Goal: Task Accomplishment & Management: Manage account settings

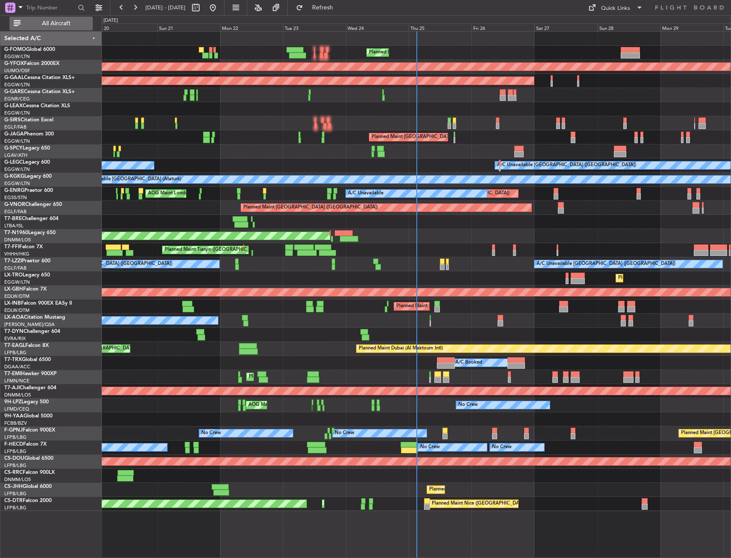
click at [57, 24] on span "All Aircraft" at bounding box center [56, 24] width 68 height 6
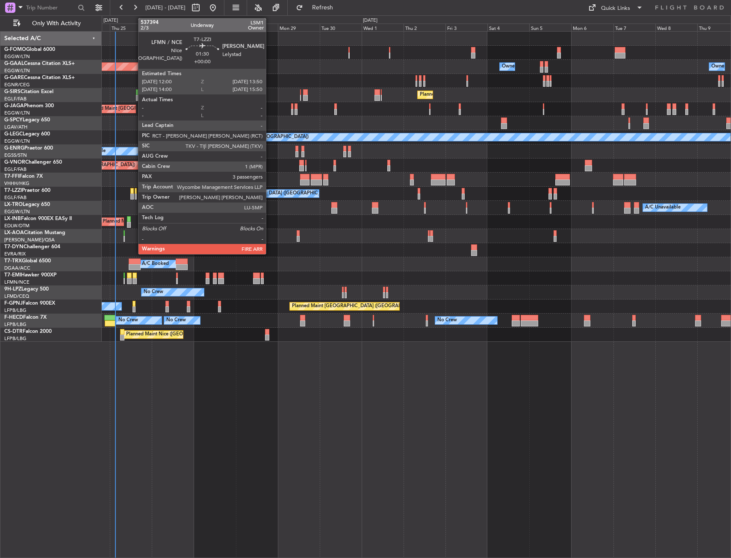
click at [134, 197] on div at bounding box center [131, 197] width 3 height 6
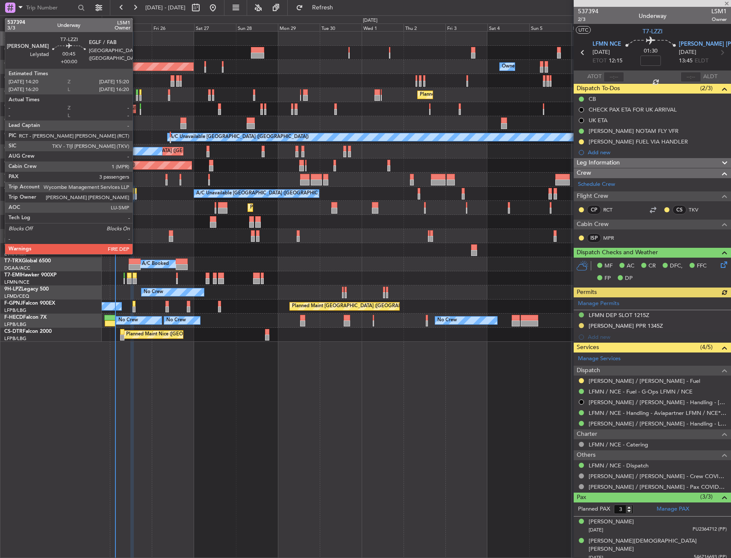
click at [136, 198] on div at bounding box center [136, 197] width 2 height 6
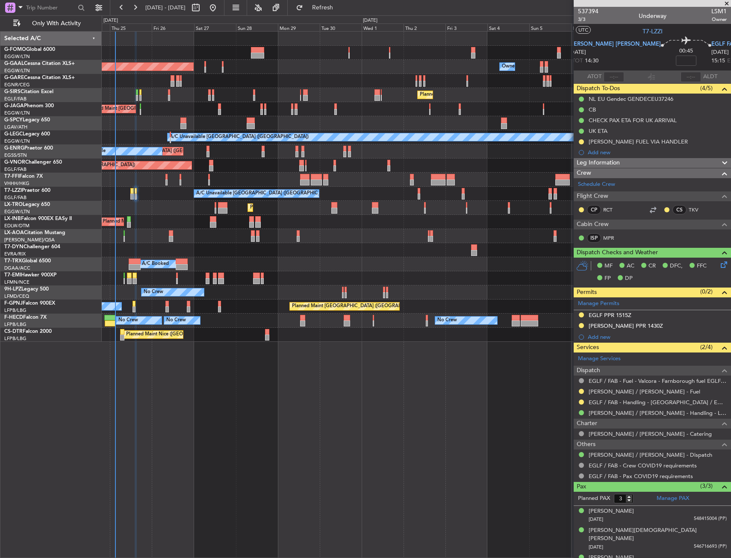
click at [45, 271] on div "Planned Maint London (Luton) Owner Planned Maint Dusseldorf Owner Owner Planned…" at bounding box center [365, 286] width 731 height 543
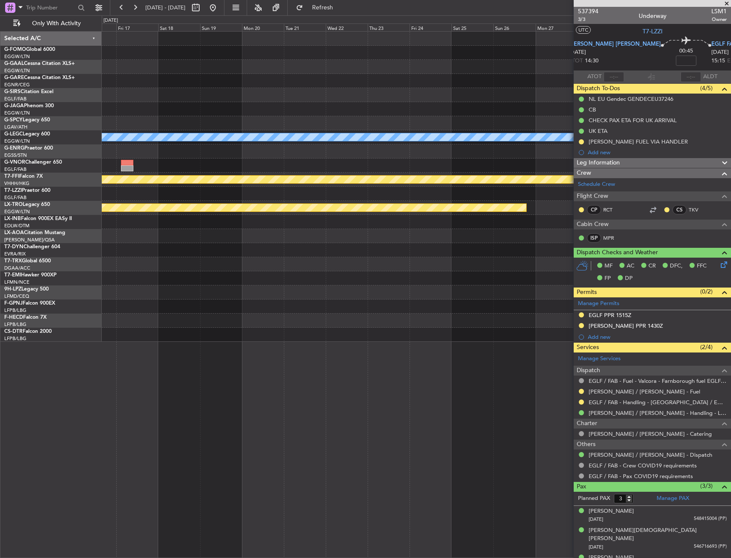
click at [0, 268] on html "24 Sep 2025 - 09 Oct 2025 Refresh Quick Links Only With Activity Owner Owner No…" at bounding box center [365, 279] width 731 height 558
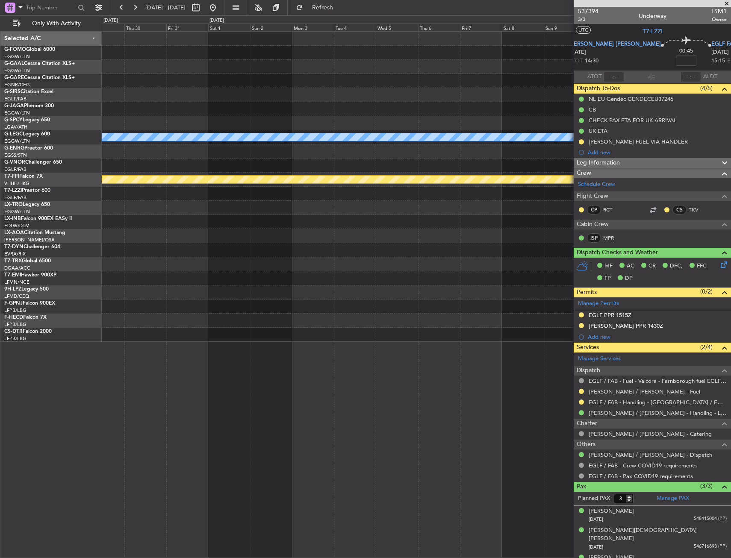
click at [0, 274] on html "24 Sep 2025 - 09 Oct 2025 Refresh Quick Links Only With Activity A/C Unavailabl…" at bounding box center [365, 279] width 731 height 558
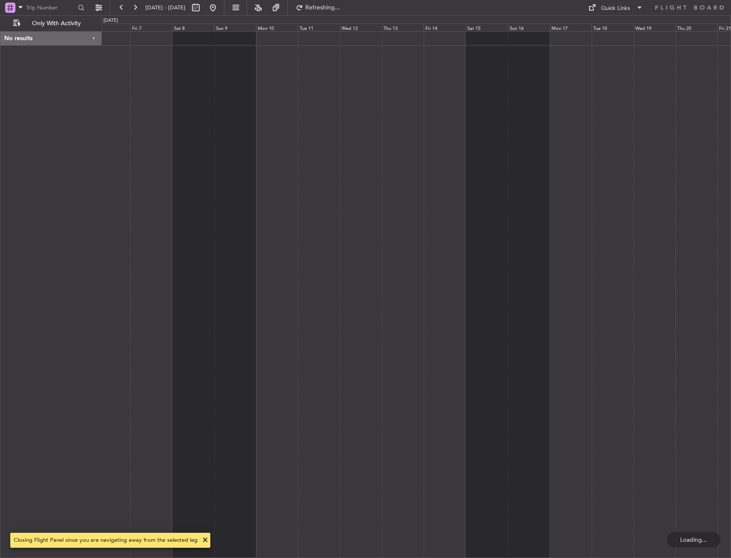
click at [2, 280] on div "No results 0 0 Thu 6 Fri 7 Sat 8 Sun 9 Mon 10 Tue 11 Wed 12 Nov 2025 Thu 13 Fri…" at bounding box center [365, 286] width 731 height 543
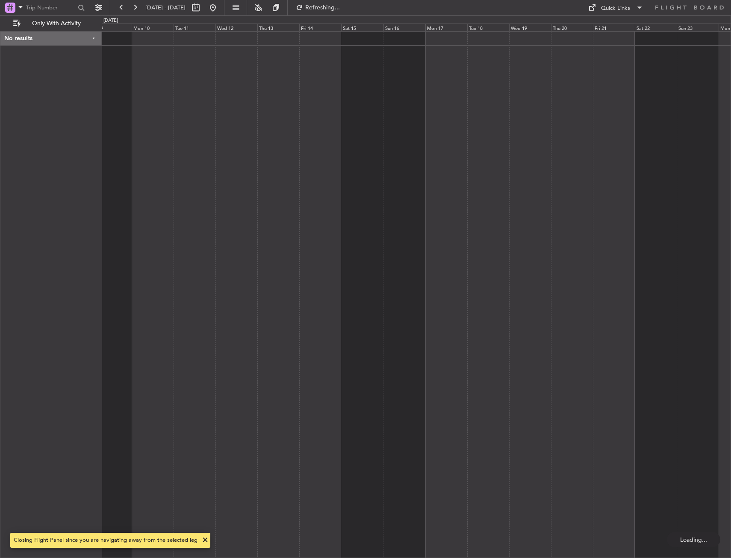
click at [0, 275] on html "31 Oct 2025 - 15 Nov 2025 Refreshing... Quick Links Only With Activity No resul…" at bounding box center [365, 279] width 731 height 558
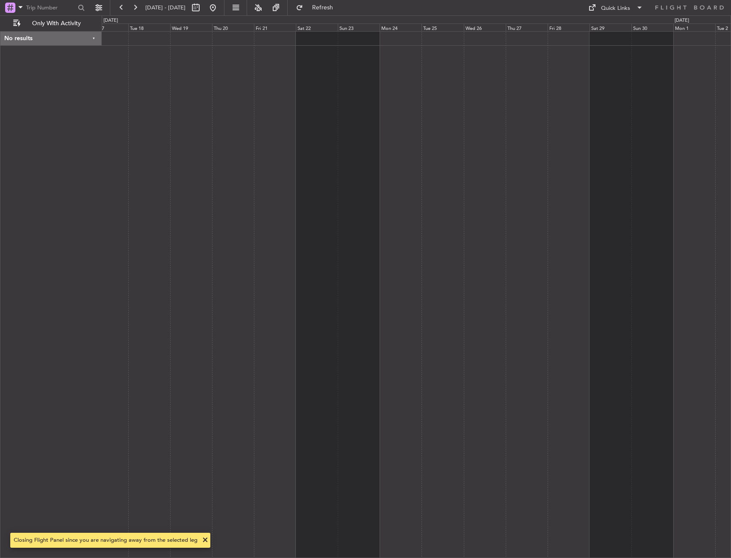
click at [51, 258] on div "No results 0 0 Mon 17 Tue 18 Wed 19 Thu 20 Fri 21 Sat 22 Sun 23 Dec 2025 Mon 24…" at bounding box center [365, 286] width 731 height 543
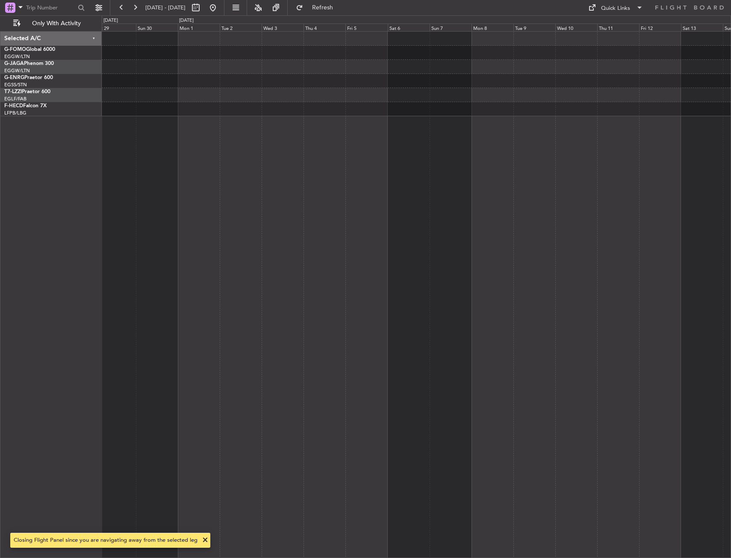
click at [158, 242] on div at bounding box center [416, 294] width 629 height 527
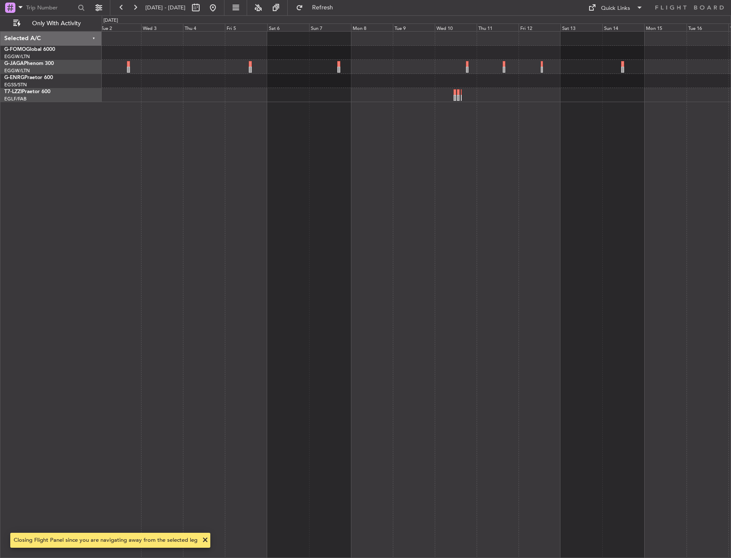
click at [232, 162] on div at bounding box center [416, 294] width 629 height 527
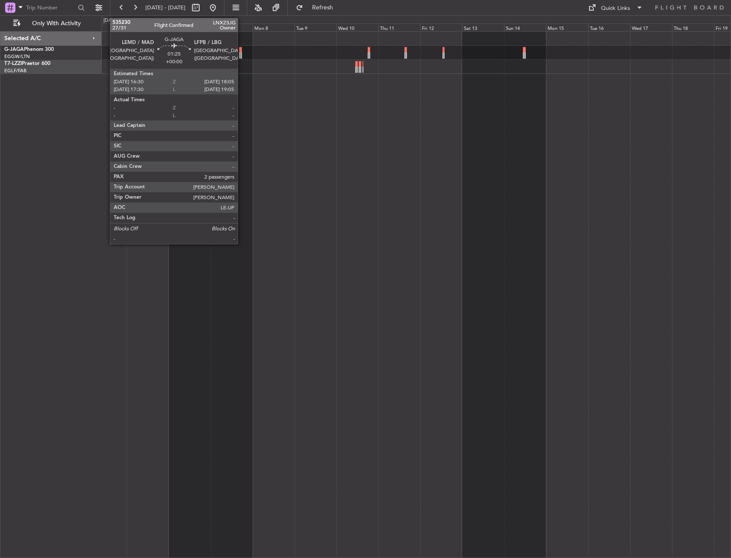
click at [242, 53] on div at bounding box center [240, 56] width 3 height 6
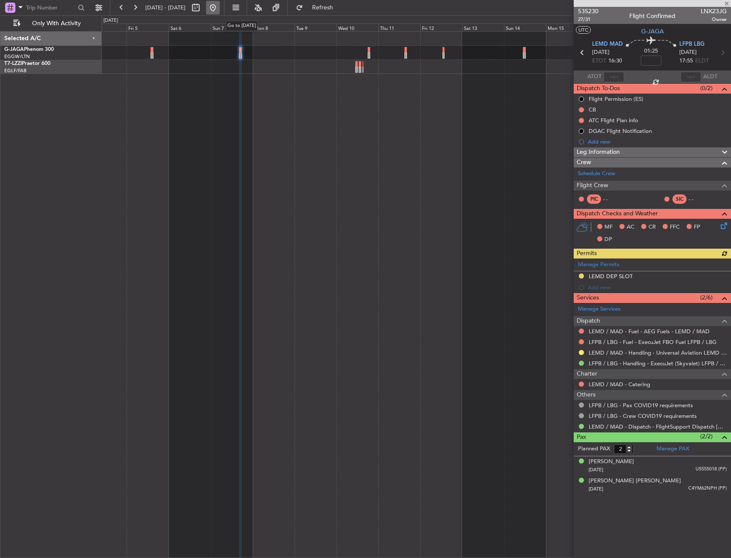
click at [220, 12] on button at bounding box center [213, 8] width 14 height 14
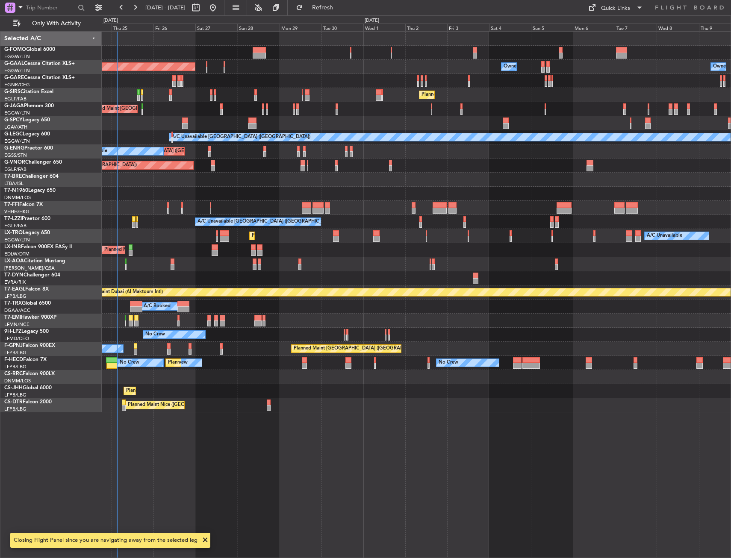
click at [94, 192] on div "Planned Maint London (Luton) Planned Maint Dusseldorf Owner Owner Owner Planned…" at bounding box center [365, 286] width 731 height 543
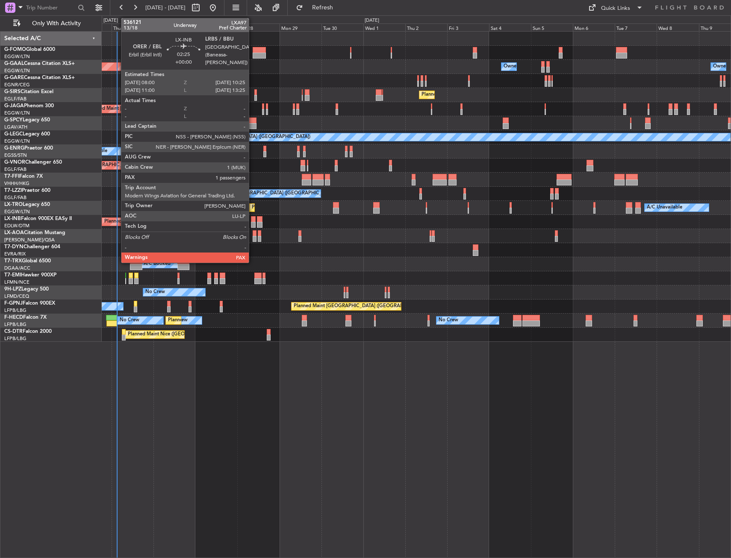
click at [253, 221] on div at bounding box center [253, 219] width 4 height 6
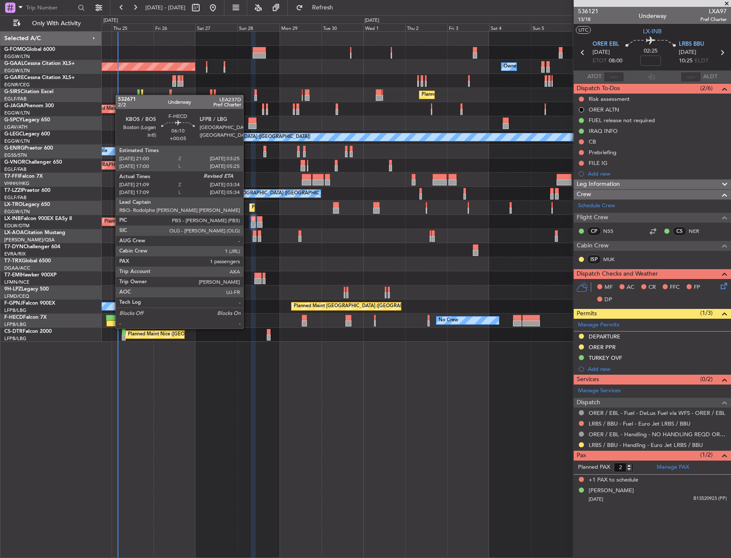
click at [111, 320] on div at bounding box center [112, 318] width 12 height 6
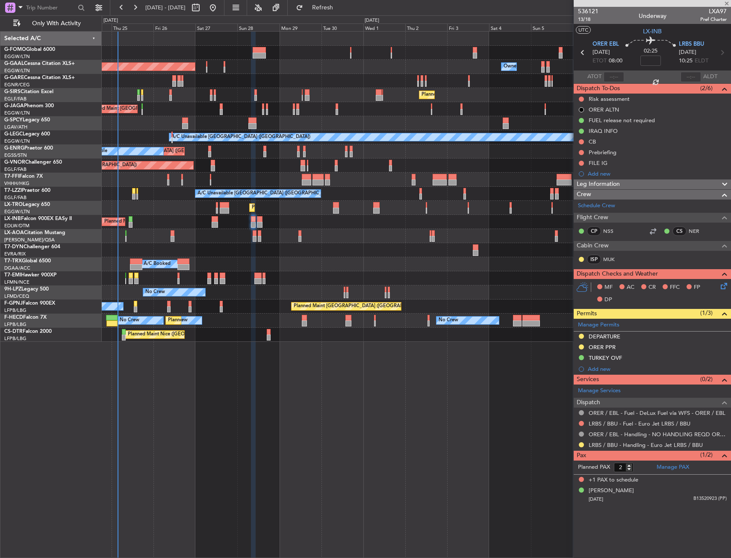
type input "+00:05"
type input "21:19"
type input "1"
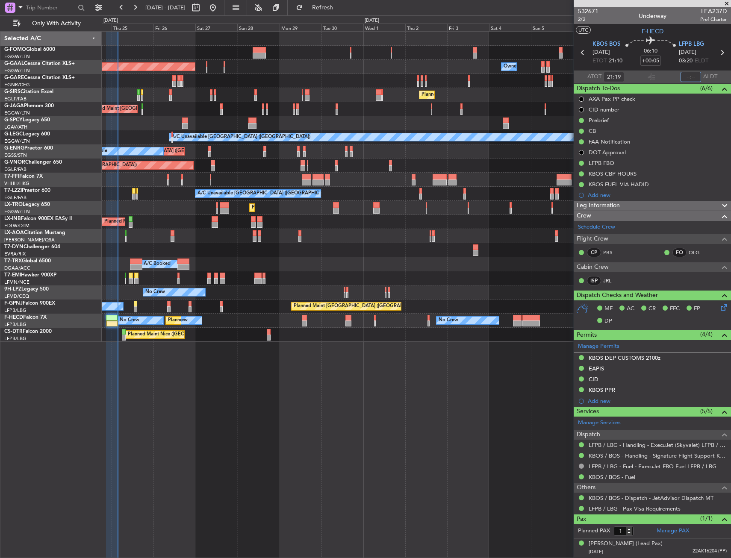
click at [687, 76] on input "text" at bounding box center [691, 77] width 21 height 10
click at [689, 33] on section "UTC F-HECD" at bounding box center [652, 30] width 157 height 13
type input "03:31"
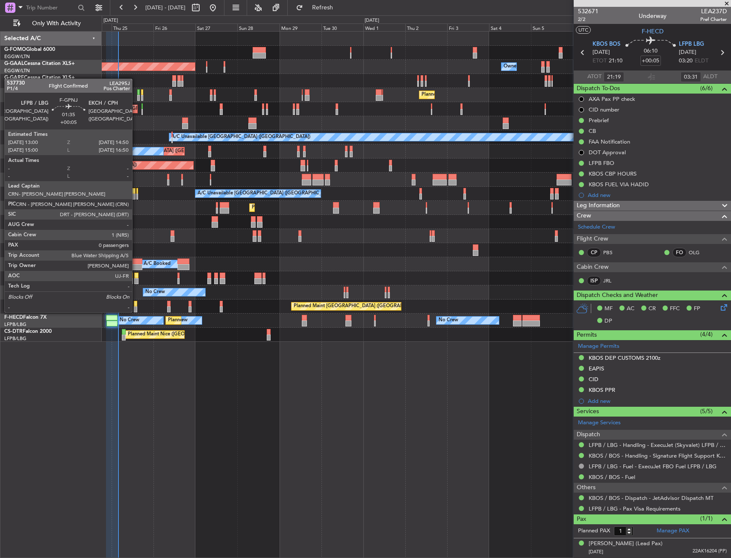
click at [136, 304] on div at bounding box center [135, 304] width 3 height 6
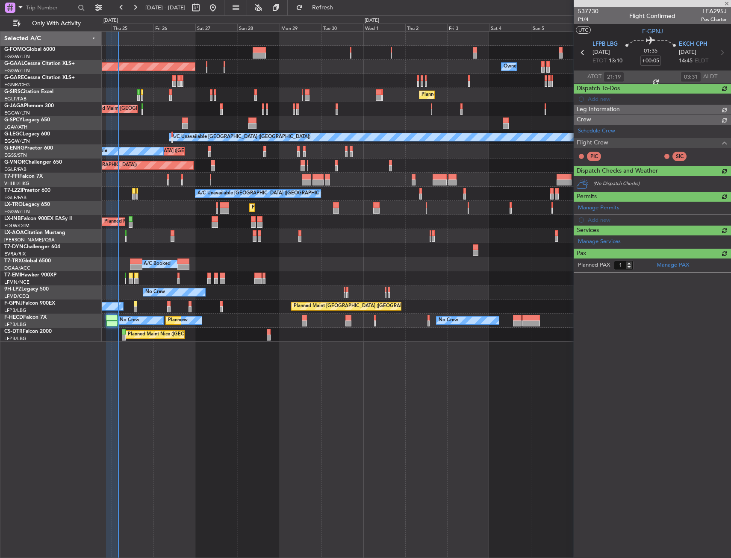
type input "0"
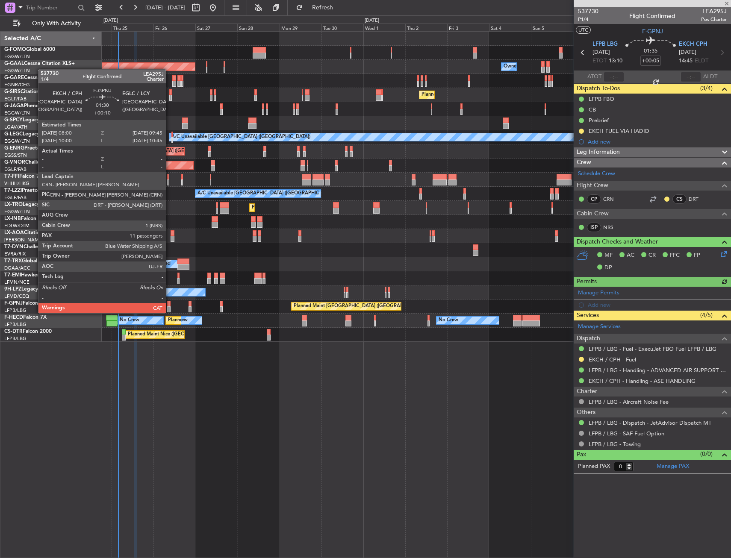
click at [170, 305] on div at bounding box center [168, 304] width 3 height 6
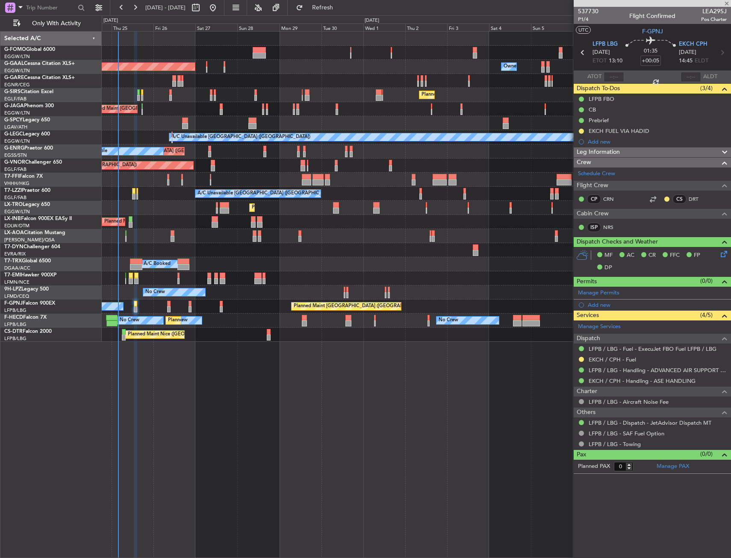
type input "+00:10"
type input "11"
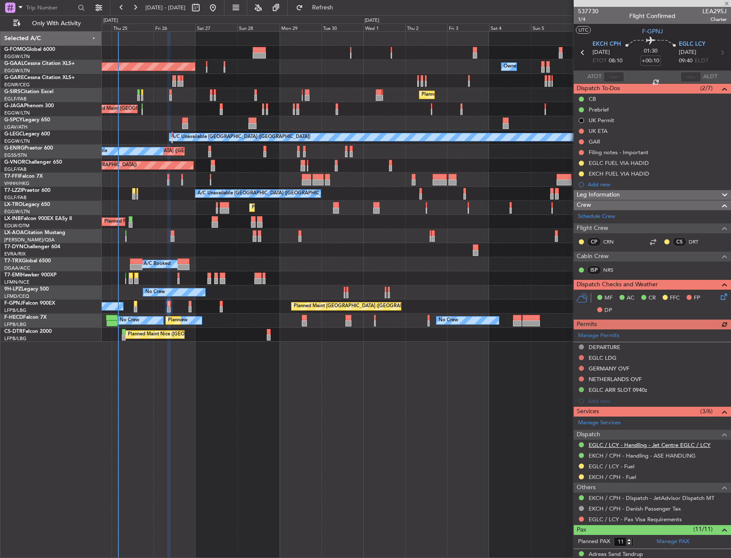
click at [623, 447] on link "EGLC / LCY - Handling - Jet Centre EGLC / LCY" at bounding box center [650, 445] width 122 height 7
click at [612, 454] on mat-tooltip-component "EGLC / LCY - Handling - Jet Centre EGLC / LCY" at bounding box center [649, 459] width 118 height 23
click at [602, 457] on link "EKCH / CPH - Handling - ASE HANDLING" at bounding box center [642, 455] width 107 height 7
click at [580, 468] on button at bounding box center [581, 466] width 5 height 5
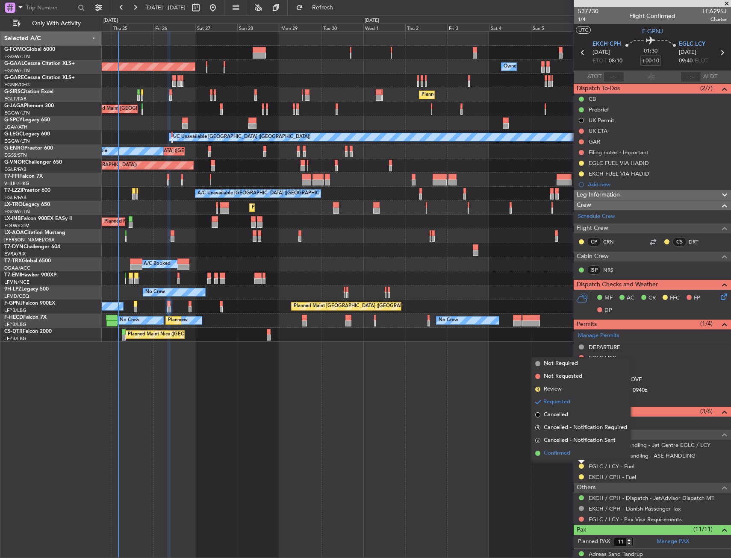
click at [563, 454] on span "Confirmed" at bounding box center [557, 453] width 27 height 9
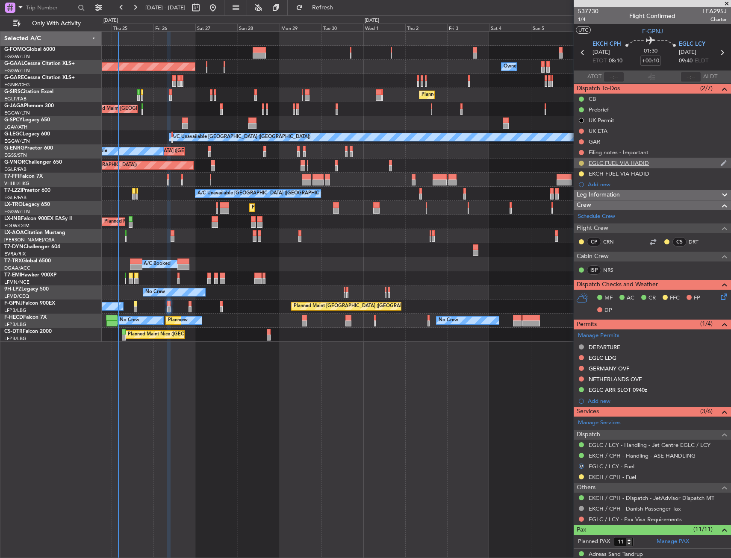
click at [583, 162] on button at bounding box center [581, 163] width 5 height 5
click at [580, 204] on span "Completed" at bounding box center [585, 201] width 28 height 9
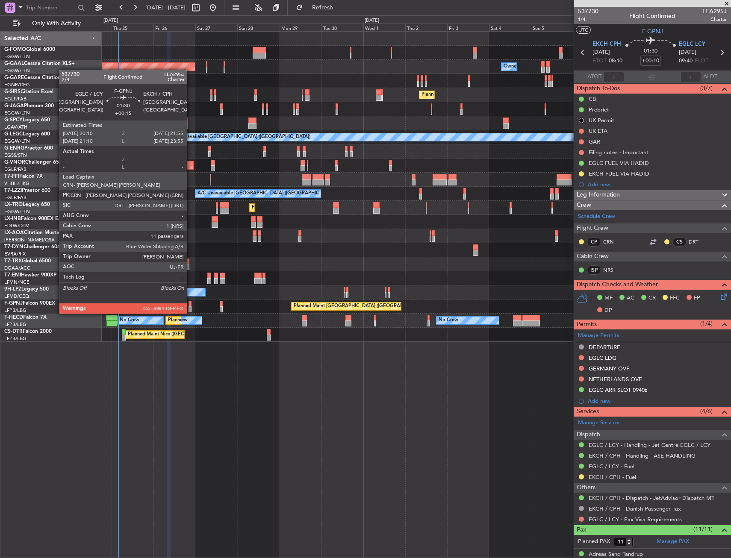
click at [191, 305] on div at bounding box center [190, 304] width 3 height 6
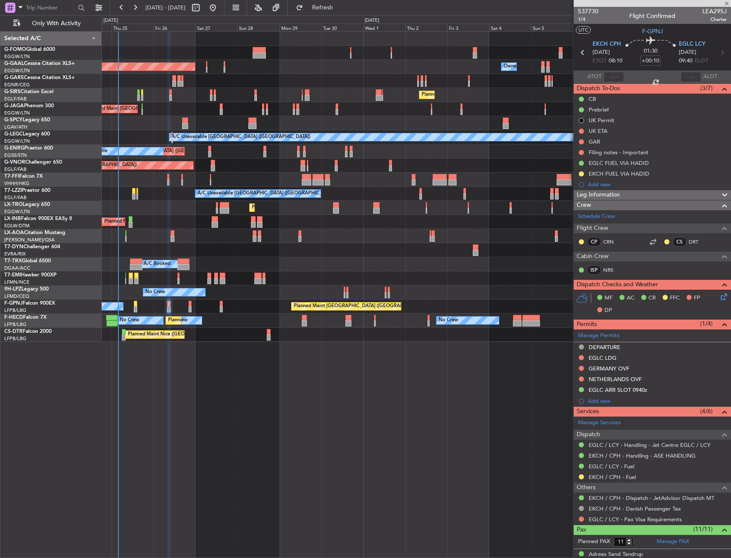
type input "+00:15"
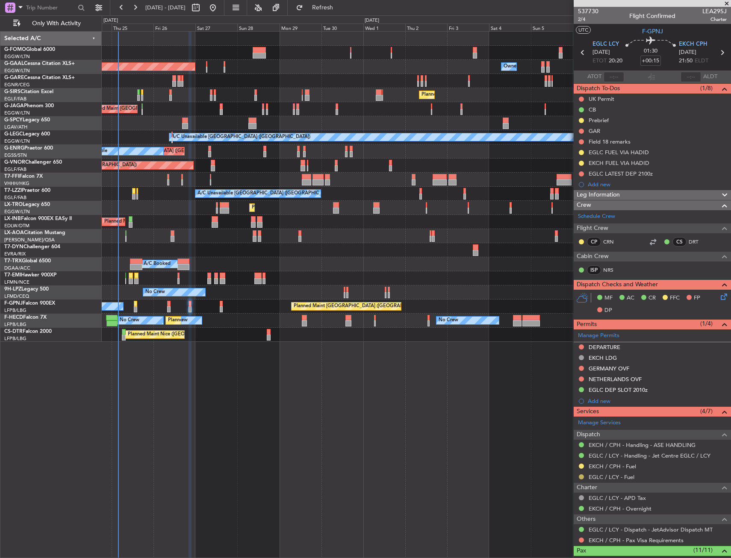
click at [581, 476] on button at bounding box center [581, 477] width 5 height 5
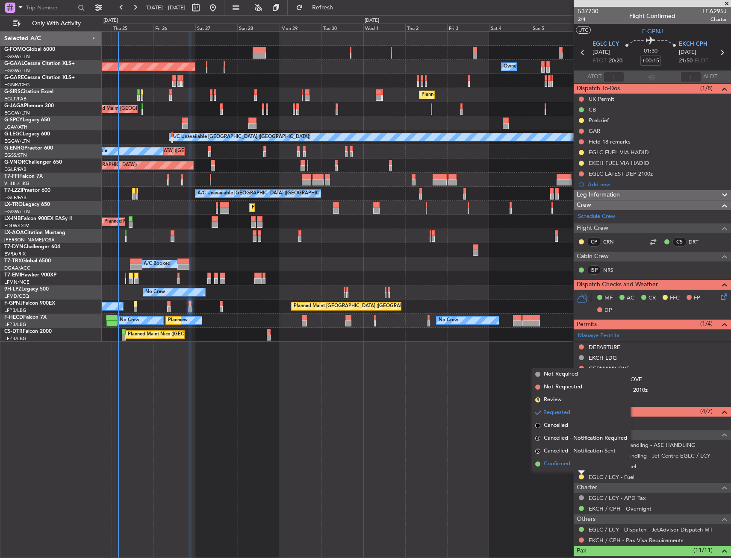
click at [548, 464] on span "Confirmed" at bounding box center [557, 464] width 27 height 9
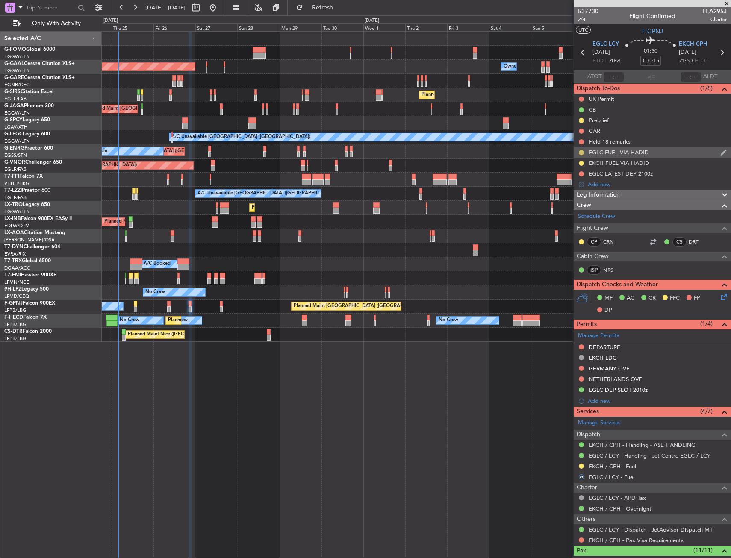
click at [580, 153] on button at bounding box center [581, 152] width 5 height 5
click at [576, 189] on span "Completed" at bounding box center [585, 190] width 28 height 9
click at [71, 25] on span "Only With Activity" at bounding box center [56, 24] width 68 height 6
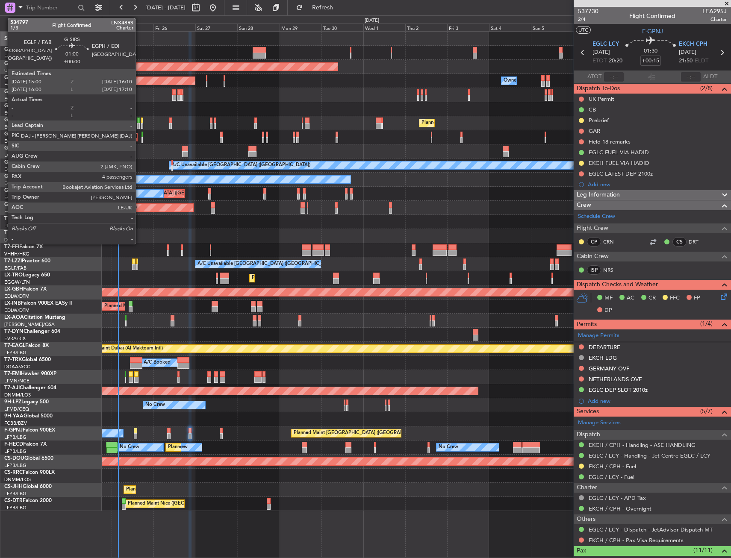
click at [139, 120] on div at bounding box center [138, 121] width 2 height 6
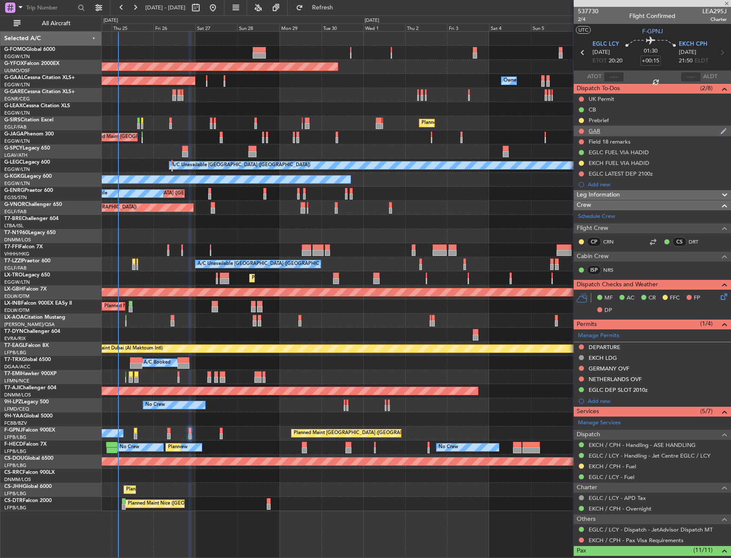
type input "4"
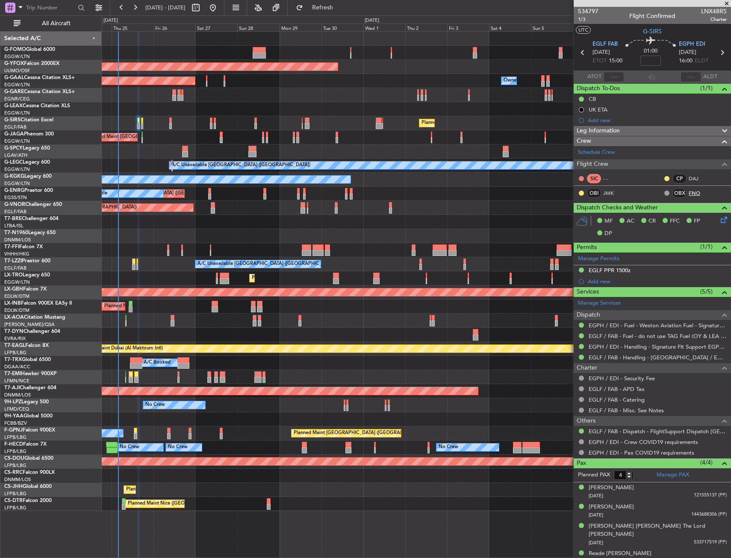
click at [695, 192] on link "FNO" at bounding box center [698, 193] width 19 height 8
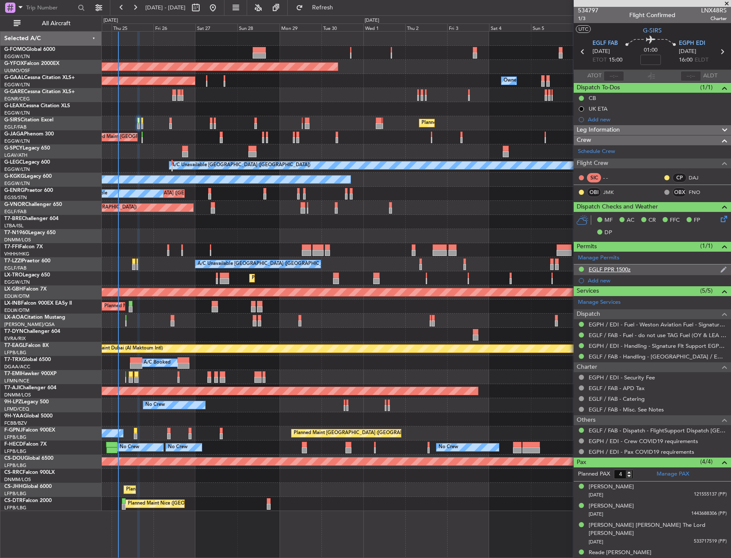
click at [649, 274] on div "EGLF PPR 1500z" at bounding box center [652, 270] width 157 height 11
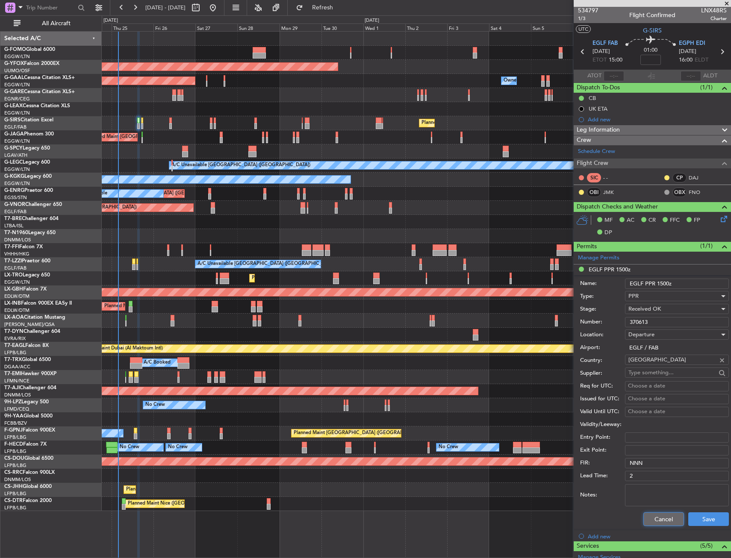
click at [657, 516] on button "Cancel" at bounding box center [663, 520] width 41 height 14
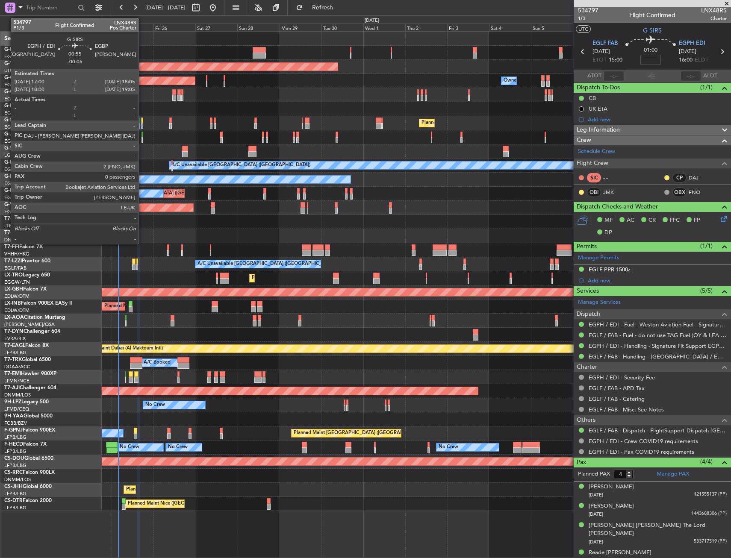
click at [142, 124] on div at bounding box center [142, 126] width 2 height 6
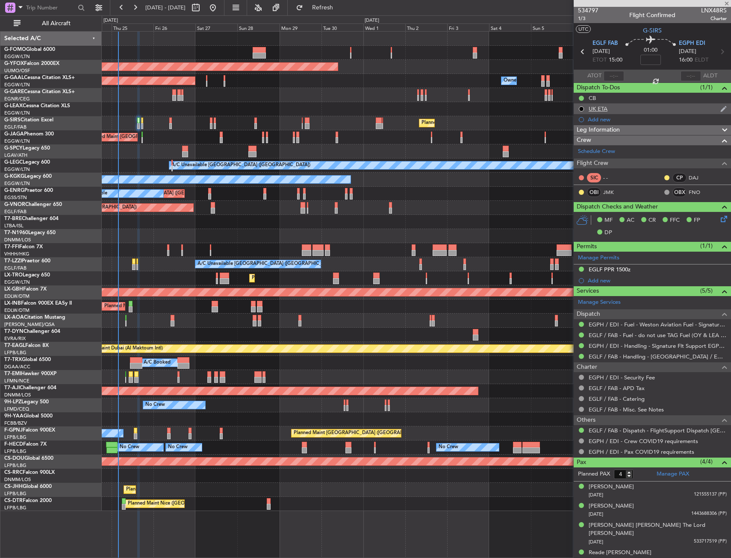
type input "-00:05"
type input "0"
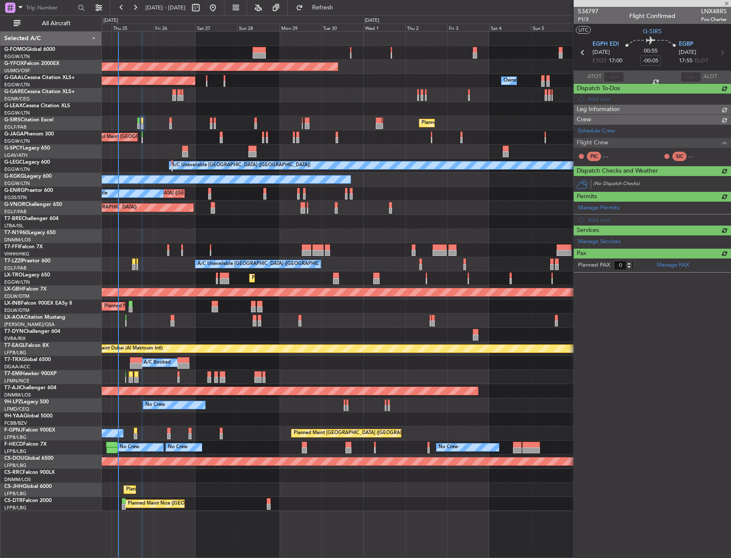
scroll to position [0, 0]
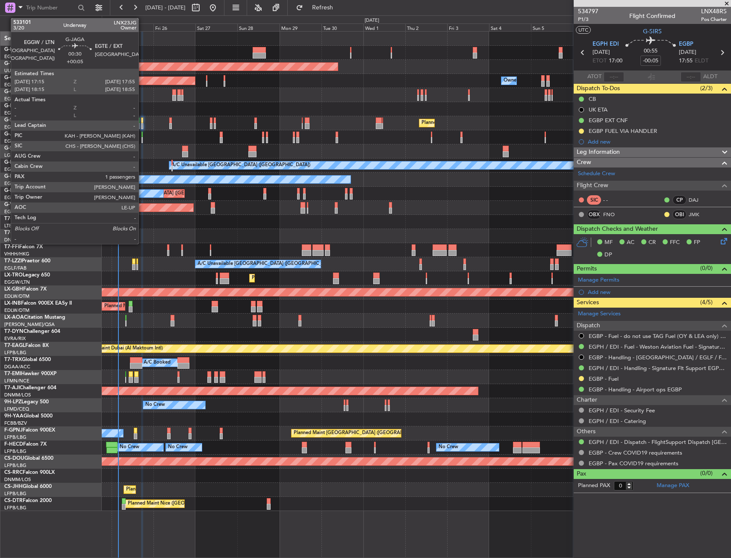
click at [142, 136] on div at bounding box center [142, 135] width 1 height 6
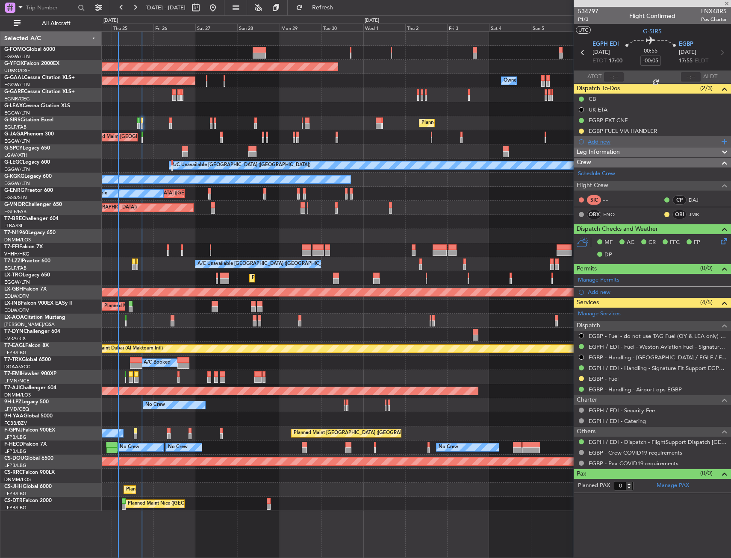
type input "+00:05"
type input "1"
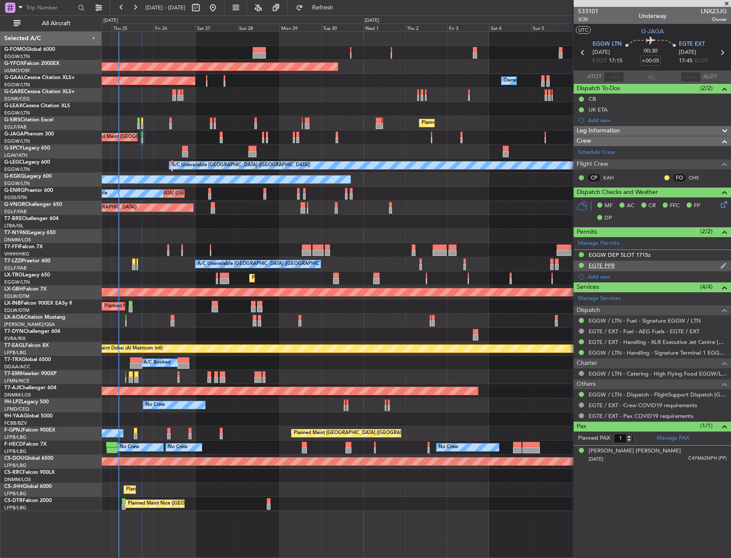
click at [668, 265] on div "EGTE PPR" at bounding box center [652, 266] width 157 height 11
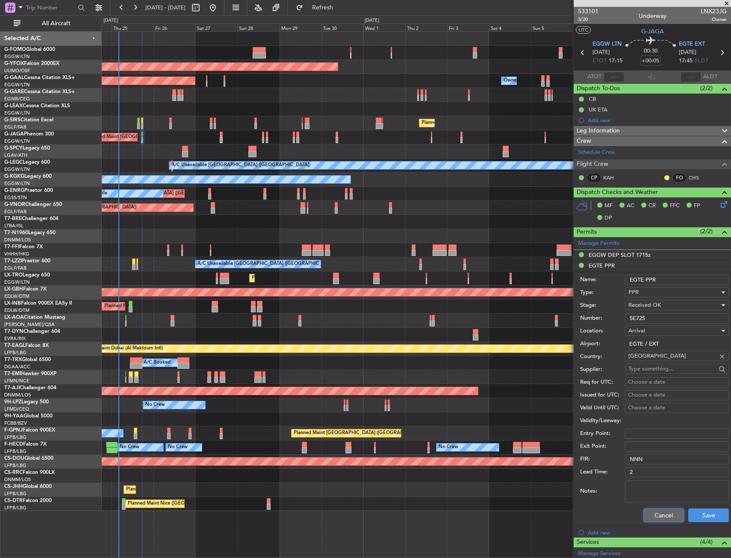
click at [665, 520] on button "Cancel" at bounding box center [663, 516] width 41 height 14
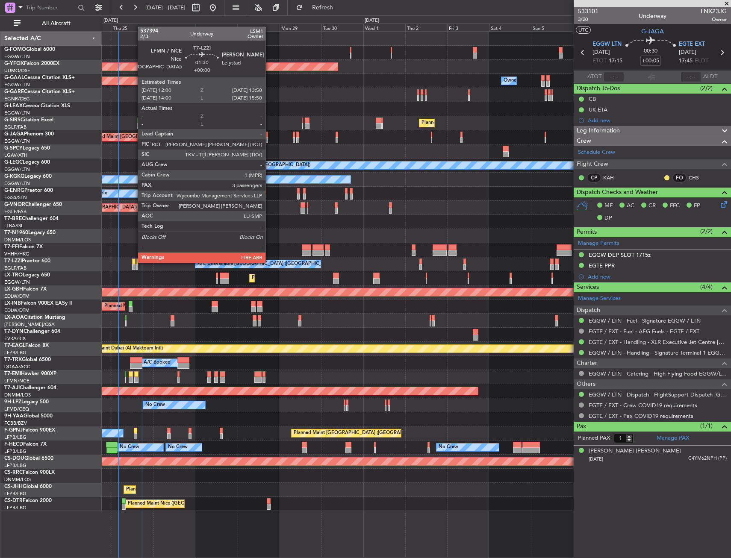
click at [133, 262] on div at bounding box center [133, 262] width 3 height 6
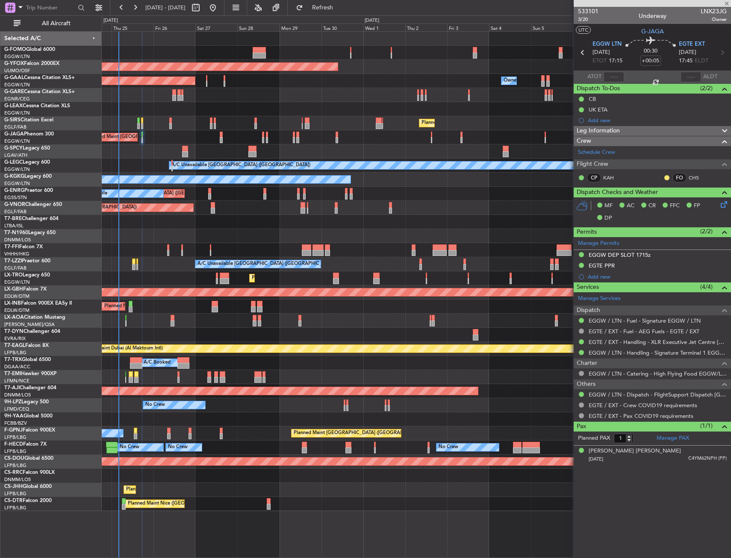
type input "3"
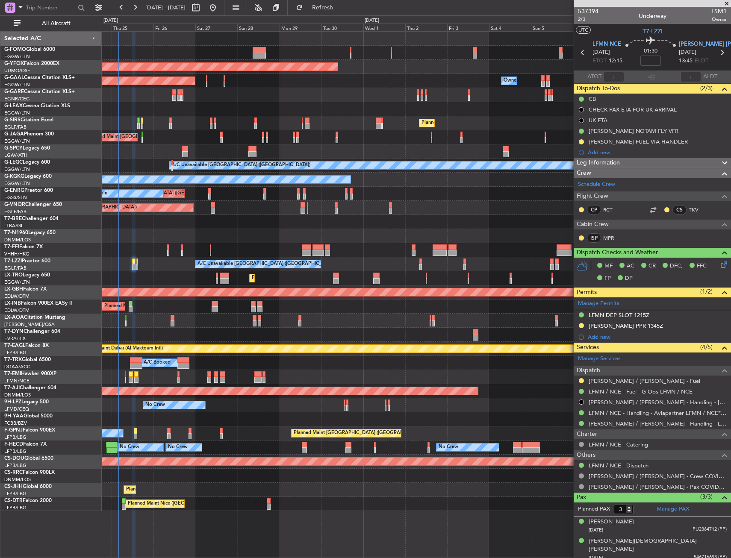
click at [139, 263] on div "A/C Unavailable London (Farnborough) A/C Unavailable London (Farnborough)" at bounding box center [416, 264] width 629 height 14
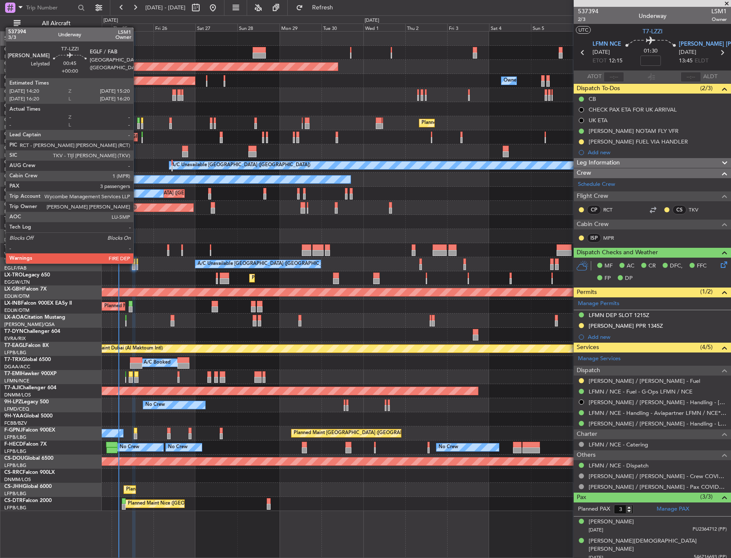
click at [137, 263] on div at bounding box center [137, 262] width 2 height 6
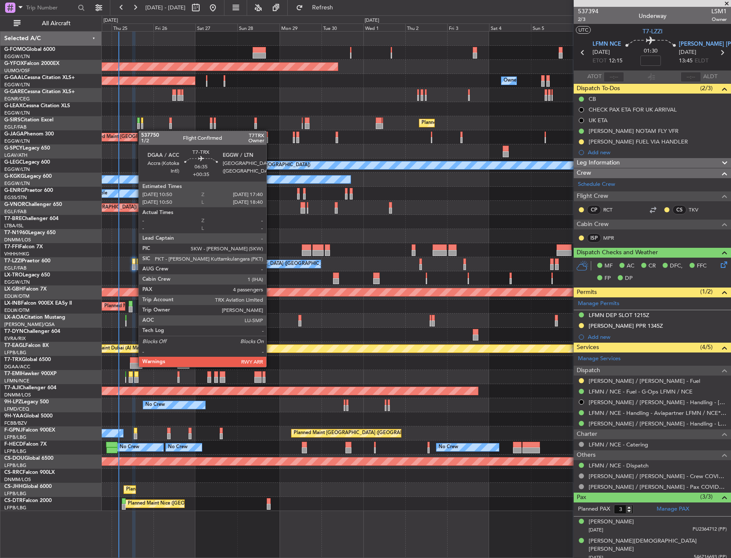
click at [134, 366] on div at bounding box center [136, 366] width 12 height 6
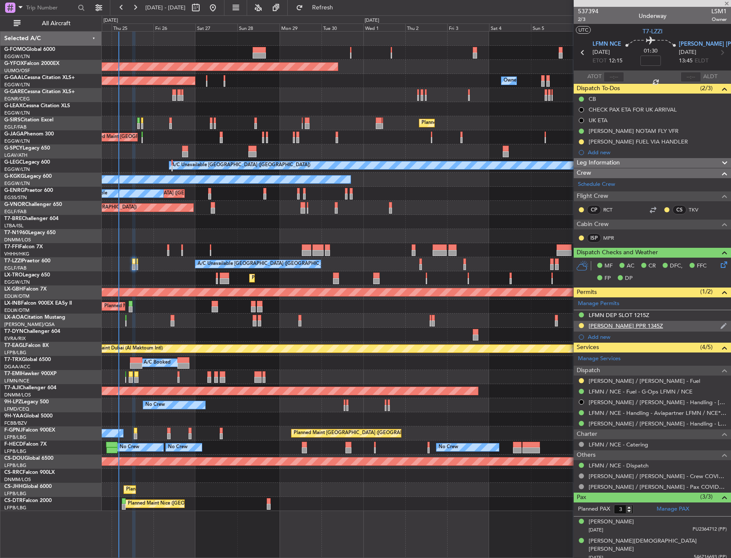
type input "+00:35"
type input "4"
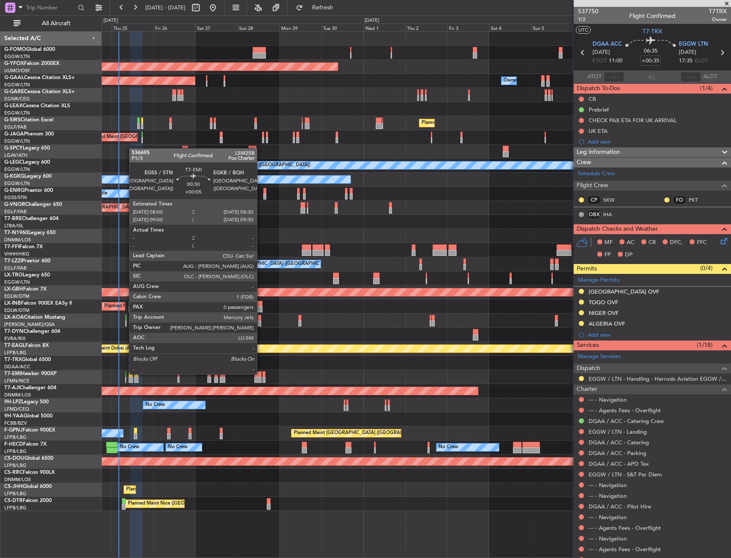
click at [125, 374] on div at bounding box center [125, 375] width 1 height 6
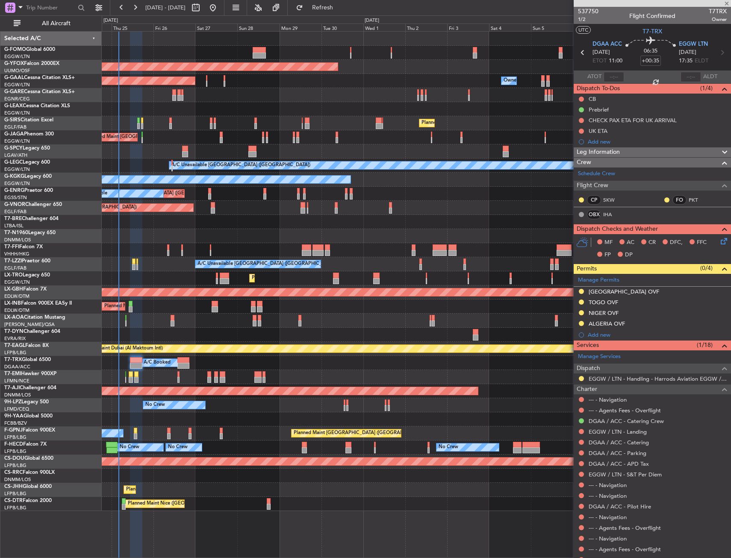
type input "+00:05"
type input "0"
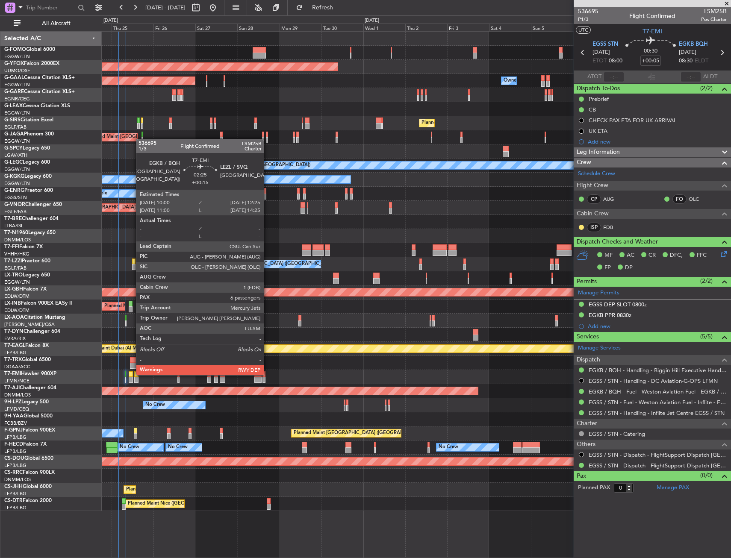
click at [132, 375] on div at bounding box center [131, 375] width 4 height 6
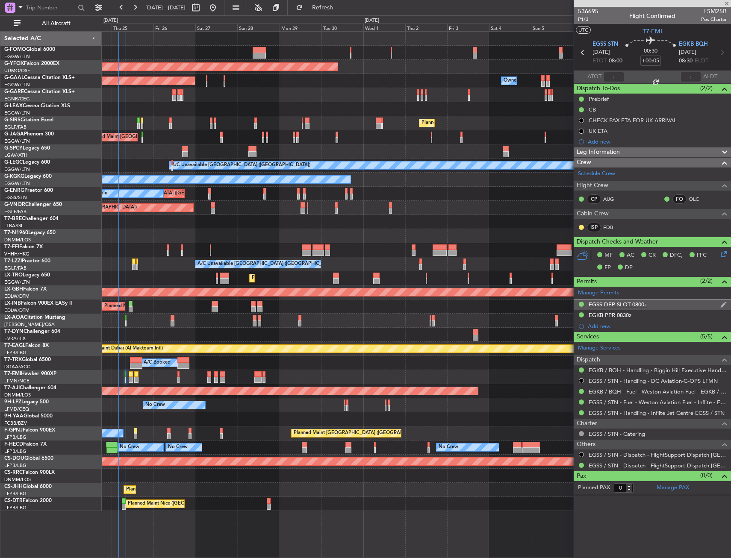
type input "+00:15"
type input "6"
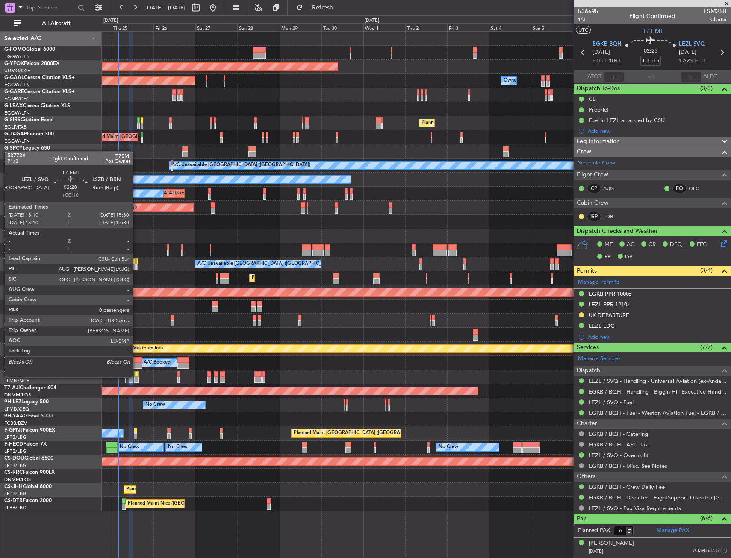
click at [136, 377] on div at bounding box center [136, 375] width 4 height 6
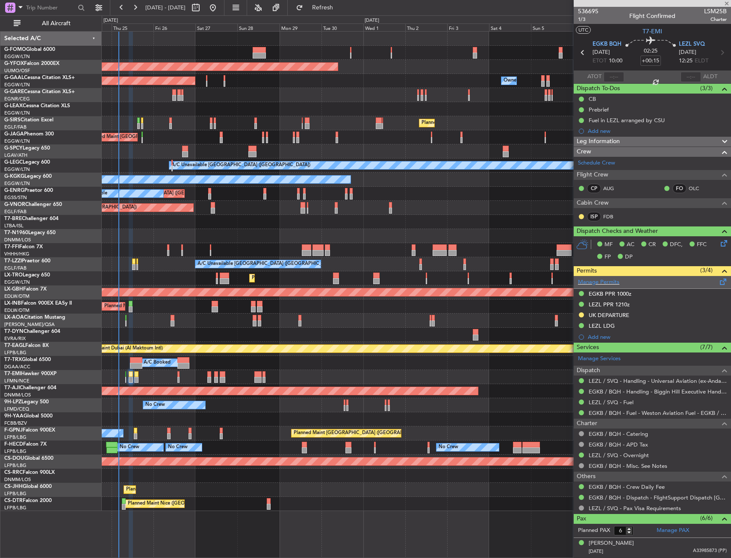
type input "+00:10"
type input "0"
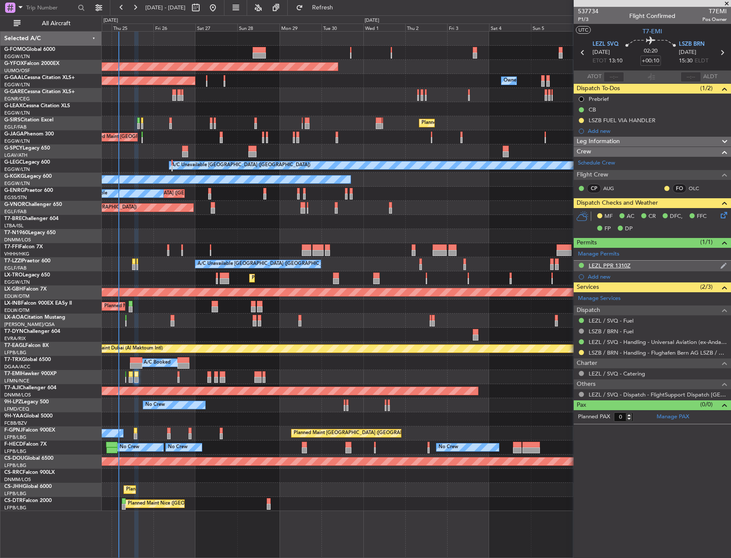
click at [635, 267] on div "LEZL PPR 1310Z" at bounding box center [652, 266] width 157 height 11
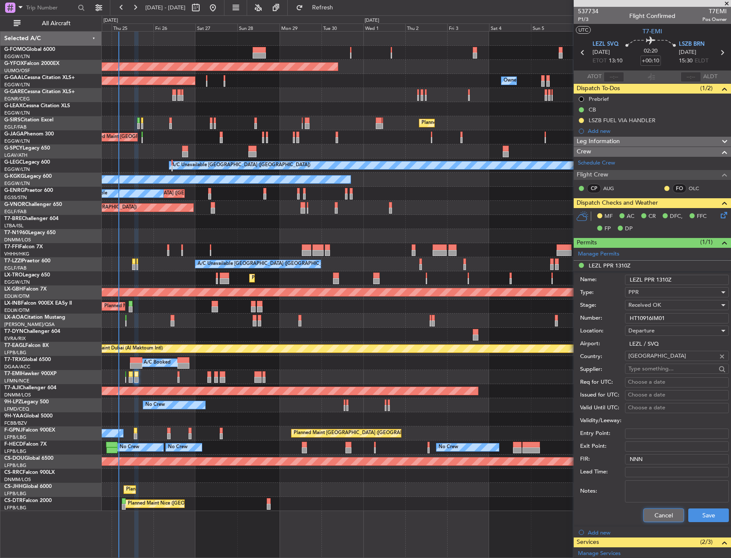
click at [662, 517] on button "Cancel" at bounding box center [663, 516] width 41 height 14
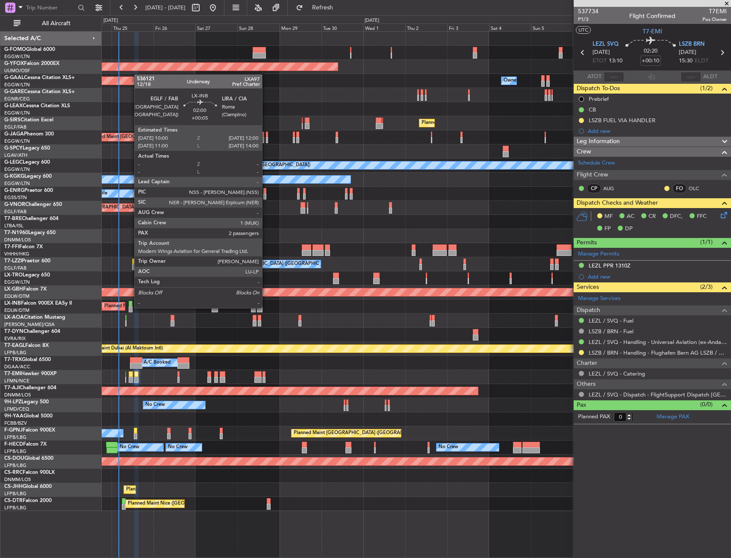
click at [130, 307] on div at bounding box center [131, 310] width 4 height 6
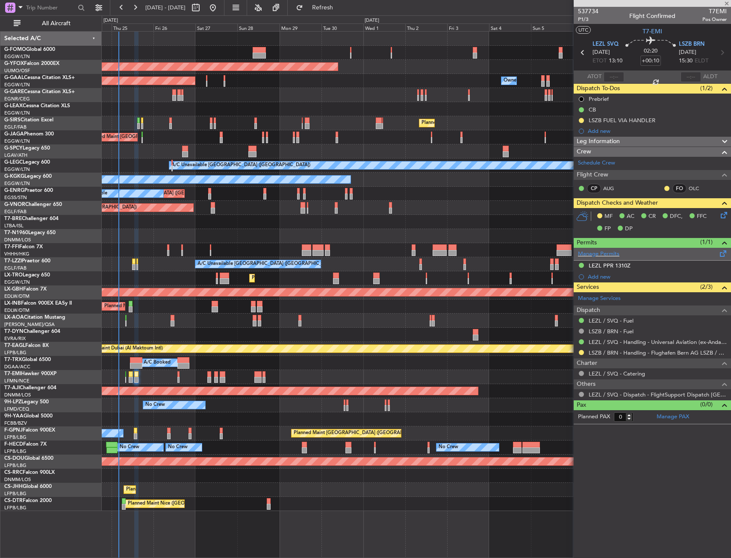
type input "+00:05"
type input "2"
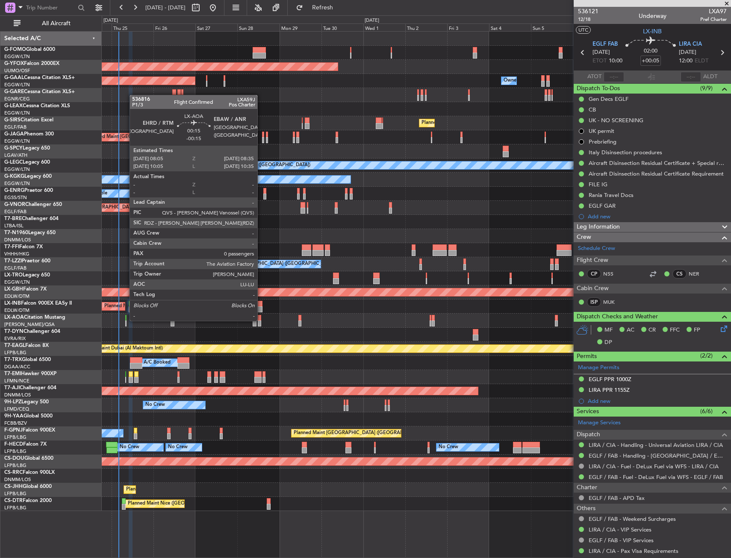
click at [125, 320] on div at bounding box center [125, 318] width 1 height 6
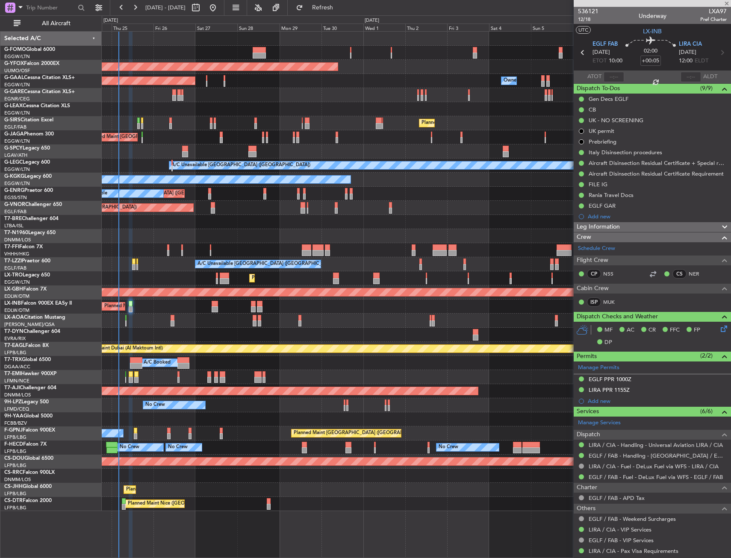
type input "-00:15"
type input "0"
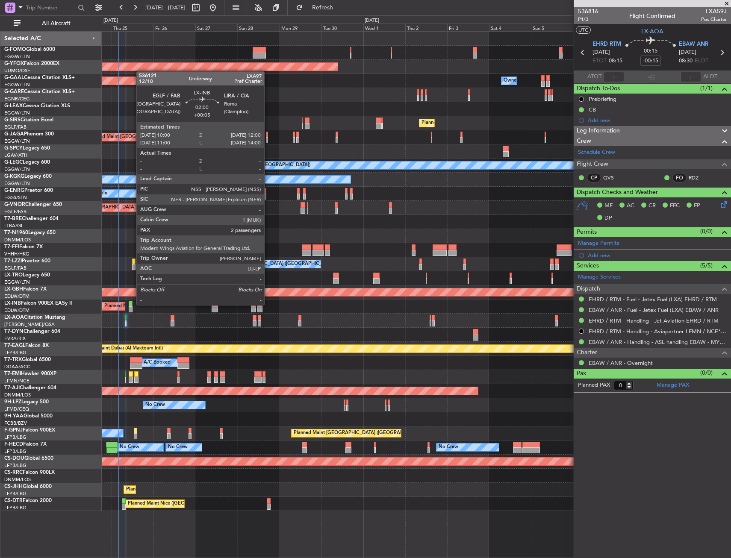
click at [132, 304] on div at bounding box center [131, 304] width 4 height 6
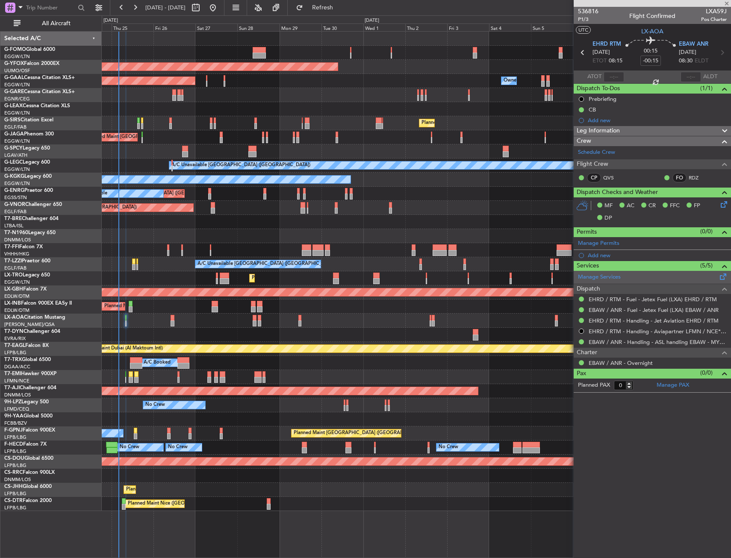
type input "+00:05"
type input "2"
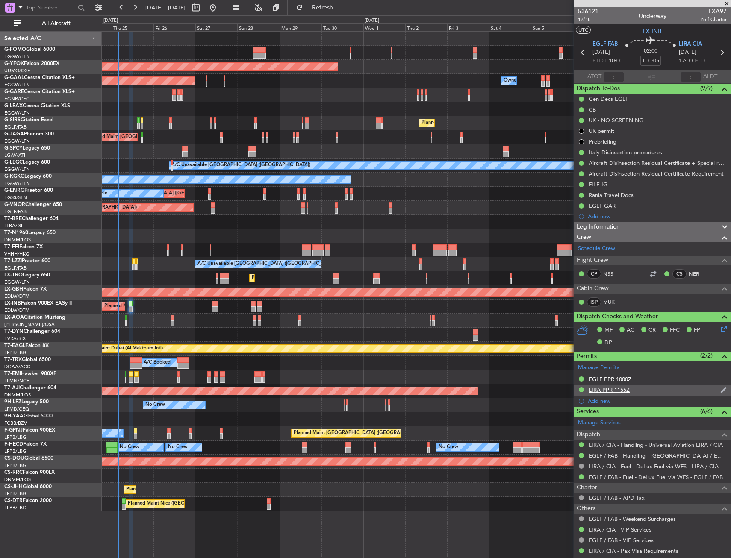
click at [639, 394] on div "LIRA PPR 1155Z" at bounding box center [652, 390] width 157 height 11
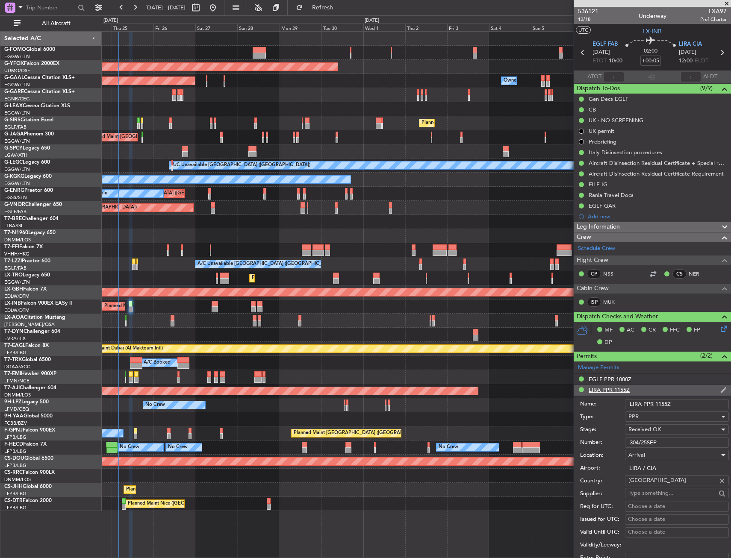
scroll to position [86, 0]
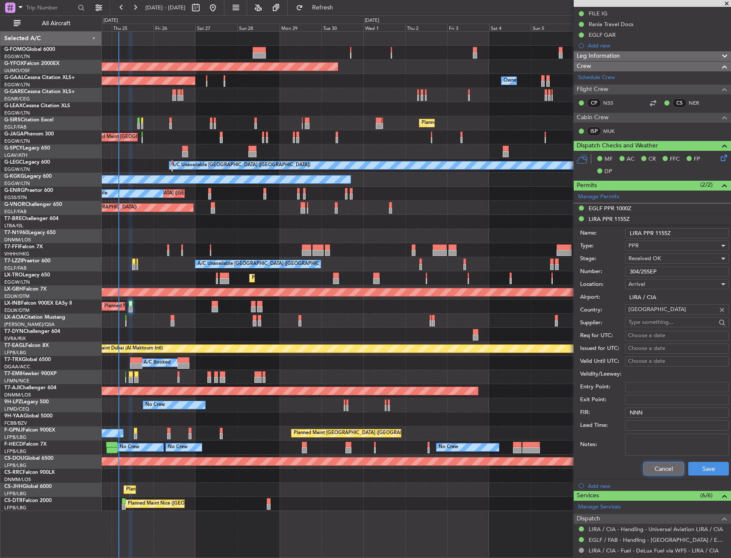
click at [643, 468] on button "Cancel" at bounding box center [663, 469] width 41 height 14
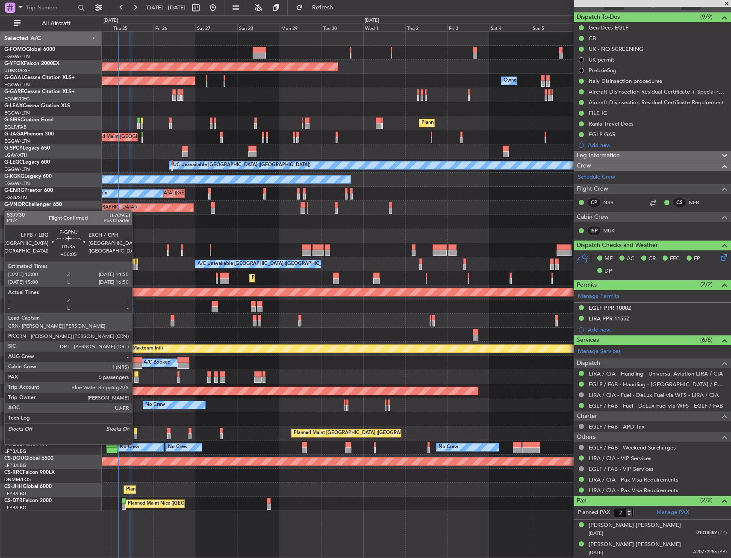
click at [136, 436] on div at bounding box center [135, 437] width 3 height 6
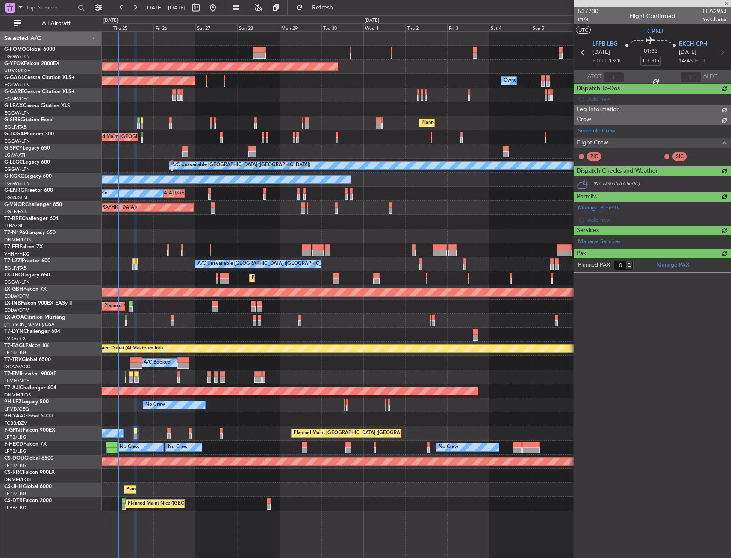
scroll to position [0, 0]
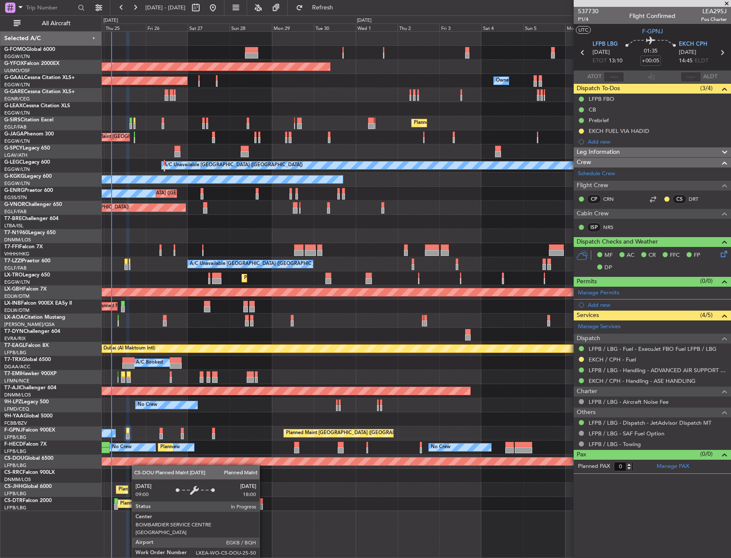
click at [131, 463] on div "Planned Maint London (Luton) AOG Maint Ostafyevo Planned Maint Dusseldorf Owner…" at bounding box center [416, 272] width 629 height 480
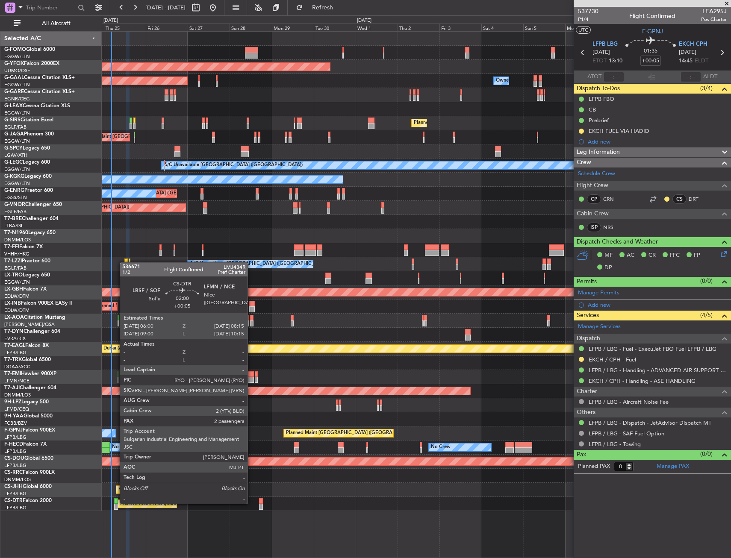
click at [115, 503] on div at bounding box center [116, 502] width 4 height 6
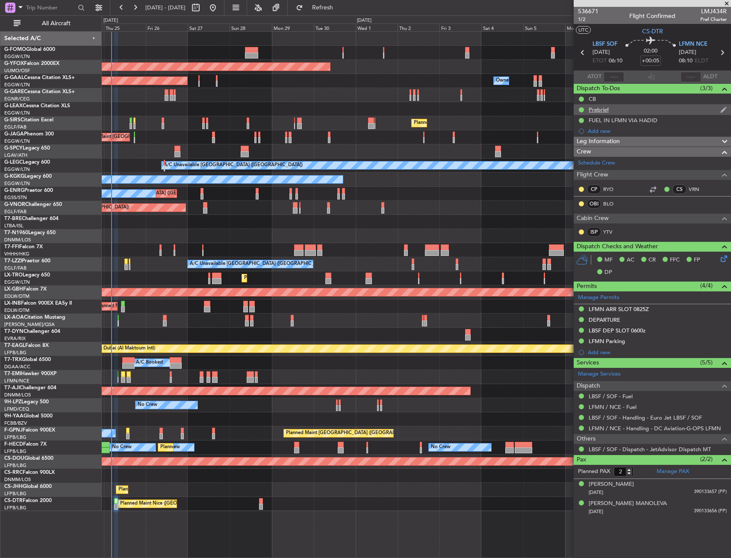
click at [613, 110] on div "Prebrief" at bounding box center [652, 109] width 157 height 11
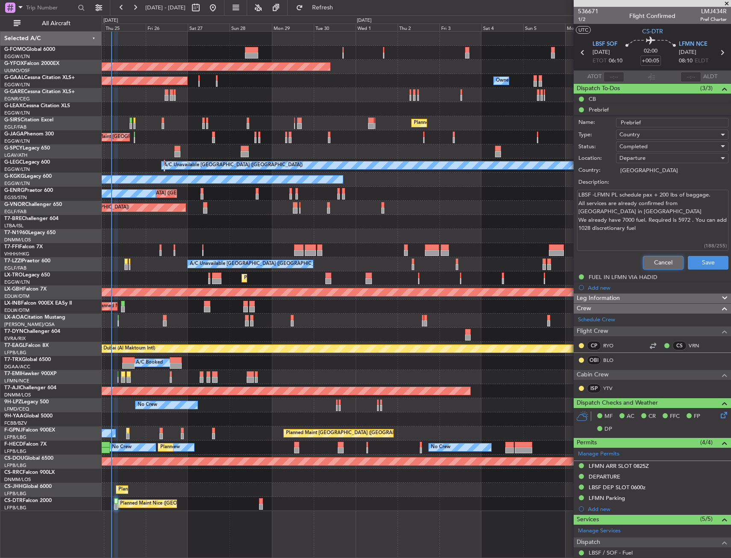
click at [645, 263] on button "Cancel" at bounding box center [663, 263] width 41 height 14
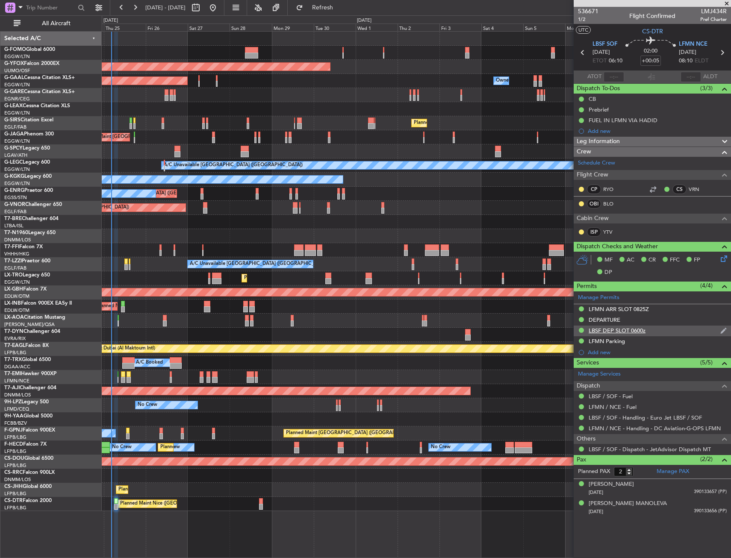
click at [664, 327] on div "LBSF DEP SLOT 0600z" at bounding box center [652, 331] width 157 height 11
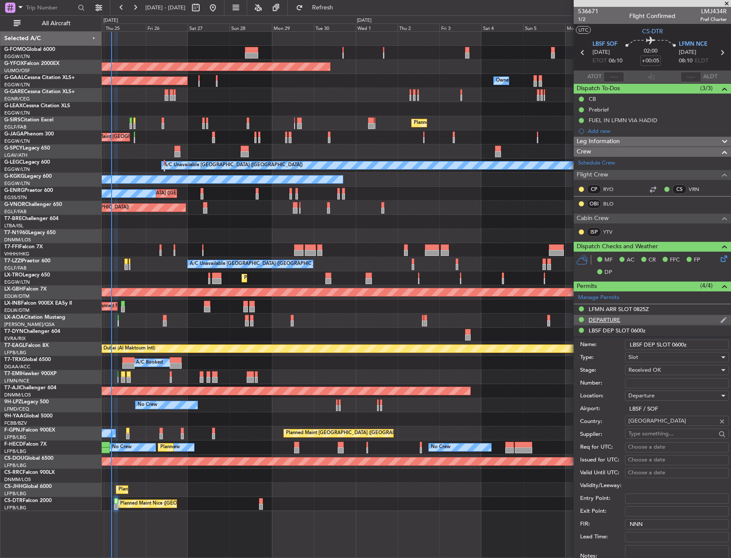
click at [664, 317] on div "DEPARTURE" at bounding box center [652, 320] width 157 height 11
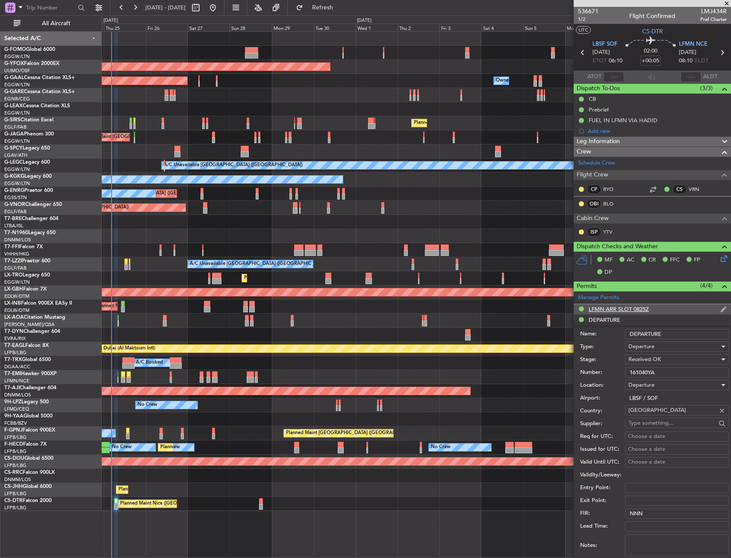
click at [670, 307] on div "LFMN ARR SLOT 0825Z" at bounding box center [652, 309] width 157 height 11
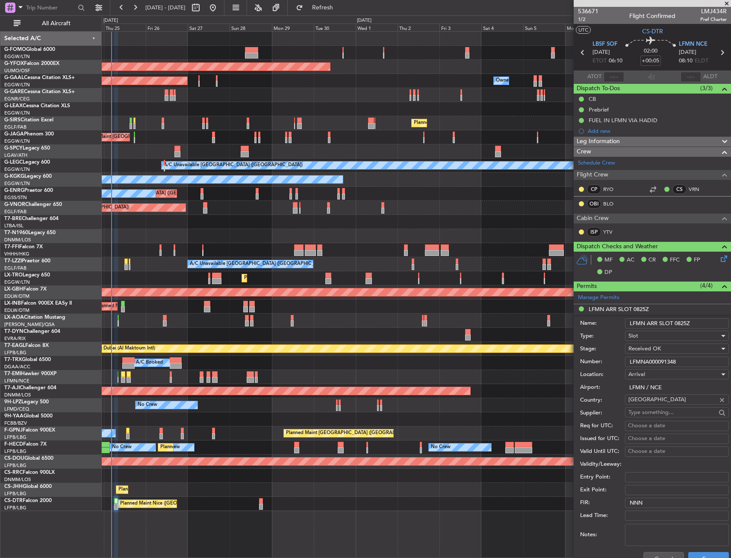
scroll to position [43, 0]
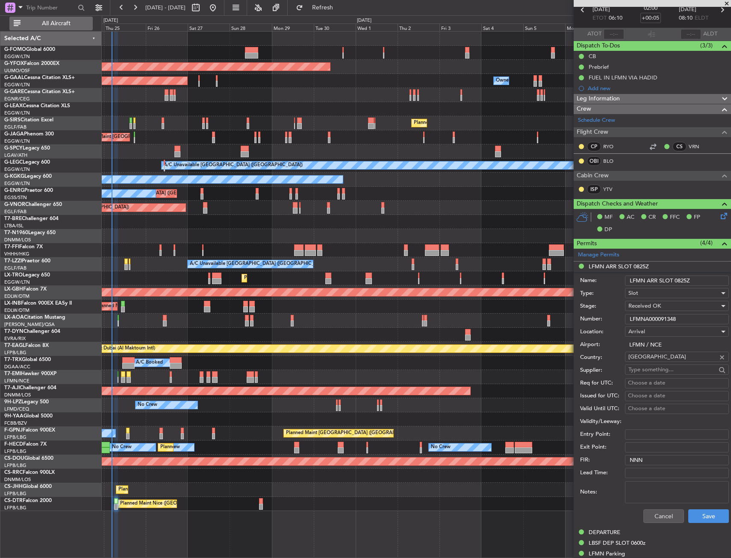
click at [46, 29] on button "All Aircraft" at bounding box center [50, 24] width 83 height 14
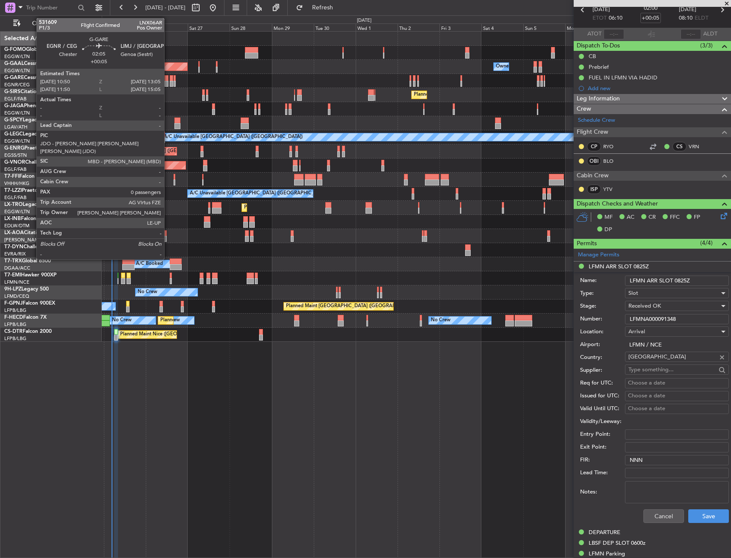
click at [168, 82] on div at bounding box center [167, 84] width 4 height 6
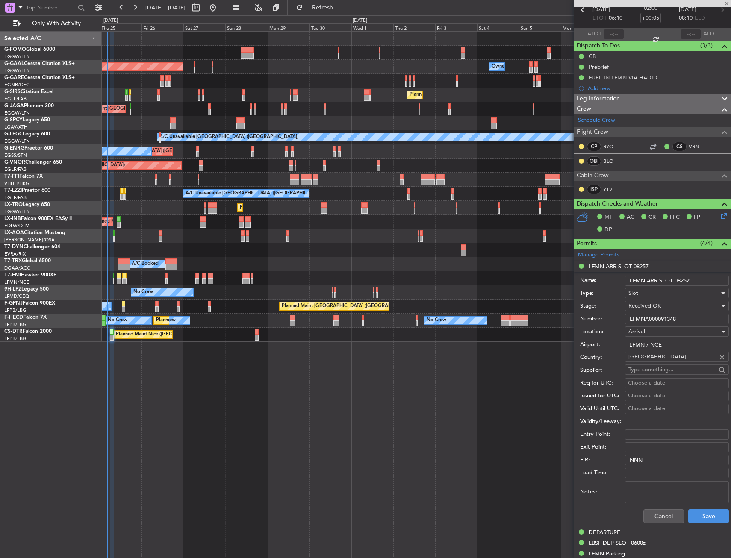
click at [141, 174] on div "Planned Maint Geneva (Cointrin) Planned Maint Tianjin (Binhai)" at bounding box center [416, 180] width 629 height 14
type input "0"
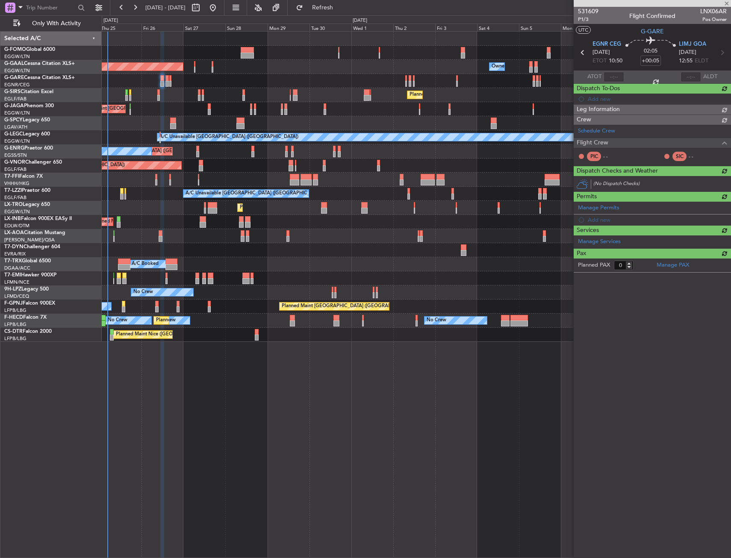
scroll to position [0, 0]
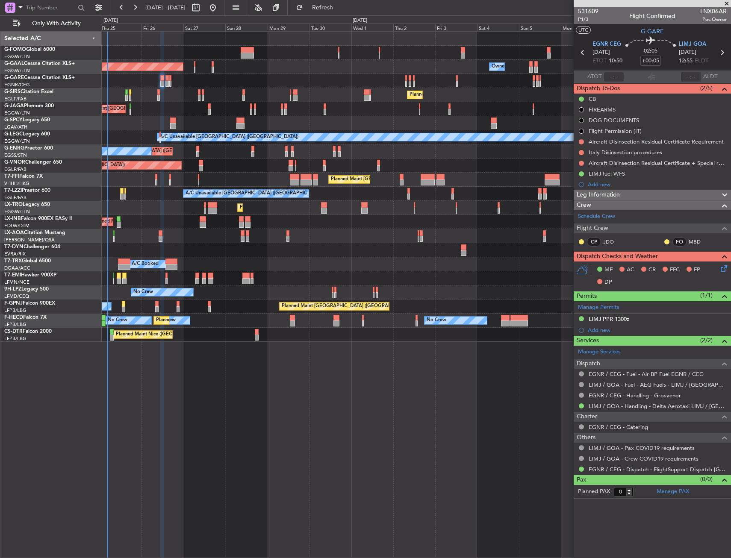
click at [699, 207] on div "Crew" at bounding box center [652, 206] width 157 height 10
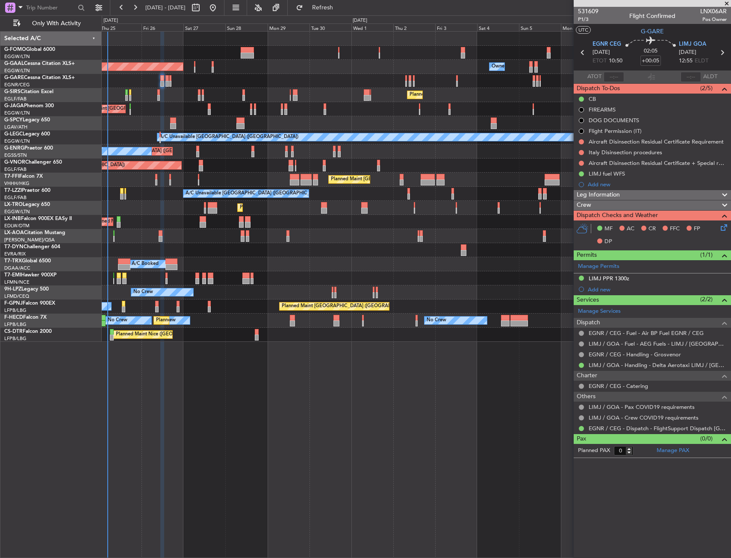
click at [699, 207] on div "Crew" at bounding box center [652, 206] width 157 height 10
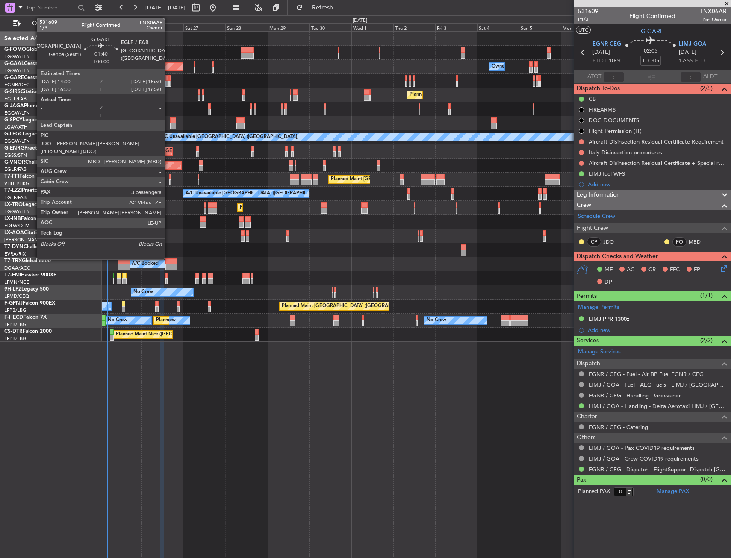
click at [168, 82] on div at bounding box center [166, 84] width 3 height 6
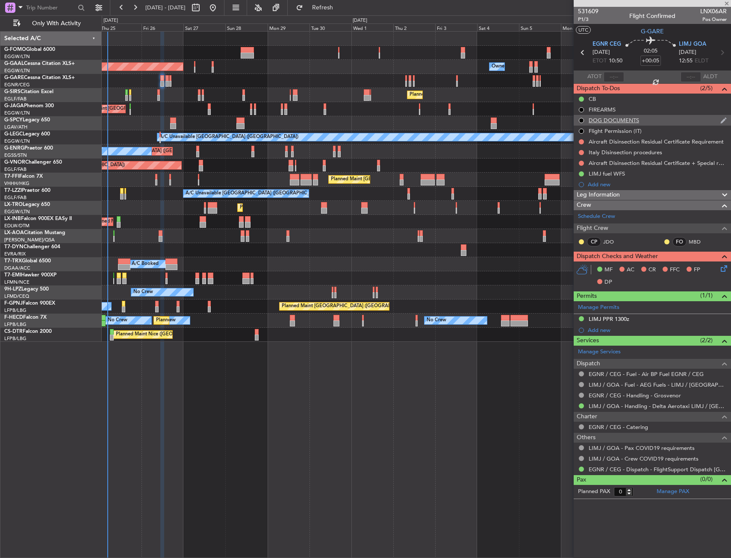
type input "3"
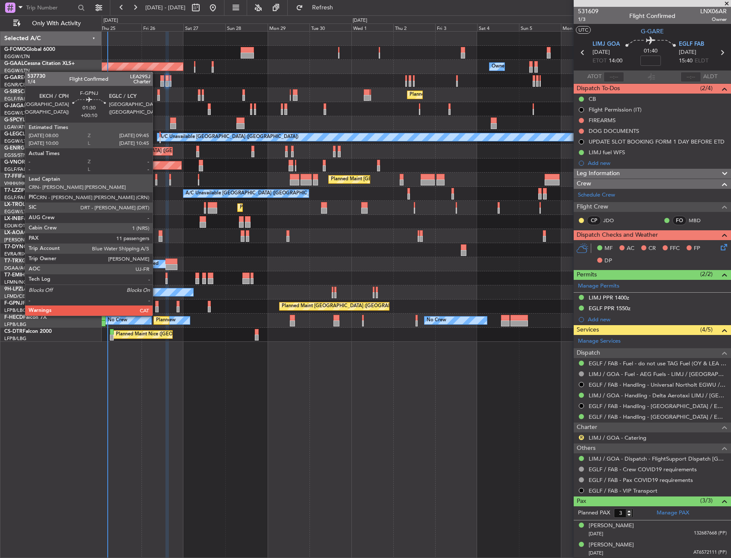
click at [156, 307] on div at bounding box center [156, 310] width 3 height 6
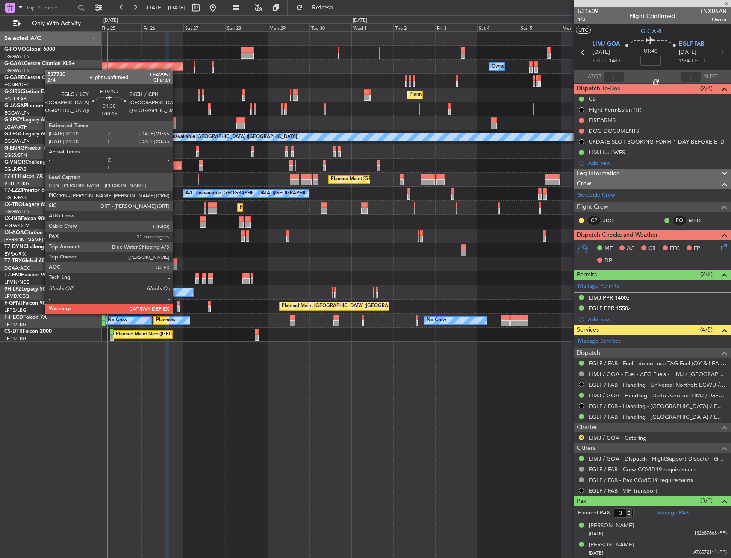
type input "+00:10"
type input "11"
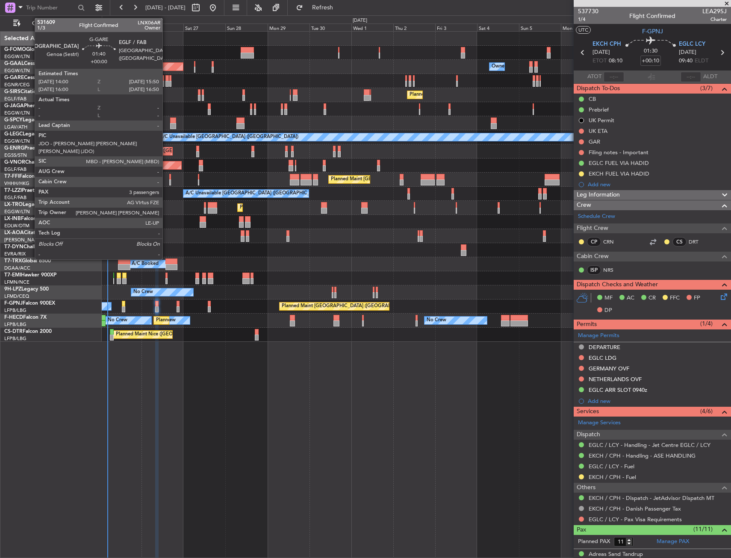
click at [166, 84] on div at bounding box center [166, 84] width 3 height 6
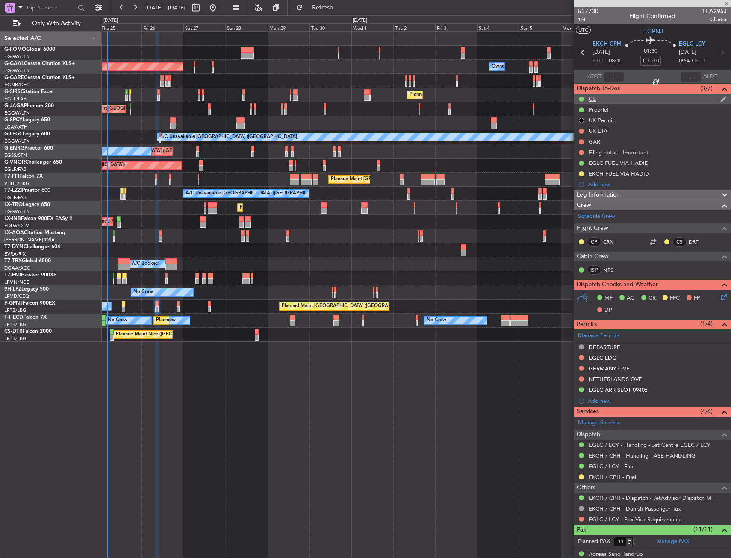
type input "3"
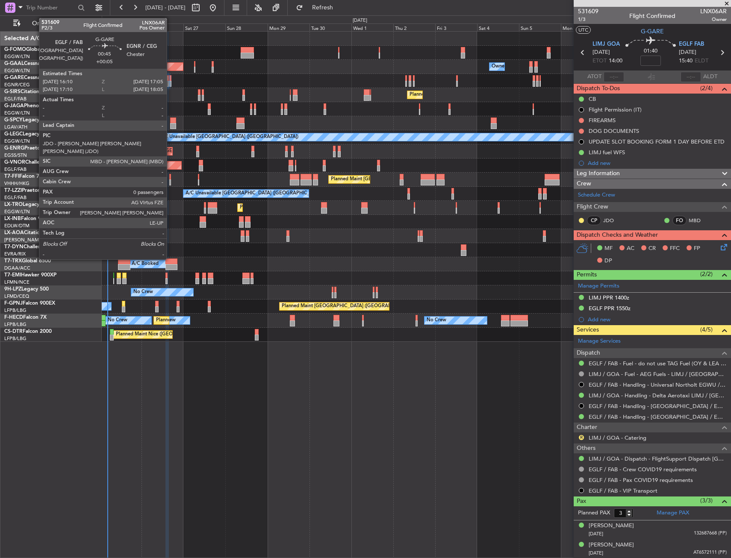
click at [171, 86] on div at bounding box center [170, 84] width 2 height 6
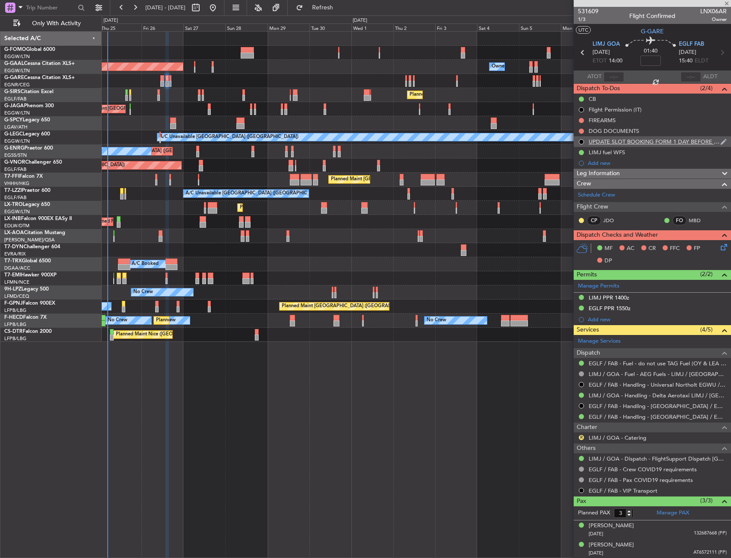
type input "+00:05"
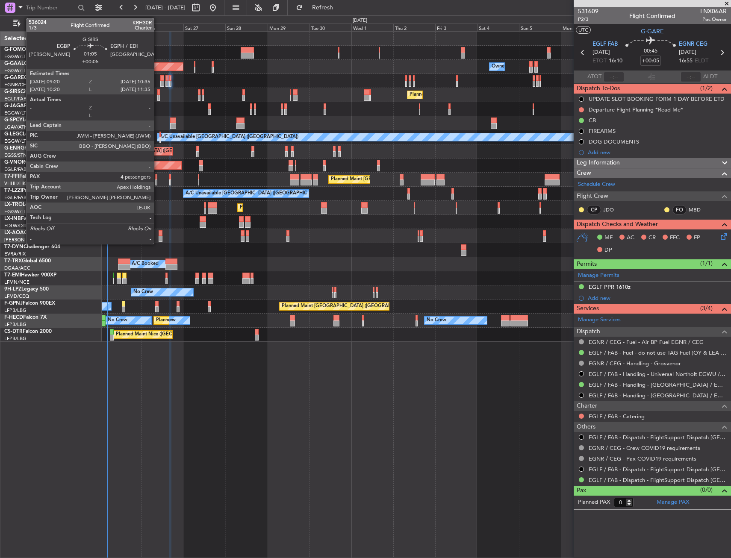
click at [158, 90] on div at bounding box center [158, 92] width 3 height 6
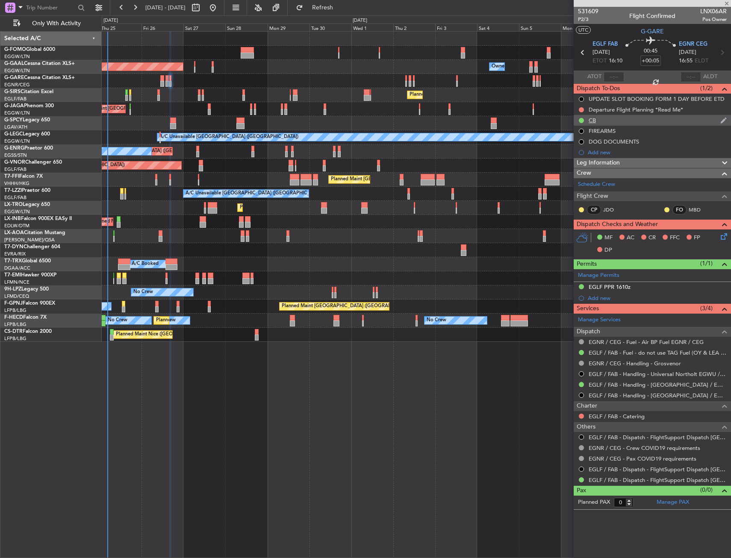
type input "4"
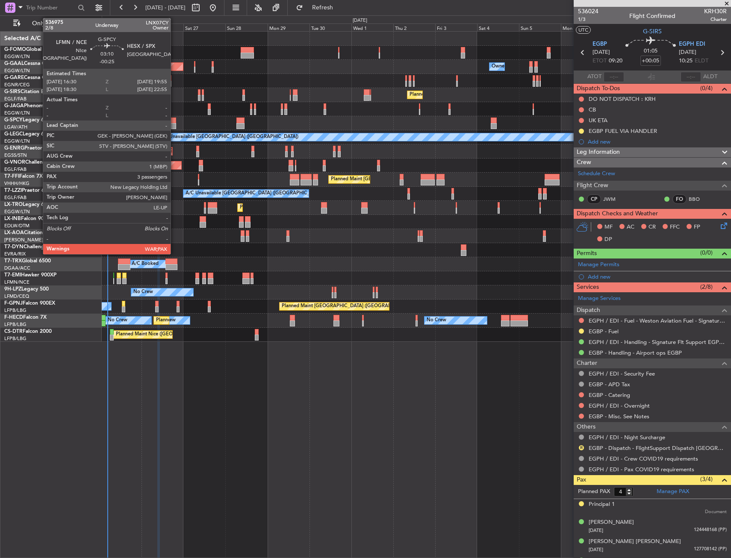
click at [174, 121] on div at bounding box center [173, 121] width 6 height 6
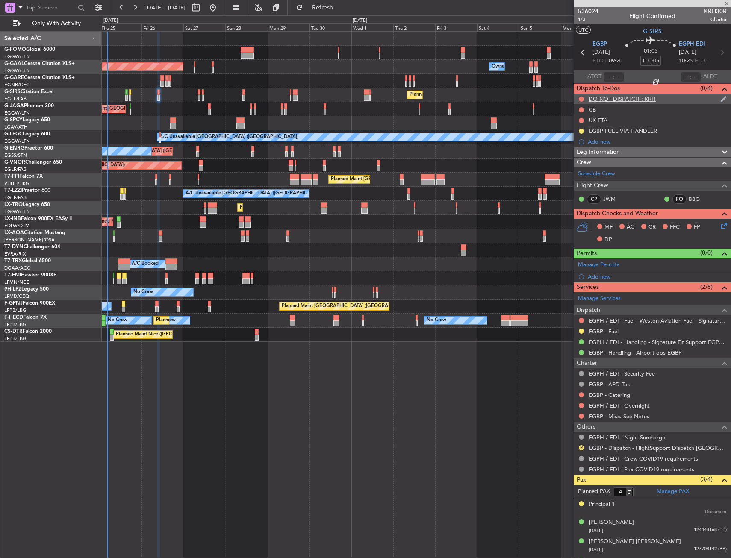
type input "-00:25"
type input "3"
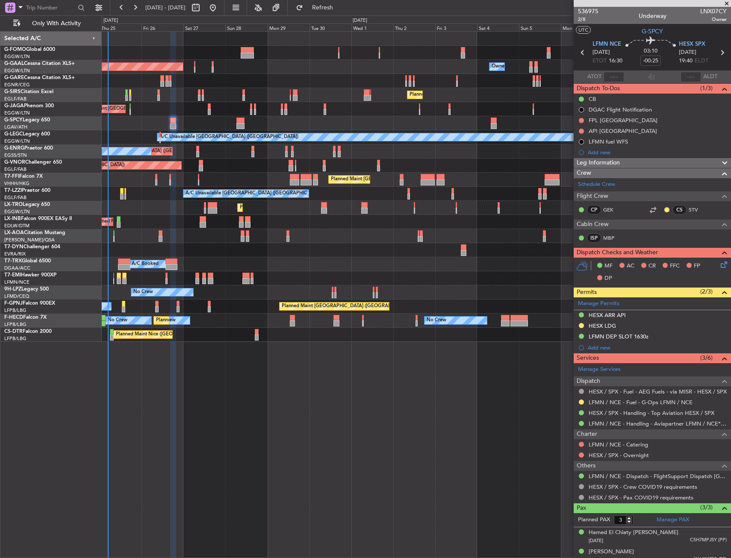
click at [719, 266] on icon at bounding box center [722, 263] width 7 height 7
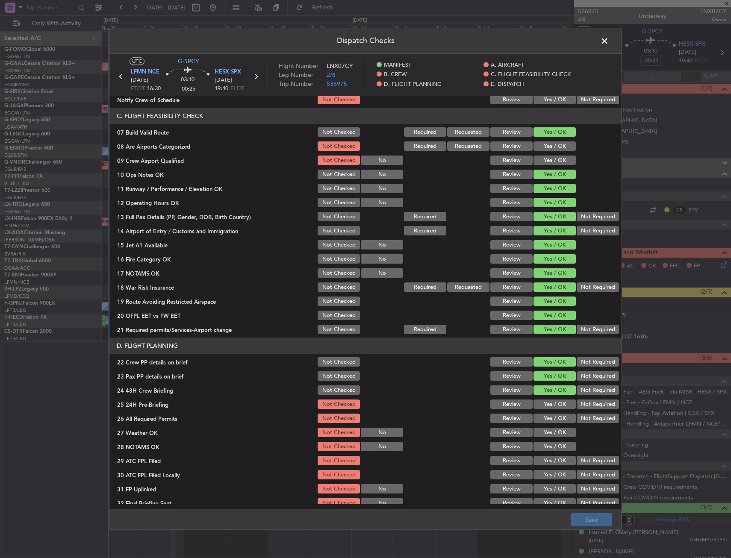
scroll to position [257, 0]
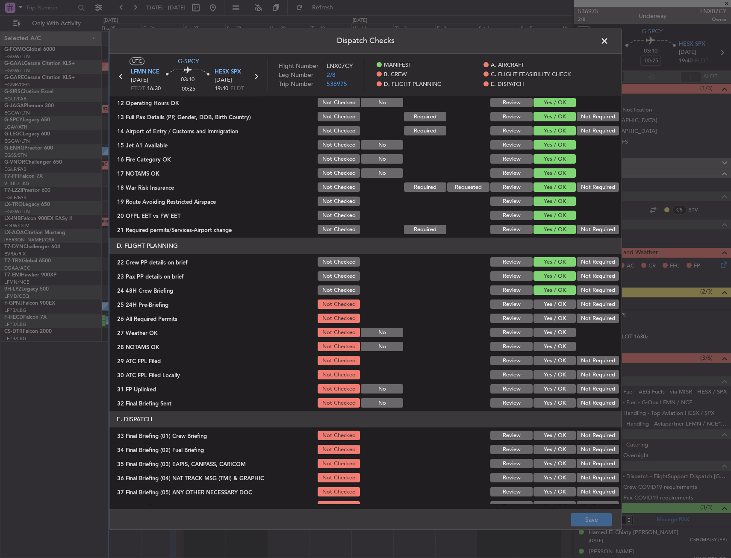
click at [549, 299] on div "Yes / OK" at bounding box center [553, 305] width 43 height 12
click at [549, 301] on button "Yes / OK" at bounding box center [555, 304] width 42 height 9
click at [580, 515] on button "Save" at bounding box center [591, 520] width 41 height 14
click at [583, 308] on button "Not Required" at bounding box center [598, 304] width 42 height 9
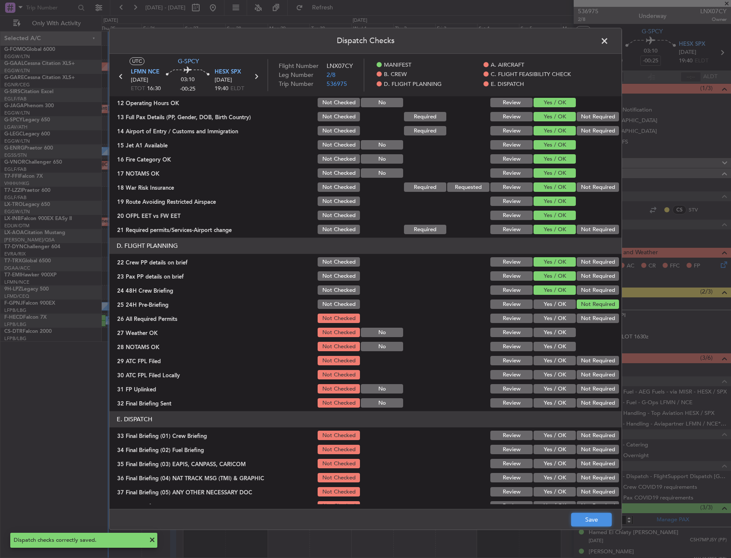
click at [588, 516] on button "Save" at bounding box center [591, 520] width 41 height 14
click at [609, 42] on span at bounding box center [609, 43] width 0 height 17
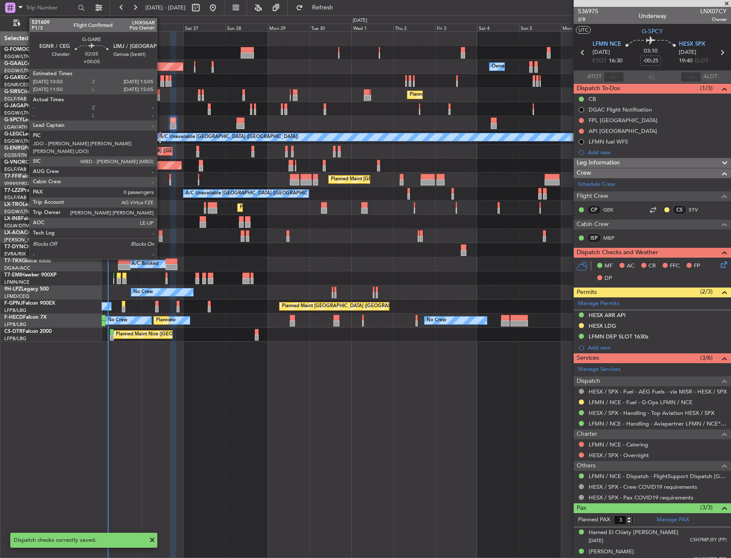
click at [161, 84] on div at bounding box center [162, 84] width 4 height 6
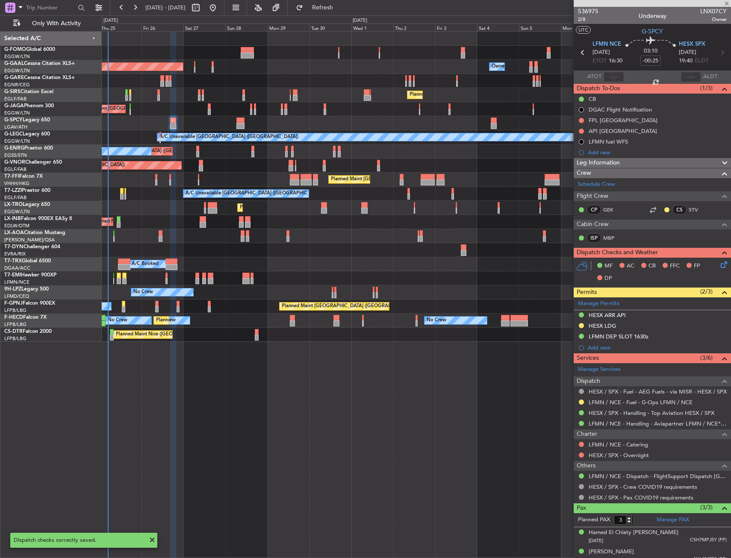
type input "+00:05"
type input "0"
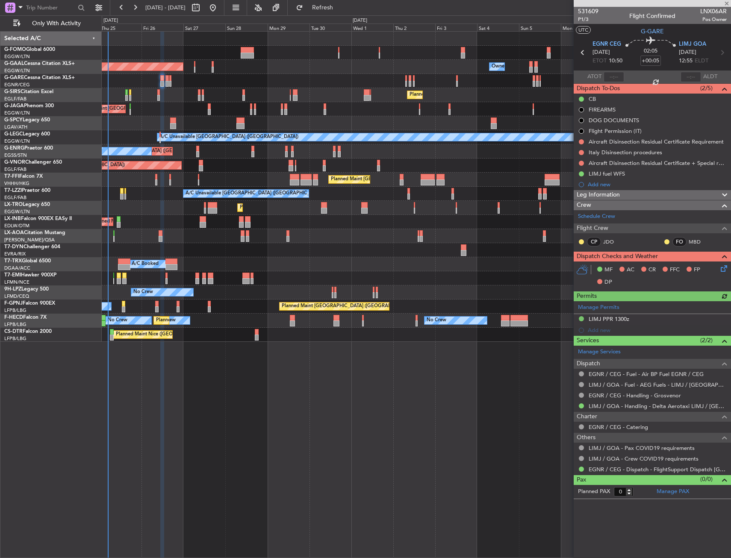
click at [724, 267] on icon at bounding box center [722, 267] width 7 height 7
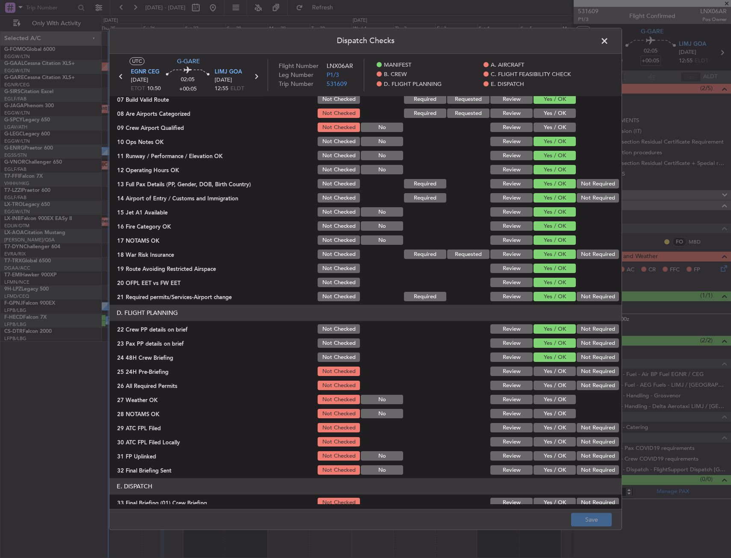
scroll to position [214, 0]
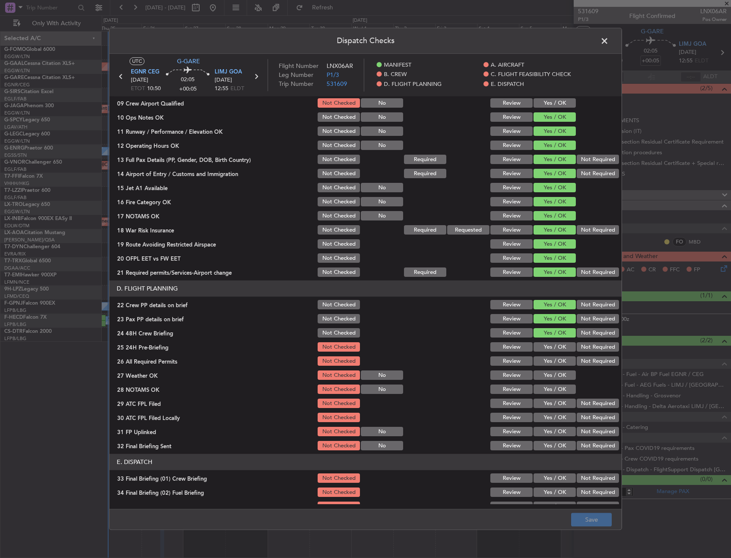
click at [587, 347] on button "Not Required" at bounding box center [598, 347] width 42 height 9
click at [583, 519] on button "Save" at bounding box center [591, 520] width 41 height 14
click at [609, 36] on span at bounding box center [609, 43] width 0 height 17
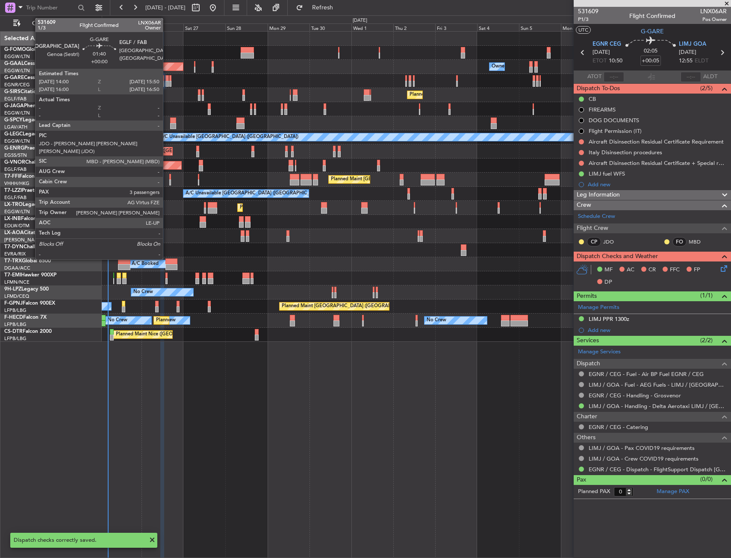
click at [167, 82] on div at bounding box center [166, 84] width 3 height 6
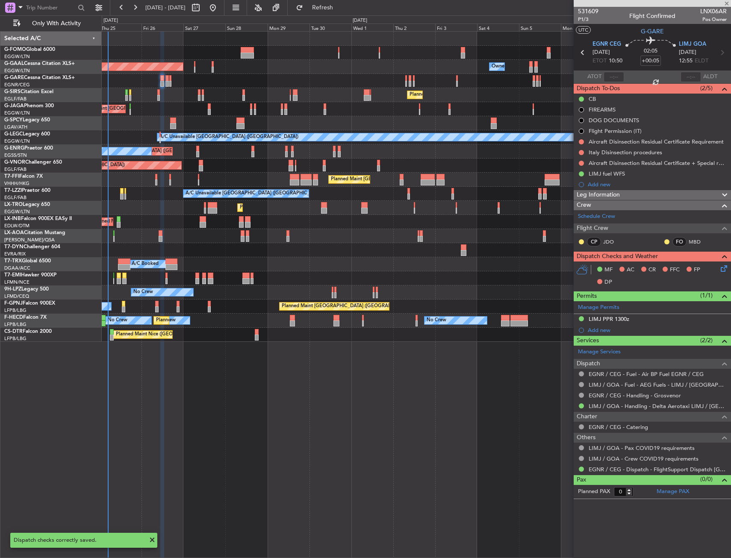
type input "3"
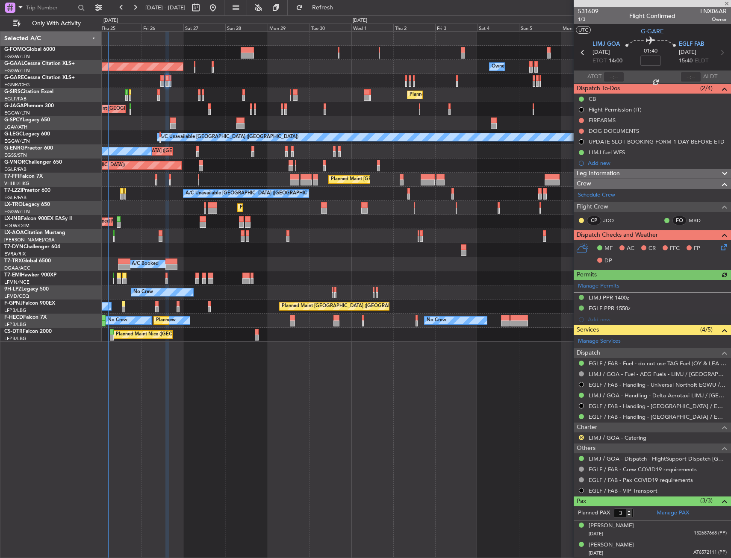
click at [719, 244] on icon at bounding box center [722, 245] width 7 height 7
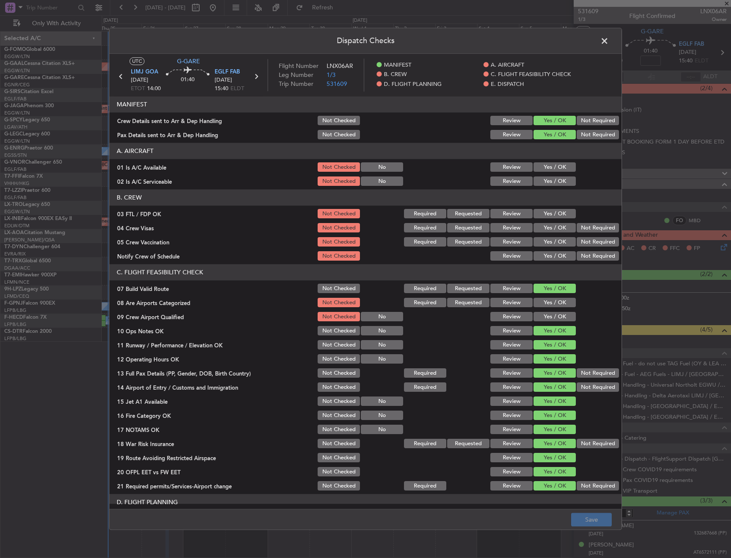
scroll to position [299, 0]
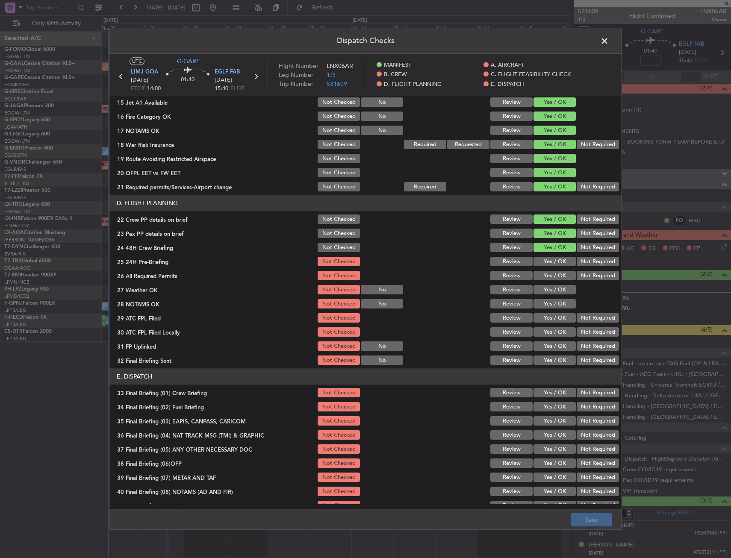
click at [577, 265] on button "Not Required" at bounding box center [598, 261] width 42 height 9
click at [594, 519] on button "Save" at bounding box center [591, 520] width 41 height 14
drag, startPoint x: 606, startPoint y: 41, endPoint x: 605, endPoint y: 46, distance: 5.0
click at [609, 41] on span at bounding box center [609, 43] width 0 height 17
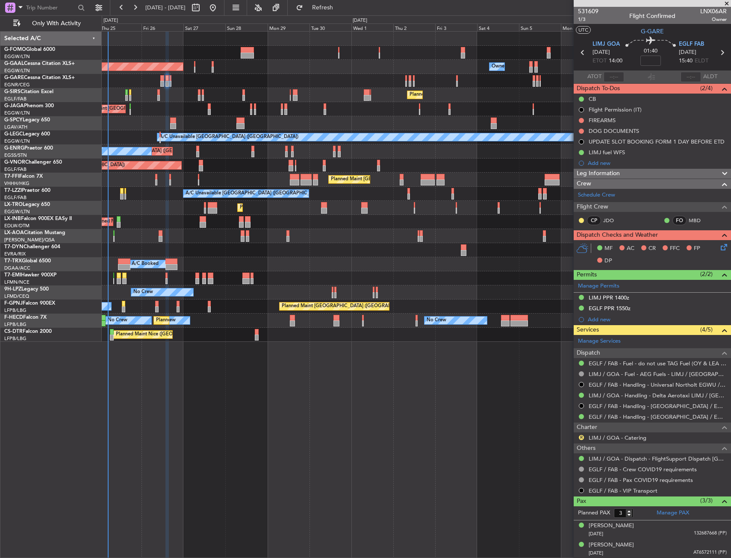
click at [172, 79] on div at bounding box center [416, 81] width 629 height 14
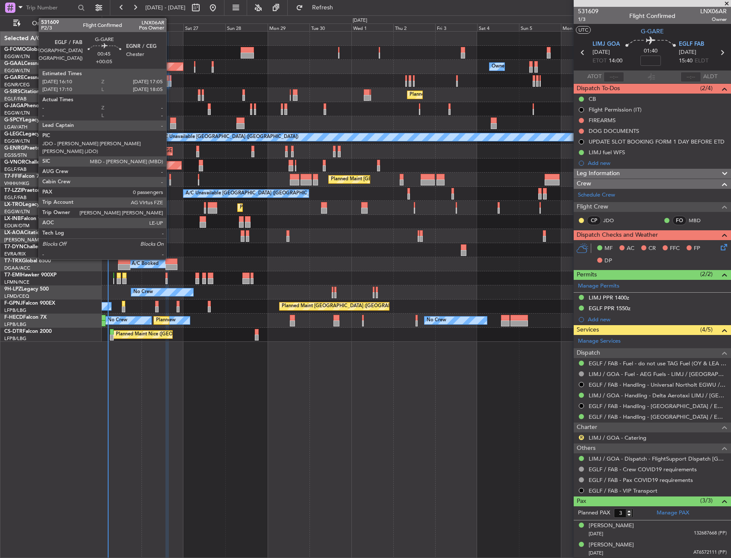
click at [170, 79] on div at bounding box center [170, 78] width 2 height 6
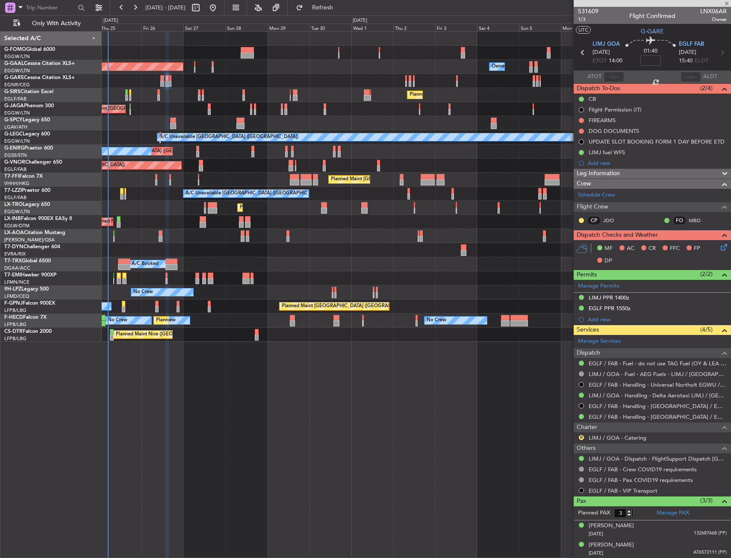
type input "+00:05"
type input "0"
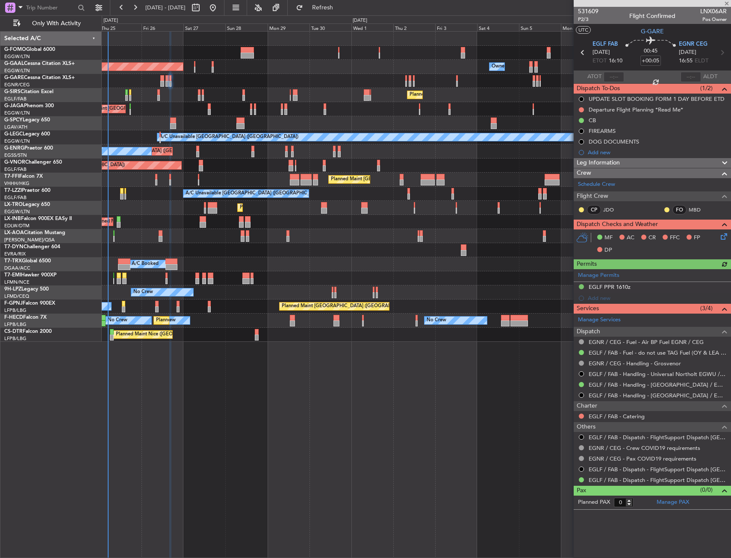
click at [721, 239] on icon at bounding box center [722, 235] width 7 height 7
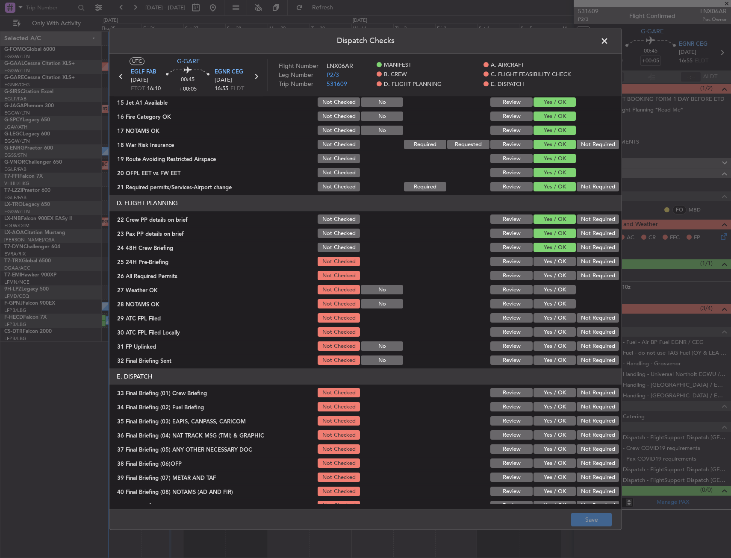
click at [578, 259] on button "Not Required" at bounding box center [598, 261] width 42 height 9
click at [593, 518] on button "Save" at bounding box center [591, 520] width 41 height 14
click at [609, 37] on span at bounding box center [609, 43] width 0 height 17
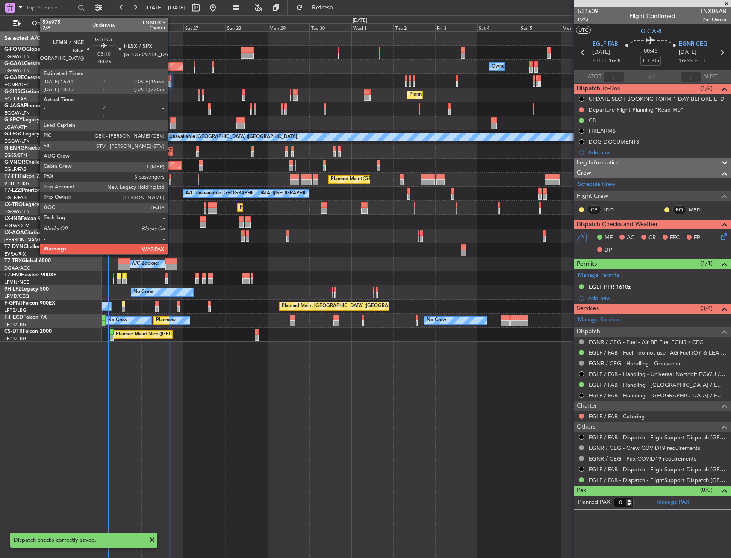
click at [171, 127] on div at bounding box center [173, 126] width 6 height 6
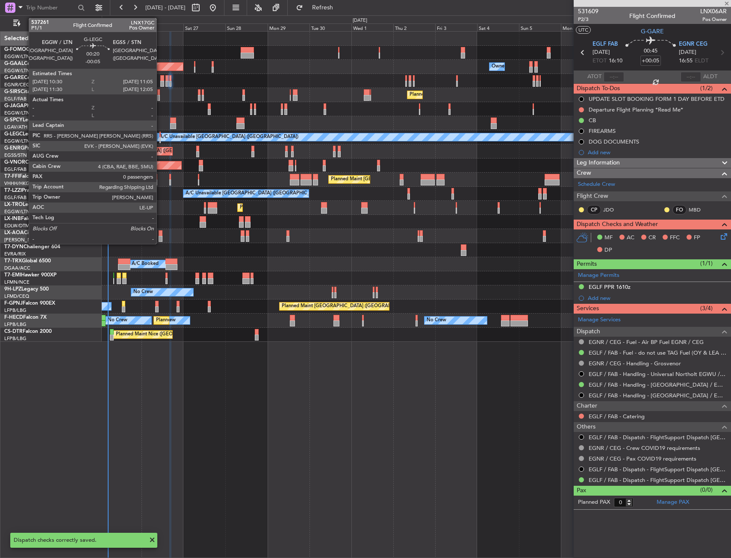
type input "-00:25"
type input "3"
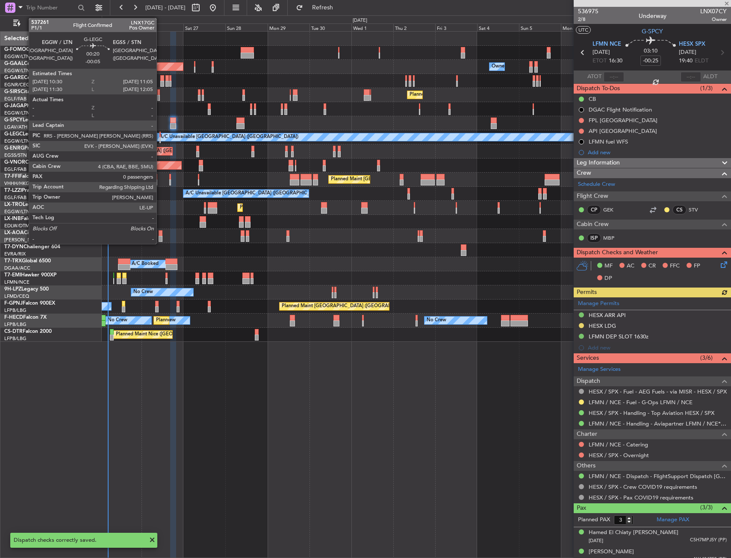
click at [160, 134] on div at bounding box center [159, 135] width 1 height 6
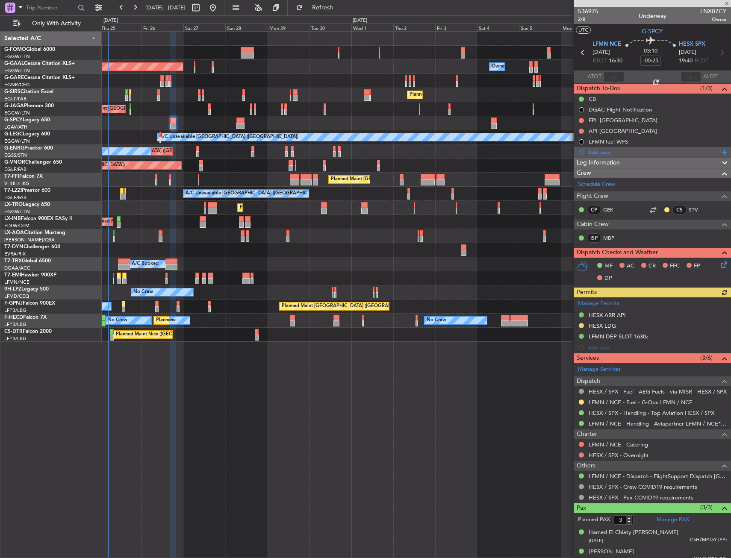
type input "-00:05"
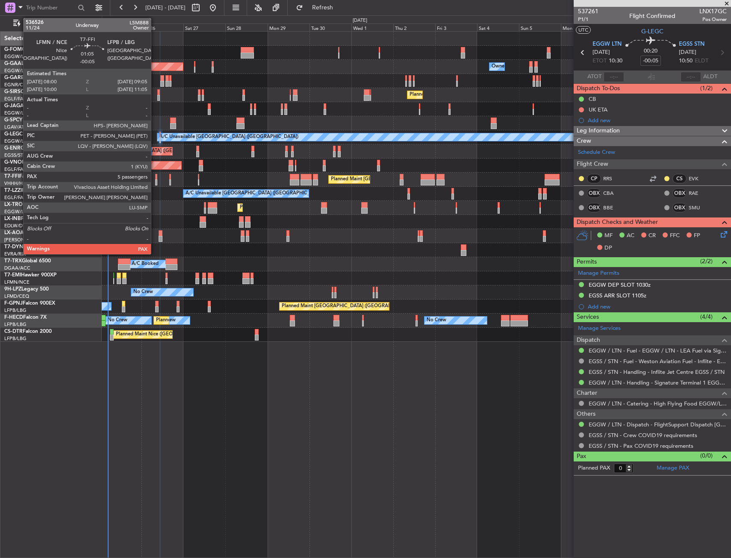
click at [155, 178] on div at bounding box center [156, 177] width 2 height 6
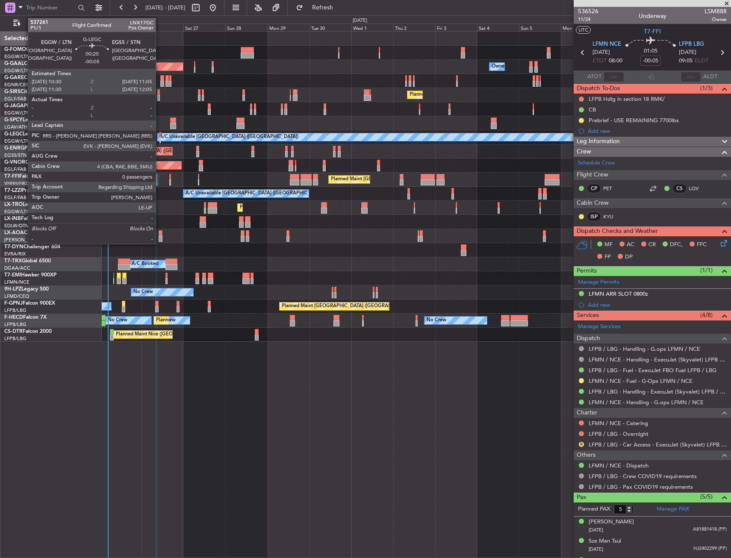
click at [159, 134] on div at bounding box center [159, 135] width 1 height 6
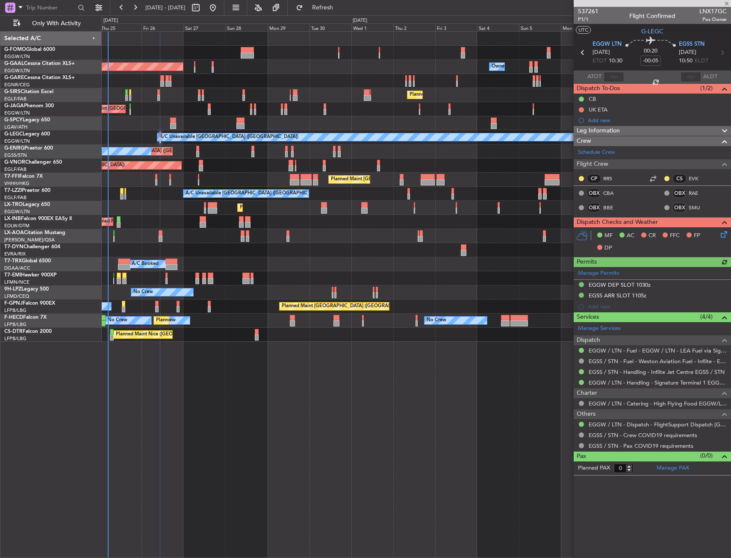
click at [721, 236] on icon at bounding box center [722, 233] width 7 height 7
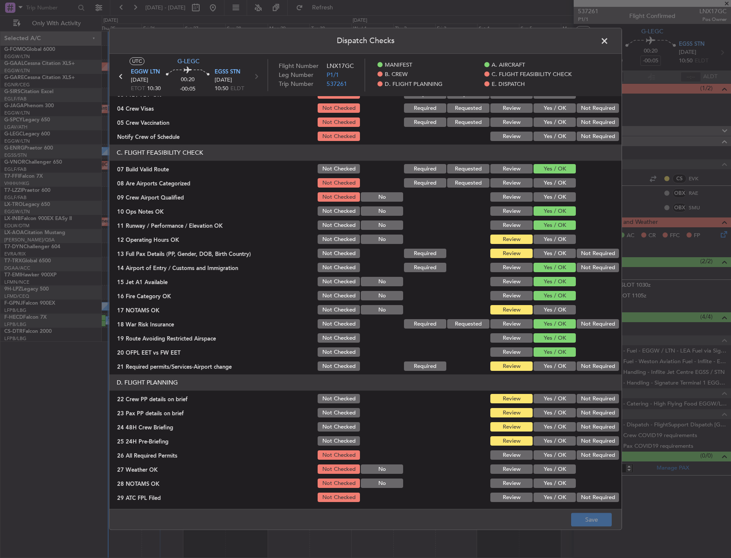
scroll to position [128, 0]
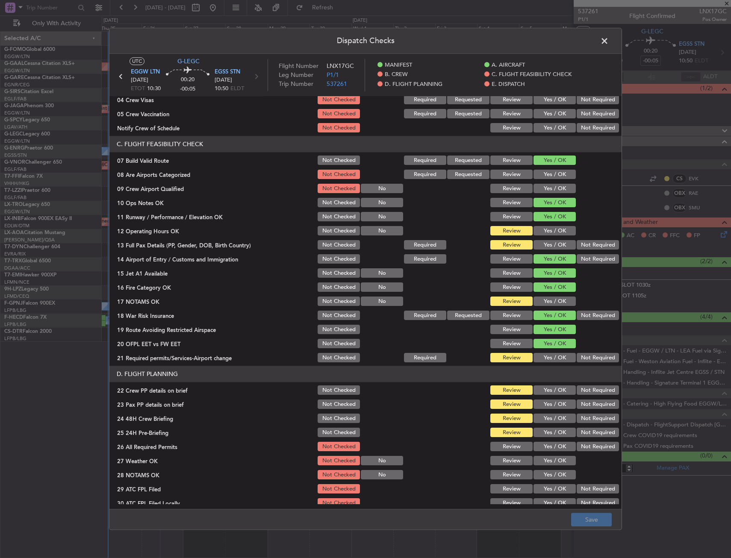
click at [555, 230] on button "Yes / OK" at bounding box center [555, 231] width 42 height 9
click at [555, 242] on button "Yes / OK" at bounding box center [555, 245] width 42 height 9
click at [550, 301] on button "Yes / OK" at bounding box center [555, 301] width 42 height 9
click at [550, 354] on button "Yes / OK" at bounding box center [555, 358] width 42 height 9
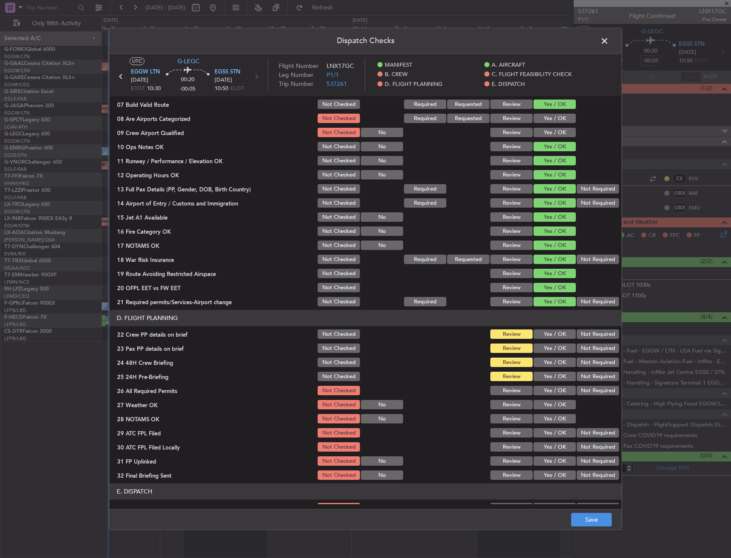
scroll to position [299, 0]
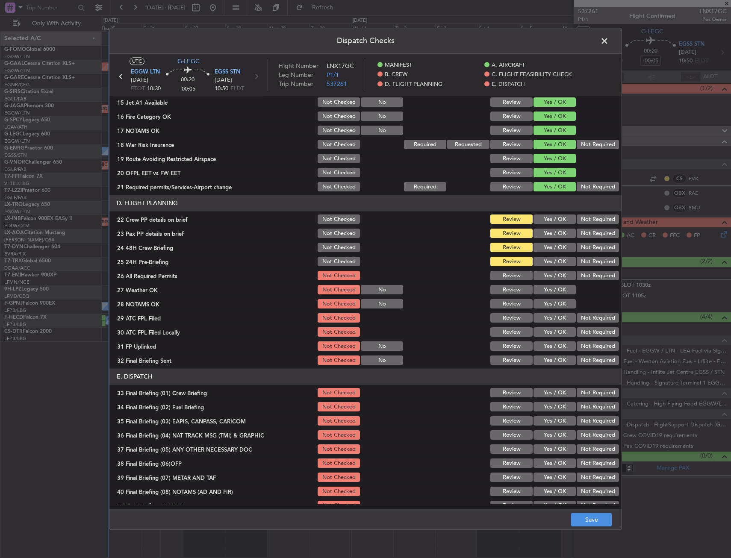
click at [537, 215] on button "Yes / OK" at bounding box center [555, 219] width 42 height 9
click at [542, 227] on section "D. FLIGHT PLANNING 22 Crew PP details on brief Not Checked Review Yes / OK Not …" at bounding box center [365, 280] width 512 height 171
click at [543, 233] on button "Yes / OK" at bounding box center [555, 233] width 42 height 9
drag, startPoint x: 544, startPoint y: 246, endPoint x: 548, endPoint y: 260, distance: 14.5
click at [544, 247] on button "Yes / OK" at bounding box center [555, 247] width 42 height 9
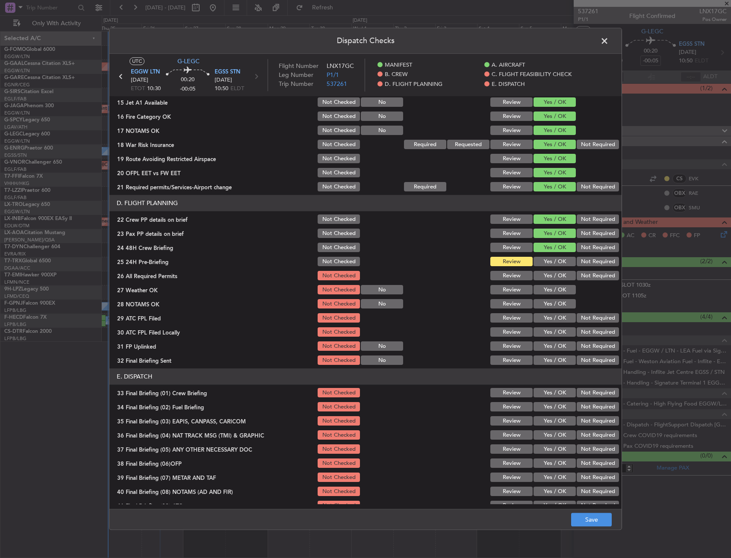
click at [577, 264] on button "Not Required" at bounding box center [598, 261] width 42 height 9
click at [590, 516] on button "Save" at bounding box center [591, 520] width 41 height 14
click at [609, 45] on span at bounding box center [609, 43] width 0 height 17
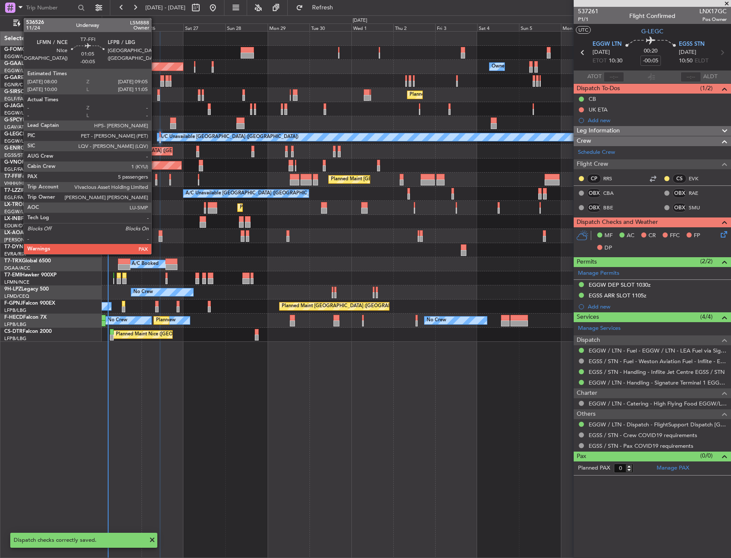
click at [156, 180] on div at bounding box center [156, 183] width 2 height 6
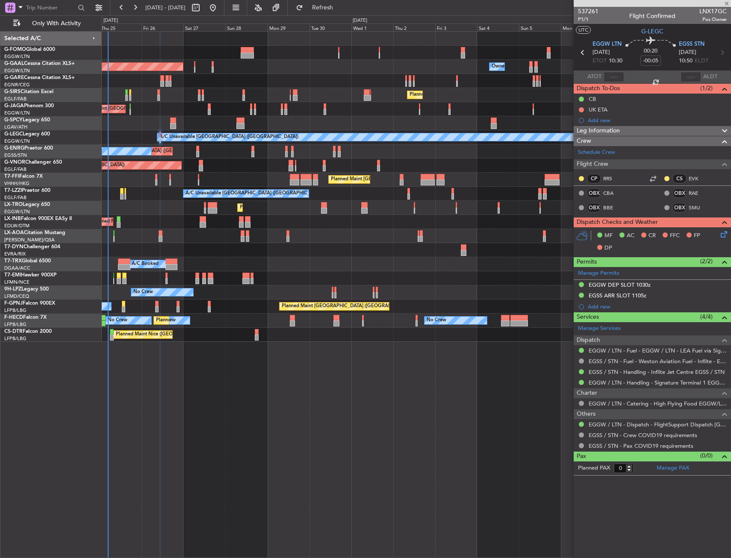
type input "5"
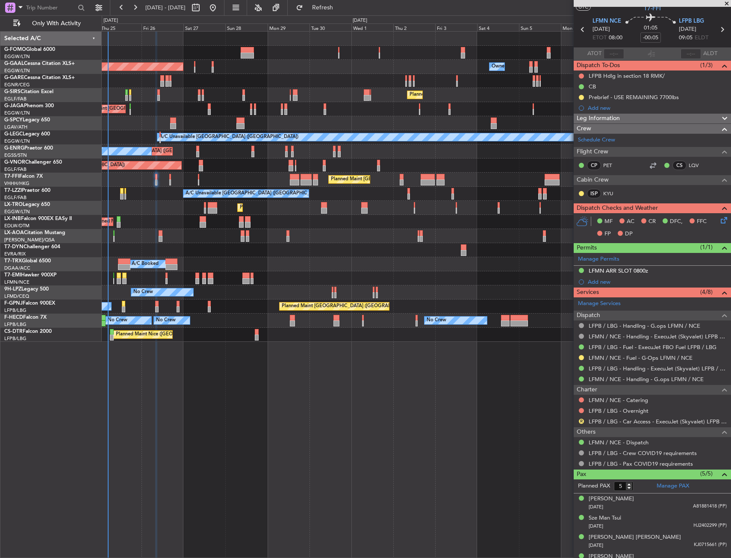
scroll to position [0, 0]
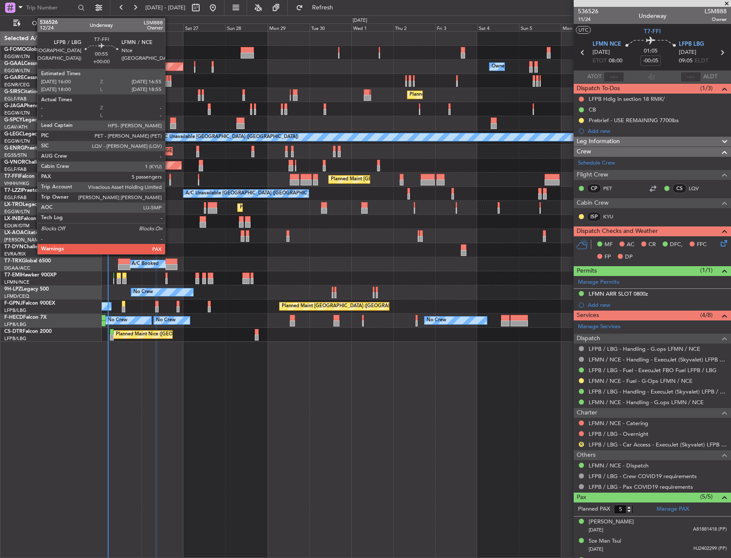
click at [169, 176] on div at bounding box center [170, 177] width 2 height 6
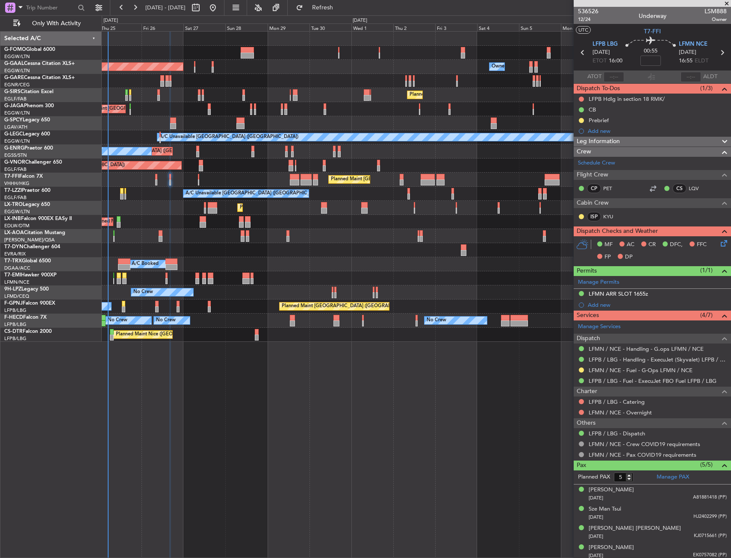
click at [720, 244] on icon at bounding box center [722, 242] width 7 height 7
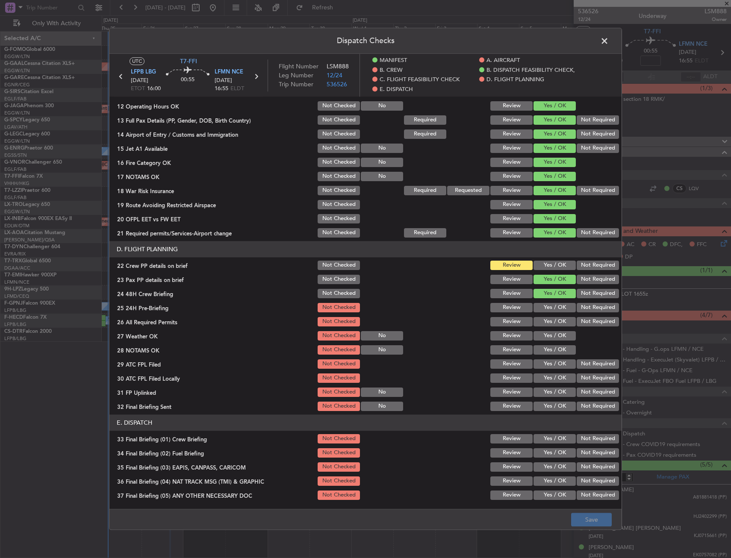
scroll to position [299, 0]
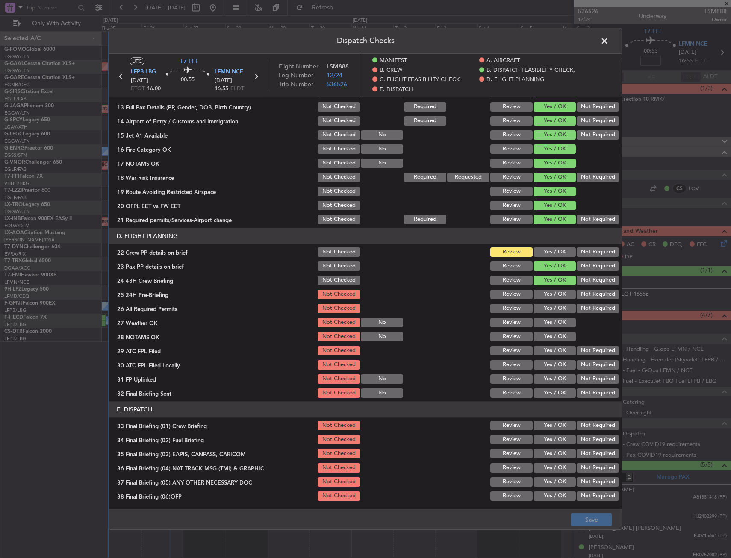
click at [548, 249] on button "Yes / OK" at bounding box center [555, 252] width 42 height 9
click at [585, 298] on button "Not Required" at bounding box center [598, 294] width 42 height 9
click at [591, 515] on button "Save" at bounding box center [591, 520] width 41 height 14
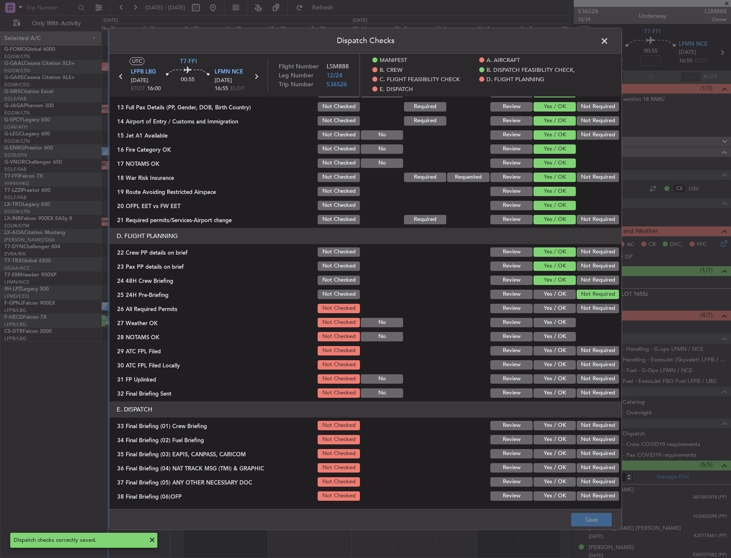
click at [609, 42] on span at bounding box center [609, 43] width 0 height 17
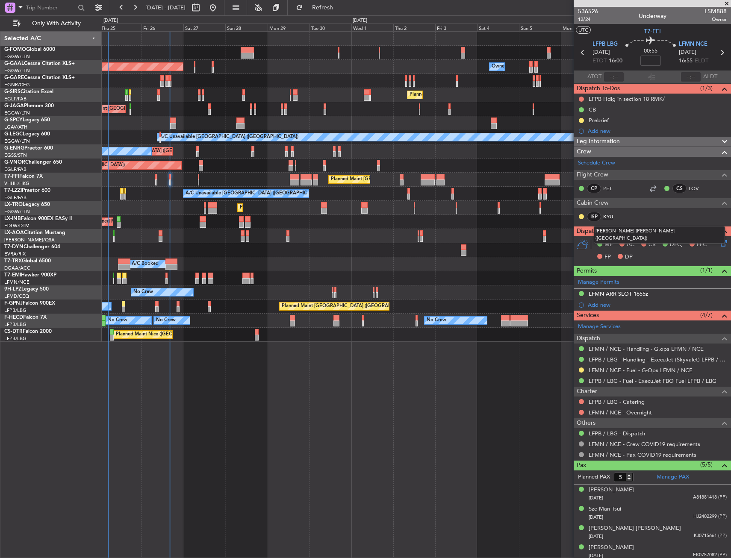
click at [611, 213] on link "KYU" at bounding box center [612, 217] width 19 height 8
click at [721, 245] on icon at bounding box center [722, 242] width 7 height 7
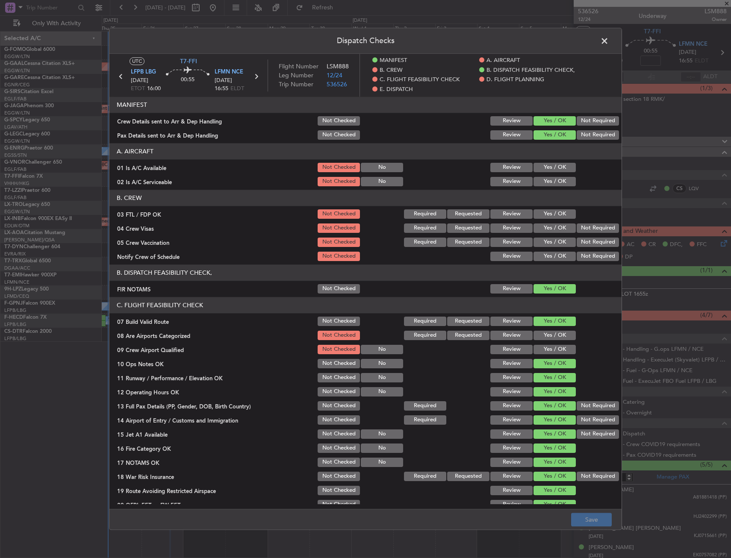
scroll to position [214, 0]
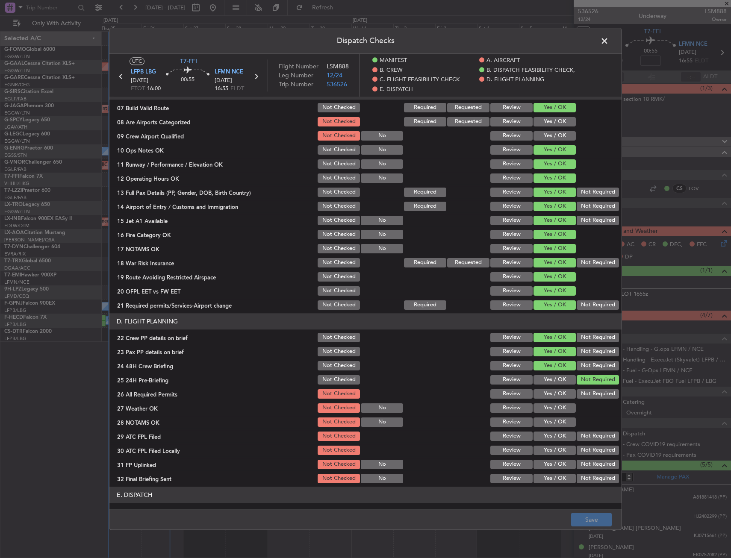
click at [609, 41] on span at bounding box center [609, 43] width 0 height 17
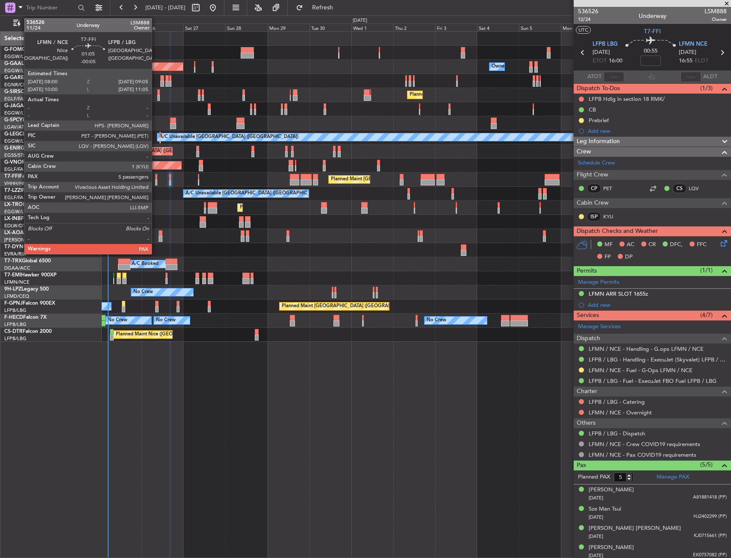
click at [156, 183] on div at bounding box center [156, 183] width 2 height 6
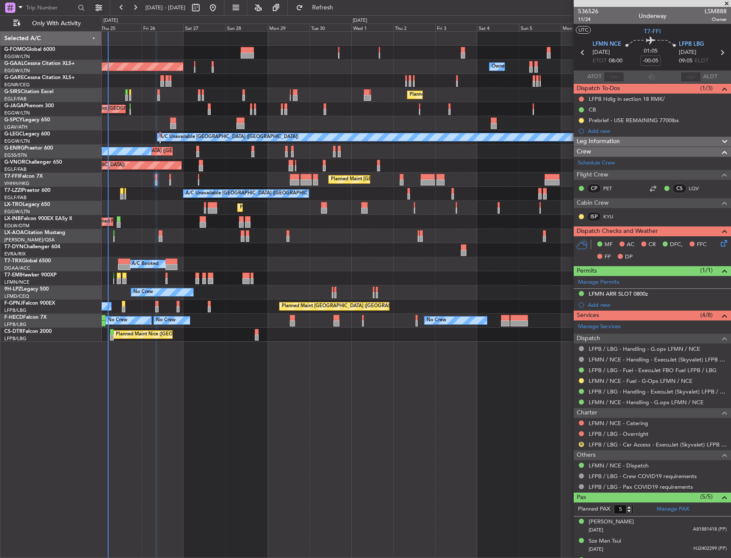
click at [719, 245] on icon at bounding box center [722, 242] width 7 height 7
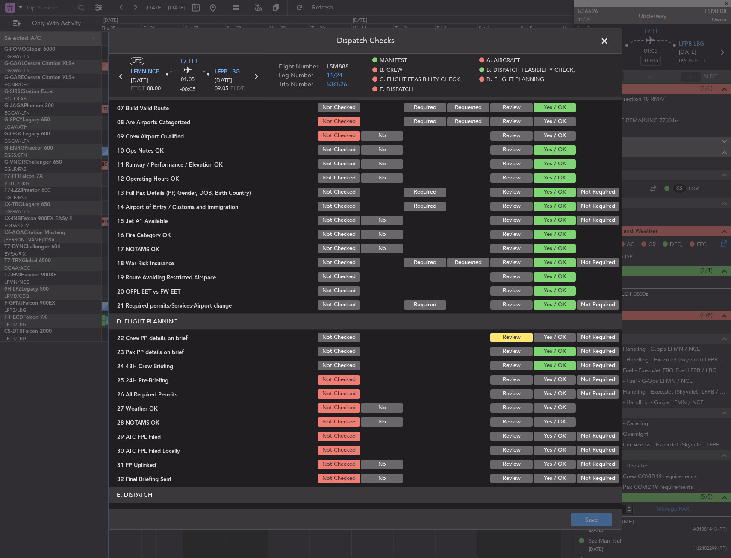
drag, startPoint x: 555, startPoint y: 337, endPoint x: 559, endPoint y: 353, distance: 16.3
click at [555, 337] on button "Yes / OK" at bounding box center [555, 337] width 42 height 9
click at [586, 383] on button "Not Required" at bounding box center [598, 379] width 42 height 9
click at [594, 517] on button "Save" at bounding box center [591, 520] width 41 height 14
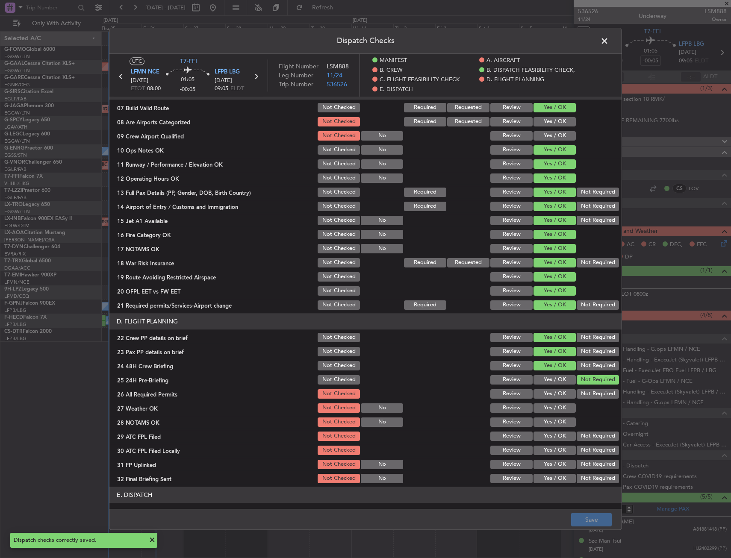
click at [609, 39] on span at bounding box center [609, 43] width 0 height 17
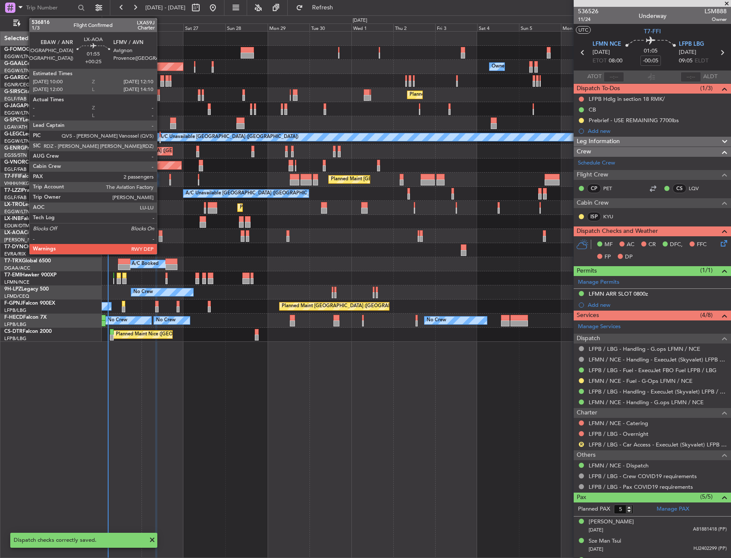
click at [161, 237] on div at bounding box center [161, 239] width 4 height 6
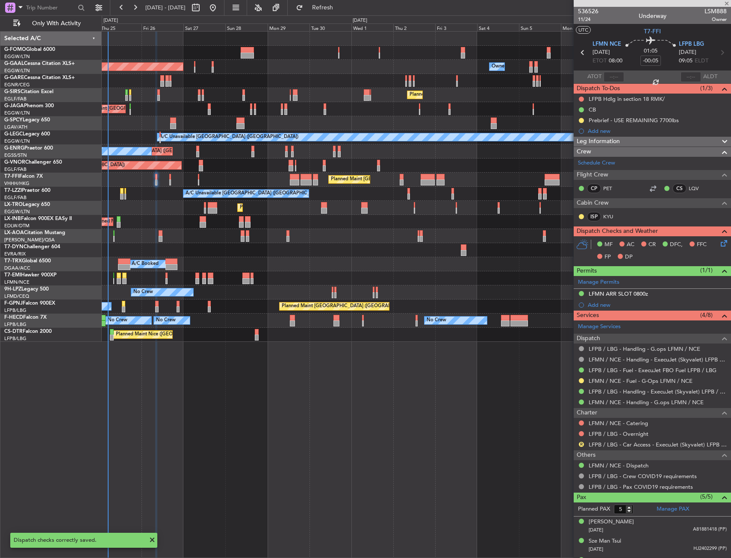
type input "+00:25"
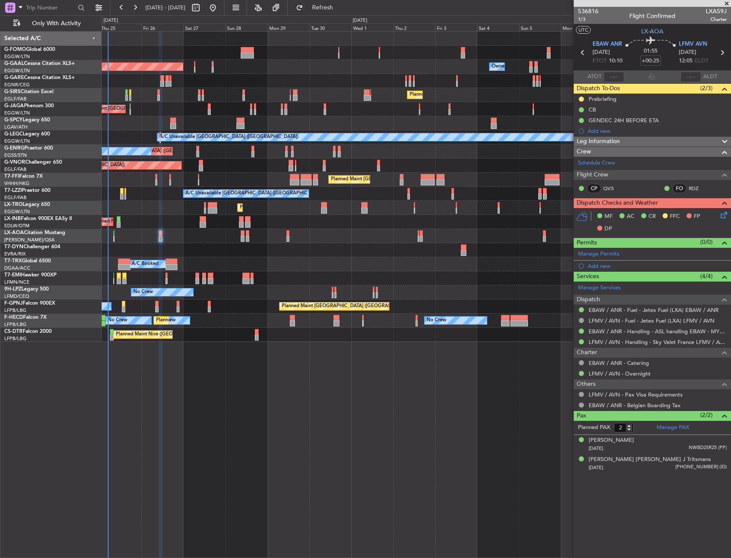
click at [725, 215] on icon at bounding box center [722, 213] width 7 height 7
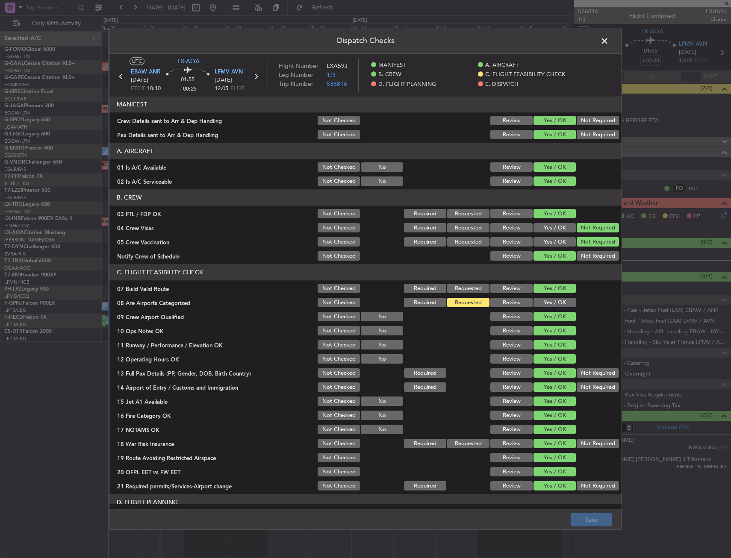
click at [609, 42] on span at bounding box center [609, 43] width 0 height 17
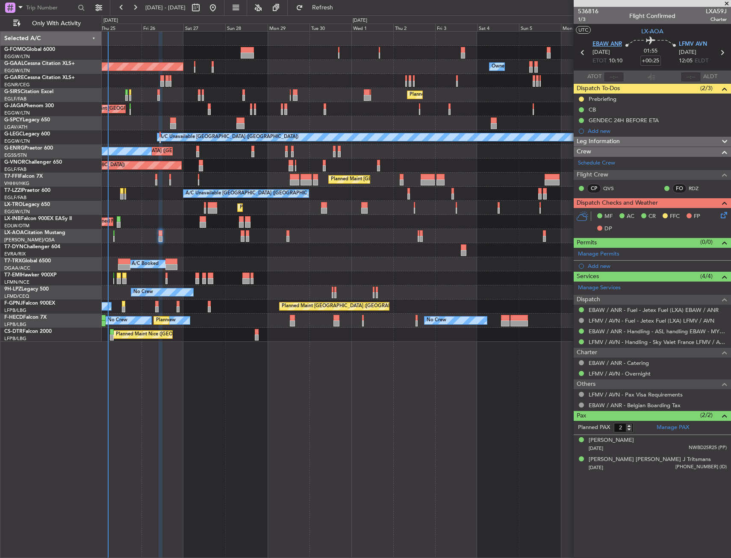
click at [611, 44] on span "EBAW ANR" at bounding box center [607, 44] width 29 height 9
click at [613, 44] on span "EBAW ANR" at bounding box center [607, 44] width 29 height 9
click at [687, 47] on span "LFMV AVN" at bounding box center [693, 44] width 28 height 9
click at [725, 216] on icon at bounding box center [722, 213] width 7 height 7
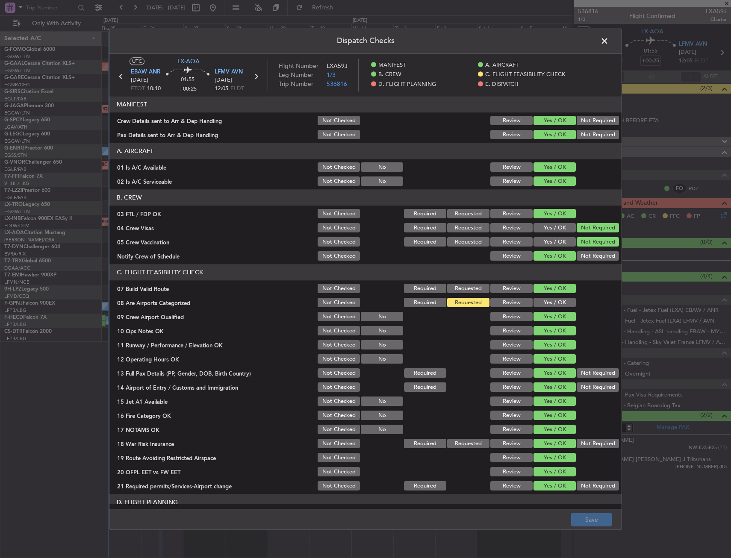
click at [546, 302] on button "Yes / OK" at bounding box center [555, 302] width 42 height 9
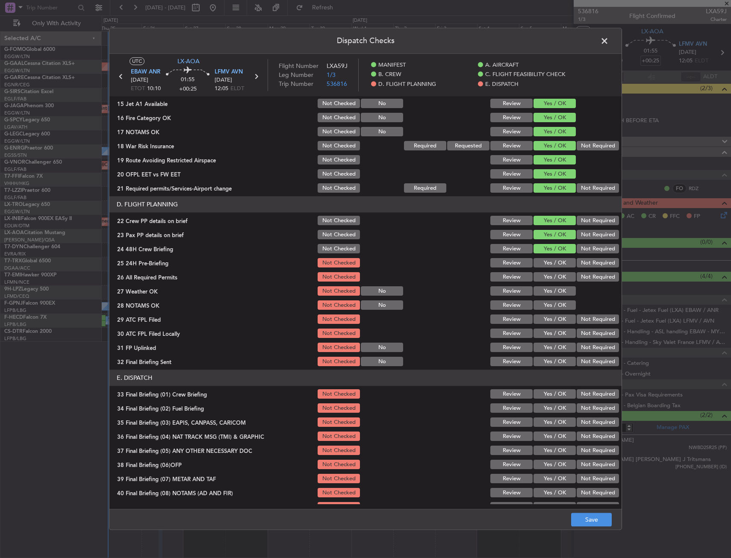
scroll to position [299, 0]
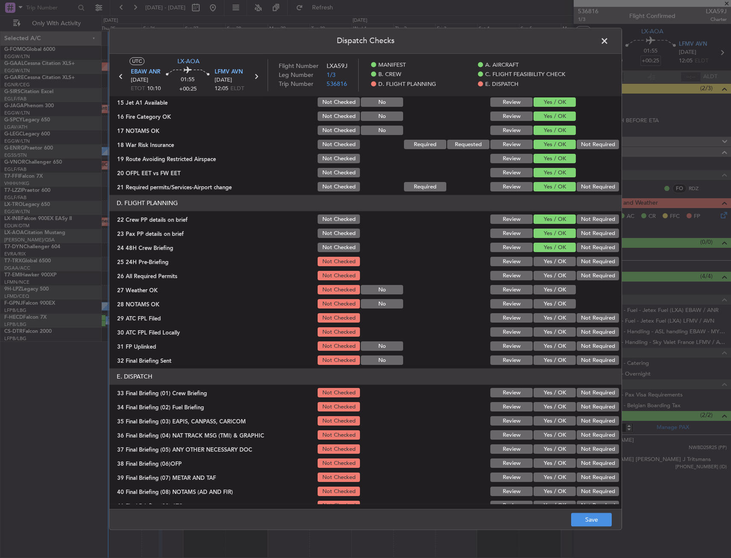
click at [582, 256] on div "Not Required" at bounding box center [596, 262] width 43 height 12
click at [584, 260] on button "Not Required" at bounding box center [598, 261] width 42 height 9
click at [592, 514] on button "Save" at bounding box center [591, 520] width 41 height 14
click at [609, 41] on span at bounding box center [609, 43] width 0 height 17
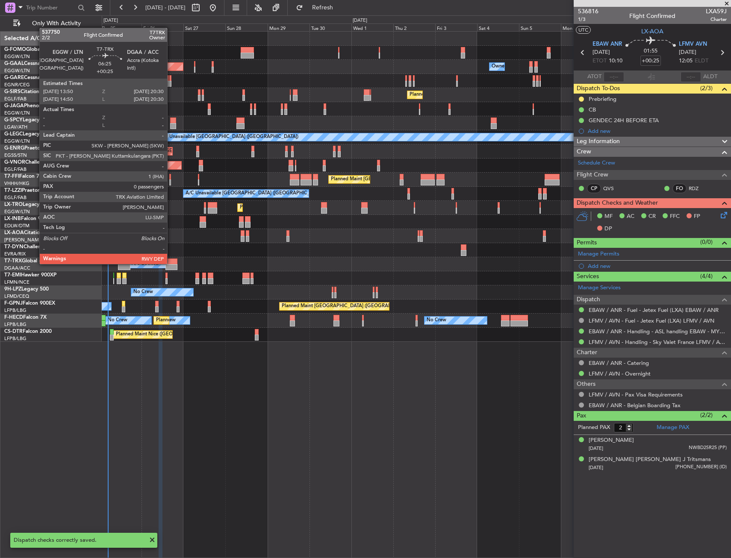
click at [171, 263] on div at bounding box center [171, 262] width 12 height 6
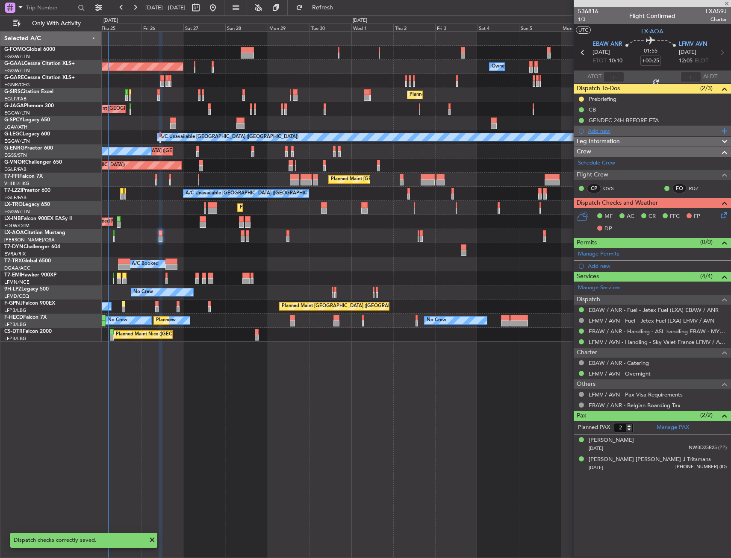
type input "0"
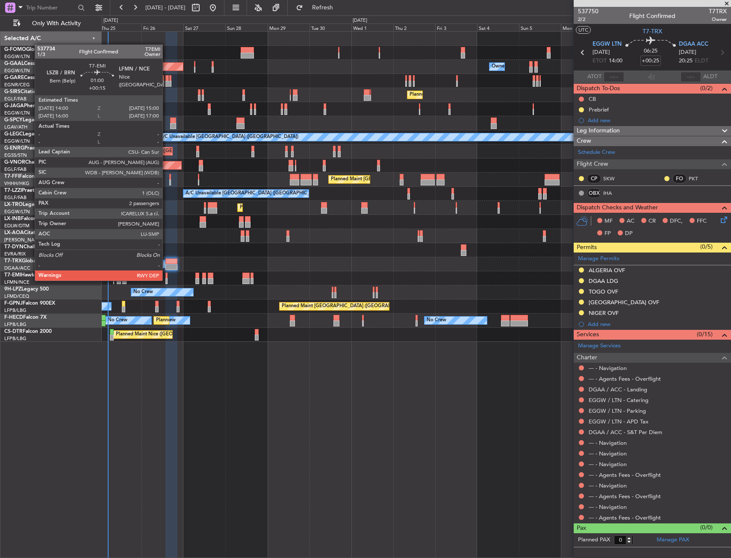
click at [166, 280] on div at bounding box center [166, 281] width 2 height 6
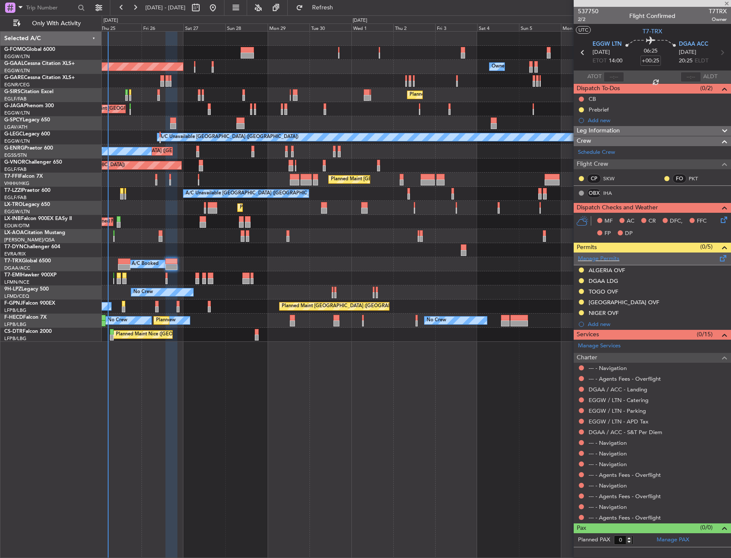
type input "+00:15"
type input "2"
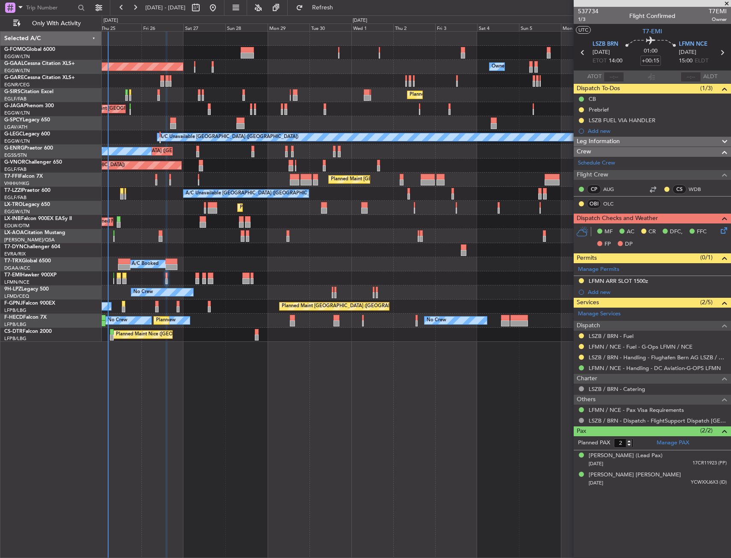
click at [721, 231] on icon at bounding box center [722, 229] width 7 height 7
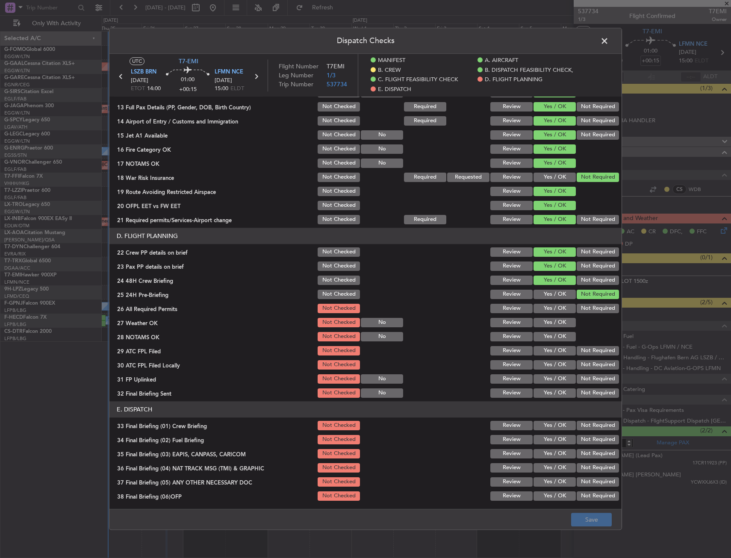
click at [609, 43] on span at bounding box center [609, 43] width 0 height 17
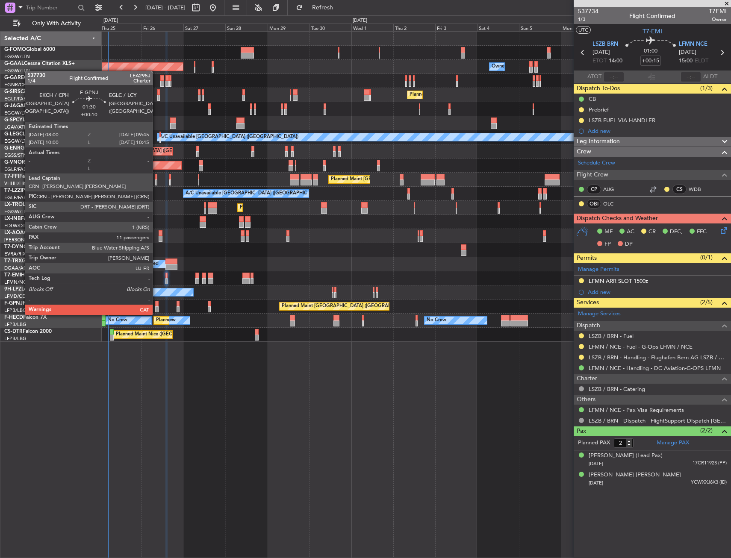
click at [156, 307] on div at bounding box center [156, 310] width 3 height 6
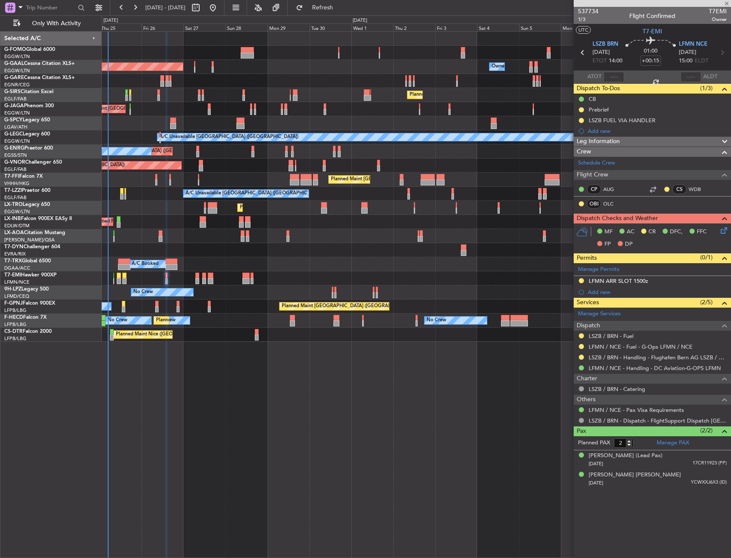
type input "+00:10"
type input "11"
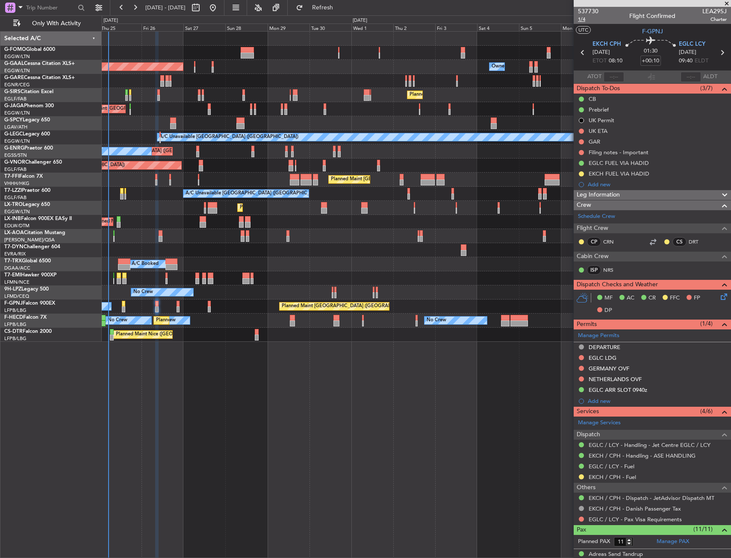
click at [578, 21] on span "1/4" at bounding box center [588, 19] width 21 height 7
click at [580, 20] on span "1/4" at bounding box center [588, 19] width 21 height 7
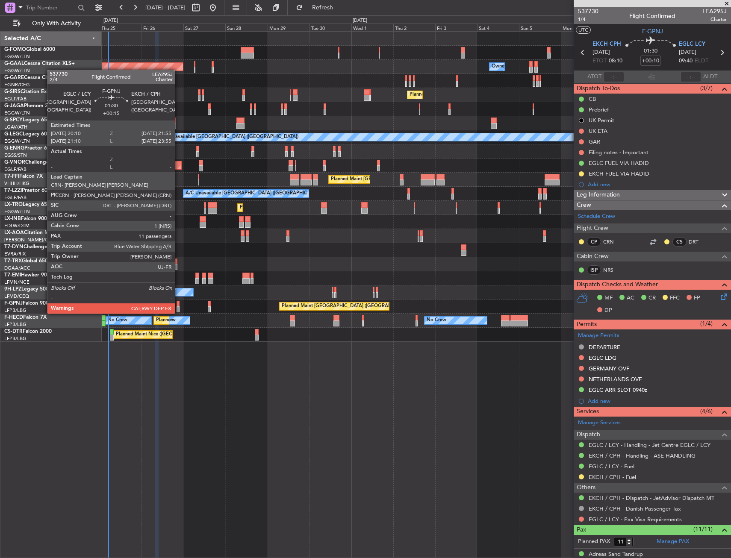
click at [179, 305] on div at bounding box center [178, 304] width 3 height 6
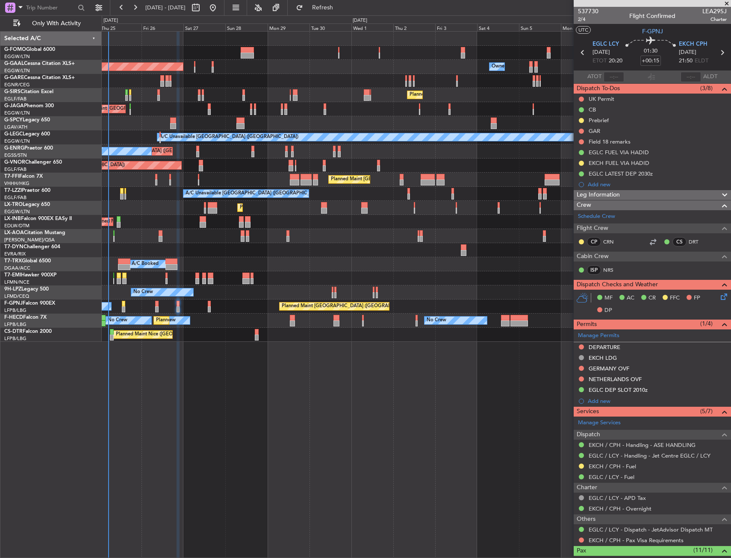
click at [719, 295] on icon at bounding box center [722, 295] width 7 height 7
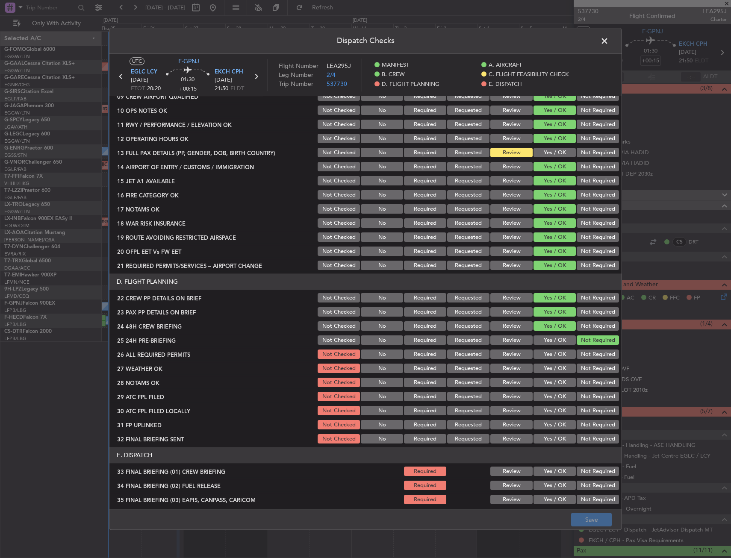
scroll to position [214, 0]
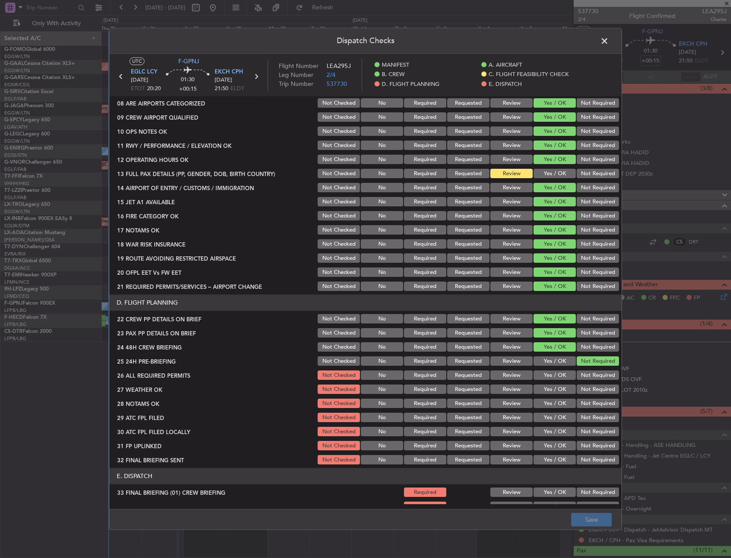
click at [546, 174] on button "Yes / OK" at bounding box center [555, 173] width 42 height 9
click at [590, 516] on button "Save" at bounding box center [591, 520] width 41 height 14
click at [609, 36] on span at bounding box center [609, 43] width 0 height 17
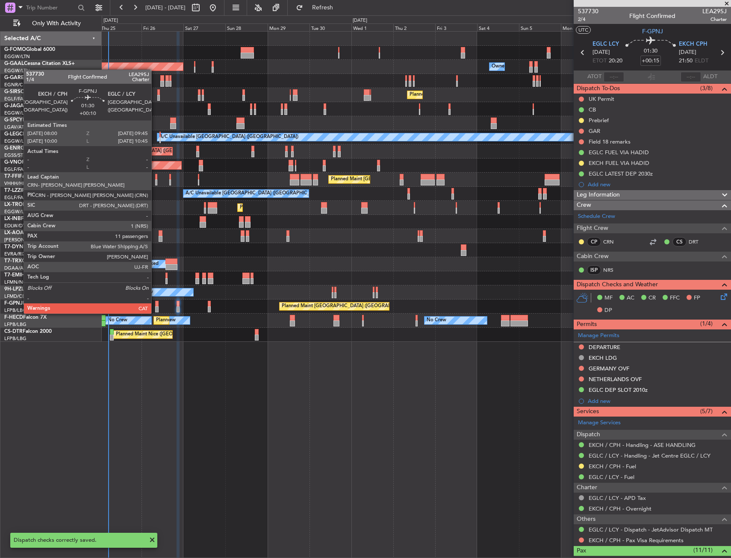
click at [156, 305] on div at bounding box center [156, 304] width 3 height 6
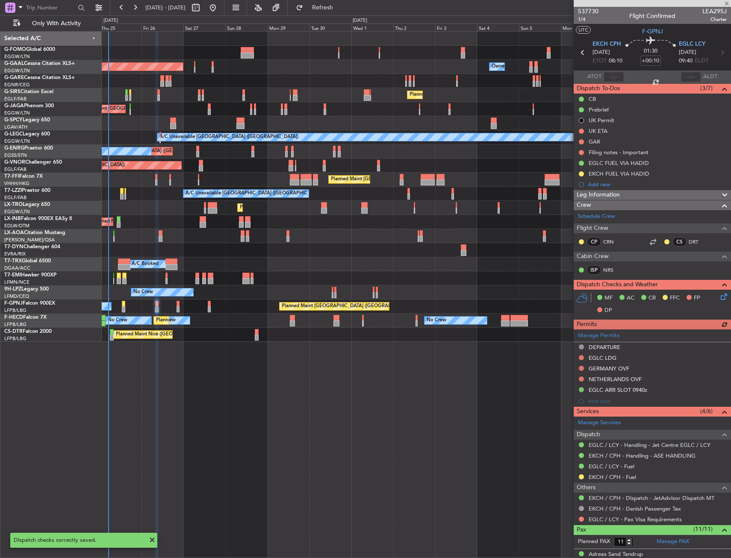
click at [719, 299] on icon at bounding box center [722, 295] width 7 height 7
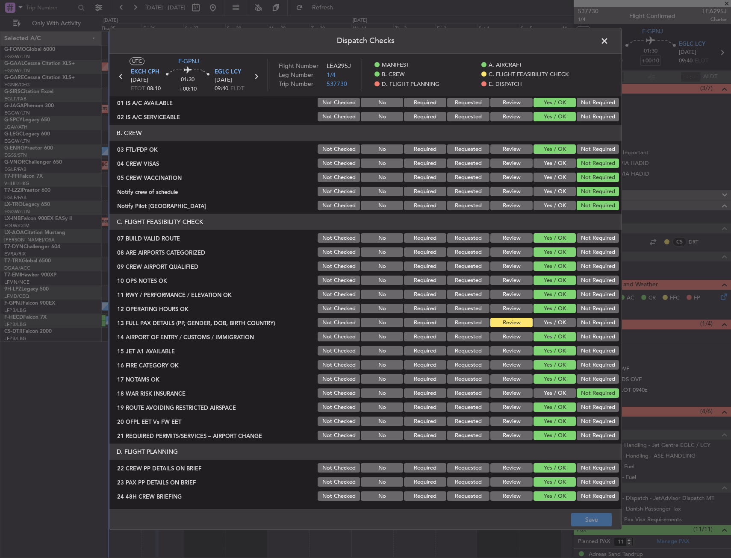
scroll to position [86, 0]
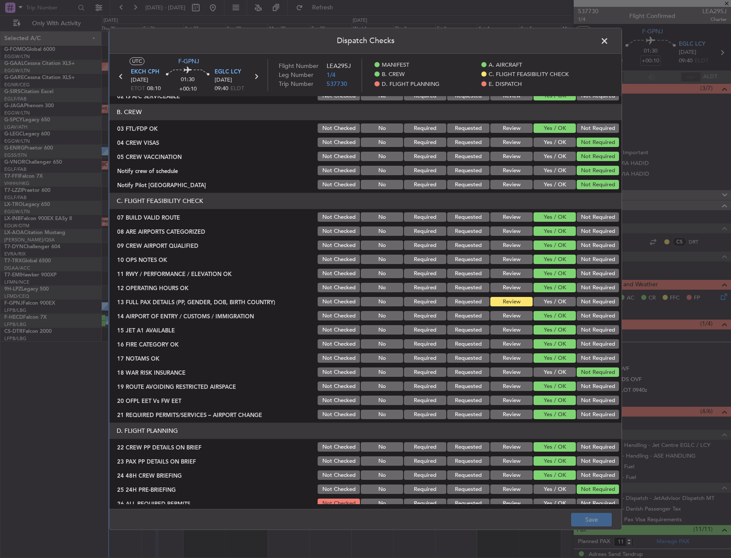
click at [539, 302] on button "Yes / OK" at bounding box center [555, 302] width 42 height 9
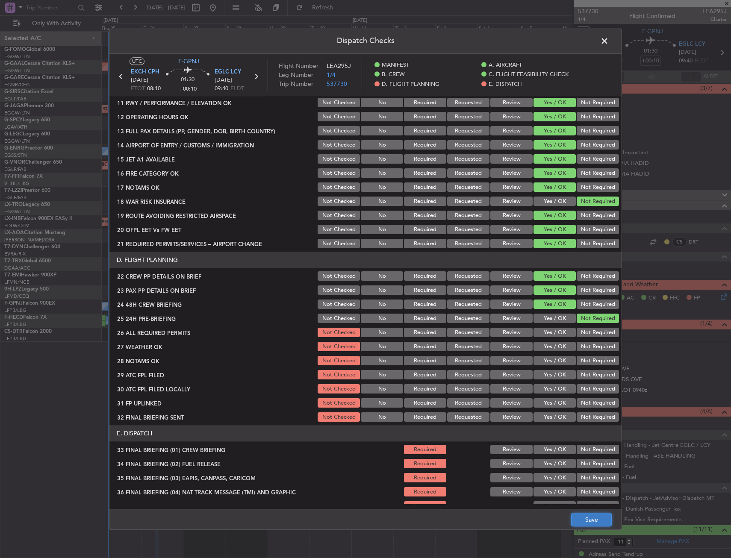
click at [597, 521] on button "Save" at bounding box center [591, 520] width 41 height 14
click at [609, 37] on span at bounding box center [609, 43] width 0 height 17
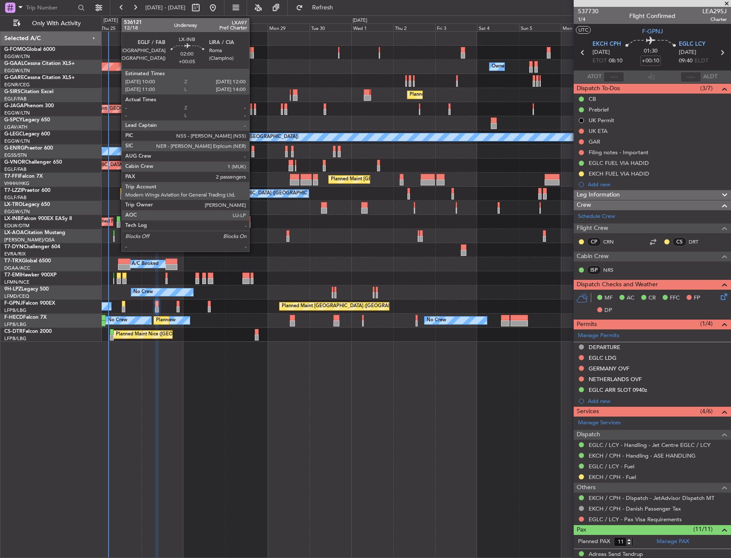
click at [117, 224] on div at bounding box center [119, 225] width 4 height 6
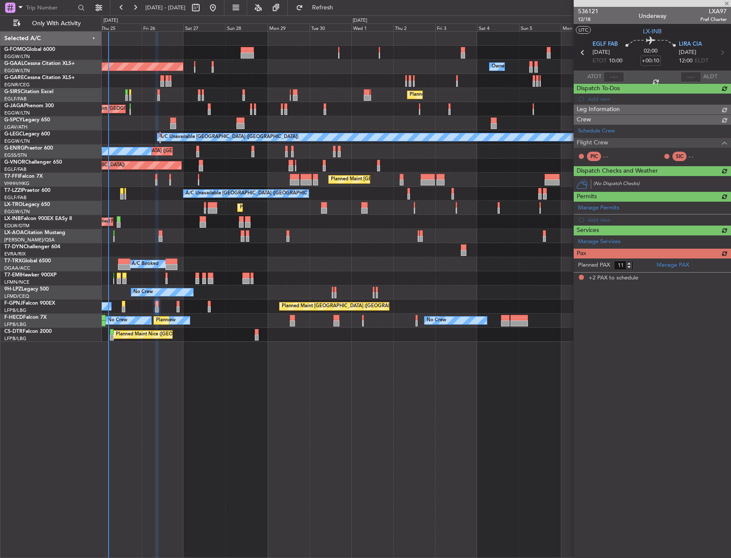
type input "+00:05"
type input "2"
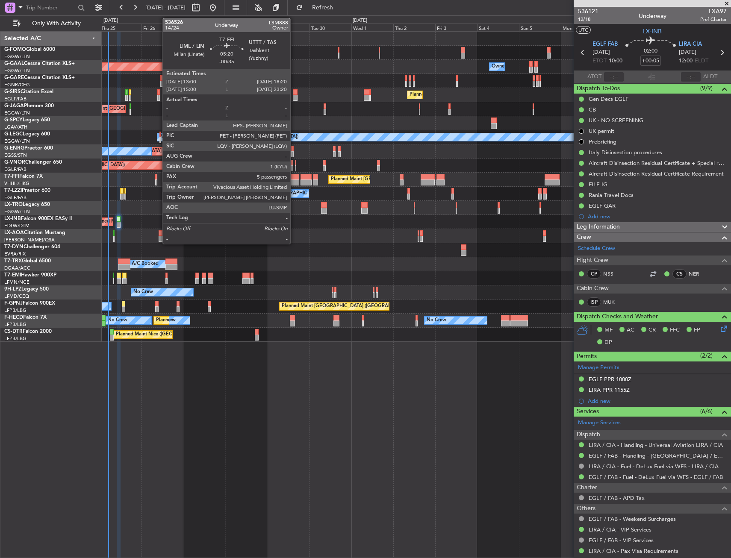
click at [294, 178] on div at bounding box center [294, 177] width 9 height 6
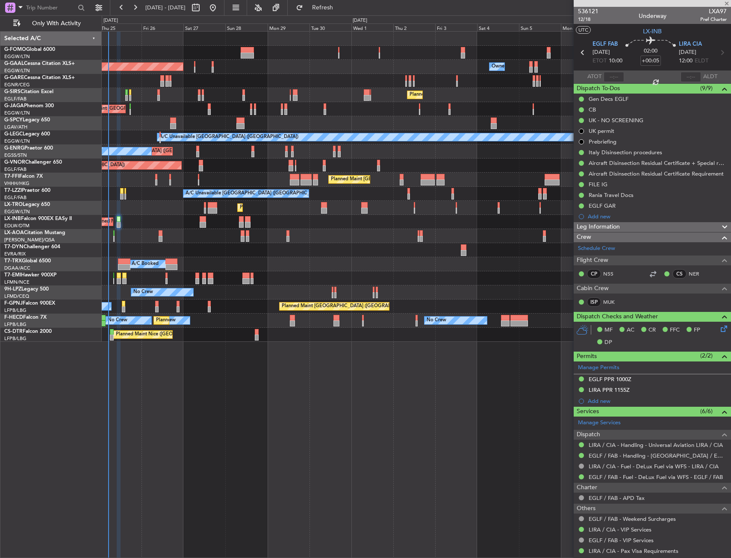
type input "-00:35"
type input "5"
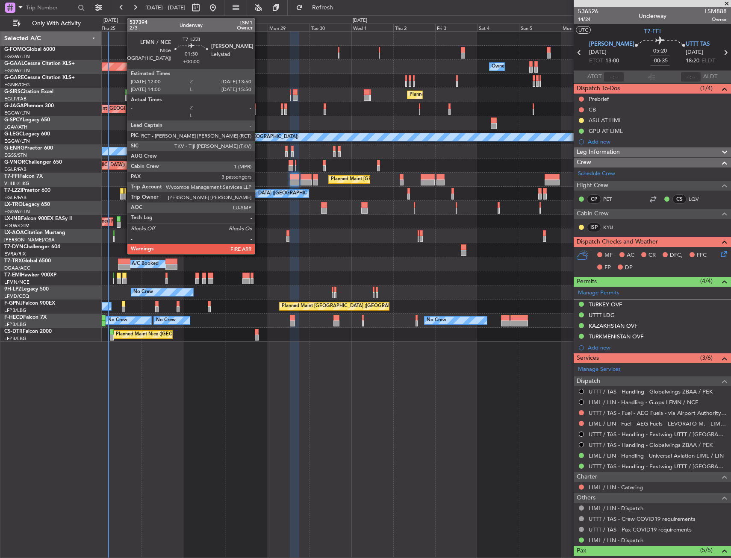
click at [123, 192] on div at bounding box center [121, 191] width 3 height 6
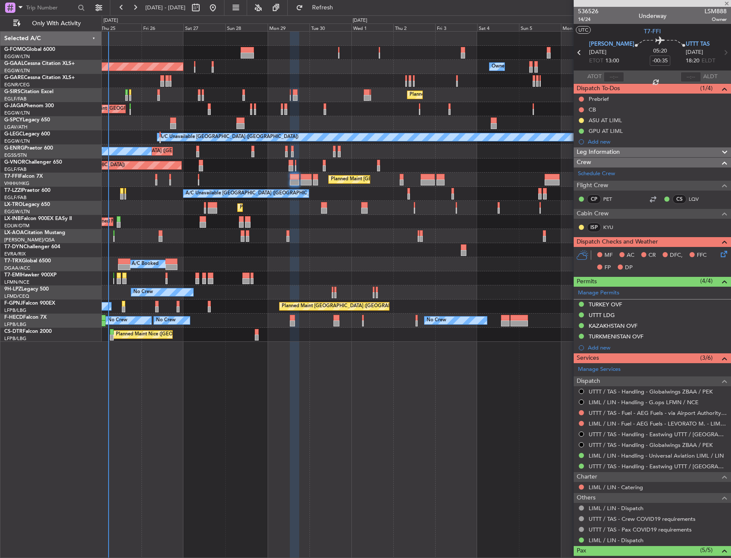
type input "3"
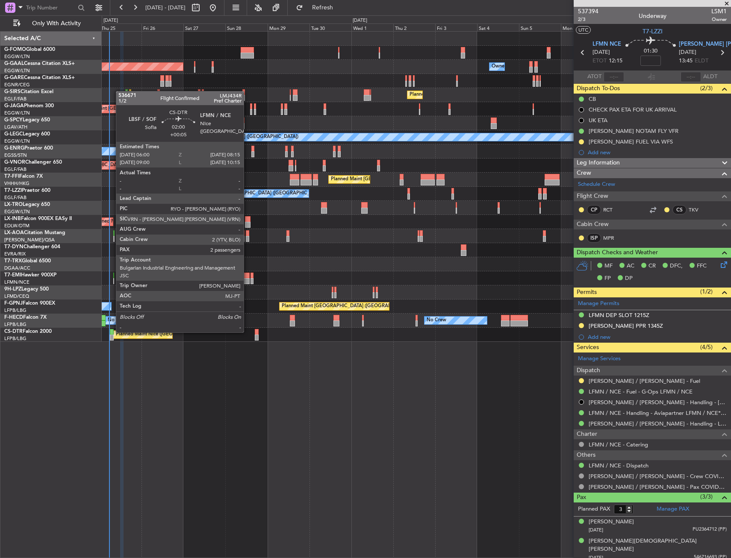
click at [112, 332] on div at bounding box center [112, 332] width 4 height 6
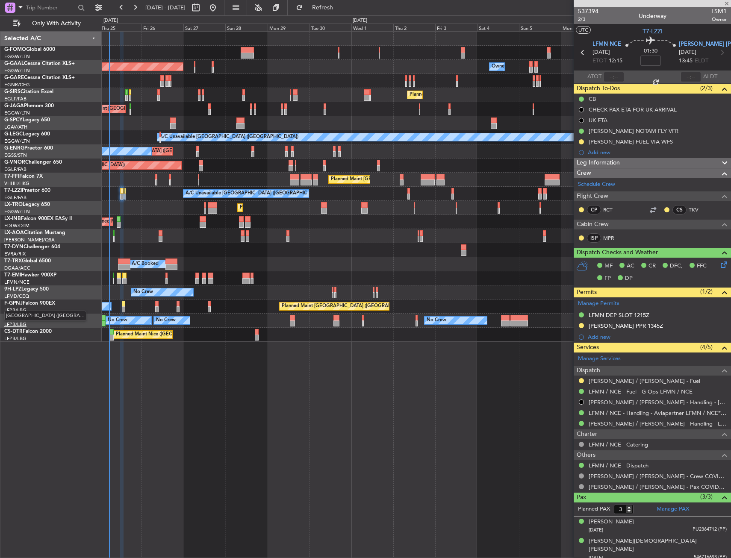
type input "+00:05"
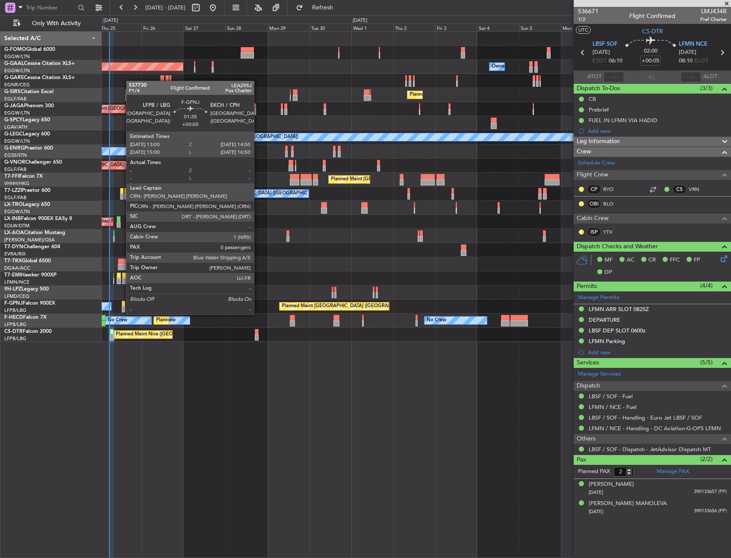
click at [122, 306] on div at bounding box center [123, 304] width 3 height 6
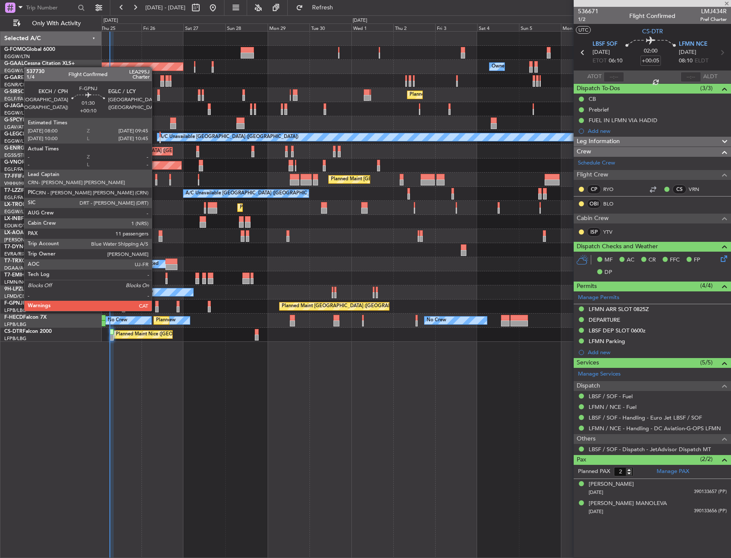
type input "0"
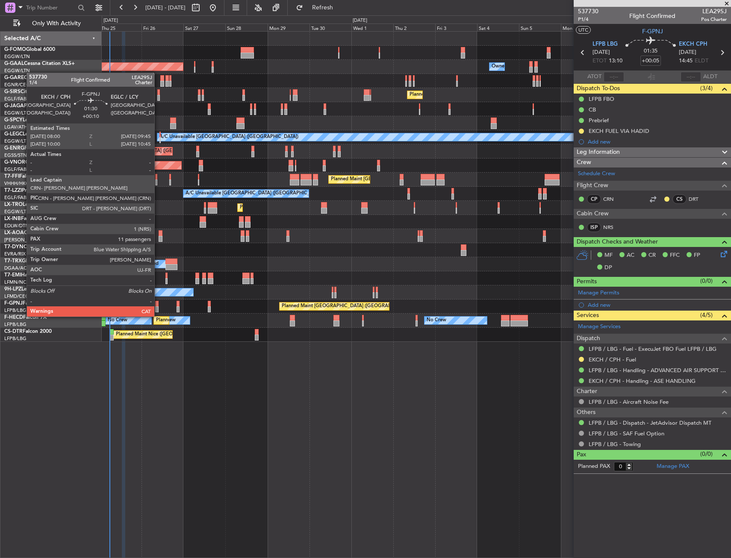
click at [158, 308] on div at bounding box center [156, 310] width 3 height 6
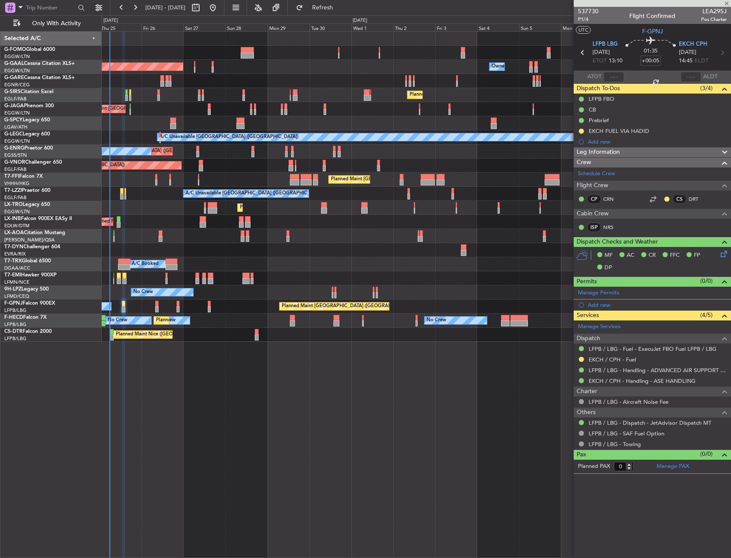
type input "+00:10"
type input "11"
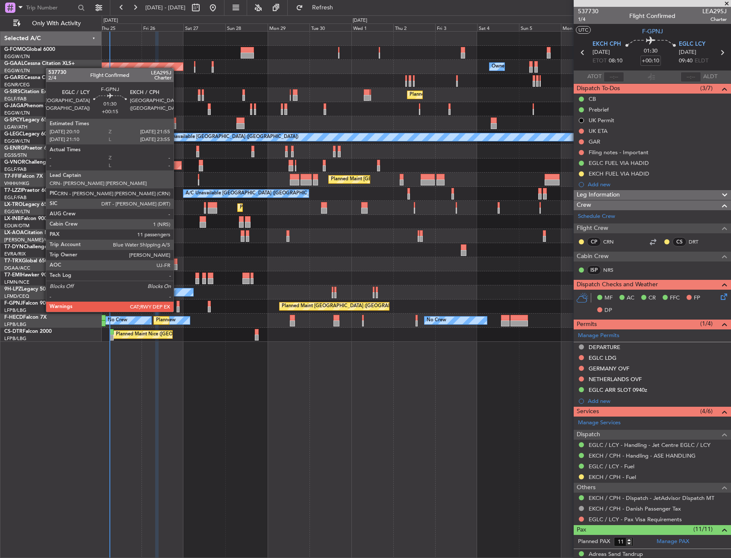
click at [177, 304] on div at bounding box center [178, 304] width 3 height 6
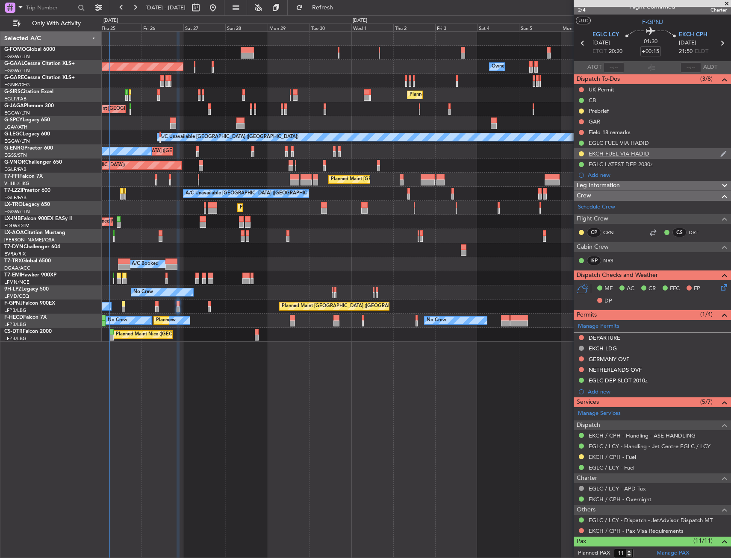
scroll to position [0, 0]
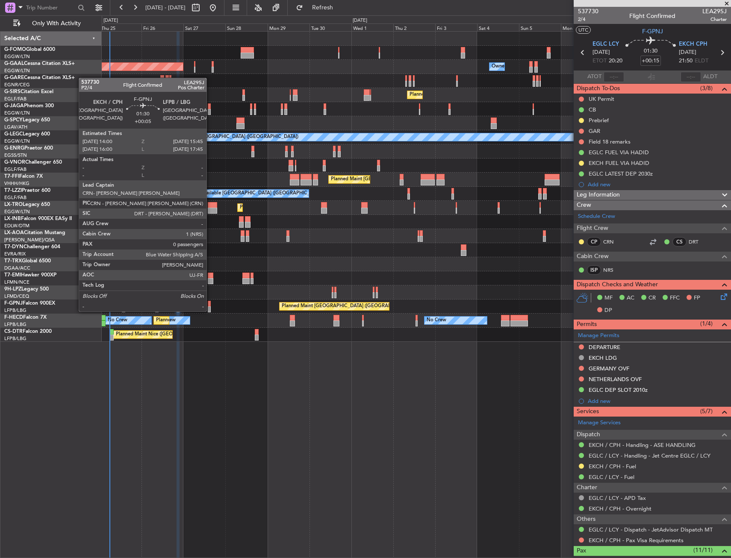
click at [210, 303] on div at bounding box center [209, 304] width 3 height 6
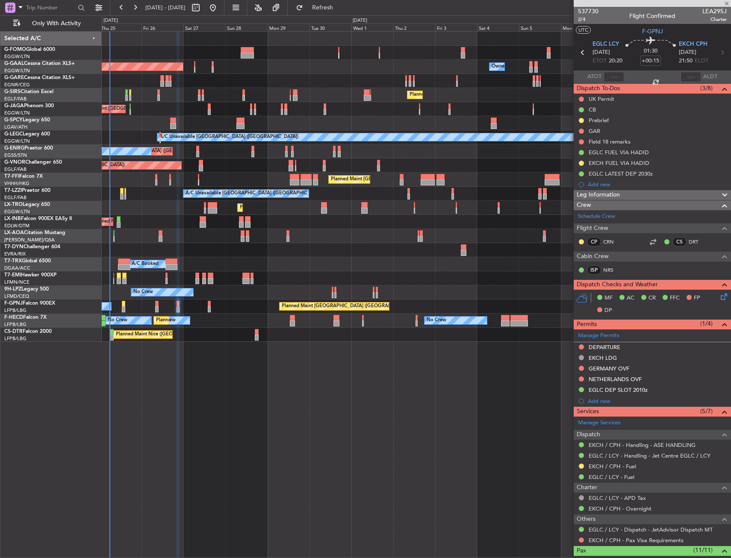
type input "+00:05"
type input "0"
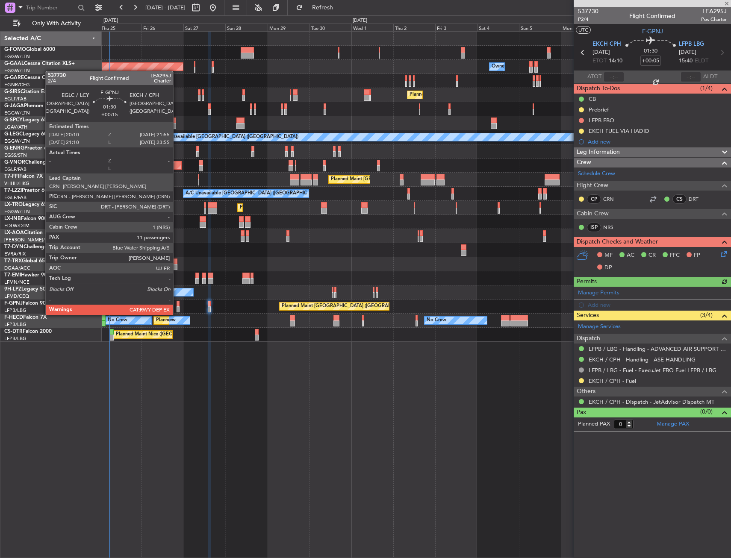
click at [177, 307] on div at bounding box center [178, 310] width 3 height 6
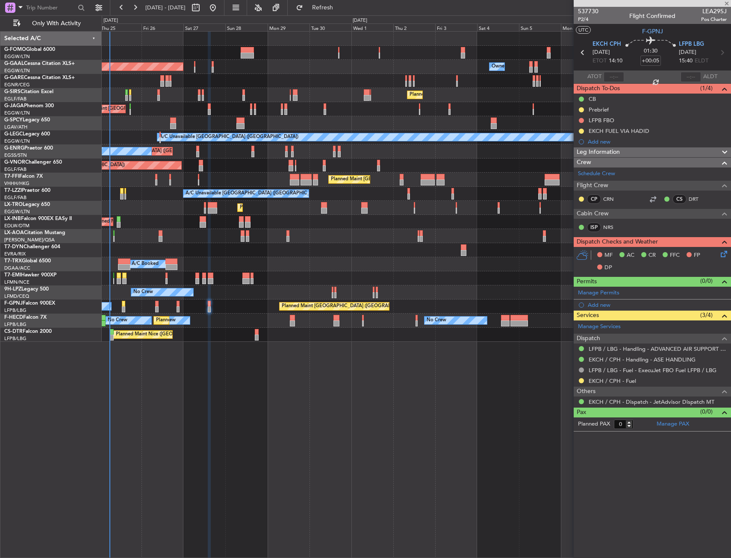
type input "+00:15"
type input "11"
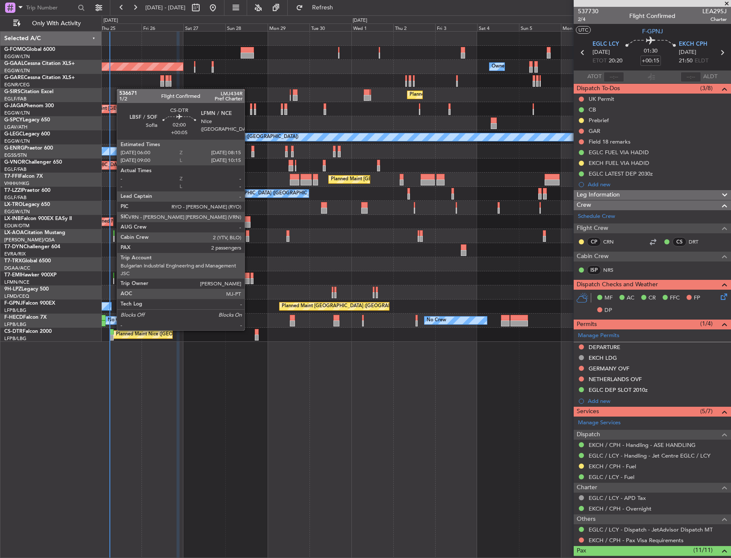
click at [112, 330] on div at bounding box center [112, 332] width 4 height 6
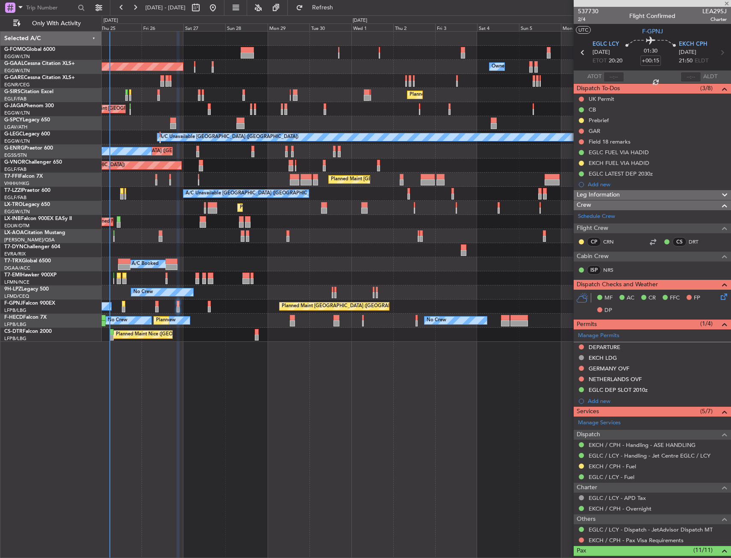
type input "+00:05"
type input "2"
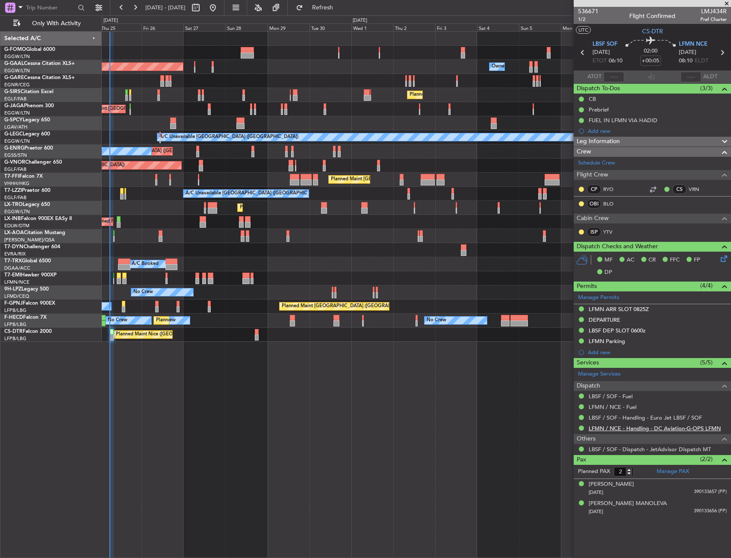
click at [595, 427] on link "LFMN / NCE - Handling - DC Aviation-G-OPS LFMN" at bounding box center [655, 428] width 132 height 7
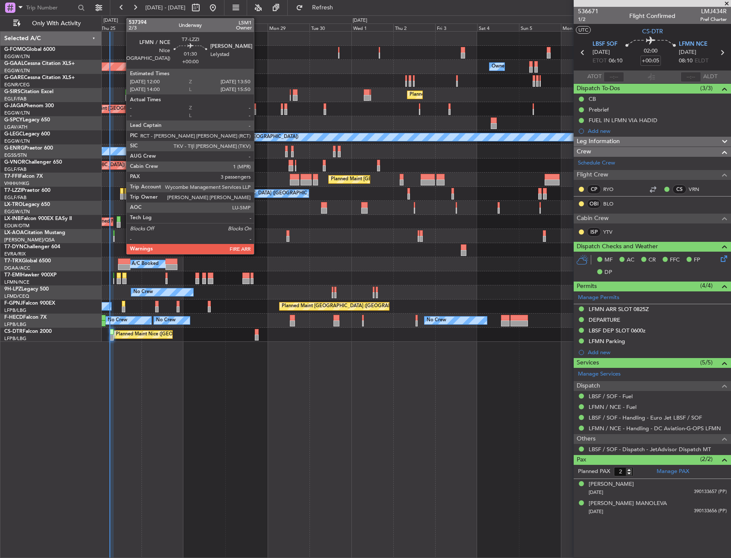
click at [122, 194] on div at bounding box center [121, 197] width 3 height 6
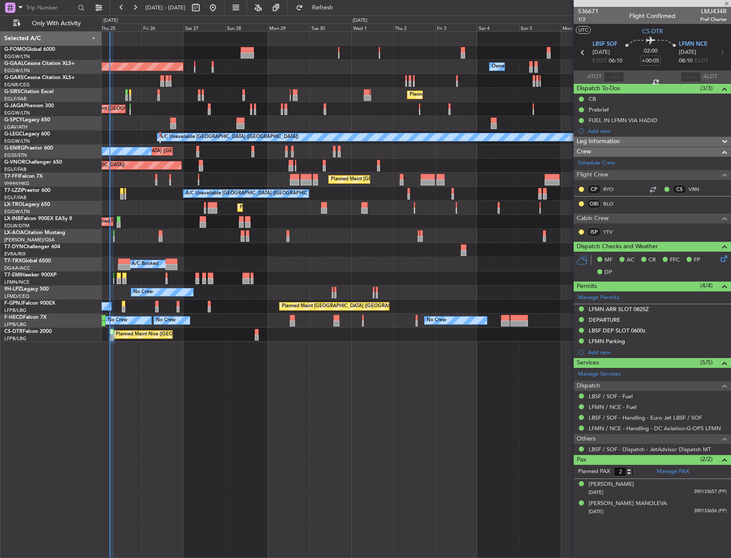
type input "3"
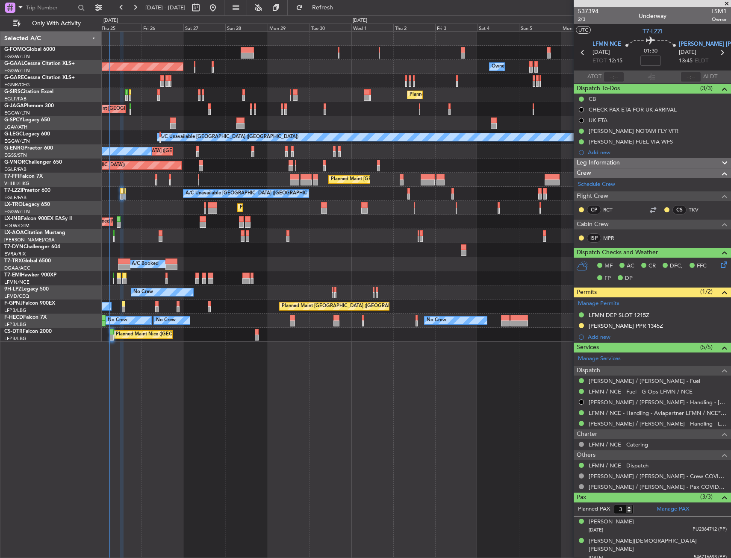
scroll to position [16, 0]
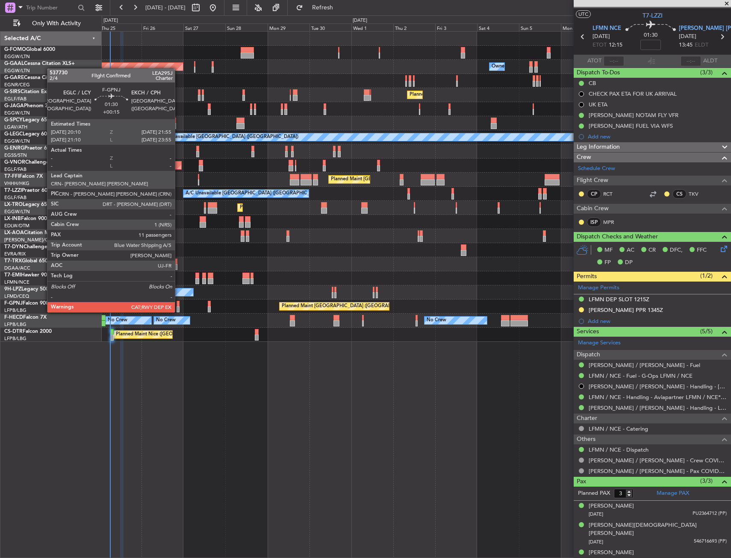
click at [179, 304] on div at bounding box center [178, 304] width 3 height 6
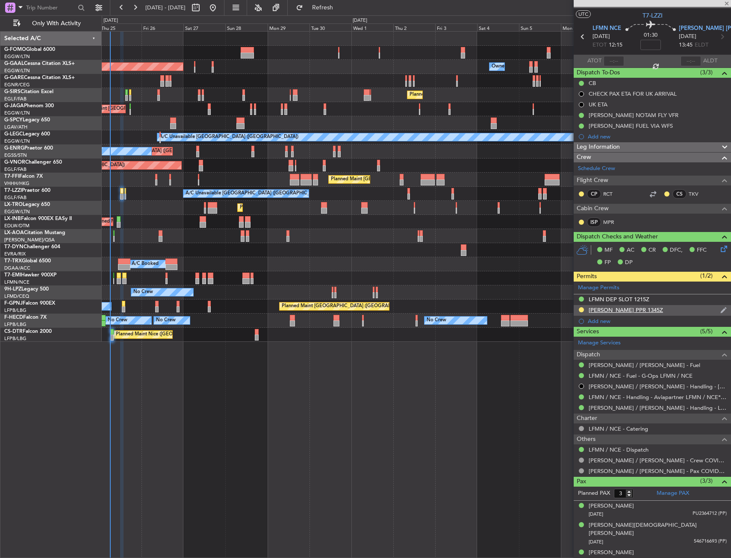
type input "+00:15"
type input "11"
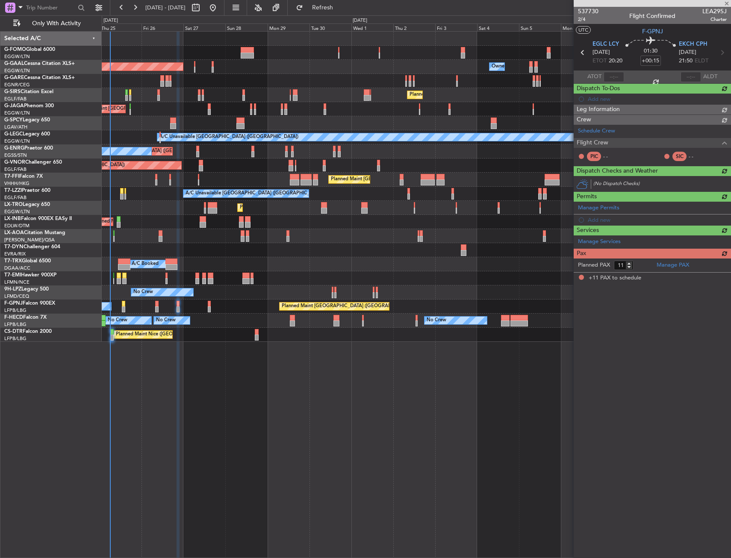
scroll to position [0, 0]
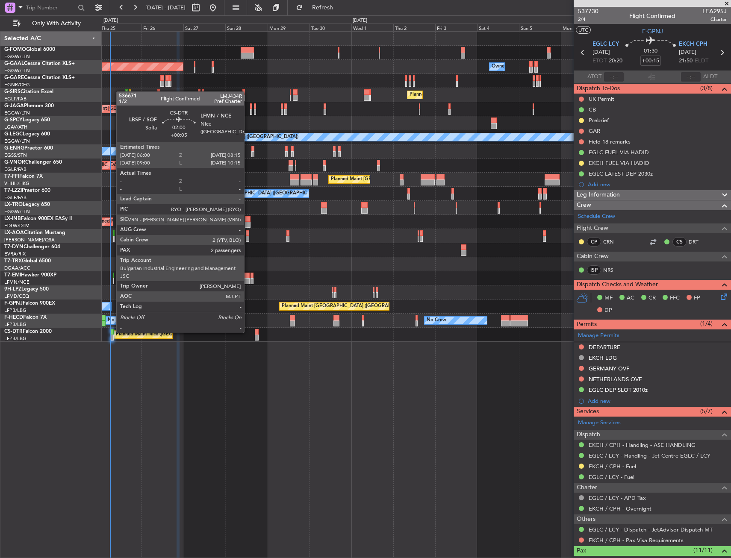
click at [112, 332] on div at bounding box center [112, 332] width 4 height 6
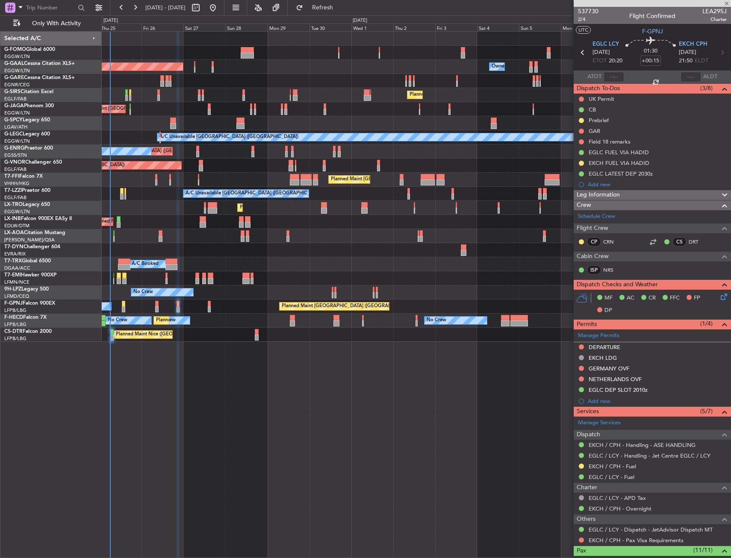
type input "+00:05"
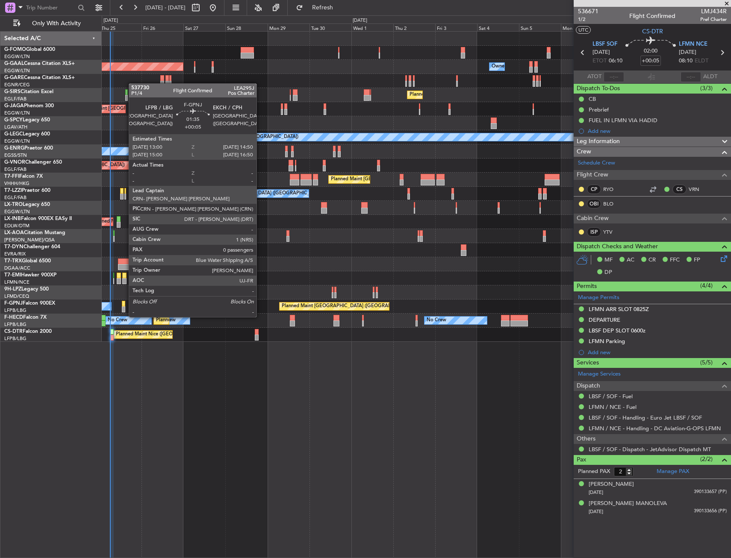
click at [124, 309] on div at bounding box center [123, 310] width 3 height 6
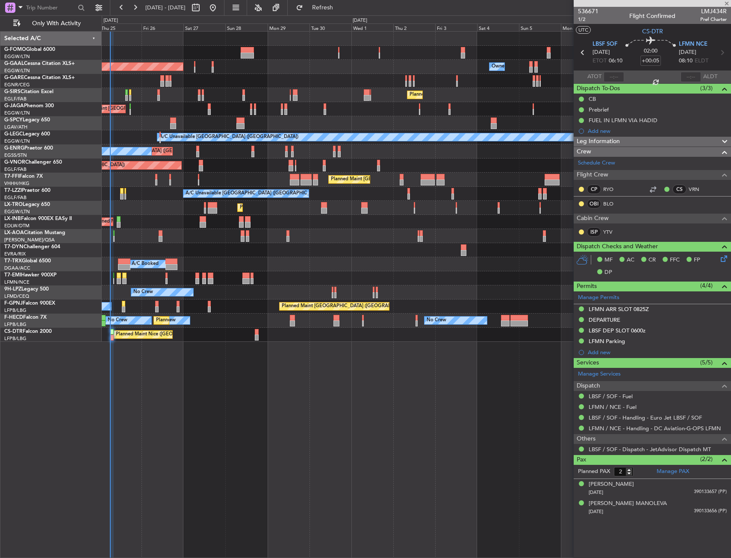
type input "0"
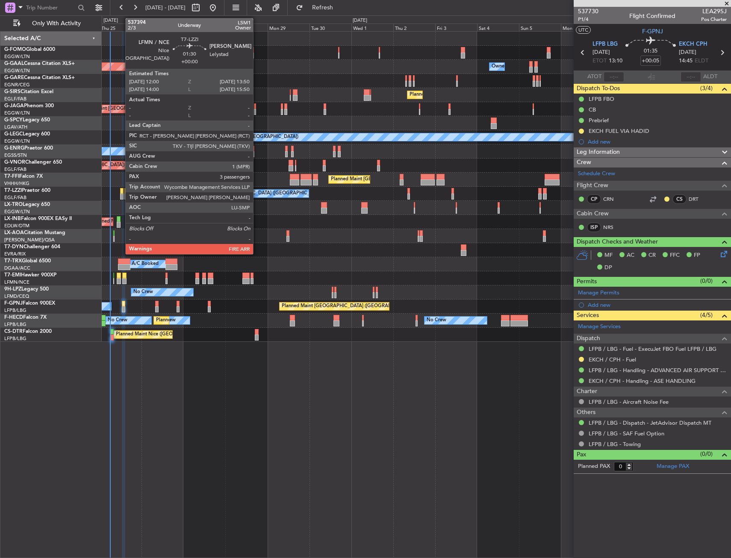
click at [121, 198] on div at bounding box center [121, 197] width 3 height 6
type input "3"
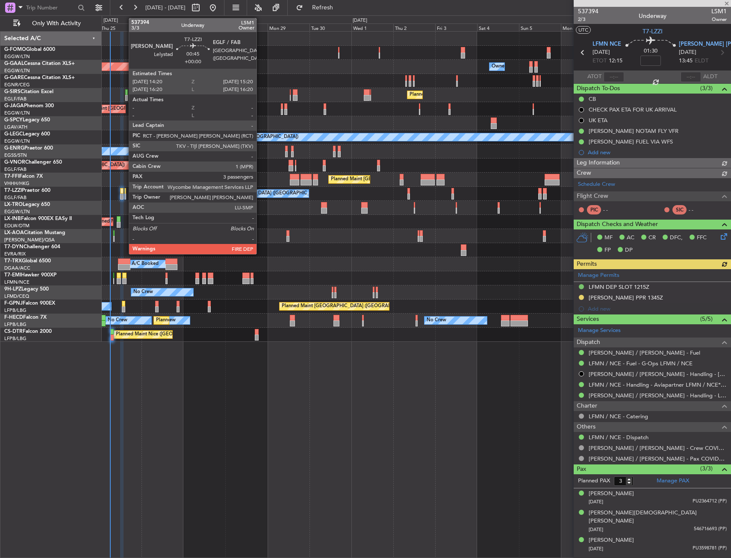
click at [124, 195] on div at bounding box center [125, 197] width 2 height 6
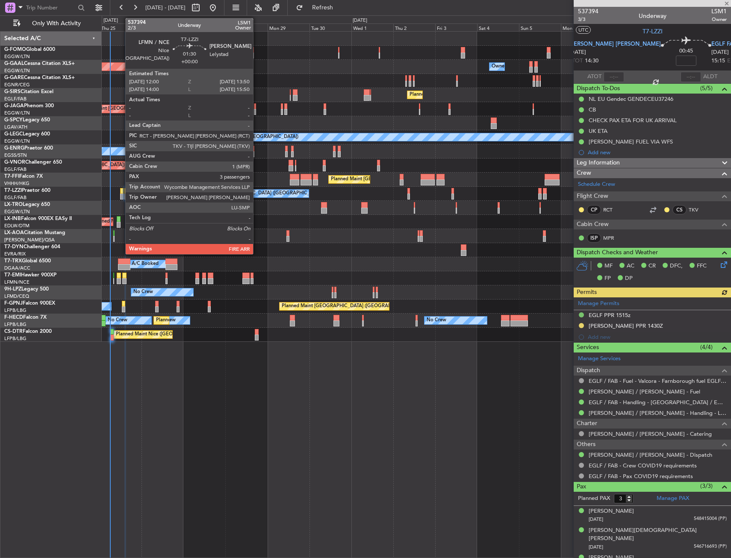
click at [121, 194] on div at bounding box center [121, 197] width 3 height 6
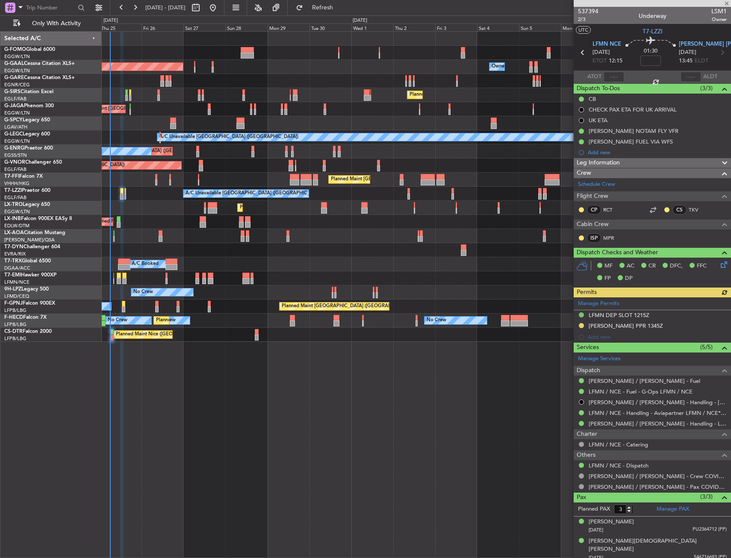
click at [582, 327] on div "Manage Permits LFMN DEP SLOT 1215Z EHLE PPR 1345Z Add new" at bounding box center [652, 320] width 157 height 45
click at [582, 327] on button at bounding box center [581, 325] width 5 height 5
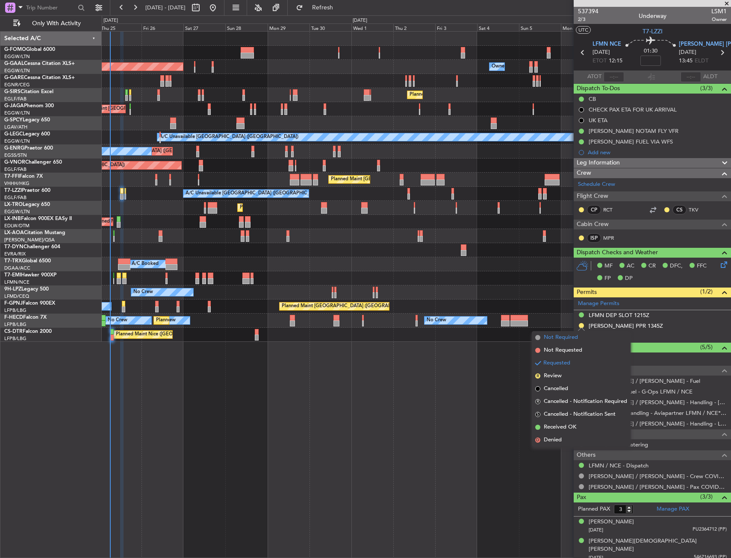
click at [569, 336] on span "Not Required" at bounding box center [561, 337] width 34 height 9
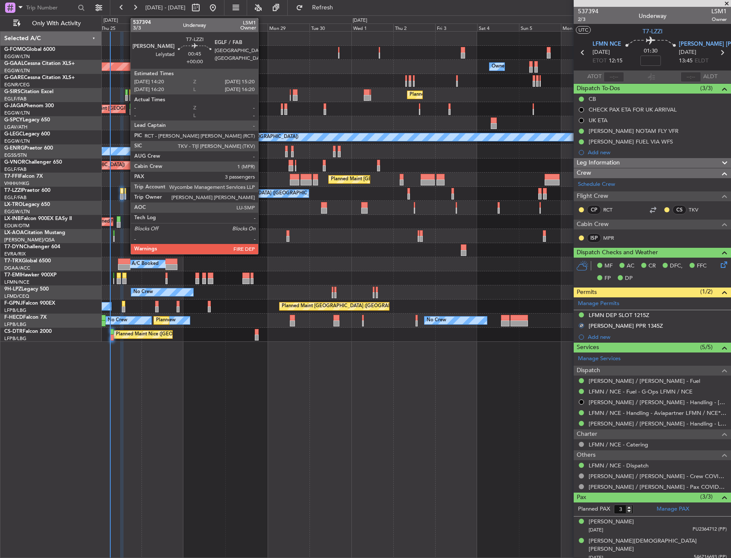
click at [126, 195] on div at bounding box center [125, 197] width 2 height 6
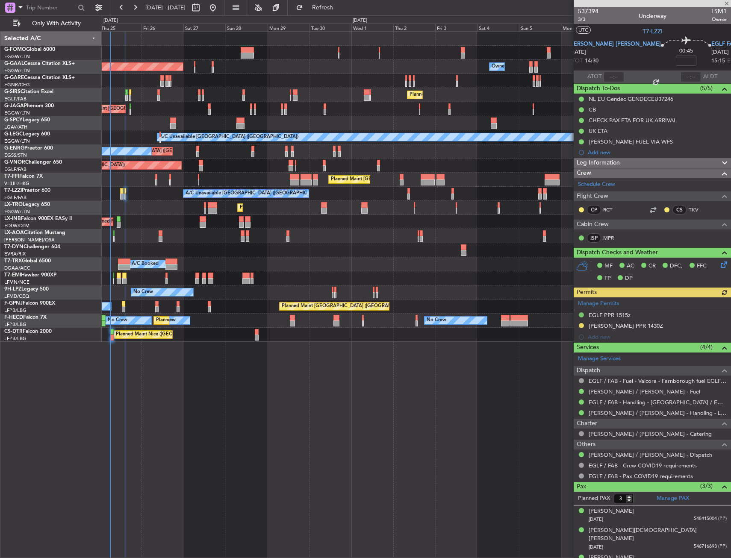
click at [582, 329] on div "Manage Permits EGLF PPR 1515z EHLE PPR 1430Z Add new" at bounding box center [652, 320] width 157 height 45
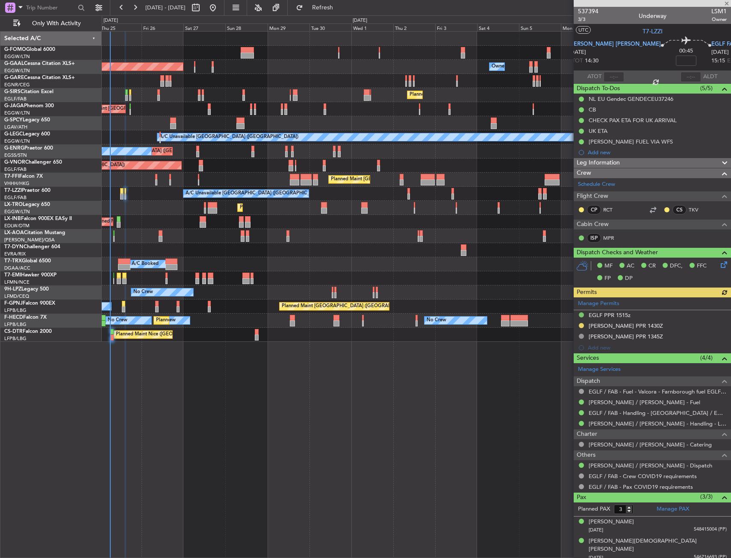
click at [581, 326] on div "Manage Permits EGLF PPR 1515z EHLE PPR 1430Z EHLE PPR 1345Z Add new" at bounding box center [652, 326] width 157 height 56
click at [581, 325] on button at bounding box center [581, 325] width 5 height 5
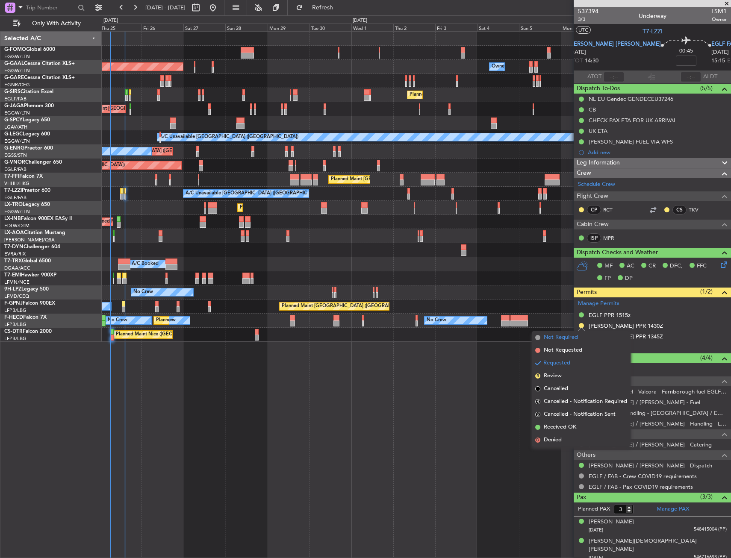
click at [558, 336] on span "Not Required" at bounding box center [561, 337] width 34 height 9
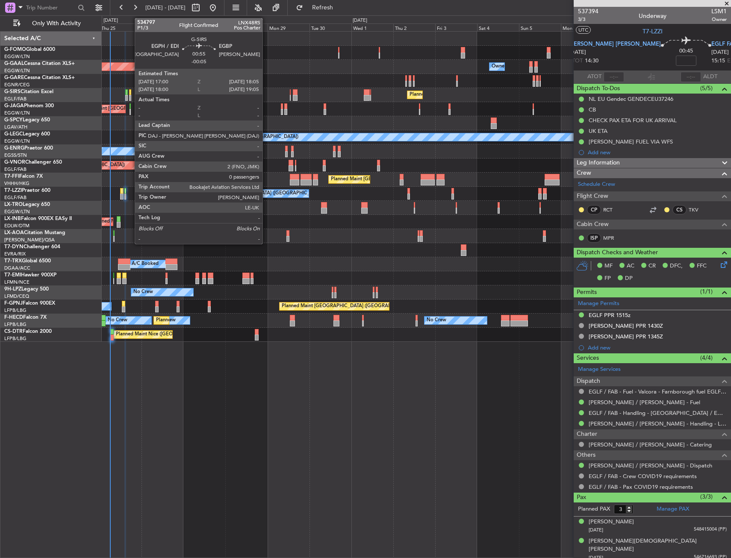
click at [130, 94] on div at bounding box center [130, 92] width 2 height 6
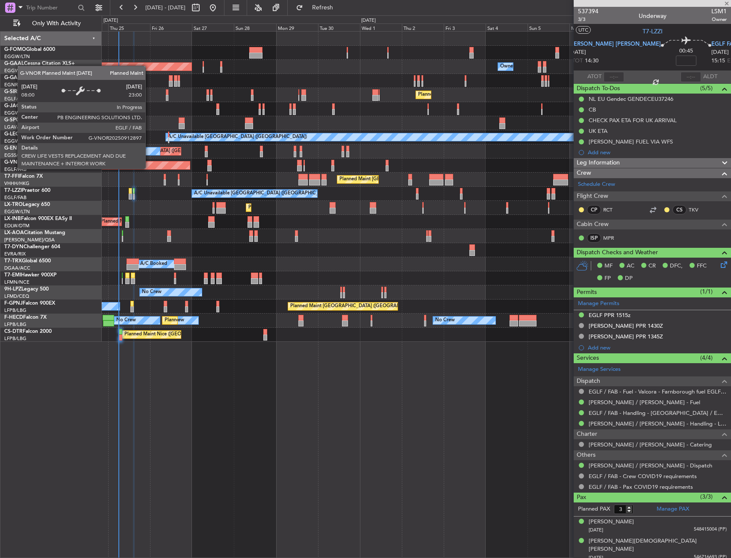
click at [158, 168] on div "Planned Maint [GEOGRAPHIC_DATA] ([GEOGRAPHIC_DATA])" at bounding box center [93, 166] width 193 height 8
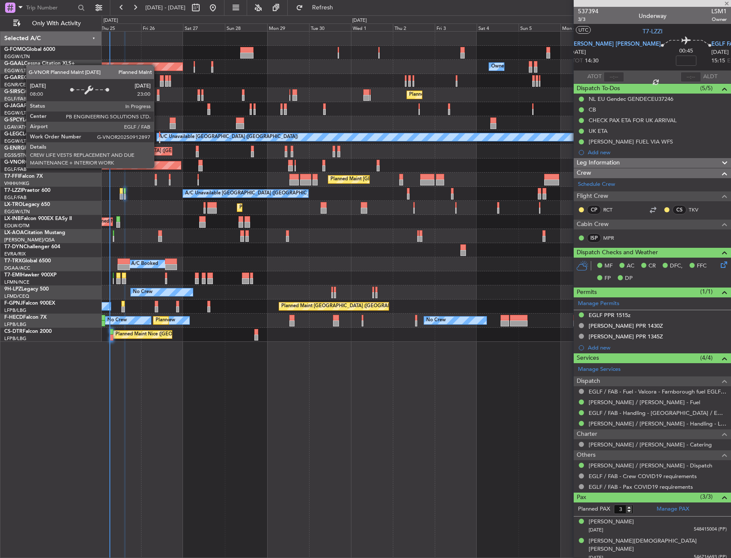
type input "-00:05"
type input "0"
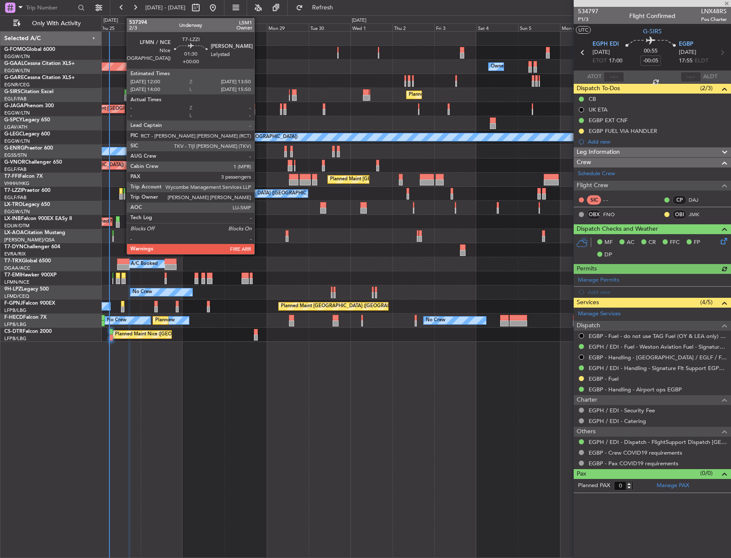
click at [122, 194] on div at bounding box center [120, 197] width 3 height 6
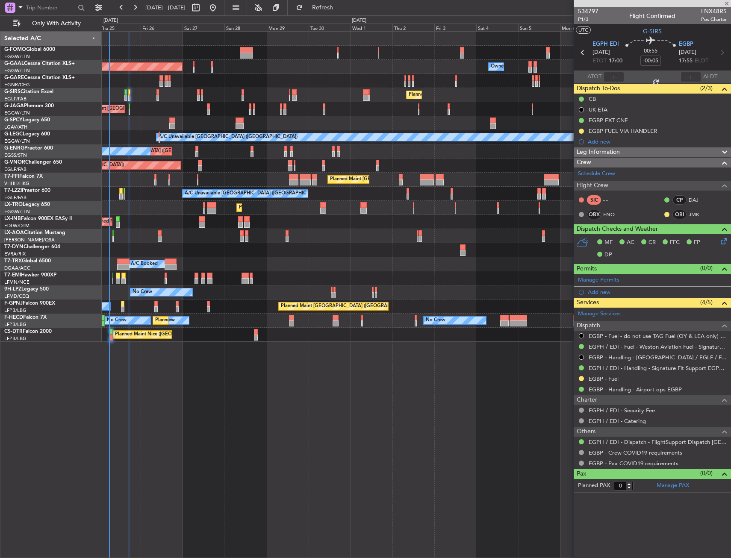
type input "3"
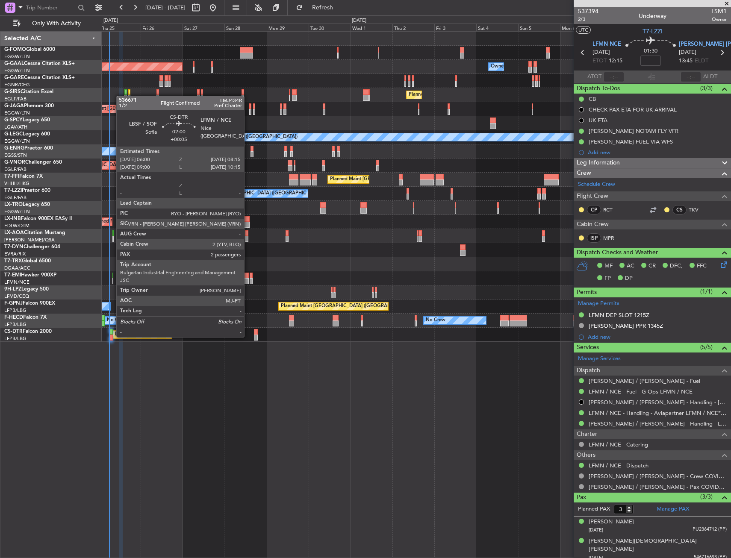
click at [112, 336] on div at bounding box center [111, 338] width 4 height 6
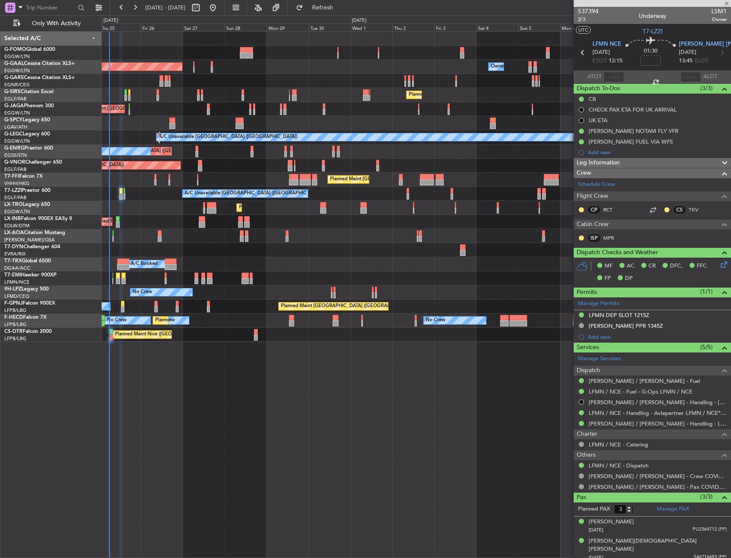
type input "+00:05"
type input "2"
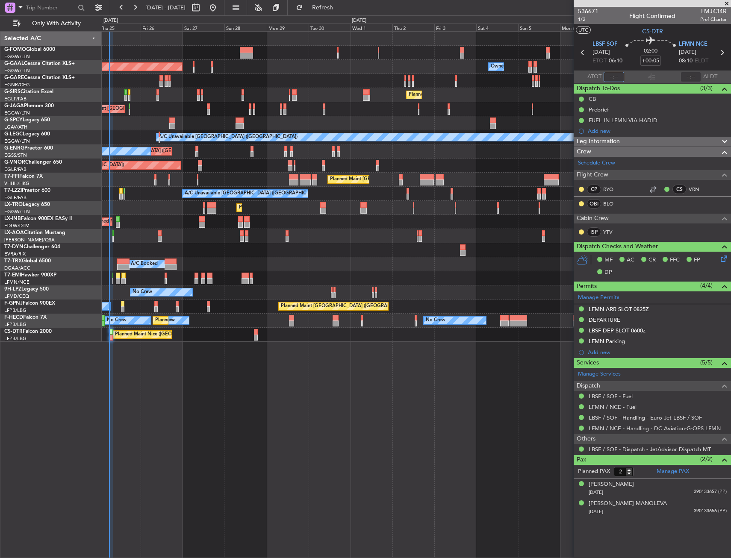
click at [615, 77] on input "text" at bounding box center [614, 77] width 21 height 10
click at [625, 29] on section "UTC CS-DTR" at bounding box center [652, 30] width 157 height 13
type input "05:58"
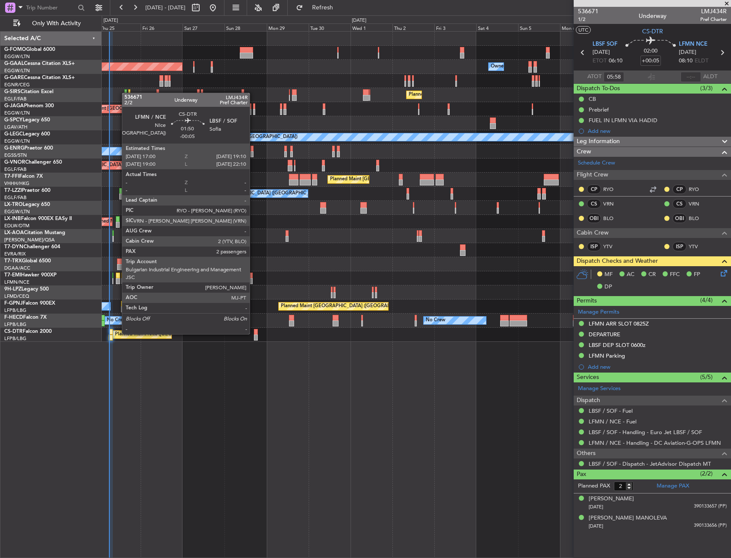
click at [254, 333] on div at bounding box center [256, 332] width 4 height 6
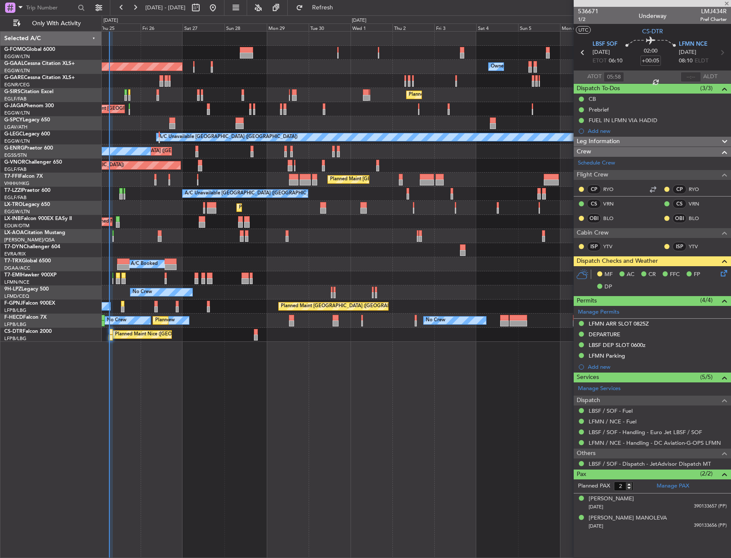
type input "-00:05"
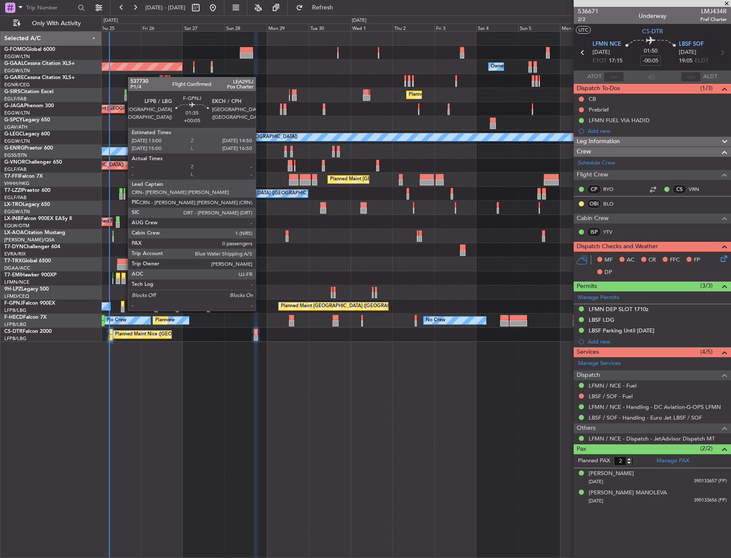
click at [124, 302] on div at bounding box center [122, 304] width 3 height 6
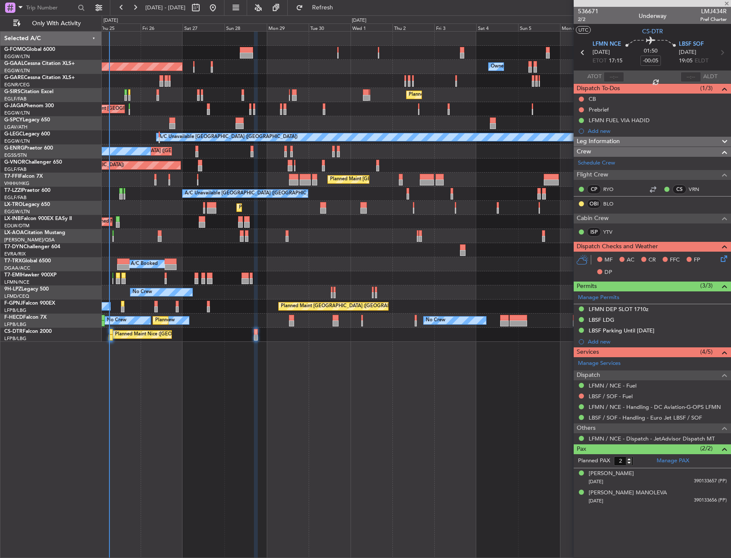
type input "+00:05"
type input "0"
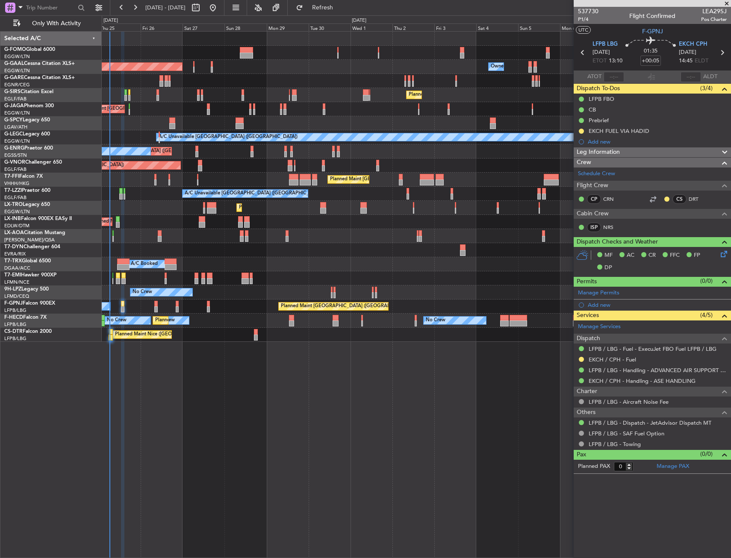
click at [142, 339] on div "Planned Maint [GEOGRAPHIC_DATA] ([GEOGRAPHIC_DATA]) Owner Planned [GEOGRAPHIC_D…" at bounding box center [416, 187] width 629 height 310
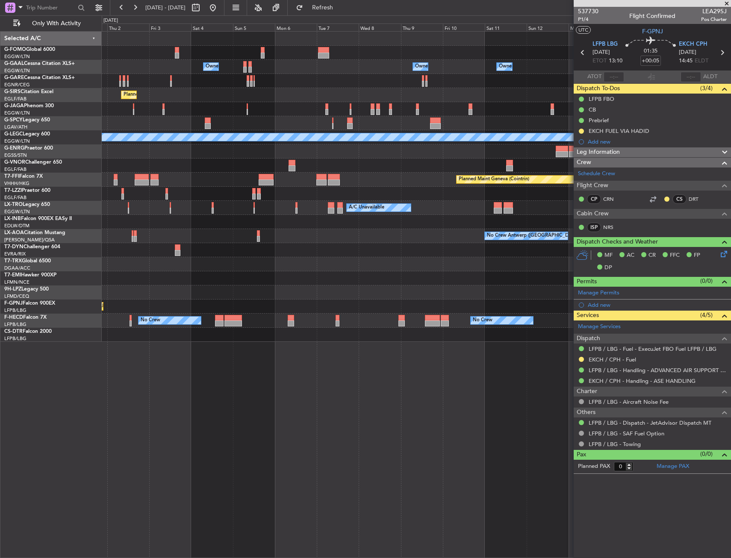
click at [133, 340] on div "Owner Owner Owner Owner Owner No Crew Planned Maint [GEOGRAPHIC_DATA] ([GEOGRAP…" at bounding box center [416, 187] width 629 height 310
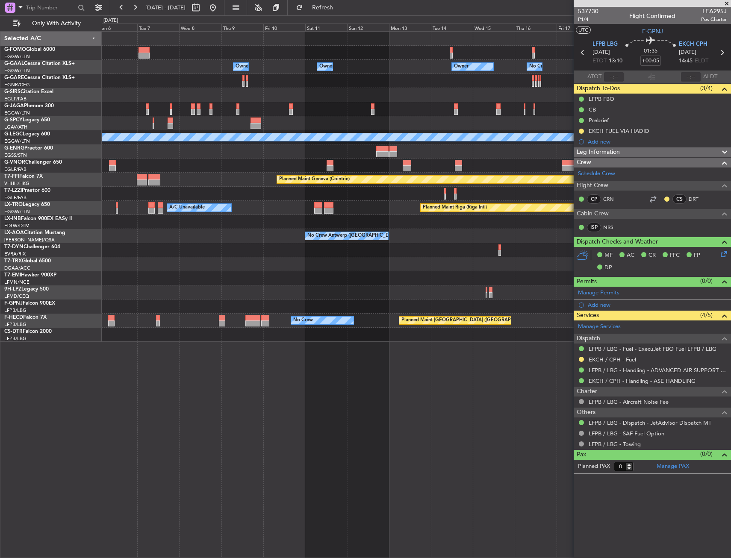
click at [50, 360] on div "Owner Owner Owner Owner No Crew Owner Planned Maint [GEOGRAPHIC_DATA] ([GEOGRAP…" at bounding box center [365, 286] width 731 height 543
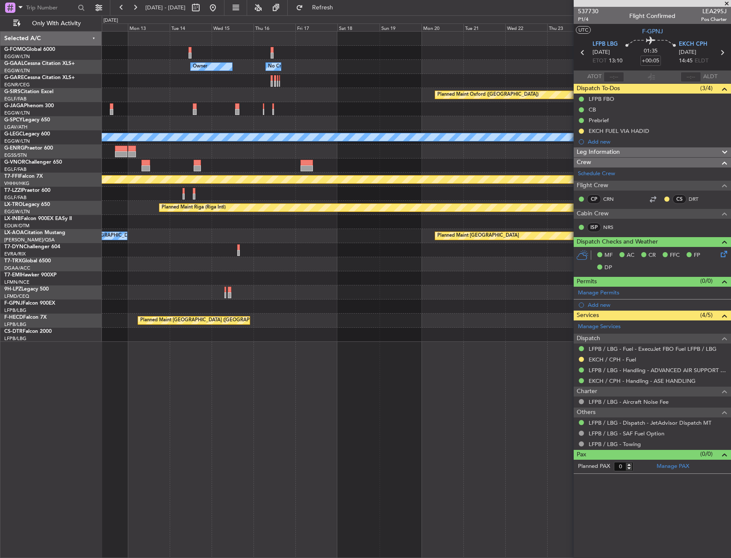
click at [62, 361] on div "Owner Owner No Crew Owner Owner Planned Maint [GEOGRAPHIC_DATA] ([GEOGRAPHIC_DA…" at bounding box center [365, 286] width 731 height 543
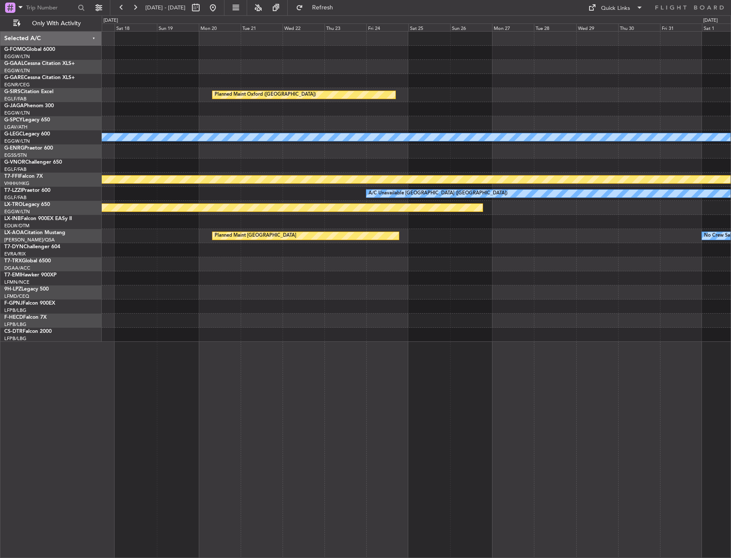
click at [102, 350] on div "Owner Owner No Crew Planned Maint [GEOGRAPHIC_DATA] ([GEOGRAPHIC_DATA]) Planned…" at bounding box center [365, 286] width 731 height 543
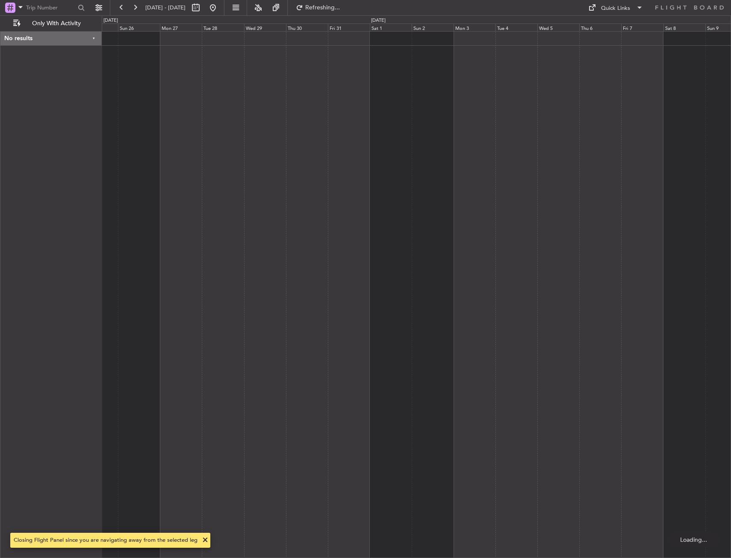
click at [139, 345] on div at bounding box center [416, 294] width 629 height 527
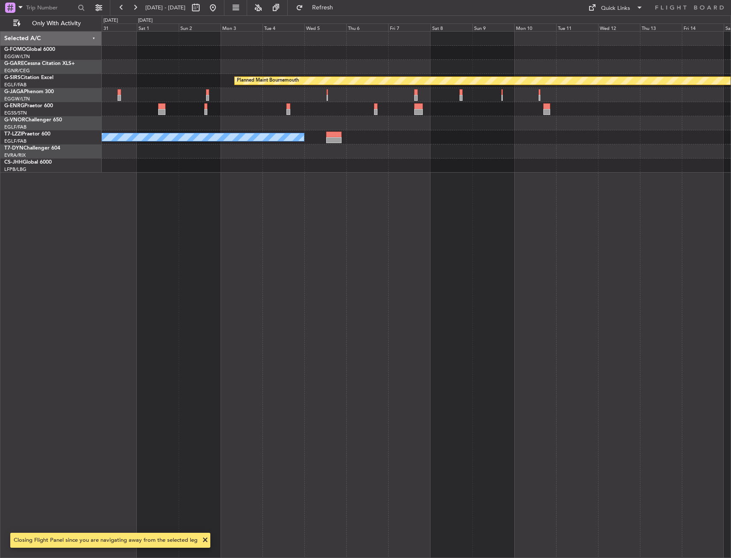
click at [164, 345] on div "Planned Maint Bournemouth Planned Maint [GEOGRAPHIC_DATA] A/C Unavailable [GEOG…" at bounding box center [416, 294] width 629 height 527
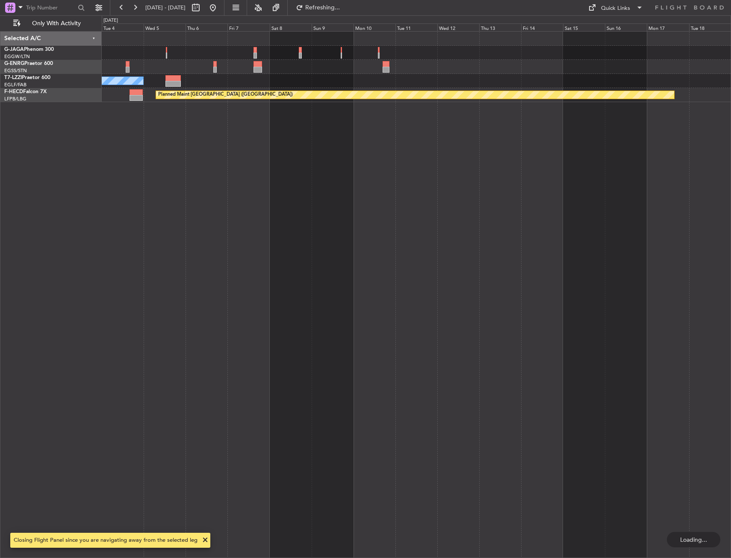
click at [221, 345] on div "A/C Unavailable [GEOGRAPHIC_DATA] ([GEOGRAPHIC_DATA]) Planned Maint [GEOGRAPHIC…" at bounding box center [416, 294] width 629 height 527
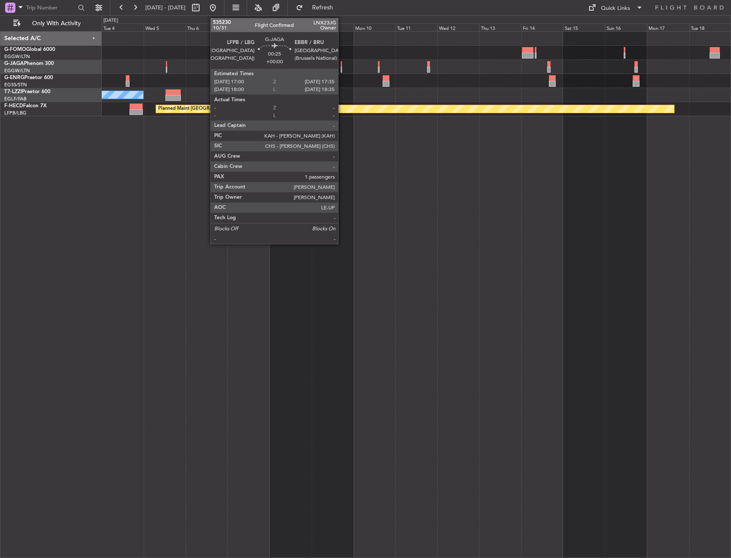
click at [342, 65] on div at bounding box center [341, 64] width 1 height 6
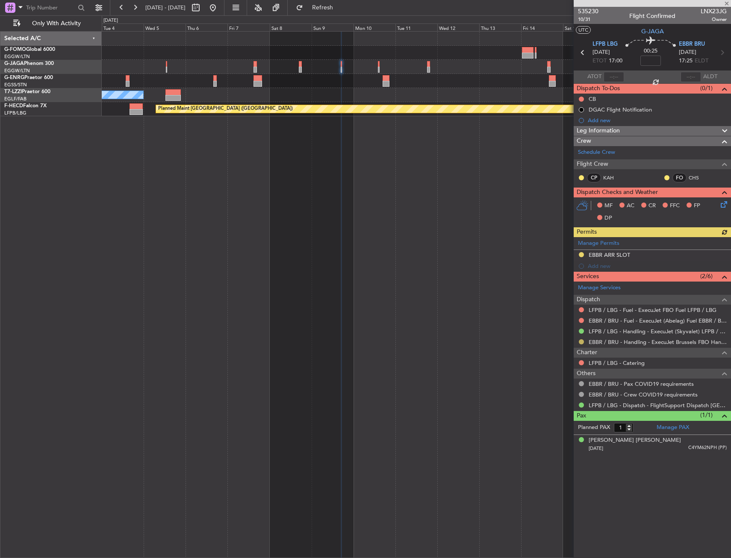
click at [581, 340] on button at bounding box center [581, 341] width 5 height 5
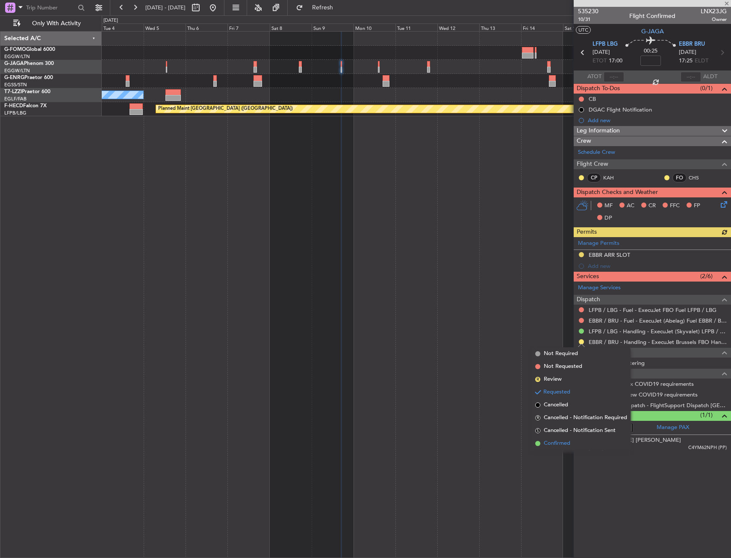
click at [561, 443] on span "Confirmed" at bounding box center [557, 444] width 27 height 9
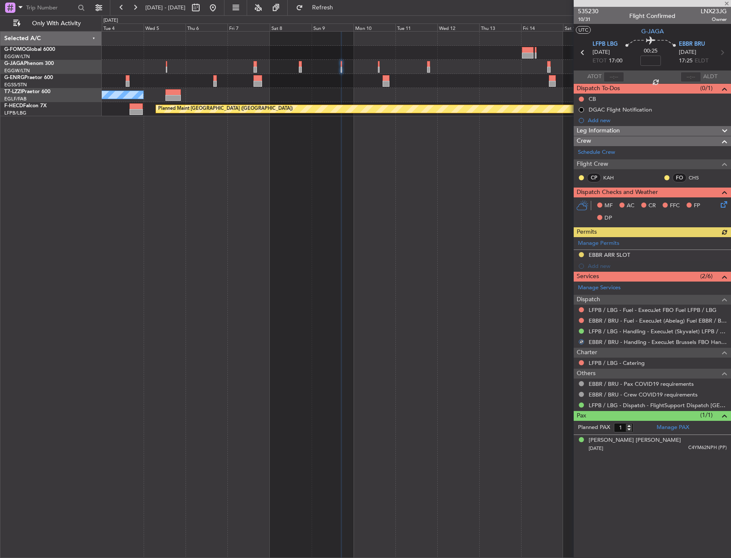
click at [663, 257] on div "Manage Permits EBBR ARR SLOT Add new" at bounding box center [652, 254] width 157 height 35
click at [643, 253] on div "EBBR ARR SLOT" at bounding box center [652, 255] width 157 height 11
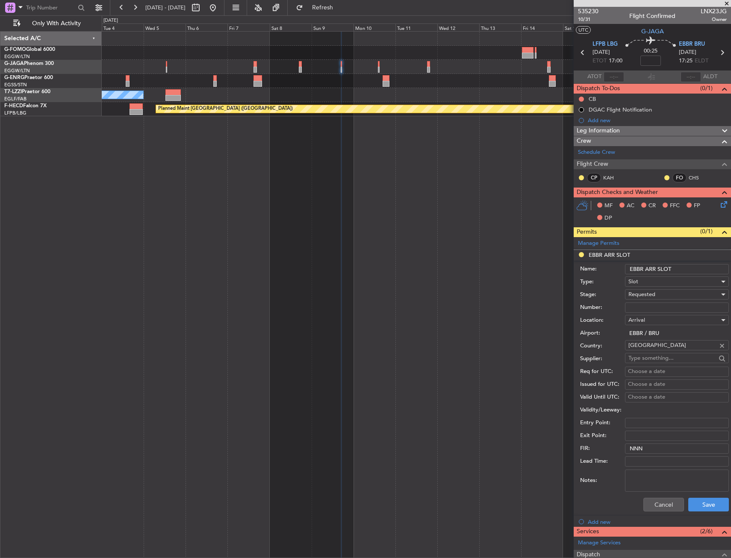
click at [658, 308] on input "Number:" at bounding box center [677, 308] width 104 height 10
paste input "EBBRAAB5901A"
type input "EBBRAAB5901A"
click at [661, 294] on div "Requested" at bounding box center [673, 294] width 91 height 13
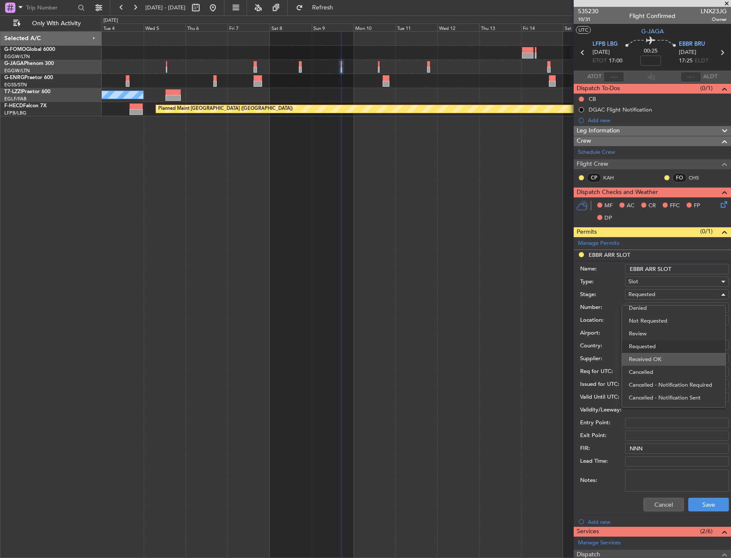
click at [668, 354] on span "Received OK" at bounding box center [674, 359] width 90 height 13
click at [684, 265] on input "EBBR ARR SLOT" at bounding box center [677, 269] width 104 height 10
type input "EBBR ARR SLOT 1735z"
click at [702, 504] on button "Save" at bounding box center [708, 505] width 41 height 14
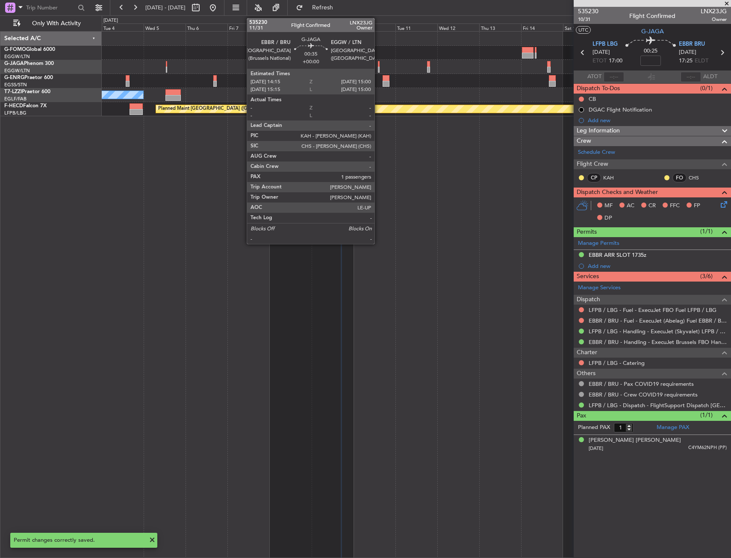
click at [378, 66] on div at bounding box center [379, 64] width 2 height 6
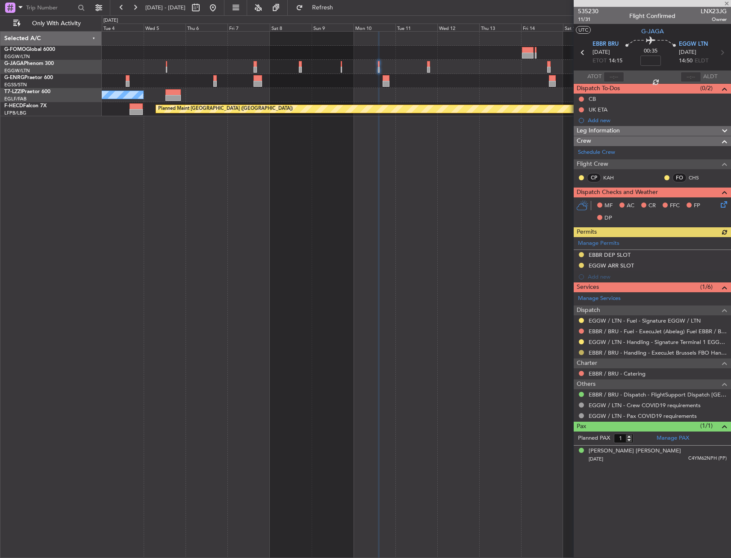
click at [581, 355] on mat-tooltip-component "Requested" at bounding box center [581, 366] width 38 height 23
click at [581, 353] on button at bounding box center [581, 352] width 5 height 5
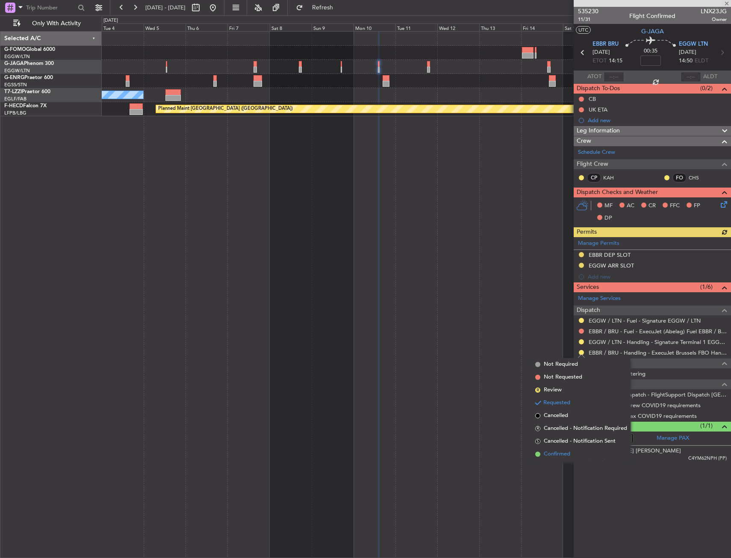
click at [560, 457] on span "Confirmed" at bounding box center [557, 454] width 27 height 9
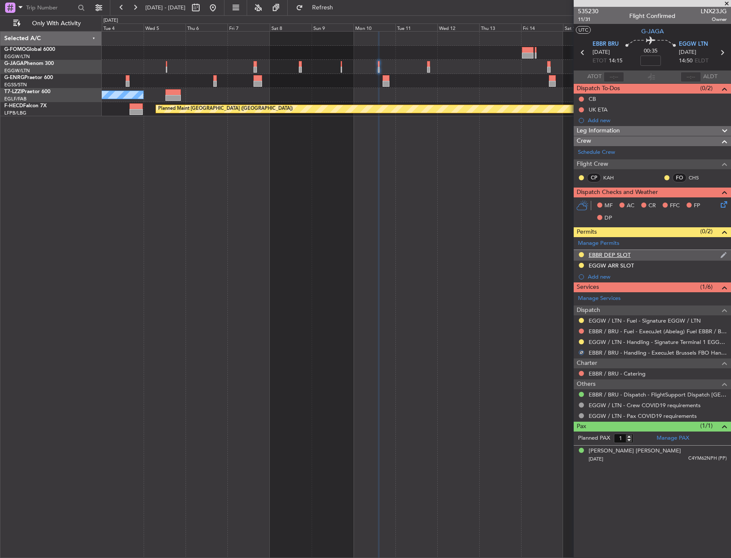
click at [666, 256] on div "EBBR DEP SLOT" at bounding box center [652, 255] width 157 height 11
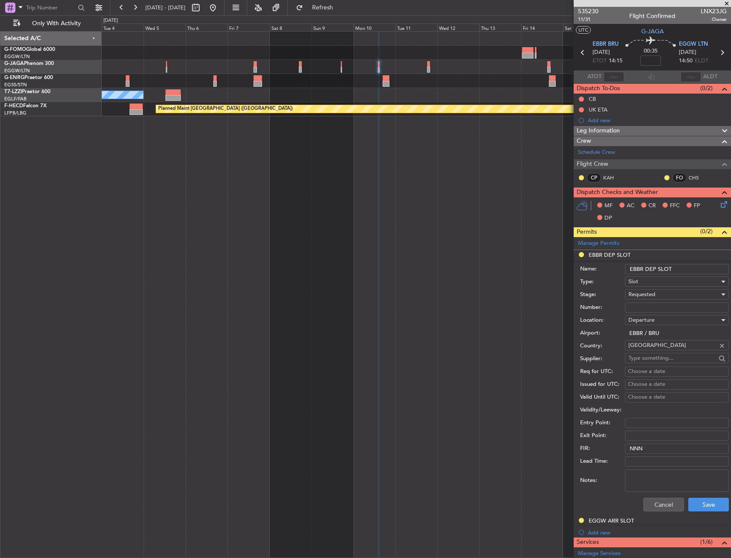
click at [685, 268] on input "EBBR DEP SLOT" at bounding box center [677, 269] width 104 height 10
type input "EBBR DEP SLOT 1415z"
click at [669, 309] on input "Number:" at bounding box center [677, 308] width 104 height 10
paste input "EBBRAAB6001D"
type input "EBBRAAB6001D"
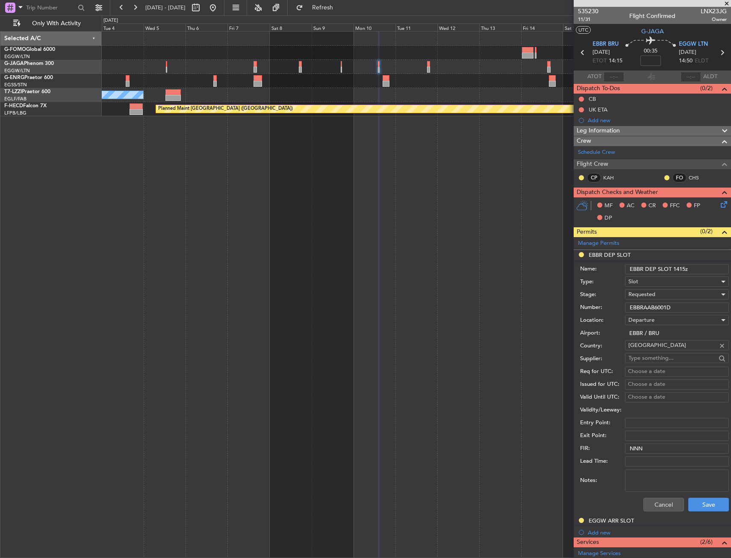
click at [661, 296] on div "Requested" at bounding box center [673, 294] width 91 height 13
click at [658, 354] on span "Received OK" at bounding box center [674, 359] width 90 height 13
click at [699, 504] on button "Save" at bounding box center [708, 505] width 41 height 14
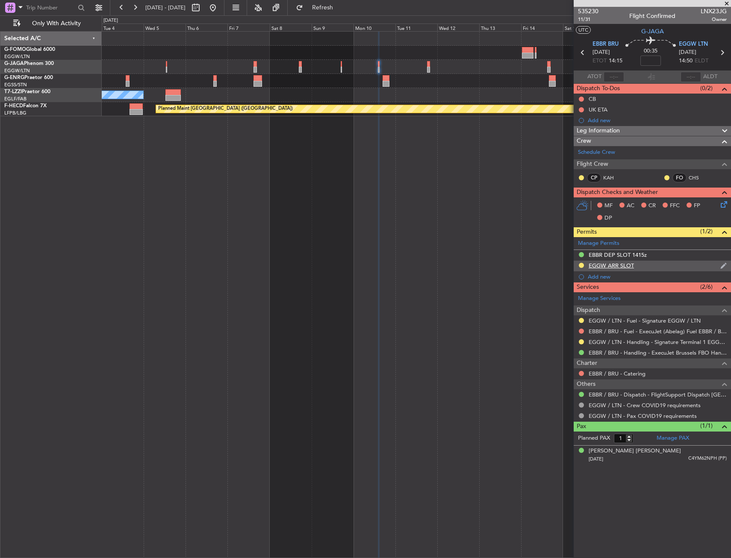
click at [655, 269] on div "EGGW ARR SLOT" at bounding box center [652, 266] width 157 height 11
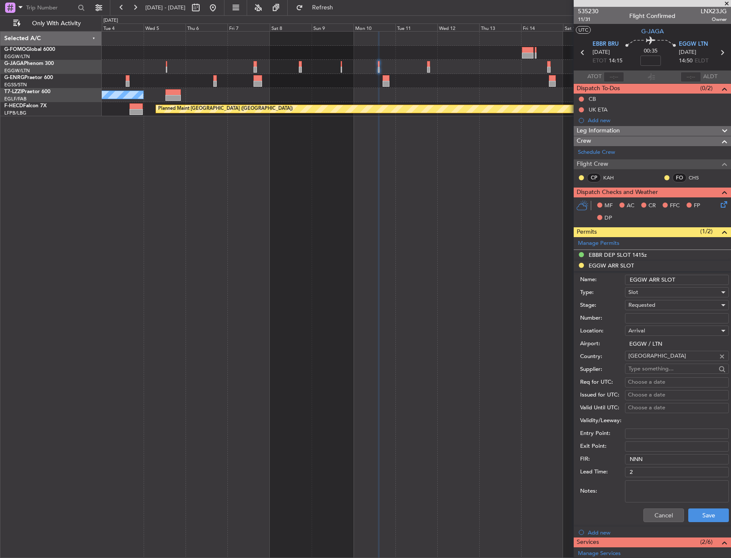
click at [690, 280] on input "EGGW ARR SLOT" at bounding box center [677, 280] width 104 height 10
type input "EGGW ARR SLOT 1450z"
click at [696, 514] on button "Save" at bounding box center [708, 516] width 41 height 14
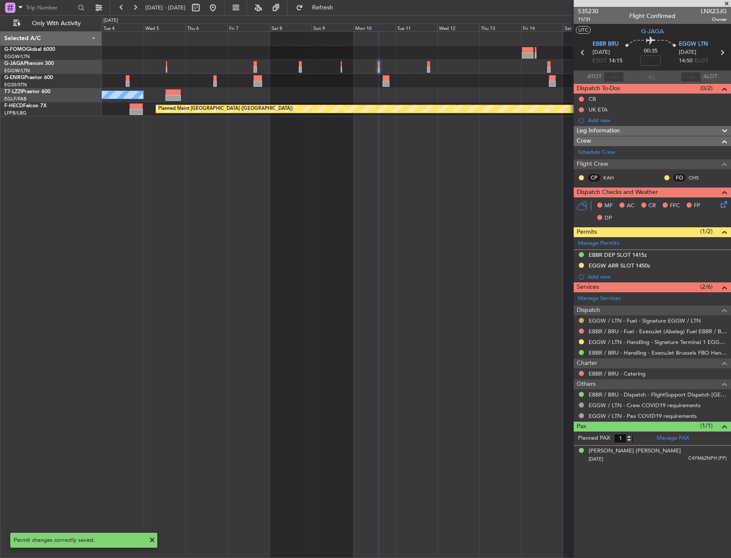
click at [581, 319] on button at bounding box center [581, 320] width 5 height 5
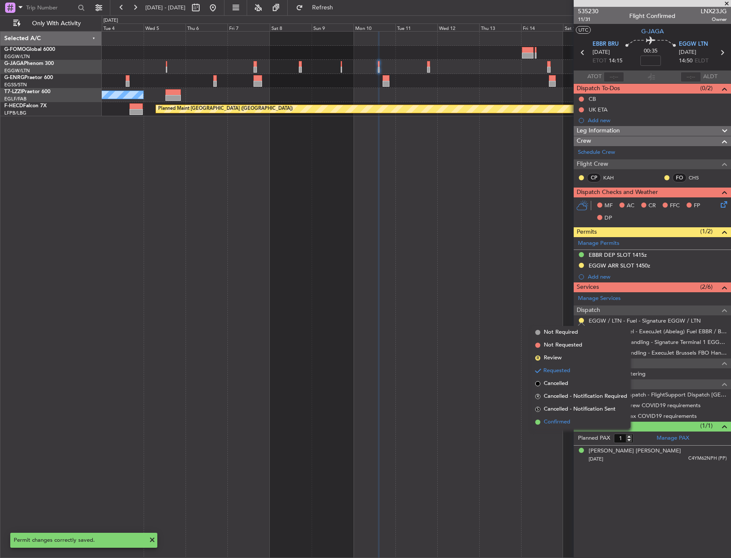
click at [548, 426] on span "Confirmed" at bounding box center [557, 422] width 27 height 9
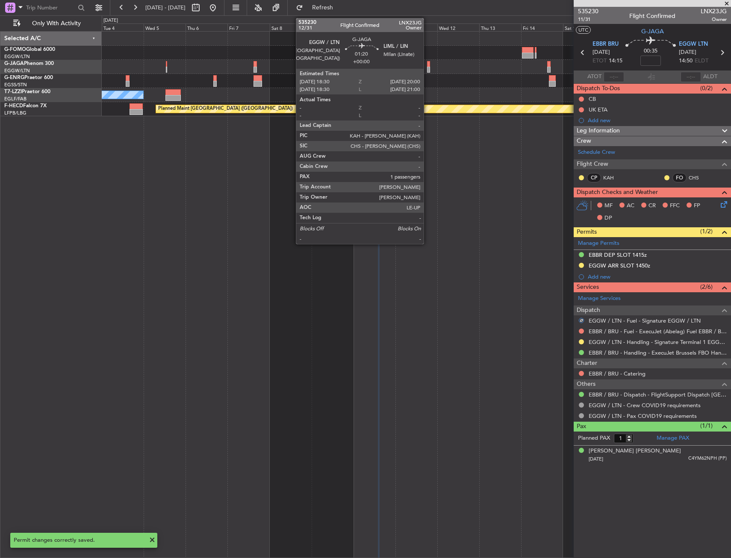
click at [428, 66] on div at bounding box center [428, 64] width 3 height 6
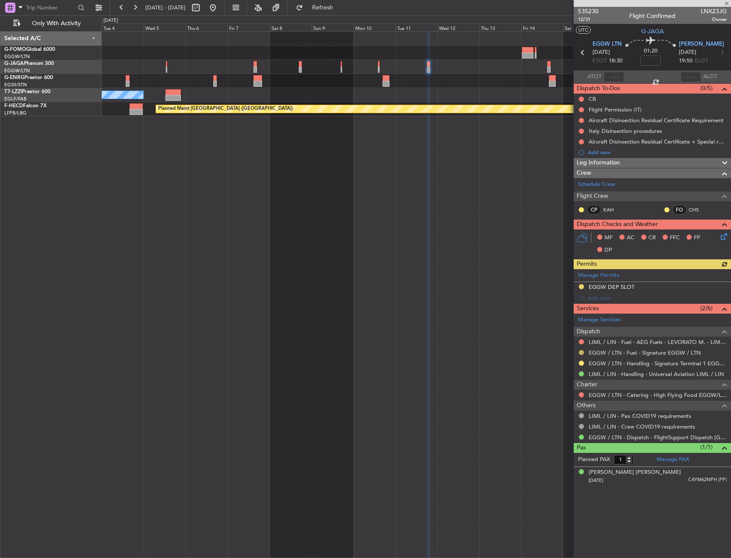
click at [582, 353] on button at bounding box center [581, 352] width 5 height 5
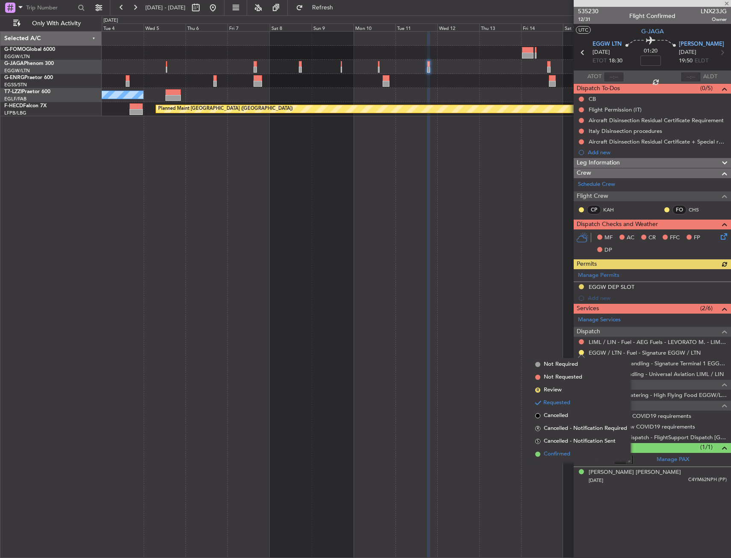
click at [546, 453] on span "Confirmed" at bounding box center [557, 454] width 27 height 9
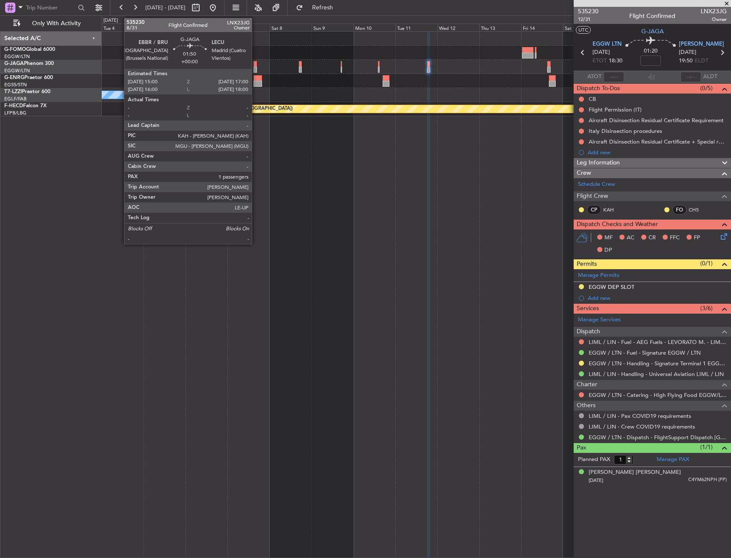
click at [256, 64] on div at bounding box center [256, 64] width 4 height 6
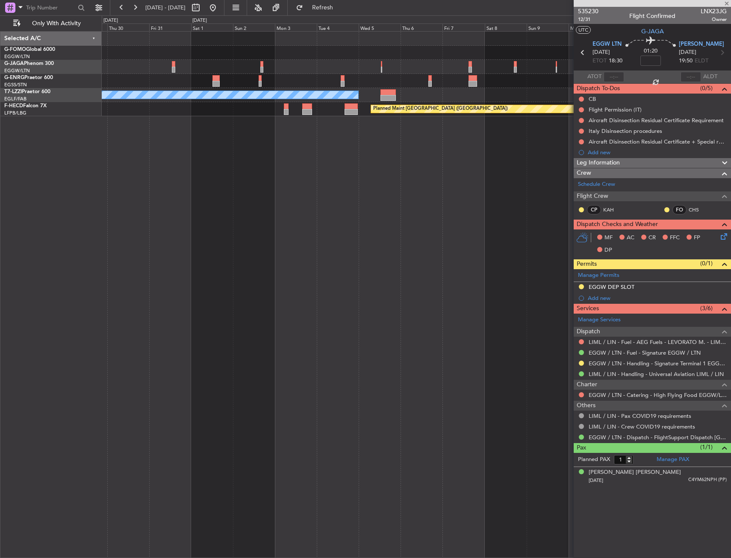
click at [442, 65] on div at bounding box center [416, 67] width 629 height 14
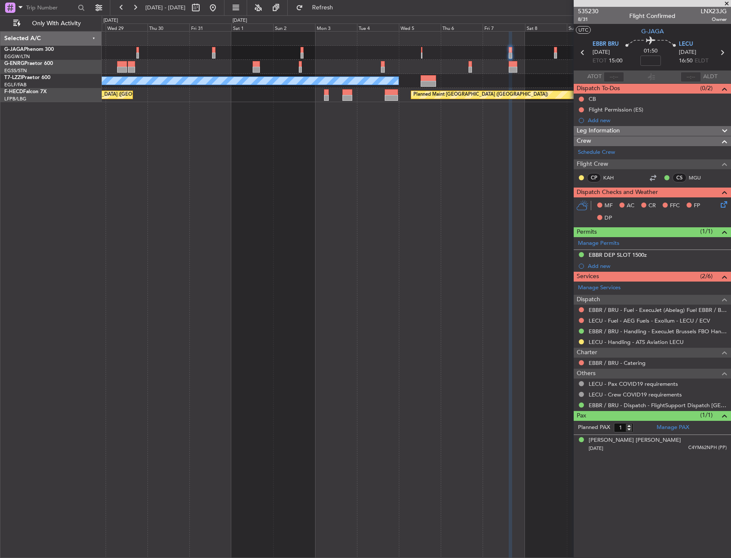
click at [448, 67] on div at bounding box center [416, 67] width 629 height 14
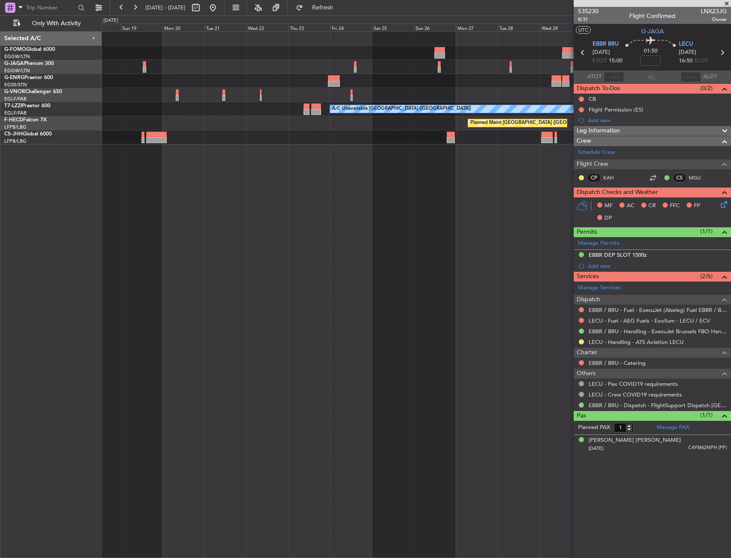
click at [473, 64] on div "A/C Unavailable [GEOGRAPHIC_DATA] ([GEOGRAPHIC_DATA]) Planned Maint [GEOGRAPHIC…" at bounding box center [416, 88] width 629 height 113
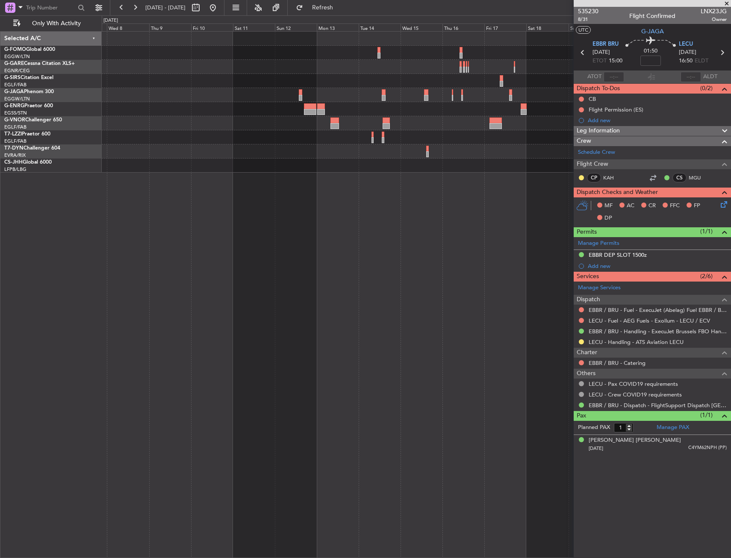
click at [594, 109] on fb-app "[DATE] - [DATE] Refresh Quick Links Only With Activity Planned Maint [GEOGRAPHI…" at bounding box center [365, 282] width 731 height 552
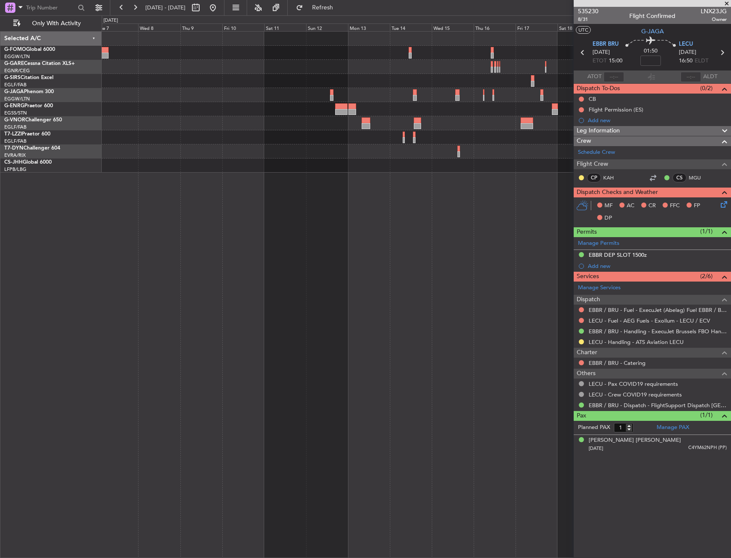
click at [588, 115] on fb-app "[DATE] - [DATE] Refresh Quick Links Only With Activity Planned Maint [GEOGRAPHI…" at bounding box center [365, 282] width 731 height 552
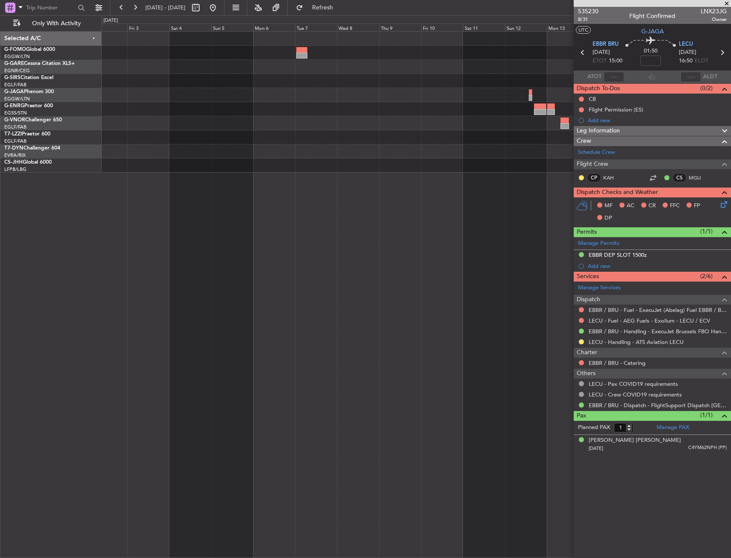
click at [519, 121] on div "Planned Maint Oxford ([GEOGRAPHIC_DATA]) A/C Unavailable [GEOGRAPHIC_DATA] ([GE…" at bounding box center [416, 102] width 629 height 141
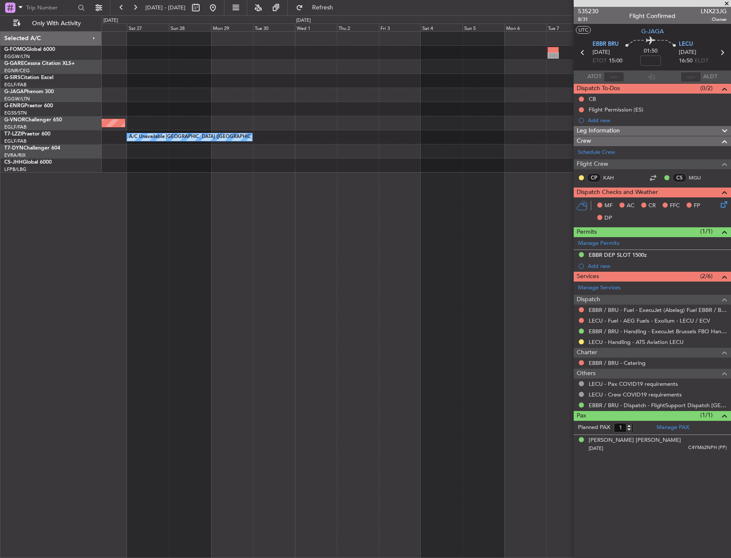
click at [537, 120] on div "Planned Maint [GEOGRAPHIC_DATA] ([GEOGRAPHIC_DATA]) A/C Unavailable [GEOGRAPHIC…" at bounding box center [416, 102] width 629 height 141
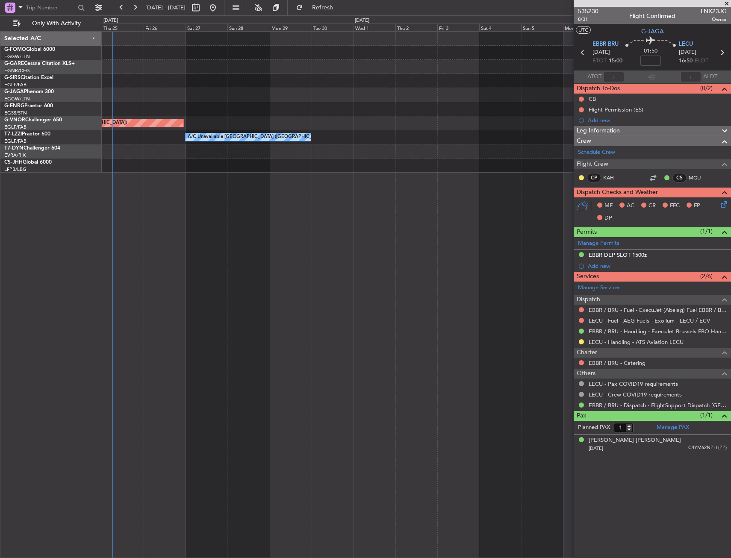
click at [221, 176] on div "Planned Maint [GEOGRAPHIC_DATA] ([GEOGRAPHIC_DATA]) A/C Unavailable [GEOGRAPHIC…" at bounding box center [416, 294] width 629 height 527
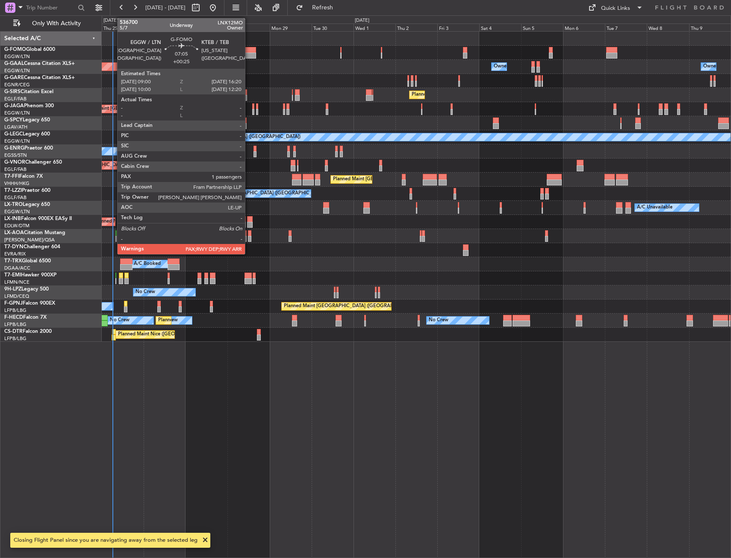
click at [249, 51] on div at bounding box center [249, 50] width 13 height 6
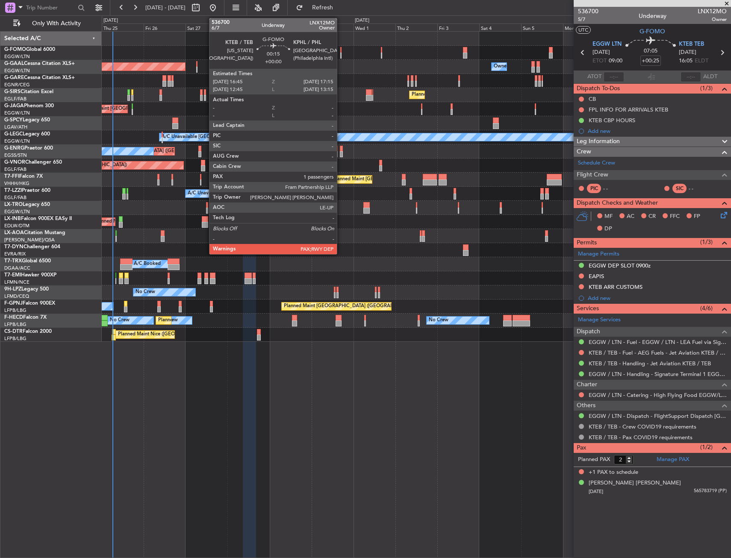
click at [341, 54] on div at bounding box center [340, 56] width 1 height 6
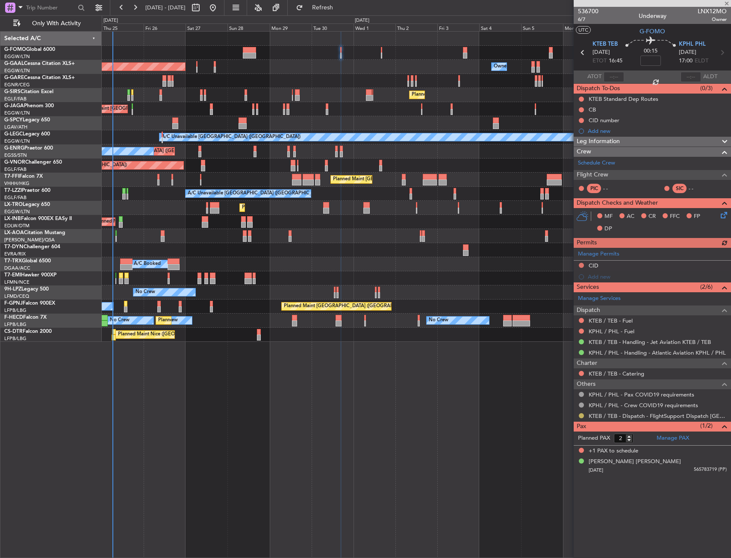
click at [580, 414] on button at bounding box center [581, 415] width 5 height 5
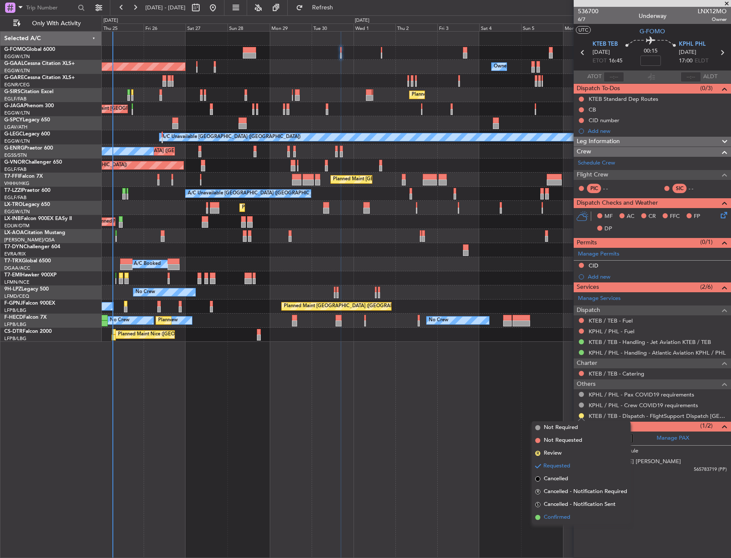
click at [562, 518] on span "Confirmed" at bounding box center [557, 517] width 27 height 9
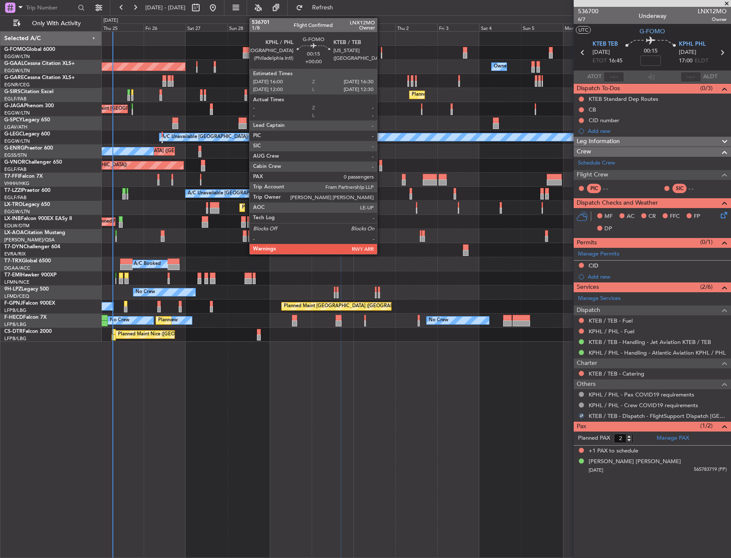
click at [381, 53] on div at bounding box center [381, 56] width 1 height 6
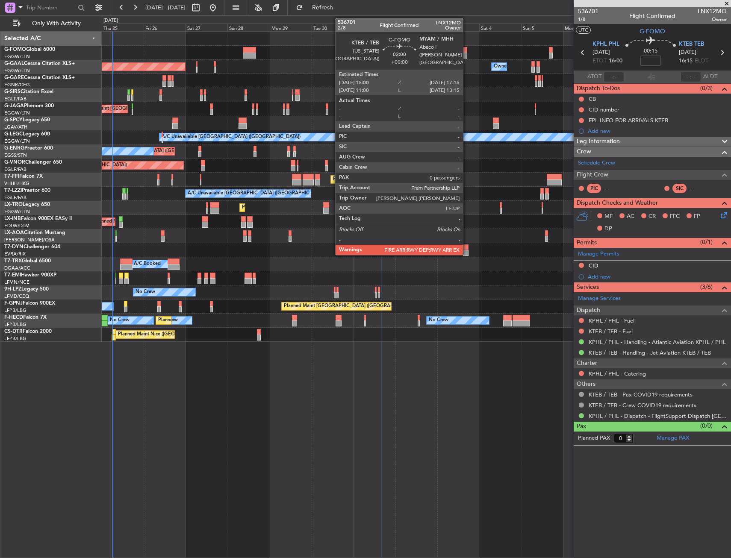
click at [467, 52] on div at bounding box center [465, 50] width 4 height 6
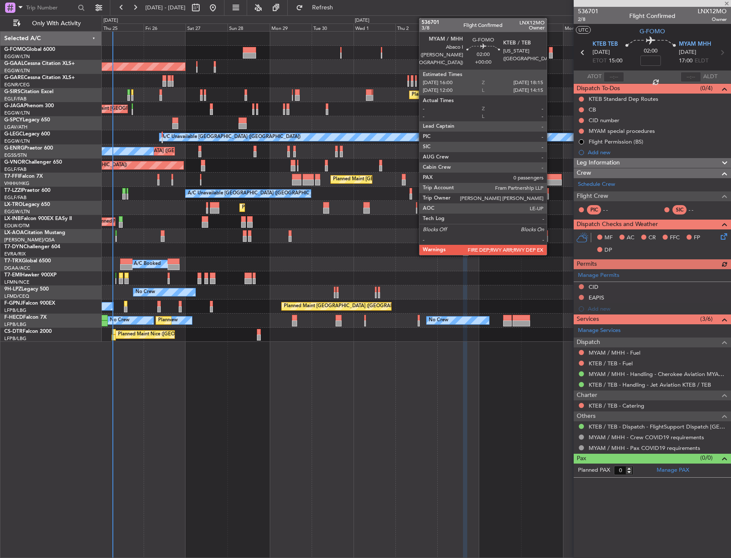
click at [551, 53] on div at bounding box center [551, 56] width 4 height 6
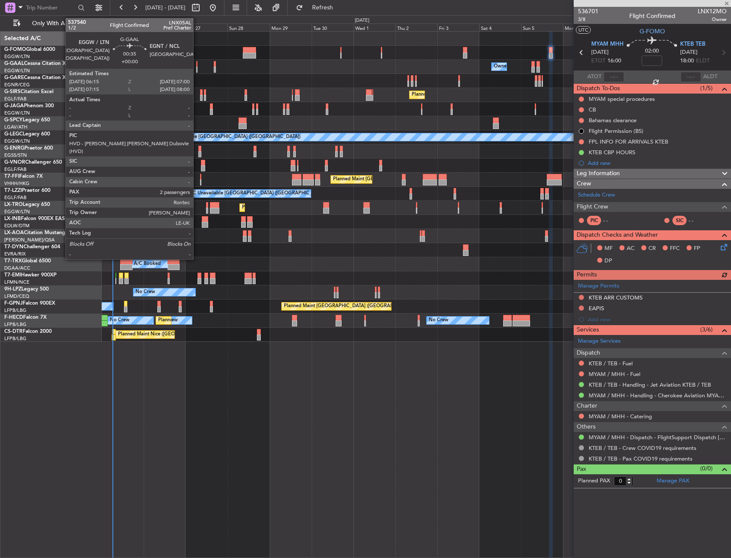
click at [197, 62] on div at bounding box center [197, 64] width 2 height 6
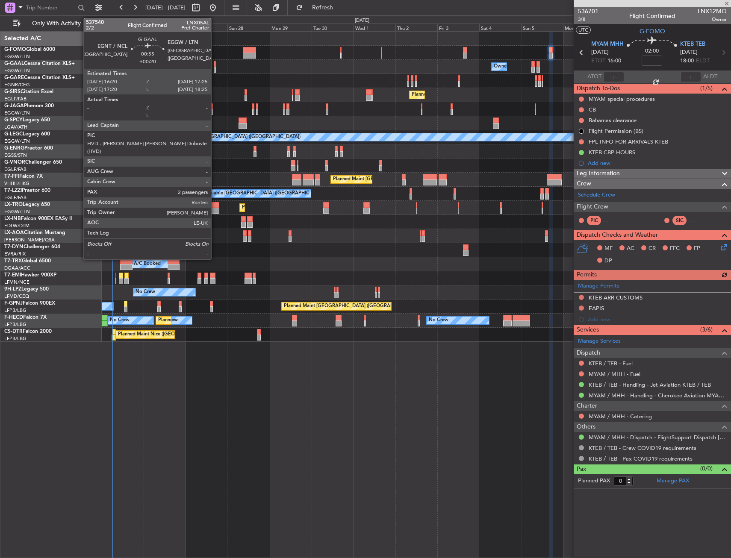
type input "2"
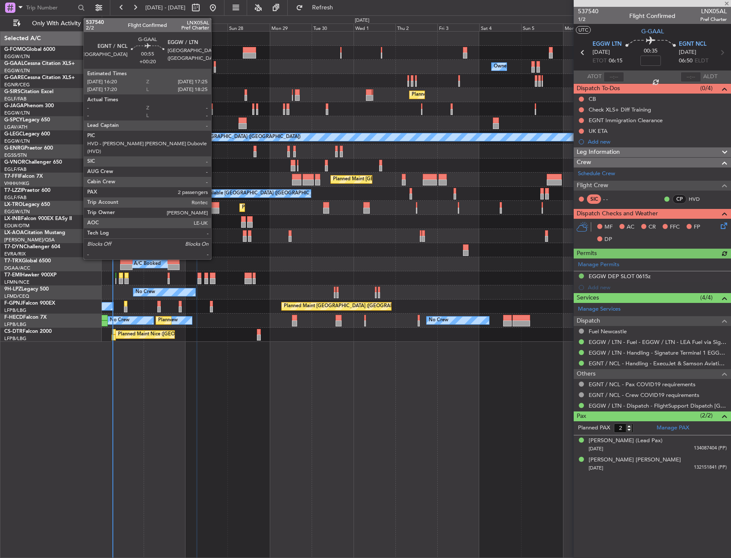
click at [215, 65] on div at bounding box center [215, 64] width 2 height 6
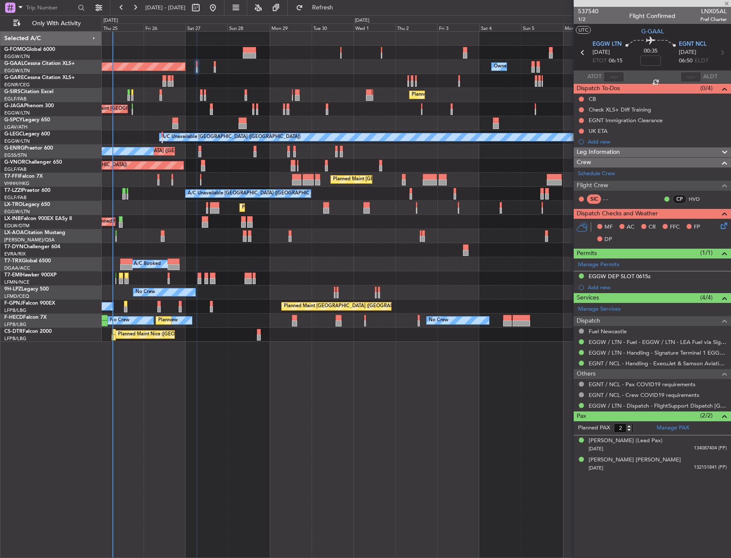
type input "+00:20"
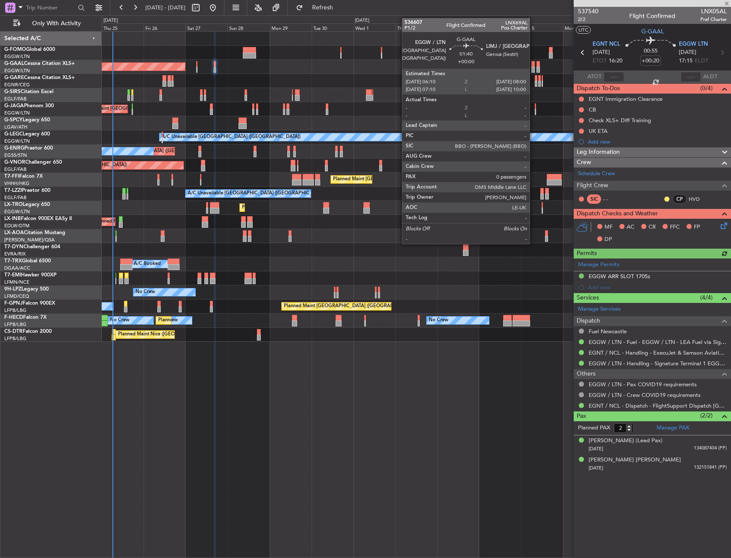
click at [534, 64] on div at bounding box center [532, 64] width 3 height 6
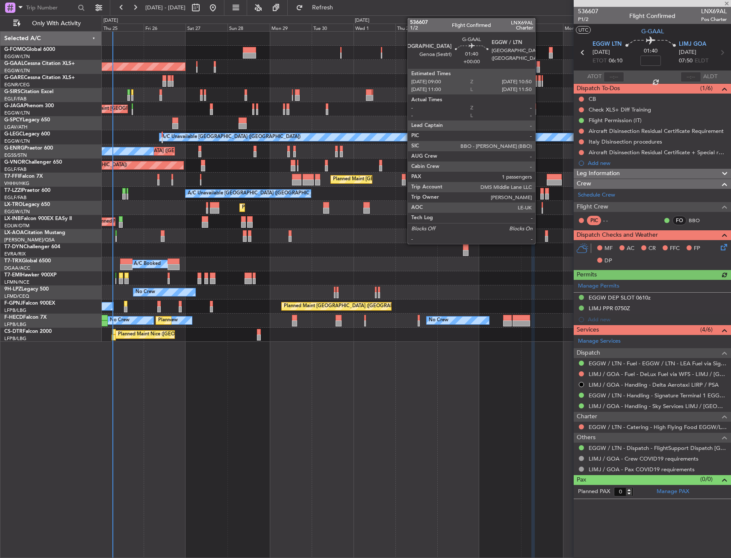
click at [539, 65] on div at bounding box center [538, 64] width 3 height 6
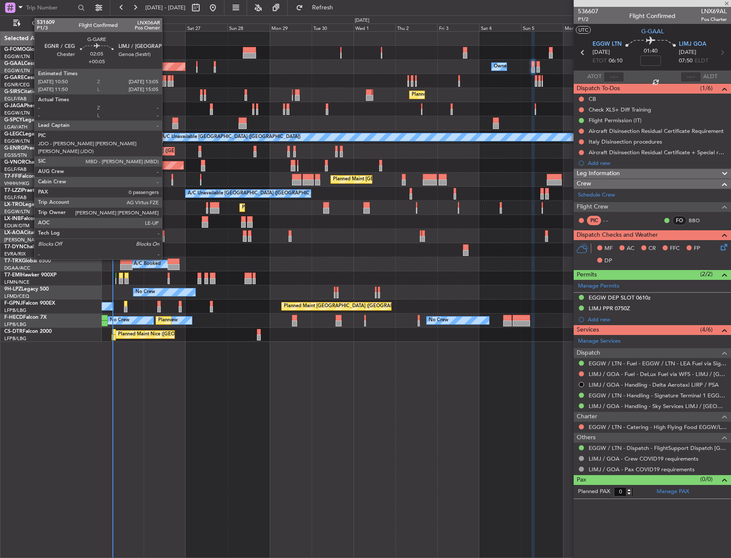
type input "1"
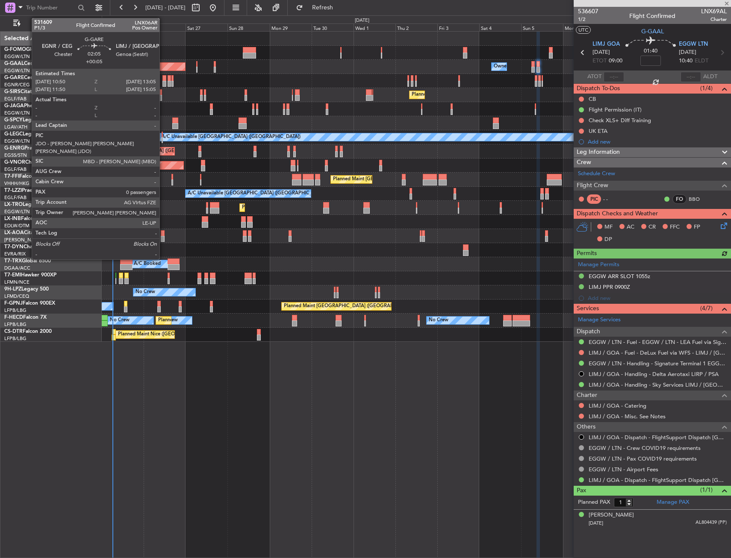
click at [163, 82] on div at bounding box center [164, 84] width 4 height 6
type input "+00:05"
type input "0"
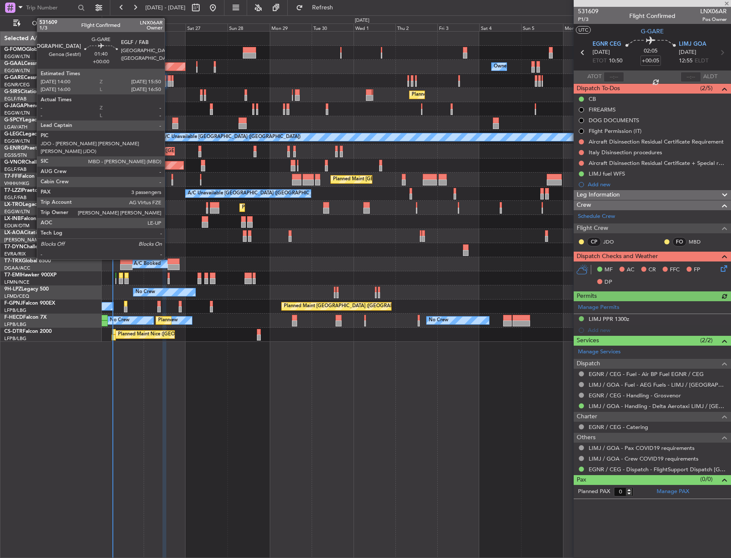
click at [168, 82] on div at bounding box center [169, 84] width 3 height 6
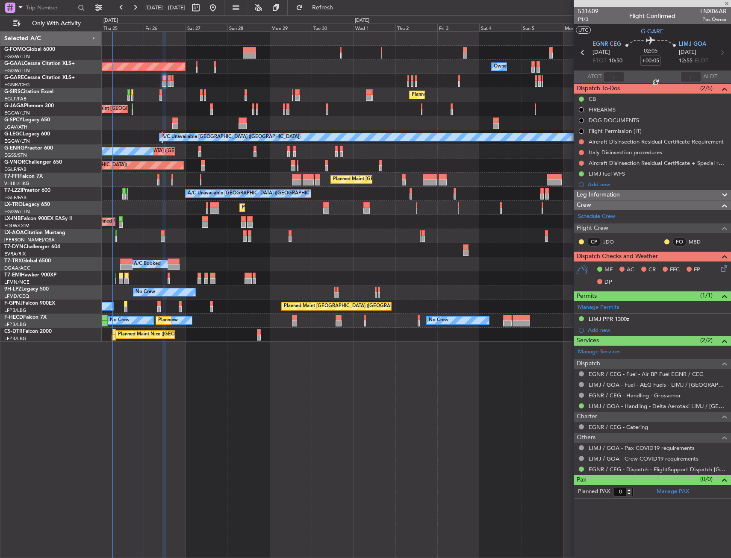
type input "3"
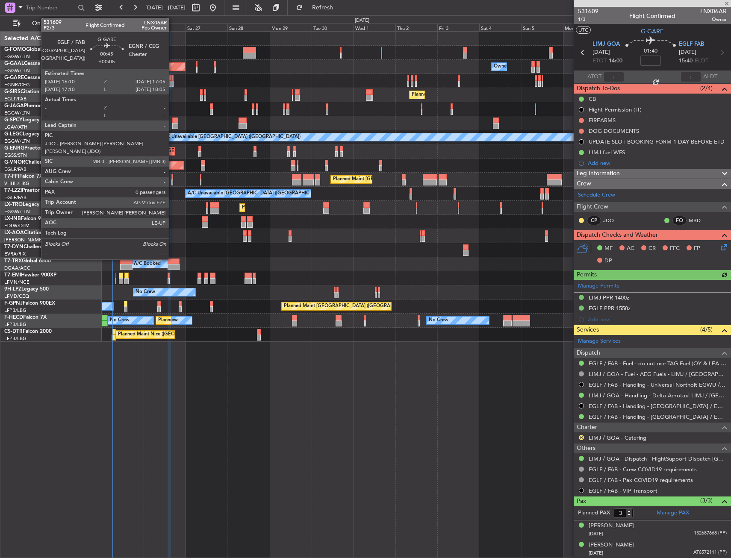
click at [173, 82] on div at bounding box center [172, 84] width 2 height 6
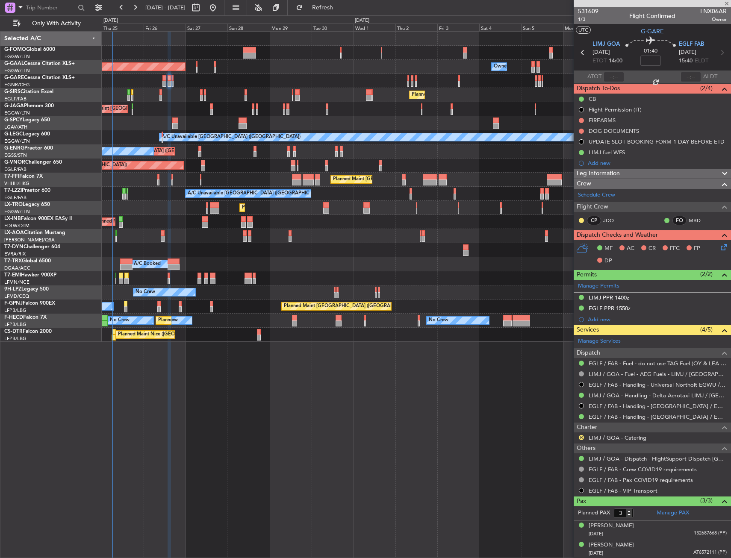
type input "+00:05"
type input "0"
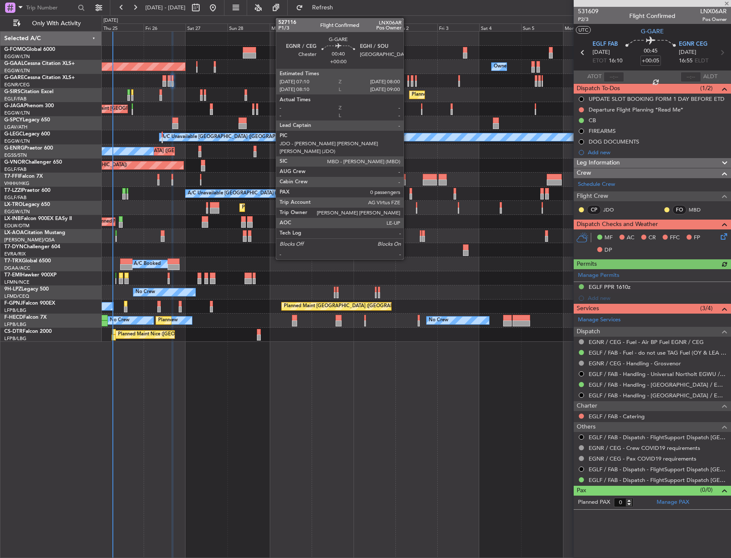
click at [407, 81] on div at bounding box center [408, 84] width 2 height 6
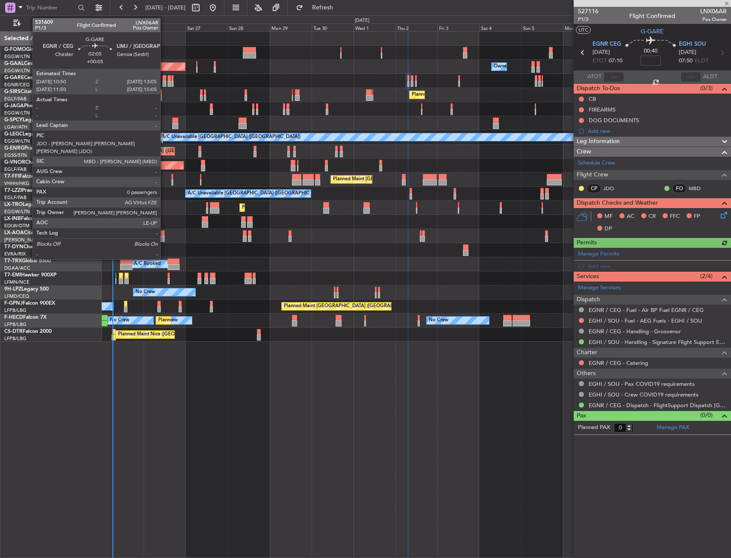
click at [164, 78] on div at bounding box center [164, 78] width 4 height 6
type input "+00:05"
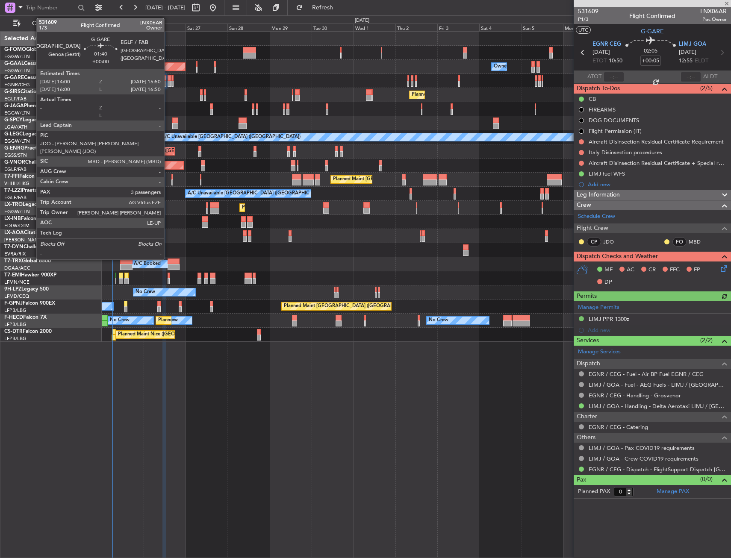
click at [168, 79] on div at bounding box center [169, 78] width 3 height 6
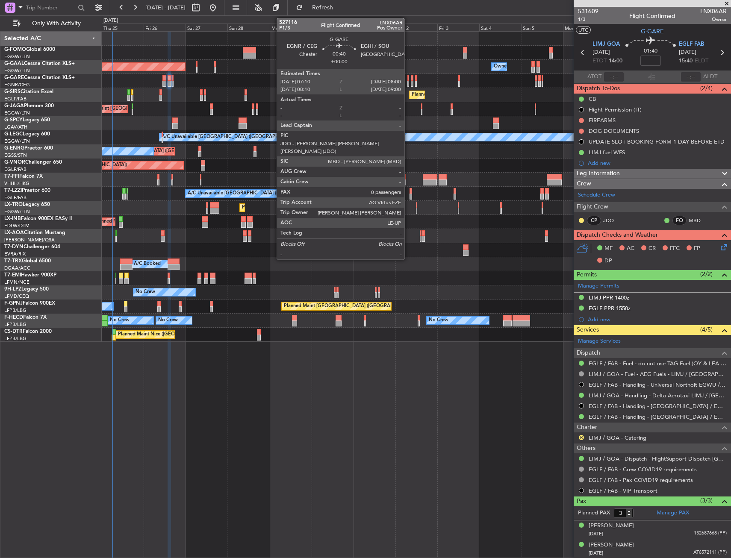
click at [408, 81] on div at bounding box center [408, 84] width 2 height 6
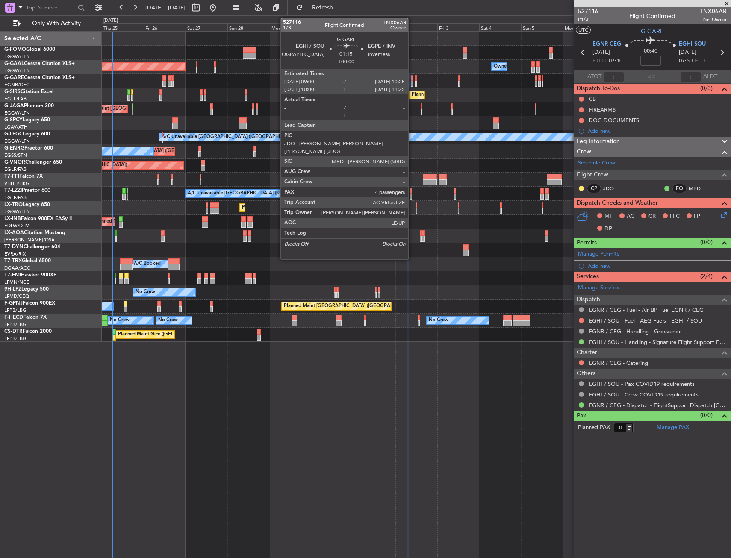
click at [413, 84] on div at bounding box center [412, 84] width 3 height 6
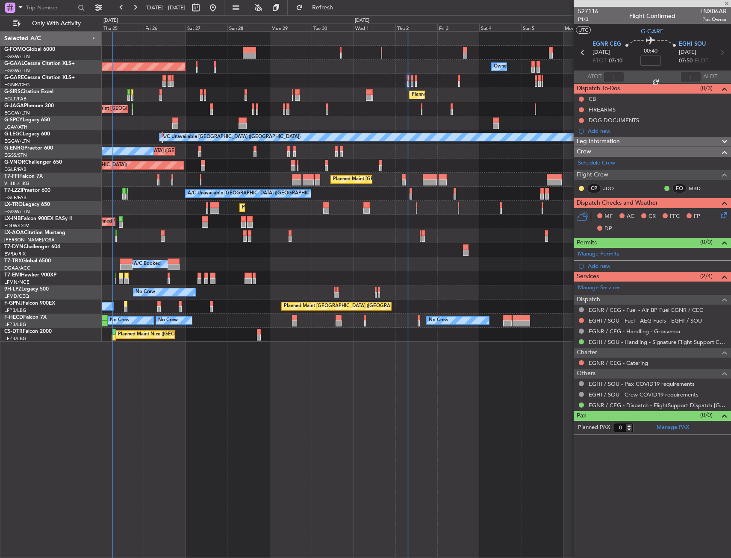
type input "4"
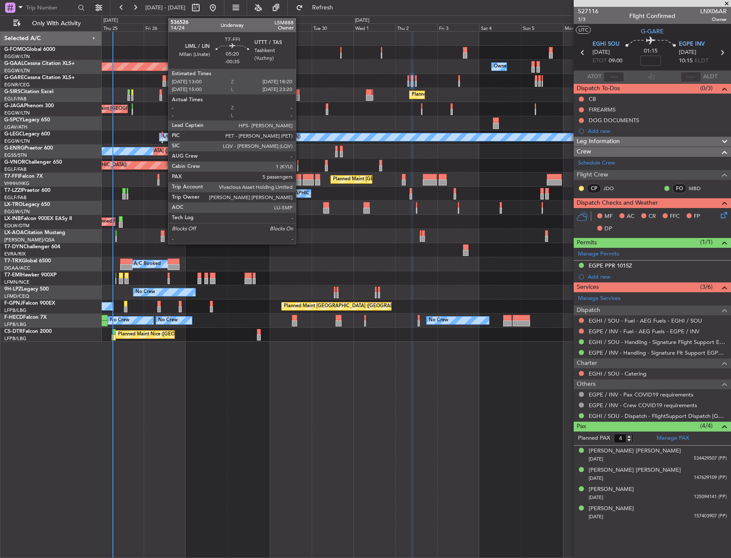
click at [300, 178] on div at bounding box center [296, 177] width 9 height 6
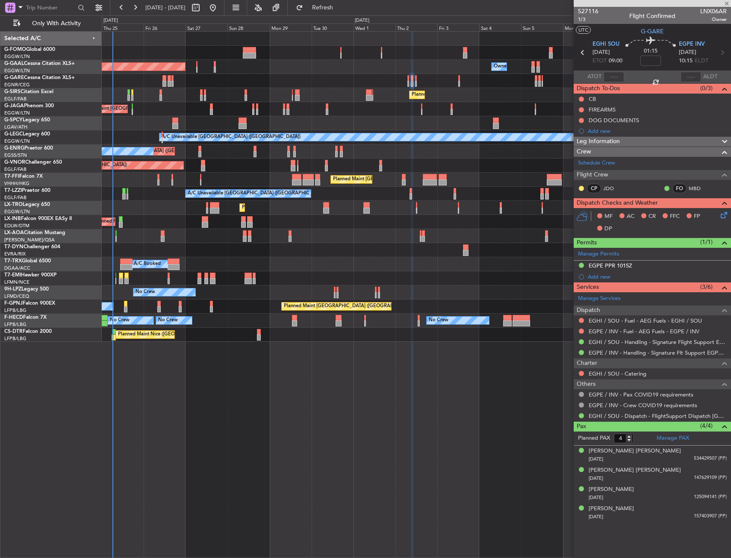
type input "-00:35"
type input "5"
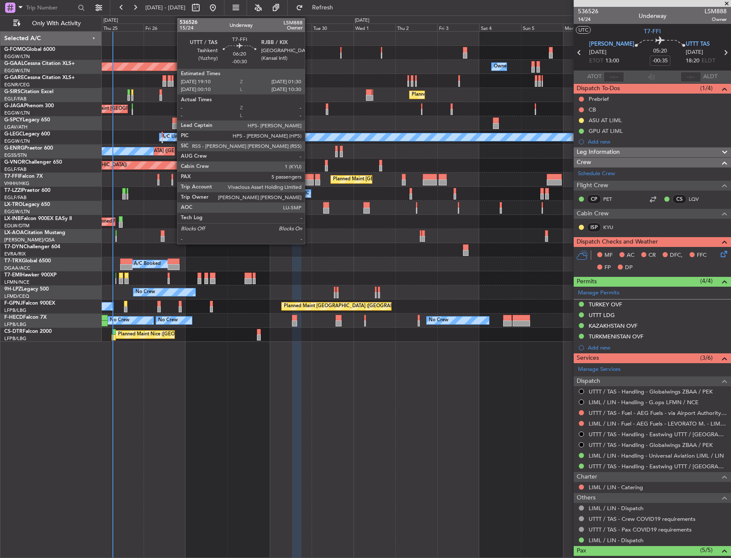
click at [309, 181] on div at bounding box center [308, 183] width 11 height 6
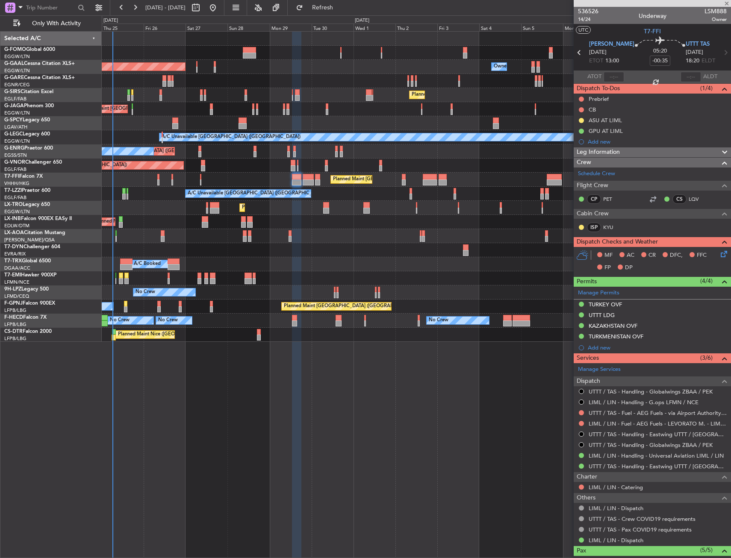
type input "-00:30"
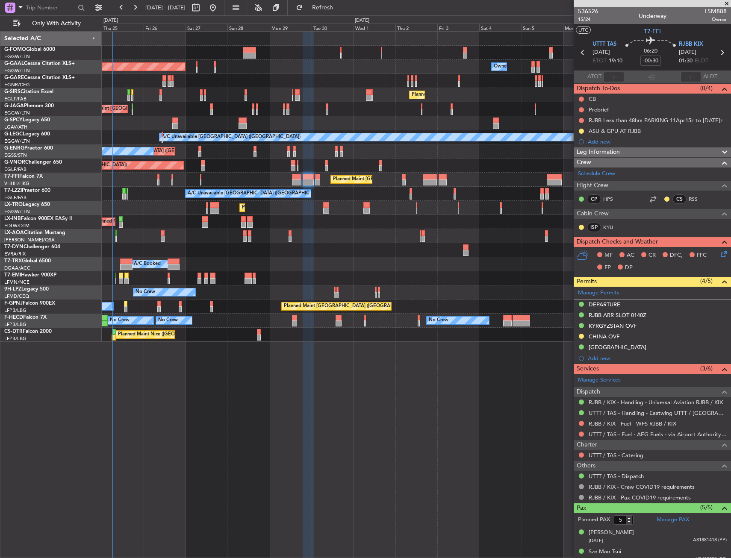
click at [637, 335] on div "CHINA OVF" at bounding box center [652, 337] width 157 height 11
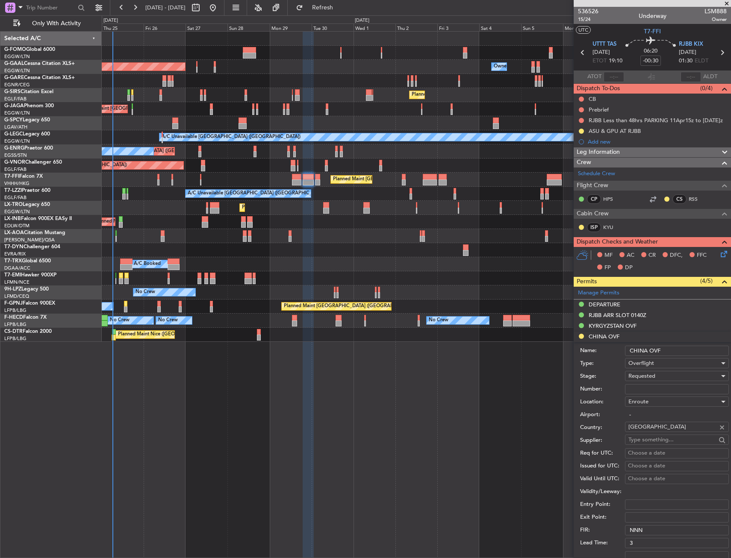
click at [639, 387] on input "Number:" at bounding box center [677, 389] width 104 height 10
paste input "CAD/2025V5785"
type input "CAD/2025V5785"
drag, startPoint x: 639, startPoint y: 387, endPoint x: 647, endPoint y: 377, distance: 13.4
click at [647, 377] on span "Requested" at bounding box center [641, 376] width 27 height 8
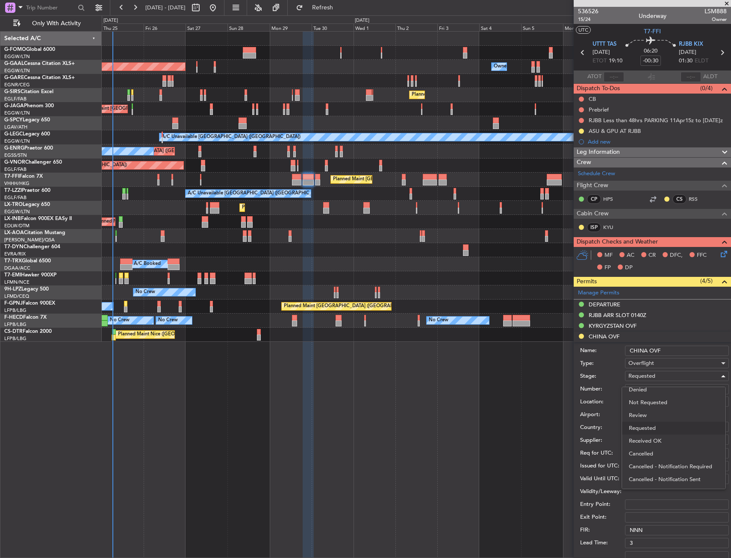
click at [656, 442] on span "Received OK" at bounding box center [674, 441] width 90 height 13
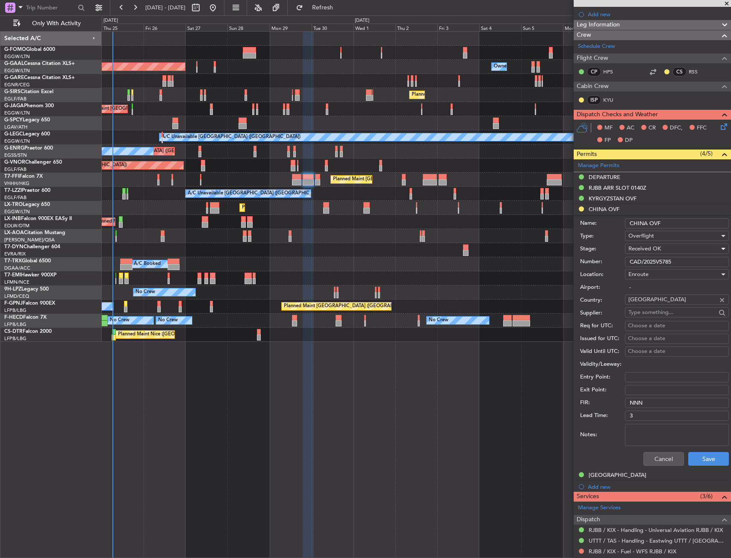
scroll to position [128, 0]
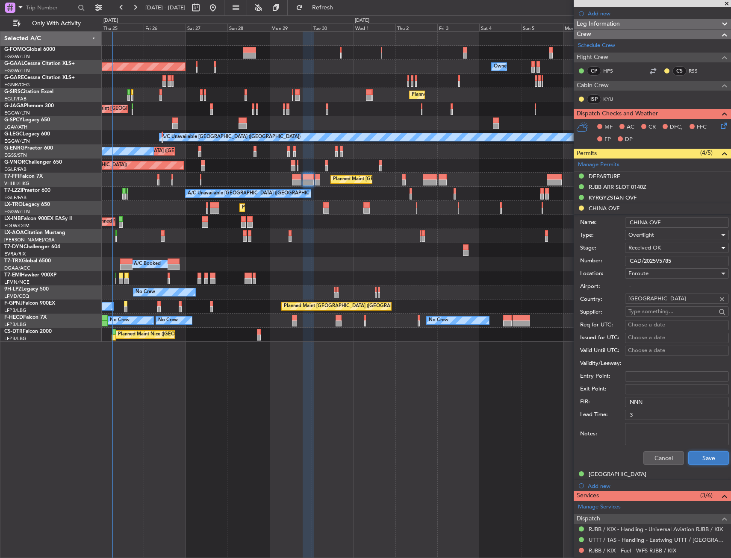
click at [706, 459] on button "Save" at bounding box center [708, 458] width 41 height 14
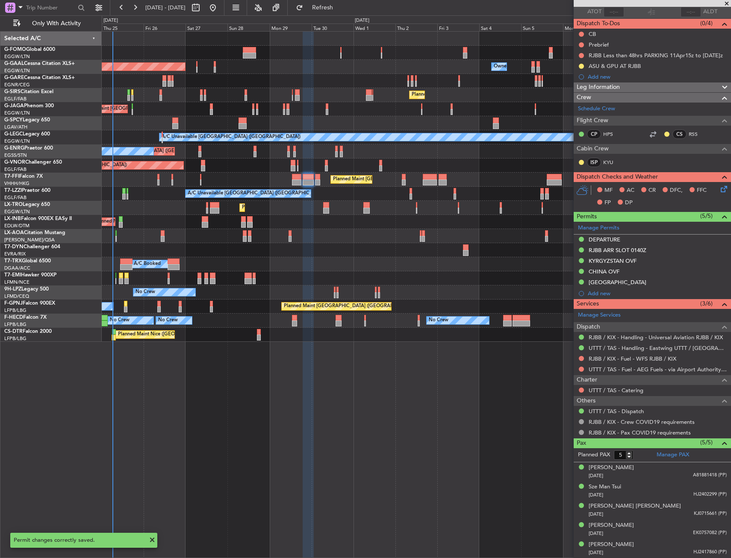
scroll to position [0, 0]
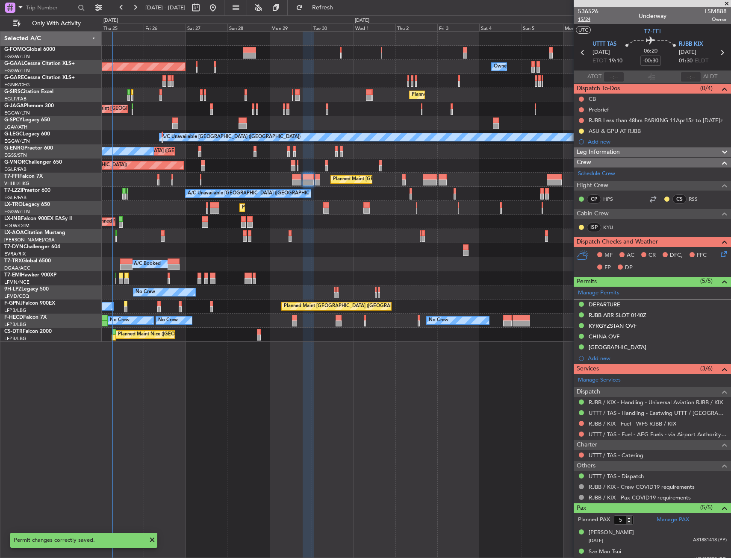
click at [583, 22] on span "15/24" at bounding box center [588, 19] width 21 height 7
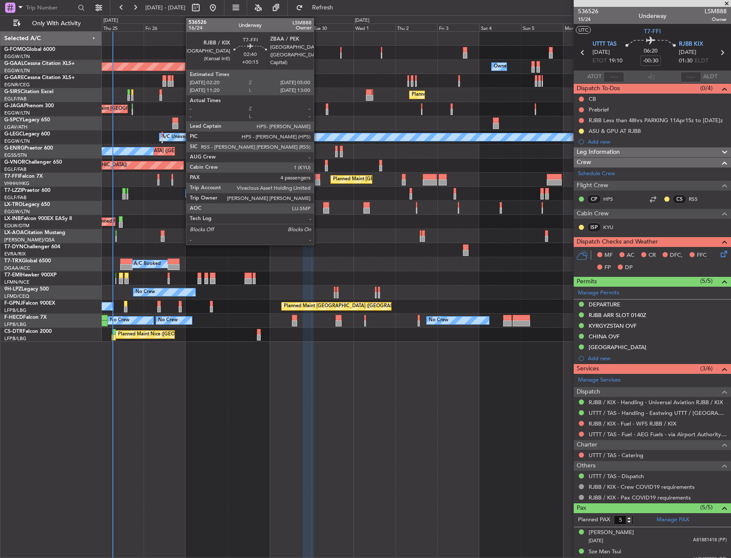
click at [318, 177] on div at bounding box center [317, 177] width 5 height 6
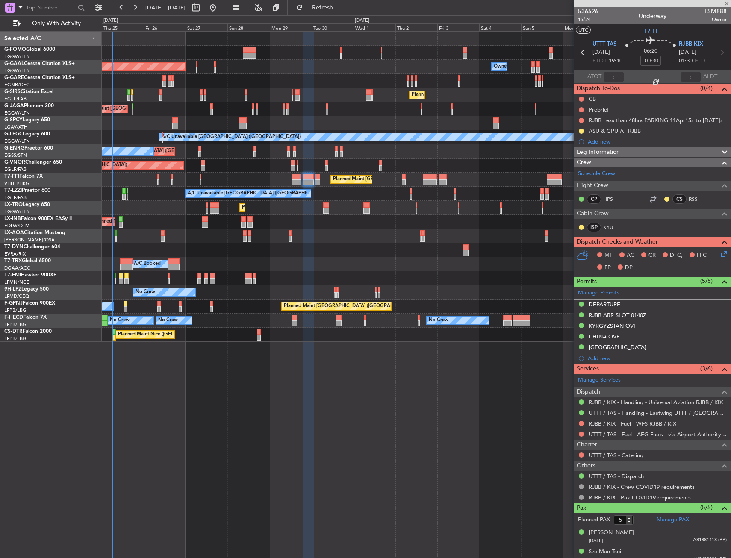
type input "+00:15"
type input "4"
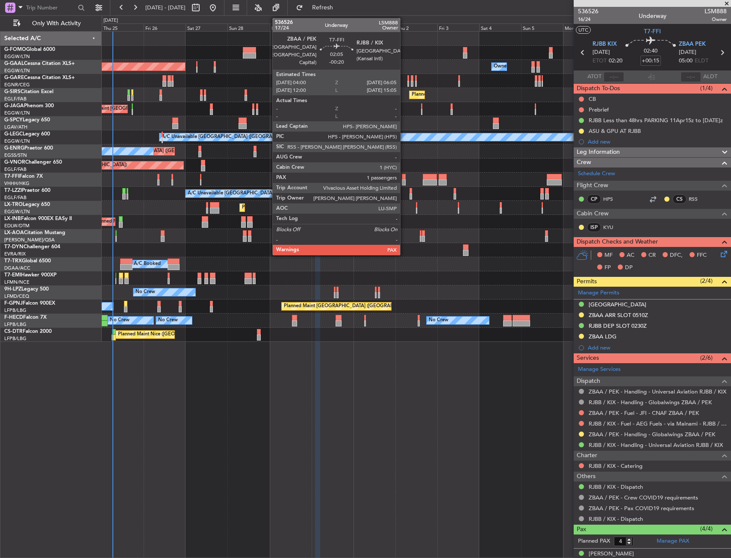
click at [404, 177] on div at bounding box center [404, 177] width 4 height 6
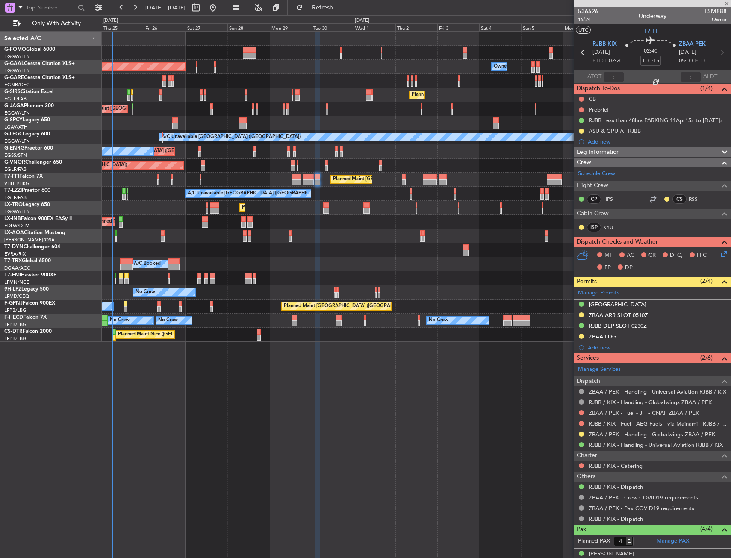
type input "-00:20"
type input "1"
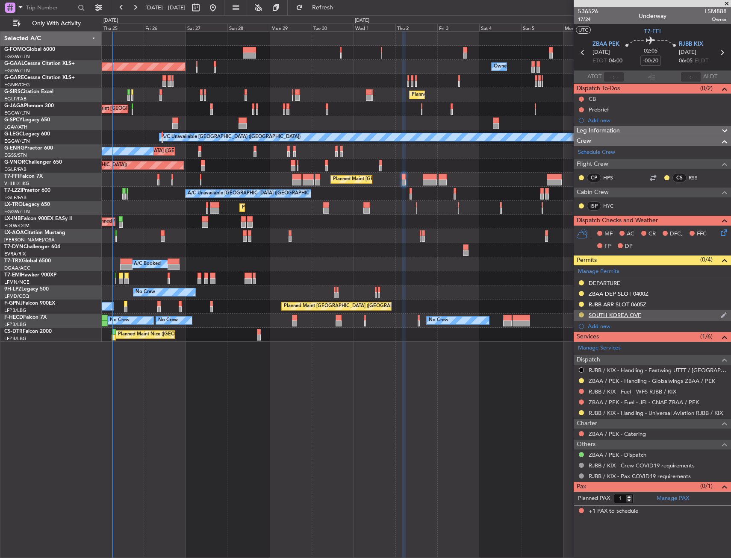
click at [580, 314] on button at bounding box center [581, 315] width 5 height 5
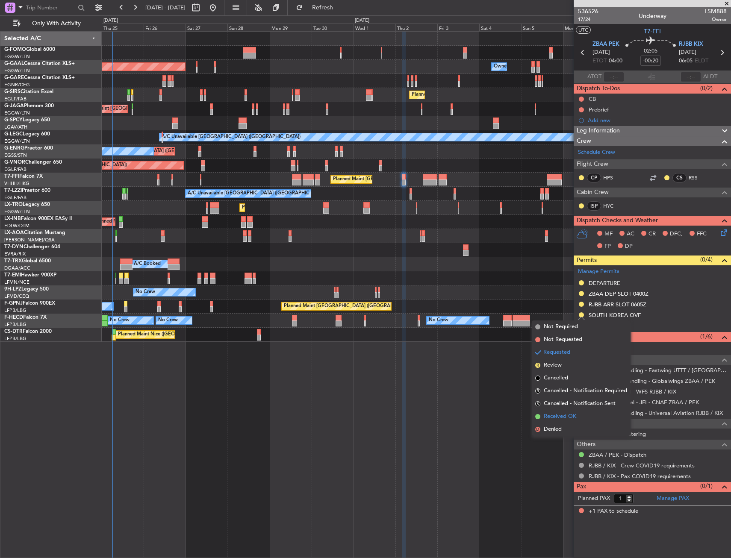
click at [575, 413] on span "Received OK" at bounding box center [560, 417] width 32 height 9
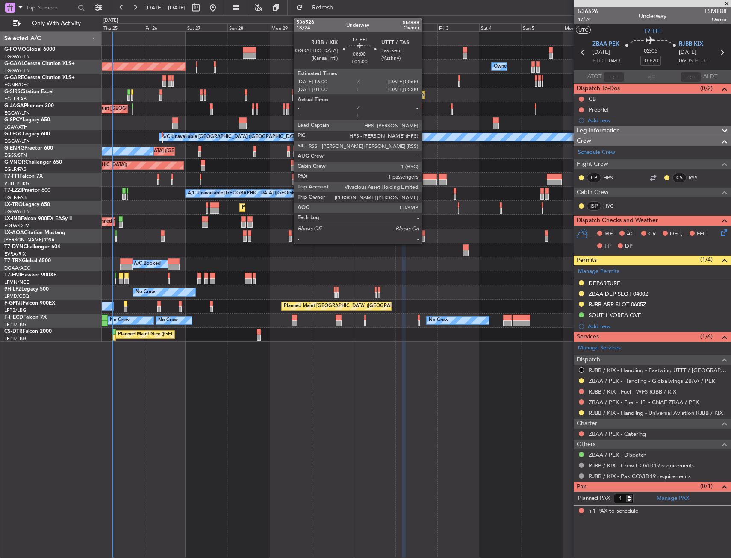
click at [425, 180] on div at bounding box center [430, 183] width 14 height 6
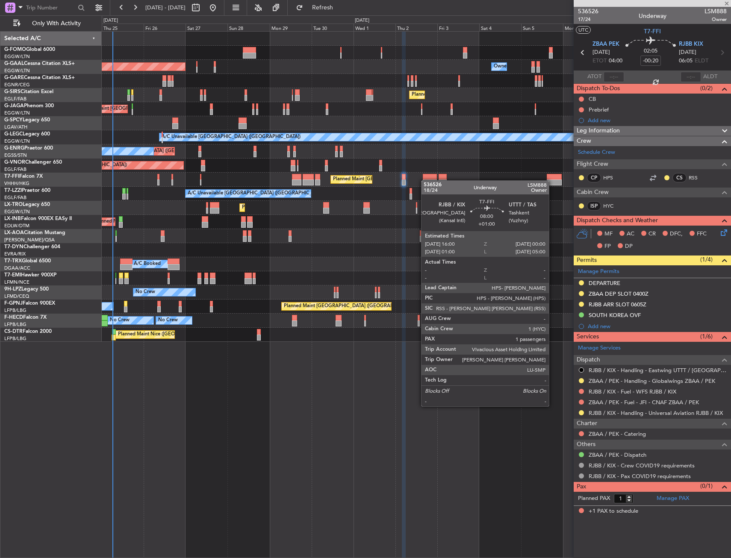
type input "+01:00"
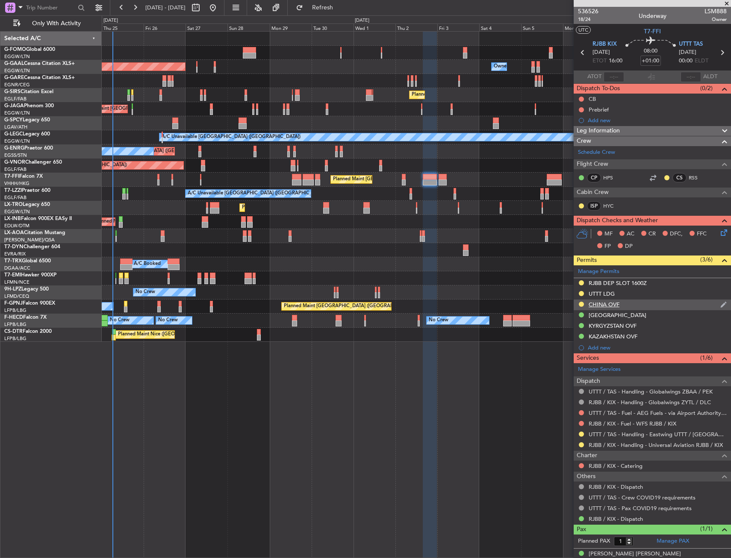
click at [669, 300] on div "CHINA OVF" at bounding box center [652, 305] width 157 height 11
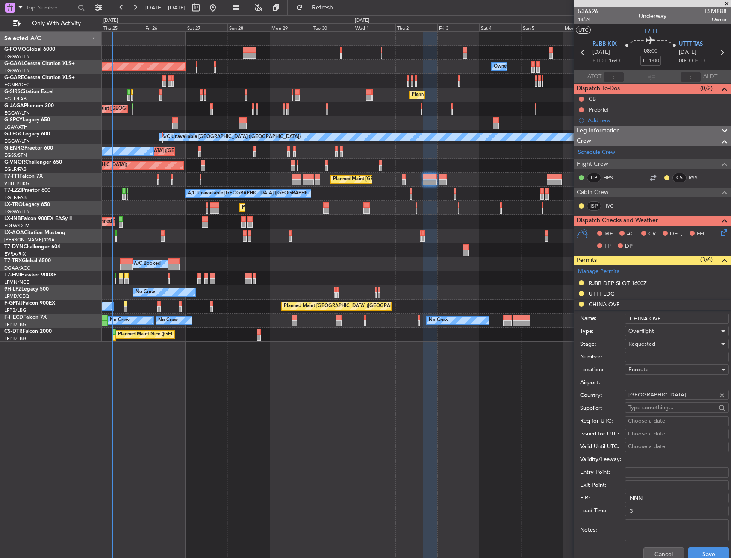
click at [656, 353] on input "Number:" at bounding box center [677, 357] width 104 height 10
paste input "CAD/2025V5785"
type input "CAD/2025V5785"
click at [652, 338] on div "Requested" at bounding box center [673, 344] width 91 height 13
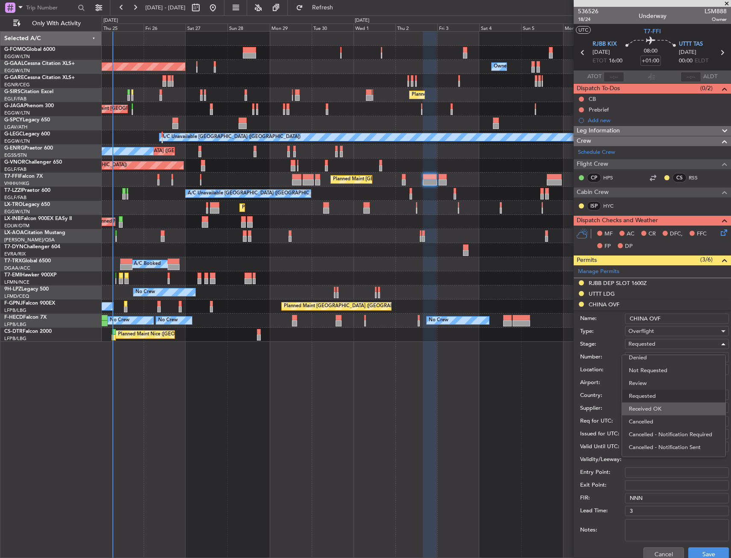
click at [661, 410] on span "Received OK" at bounding box center [674, 409] width 90 height 13
click at [700, 551] on button "Save" at bounding box center [708, 555] width 41 height 14
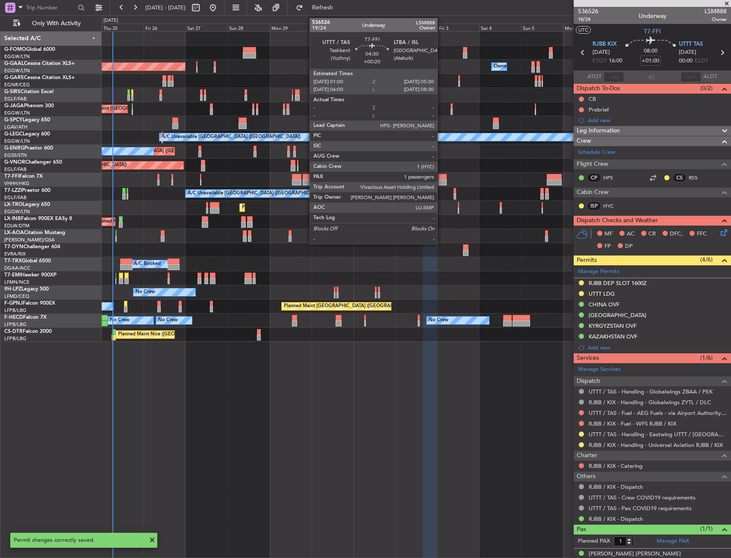
click at [441, 183] on div at bounding box center [443, 183] width 8 height 6
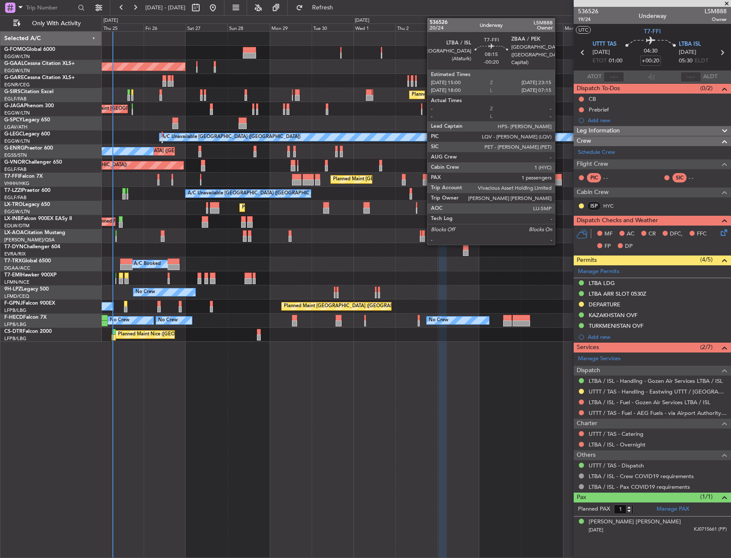
click at [559, 174] on div at bounding box center [554, 177] width 15 height 6
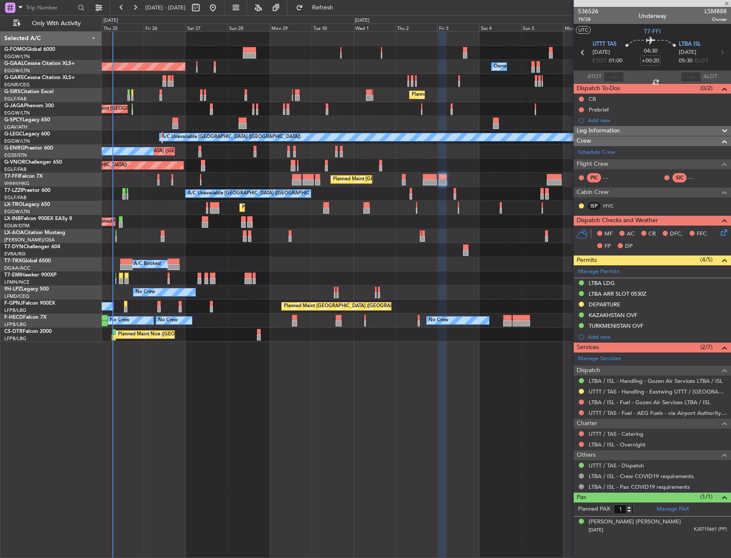
type input "-00:20"
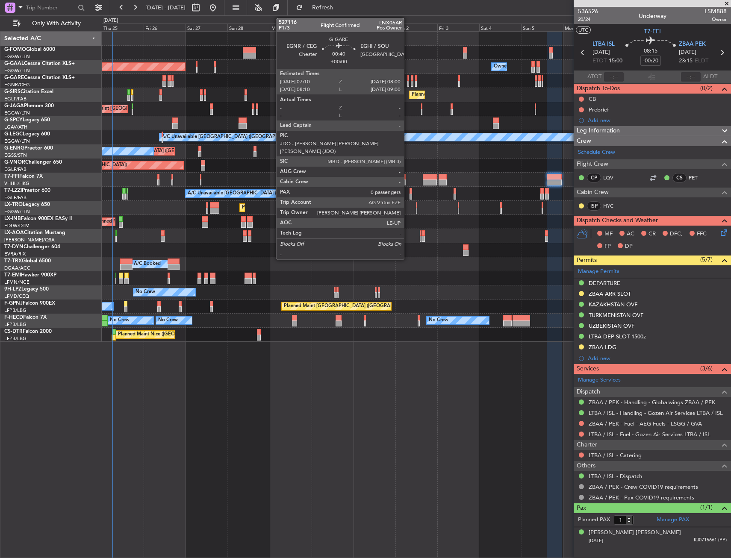
click at [408, 80] on div at bounding box center [408, 78] width 2 height 6
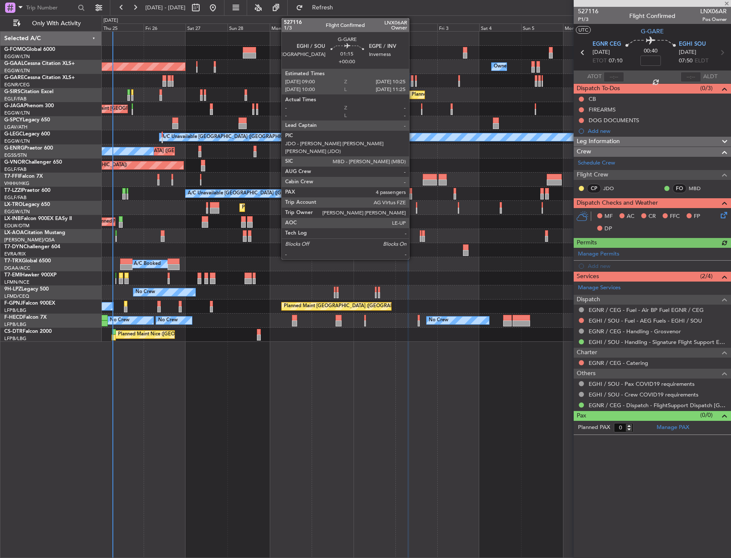
click at [413, 80] on div at bounding box center [412, 78] width 3 height 6
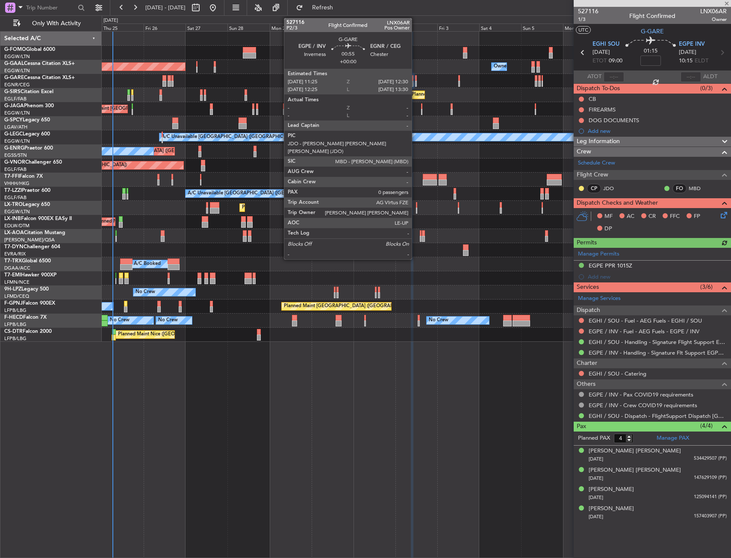
click at [416, 80] on div at bounding box center [416, 78] width 2 height 6
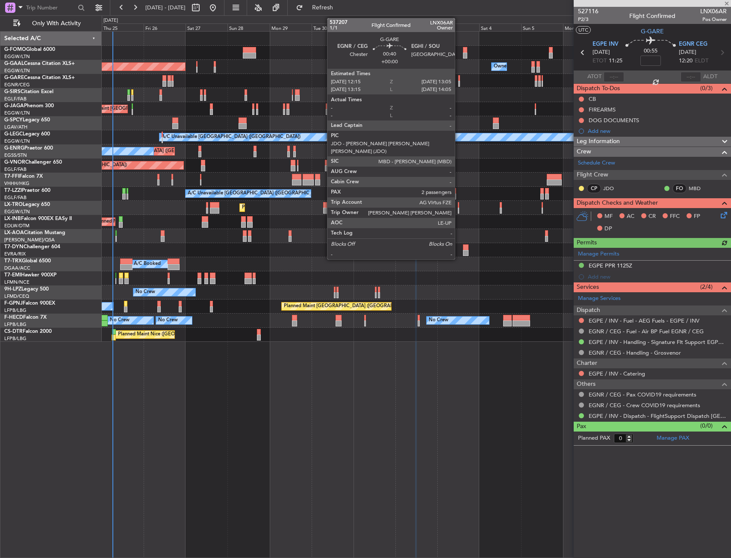
click at [459, 83] on div at bounding box center [459, 84] width 2 height 6
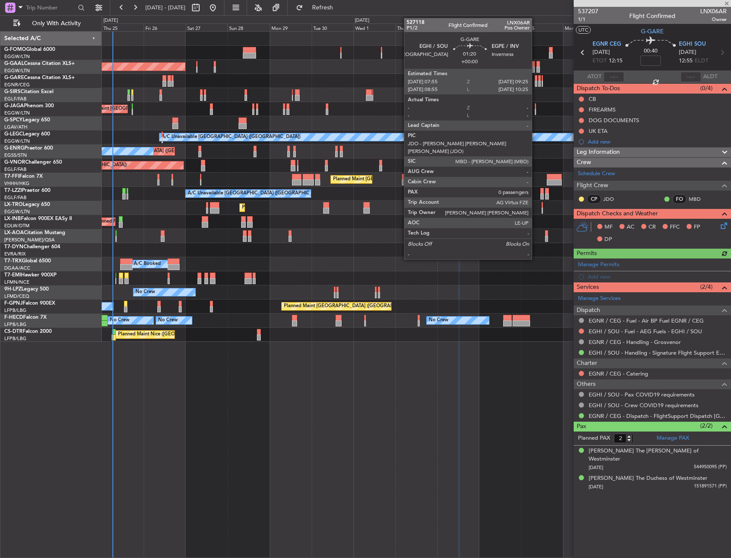
click at [536, 80] on div at bounding box center [536, 78] width 3 height 6
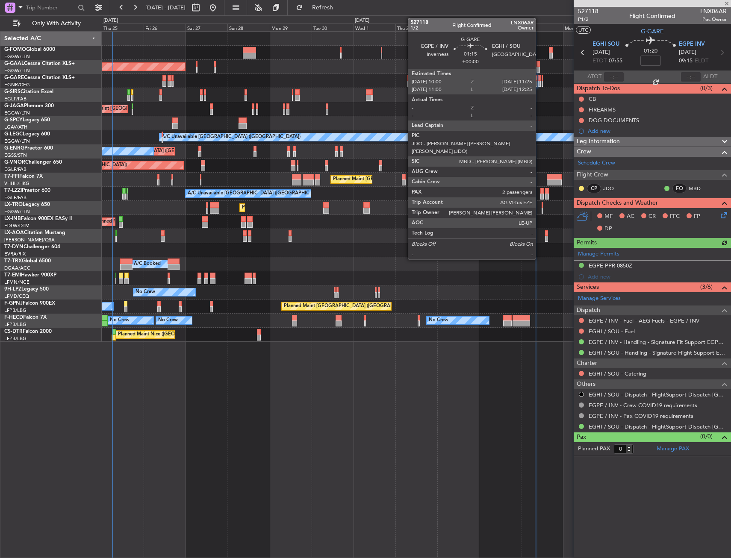
click at [540, 80] on div at bounding box center [539, 78] width 3 height 6
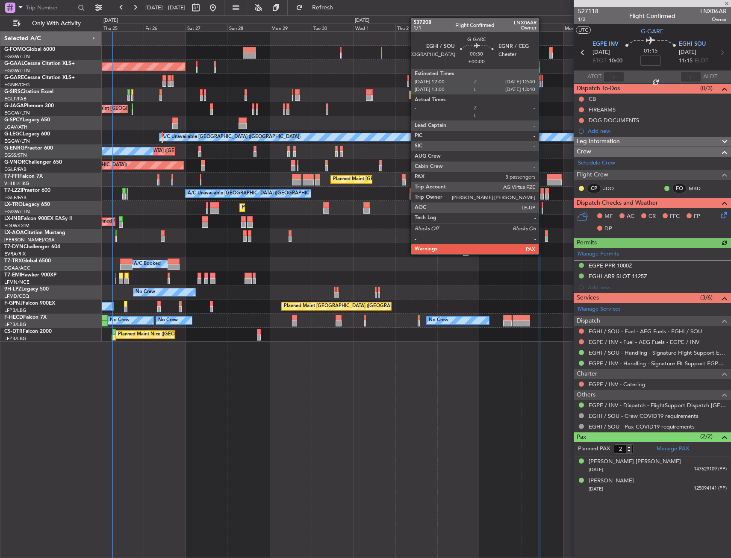
click at [543, 79] on div at bounding box center [542, 78] width 1 height 6
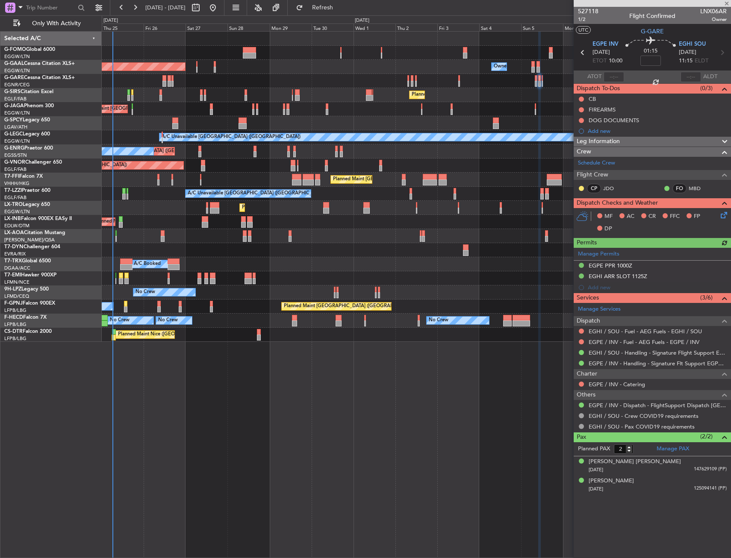
type input "3"
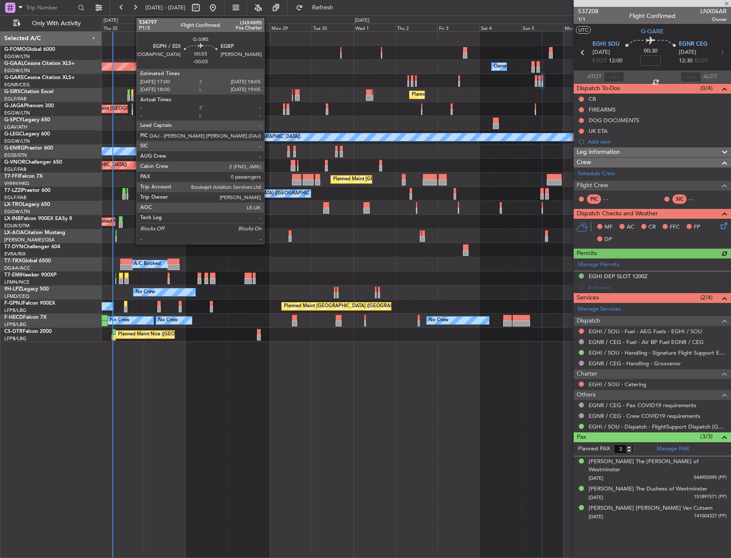
click at [132, 94] on div at bounding box center [132, 92] width 2 height 6
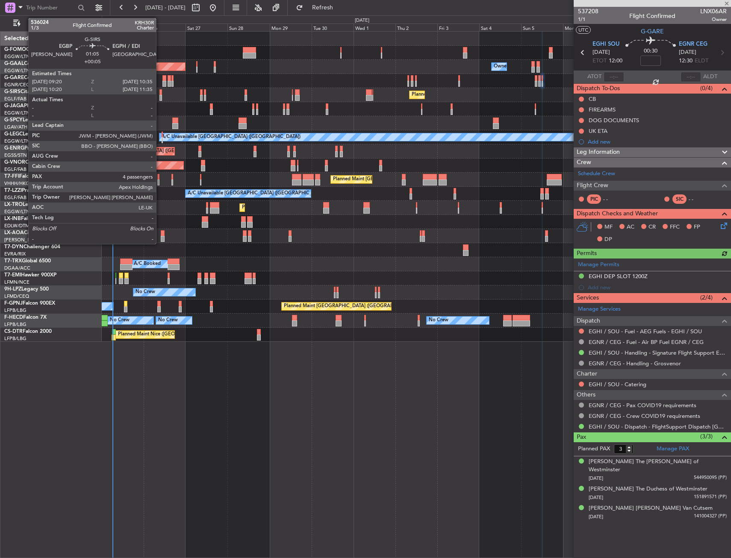
type input "-00:05"
type input "0"
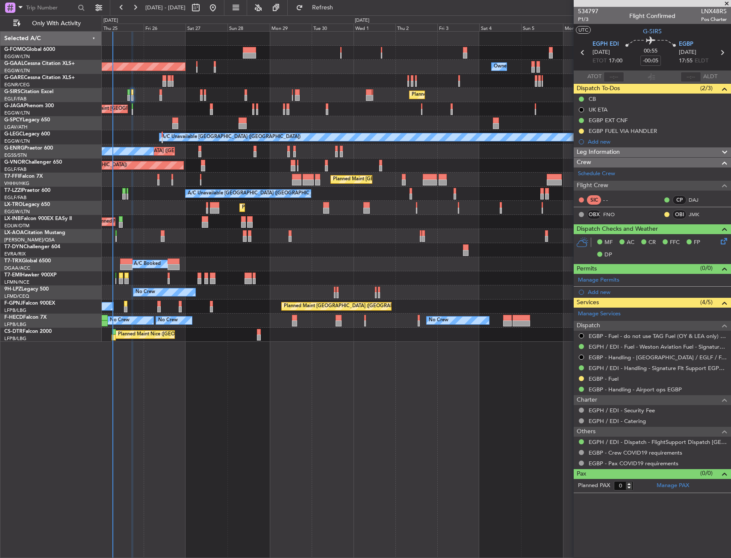
click at [616, 380] on mat-tooltip-component "EGPH / EDI - Handling - Signature Flt Support EGPH / EDI" at bounding box center [655, 383] width 141 height 23
click at [602, 378] on link "EGBP - Fuel" at bounding box center [604, 378] width 30 height 7
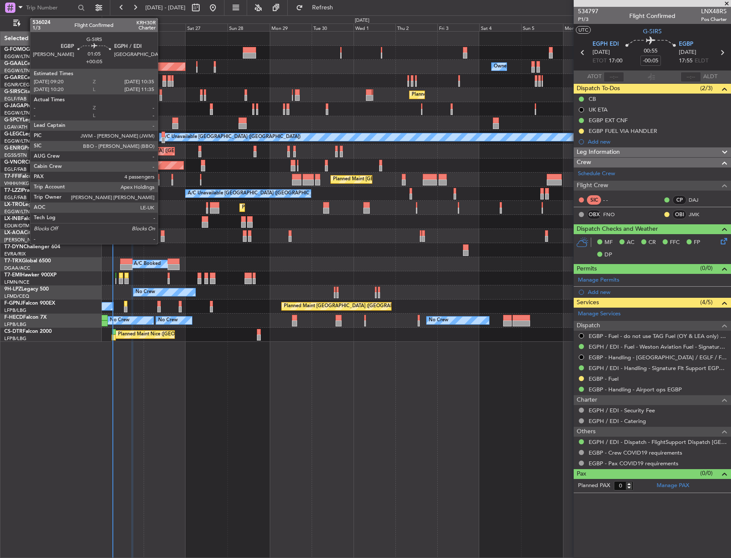
click at [162, 93] on div at bounding box center [160, 92] width 3 height 6
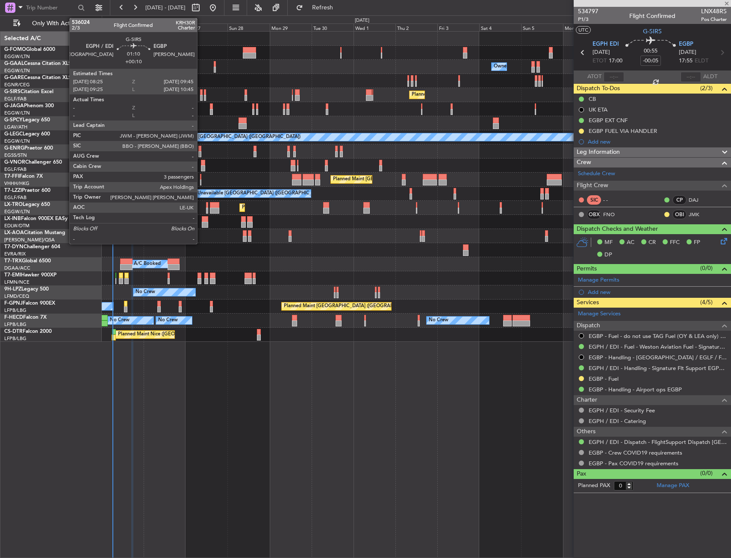
type input "+00:05"
type input "4"
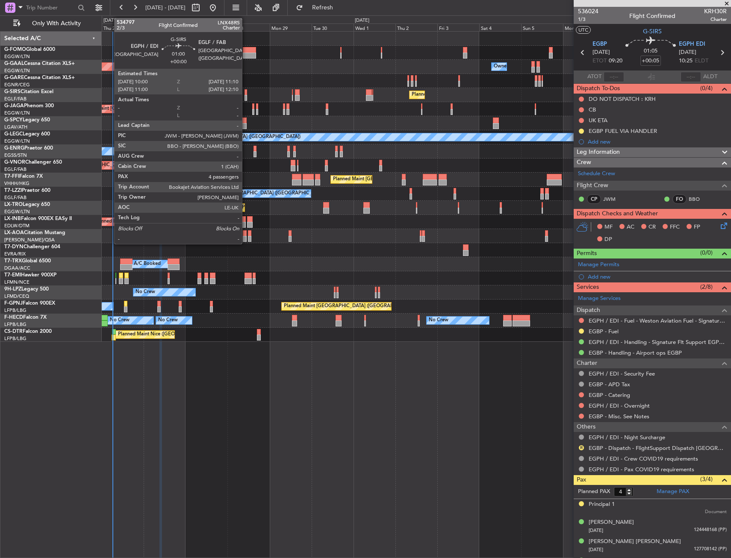
click at [246, 99] on div at bounding box center [246, 98] width 2 height 6
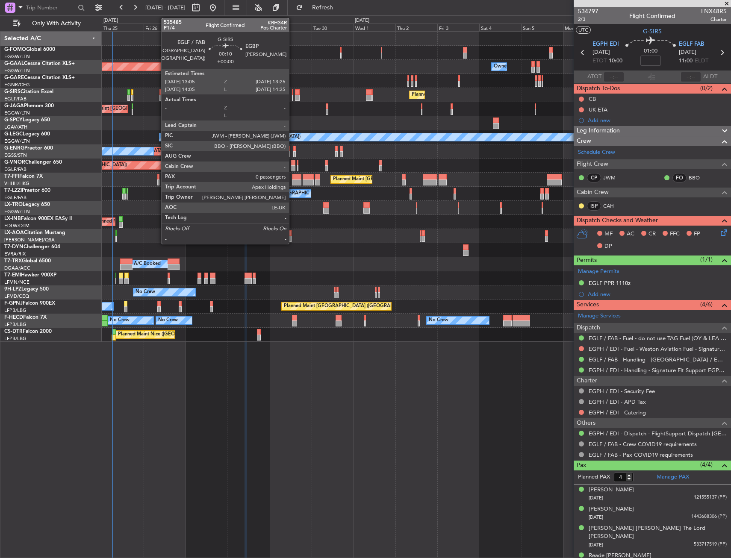
click at [293, 92] on div at bounding box center [292, 92] width 1 height 6
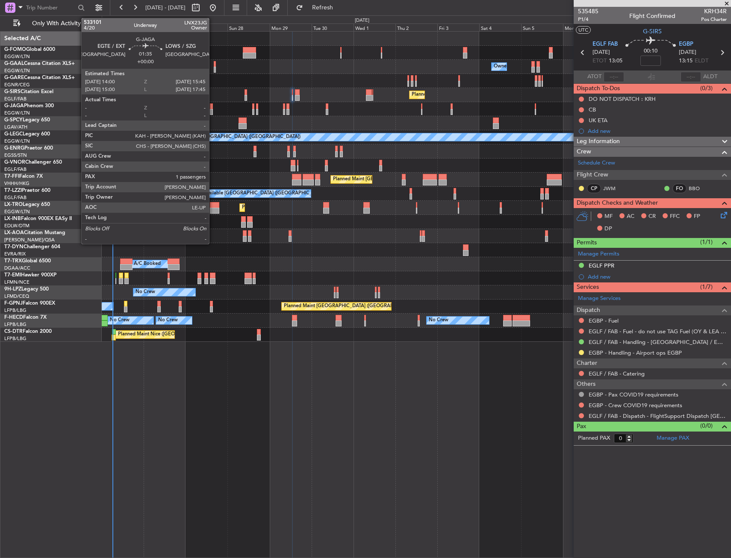
click at [213, 107] on div at bounding box center [211, 106] width 3 height 6
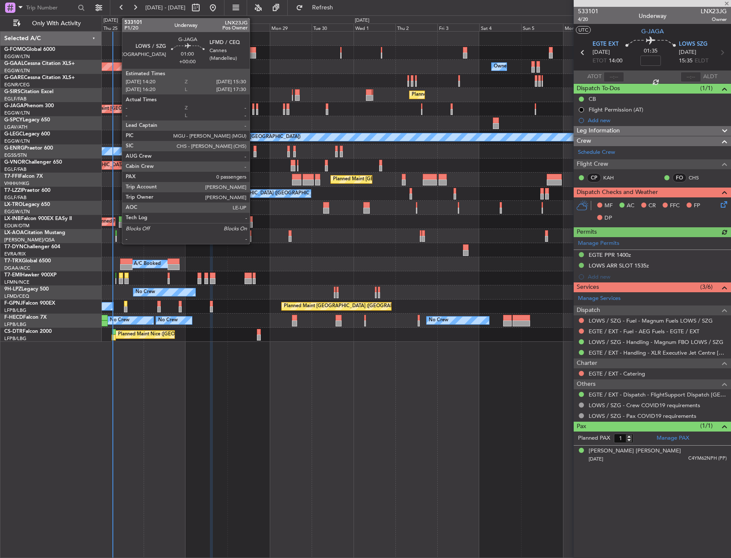
click at [254, 109] on div at bounding box center [253, 112] width 2 height 6
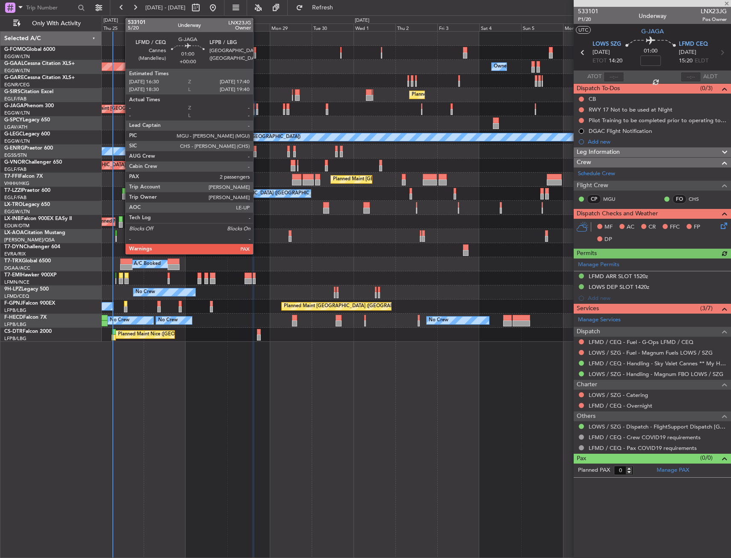
click at [257, 109] on div at bounding box center [257, 112] width 2 height 6
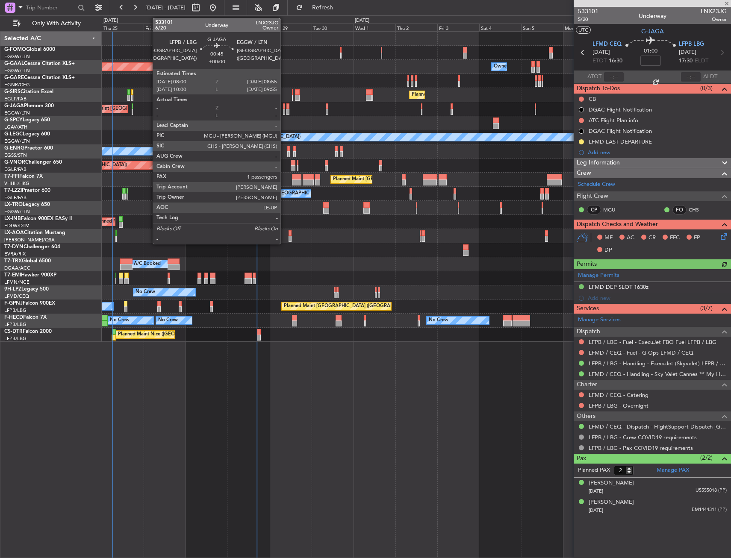
click at [284, 109] on div at bounding box center [284, 106] width 2 height 6
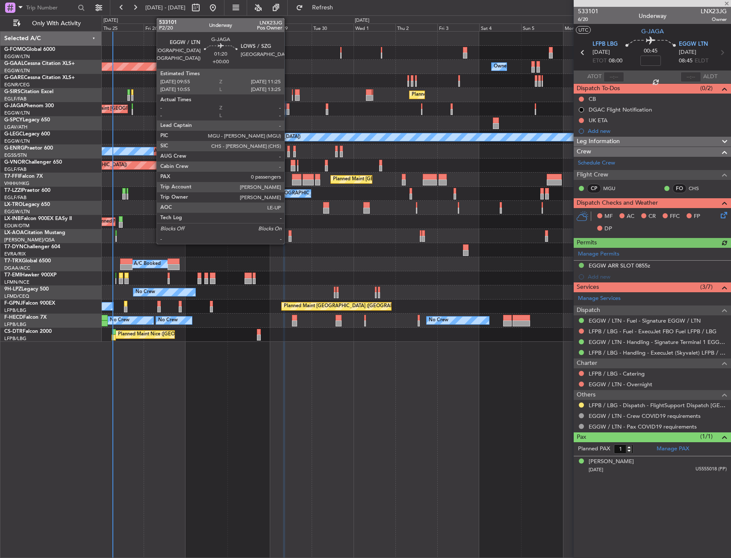
click at [288, 109] on div at bounding box center [287, 106] width 3 height 6
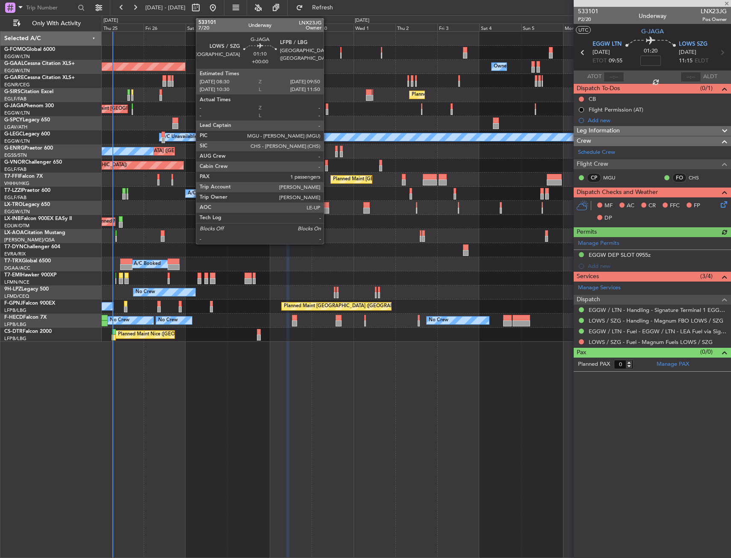
click at [327, 108] on div at bounding box center [327, 106] width 3 height 6
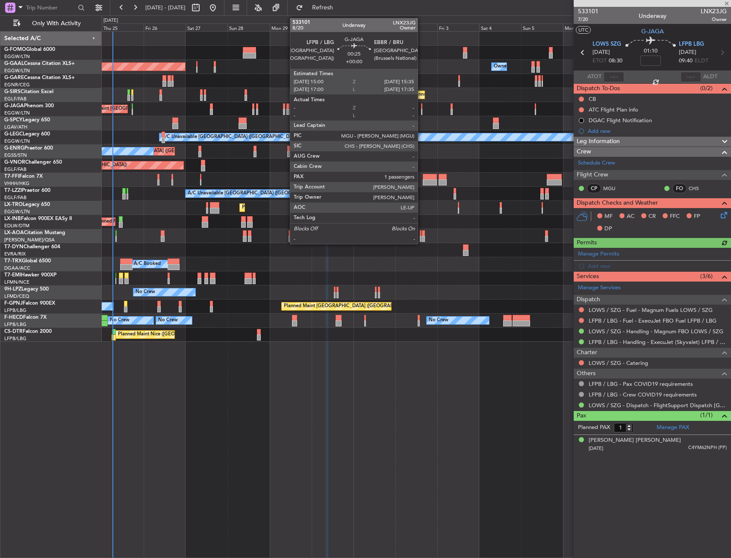
click at [422, 109] on div at bounding box center [421, 112] width 1 height 6
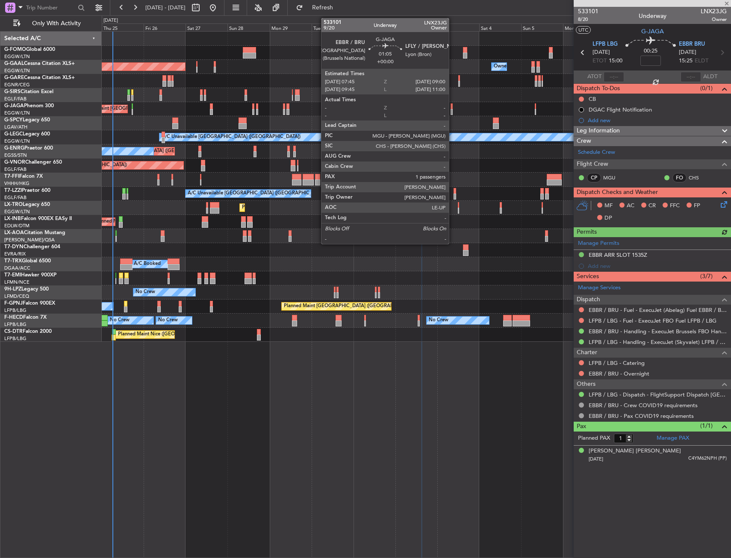
click at [453, 110] on div at bounding box center [452, 112] width 3 height 6
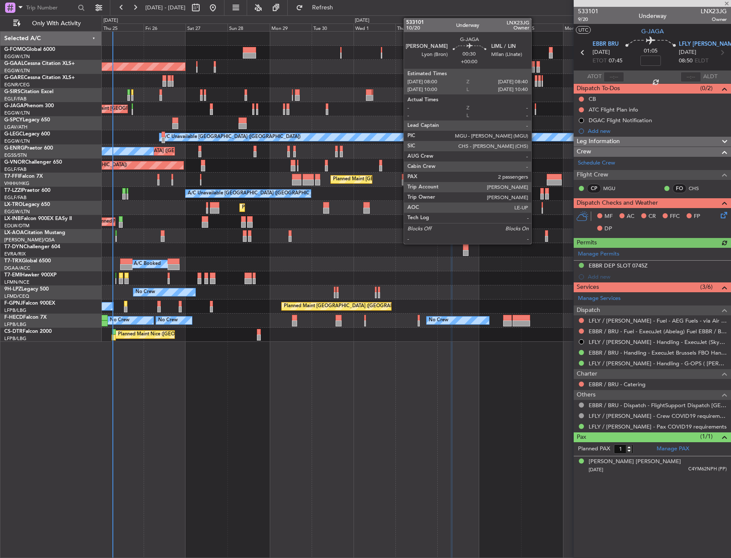
click at [535, 108] on div at bounding box center [535, 106] width 1 height 6
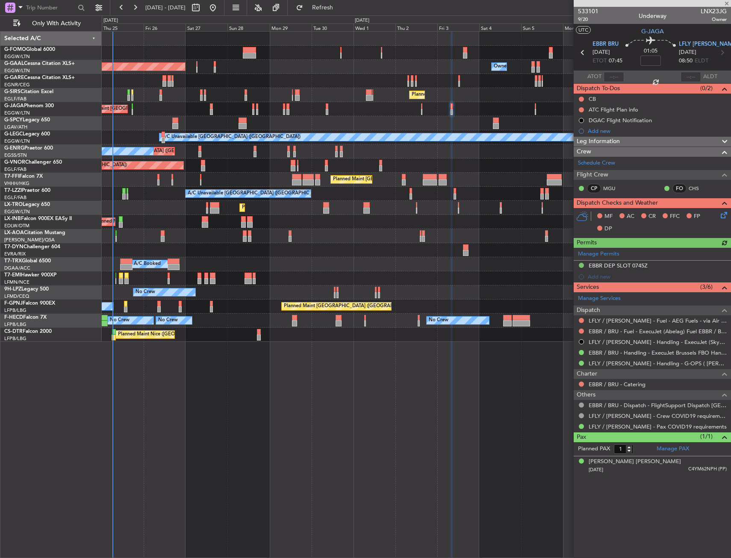
type input "2"
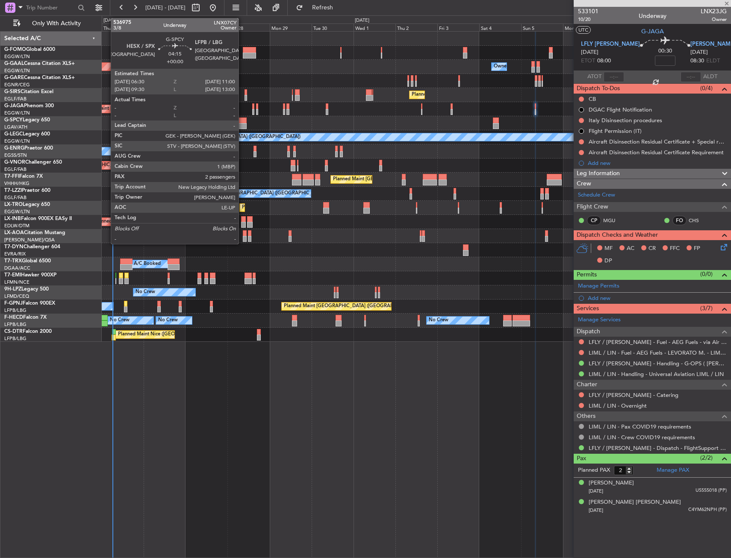
type input "-00:25"
type input "3"
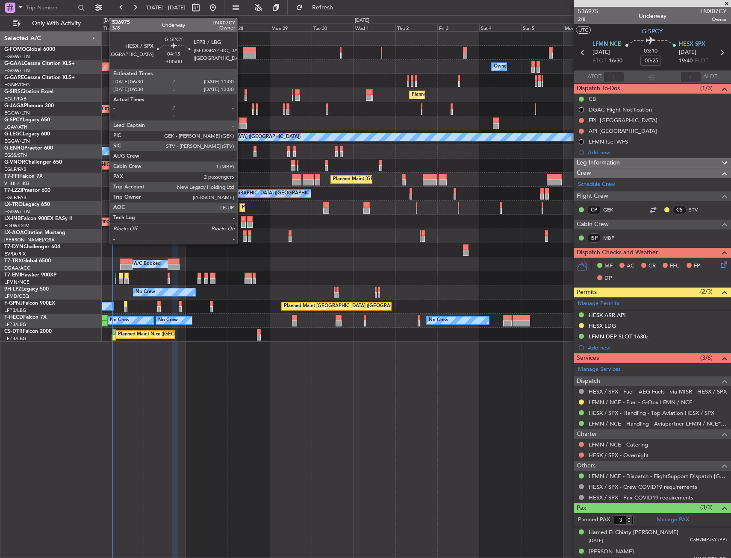
click at [241, 124] on div at bounding box center [243, 126] width 8 height 6
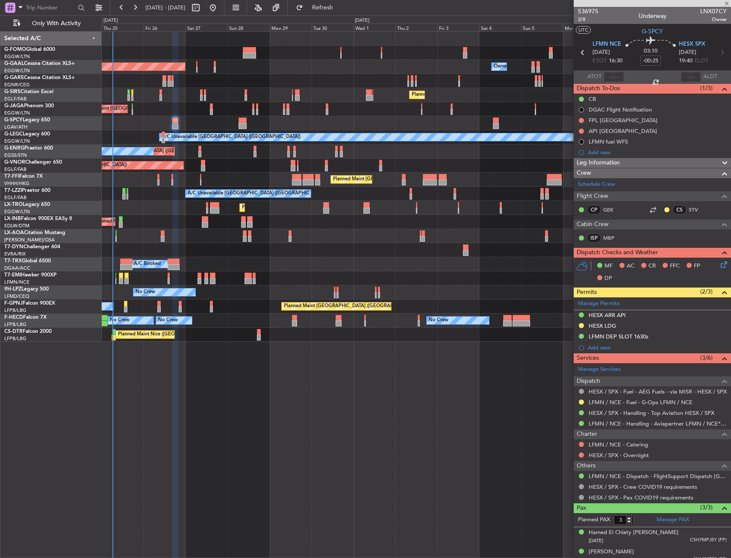
type input "2"
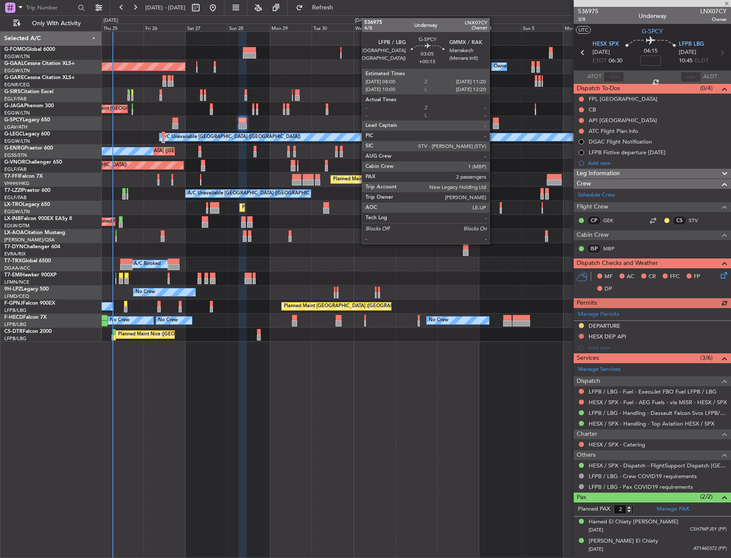
click at [493, 124] on div at bounding box center [496, 126] width 6 height 6
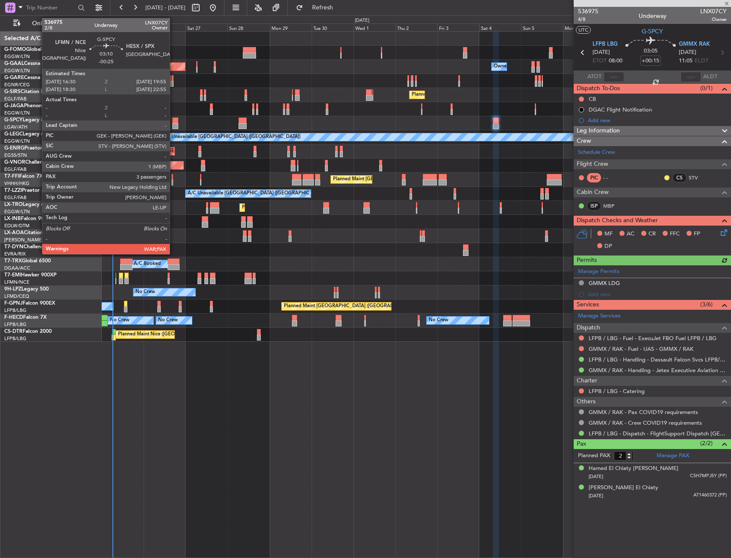
click at [174, 121] on div at bounding box center [175, 121] width 6 height 6
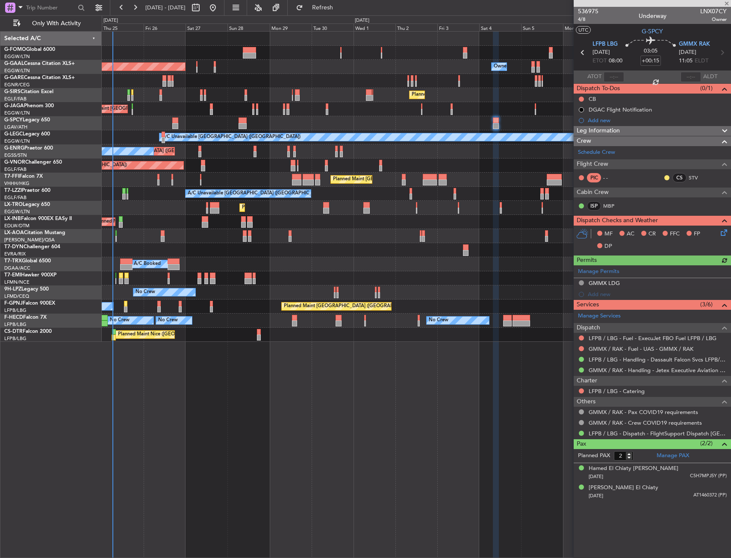
type input "-00:25"
type input "3"
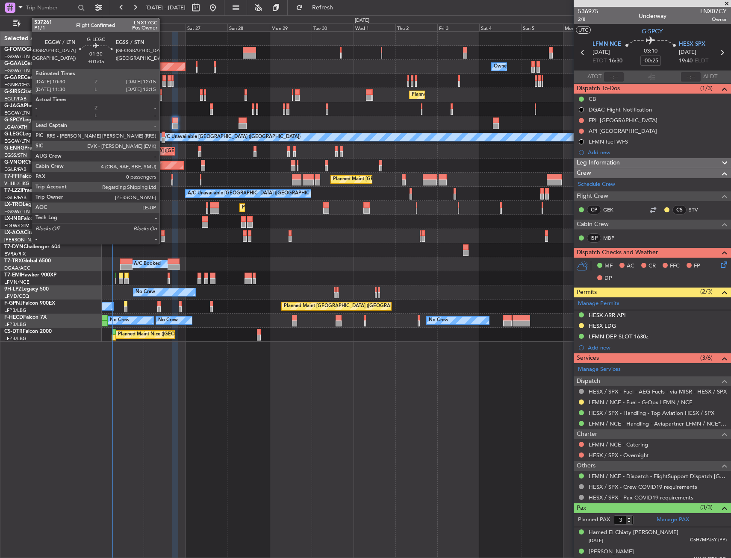
click at [163, 136] on div at bounding box center [163, 135] width 3 height 6
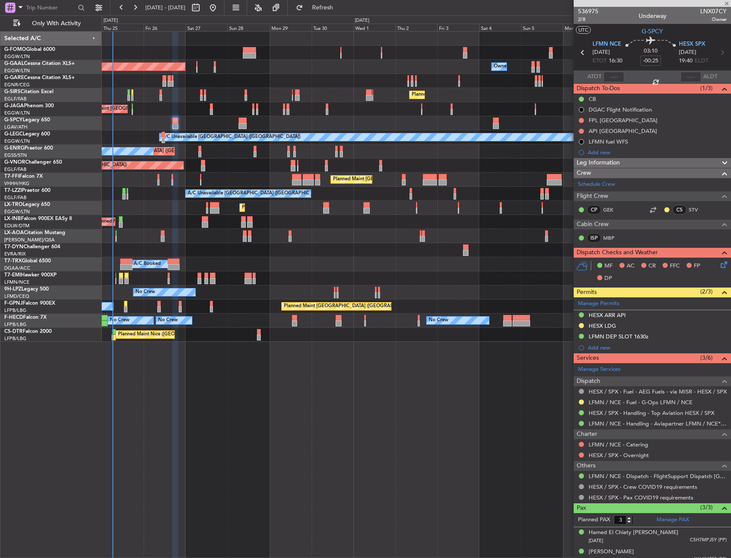
type input "+01:05"
type input "0"
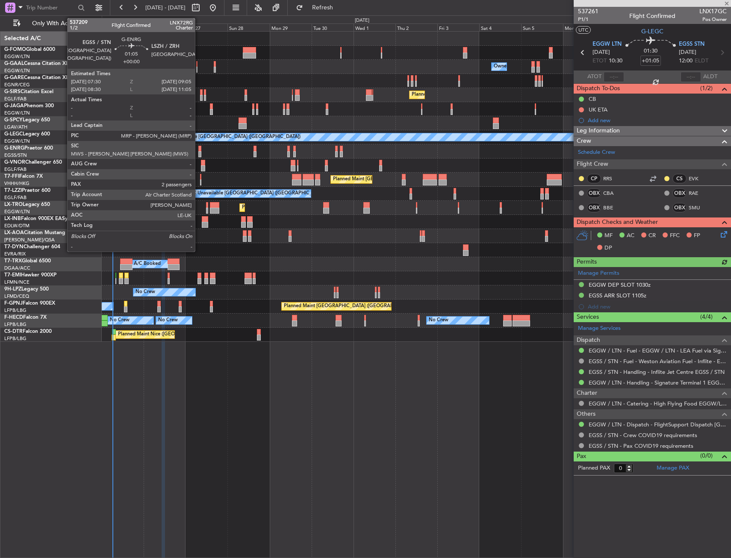
click at [199, 147] on div at bounding box center [199, 149] width 3 height 6
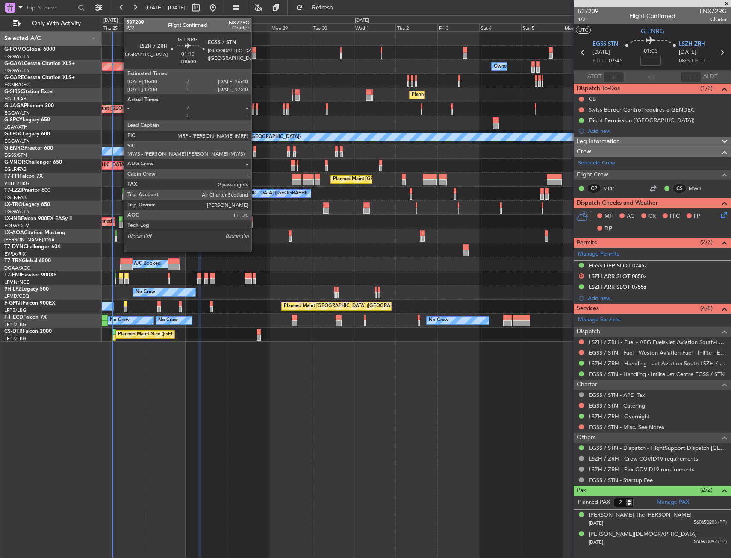
click at [255, 151] on div at bounding box center [255, 154] width 3 height 6
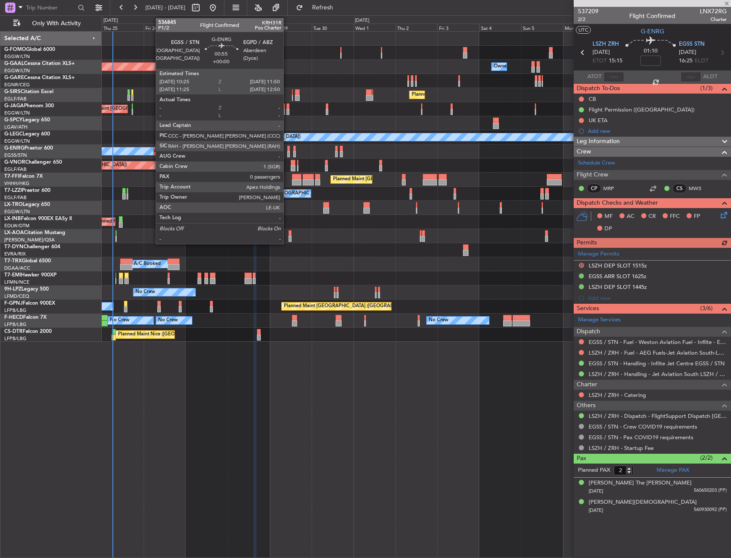
click at [287, 151] on div at bounding box center [288, 149] width 3 height 6
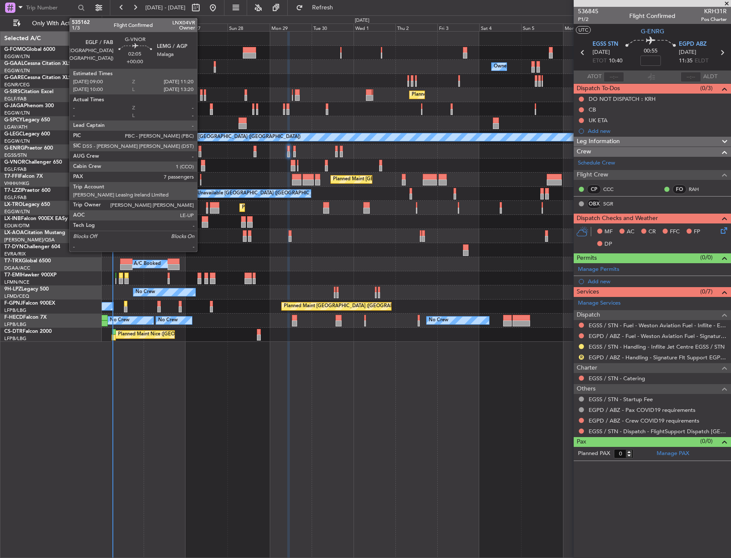
click at [201, 165] on div at bounding box center [203, 163] width 4 height 6
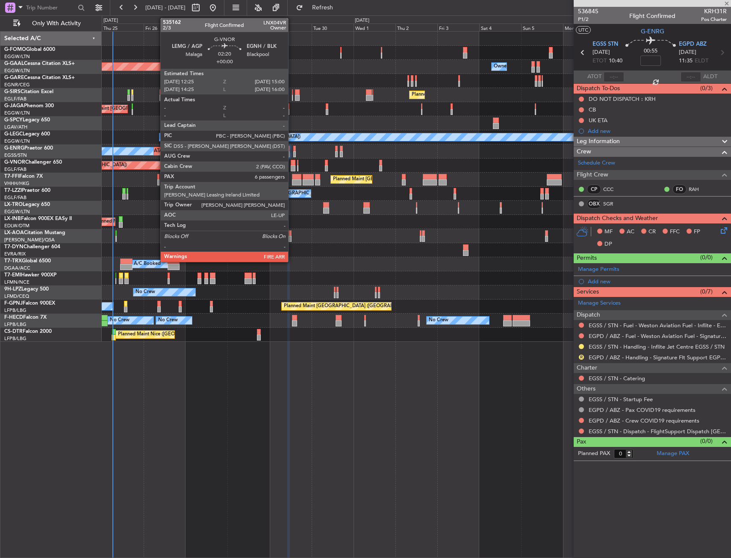
type input "7"
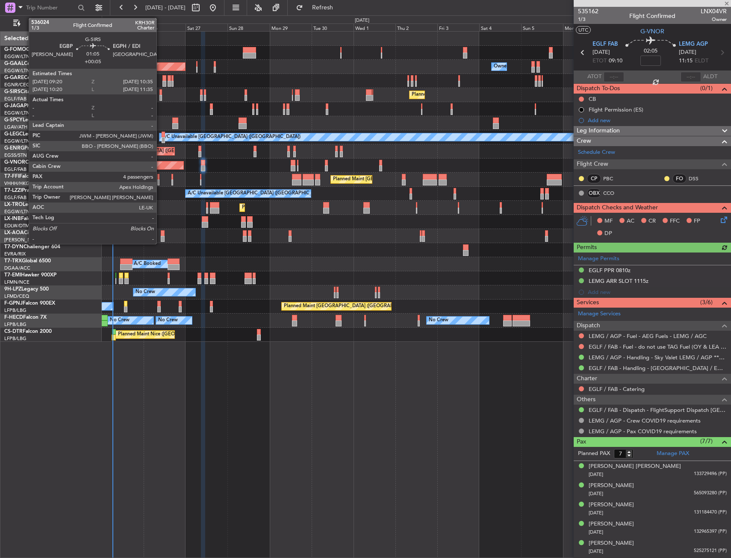
click at [160, 92] on div at bounding box center [160, 92] width 3 height 6
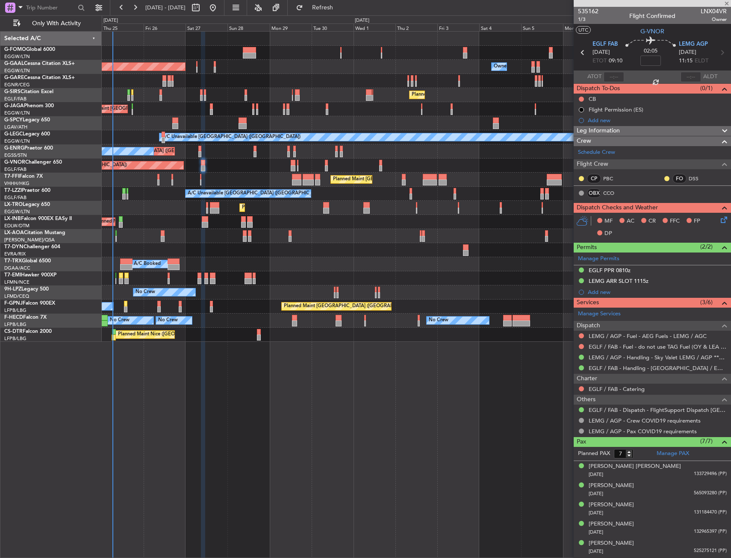
type input "+00:05"
type input "4"
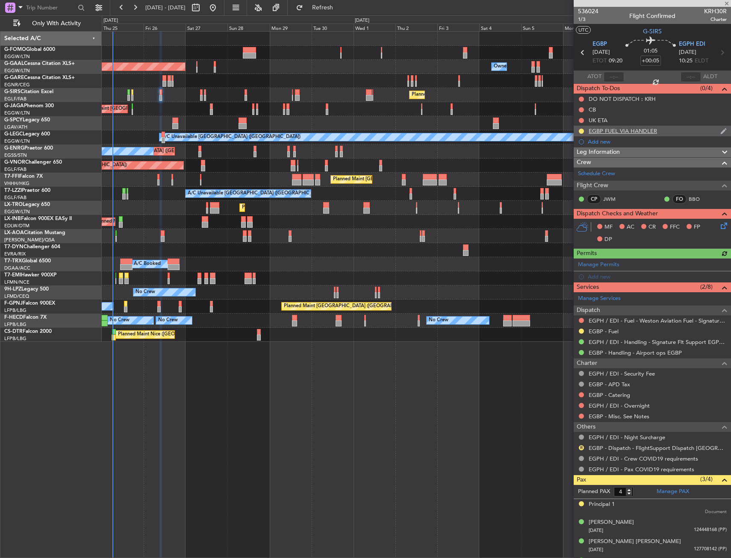
click at [684, 134] on div "EGBP FUEL VIA HANDLER" at bounding box center [652, 131] width 157 height 11
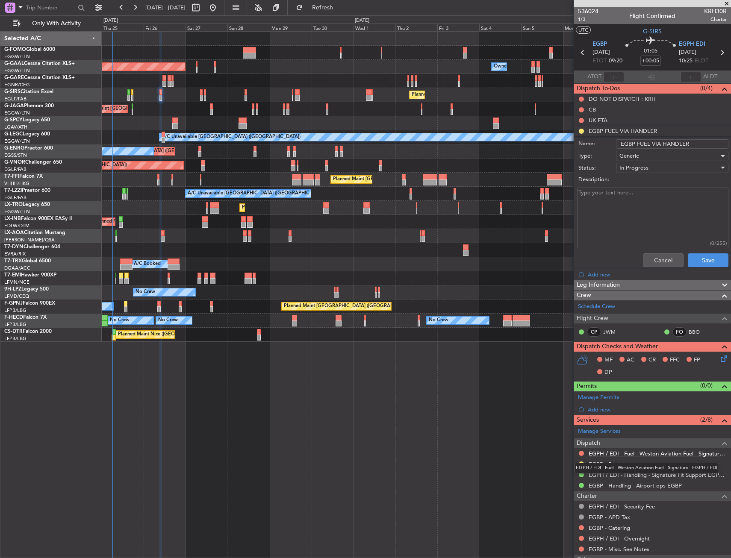
click at [608, 464] on div "EGPH / EDI - Fuel - Weston Aviation Fuel - Signature - EGPH / EDI" at bounding box center [646, 468] width 145 height 11
click at [607, 464] on link "EGBP - Fuel" at bounding box center [604, 464] width 30 height 7
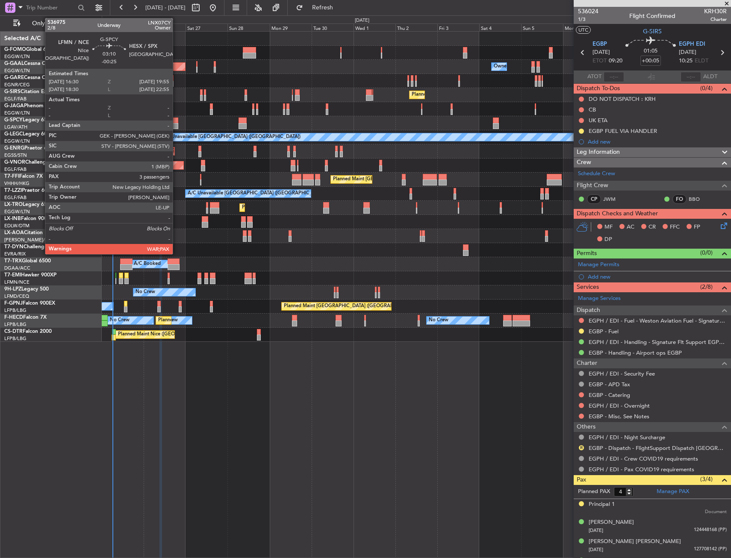
click at [177, 124] on div at bounding box center [175, 126] width 6 height 6
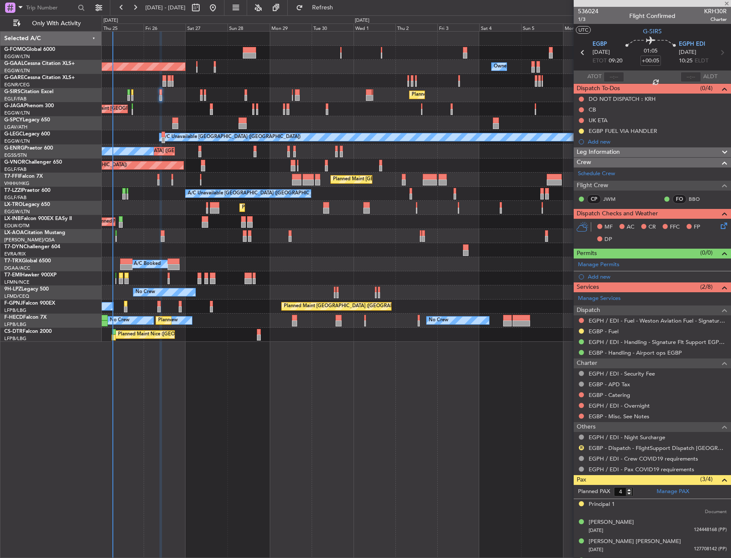
type input "-00:25"
type input "3"
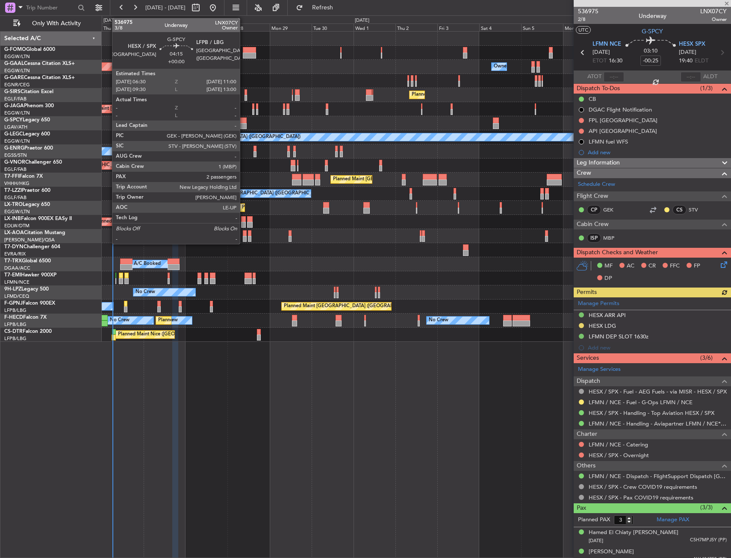
click at [244, 127] on div at bounding box center [243, 126] width 8 height 6
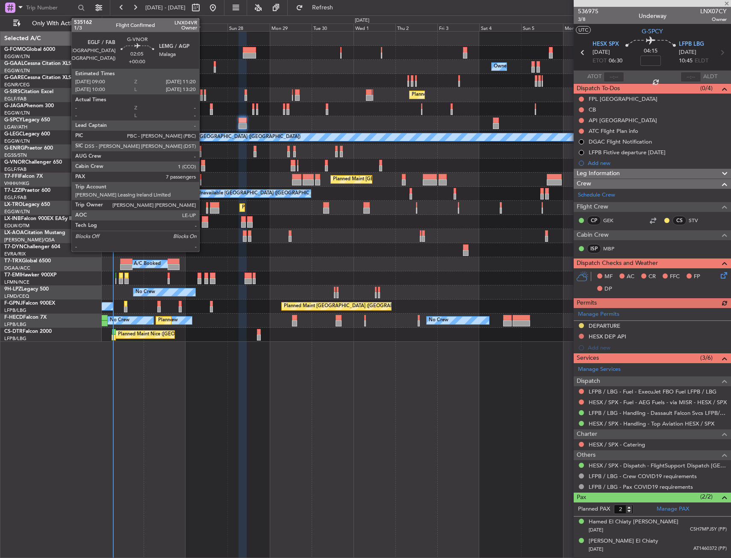
click at [203, 164] on div at bounding box center [203, 163] width 4 height 6
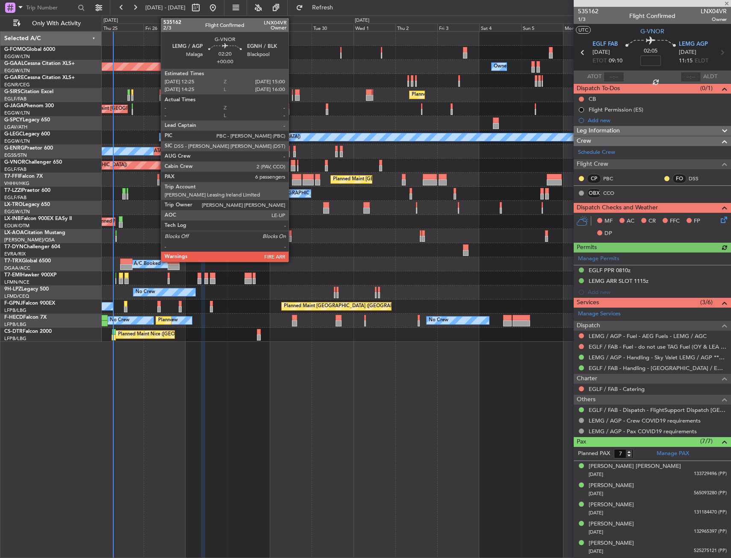
click at [292, 163] on div at bounding box center [293, 163] width 5 height 6
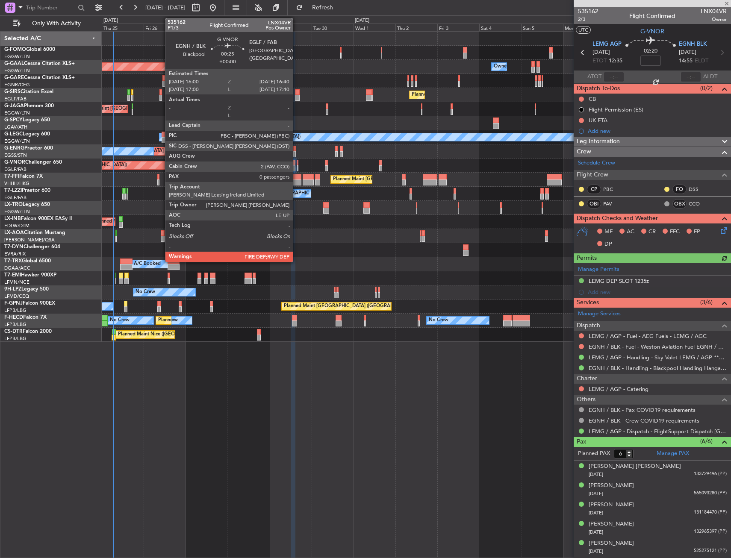
click at [297, 165] on div at bounding box center [297, 163] width 1 height 6
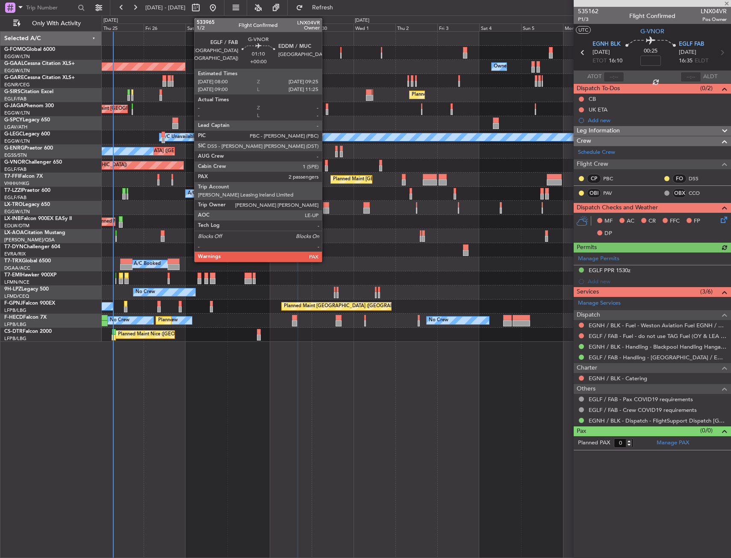
click at [326, 165] on div at bounding box center [326, 168] width 3 height 6
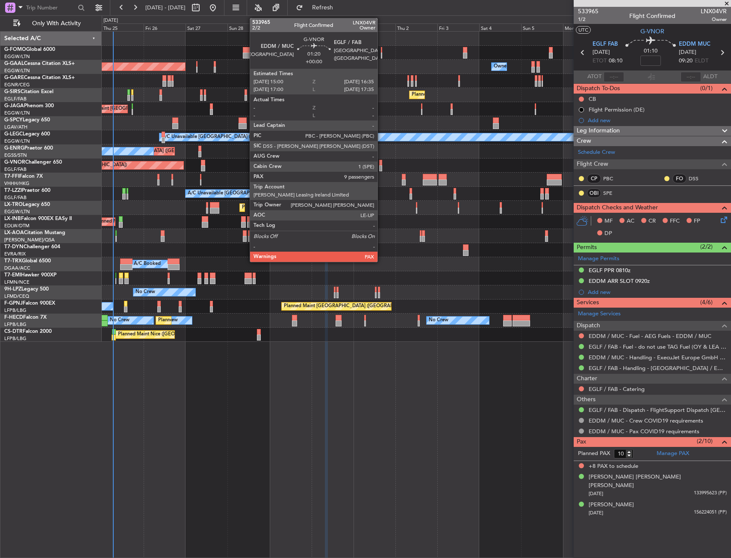
click at [381, 168] on div at bounding box center [380, 168] width 3 height 6
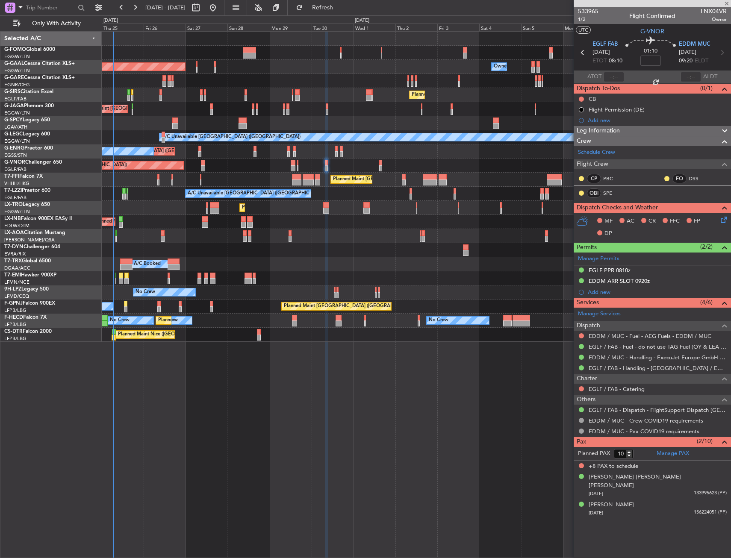
type input "9"
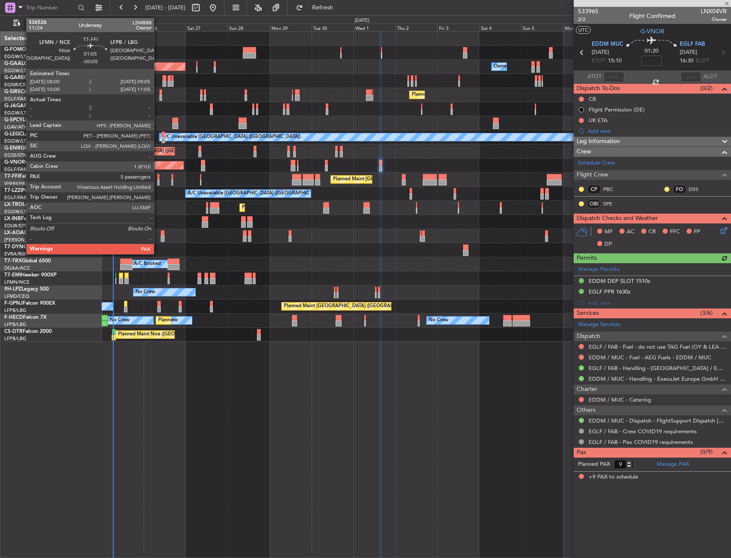
click at [158, 180] on div at bounding box center [158, 183] width 2 height 6
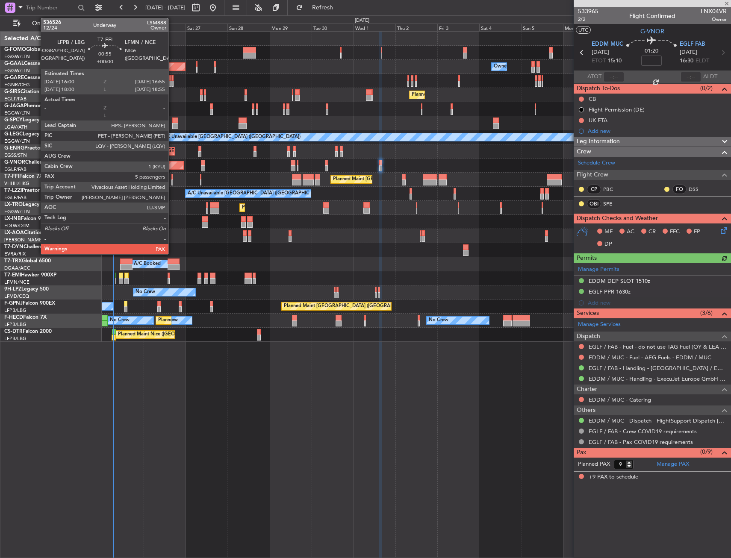
type input "-00:05"
type input "5"
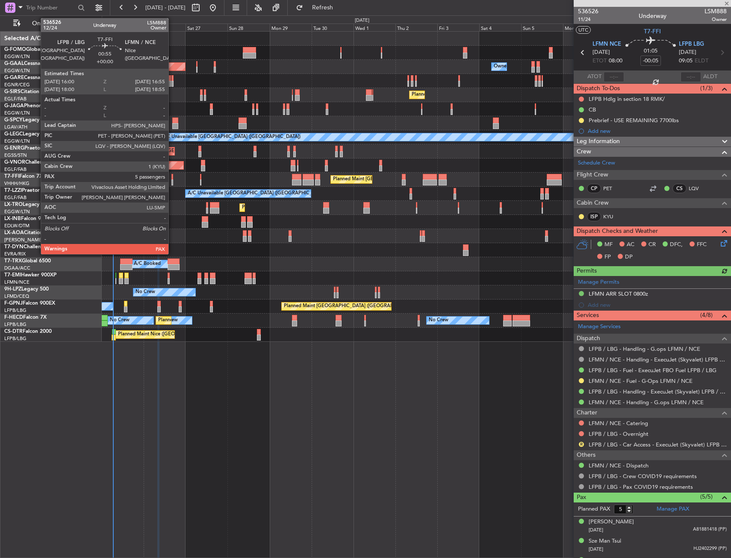
click at [172, 180] on div at bounding box center [172, 183] width 2 height 6
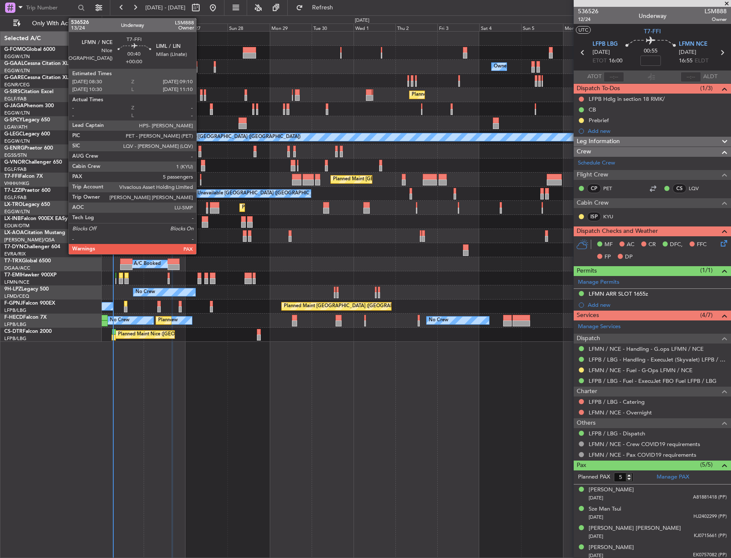
click at [200, 180] on div at bounding box center [200, 183] width 1 height 6
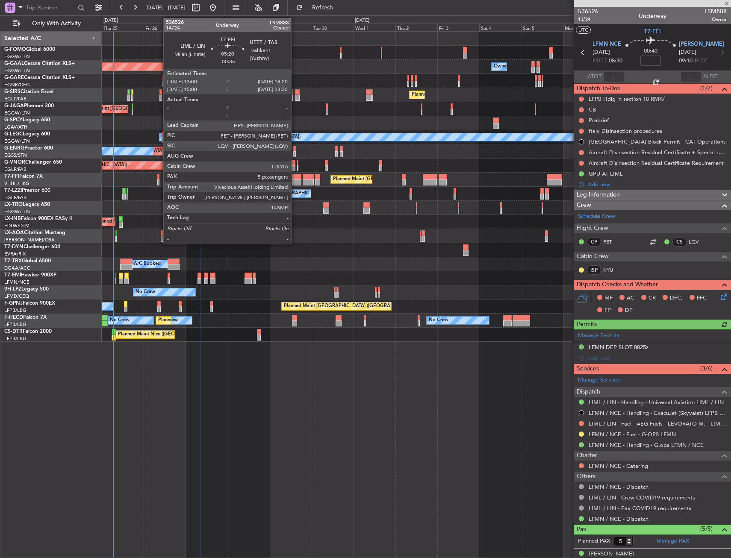
click at [295, 180] on div at bounding box center [296, 183] width 9 height 6
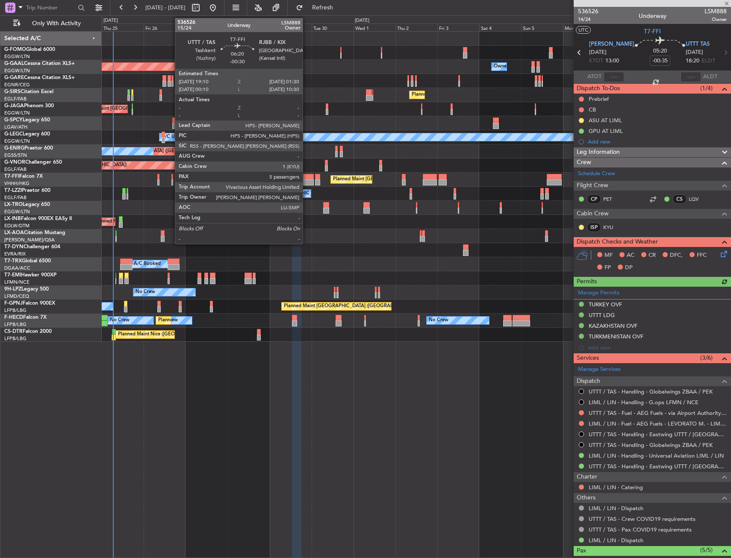
click at [307, 178] on div at bounding box center [308, 177] width 11 height 6
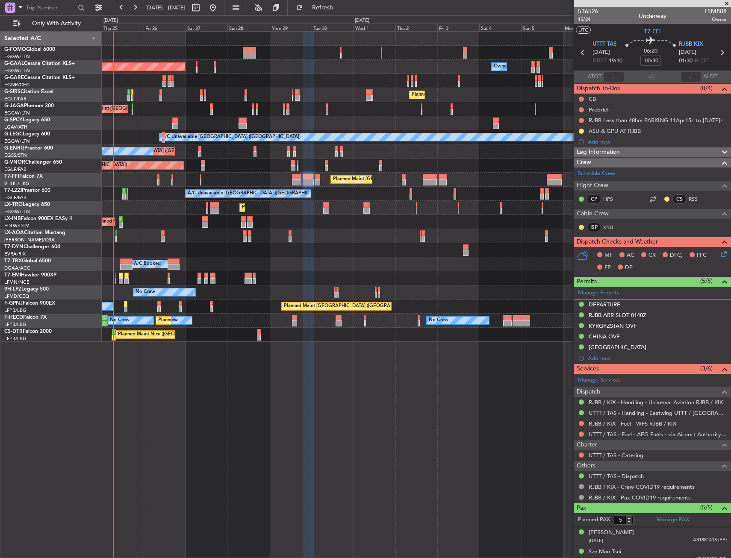
click at [321, 180] on div "Planned Maint Beijing (Beijing Capital) Planned Maint Geneva (Cointrin) Planned…" at bounding box center [416, 180] width 629 height 14
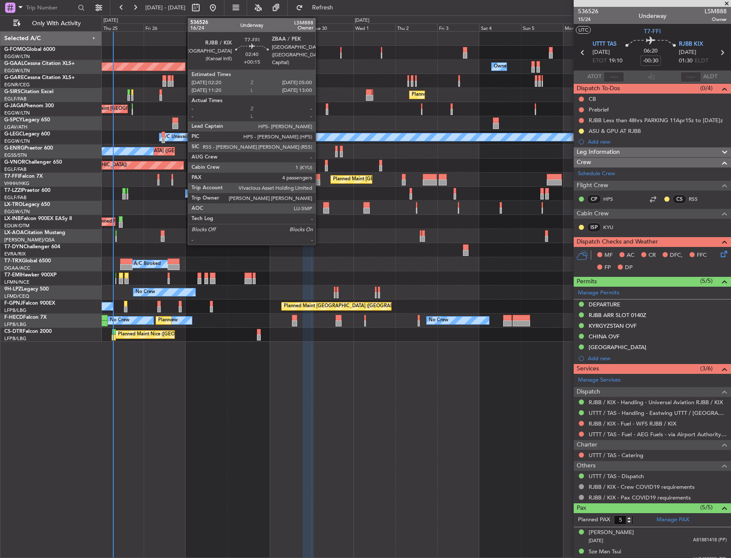
click at [319, 180] on div at bounding box center [317, 183] width 5 height 6
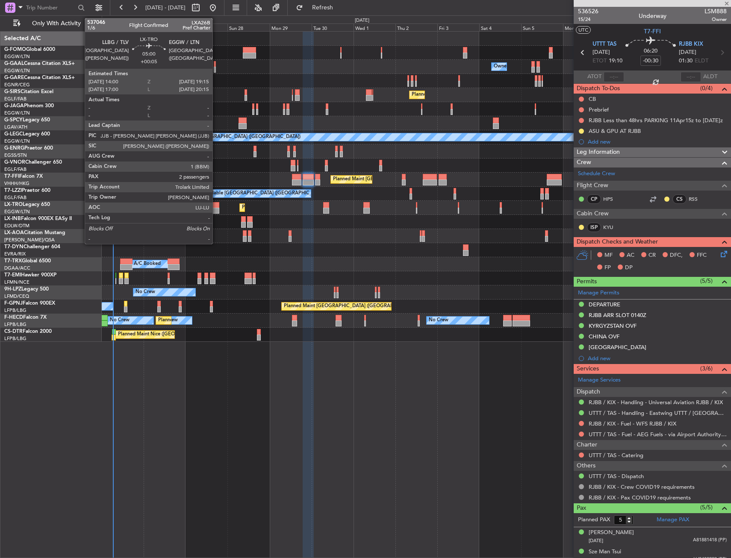
type input "+00:15"
type input "4"
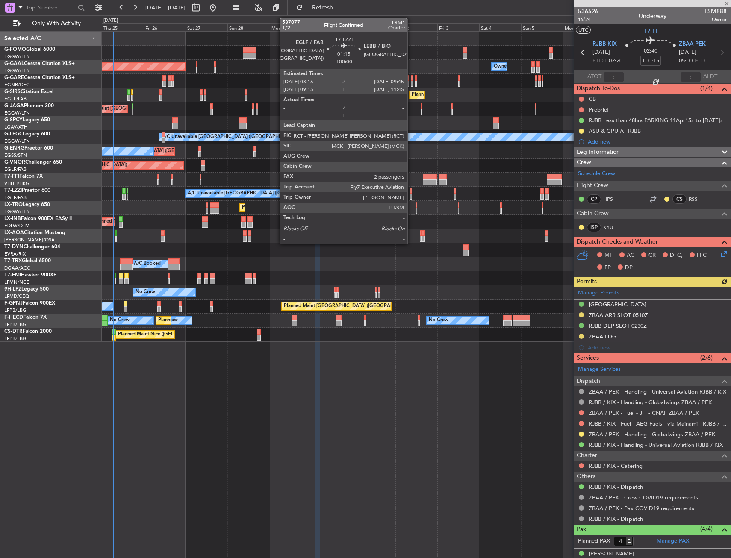
click at [411, 192] on div at bounding box center [411, 191] width 3 height 6
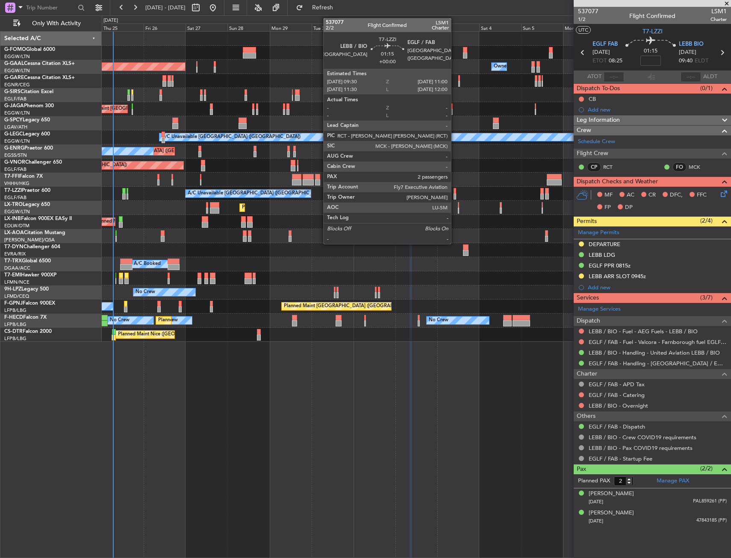
click at [455, 194] on div at bounding box center [455, 197] width 3 height 6
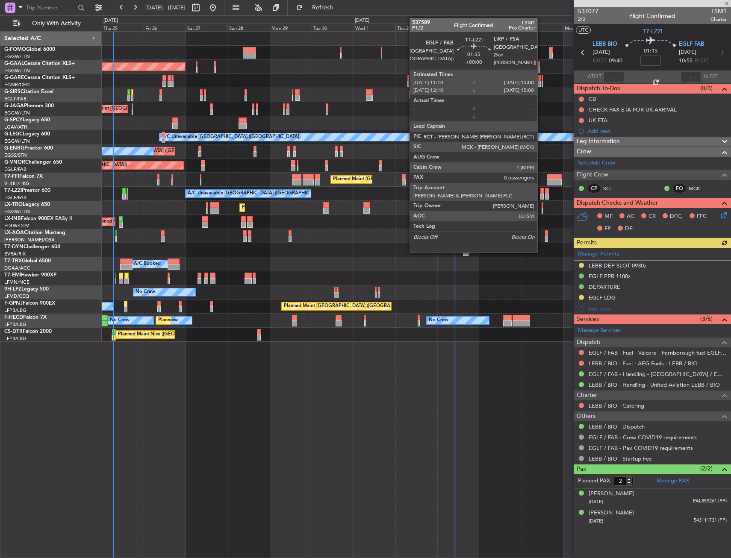
click at [541, 197] on div at bounding box center [541, 197] width 3 height 6
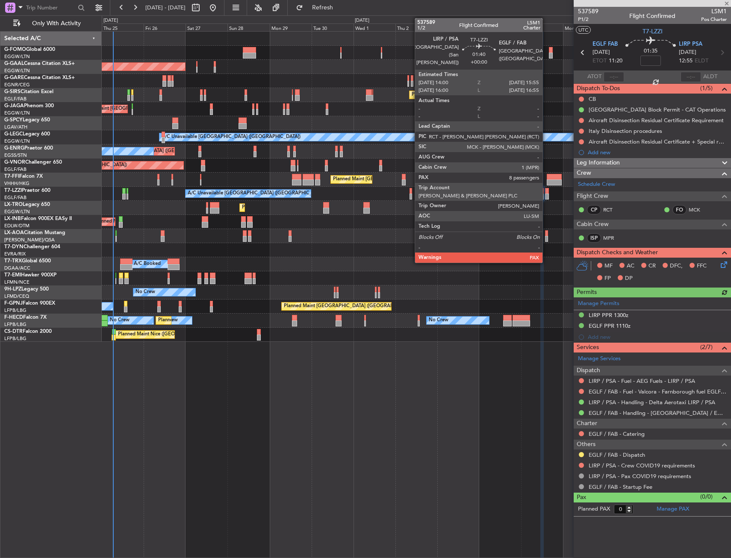
click at [546, 197] on div at bounding box center [546, 197] width 3 height 6
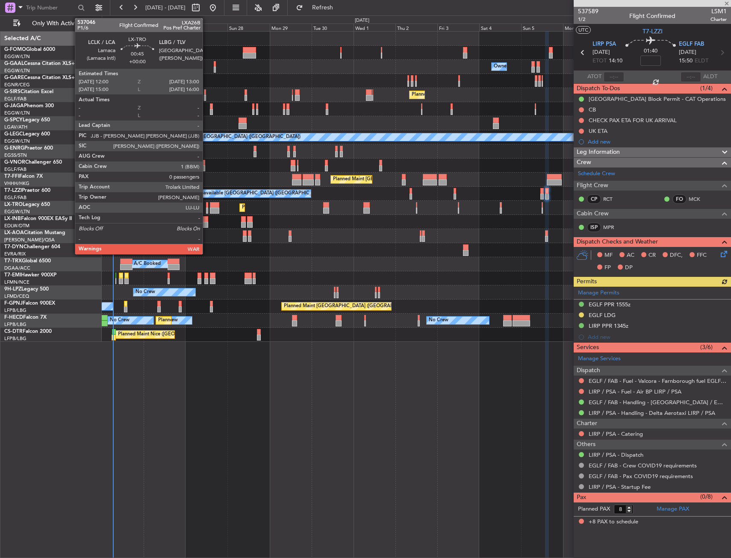
click at [206, 210] on div at bounding box center [207, 211] width 2 height 6
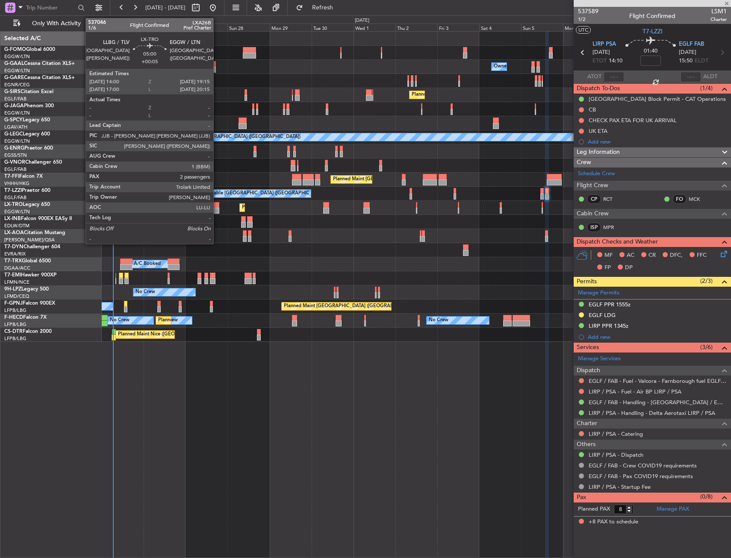
type input "0"
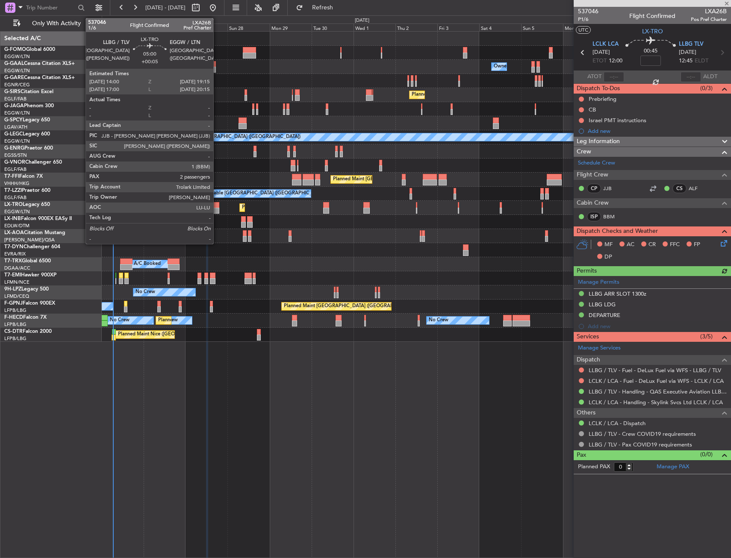
click at [217, 209] on div at bounding box center [214, 211] width 9 height 6
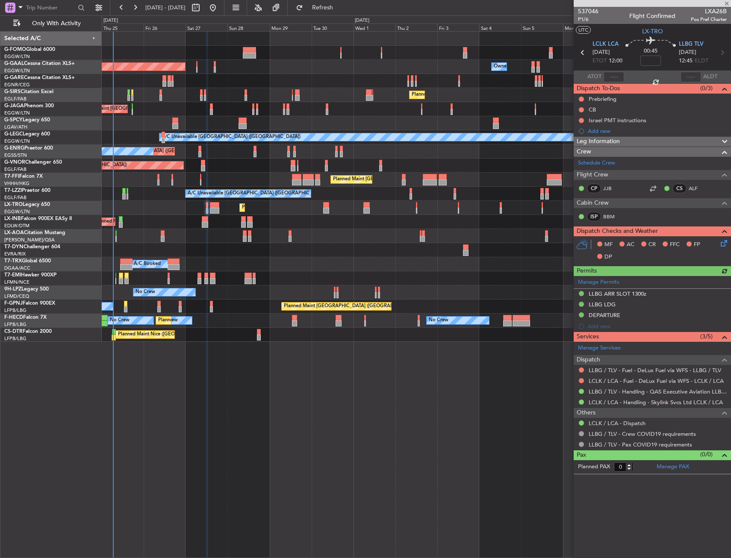
type input "+00:05"
type input "2"
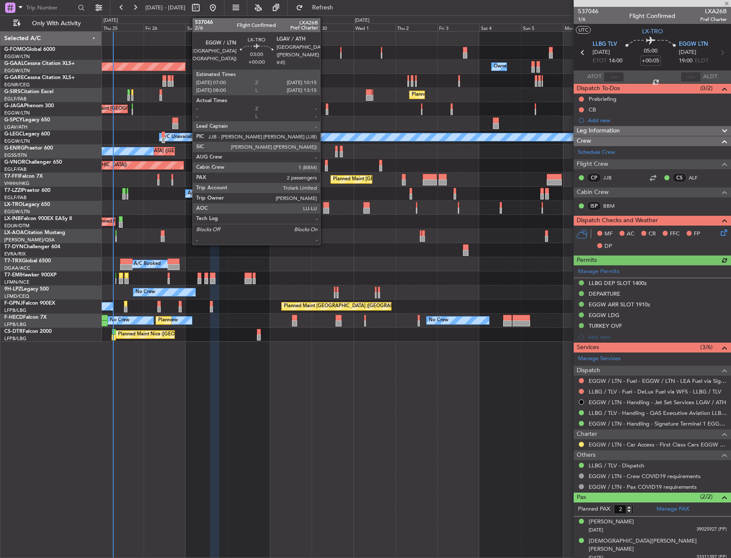
click at [324, 209] on div at bounding box center [326, 211] width 6 height 6
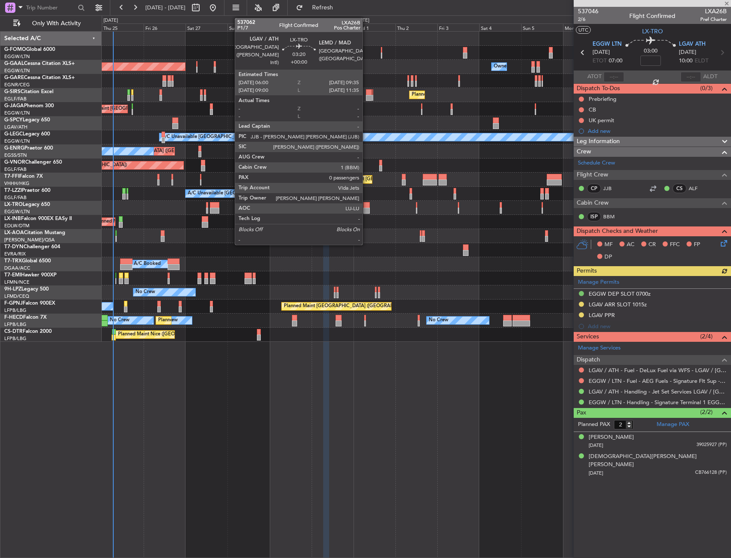
click at [366, 208] on div at bounding box center [366, 211] width 6 height 6
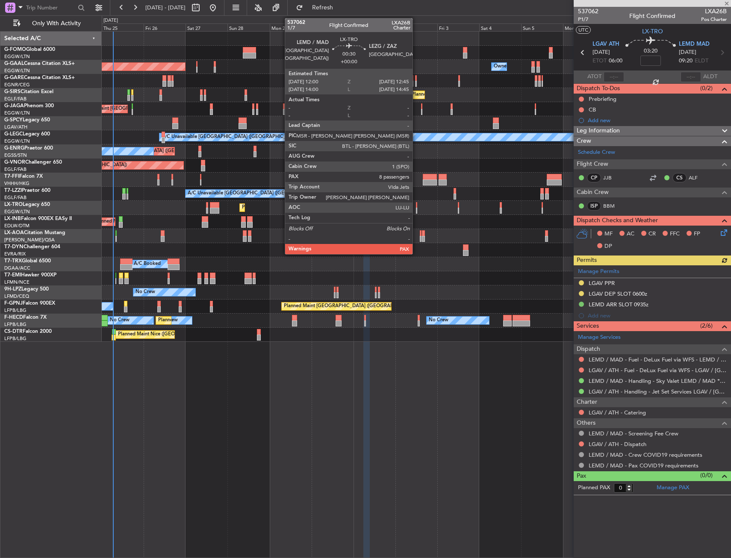
click at [416, 207] on div at bounding box center [417, 205] width 2 height 6
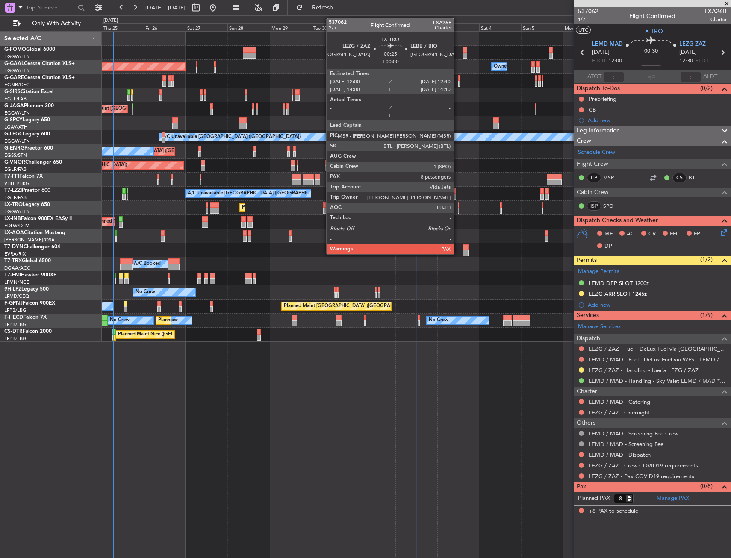
click at [458, 210] on div at bounding box center [458, 211] width 1 height 6
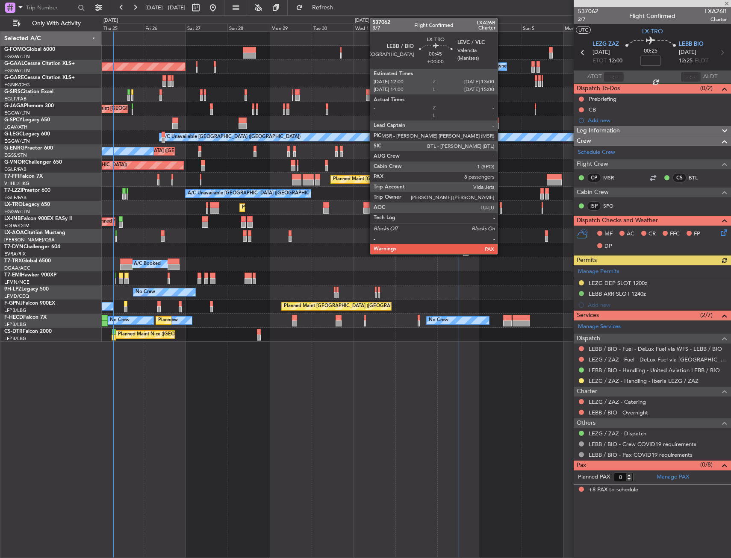
click at [501, 207] on div at bounding box center [501, 205] width 2 height 6
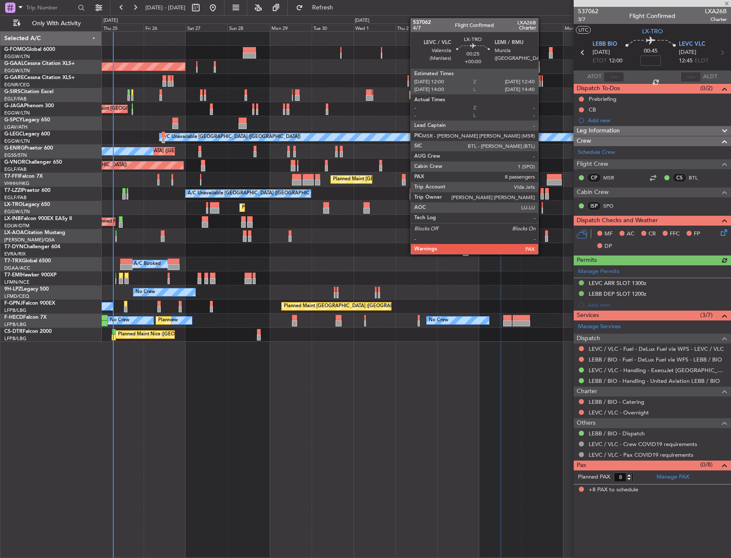
click at [542, 208] on div at bounding box center [542, 211] width 1 height 6
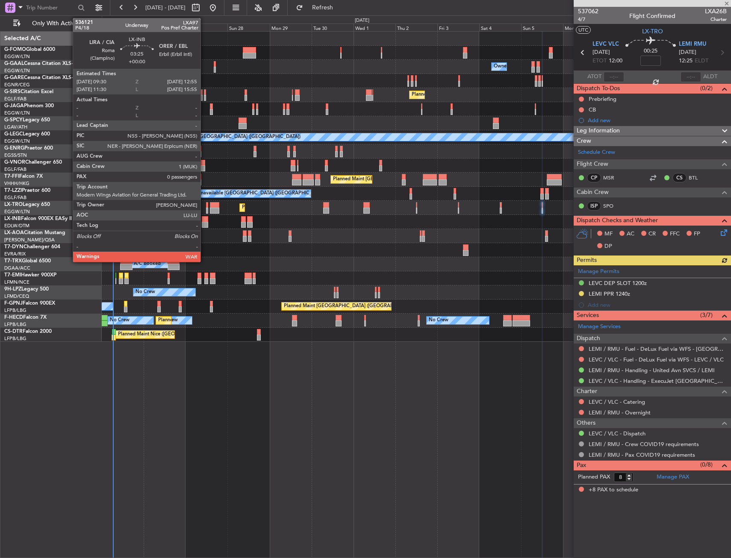
click at [204, 221] on div at bounding box center [205, 219] width 6 height 6
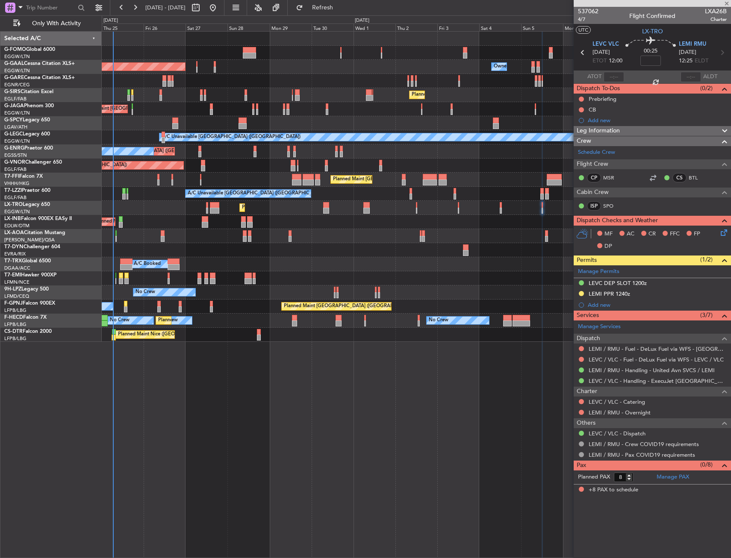
type input "0"
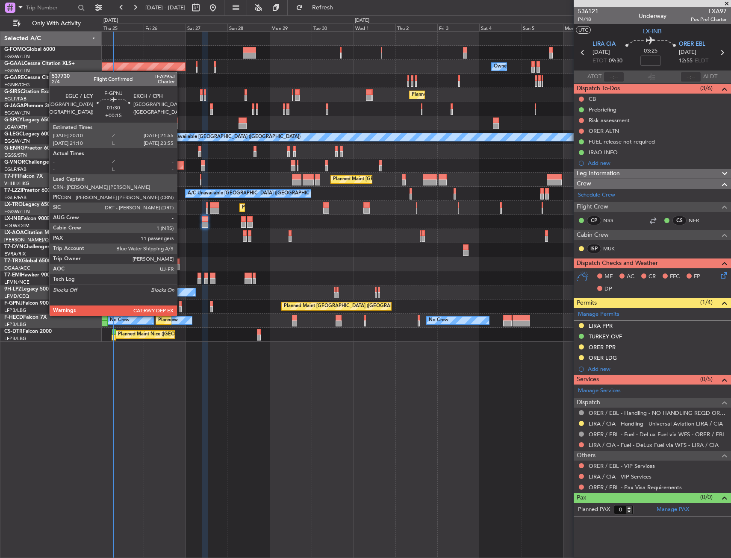
click at [181, 307] on div at bounding box center [180, 310] width 3 height 6
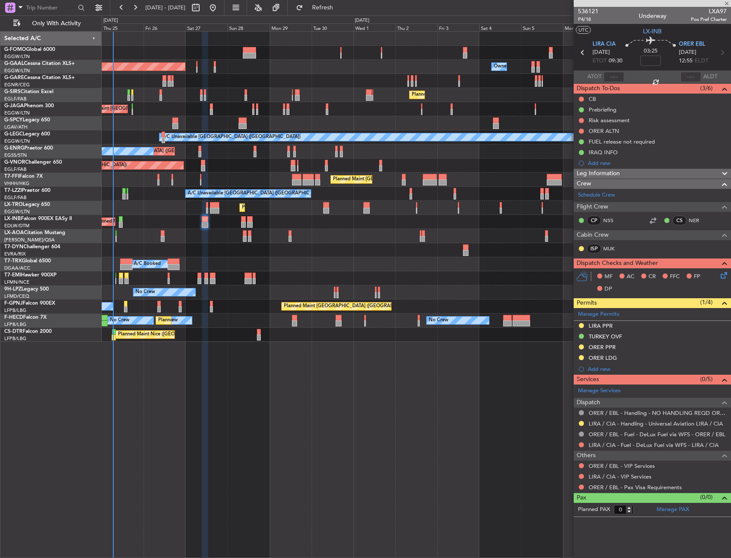
type input "+00:15"
type input "11"
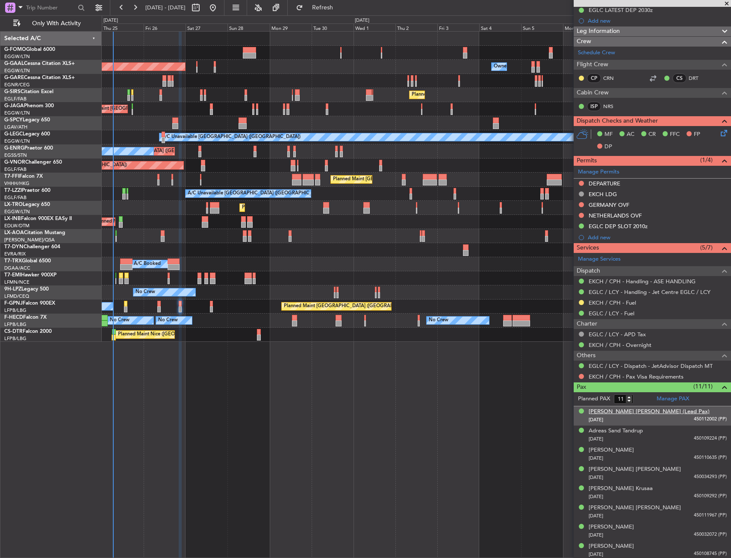
scroll to position [223, 0]
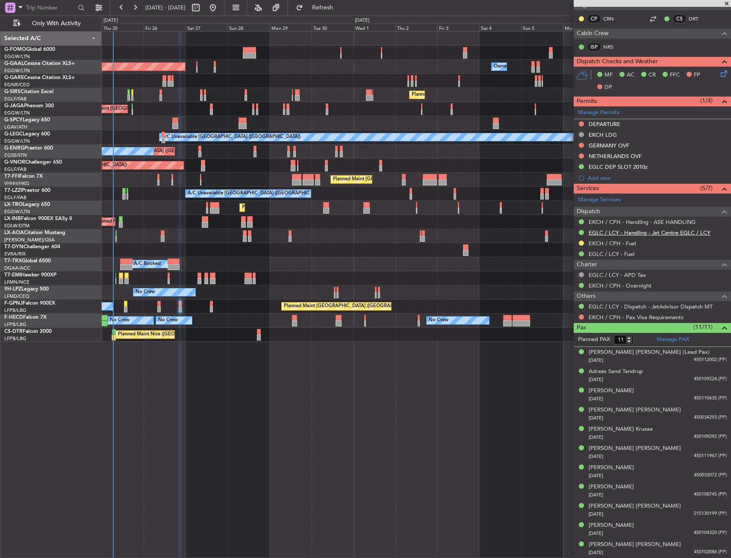
click at [618, 230] on link "EGLC / LCY - Handling - Jet Centre EGLC / LCY" at bounding box center [650, 232] width 122 height 7
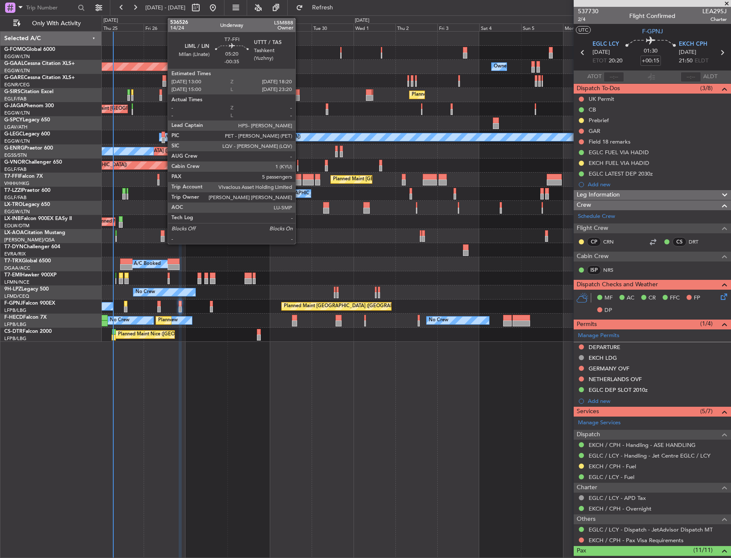
click at [299, 178] on div at bounding box center [296, 177] width 9 height 6
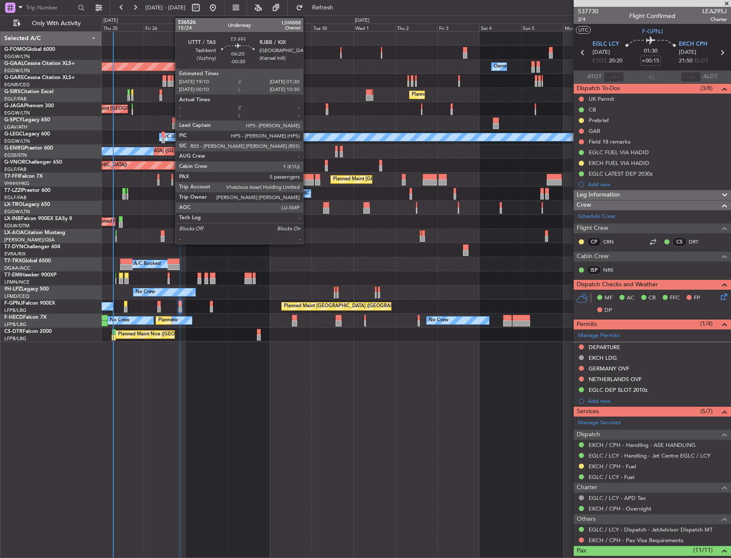
click at [314, 180] on div at bounding box center [308, 183] width 11 height 6
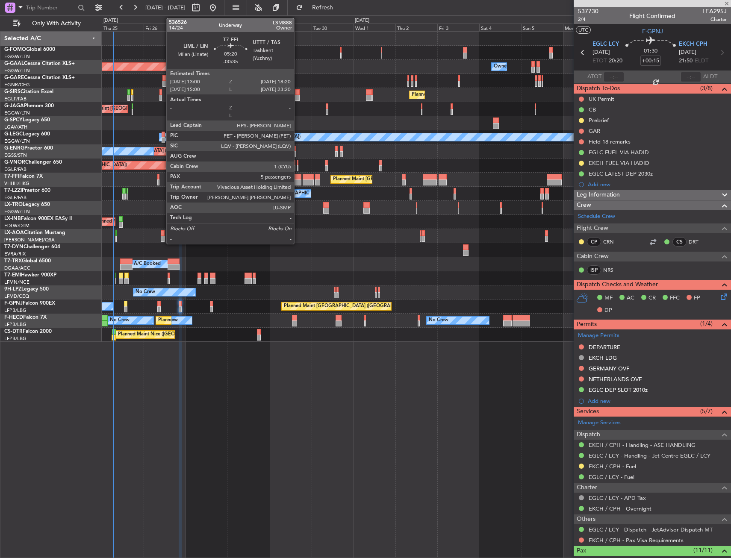
type input "-00:30"
type input "5"
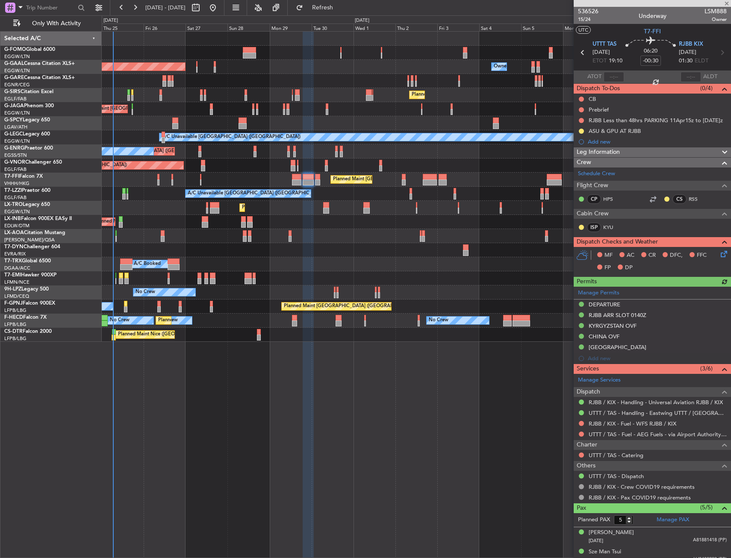
click at [628, 333] on div "Manage Permits DEPARTURE RJBB ARR SLOT 0140Z KYRGYZSTAN OVF CHINA OVF SOUTH KOR…" at bounding box center [652, 325] width 157 height 77
click at [578, 21] on span "15/24" at bounding box center [588, 19] width 21 height 7
click at [582, 336] on button at bounding box center [581, 336] width 5 height 5
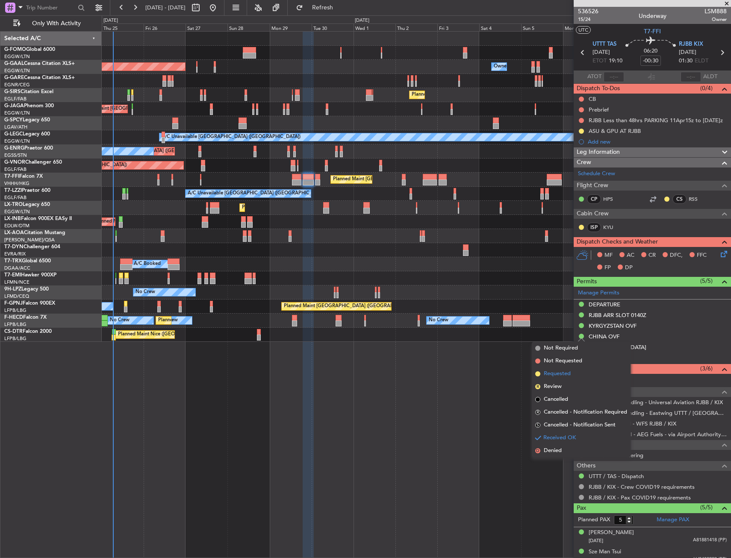
click at [547, 376] on span "Requested" at bounding box center [557, 374] width 27 height 9
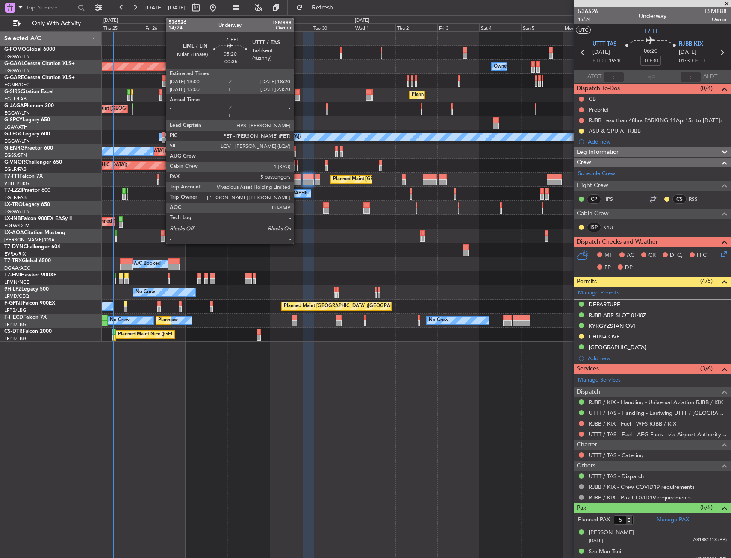
click at [298, 182] on div at bounding box center [296, 183] width 9 height 6
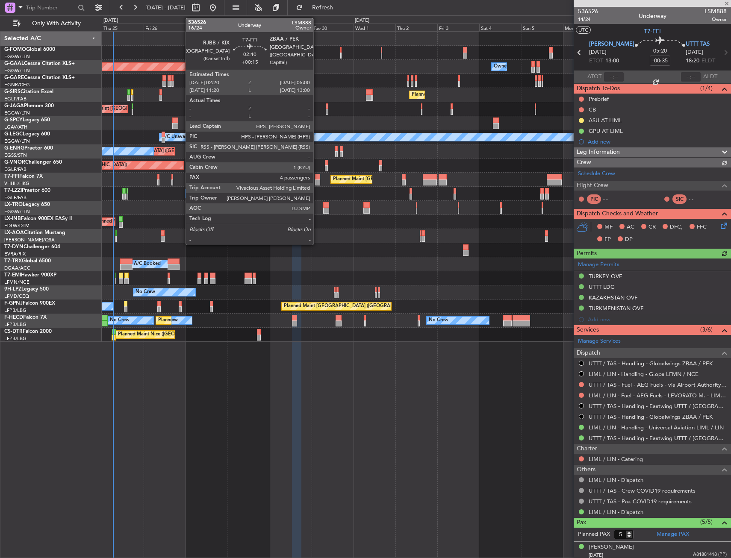
click at [317, 181] on div at bounding box center [317, 183] width 5 height 6
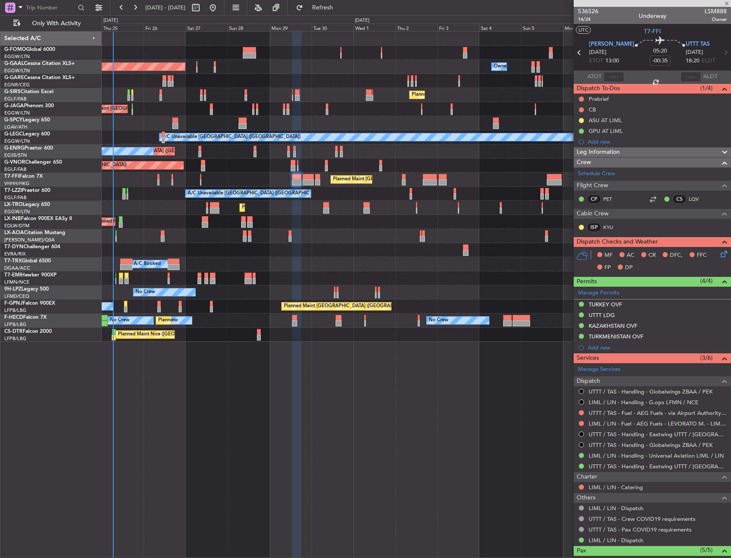
type input "+00:15"
type input "4"
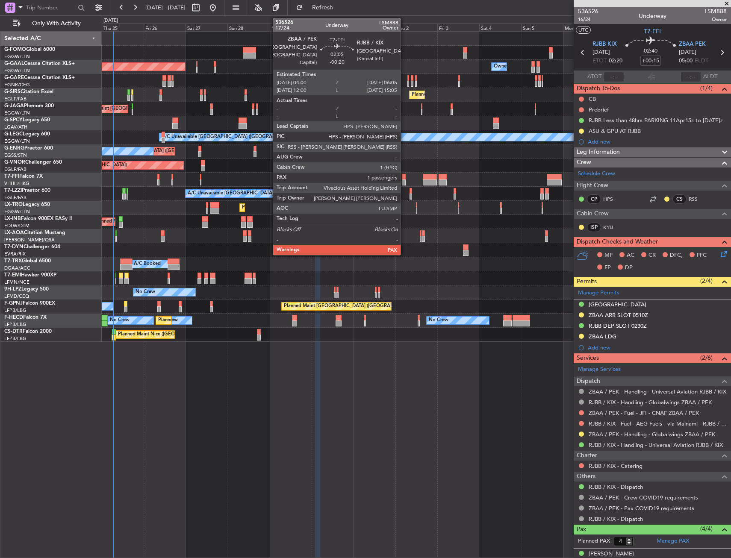
click at [404, 183] on div at bounding box center [404, 183] width 4 height 6
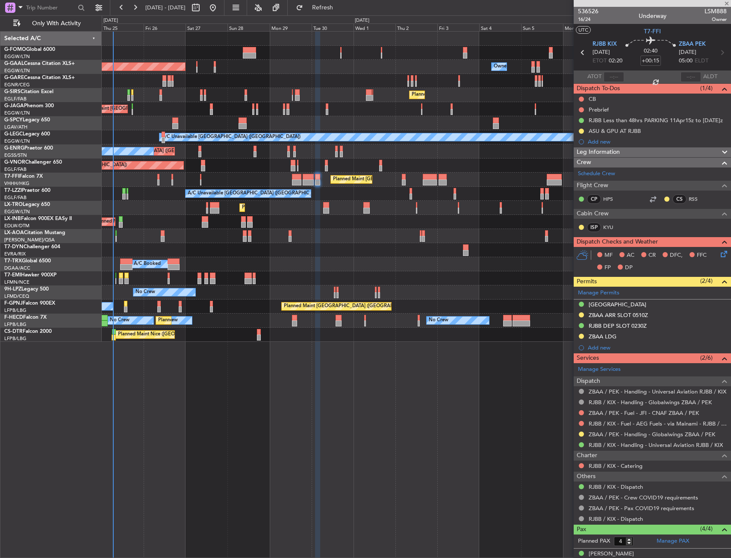
type input "-00:20"
type input "1"
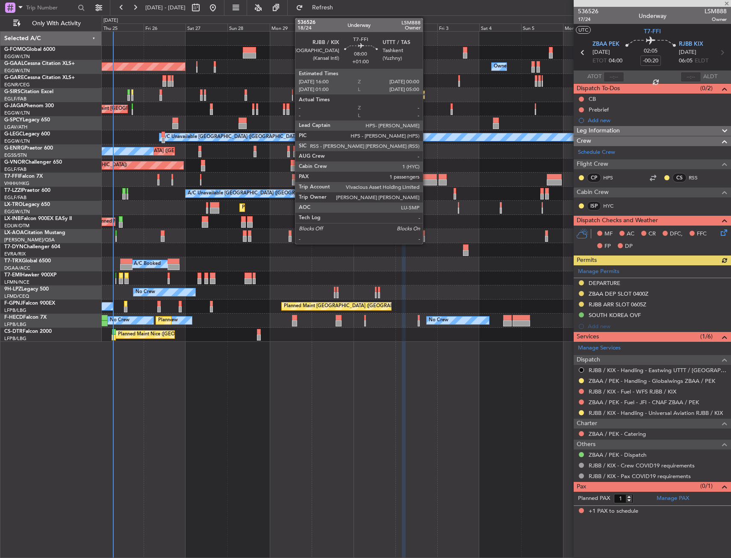
click at [427, 175] on div at bounding box center [430, 177] width 14 height 6
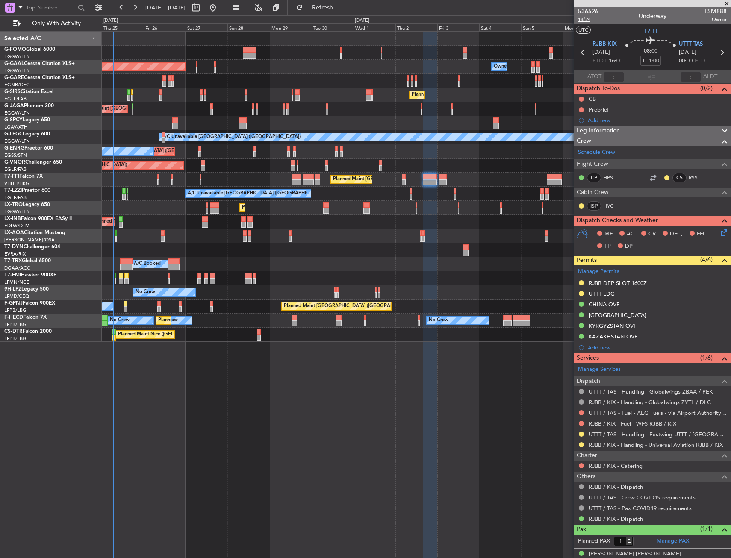
click at [581, 22] on span "18/24" at bounding box center [588, 19] width 21 height 7
click at [581, 307] on div at bounding box center [581, 304] width 7 height 7
click at [580, 305] on button at bounding box center [581, 304] width 5 height 5
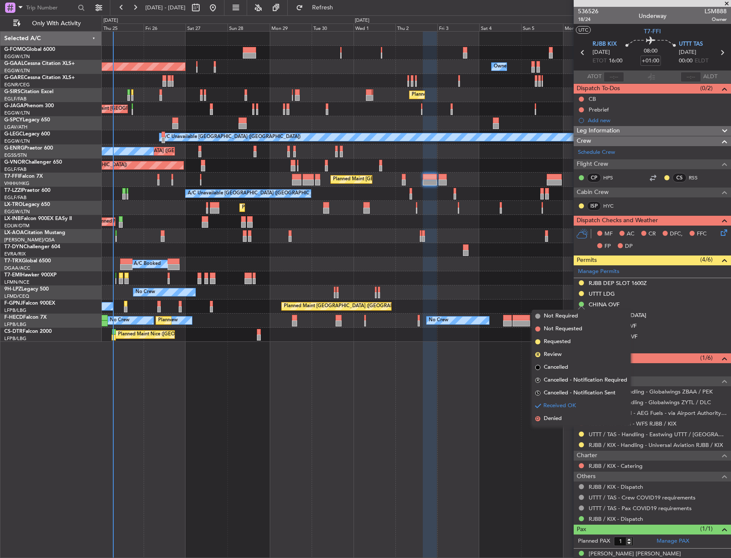
click at [563, 341] on span "Requested" at bounding box center [557, 342] width 27 height 9
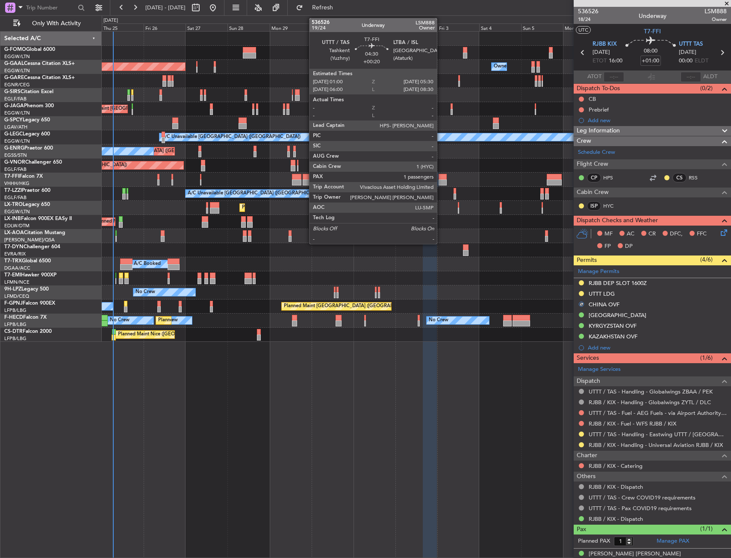
click at [441, 179] on div at bounding box center [443, 177] width 8 height 6
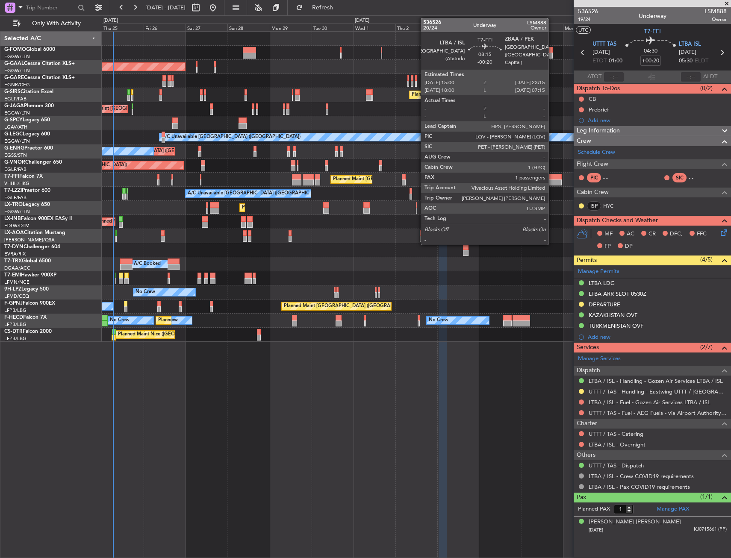
click at [552, 181] on div at bounding box center [554, 183] width 15 height 6
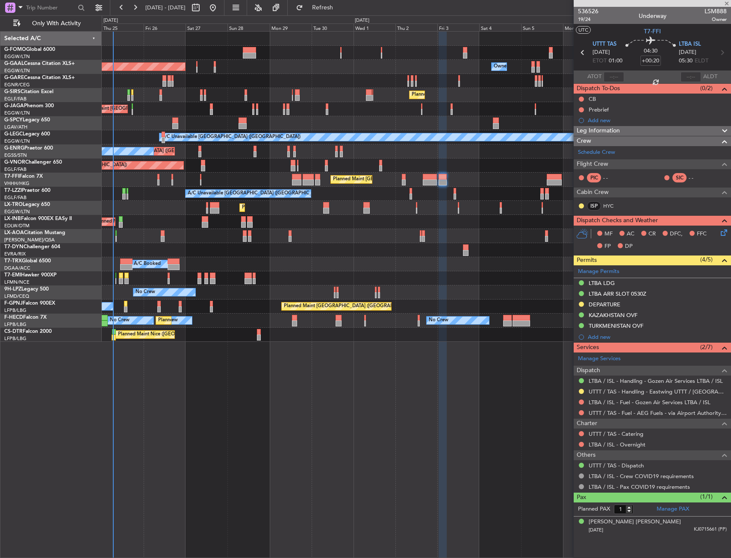
type input "-00:20"
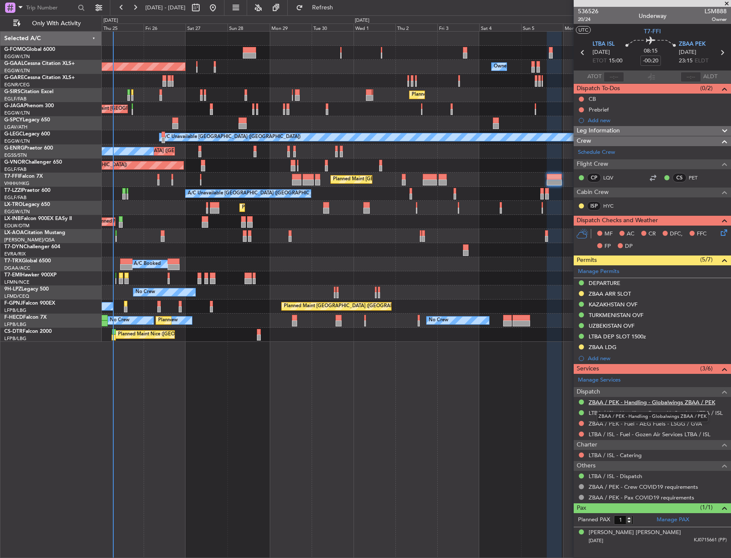
click at [605, 404] on link "ZBAA / PEK - Handling - Globalwings ZBAA / PEK" at bounding box center [652, 402] width 127 height 7
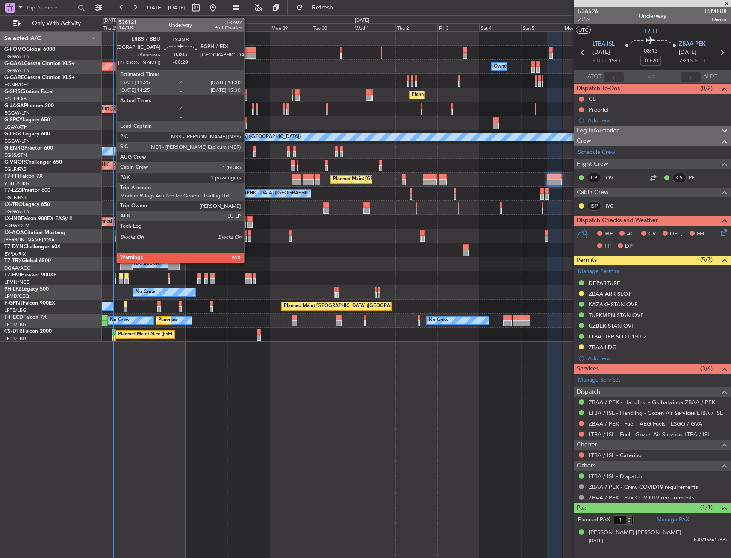
click at [248, 221] on div at bounding box center [250, 219] width 6 height 6
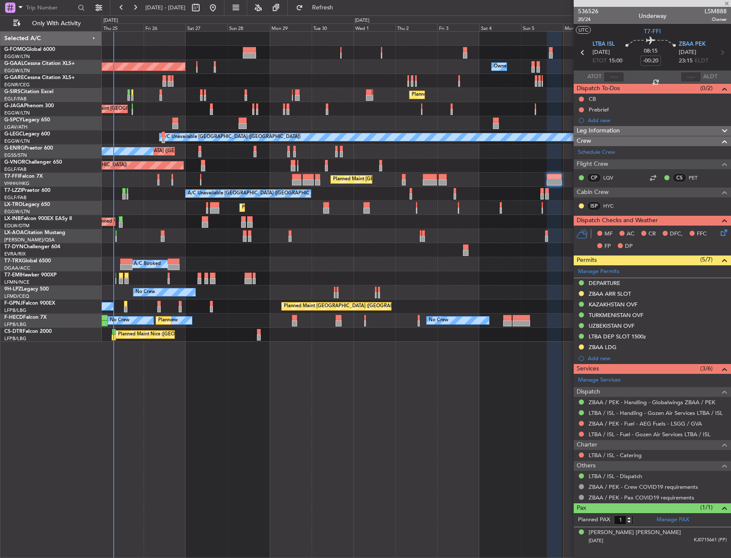
type input "2"
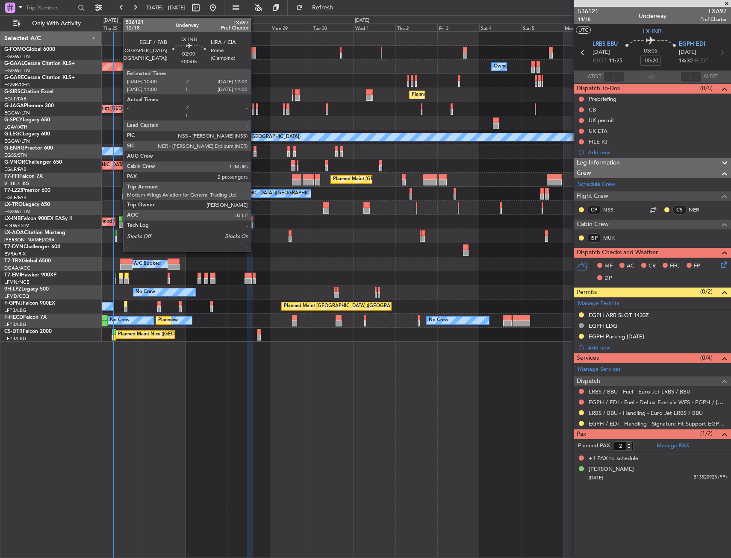
click at [119, 218] on div at bounding box center [121, 219] width 4 height 6
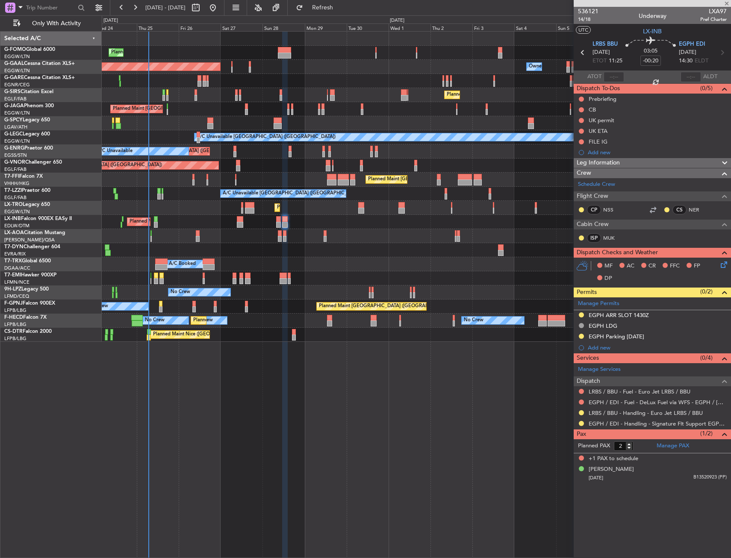
click at [159, 226] on div "Planned Maint [GEOGRAPHIC_DATA] ([GEOGRAPHIC_DATA])" at bounding box center [416, 222] width 629 height 14
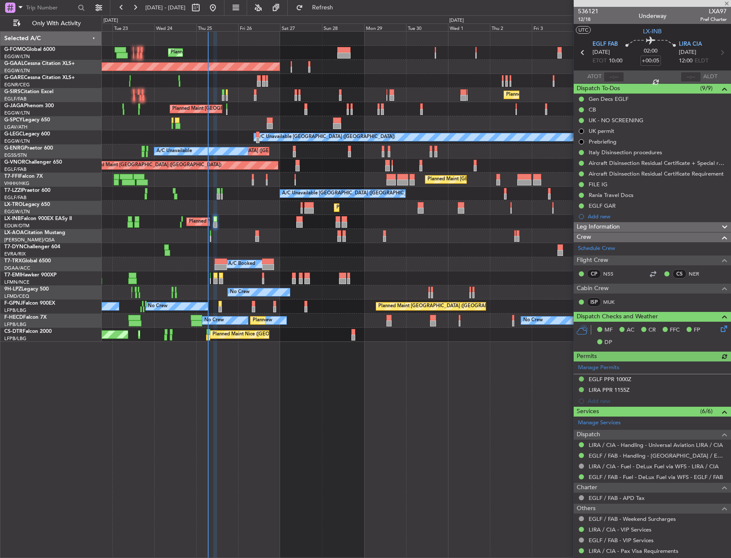
click at [218, 226] on div "Planned Maint [GEOGRAPHIC_DATA] ([GEOGRAPHIC_DATA])" at bounding box center [416, 222] width 629 height 14
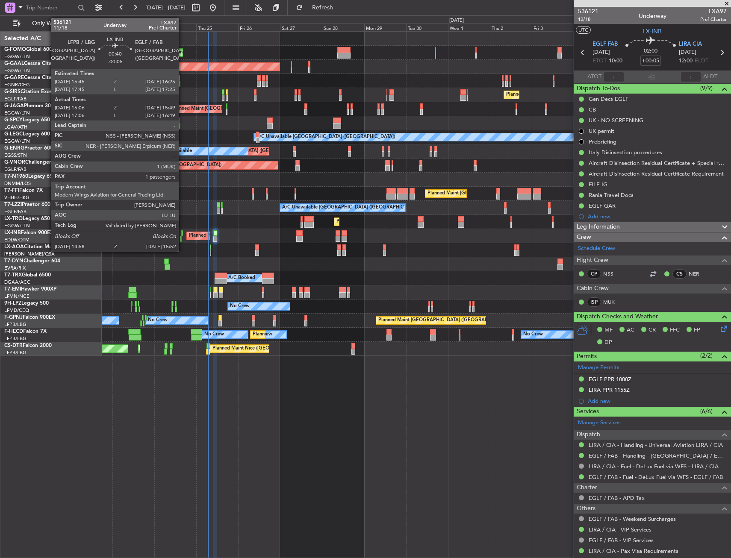
click at [183, 233] on div at bounding box center [181, 233] width 1 height 6
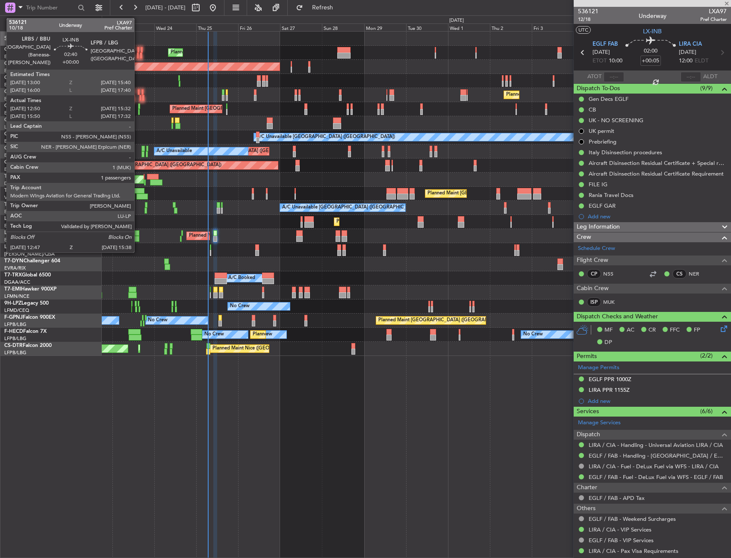
type input "-00:05"
type input "15:06"
type input "15:49"
type input "1"
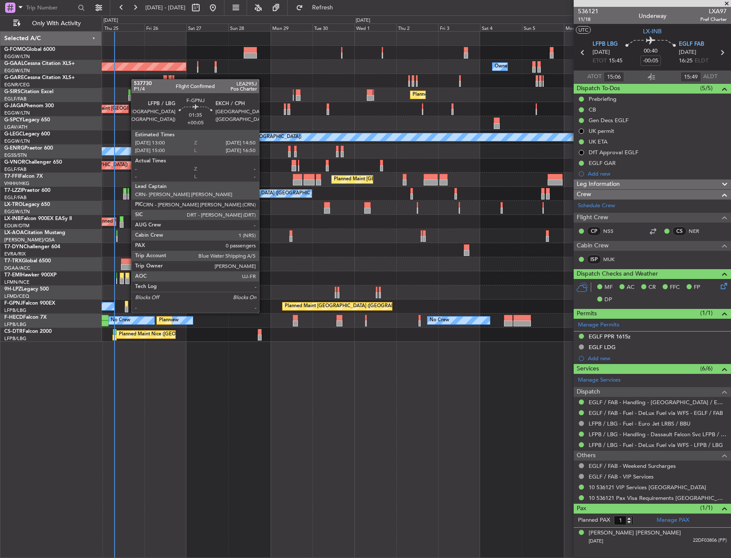
click at [127, 304] on div at bounding box center [126, 304] width 3 height 6
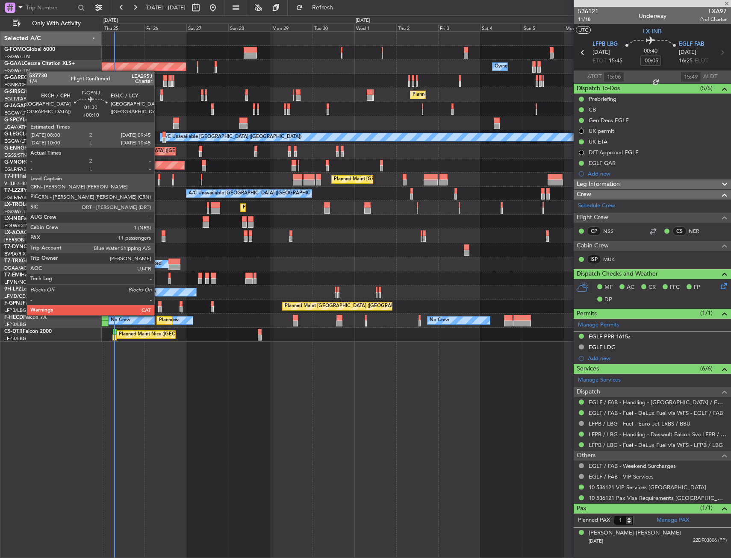
type input "+00:05"
type input "0"
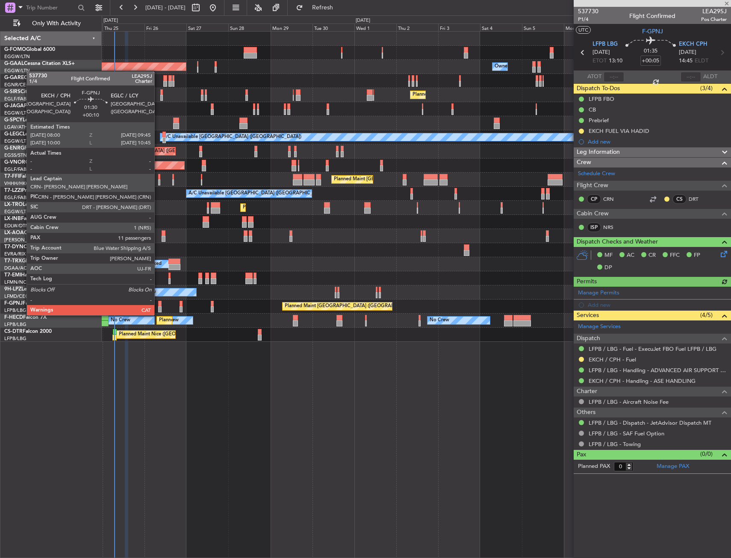
click at [158, 307] on div at bounding box center [159, 310] width 3 height 6
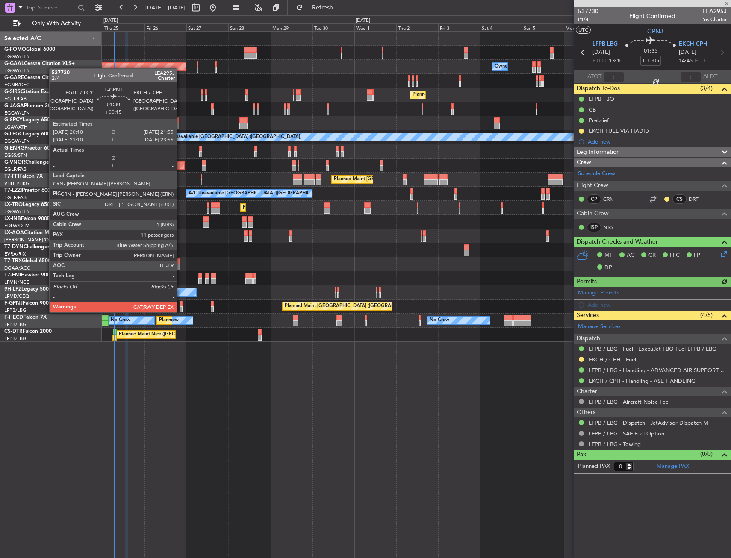
type input "+00:10"
type input "11"
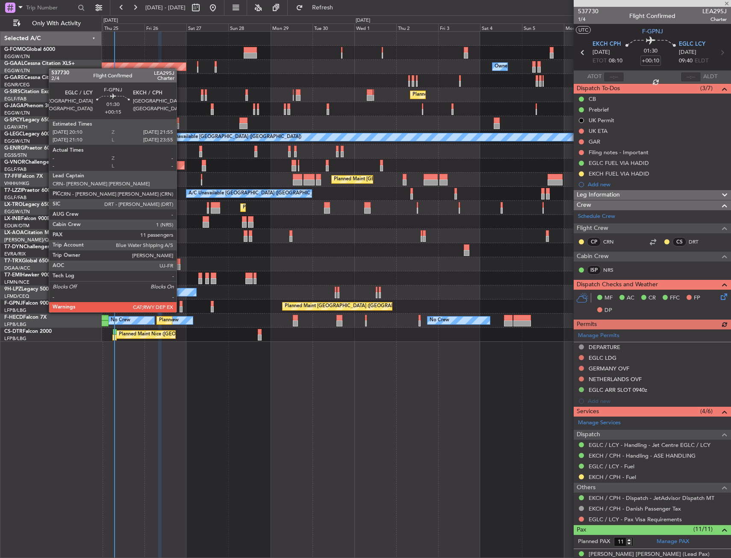
click at [180, 304] on div at bounding box center [181, 304] width 3 height 6
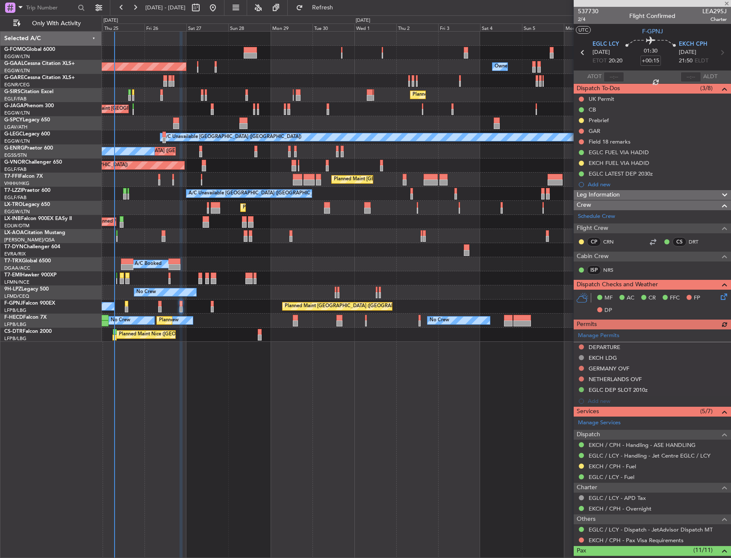
click at [214, 303] on div at bounding box center [212, 304] width 3 height 6
type input "+00:05"
type input "0"
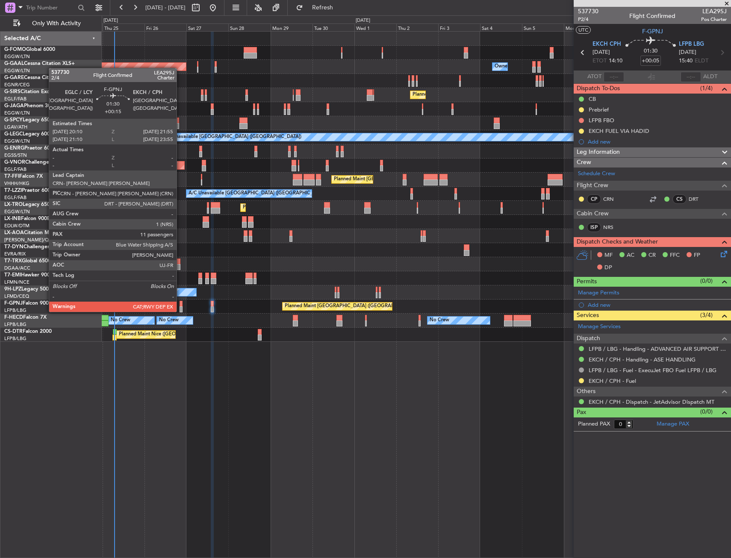
click at [180, 304] on div at bounding box center [181, 304] width 3 height 6
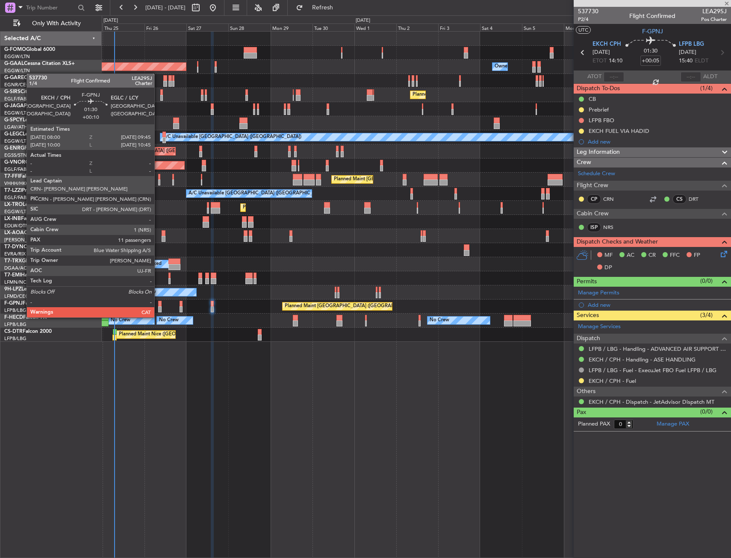
type input "+00:15"
type input "11"
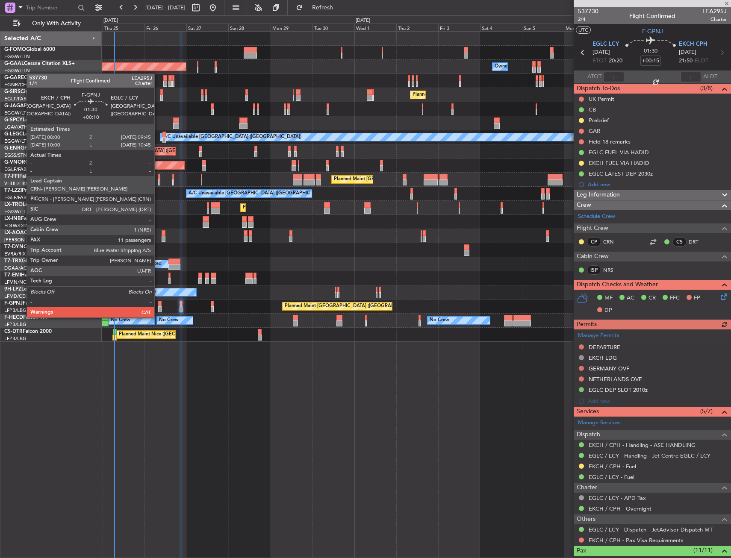
click at [158, 309] on div at bounding box center [159, 310] width 3 height 6
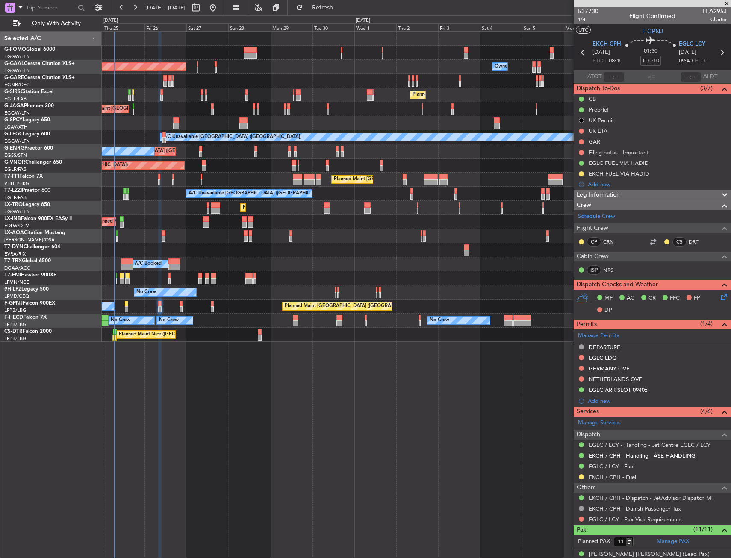
click at [608, 455] on link "EKCH / CPH - Handling - ASE HANDLING" at bounding box center [642, 455] width 107 height 7
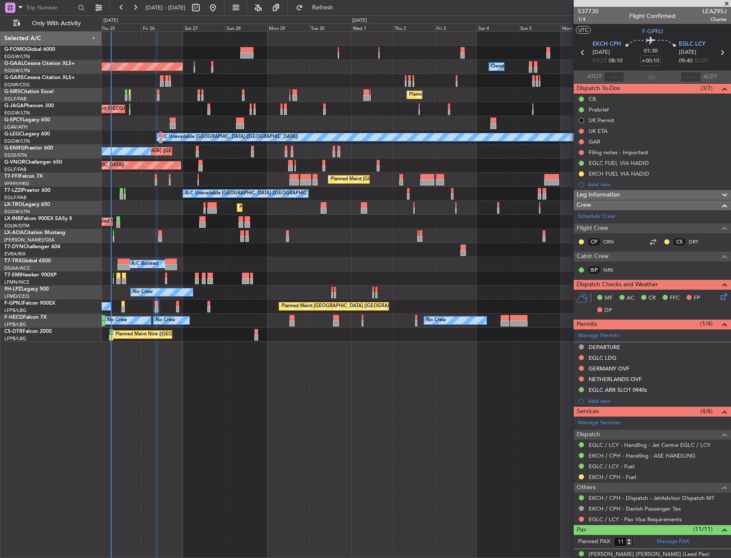
click at [274, 296] on div "No Crew AOG Maint Cannes (Mandelieu)" at bounding box center [416, 293] width 629 height 14
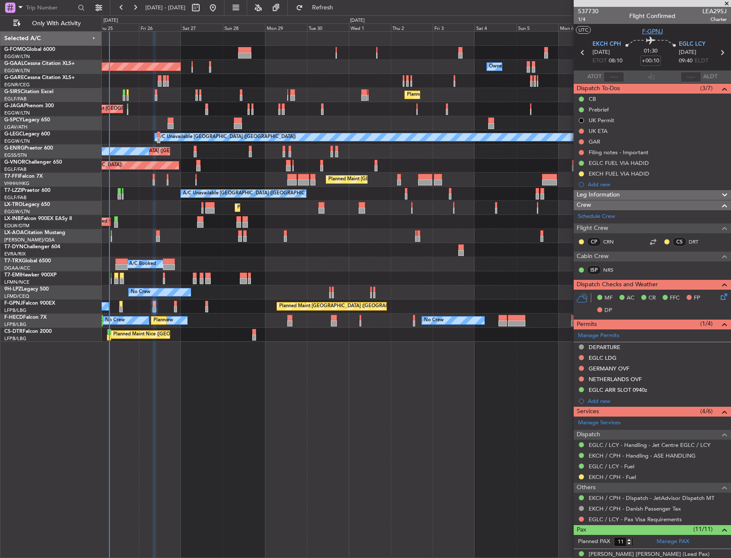
click at [658, 28] on span "F-GPNJ" at bounding box center [652, 31] width 21 height 9
click at [611, 240] on link "CRN" at bounding box center [612, 242] width 19 height 8
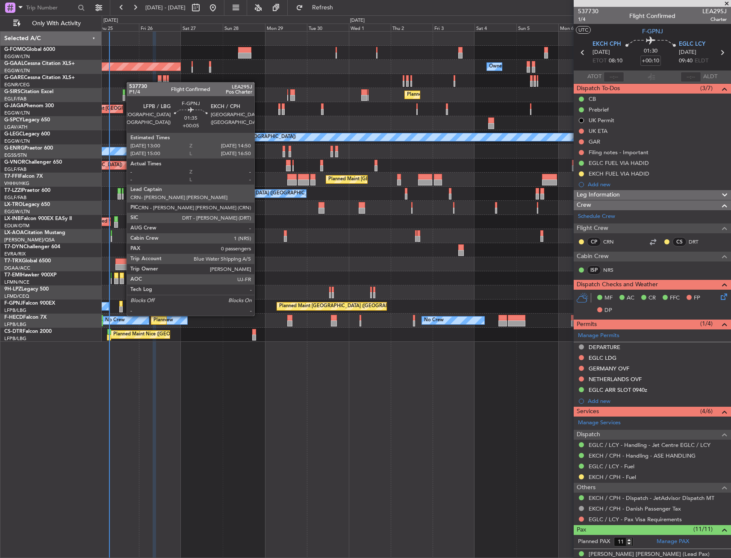
click at [122, 307] on div at bounding box center [120, 310] width 3 height 6
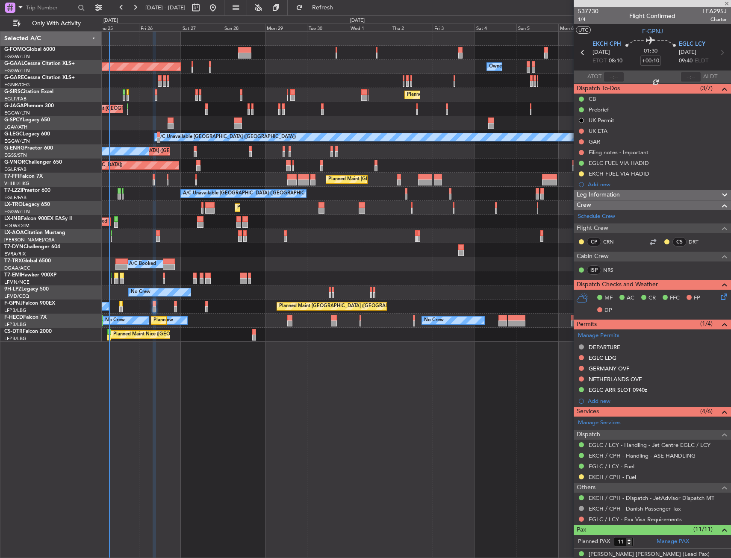
type input "+00:05"
type input "0"
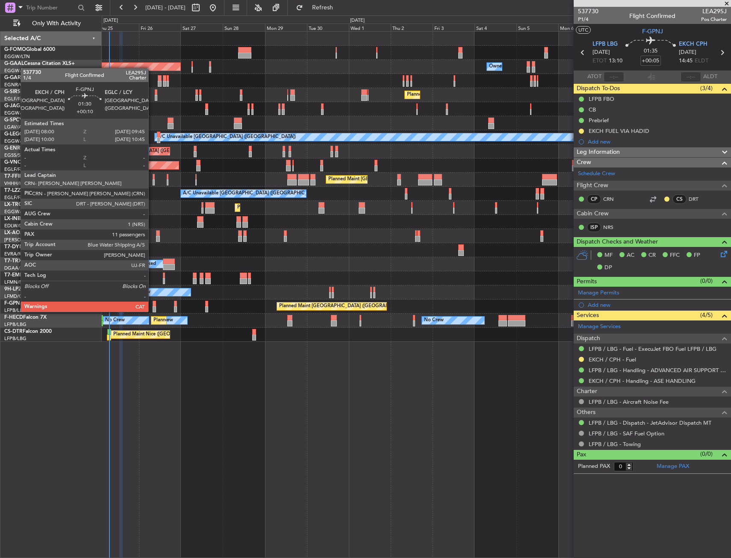
click at [153, 304] on div at bounding box center [154, 304] width 3 height 6
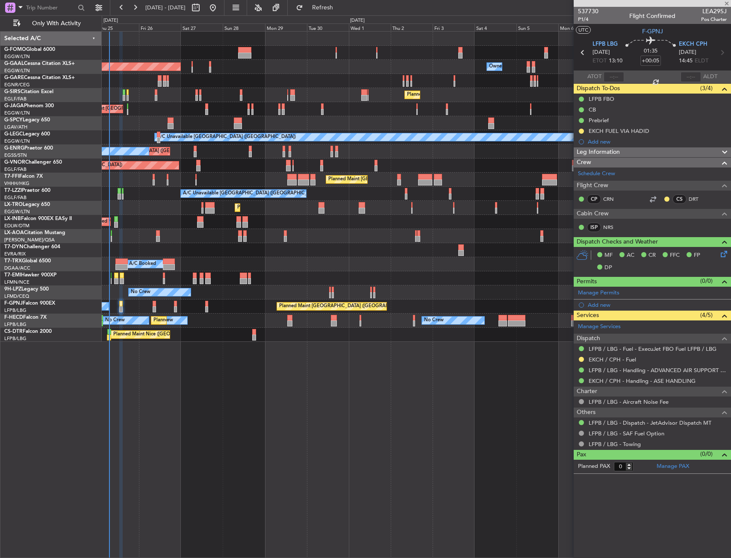
type input "+00:10"
type input "11"
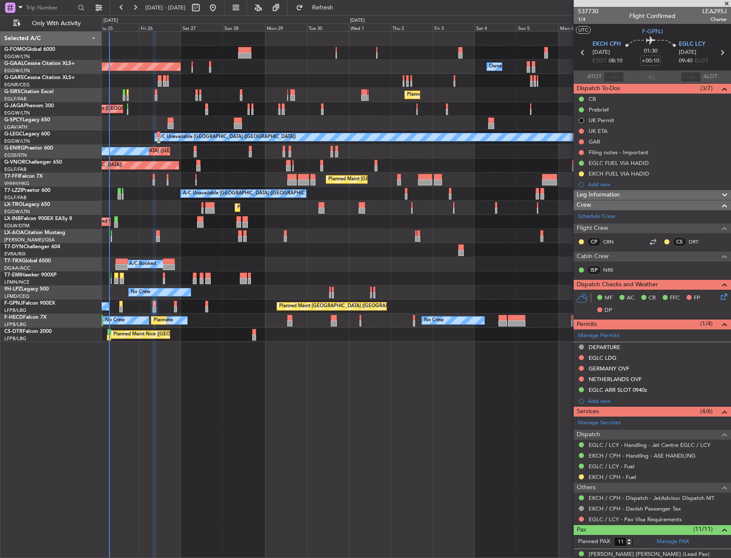
scroll to position [202, 0]
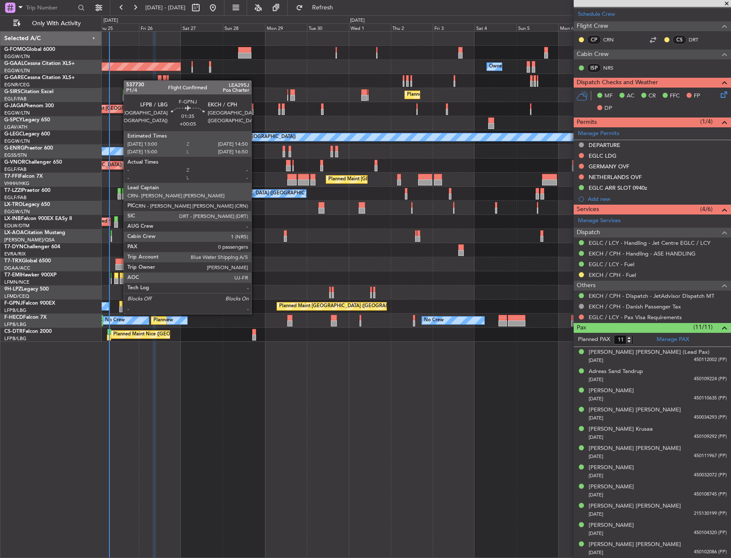
click at [119, 306] on div at bounding box center [120, 304] width 3 height 6
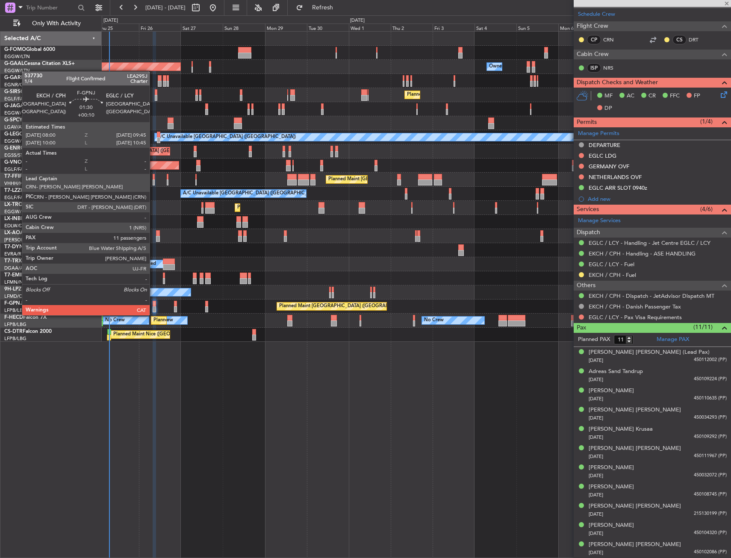
type input "+00:05"
type input "0"
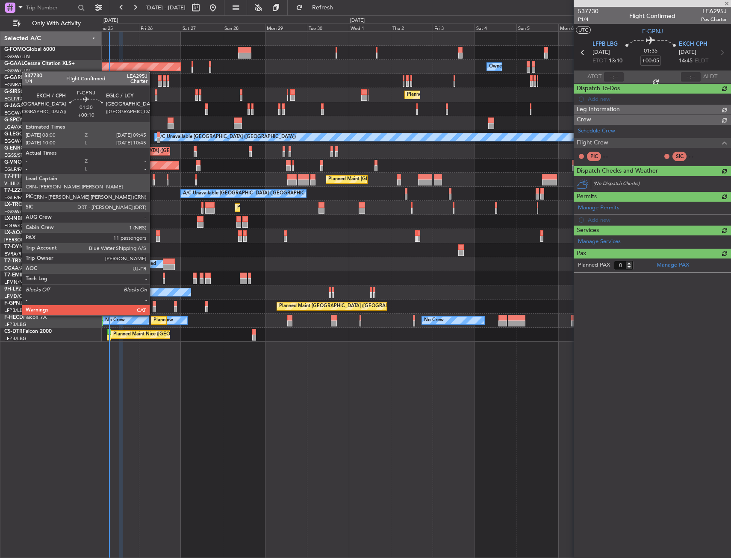
scroll to position [0, 0]
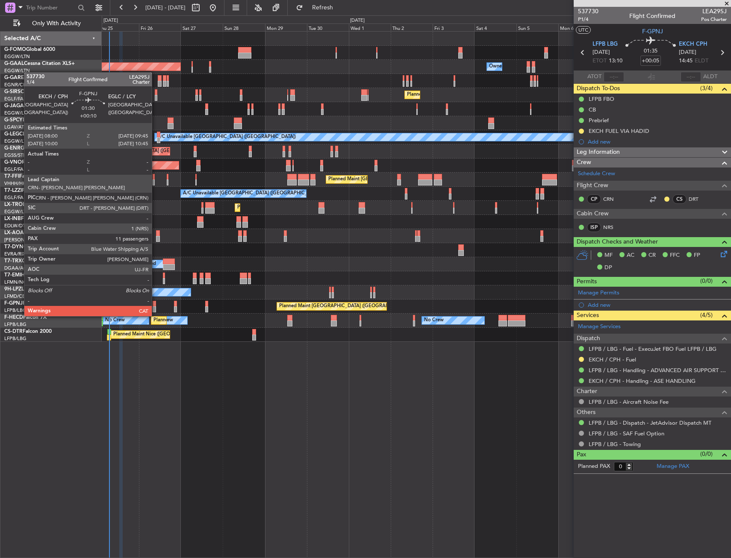
click at [156, 308] on div at bounding box center [154, 310] width 3 height 6
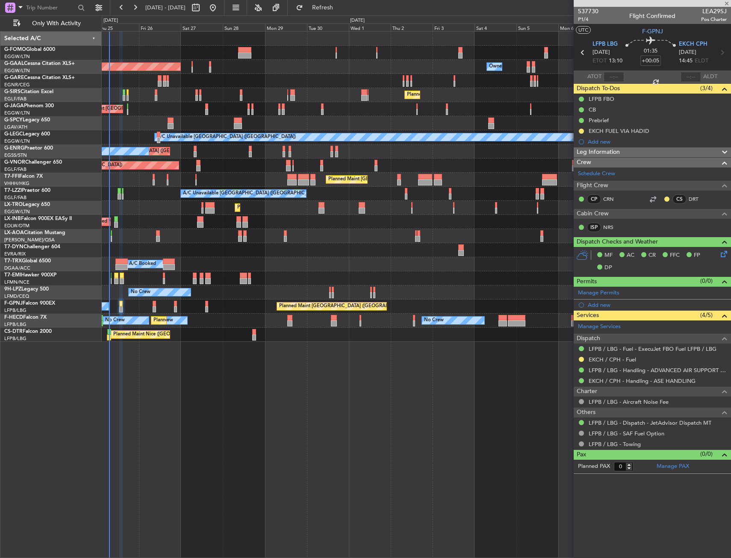
type input "+00:10"
type input "11"
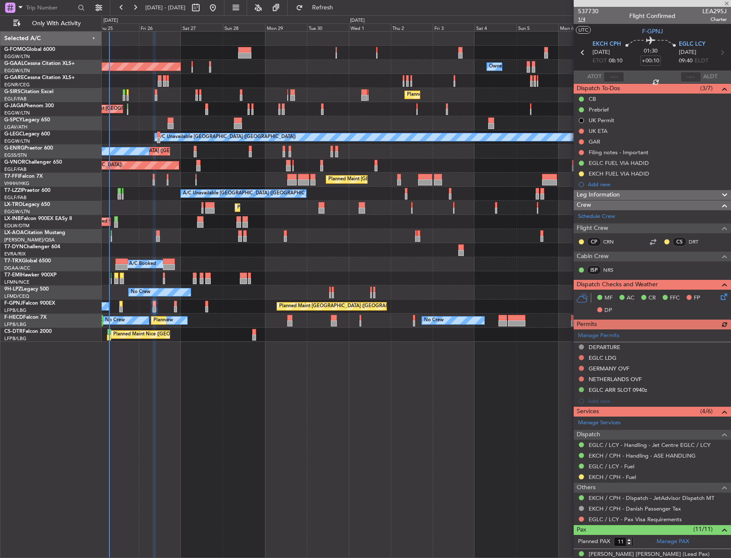
click at [584, 21] on span "1/4" at bounding box center [588, 19] width 21 height 7
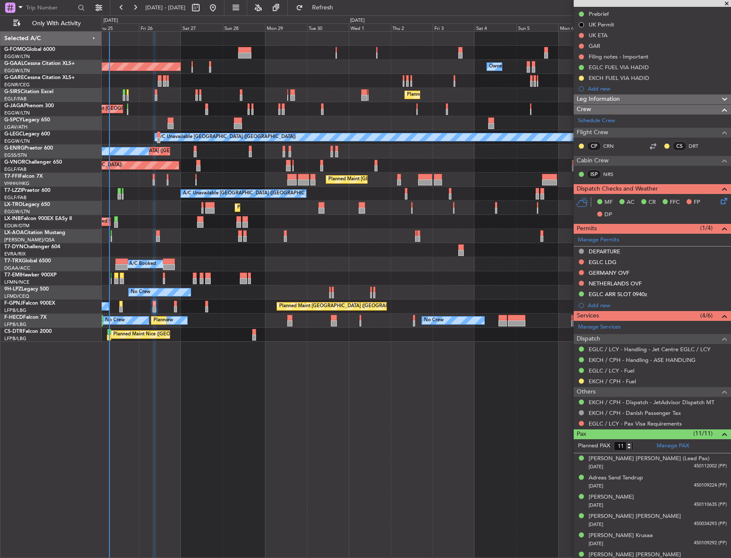
scroll to position [202, 0]
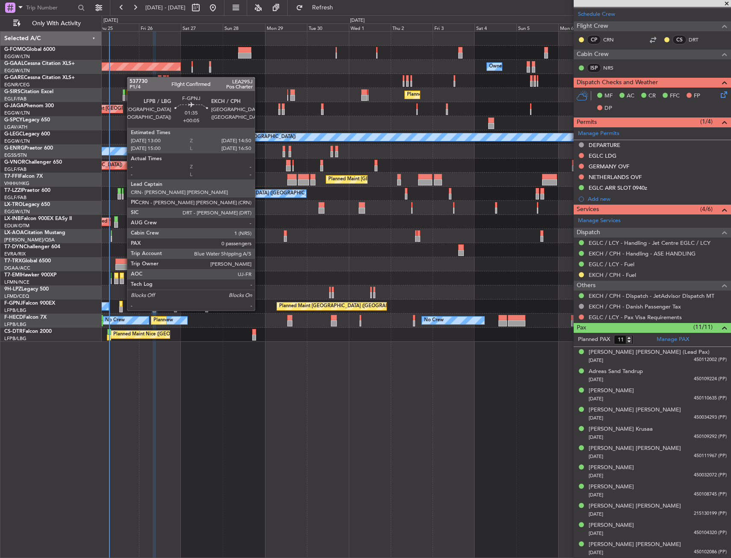
click at [123, 302] on div at bounding box center [120, 304] width 3 height 6
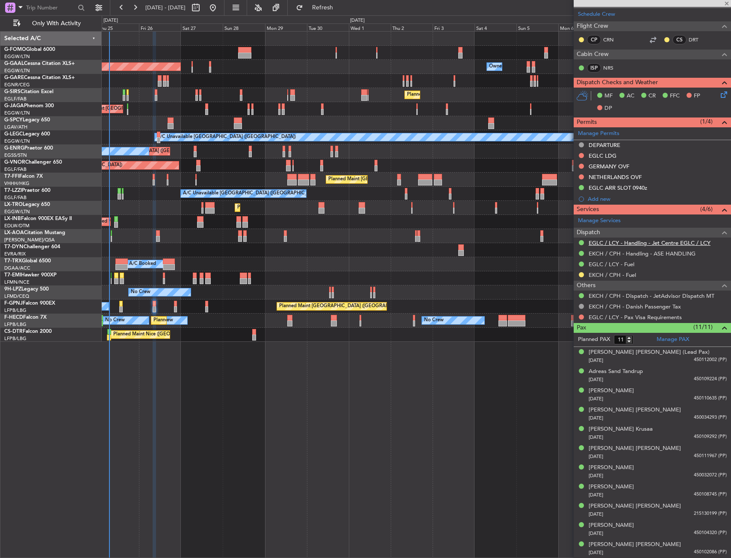
type input "+00:05"
type input "0"
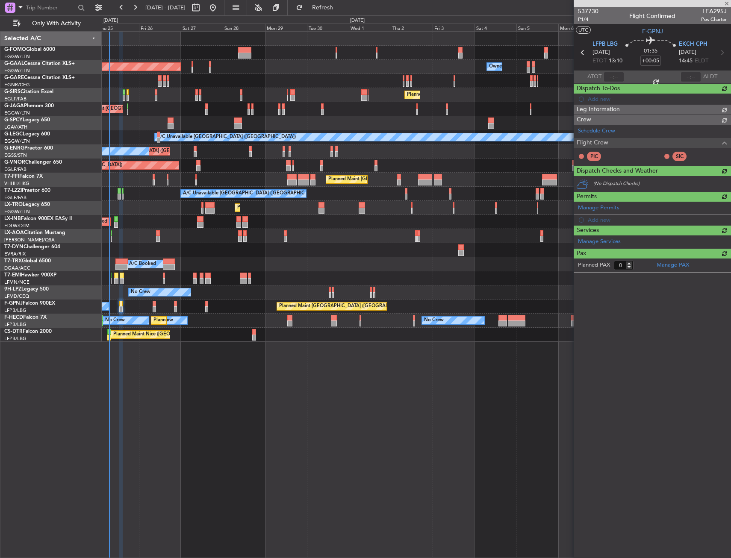
scroll to position [0, 0]
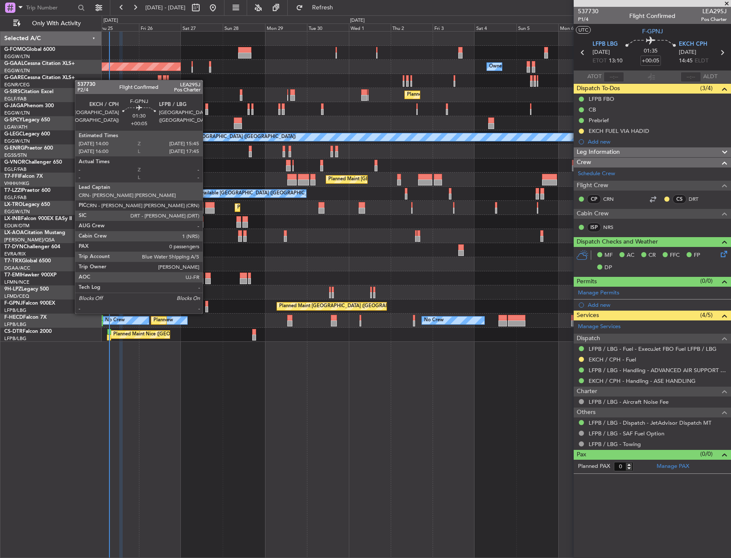
click at [206, 305] on div at bounding box center [206, 304] width 3 height 6
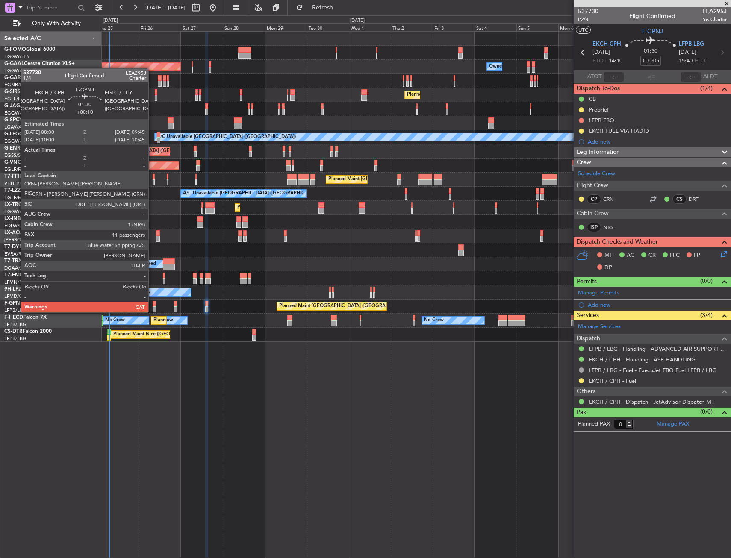
click at [153, 304] on div at bounding box center [154, 304] width 3 height 6
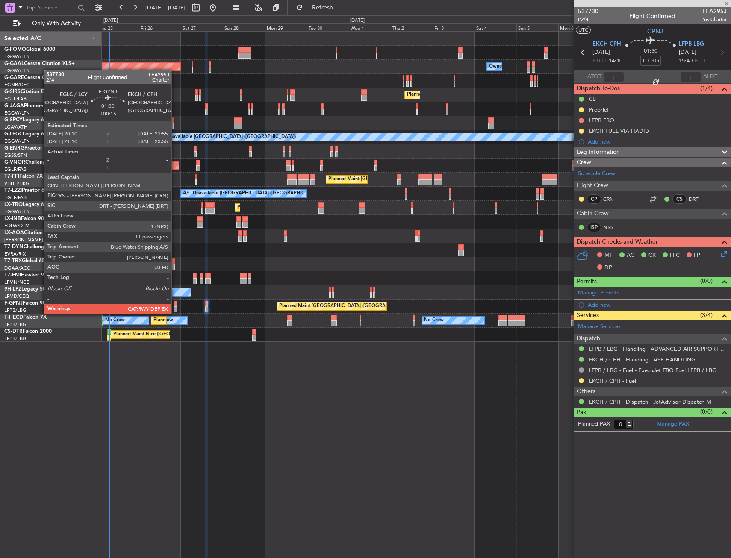
type input "+00:10"
type input "11"
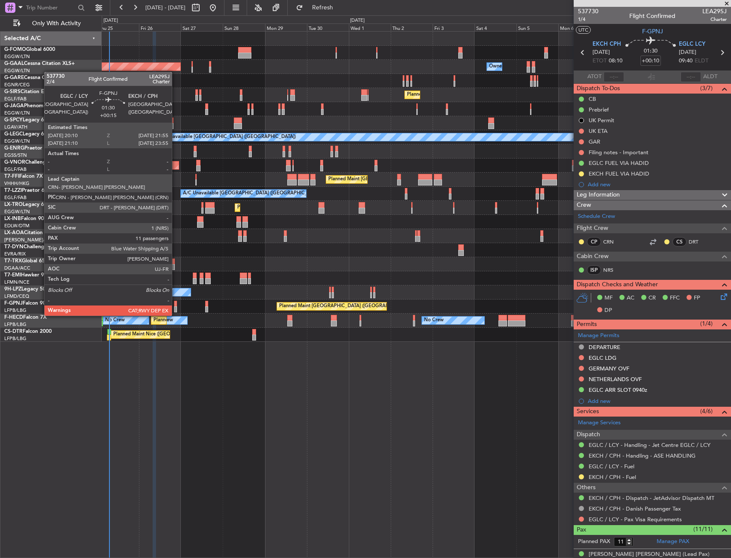
click at [176, 307] on div at bounding box center [175, 310] width 3 height 6
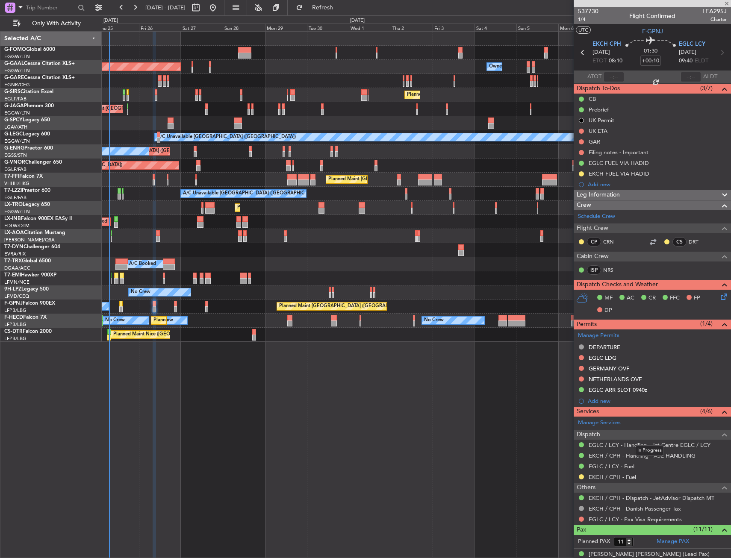
type input "+00:15"
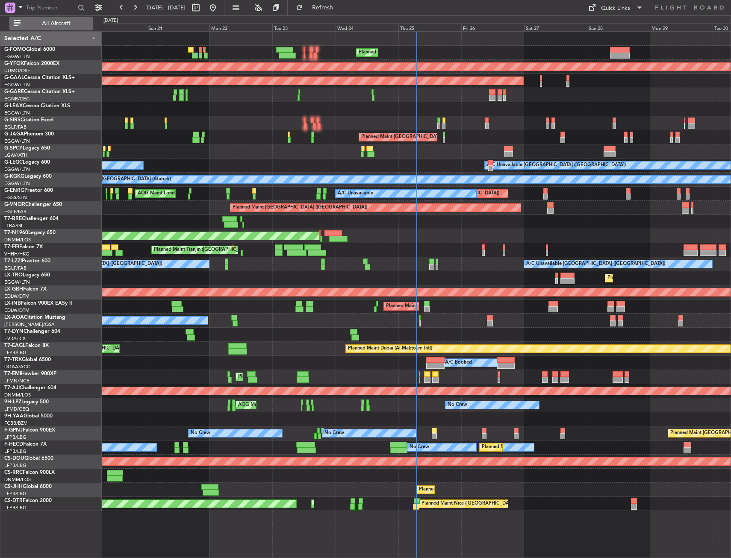
drag, startPoint x: 74, startPoint y: 23, endPoint x: 80, endPoint y: 25, distance: 5.8
click at [74, 23] on span "All Aircraft" at bounding box center [56, 24] width 68 height 6
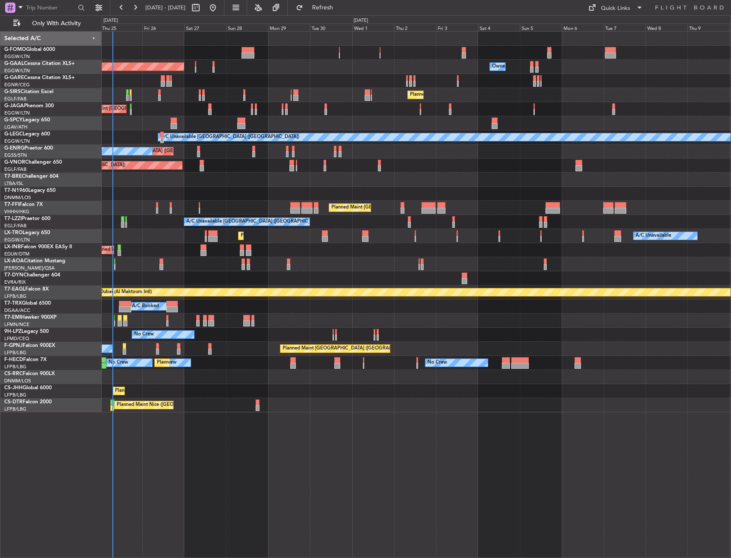
click at [237, 298] on div "Planned Maint [GEOGRAPHIC_DATA] ([GEOGRAPHIC_DATA]) Planned [GEOGRAPHIC_DATA] O…" at bounding box center [416, 222] width 629 height 381
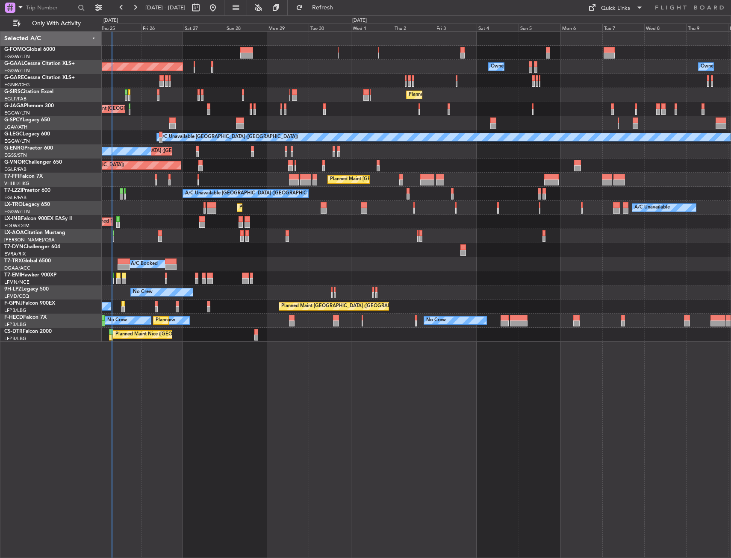
click at [323, 122] on div at bounding box center [416, 123] width 629 height 14
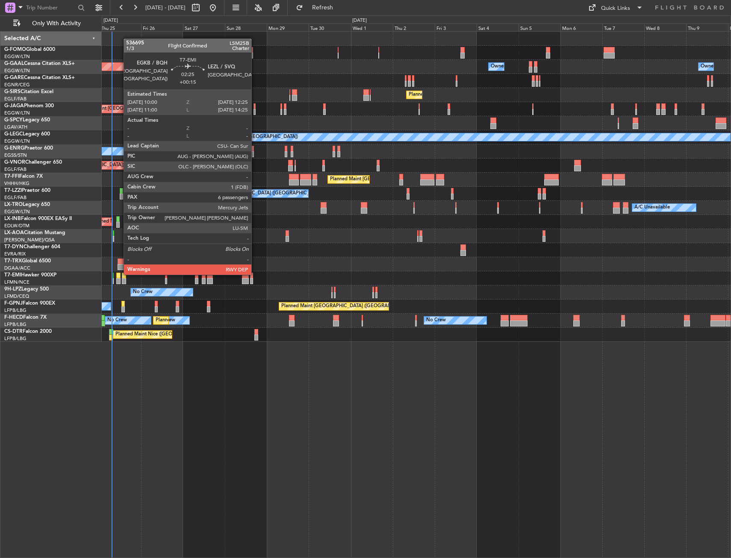
click at [119, 274] on div at bounding box center [118, 276] width 4 height 6
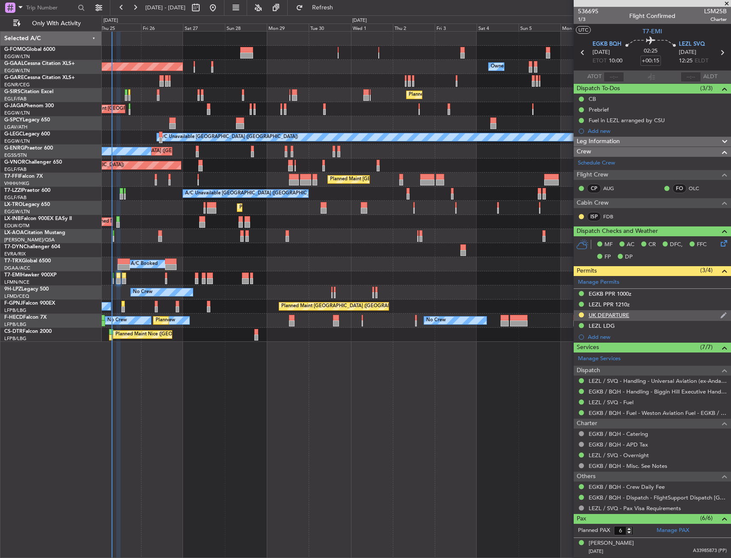
click at [581, 310] on div "UK DEPARTURE" at bounding box center [652, 315] width 157 height 11
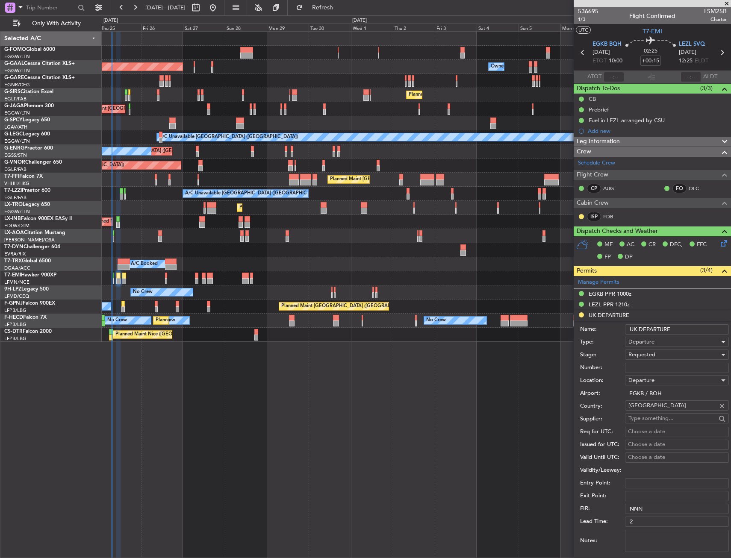
click at [581, 314] on li "UK DEPARTURE Name: UK DEPARTURE Type: Departure Stage: Requested Number: Locati…" at bounding box center [652, 443] width 157 height 266
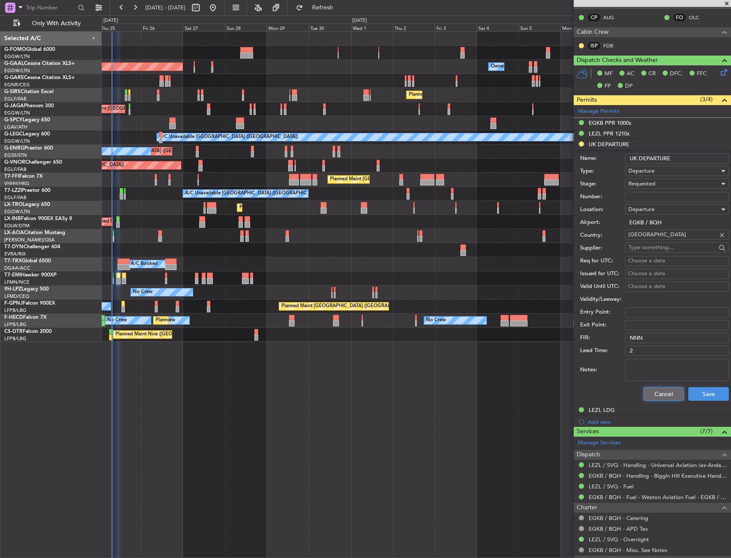
click at [658, 392] on button "Cancel" at bounding box center [663, 394] width 41 height 14
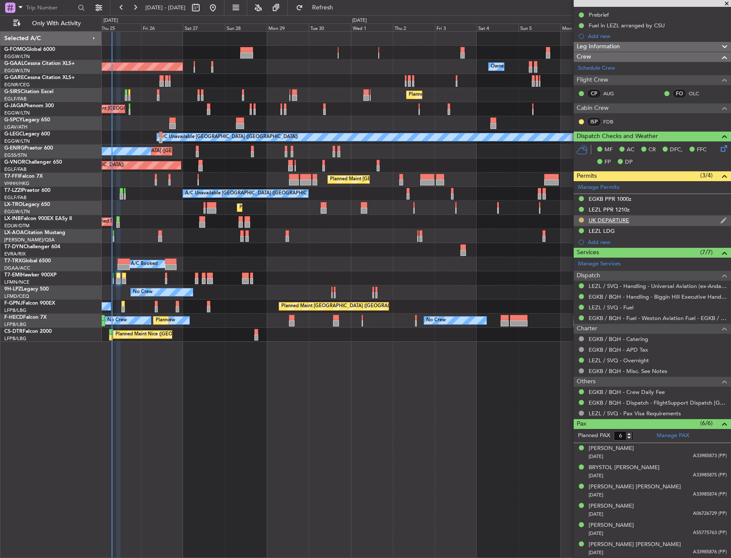
click at [583, 219] on button at bounding box center [581, 220] width 5 height 5
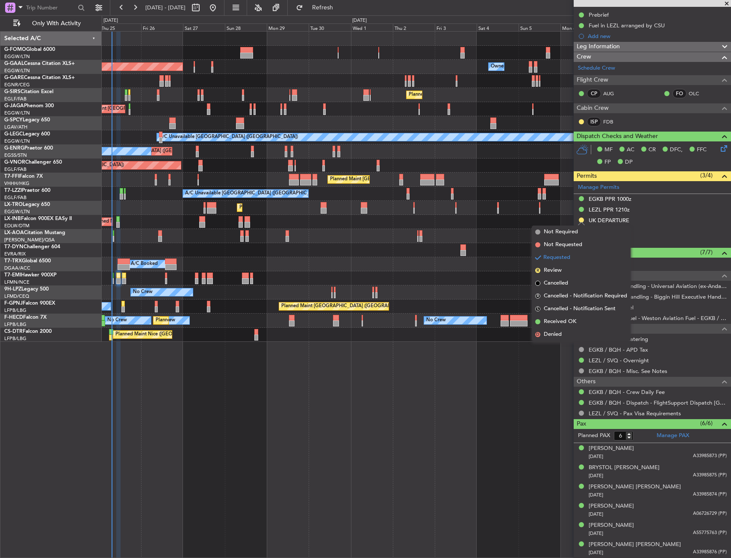
click at [561, 319] on span "Received OK" at bounding box center [560, 322] width 32 height 9
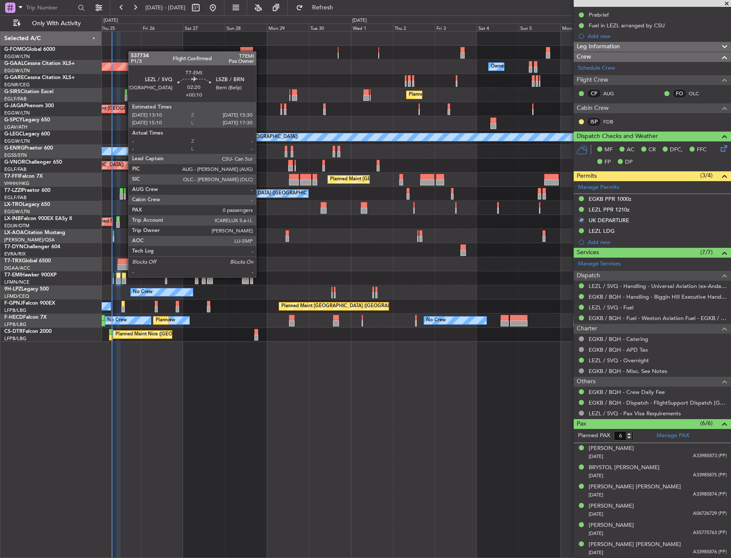
click at [124, 277] on div at bounding box center [124, 276] width 4 height 6
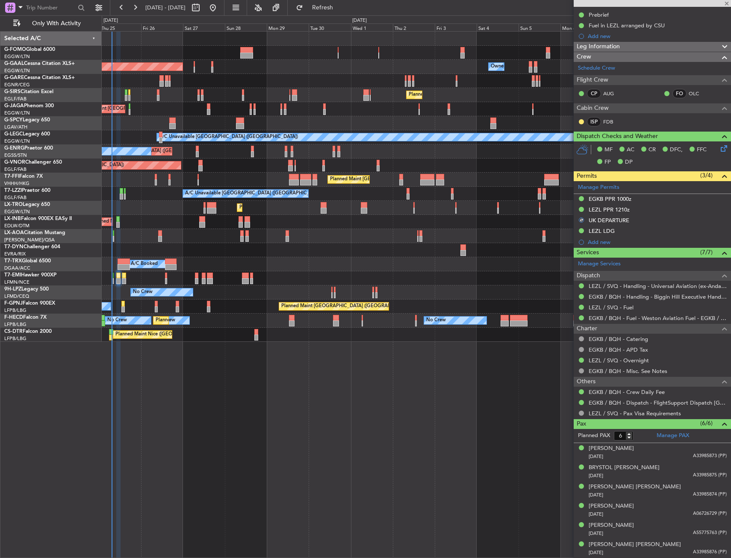
type input "+00:10"
type input "0"
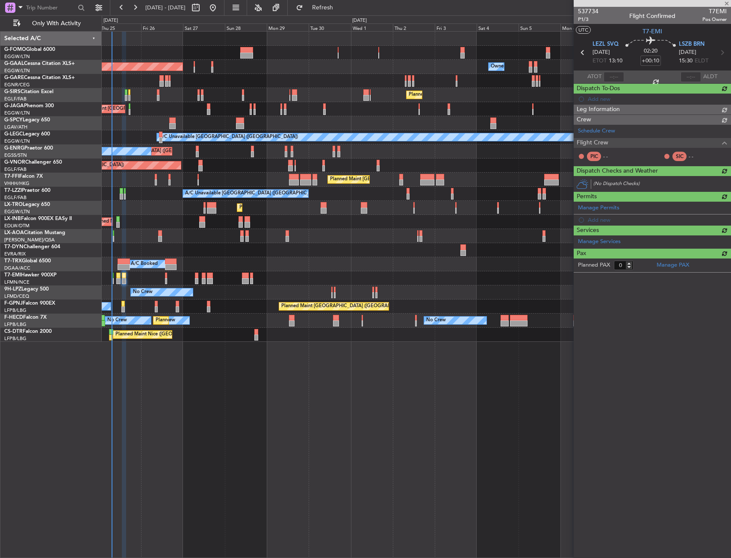
scroll to position [0, 0]
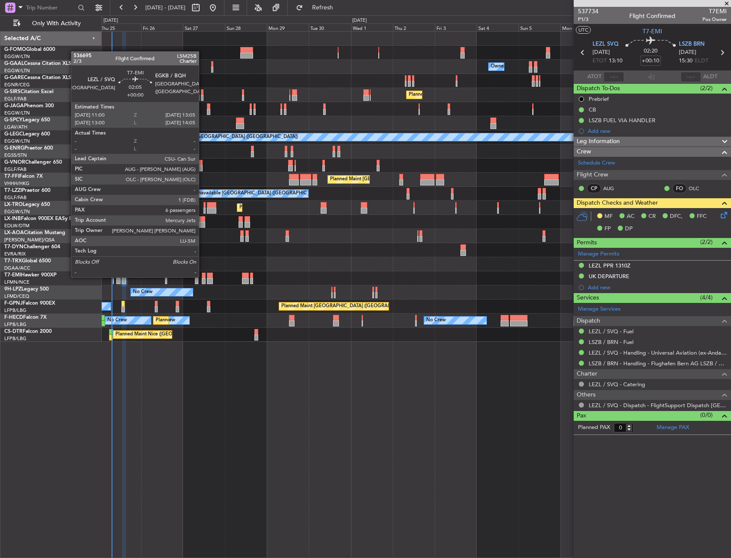
click at [203, 277] on div at bounding box center [204, 276] width 4 height 6
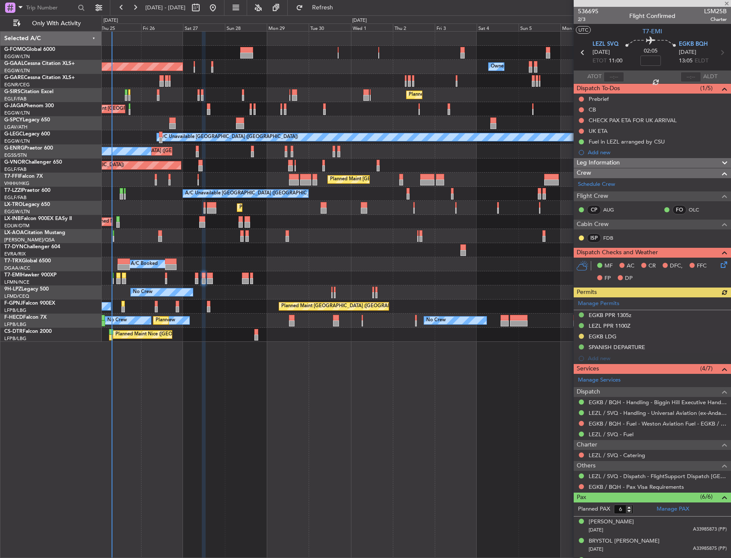
click at [581, 334] on div "Manage Permits EGKB PPR 1305z LEZL PPR 1100Z EGKB LDG SPANISH DEPARTURE Add new" at bounding box center [652, 331] width 157 height 67
click at [580, 334] on button at bounding box center [581, 336] width 5 height 5
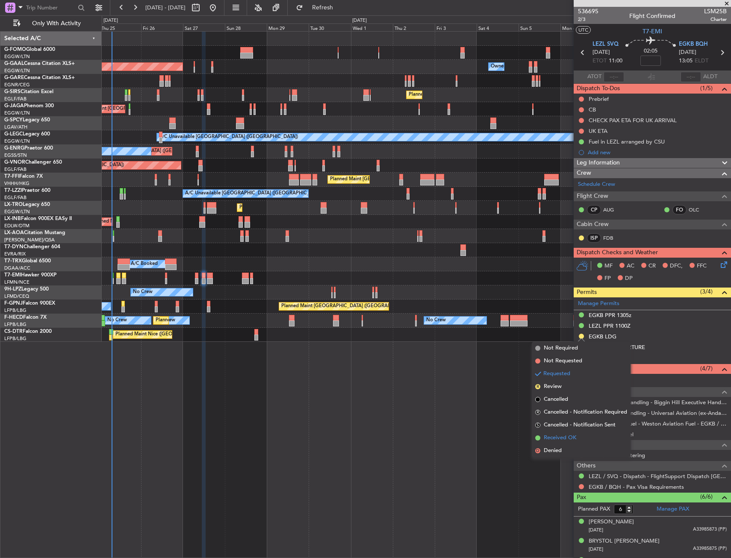
click at [560, 437] on span "Received OK" at bounding box center [560, 438] width 32 height 9
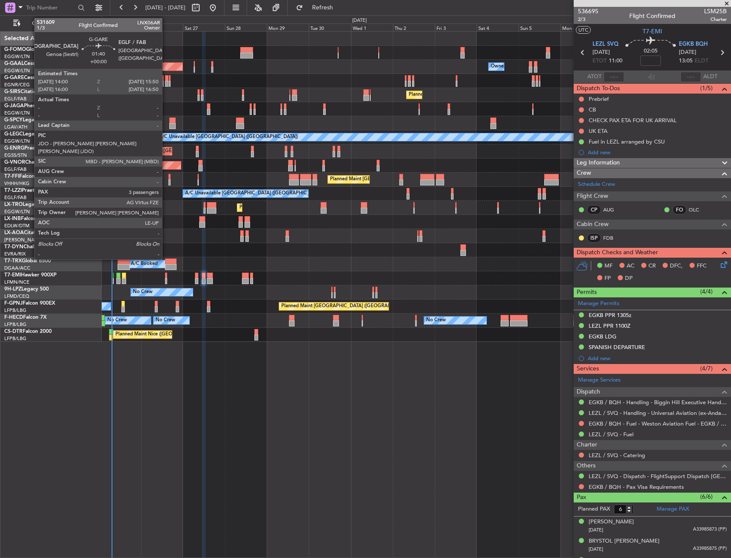
click at [166, 84] on div at bounding box center [166, 84] width 3 height 6
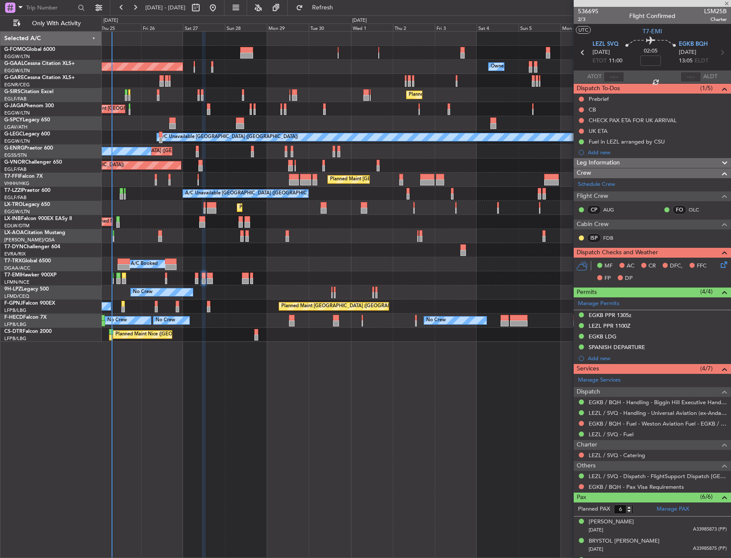
type input "3"
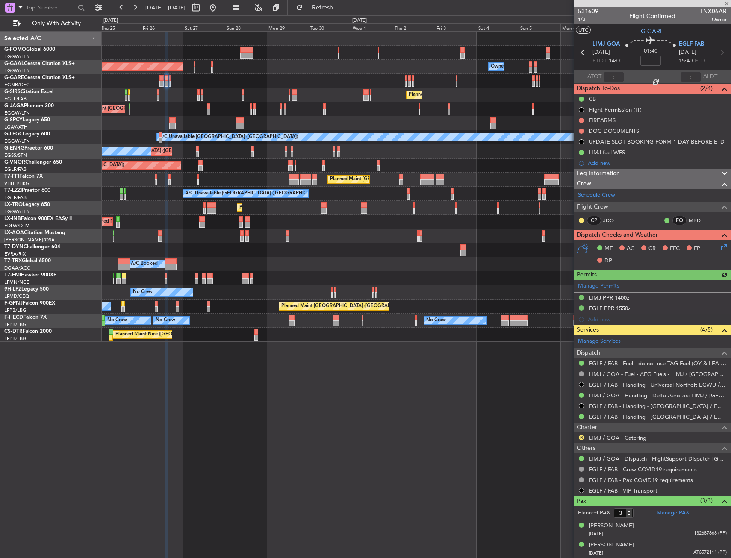
drag, startPoint x: 581, startPoint y: 121, endPoint x: 577, endPoint y: 139, distance: 18.5
click at [581, 121] on button at bounding box center [581, 120] width 5 height 5
click at [573, 172] on span "Cancelled" at bounding box center [583, 171] width 24 height 9
click at [581, 131] on button at bounding box center [581, 131] width 5 height 5
click at [571, 183] on span "Cancelled" at bounding box center [583, 181] width 24 height 9
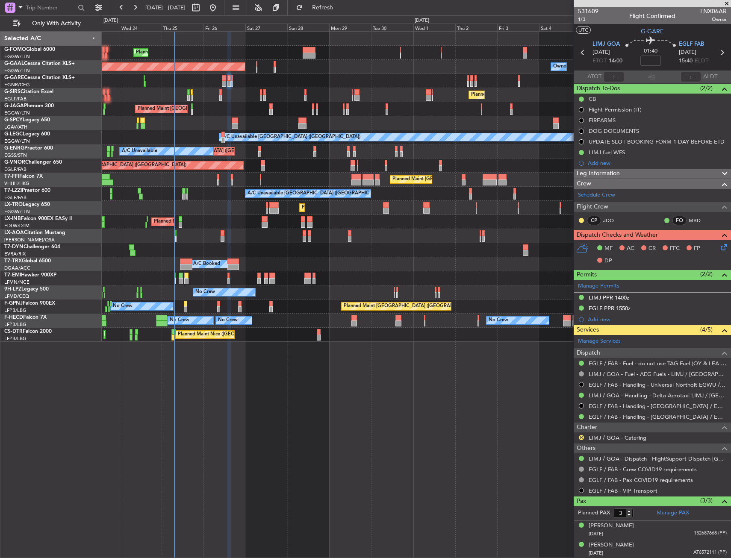
click at [224, 228] on div "Planned Maint [GEOGRAPHIC_DATA] ([GEOGRAPHIC_DATA])" at bounding box center [416, 222] width 629 height 14
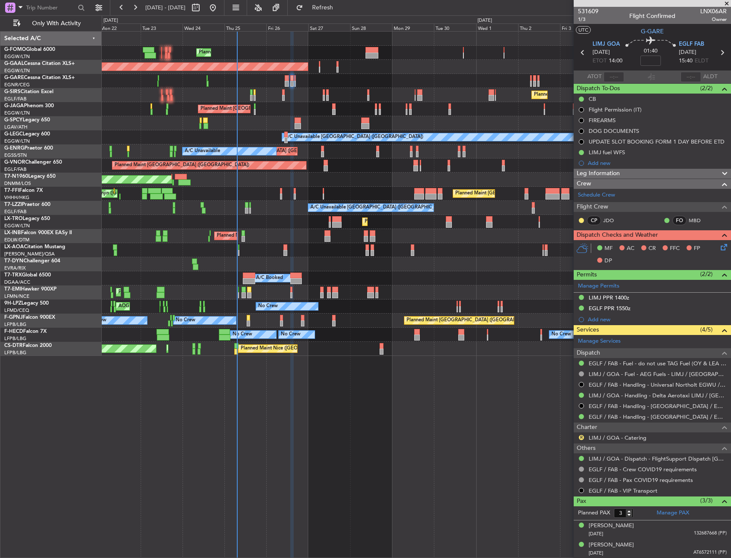
click at [194, 229] on div "Planned Maint London (Luton) A/C Unavailable" at bounding box center [416, 222] width 629 height 14
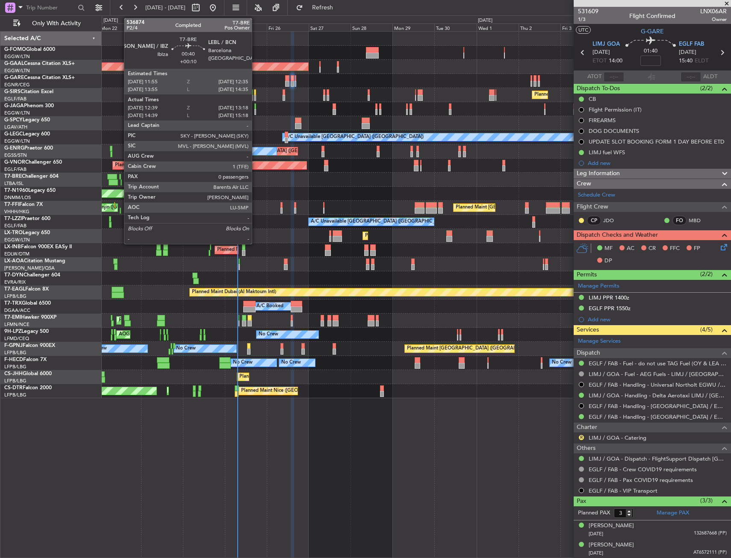
click at [120, 177] on div at bounding box center [119, 177] width 1 height 6
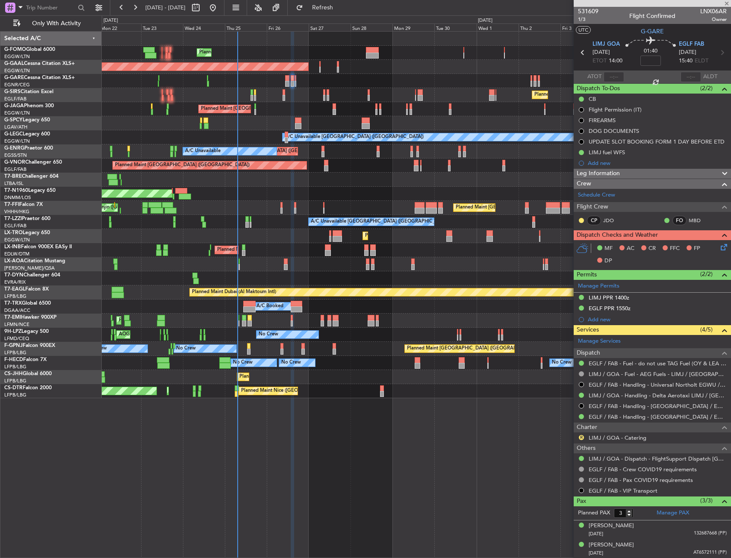
type input "+00:10"
type input "12:39"
type input "13:18"
type input "0"
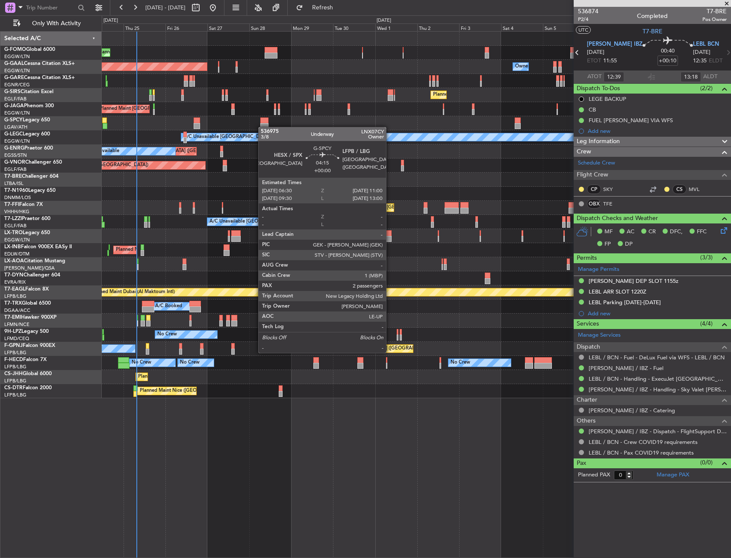
click at [262, 127] on div "Planned Maint London (Luton) Planned Maint Dusseldorf Owner Owner Owner Planned…" at bounding box center [416, 215] width 629 height 367
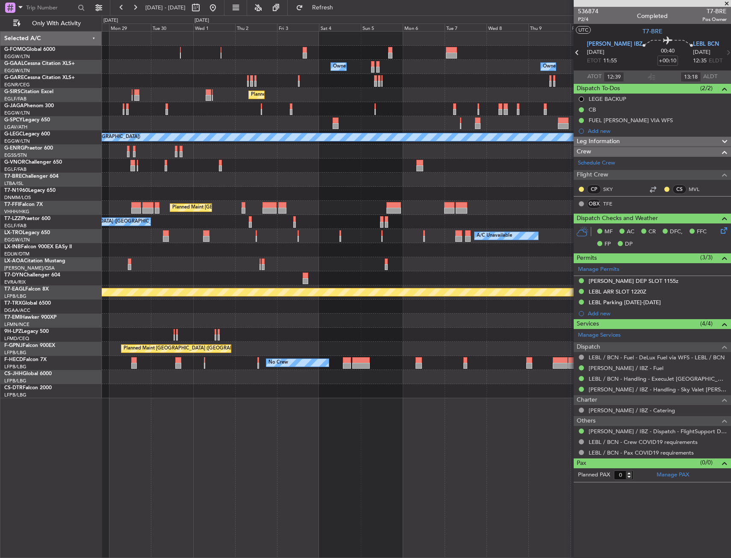
click at [171, 183] on div "Owner Owner Owner Owner Owner No Crew Planned Maint Dusseldorf Planned Maint Lo…" at bounding box center [416, 215] width 629 height 367
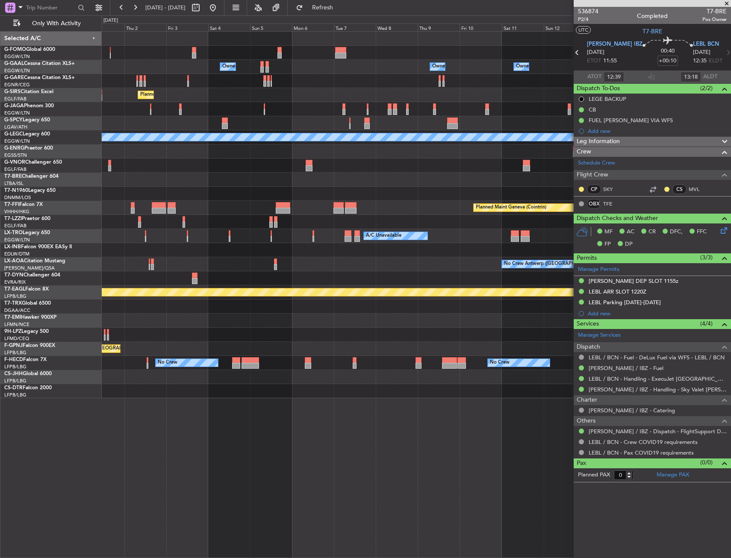
click at [224, 186] on div "Owner Owner Owner Owner Owner No Crew Planned Maint London (Luton) A/C Unavaila…" at bounding box center [416, 215] width 629 height 367
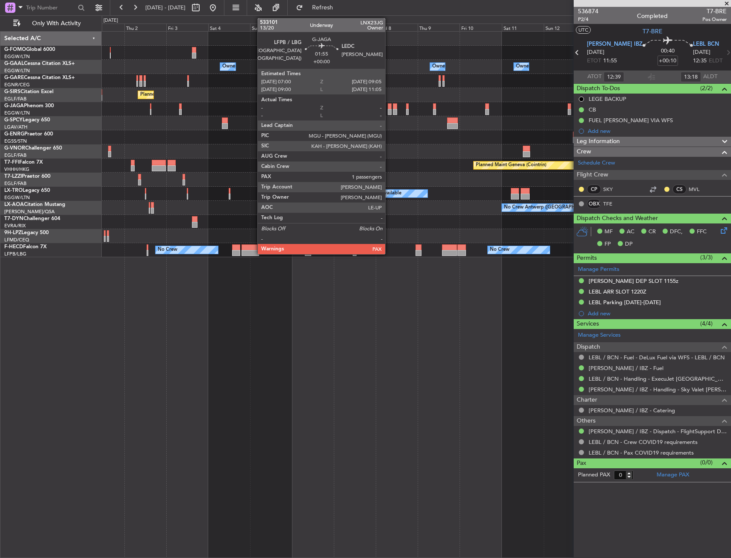
click at [389, 110] on div at bounding box center [390, 112] width 4 height 6
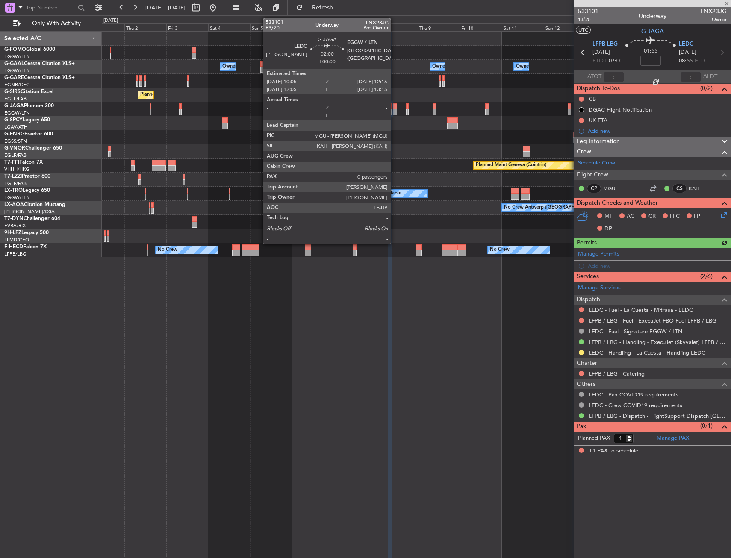
click at [395, 110] on div at bounding box center [395, 112] width 4 height 6
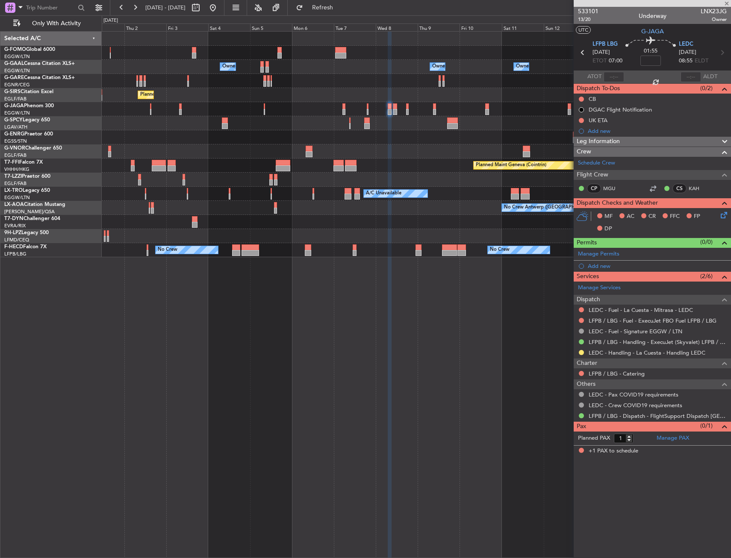
type input "0"
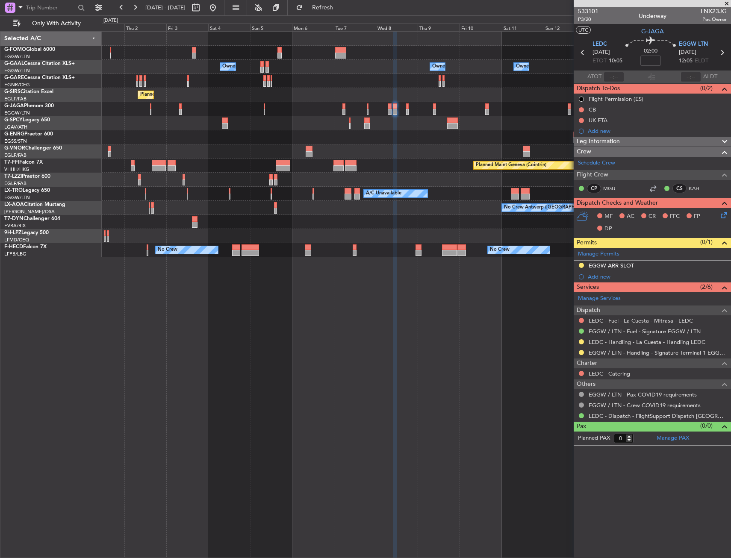
click at [195, 231] on div "Owner Owner No Crew Owner Owner Owner Owner Planned Maint London (Luton) Planne…" at bounding box center [416, 145] width 629 height 226
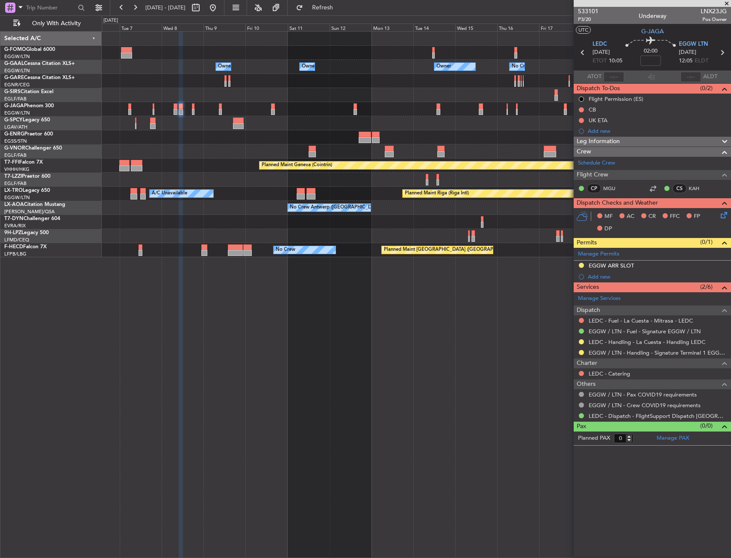
click at [193, 233] on div "Owner Owner No Crew Owner Owner Owner Owner Planned Maint Oxford (Kidlington) P…" at bounding box center [416, 145] width 629 height 226
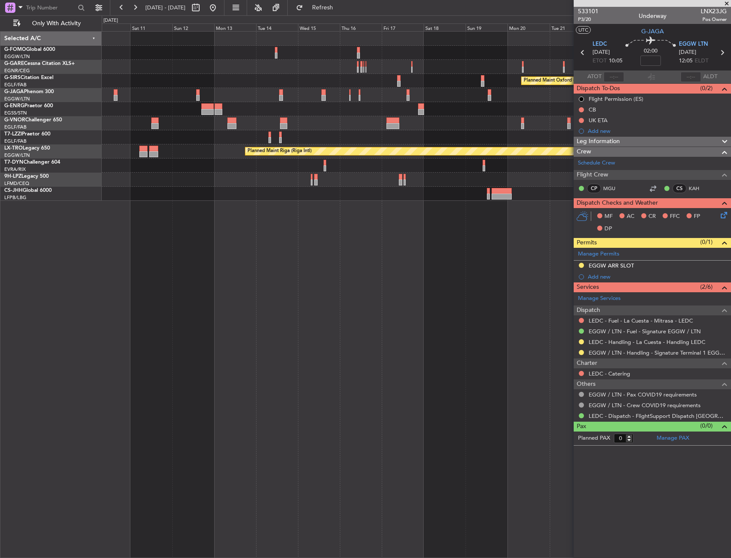
click at [420, 212] on div "Planned Maint Oxford (Kidlington) A/C Unavailable London (Luton) Planned Maint …" at bounding box center [416, 294] width 629 height 527
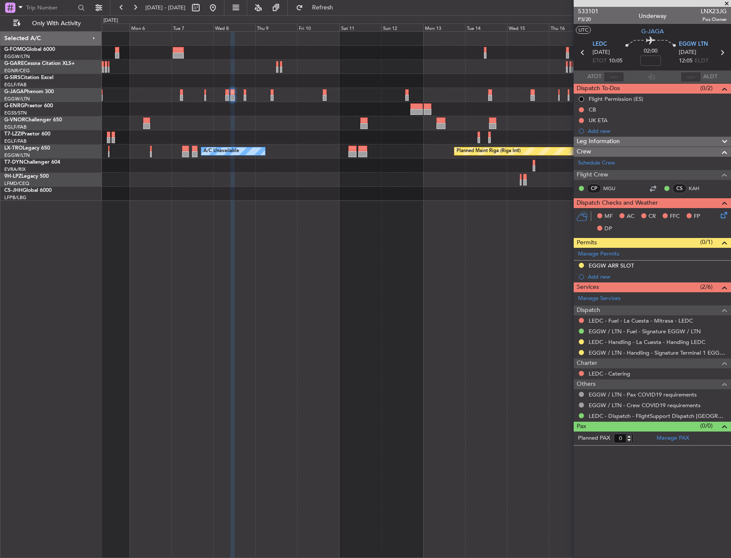
click at [391, 213] on div "Planned Maint Oxford (Kidlington) Planned Maint London (Luton) A/C Unavailable …" at bounding box center [416, 294] width 629 height 527
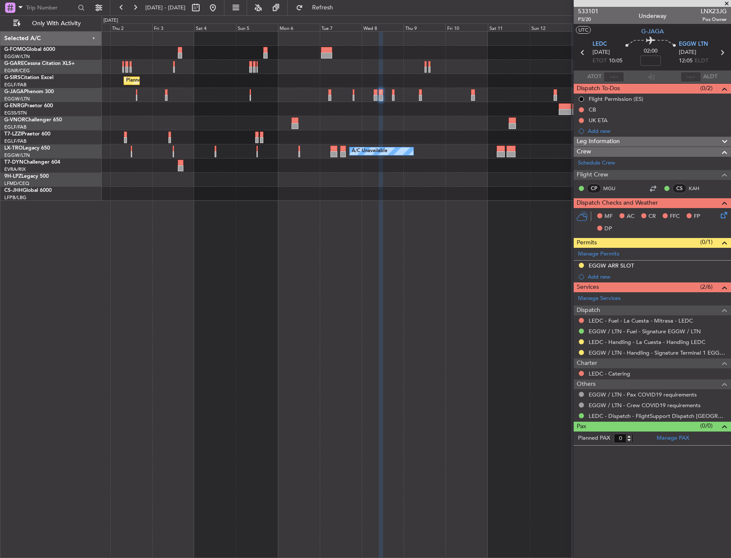
click at [383, 212] on div "Planned Maint London (Luton) Planned Maint Oxford (Kidlington) A/C Unavailable …" at bounding box center [416, 294] width 629 height 527
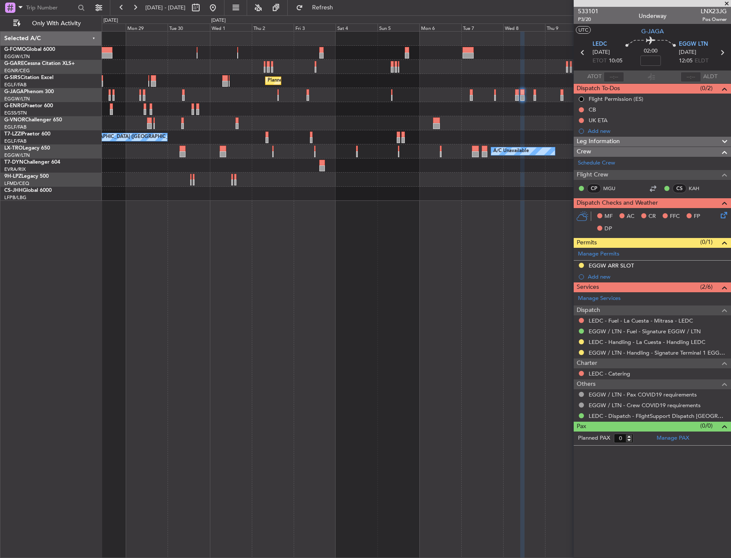
click at [419, 218] on div "Planned Maint London (Luton) Planned Maint London (Luton) Planned Maint London …" at bounding box center [416, 294] width 629 height 527
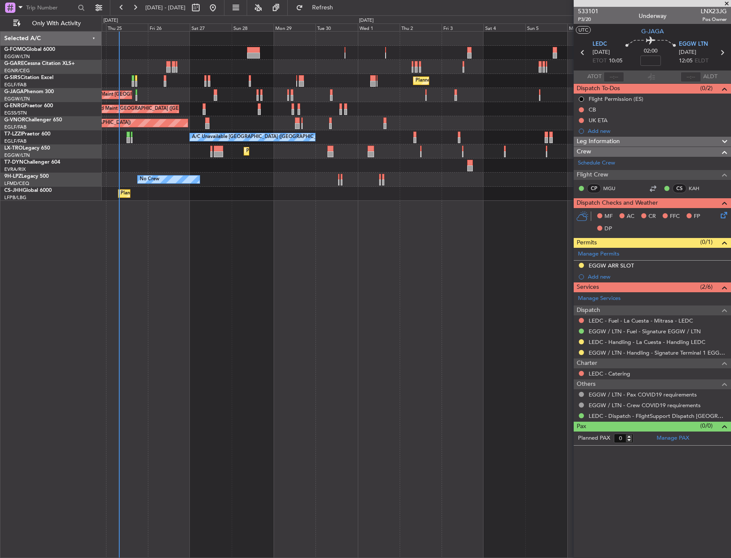
click at [442, 216] on div "Planned Maint London (Luton) Planned Maint London (Luton) Planned Maint London …" at bounding box center [416, 294] width 629 height 527
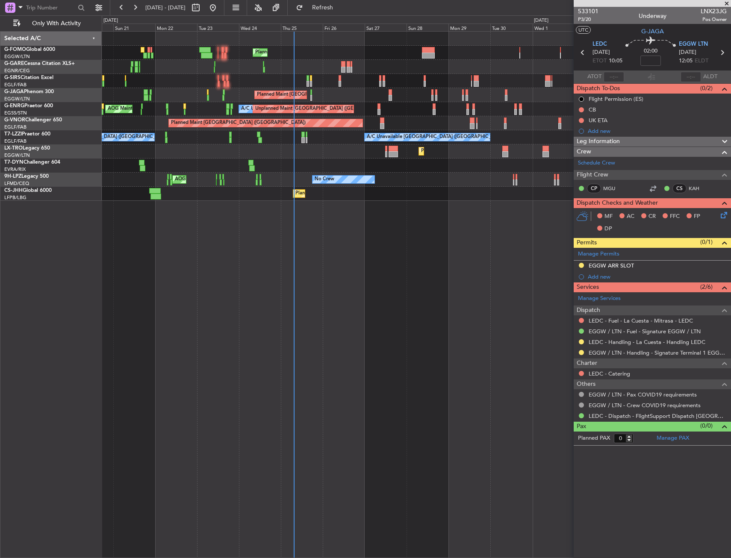
click at [398, 213] on div "Planned Maint London (Luton) Planned Maint London (Luton) Unplanned Maint Londo…" at bounding box center [416, 294] width 629 height 527
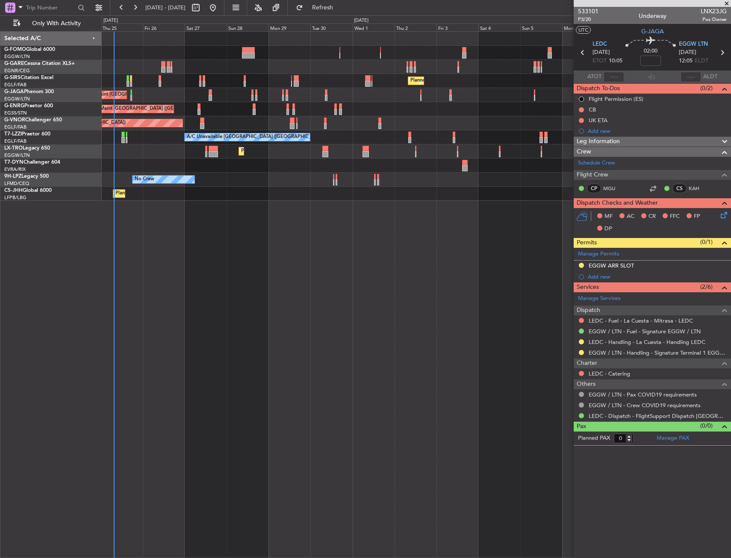
click at [6, 251] on div "Planned Maint London (Luton) Planned Maint London (Luton) Planned Maint London …" at bounding box center [365, 286] width 731 height 543
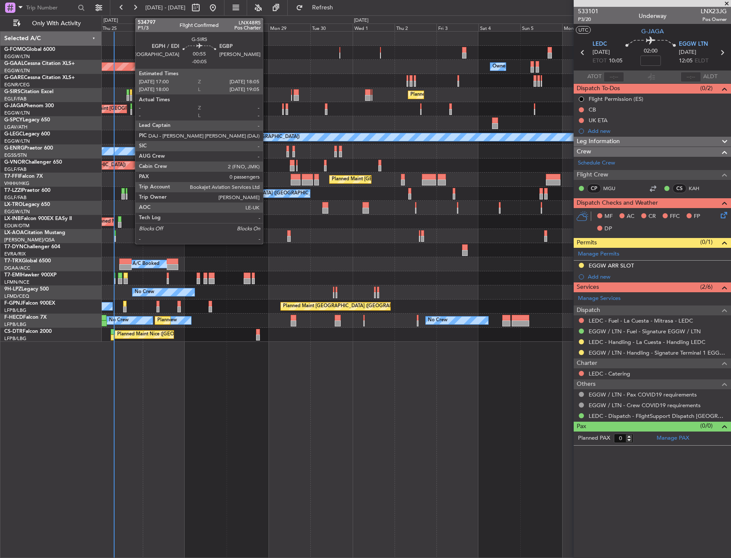
click at [131, 98] on div at bounding box center [131, 98] width 2 height 6
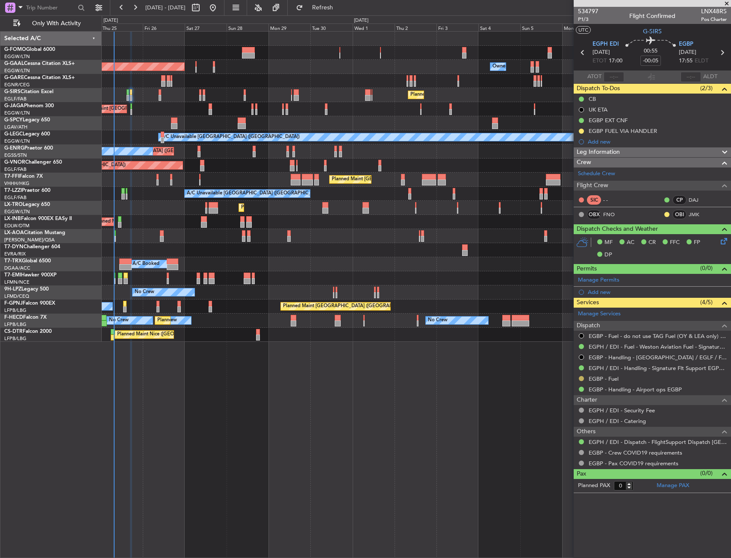
click at [582, 380] on button at bounding box center [581, 378] width 5 height 5
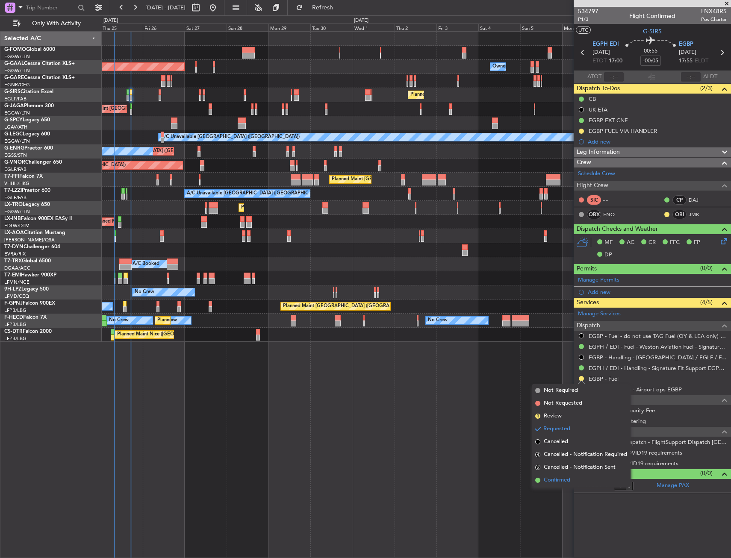
click at [546, 485] on li "Confirmed" at bounding box center [581, 480] width 99 height 13
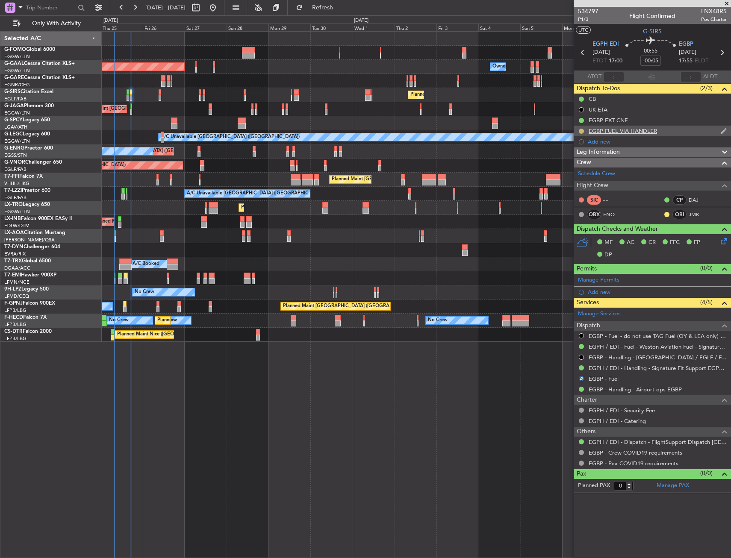
click at [582, 131] on button at bounding box center [581, 131] width 5 height 5
click at [571, 168] on span "Completed" at bounding box center [585, 169] width 28 height 9
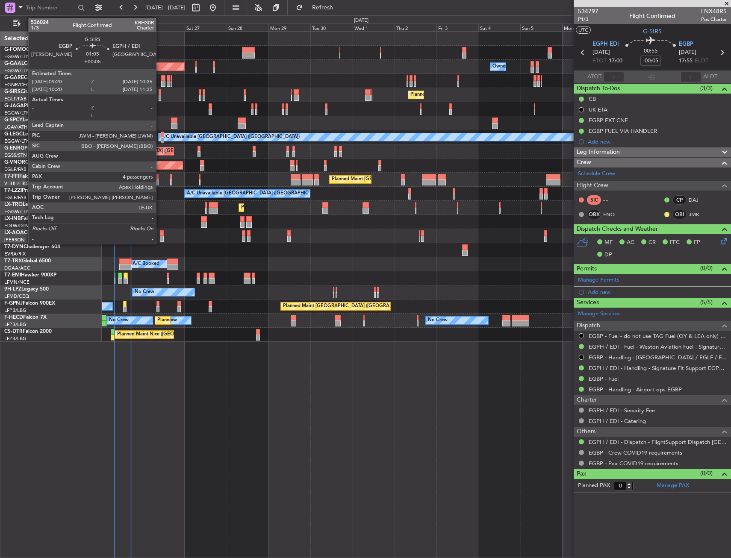
click at [160, 98] on div at bounding box center [160, 98] width 3 height 6
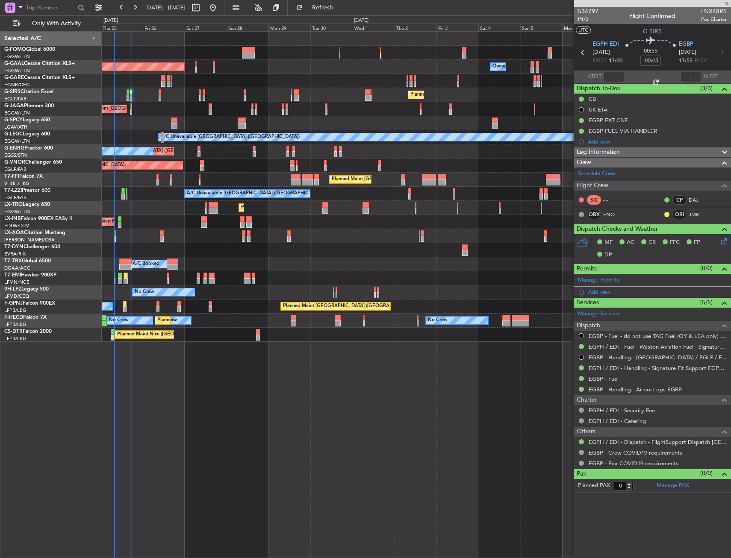
type input "+00:05"
type input "4"
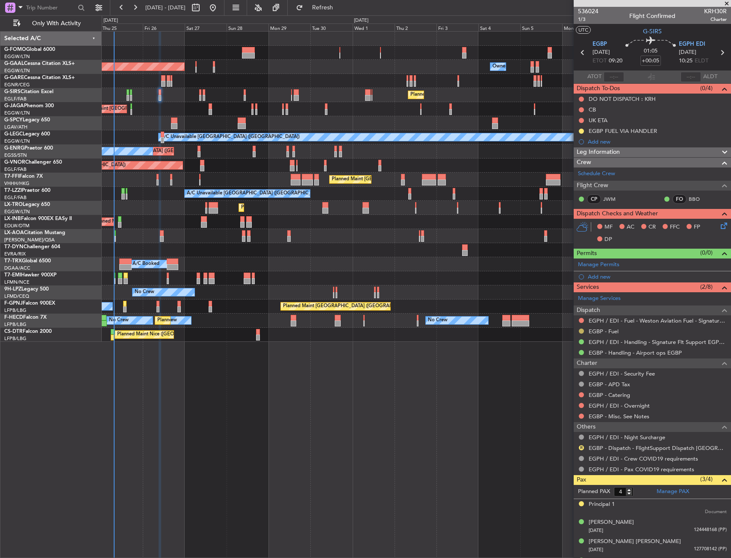
click at [581, 333] on button at bounding box center [581, 331] width 5 height 5
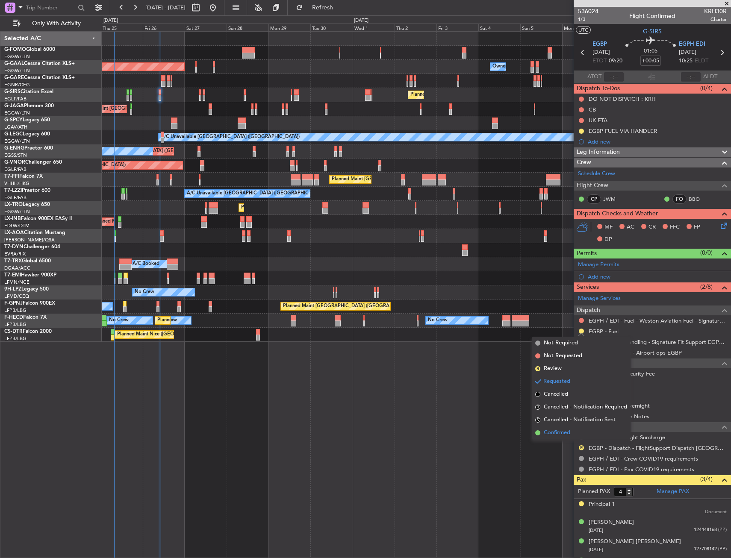
click at [552, 431] on span "Confirmed" at bounding box center [557, 433] width 27 height 9
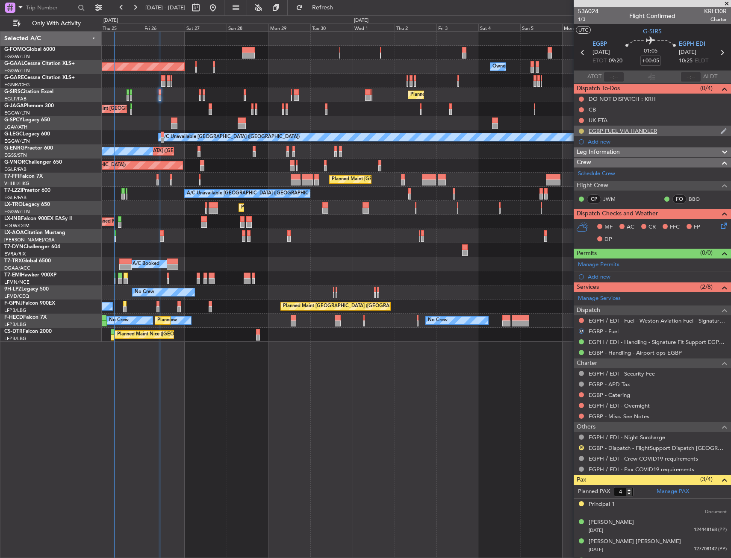
click at [580, 130] on button at bounding box center [581, 131] width 5 height 5
click at [578, 166] on span "Completed" at bounding box center [585, 169] width 28 height 9
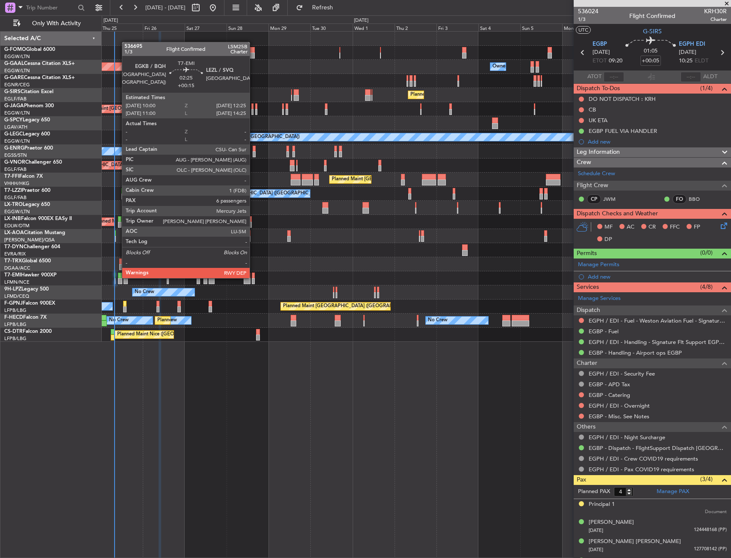
click at [118, 277] on div at bounding box center [120, 276] width 4 height 6
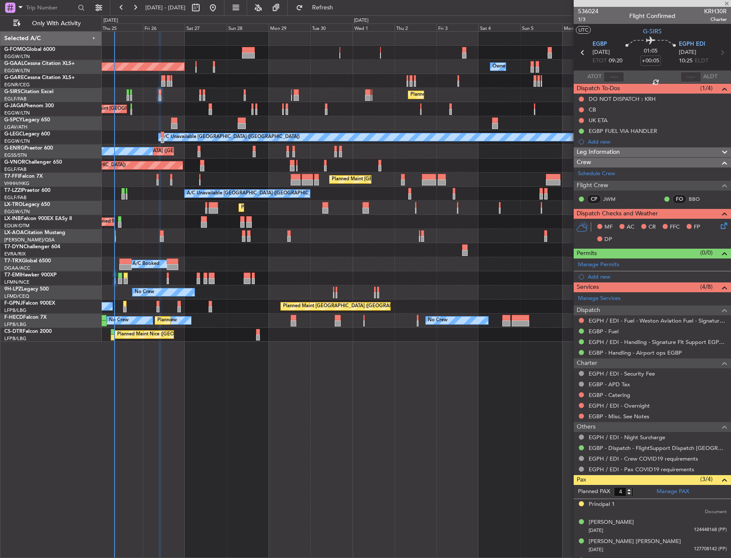
type input "+00:15"
type input "6"
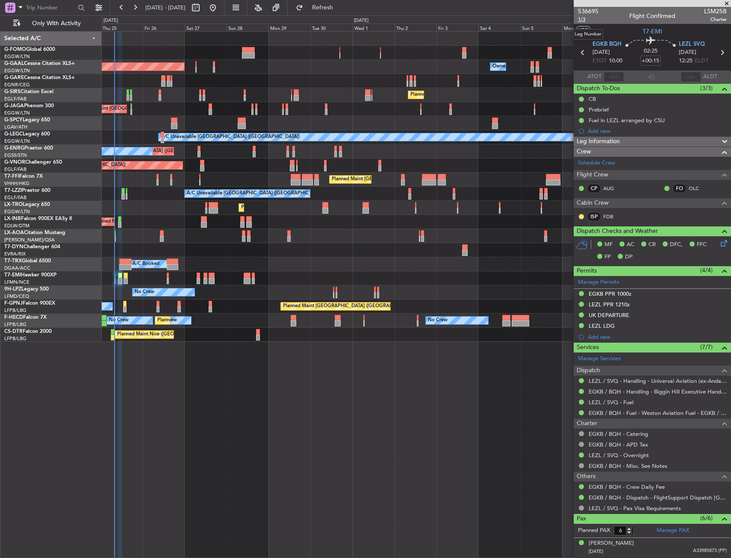
click at [585, 21] on span "1/3" at bounding box center [588, 19] width 21 height 7
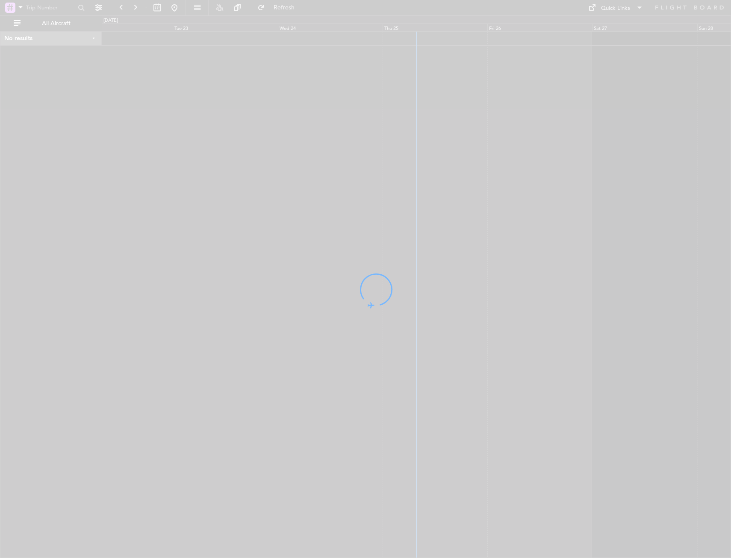
click at [72, 28] on div at bounding box center [365, 279] width 731 height 558
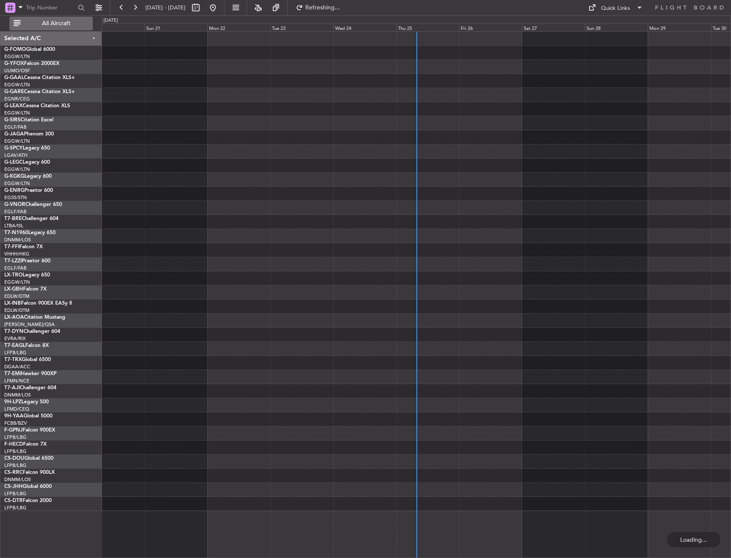
click at [54, 28] on button "All Aircraft" at bounding box center [50, 24] width 83 height 14
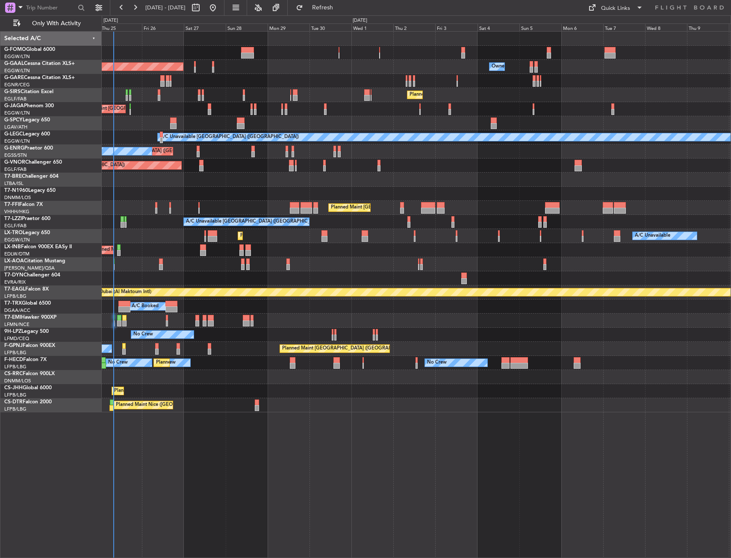
click at [139, 188] on div "Owner Planned [GEOGRAPHIC_DATA] Planned Maint [GEOGRAPHIC_DATA] ([GEOGRAPHIC_DA…" at bounding box center [416, 294] width 629 height 527
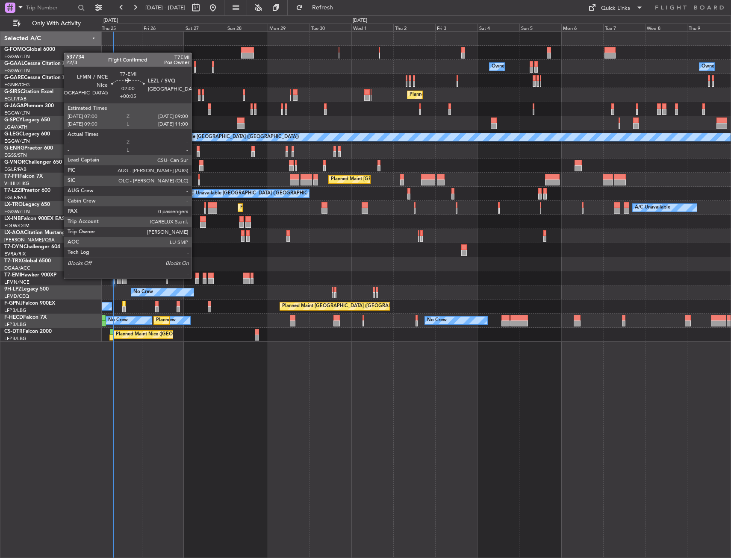
click at [195, 278] on div at bounding box center [197, 276] width 4 height 6
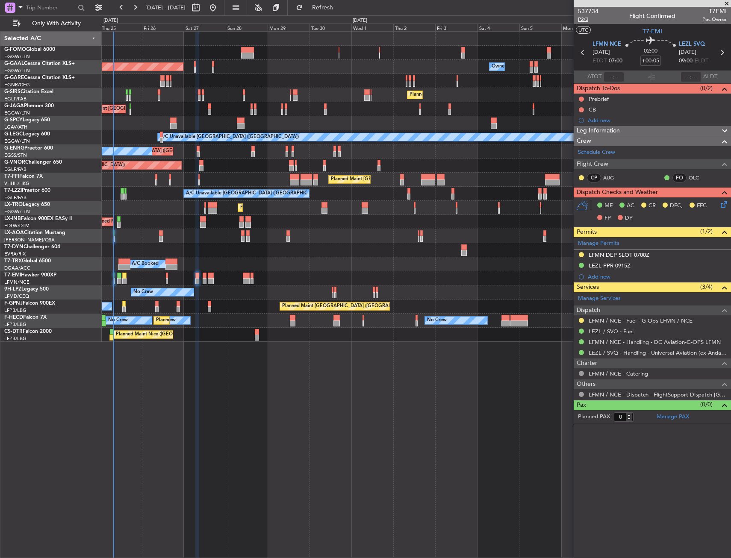
click at [584, 22] on span "P2/3" at bounding box center [588, 19] width 21 height 7
click at [581, 97] on button at bounding box center [581, 99] width 5 height 5
click at [578, 126] on span "In Progress" at bounding box center [585, 124] width 29 height 9
click at [581, 108] on button at bounding box center [581, 109] width 5 height 5
click at [581, 148] on span "Completed" at bounding box center [585, 147] width 28 height 9
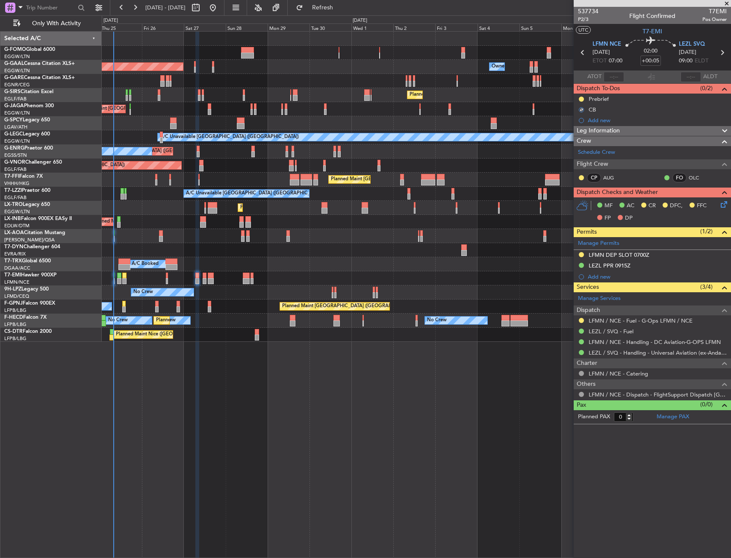
click at [723, 206] on icon at bounding box center [722, 203] width 7 height 7
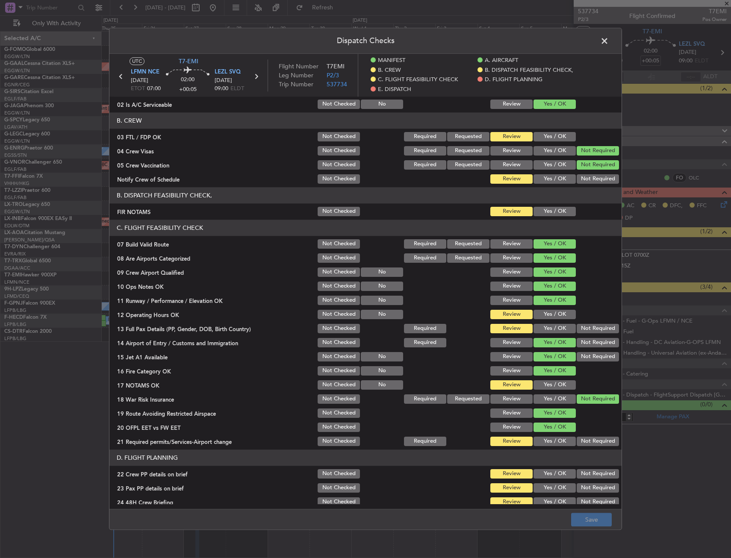
scroll to position [128, 0]
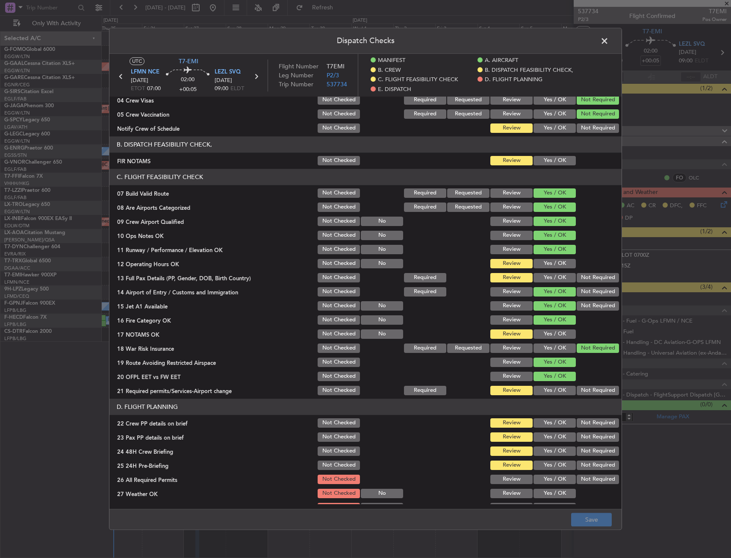
click at [546, 267] on button "Yes / OK" at bounding box center [555, 263] width 42 height 9
click at [548, 275] on button "Yes / OK" at bounding box center [555, 277] width 42 height 9
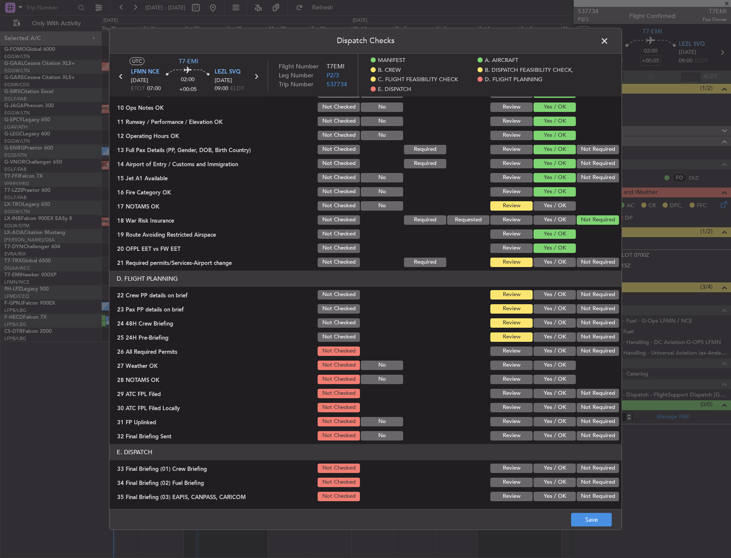
click at [545, 208] on button "Yes / OK" at bounding box center [555, 205] width 42 height 9
click at [554, 260] on button "Yes / OK" at bounding box center [555, 262] width 42 height 9
click at [546, 295] on button "Yes / OK" at bounding box center [555, 294] width 42 height 9
drag, startPoint x: 546, startPoint y: 308, endPoint x: 548, endPoint y: 322, distance: 14.2
click at [548, 310] on button "Yes / OK" at bounding box center [555, 308] width 42 height 9
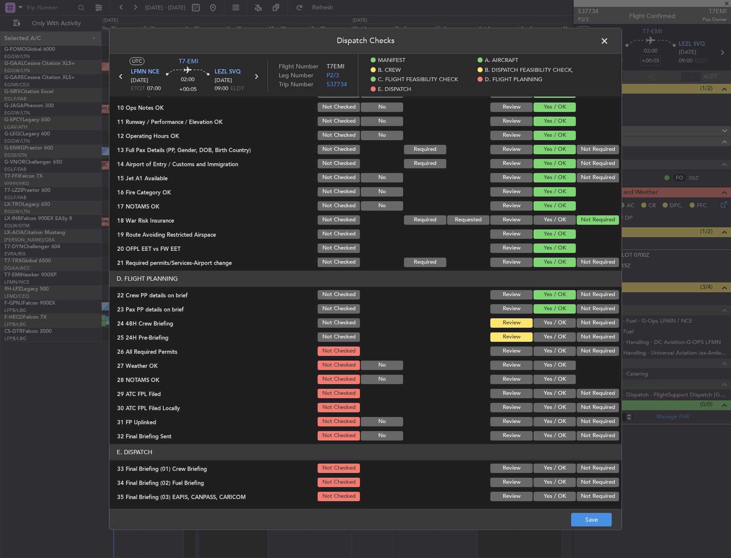
drag, startPoint x: 548, startPoint y: 325, endPoint x: 546, endPoint y: 343, distance: 17.6
click at [548, 327] on button "Yes / OK" at bounding box center [555, 323] width 42 height 9
click at [546, 344] on section "D. FLIGHT PLANNING 22 Crew PP details on brief Not Checked Review Yes / OK Not …" at bounding box center [365, 356] width 512 height 171
drag, startPoint x: 546, startPoint y: 344, endPoint x: 553, endPoint y: 342, distance: 6.9
click at [551, 336] on button "Yes / OK" at bounding box center [555, 337] width 42 height 9
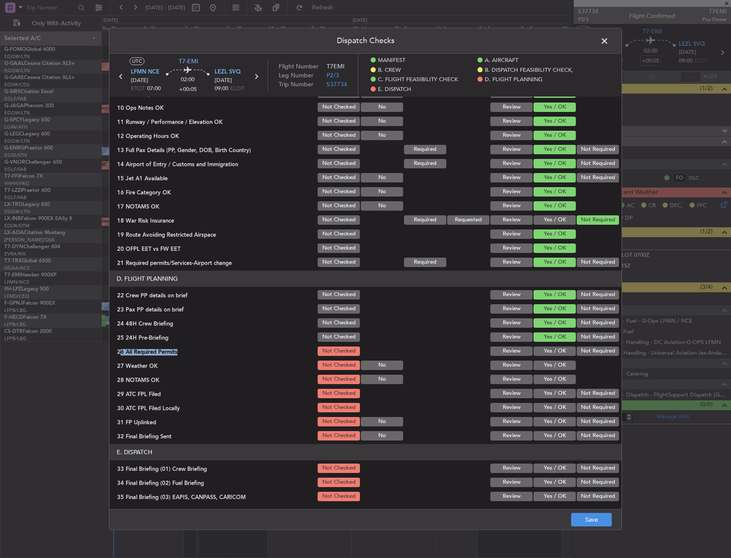
click at [577, 338] on button "Not Required" at bounding box center [598, 337] width 42 height 9
click at [583, 516] on button "Save" at bounding box center [591, 520] width 41 height 14
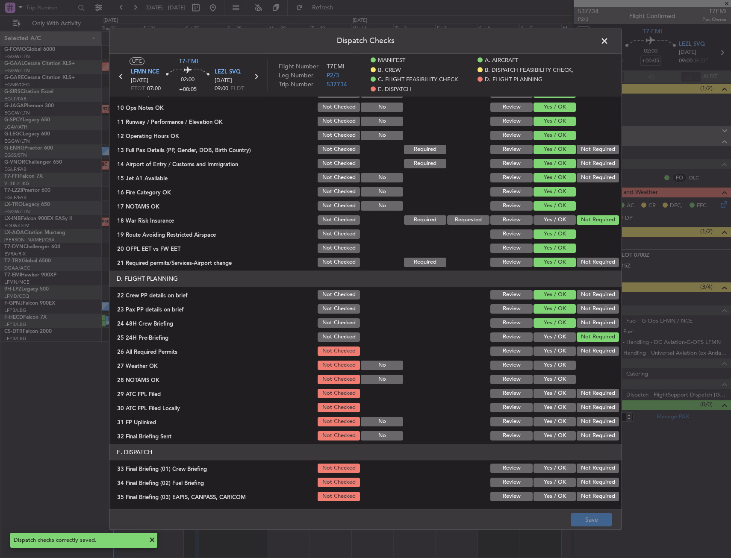
click at [609, 42] on span at bounding box center [609, 43] width 0 height 17
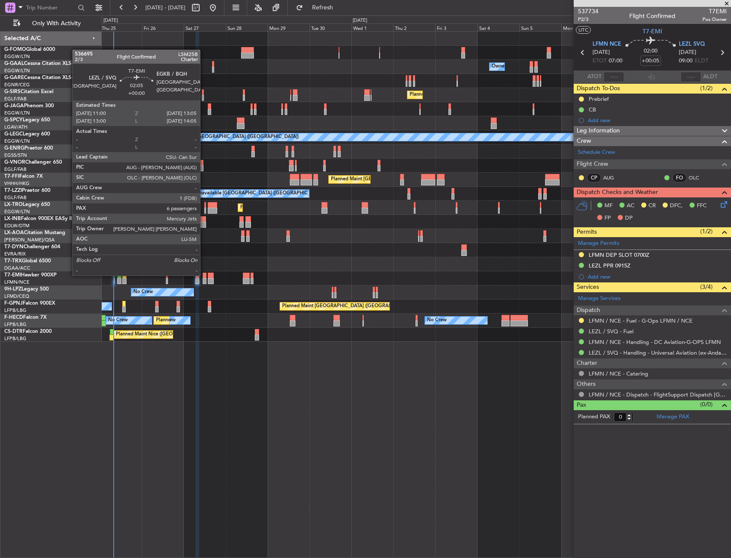
click at [204, 275] on div at bounding box center [205, 276] width 4 height 6
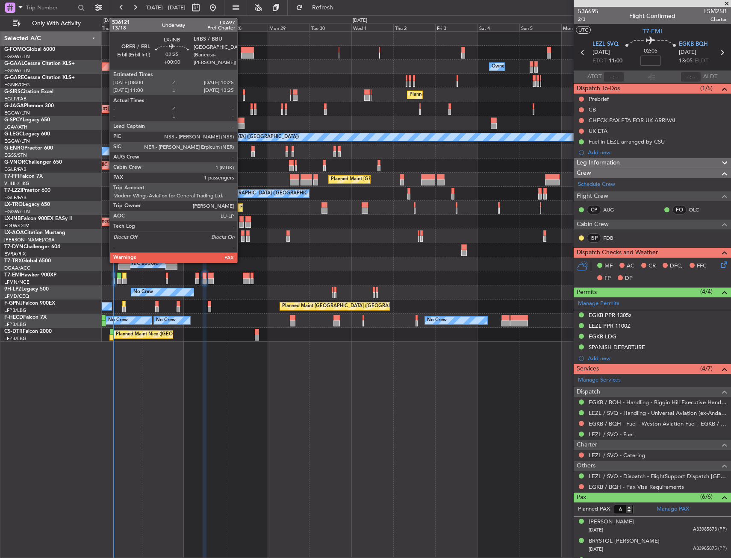
click at [241, 218] on div at bounding box center [241, 219] width 4 height 6
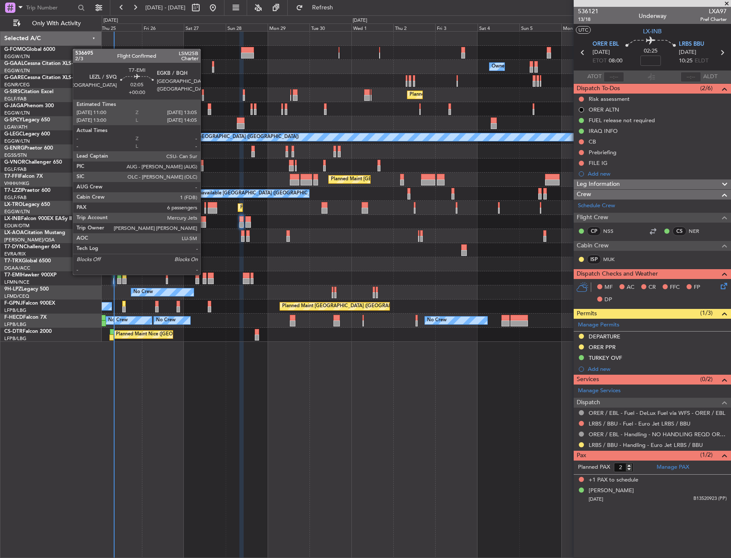
click at [204, 274] on div at bounding box center [205, 276] width 4 height 6
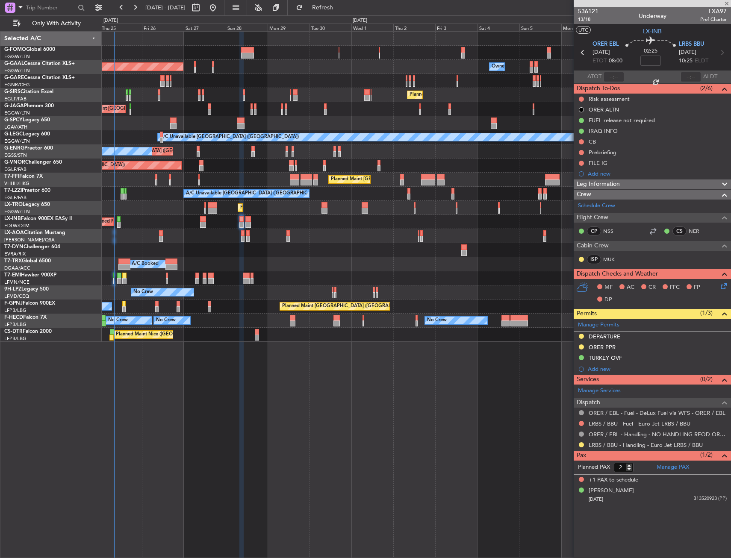
type input "6"
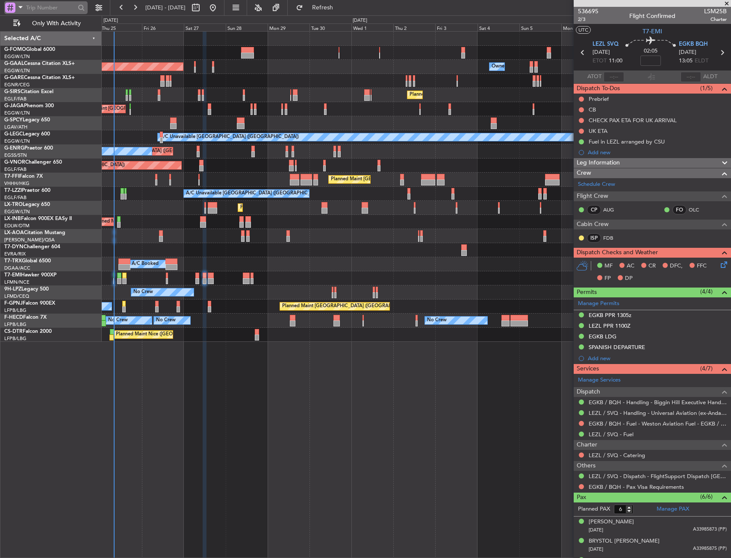
click at [23, 5] on span at bounding box center [20, 7] width 10 height 11
click at [38, 71] on div "Airport" at bounding box center [60, 67] width 110 height 15
click at [43, 10] on input "text" at bounding box center [50, 7] width 49 height 13
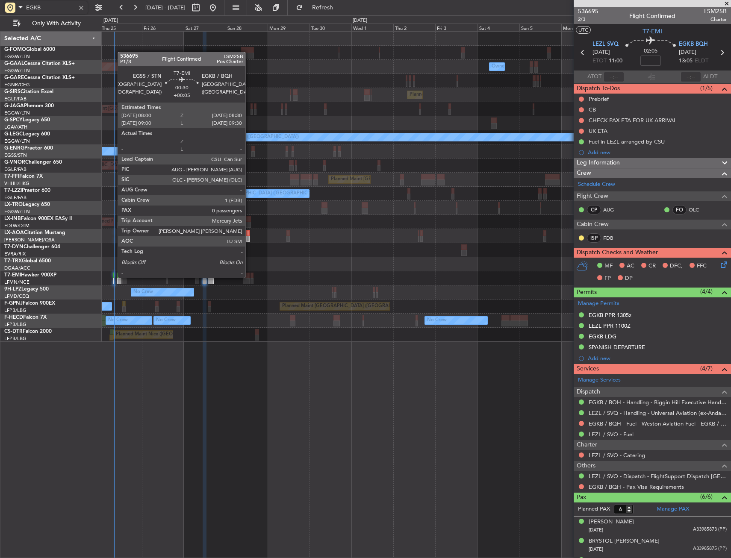
click at [113, 277] on div at bounding box center [113, 276] width 1 height 6
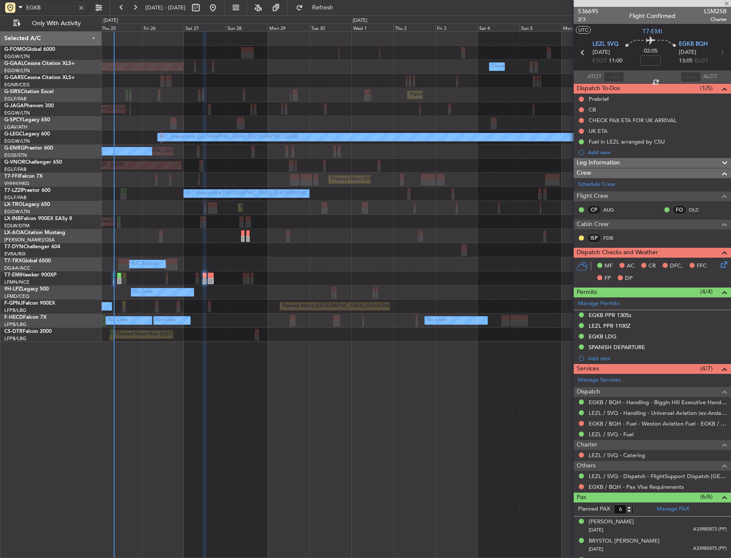
type input "EGKB"
click at [79, 6] on div at bounding box center [81, 7] width 9 height 9
type input "+00:05"
type input "0"
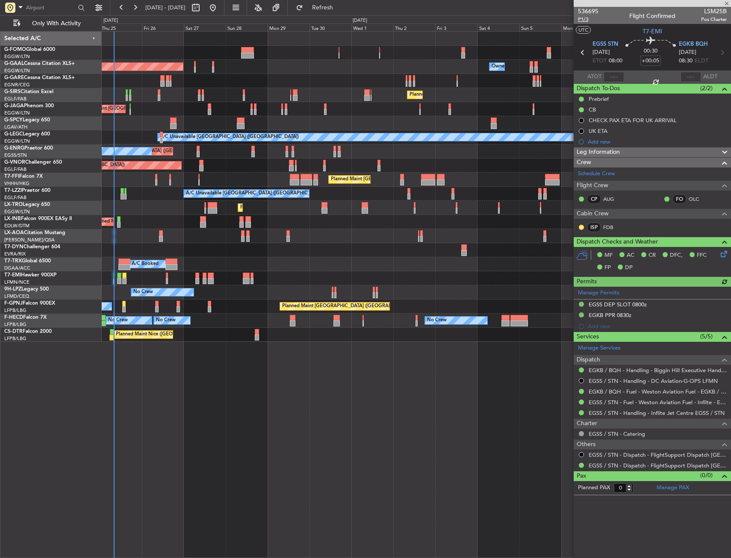
click at [586, 20] on span "P1/3" at bounding box center [588, 19] width 21 height 7
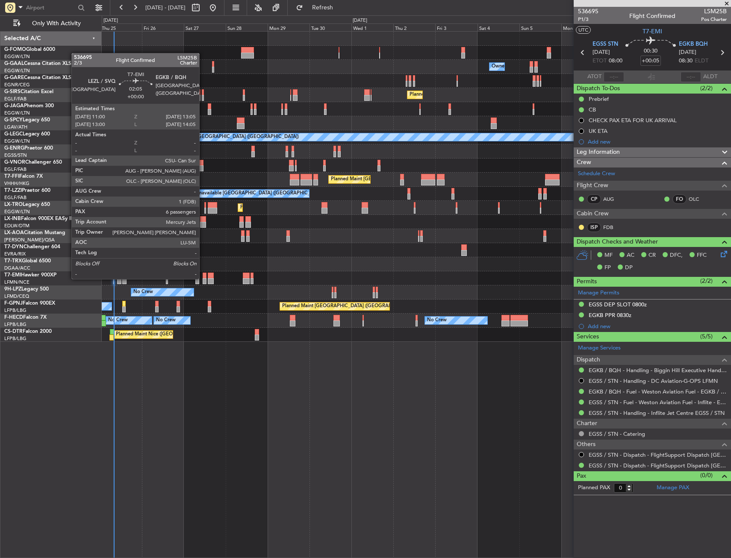
click at [203, 278] on div at bounding box center [205, 281] width 4 height 6
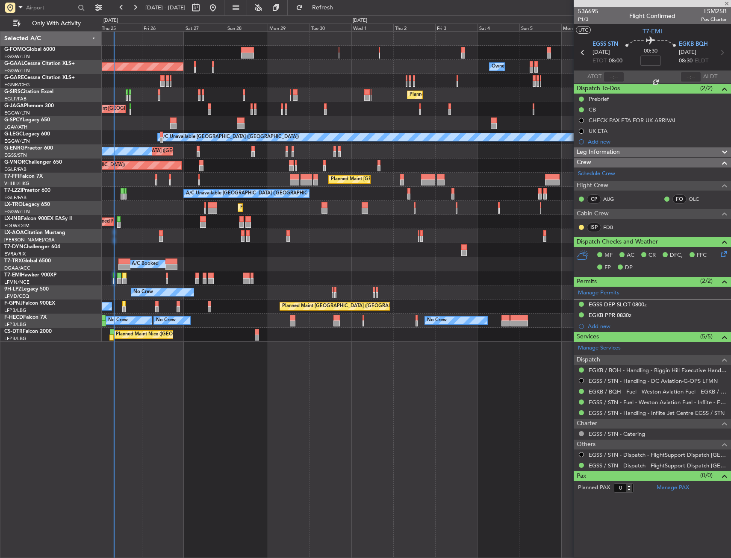
type input "6"
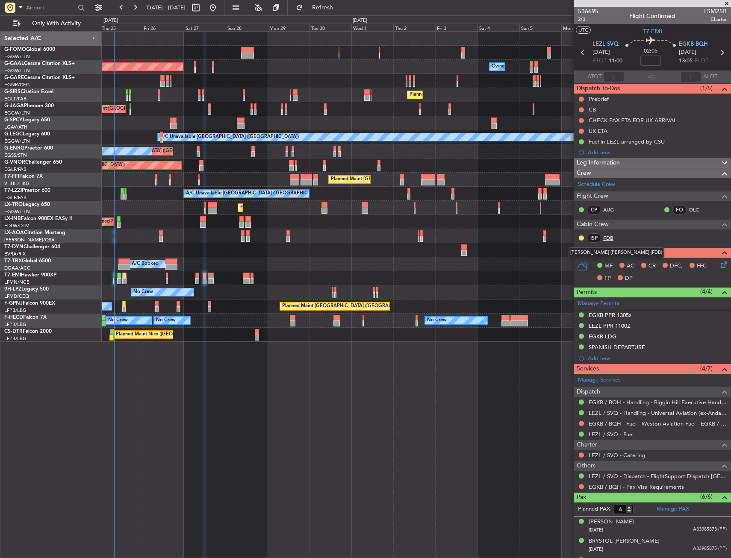
click at [612, 240] on link "FDB" at bounding box center [612, 238] width 19 height 8
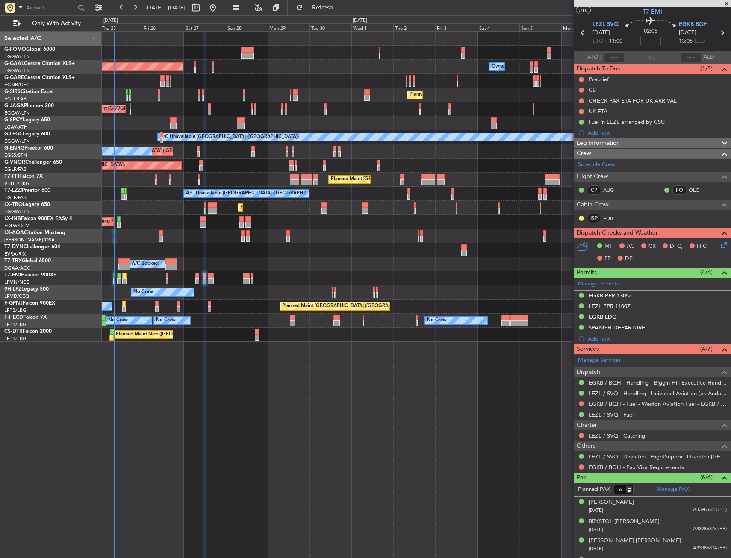
scroll to position [0, 0]
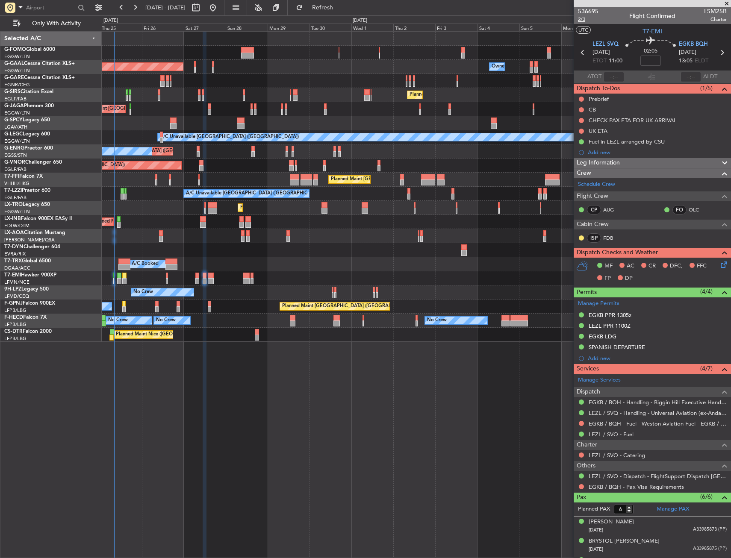
click at [583, 19] on span "2/3" at bounding box center [588, 19] width 21 height 7
click at [578, 17] on div "536695 2/3 Flight Confirmed LSM25B Charter" at bounding box center [652, 15] width 157 height 17
click at [586, 20] on span "2/3" at bounding box center [588, 19] width 21 height 7
click at [643, 61] on input at bounding box center [650, 61] width 21 height 10
click at [628, 32] on section "UTC T7-EMI" at bounding box center [652, 30] width 157 height 13
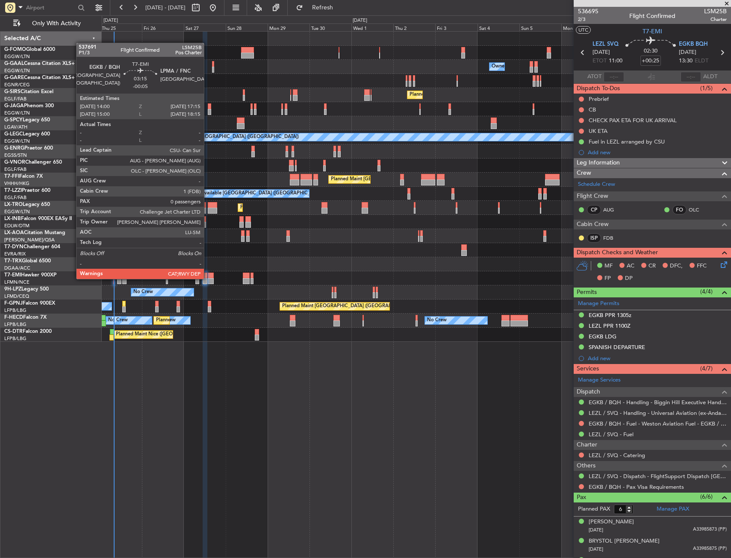
click at [208, 278] on div at bounding box center [211, 281] width 6 height 6
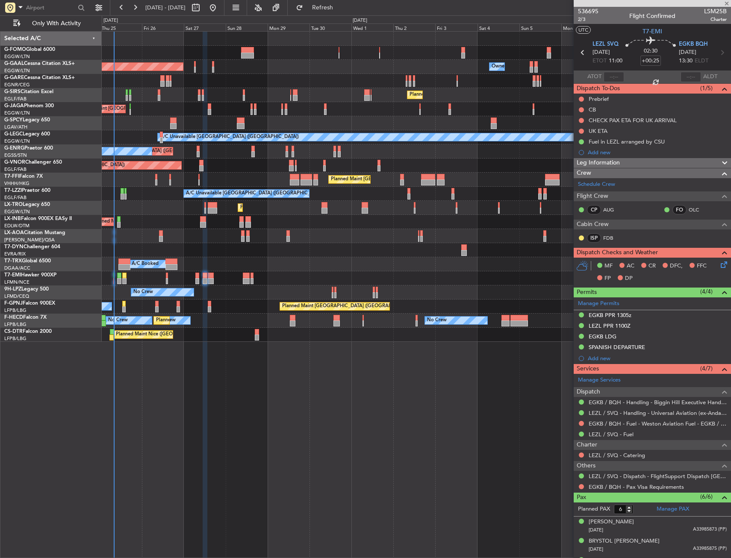
type input "-00:05"
type input "0"
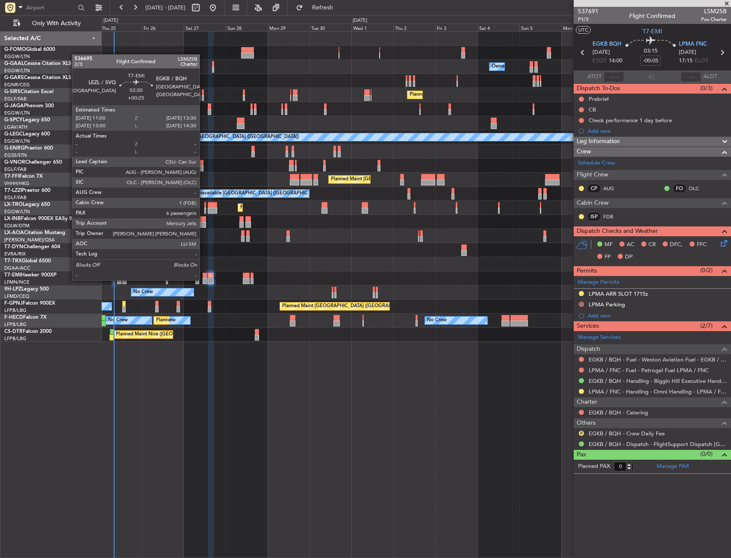
click at [204, 280] on div at bounding box center [205, 281] width 5 height 6
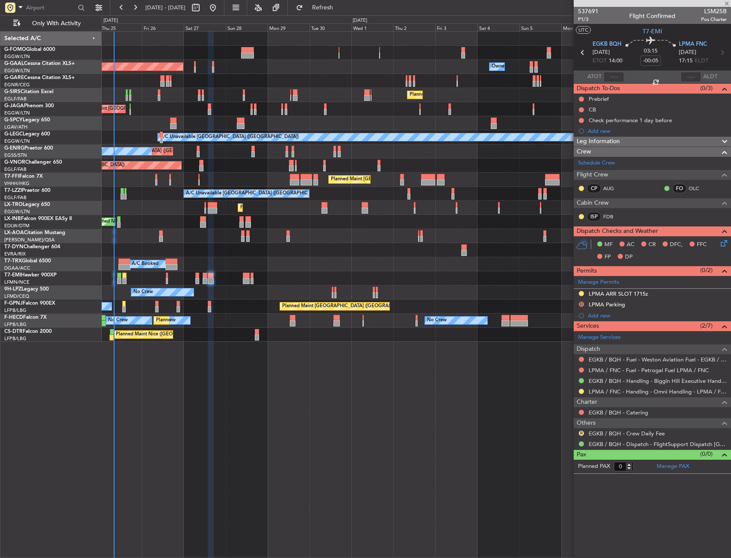
type input "+00:25"
type input "6"
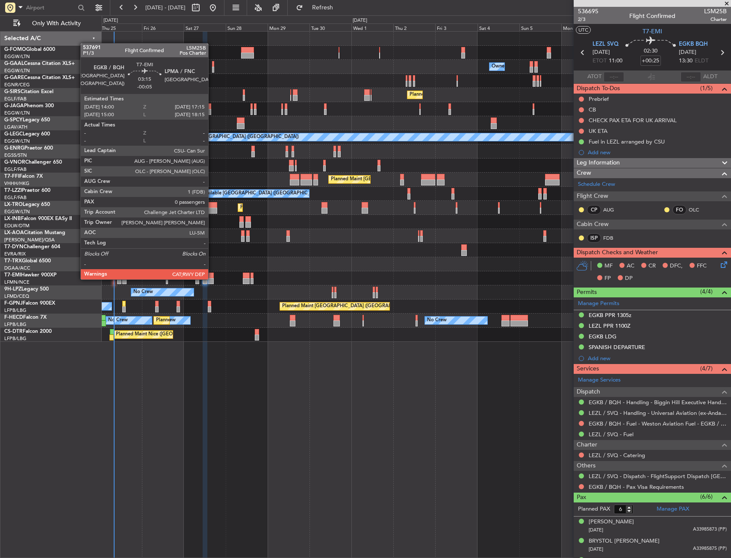
click at [212, 279] on div at bounding box center [211, 281] width 6 height 6
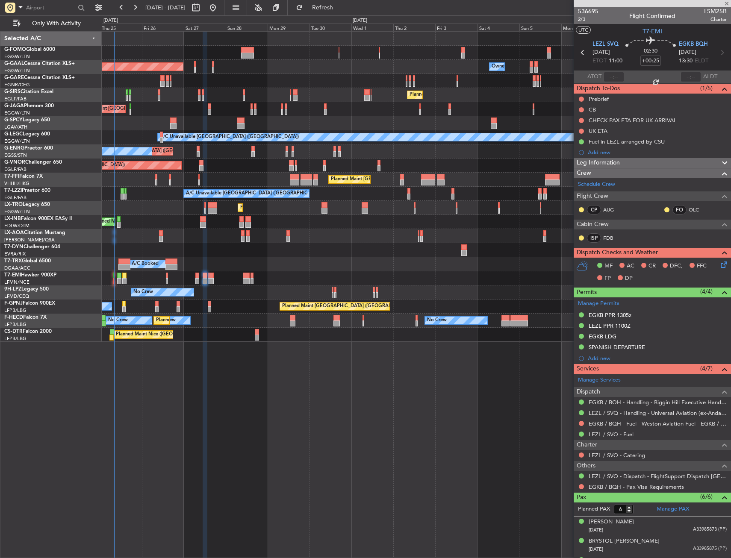
type input "-00:05"
type input "0"
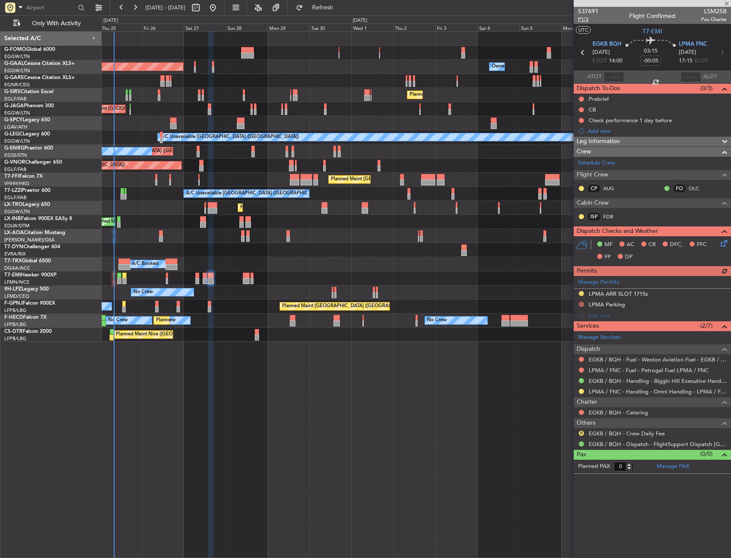
click at [584, 19] on span "P1/3" at bounding box center [588, 19] width 21 height 7
click at [581, 20] on span "P1/3" at bounding box center [588, 19] width 21 height 7
drag, startPoint x: 582, startPoint y: 97, endPoint x: 579, endPoint y: 109, distance: 12.8
click at [582, 97] on button at bounding box center [581, 99] width 5 height 5
click at [576, 126] on span "In Progress" at bounding box center [585, 124] width 29 height 9
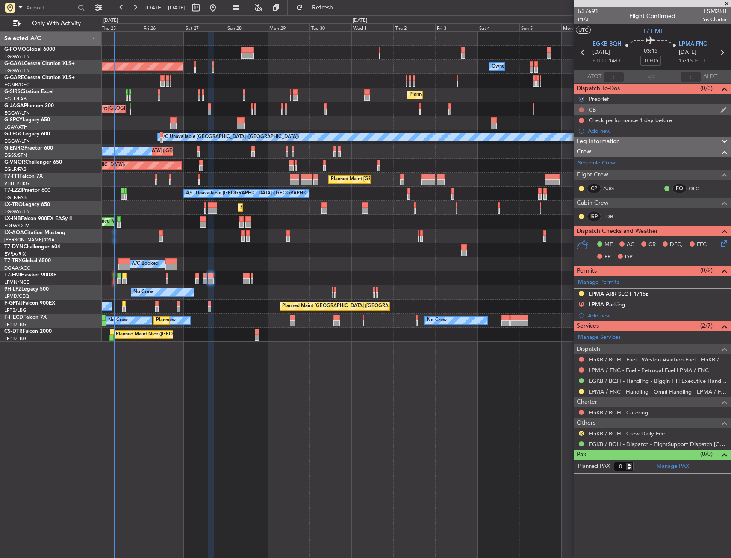
click at [580, 111] on button at bounding box center [581, 109] width 5 height 5
click at [576, 145] on span "Completed" at bounding box center [585, 147] width 28 height 9
click at [645, 59] on input "-00:05" at bounding box center [650, 61] width 21 height 10
click at [605, 26] on section "UTC T7-EMI" at bounding box center [652, 30] width 157 height 13
type input "+00:20"
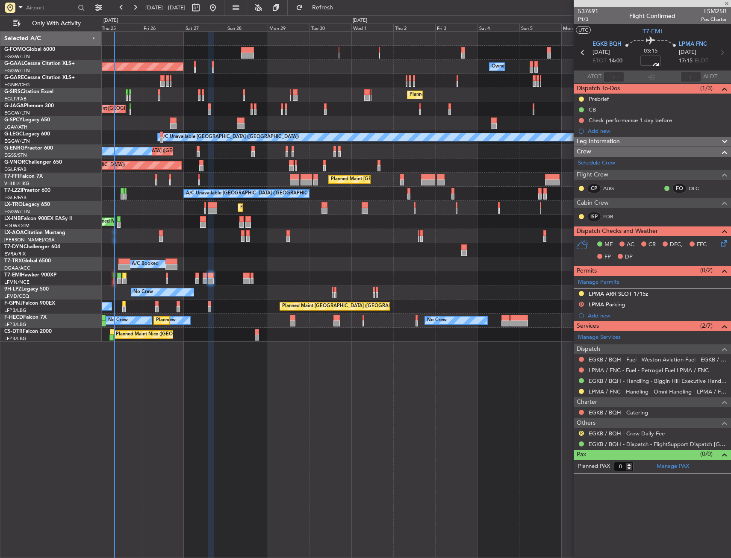
click at [726, 245] on icon at bounding box center [722, 242] width 7 height 7
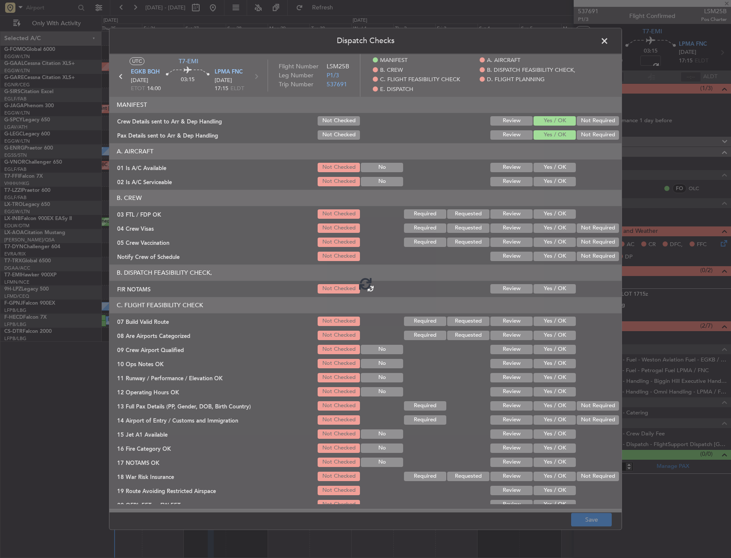
type input "+00:20"
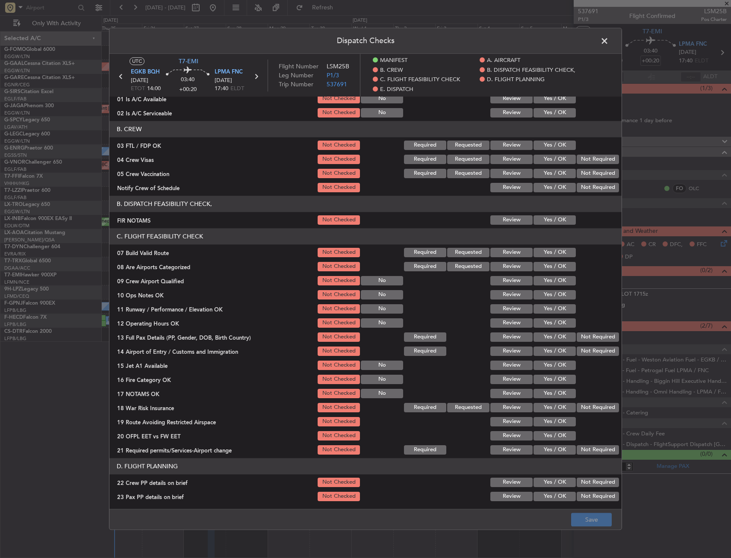
scroll to position [86, 0]
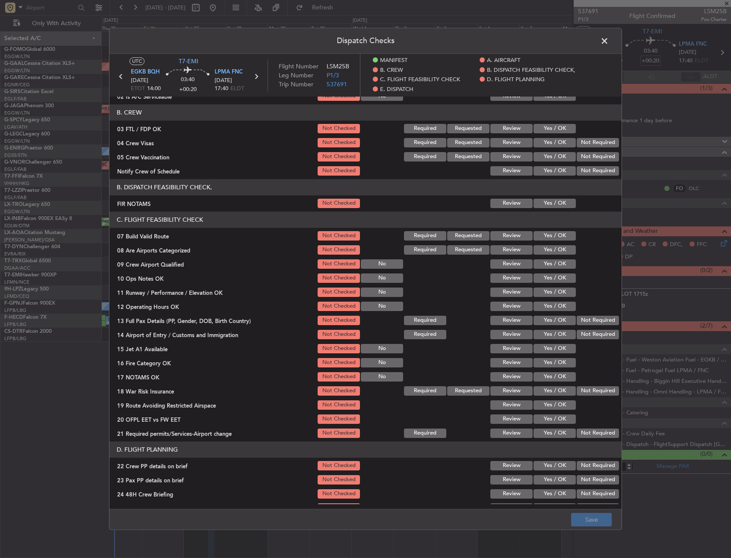
click at [554, 204] on button "Yes / OK" at bounding box center [555, 203] width 42 height 9
click at [555, 241] on button "Yes / OK" at bounding box center [555, 235] width 42 height 9
click at [555, 275] on button "Yes / OK" at bounding box center [555, 278] width 42 height 9
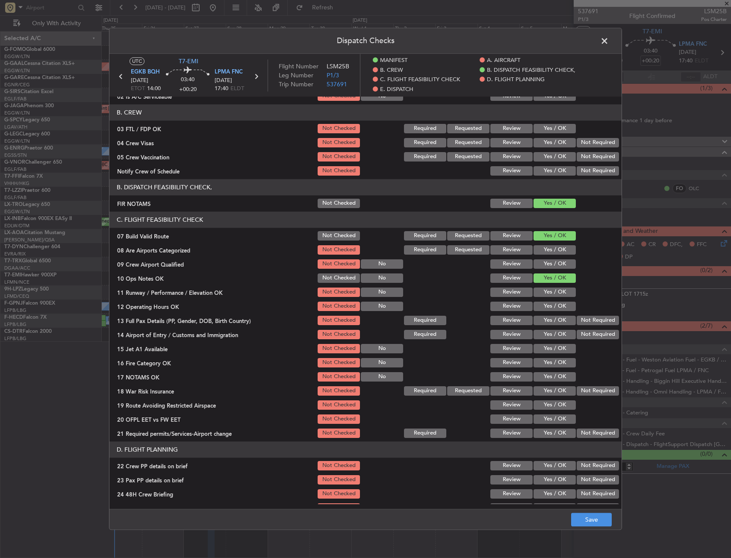
click at [554, 291] on button "Yes / OK" at bounding box center [555, 292] width 42 height 9
click at [553, 299] on section "C. FLIGHT FEASIBILITY CHECK 07 Build Valid Route Not Checked Required Requested…" at bounding box center [365, 326] width 512 height 228
click at [550, 313] on div "Yes / OK" at bounding box center [553, 307] width 43 height 12
click at [550, 308] on button "Yes / OK" at bounding box center [555, 306] width 42 height 9
drag, startPoint x: 550, startPoint y: 320, endPoint x: 548, endPoint y: 332, distance: 12.1
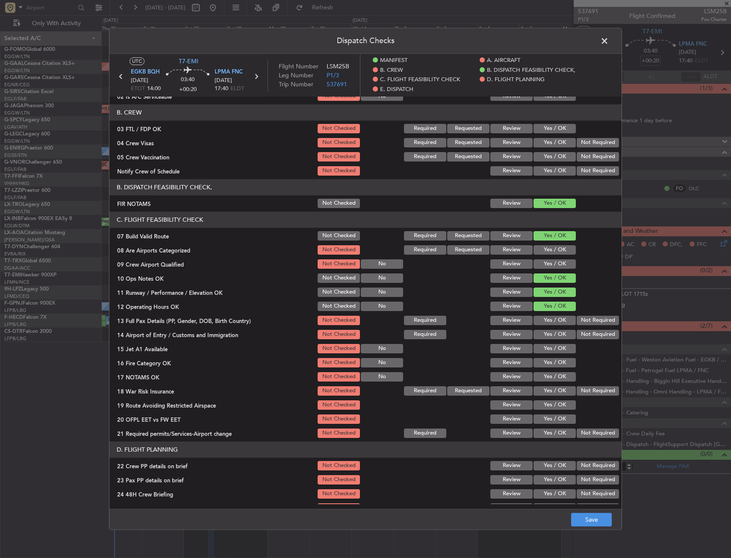
click at [550, 321] on button "Yes / OK" at bounding box center [555, 320] width 42 height 9
drag, startPoint x: 548, startPoint y: 334, endPoint x: 503, endPoint y: 299, distance: 56.9
click at [548, 335] on button "Yes / OK" at bounding box center [555, 334] width 42 height 9
click at [534, 348] on button "Yes / OK" at bounding box center [555, 348] width 42 height 9
click at [538, 365] on button "Yes / OK" at bounding box center [555, 362] width 42 height 9
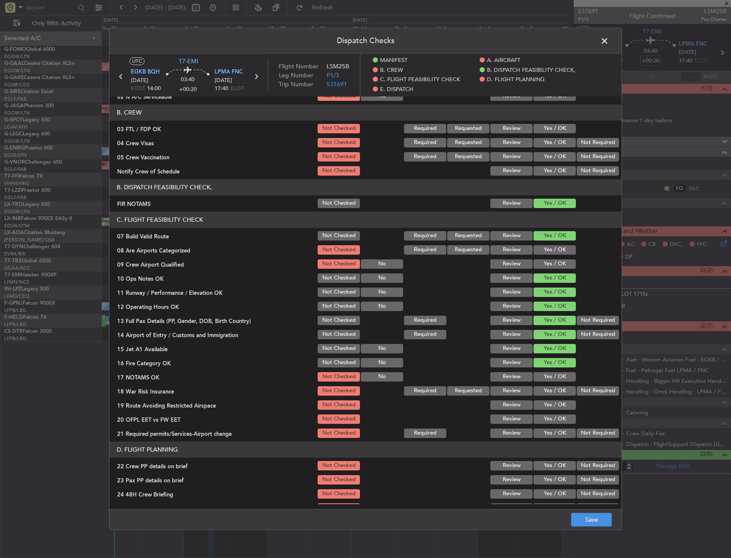
click at [537, 377] on button "Yes / OK" at bounding box center [555, 376] width 42 height 9
click at [541, 389] on button "Yes / OK" at bounding box center [555, 390] width 42 height 9
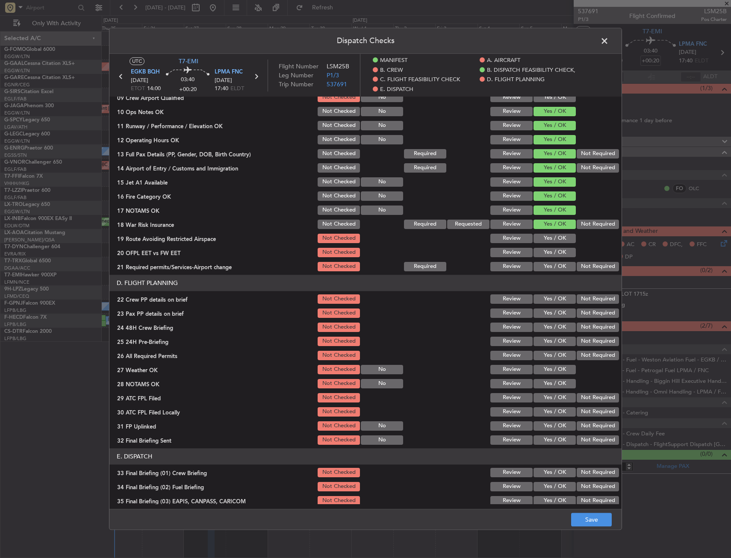
scroll to position [257, 0]
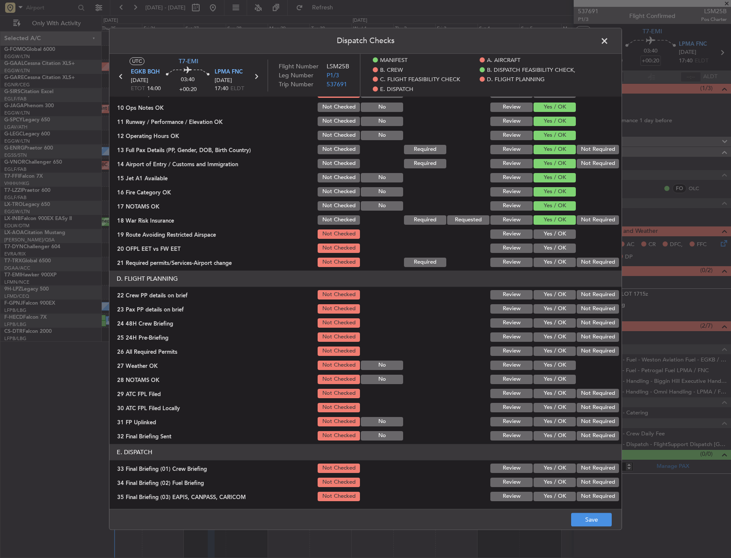
click at [564, 236] on button "Yes / OK" at bounding box center [555, 234] width 42 height 9
click at [560, 245] on button "Yes / OK" at bounding box center [555, 248] width 42 height 9
click at [553, 265] on button "Yes / OK" at bounding box center [555, 262] width 42 height 9
click at [547, 293] on button "Yes / OK" at bounding box center [555, 294] width 42 height 9
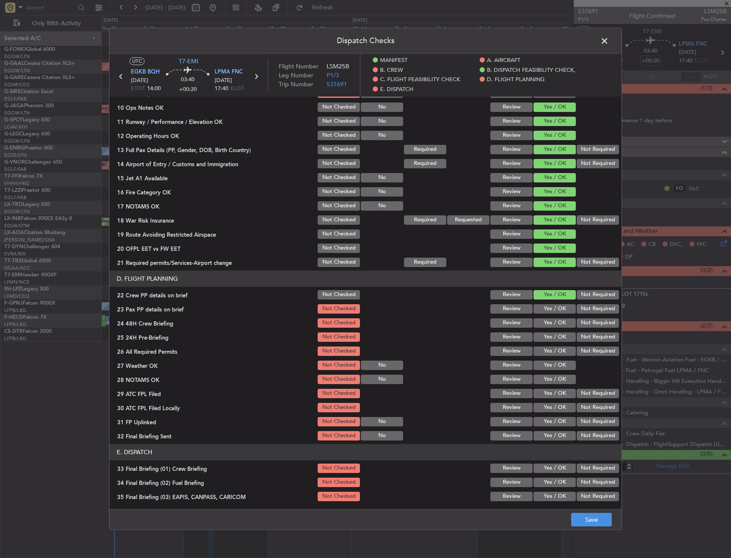
click at [547, 307] on button "Yes / OK" at bounding box center [555, 308] width 42 height 9
click at [548, 321] on button "Yes / OK" at bounding box center [555, 323] width 42 height 9
click at [578, 339] on button "Not Required" at bounding box center [598, 337] width 42 height 9
click at [581, 518] on button "Save" at bounding box center [591, 520] width 41 height 14
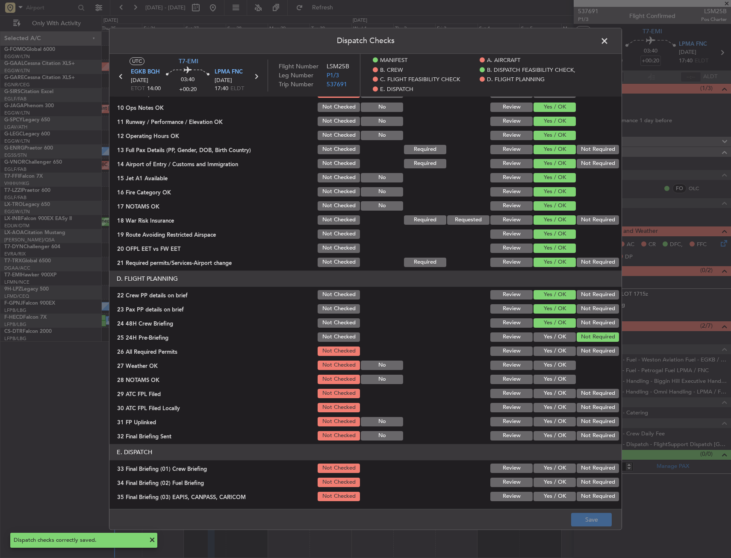
click at [609, 39] on span at bounding box center [609, 43] width 0 height 17
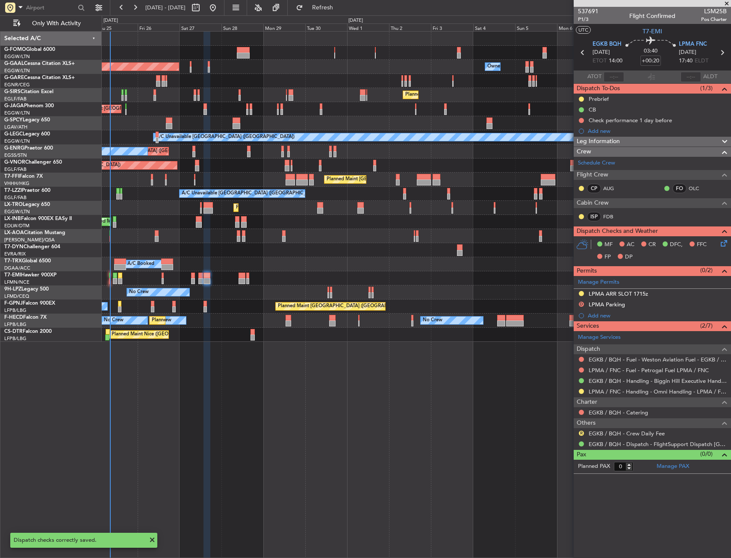
click at [338, 244] on div "Planned Maint London (Luton) Planned Maint Dusseldorf Owner Owner Owner Planned…" at bounding box center [416, 187] width 629 height 310
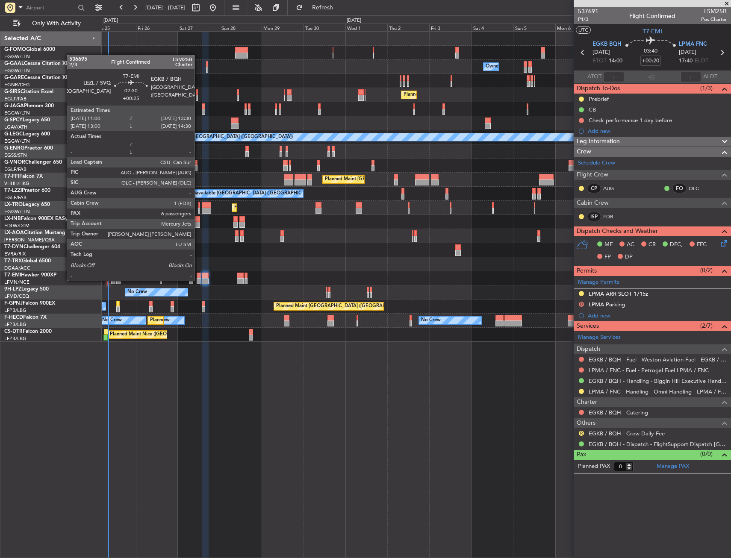
click at [198, 280] on div at bounding box center [199, 281] width 5 height 6
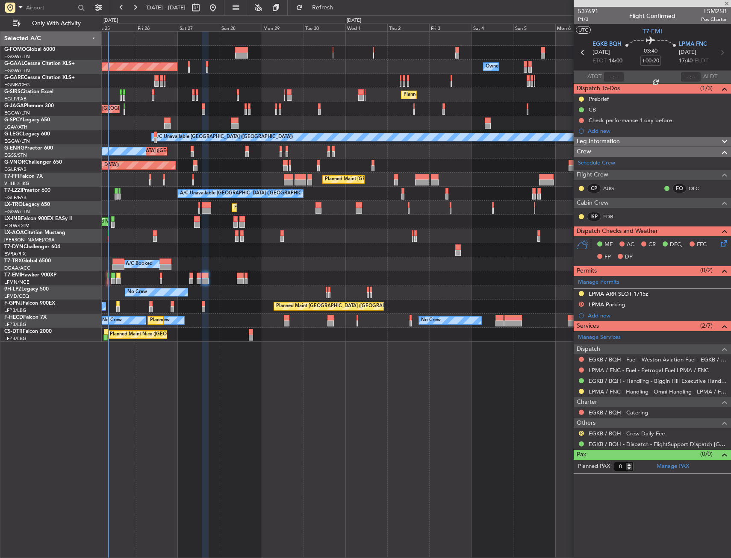
type input "+00:25"
type input "6"
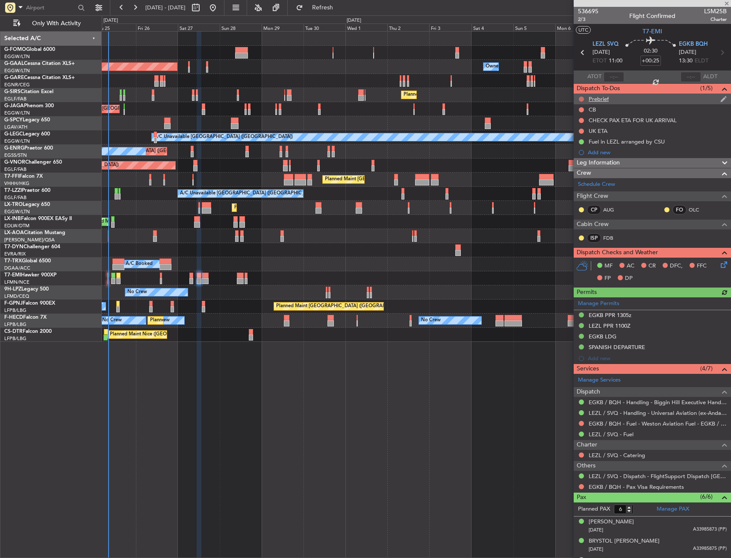
click at [580, 98] on button at bounding box center [581, 99] width 5 height 5
click at [578, 122] on mat-tooltip-component "Not Started" at bounding box center [581, 112] width 41 height 23
click at [577, 127] on span "In Progress" at bounding box center [585, 124] width 29 height 9
click at [581, 108] on button at bounding box center [581, 109] width 5 height 5
click at [574, 147] on span "Completed" at bounding box center [585, 147] width 28 height 9
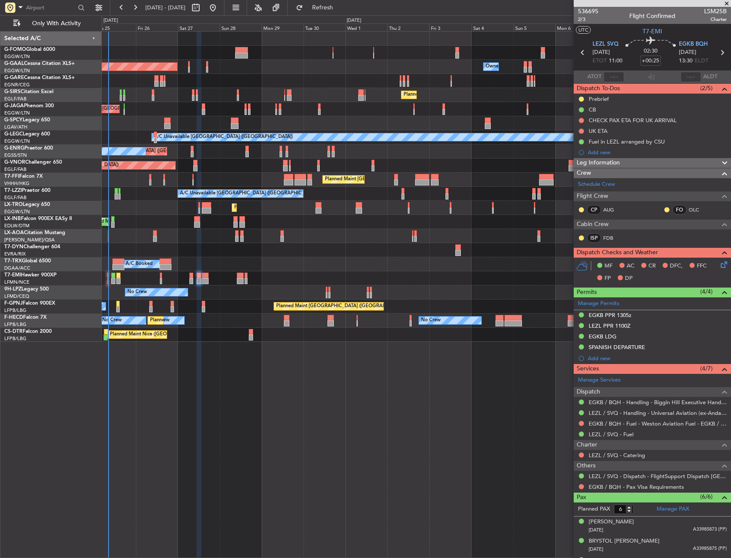
click at [719, 265] on icon at bounding box center [722, 263] width 7 height 7
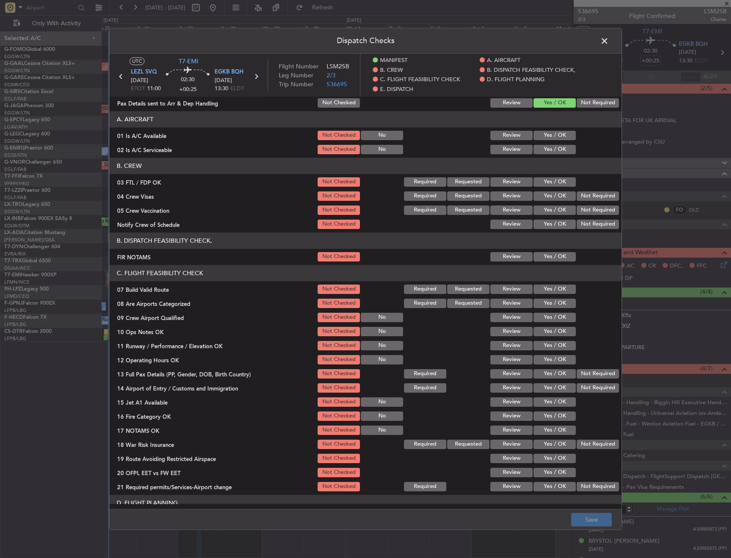
scroll to position [86, 0]
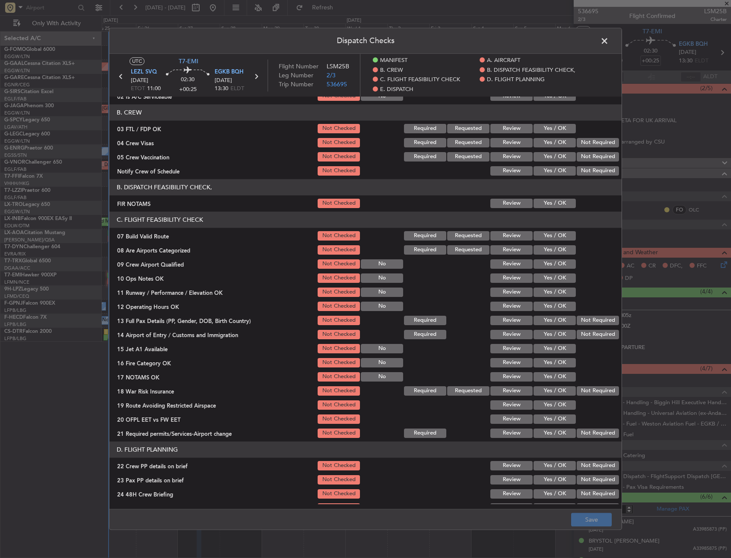
click at [549, 204] on button "Yes / OK" at bounding box center [555, 203] width 42 height 9
click at [549, 233] on button "Yes / OK" at bounding box center [555, 235] width 42 height 9
click at [553, 276] on button "Yes / OK" at bounding box center [555, 278] width 42 height 9
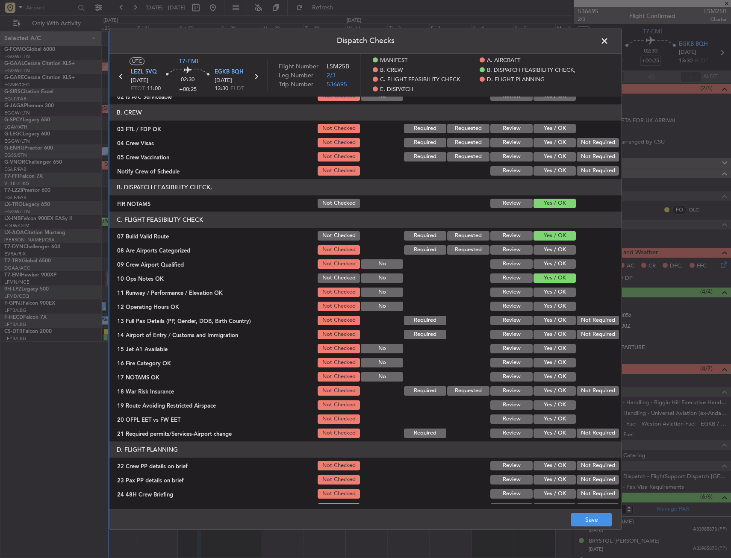
click at [554, 293] on button "Yes / OK" at bounding box center [555, 292] width 42 height 9
click at [553, 305] on button "Yes / OK" at bounding box center [555, 306] width 42 height 9
click at [555, 319] on button "Yes / OK" at bounding box center [555, 320] width 42 height 9
click at [555, 333] on button "Yes / OK" at bounding box center [555, 334] width 42 height 9
click at [550, 348] on button "Yes / OK" at bounding box center [555, 348] width 42 height 9
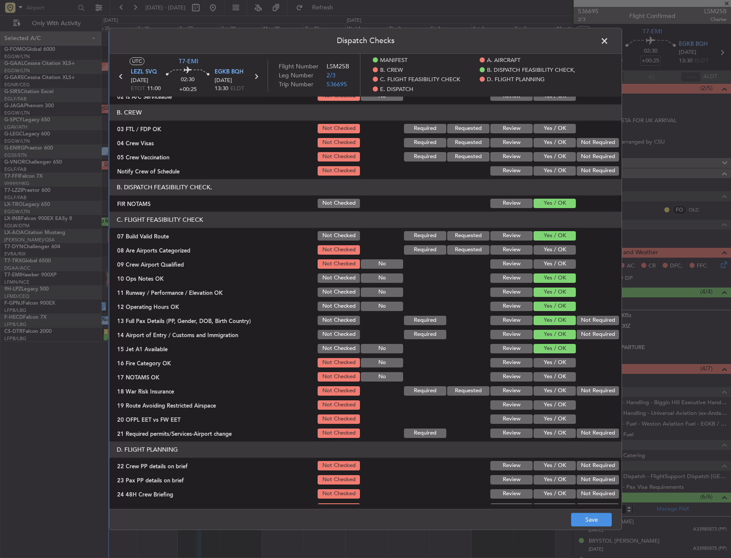
click at [551, 359] on button "Yes / OK" at bounding box center [555, 362] width 42 height 9
drag, startPoint x: 550, startPoint y: 379, endPoint x: 550, endPoint y: 387, distance: 8.6
click at [550, 379] on button "Yes / OK" at bounding box center [555, 376] width 42 height 9
click at [550, 392] on button "Yes / OK" at bounding box center [555, 390] width 42 height 9
click at [550, 407] on button "Yes / OK" at bounding box center [555, 405] width 42 height 9
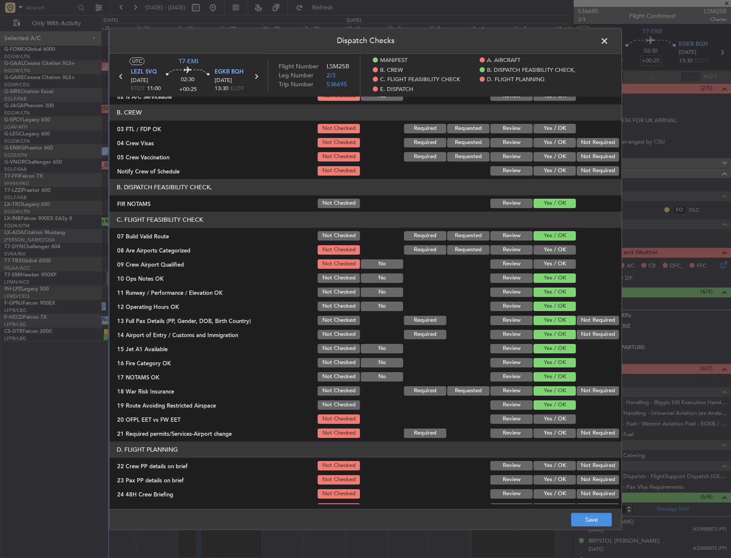
drag, startPoint x: 550, startPoint y: 416, endPoint x: 548, endPoint y: 431, distance: 15.5
click at [550, 418] on button "Yes / OK" at bounding box center [555, 419] width 42 height 9
drag, startPoint x: 548, startPoint y: 431, endPoint x: 551, endPoint y: 419, distance: 12.9
click at [548, 431] on button "Yes / OK" at bounding box center [555, 433] width 42 height 9
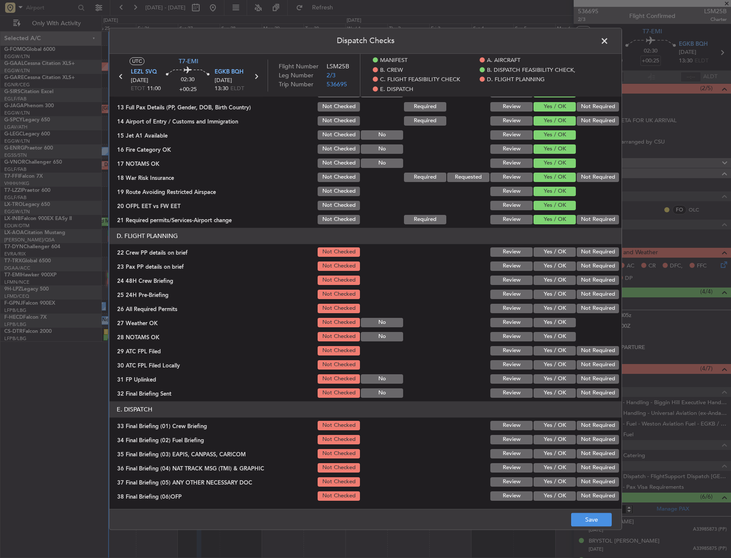
click at [558, 254] on button "Yes / OK" at bounding box center [555, 252] width 42 height 9
click at [558, 263] on button "Yes / OK" at bounding box center [555, 266] width 42 height 9
click at [560, 280] on button "Yes / OK" at bounding box center [555, 280] width 42 height 9
click at [577, 294] on button "Not Required" at bounding box center [598, 294] width 42 height 9
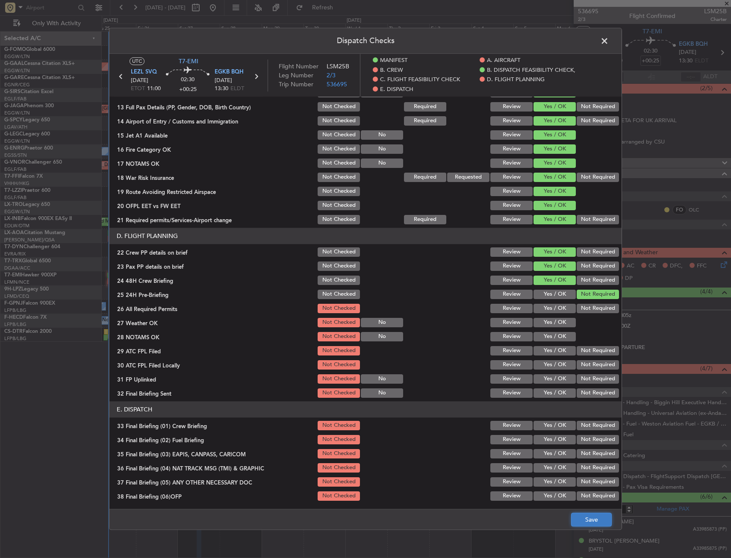
click at [589, 516] on button "Save" at bounding box center [591, 520] width 41 height 14
click at [609, 38] on span at bounding box center [609, 43] width 0 height 17
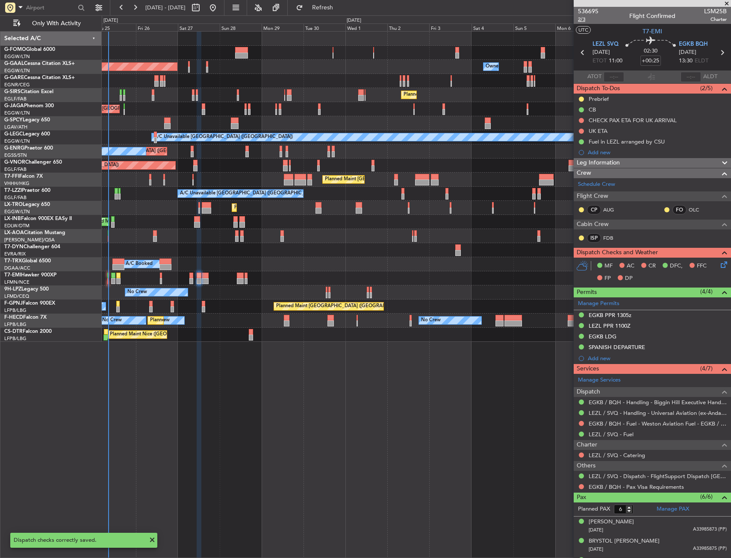
click at [587, 21] on span "2/3" at bounding box center [588, 19] width 21 height 7
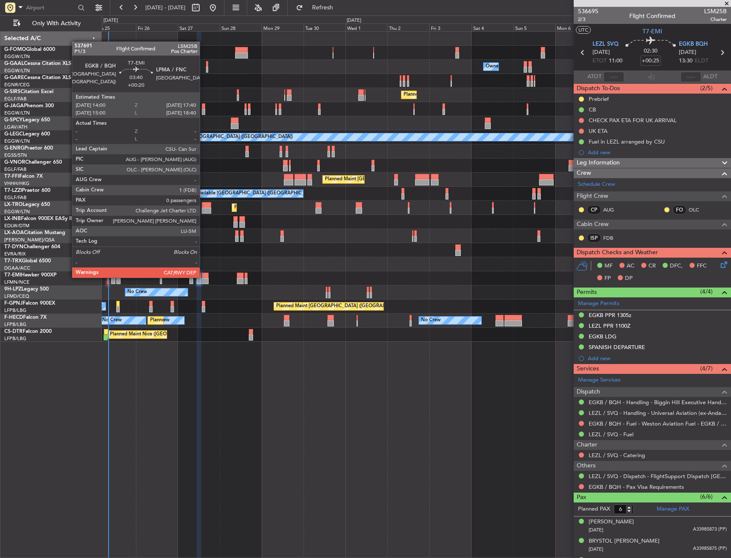
click at [204, 277] on div at bounding box center [205, 276] width 6 height 6
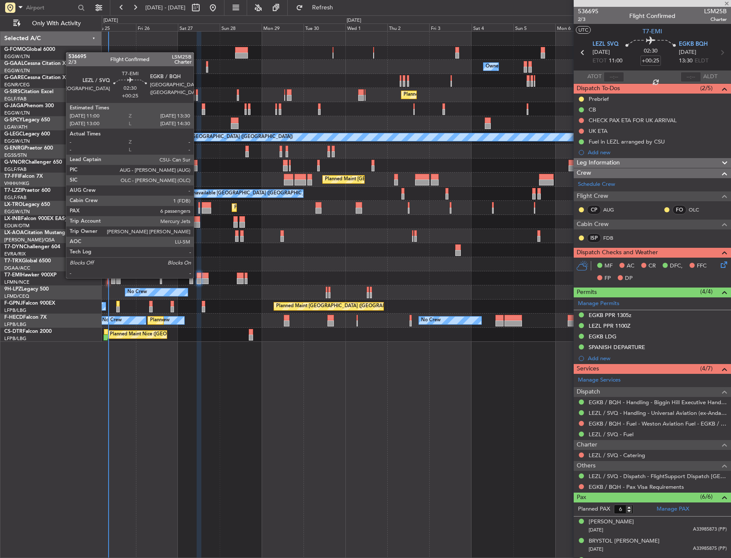
type input "+00:20"
type input "0"
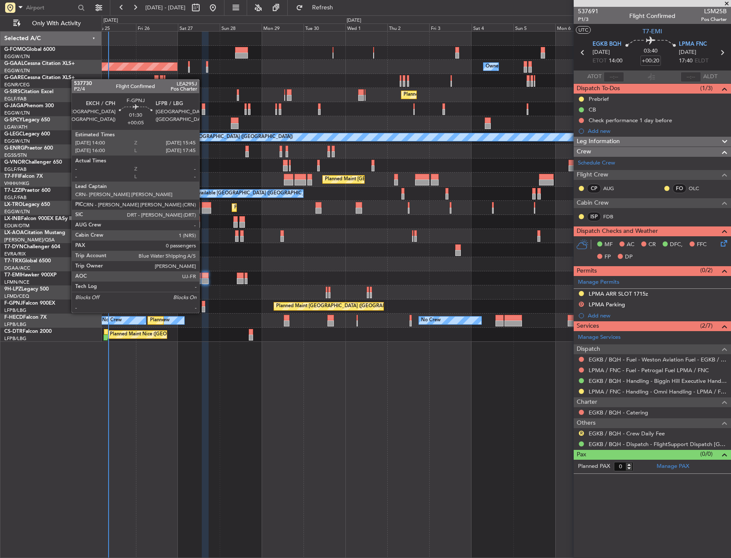
click at [203, 304] on div at bounding box center [203, 304] width 3 height 6
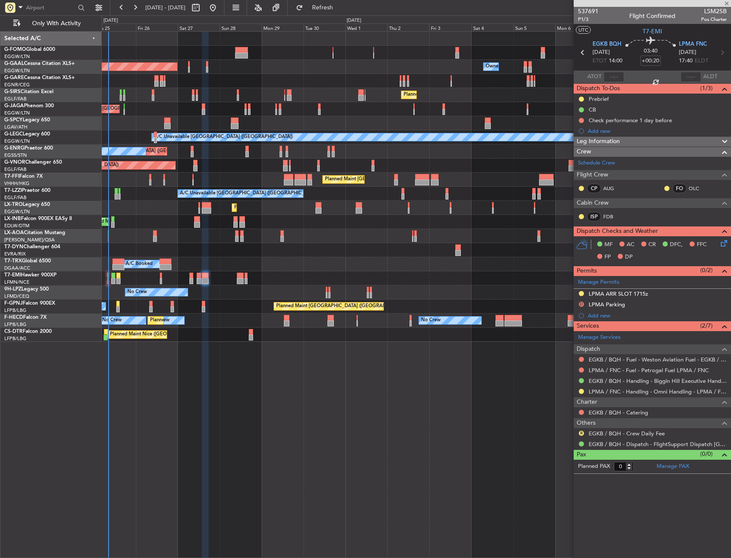
type input "+00:05"
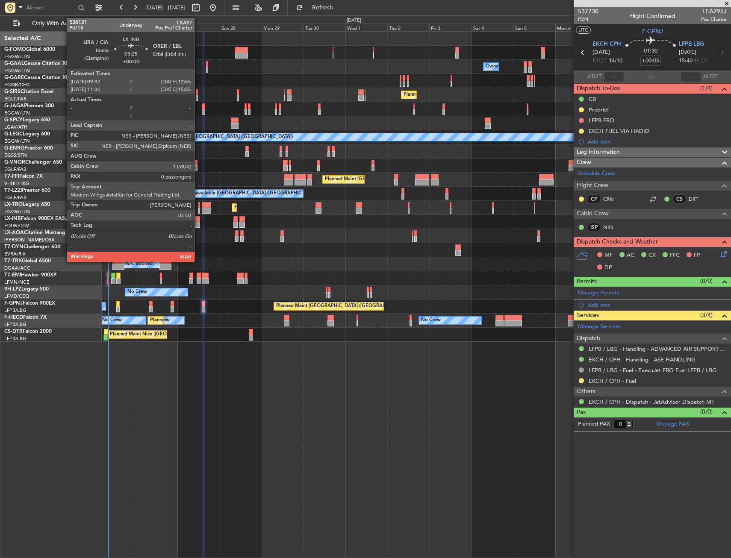
click at [198, 223] on div at bounding box center [197, 225] width 6 height 6
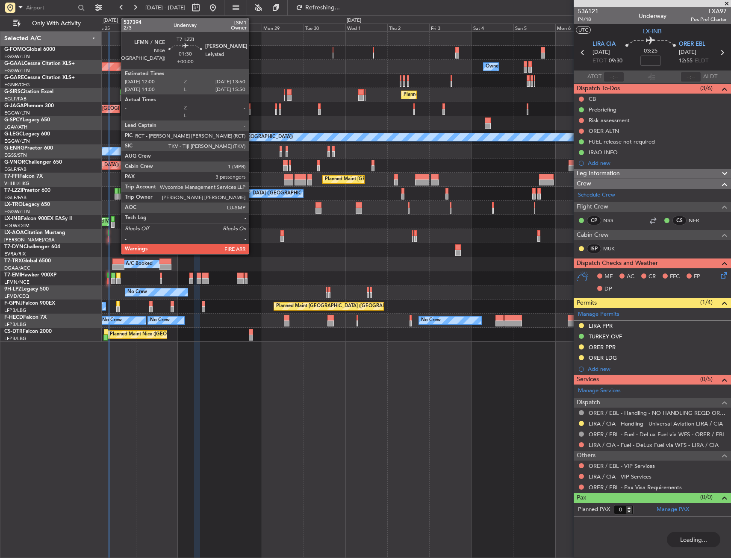
click at [117, 196] on div at bounding box center [116, 197] width 3 height 6
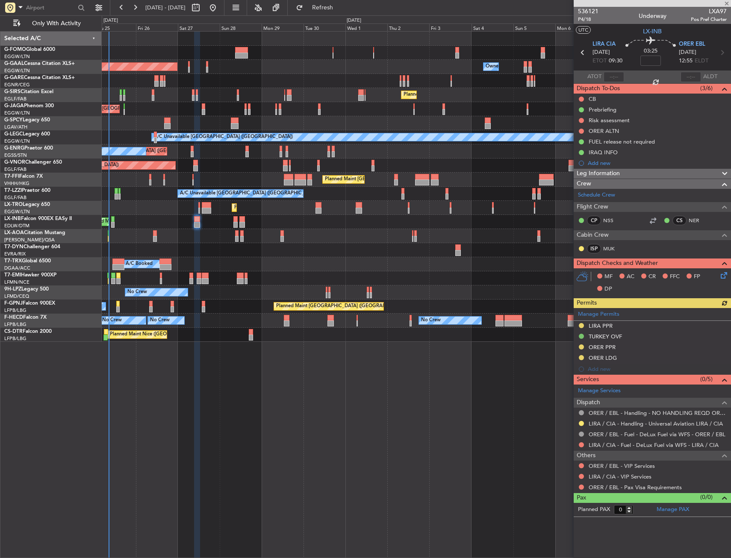
type input "3"
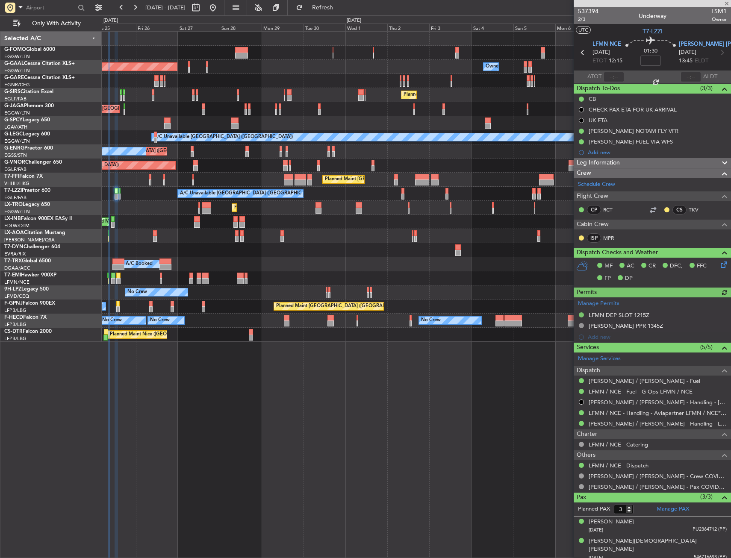
click at [156, 216] on div "Planned Maint [GEOGRAPHIC_DATA] ([GEOGRAPHIC_DATA]) Planned [GEOGRAPHIC_DATA] O…" at bounding box center [416, 187] width 629 height 310
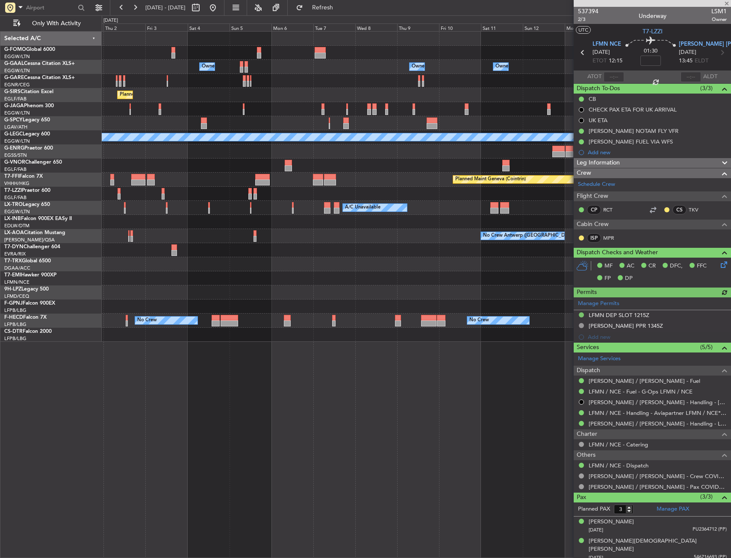
click at [133, 228] on div "Owner Owner Owner Owner Owner No Crew Planned Maint [GEOGRAPHIC_DATA] ([GEOGRAP…" at bounding box center [416, 187] width 629 height 310
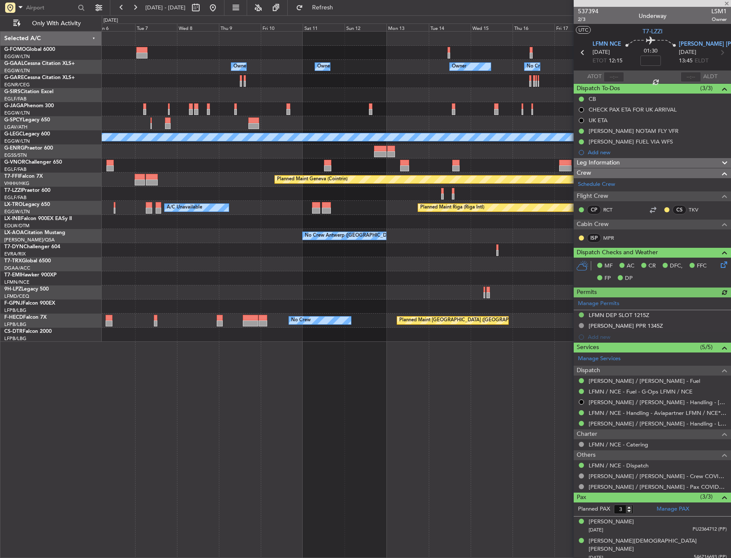
click at [147, 230] on div "Owner Owner Owner Owner No Crew Owner Planned Maint [GEOGRAPHIC_DATA] ([GEOGRAP…" at bounding box center [416, 187] width 629 height 310
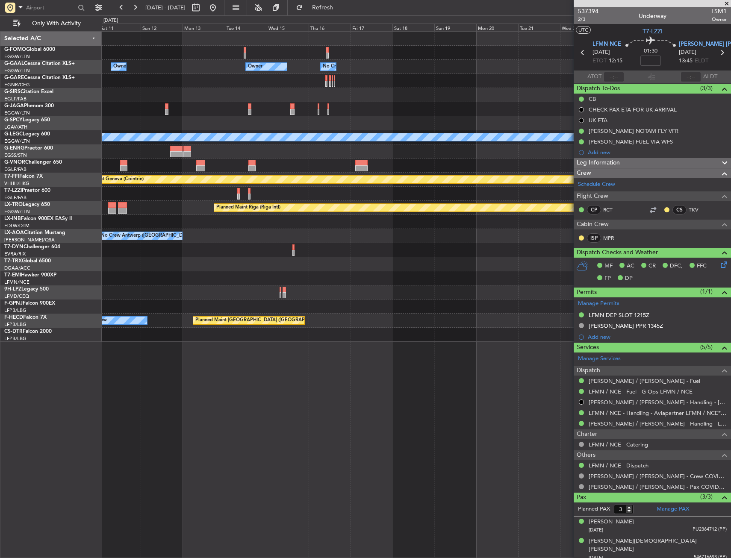
click at [210, 224] on div "Owner Owner Owner No Crew Owner A/C Unavailable [GEOGRAPHIC_DATA] ([GEOGRAPHIC_…" at bounding box center [416, 187] width 629 height 310
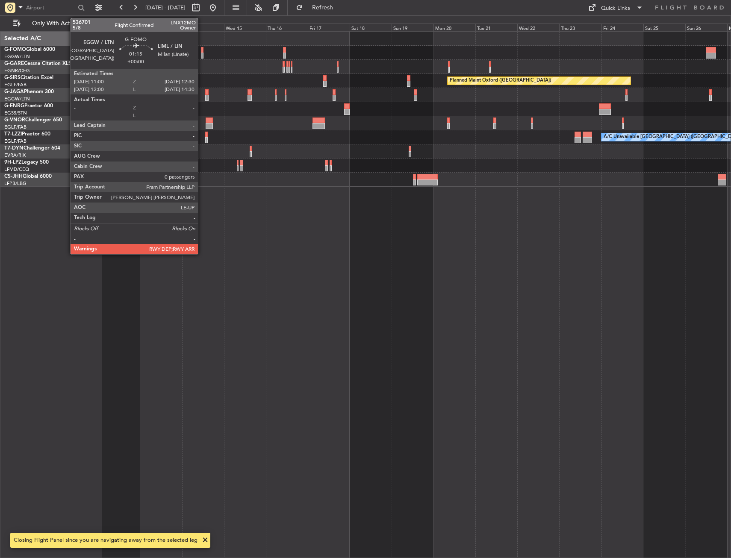
click at [202, 50] on div at bounding box center [202, 50] width 3 height 6
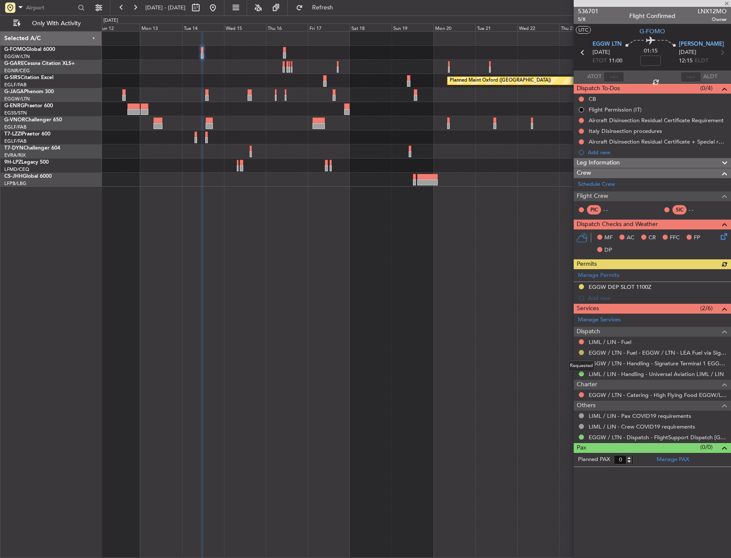
click at [581, 354] on button at bounding box center [581, 352] width 5 height 5
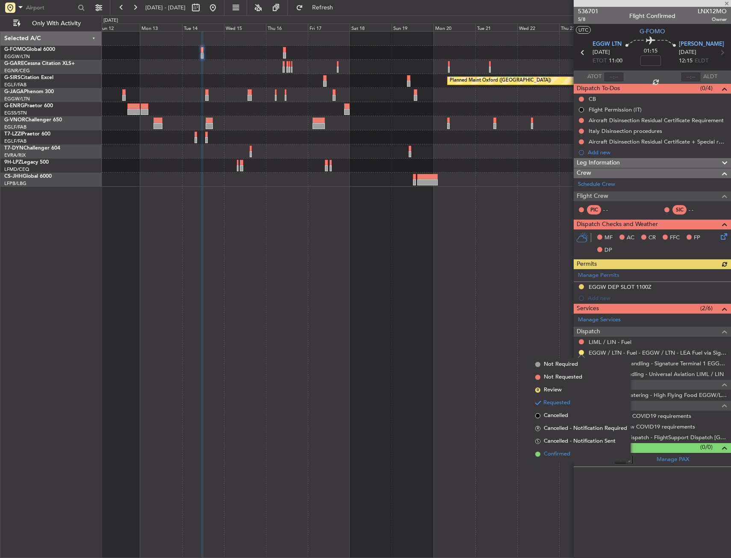
click at [558, 450] on li "Confirmed" at bounding box center [581, 454] width 99 height 13
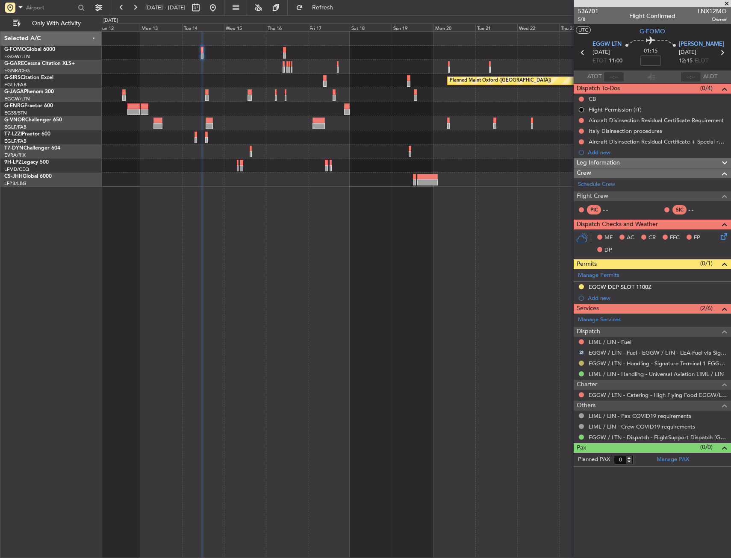
click at [580, 363] on button at bounding box center [581, 363] width 5 height 5
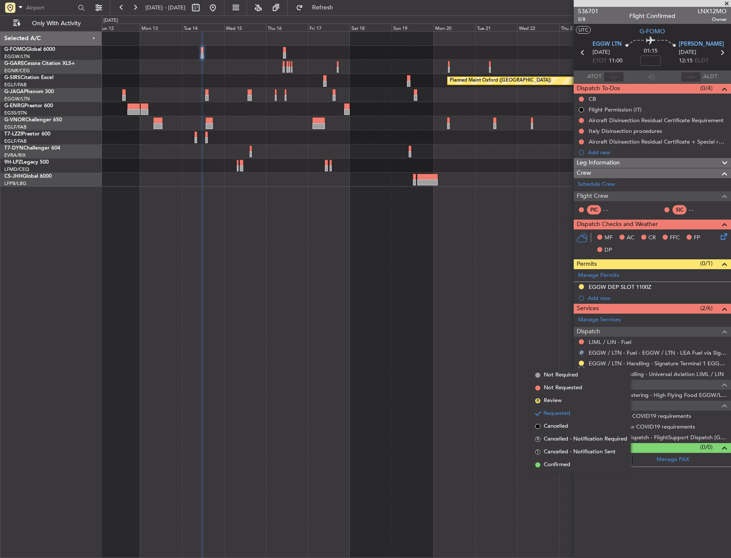
click at [559, 462] on span "Confirmed" at bounding box center [557, 465] width 27 height 9
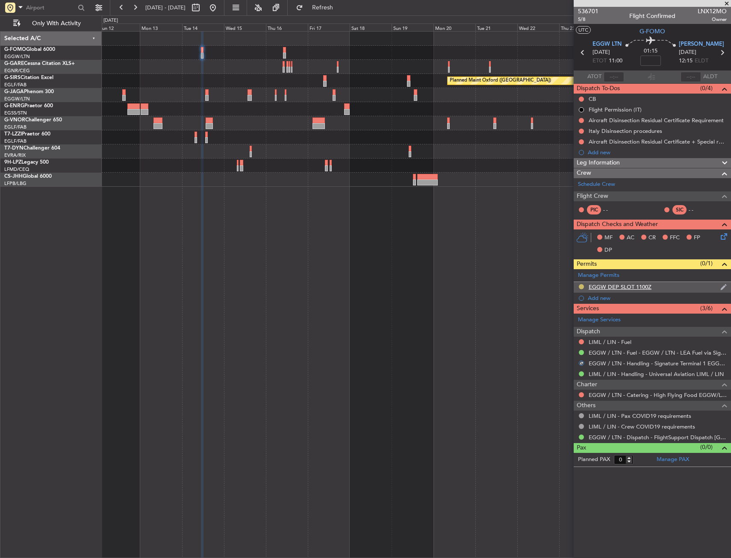
click at [582, 287] on button at bounding box center [581, 286] width 5 height 5
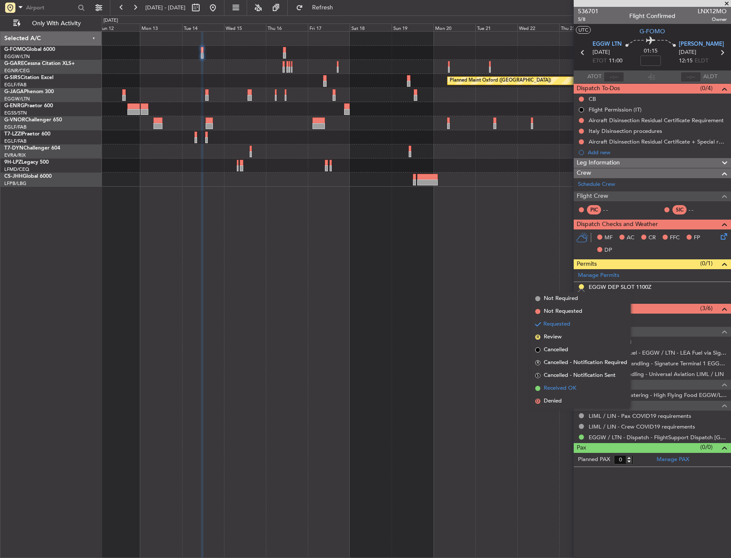
click at [560, 386] on span "Received OK" at bounding box center [560, 388] width 32 height 9
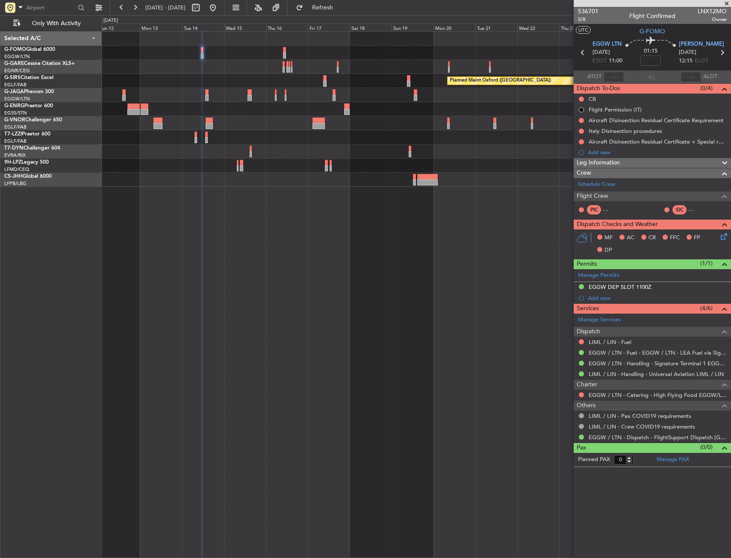
click at [341, 209] on div "Planned Maint Oxford ([GEOGRAPHIC_DATA]) A/C Unavailable [GEOGRAPHIC_DATA] ([GE…" at bounding box center [416, 294] width 629 height 527
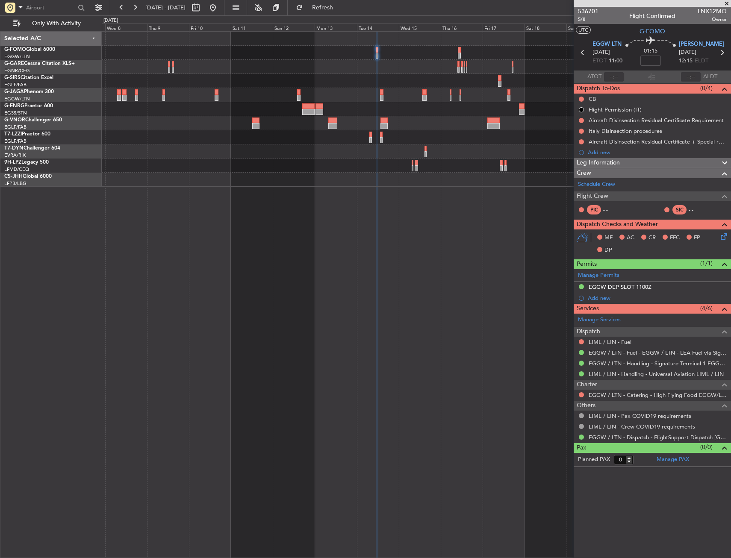
click at [286, 207] on div "Planned Maint Oxford ([GEOGRAPHIC_DATA]) A/C Unavailable [GEOGRAPHIC_DATA] ([GE…" at bounding box center [416, 294] width 629 height 527
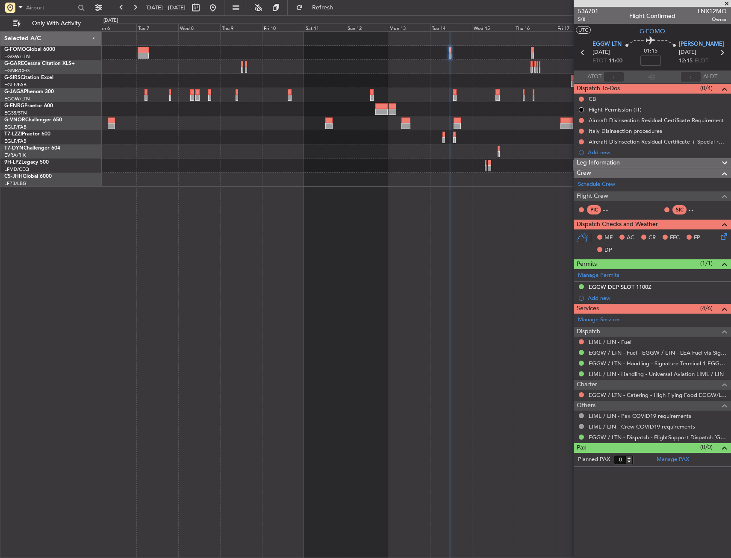
click at [299, 213] on div "Planned Maint Oxford ([GEOGRAPHIC_DATA]) Planned Maint [GEOGRAPHIC_DATA] ([GEOG…" at bounding box center [416, 294] width 629 height 527
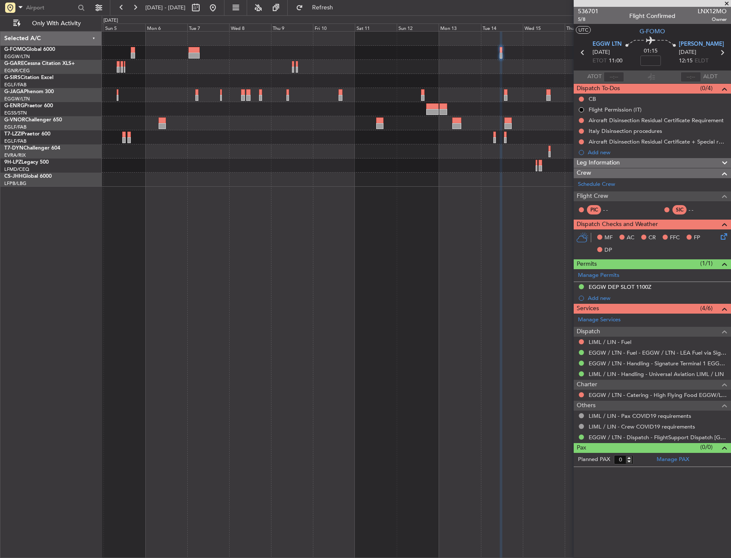
click at [262, 222] on div "Planned Maint [GEOGRAPHIC_DATA] ([GEOGRAPHIC_DATA]) Planned Maint [GEOGRAPHIC_D…" at bounding box center [416, 294] width 629 height 527
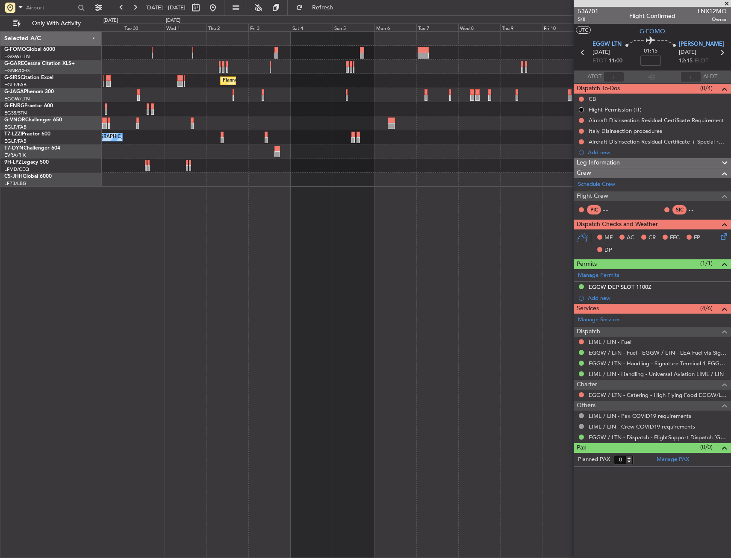
click at [330, 225] on div "Planned Maint [GEOGRAPHIC_DATA] ([GEOGRAPHIC_DATA]) Planned Maint [GEOGRAPHIC_D…" at bounding box center [416, 294] width 629 height 527
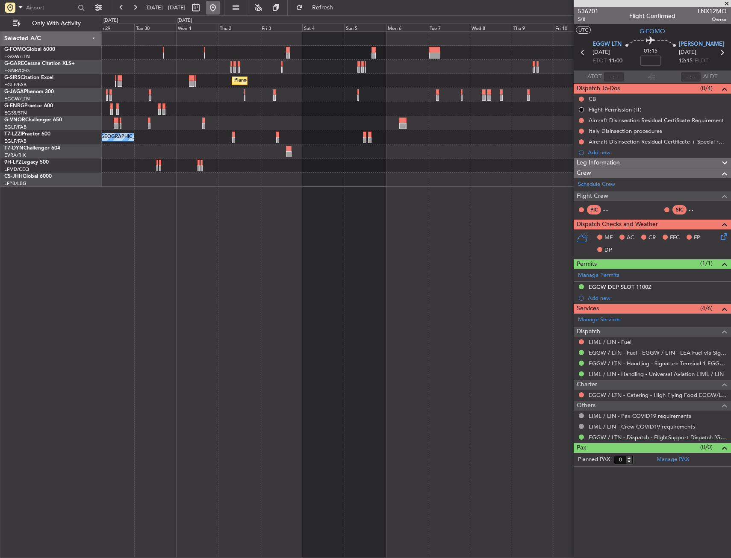
click at [220, 9] on button at bounding box center [213, 8] width 14 height 14
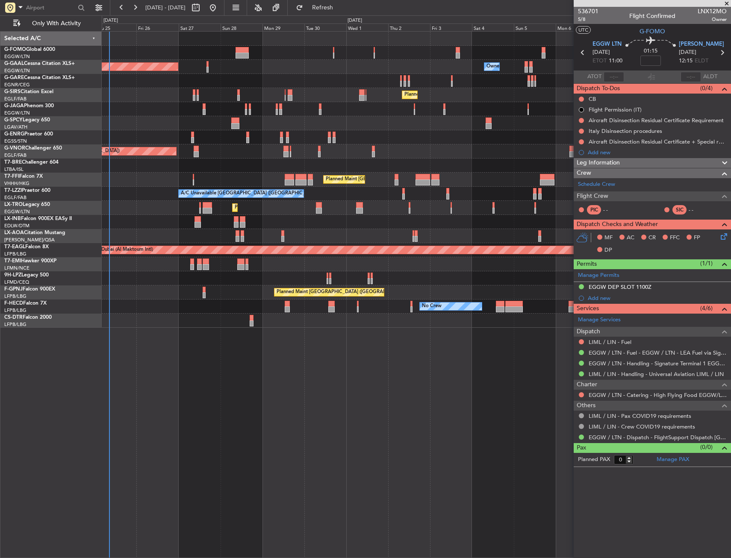
click at [82, 211] on div "Planned Maint Dusseldorf Owner Owner Owner Planned Maint [GEOGRAPHIC_DATA] ([GE…" at bounding box center [365, 286] width 731 height 543
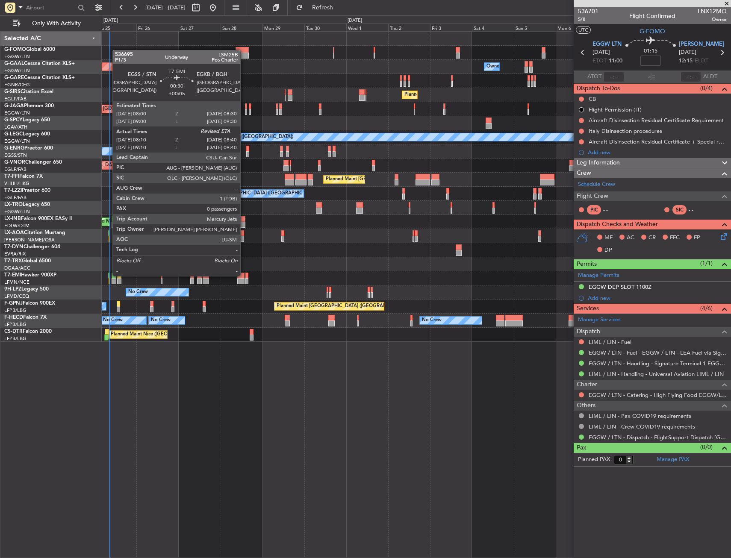
click at [108, 275] on div at bounding box center [108, 276] width 1 height 6
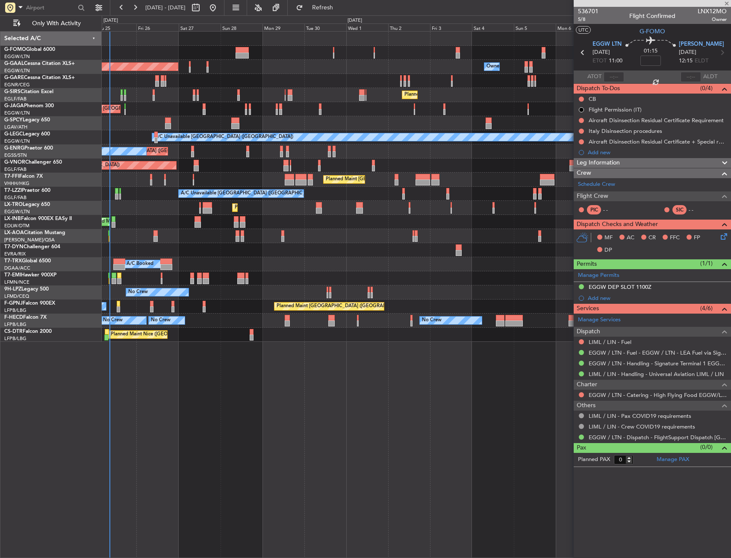
type input "+00:05"
type input "08:10"
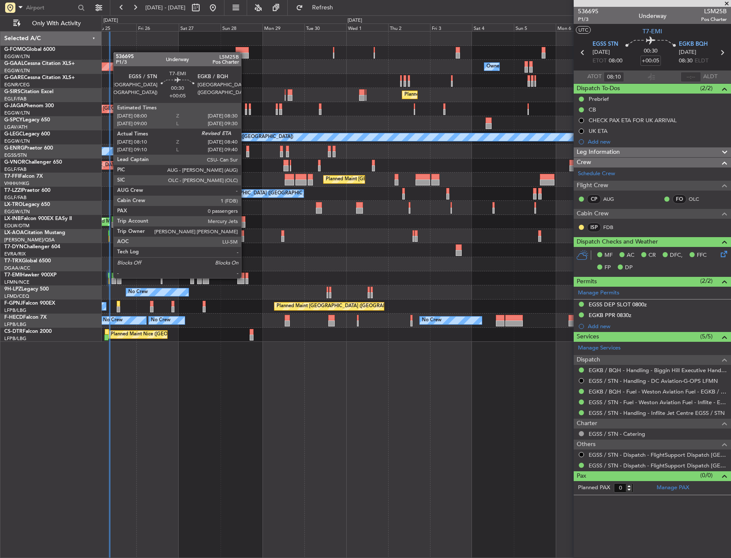
click at [109, 277] on div at bounding box center [108, 276] width 1 height 6
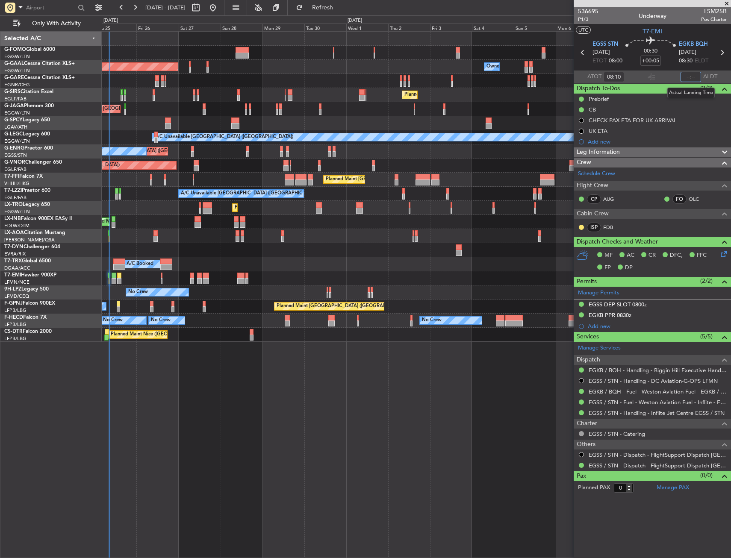
click at [691, 79] on input "text" at bounding box center [691, 77] width 21 height 10
click at [683, 32] on section "UTC T7-EMI" at bounding box center [652, 30] width 157 height 13
type input "08:25"
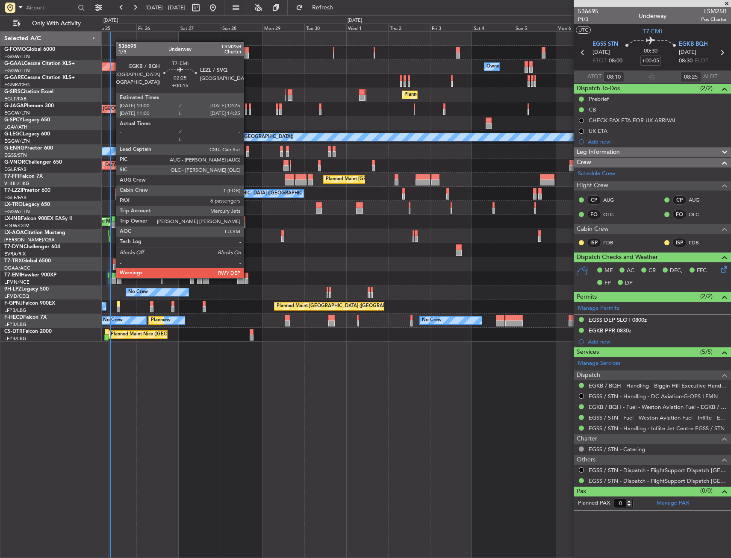
click at [112, 277] on div at bounding box center [114, 276] width 4 height 6
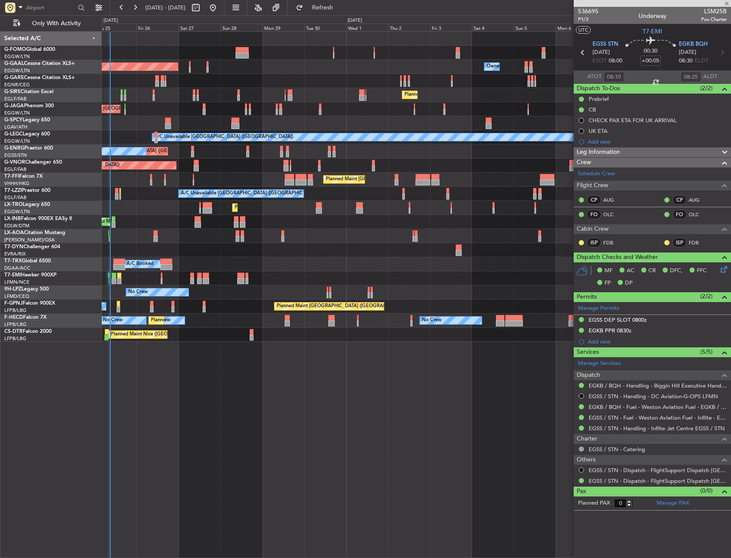
type input "+00:15"
type input "6"
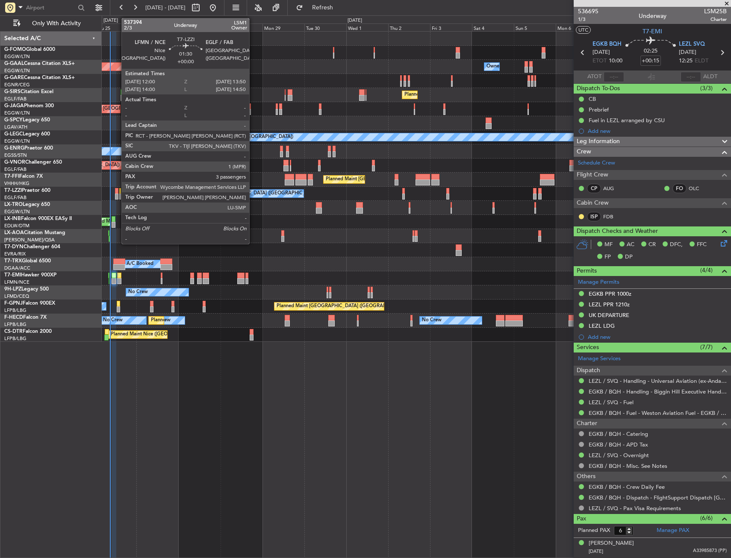
click at [117, 195] on div at bounding box center [116, 197] width 3 height 6
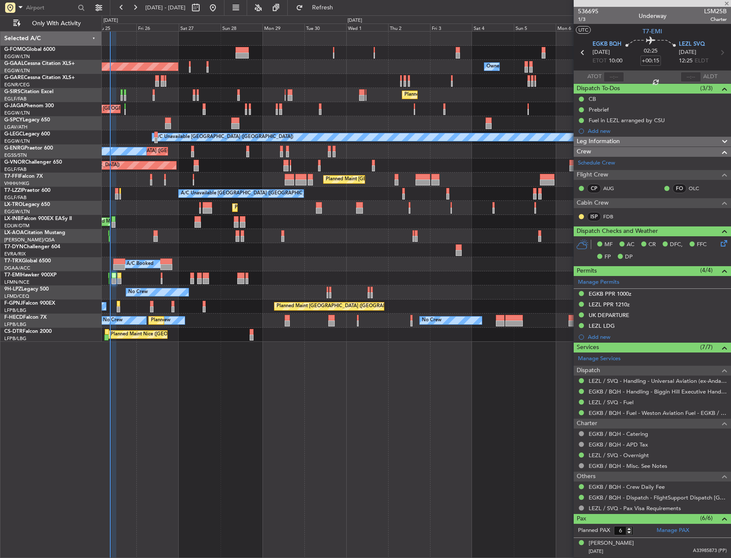
type input "3"
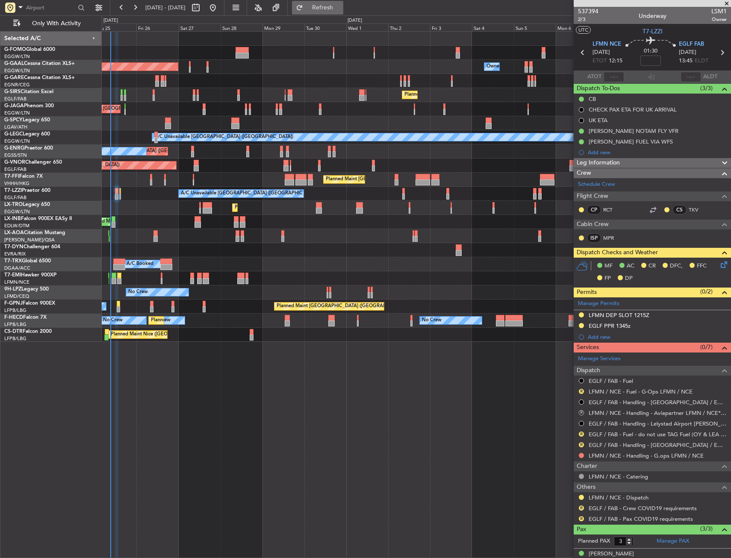
click at [340, 5] on span "Refresh" at bounding box center [323, 8] width 36 height 6
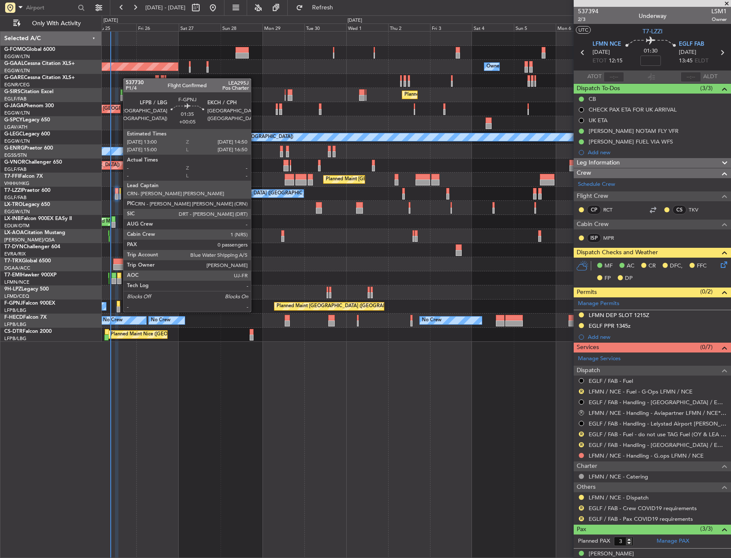
click at [119, 304] on div at bounding box center [118, 304] width 3 height 6
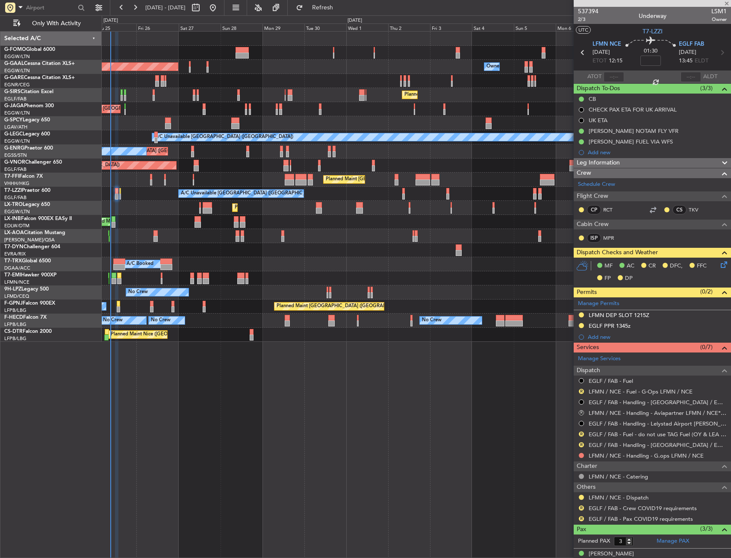
type input "+00:05"
type input "0"
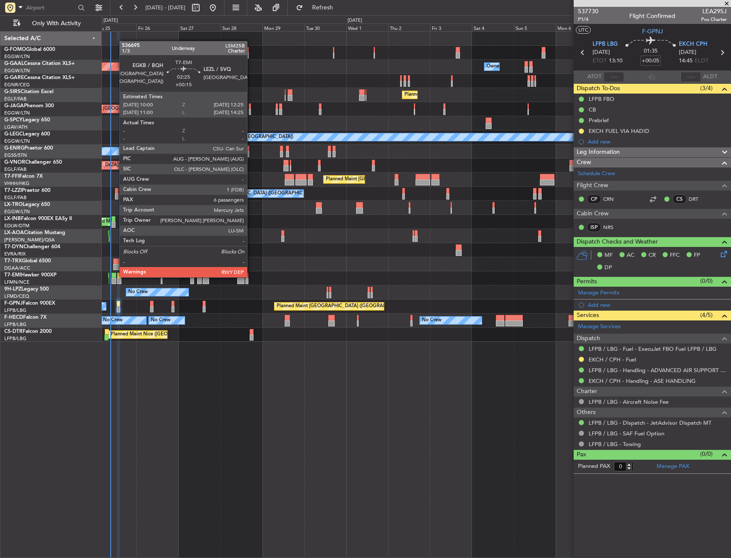
click at [115, 277] on div at bounding box center [114, 276] width 4 height 6
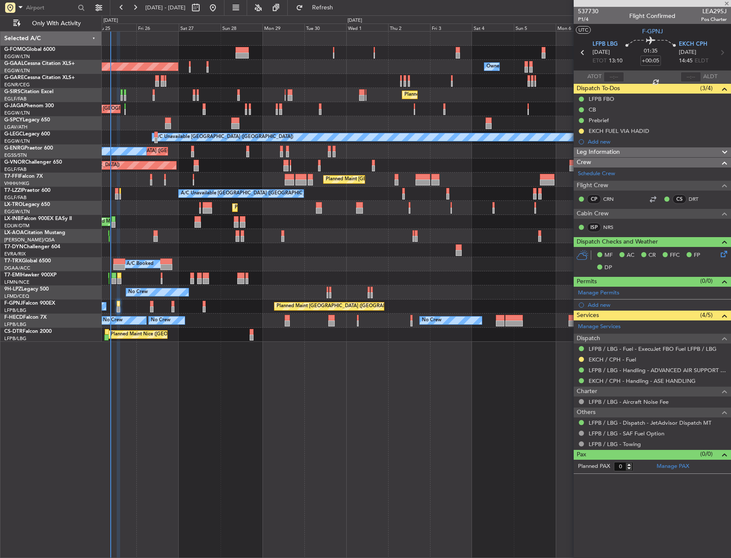
type input "+00:15"
type input "6"
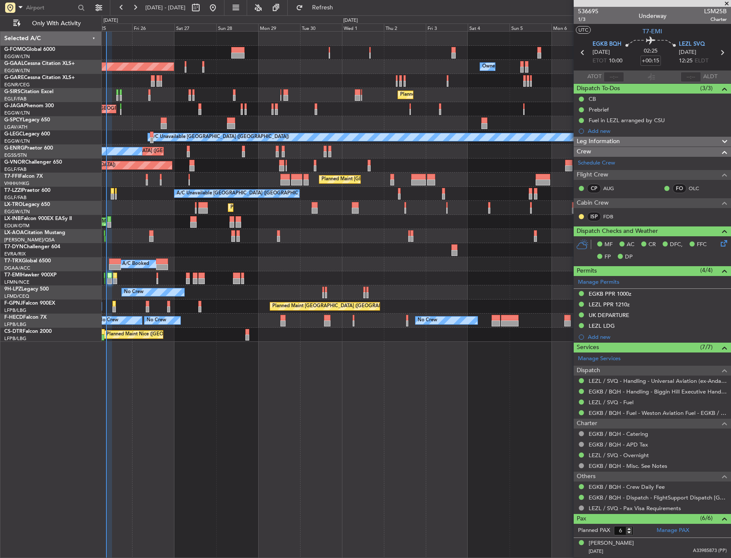
click at [121, 282] on div "Planned Maint [GEOGRAPHIC_DATA]" at bounding box center [416, 278] width 629 height 14
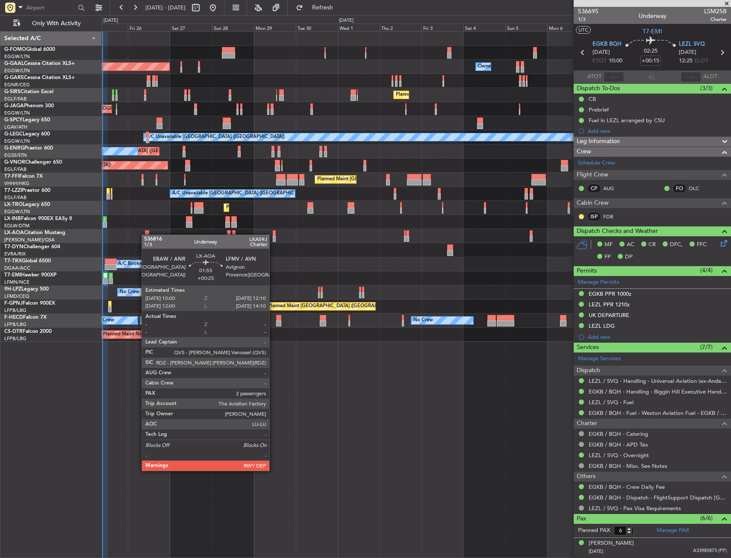
click at [145, 235] on div at bounding box center [147, 233] width 4 height 6
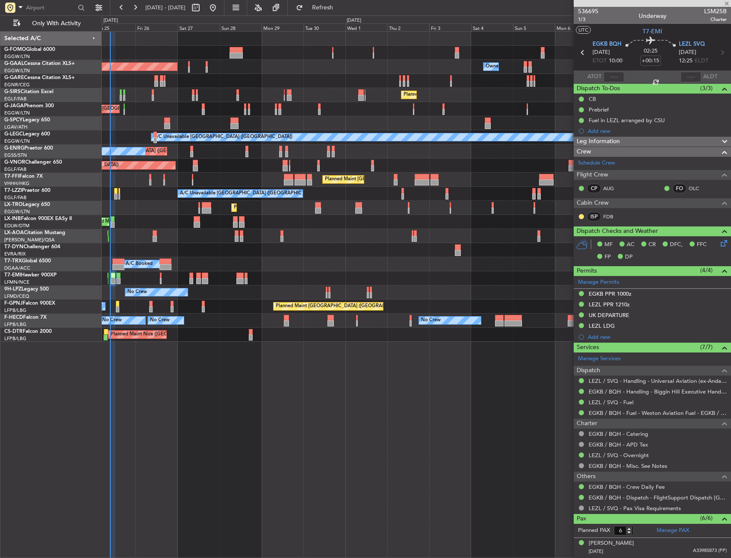
click at [153, 235] on div at bounding box center [155, 233] width 4 height 6
type input "+00:25"
type input "2"
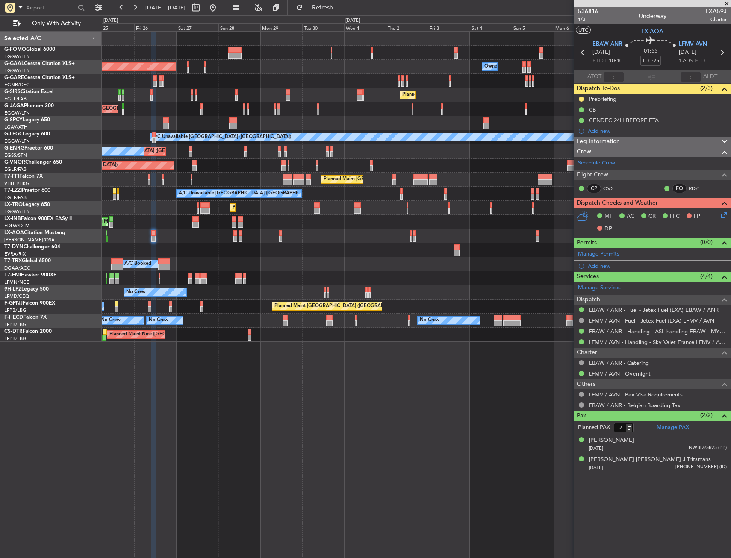
click at [236, 383] on div "Planned Maint [GEOGRAPHIC_DATA] ([GEOGRAPHIC_DATA]) Planned [GEOGRAPHIC_DATA] O…" at bounding box center [416, 294] width 629 height 527
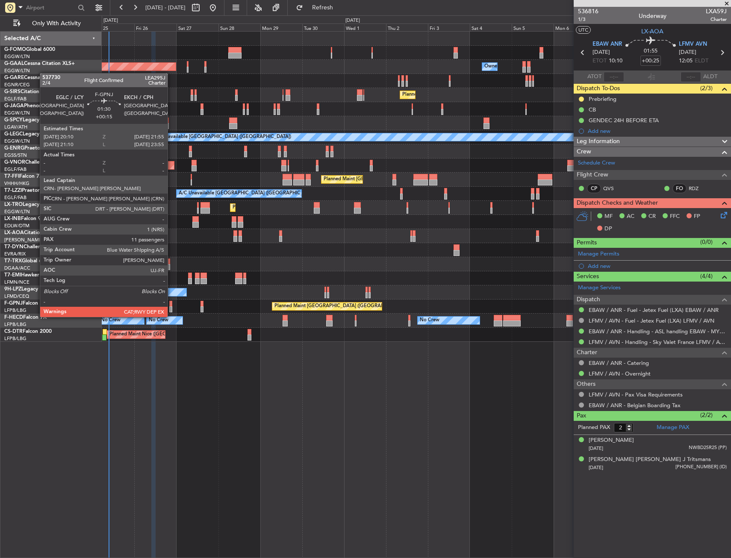
click at [171, 309] on div at bounding box center [170, 310] width 3 height 6
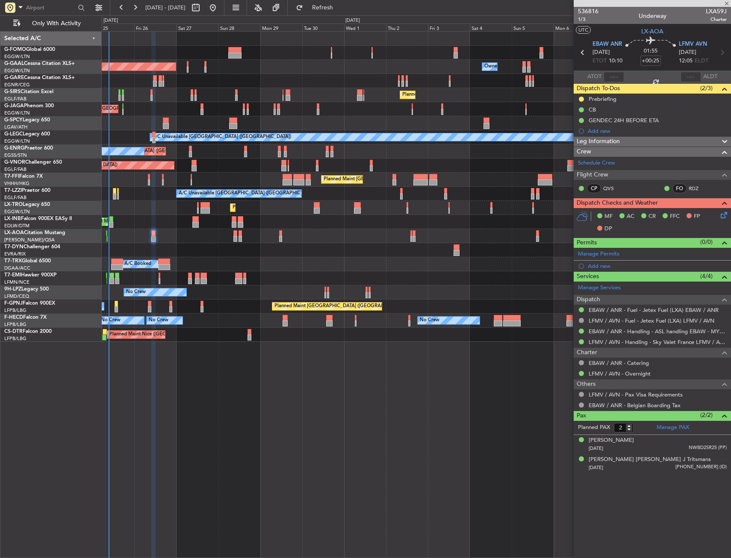
type input "+00:15"
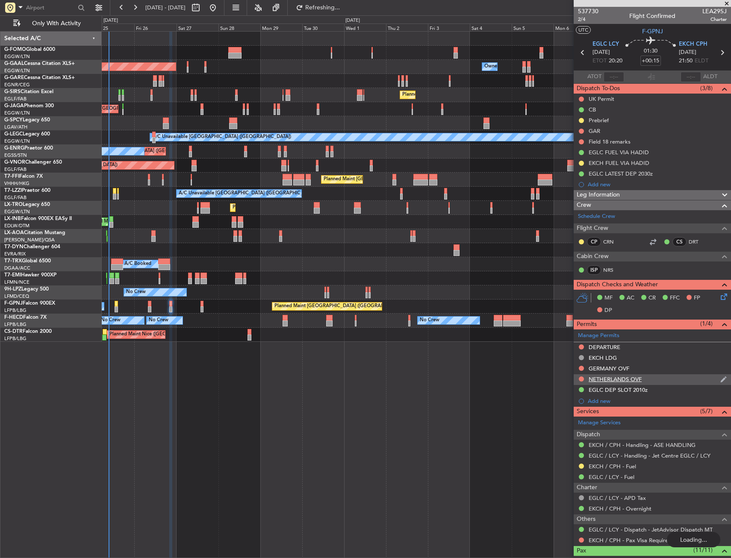
type input "12"
click at [228, 176] on div "Planned Maint [GEOGRAPHIC_DATA] ([GEOGRAPHIC_DATA]) Planned Maint Geneva ([GEOG…" at bounding box center [416, 180] width 629 height 14
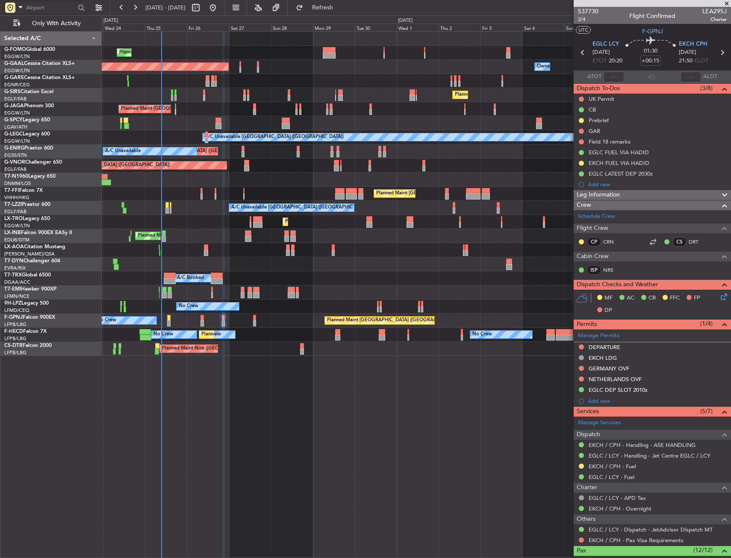
click at [33, 10] on input "text" at bounding box center [50, 7] width 49 height 13
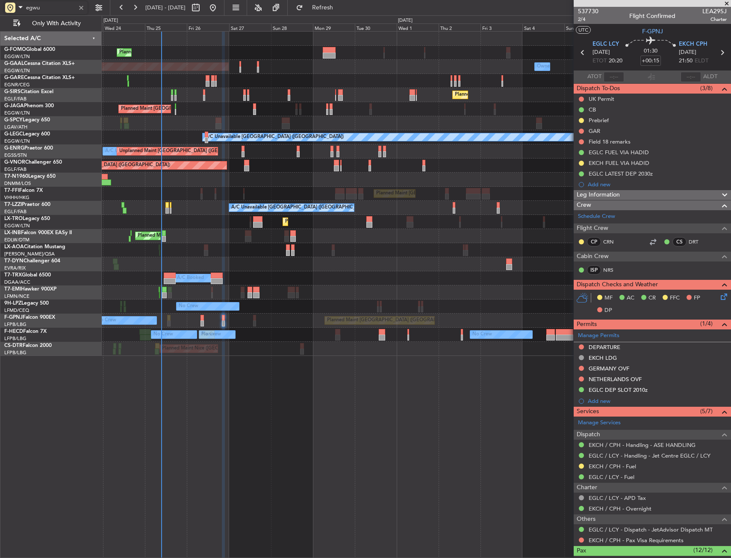
type input "egwu"
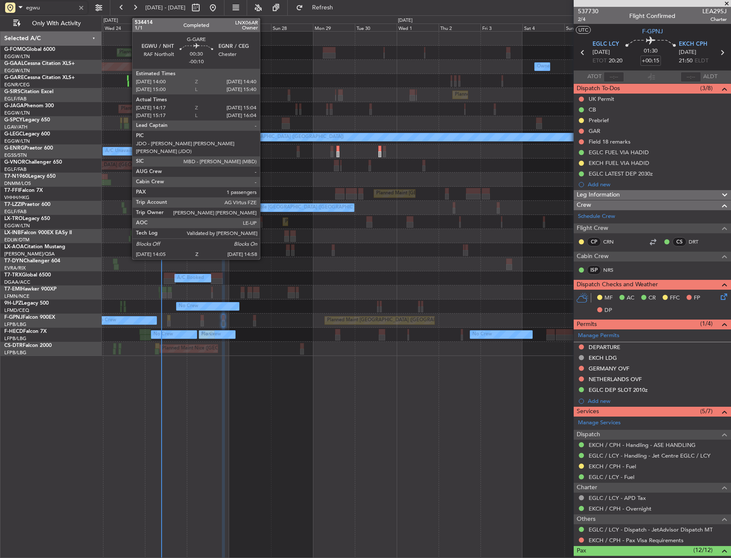
click at [128, 77] on div at bounding box center [127, 78] width 1 height 6
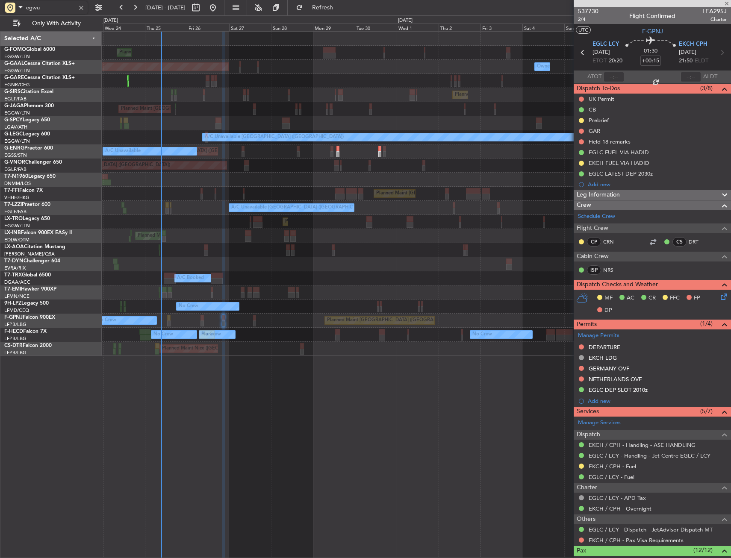
type input "-00:10"
type input "14:17"
type input "14:54"
type input "1"
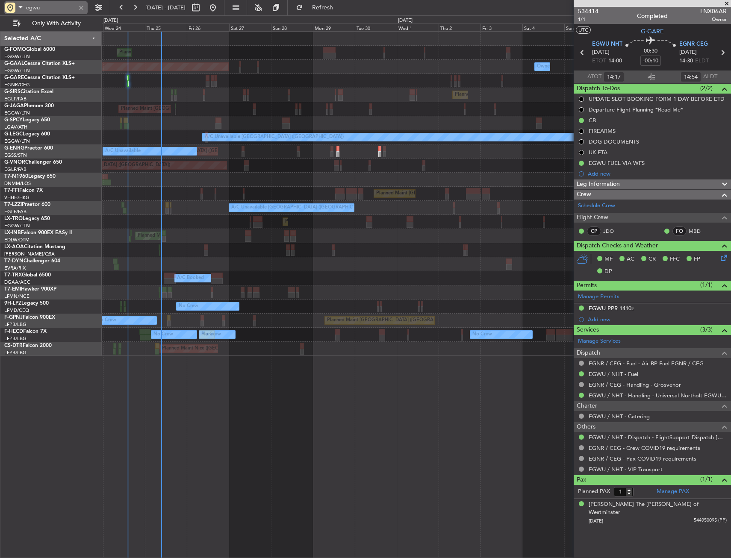
click at [82, 8] on div at bounding box center [81, 7] width 9 height 9
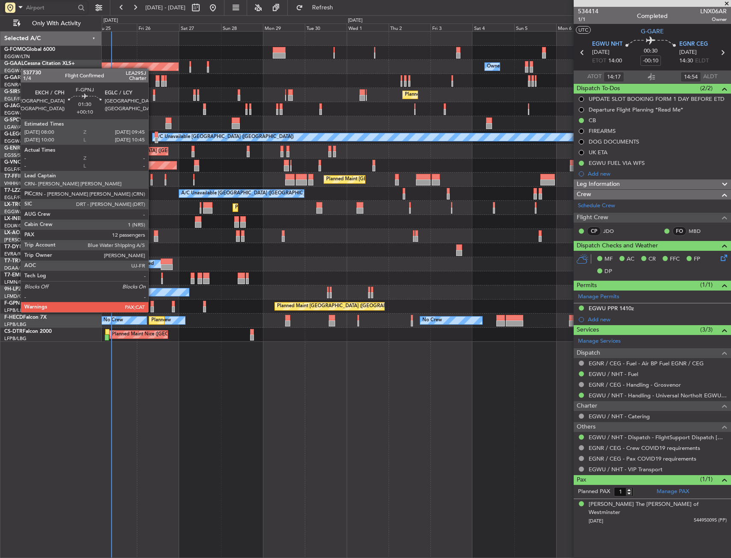
click at [152, 304] on div at bounding box center [151, 304] width 3 height 6
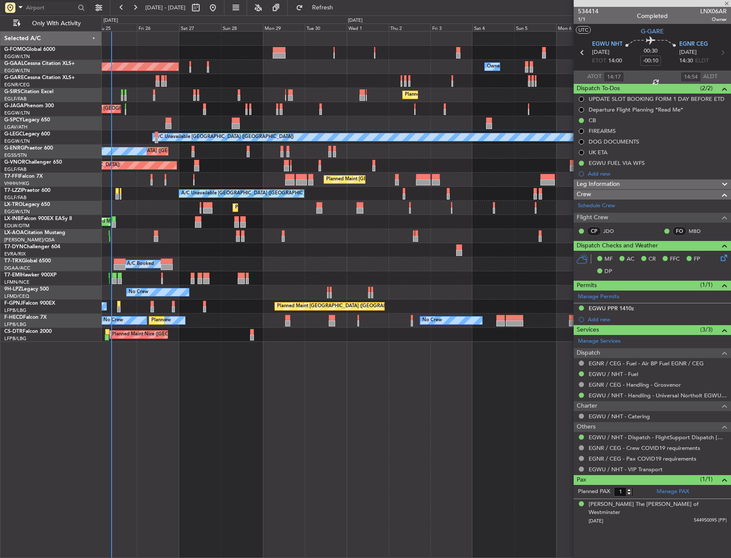
type input "+00:10"
type input "12"
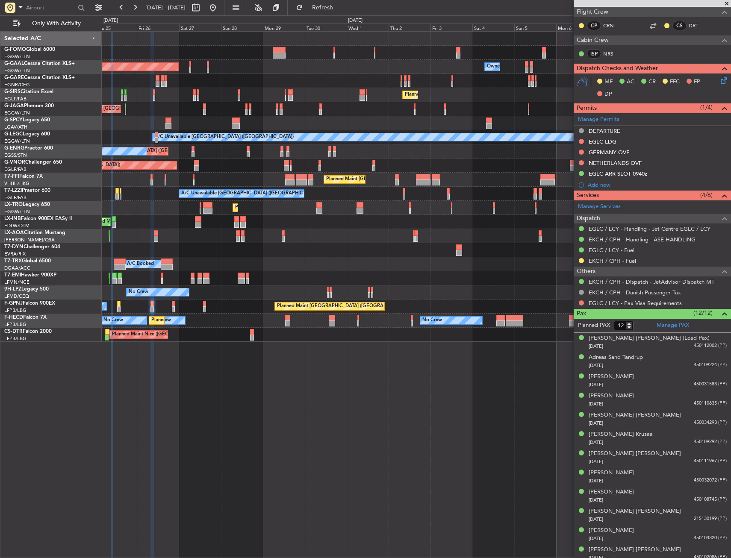
scroll to position [221, 0]
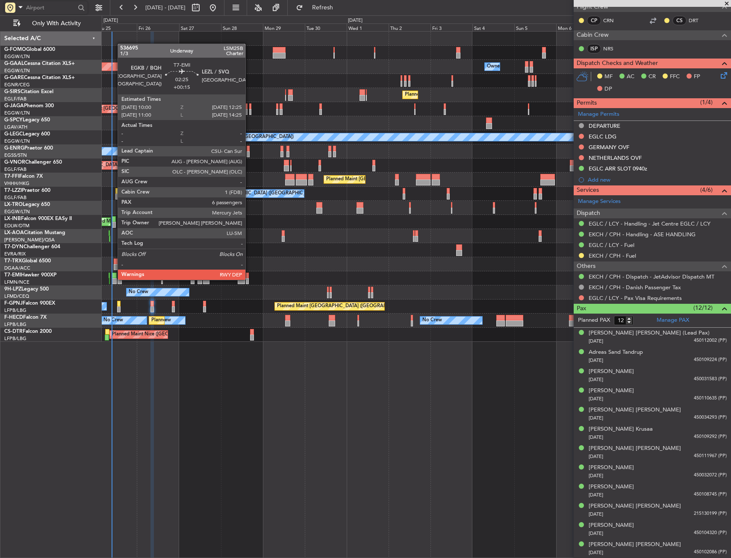
click at [113, 279] on div at bounding box center [114, 281] width 4 height 6
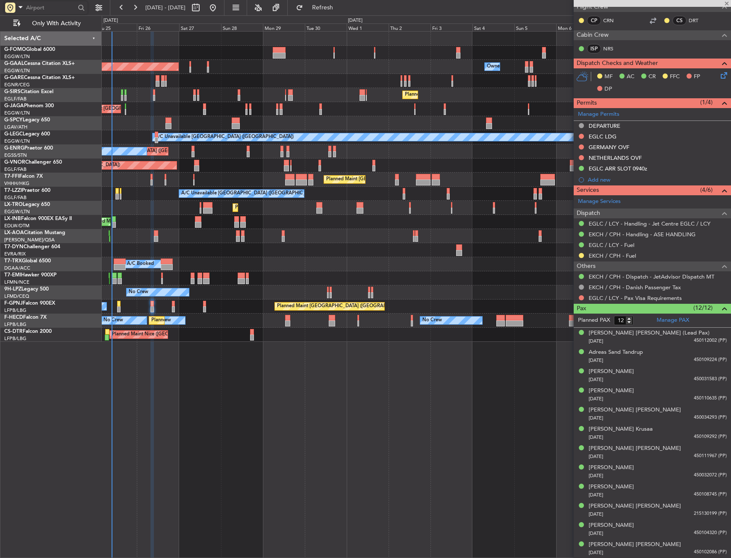
type input "+00:15"
type input "6"
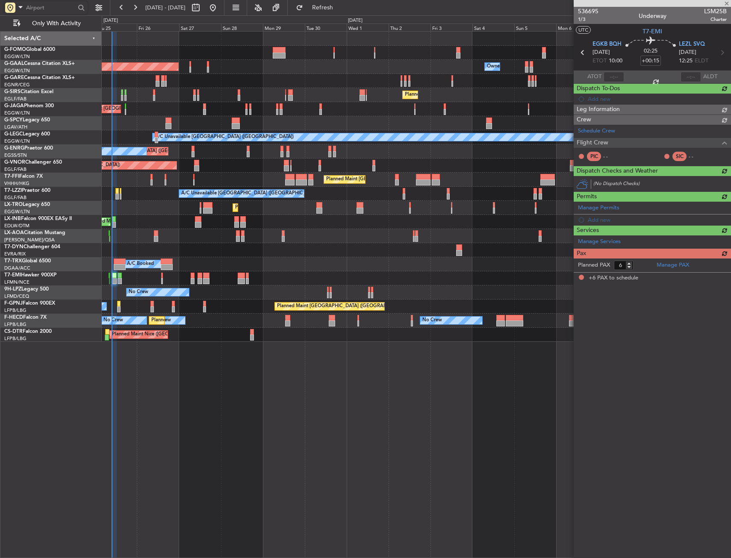
scroll to position [0, 0]
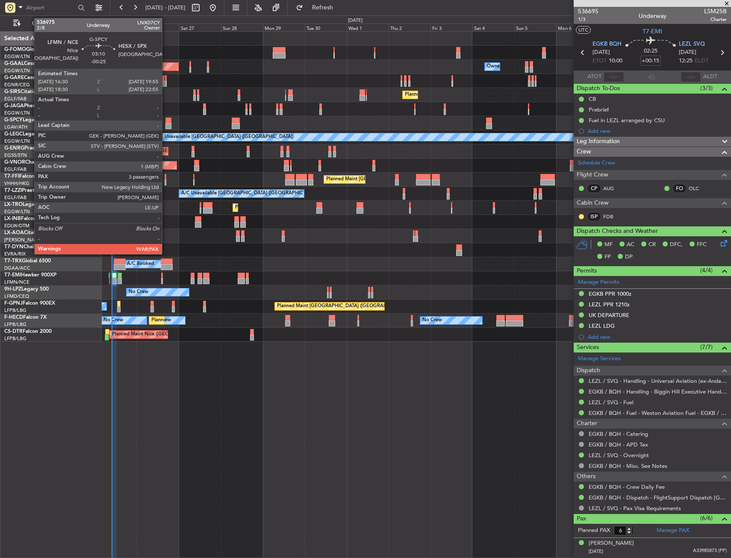
click at [166, 125] on div at bounding box center [168, 126] width 6 height 6
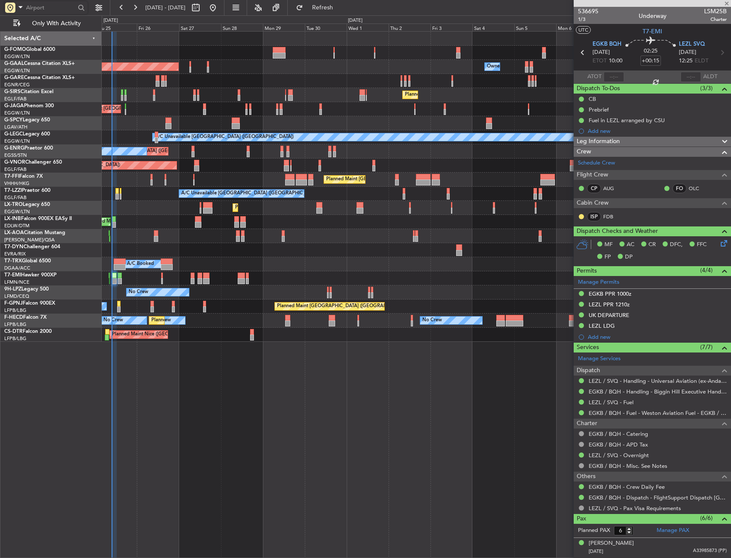
type input "-00:25"
type input "3"
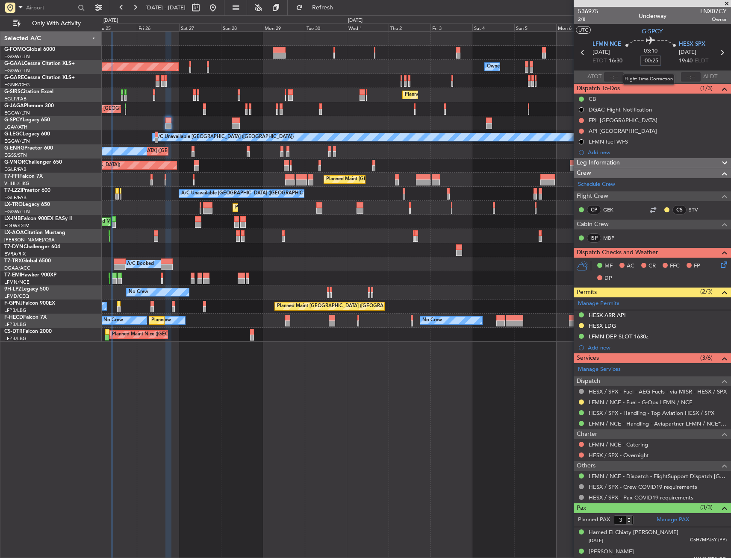
click at [655, 60] on input "-00:25" at bounding box center [650, 61] width 21 height 10
click at [625, 33] on section "UTC G-SPCY" at bounding box center [652, 30] width 157 height 13
click at [585, 21] on span "2/8" at bounding box center [588, 19] width 21 height 7
click at [155, 82] on div at bounding box center [416, 81] width 629 height 14
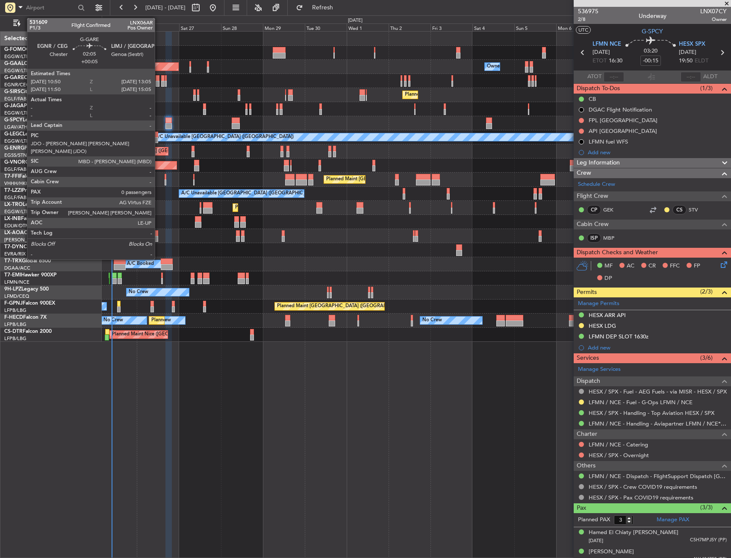
click at [159, 80] on div at bounding box center [158, 78] width 4 height 6
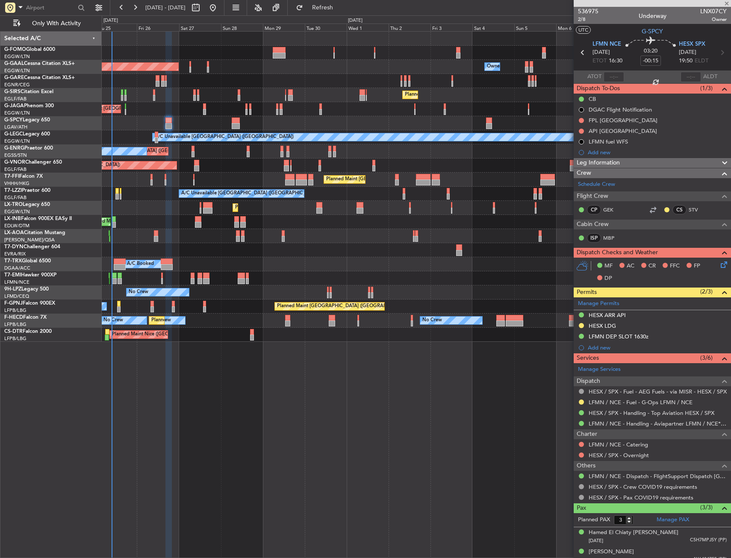
type input "+00:05"
type input "0"
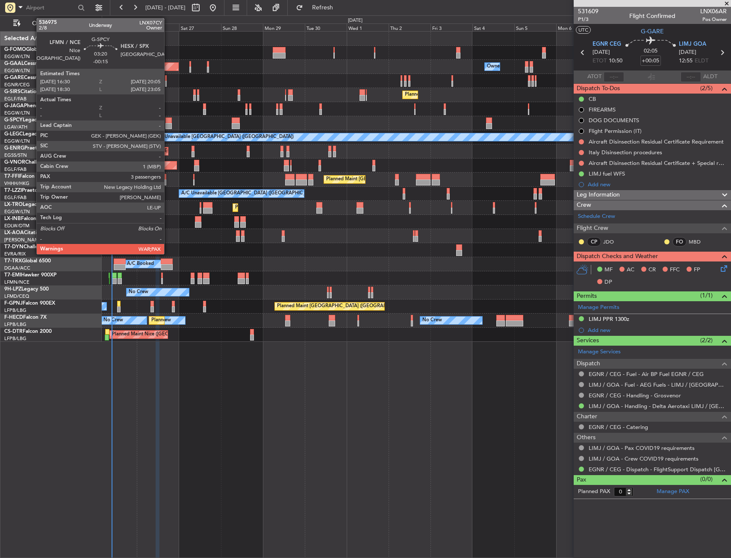
click at [168, 120] on div at bounding box center [168, 121] width 6 height 6
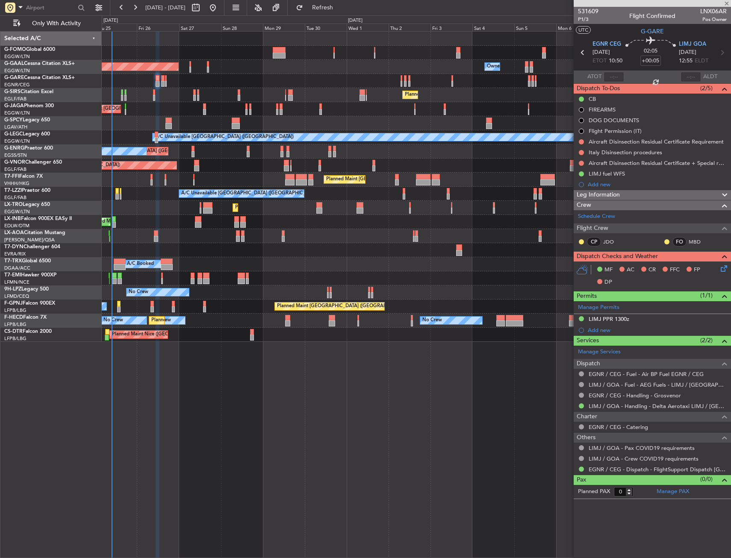
type input "-00:15"
type input "3"
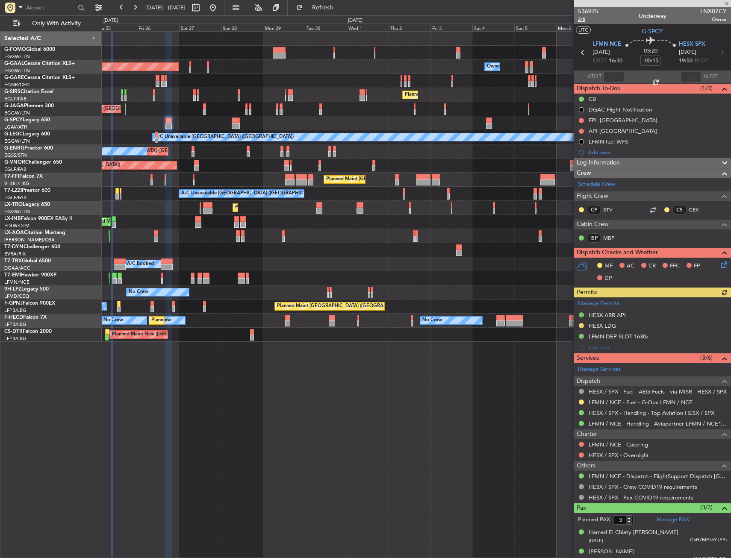
click at [587, 21] on span "2/8" at bounding box center [588, 19] width 21 height 7
click at [581, 20] on span "2/8" at bounding box center [588, 19] width 21 height 7
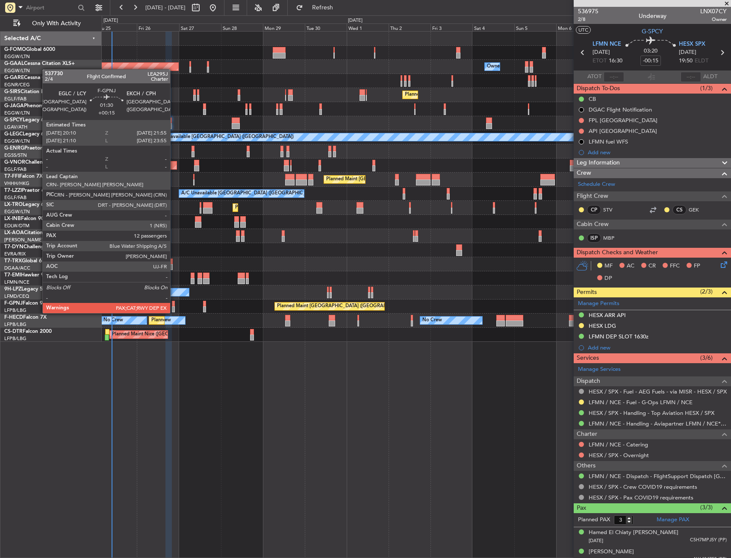
click at [174, 305] on div at bounding box center [173, 304] width 3 height 6
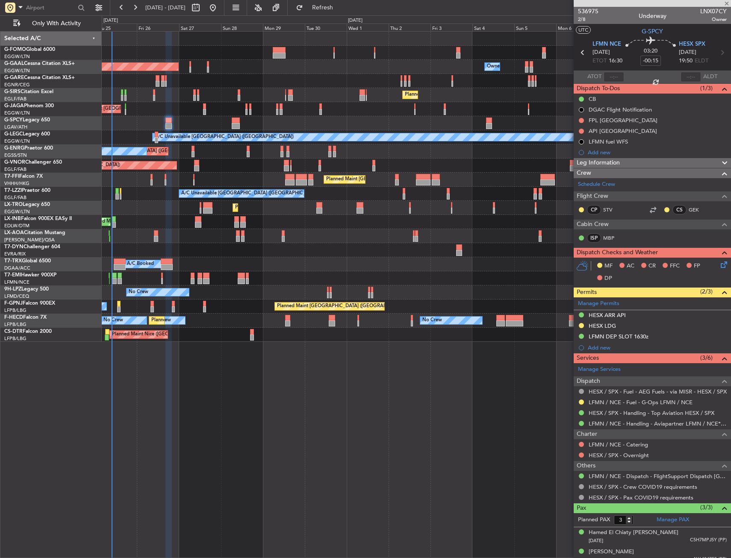
type input "+00:15"
type input "12"
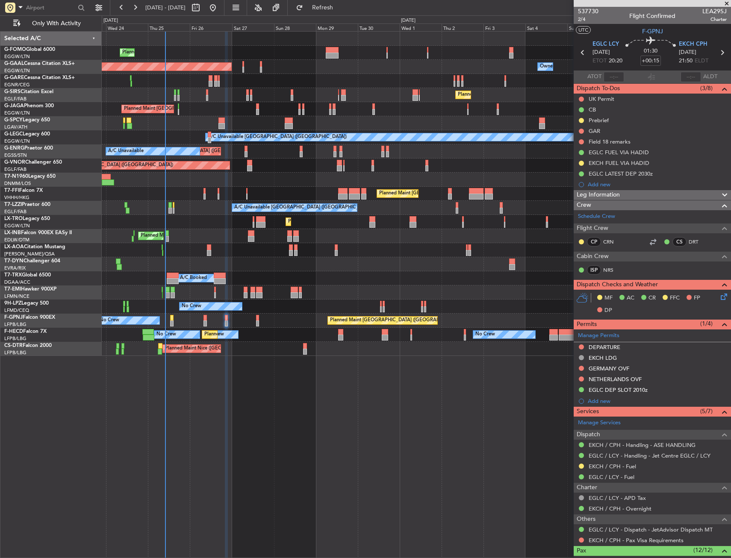
click at [322, 393] on div "Planned Maint London (Luton) Owner Planned Maint Dusseldorf Owner Owner Planned…" at bounding box center [416, 294] width 629 height 527
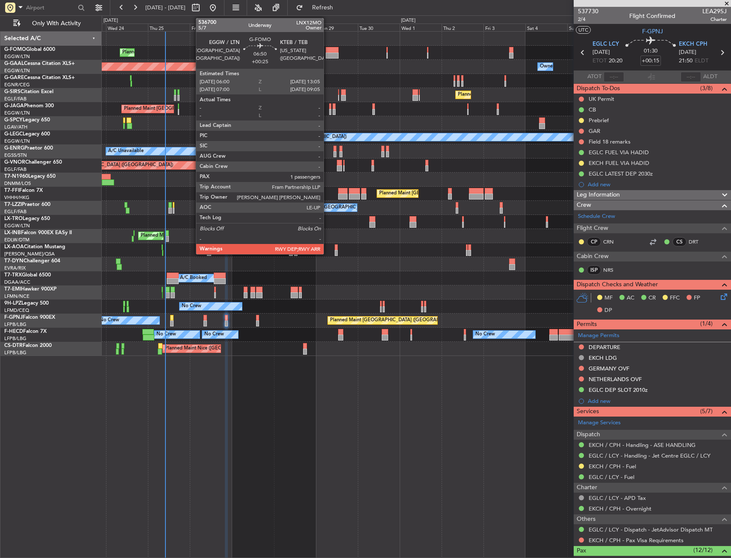
click at [327, 51] on div at bounding box center [332, 50] width 12 height 6
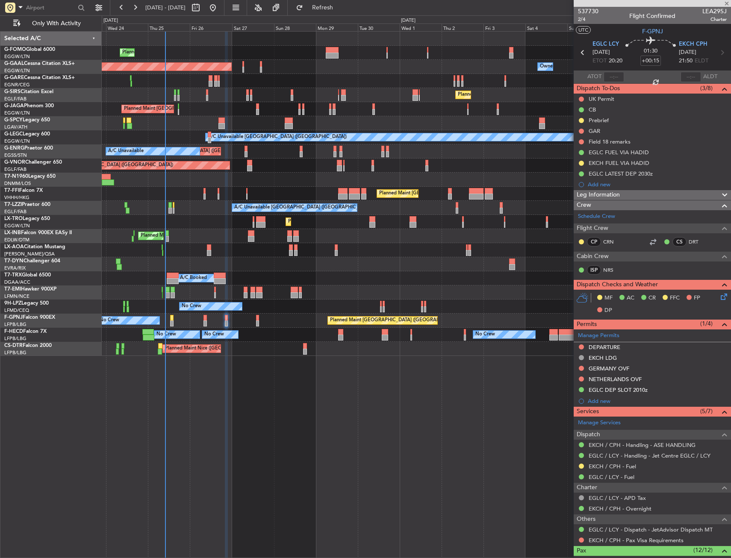
type input "+00:25"
type input "1"
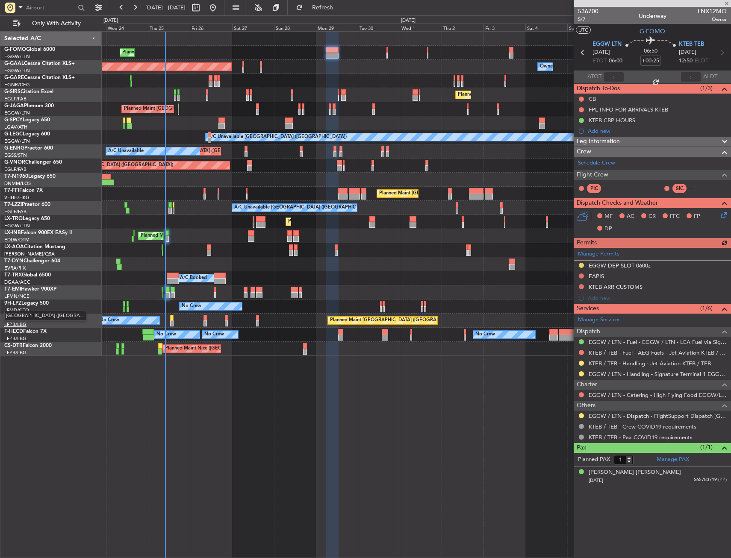
click at [0, 333] on html "23 Sep 2025 - 08 Oct 2025 Refresh Quick Links Only With Activity Planned Maint …" at bounding box center [365, 279] width 731 height 558
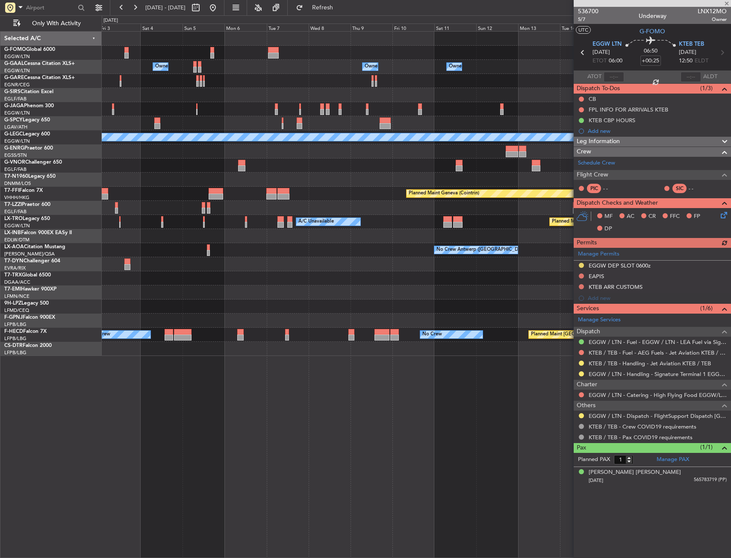
click at [13, 331] on div "Owner Owner Owner Owner Owner No Crew Owner Planned Maint London (Luton) Planne…" at bounding box center [365, 286] width 731 height 543
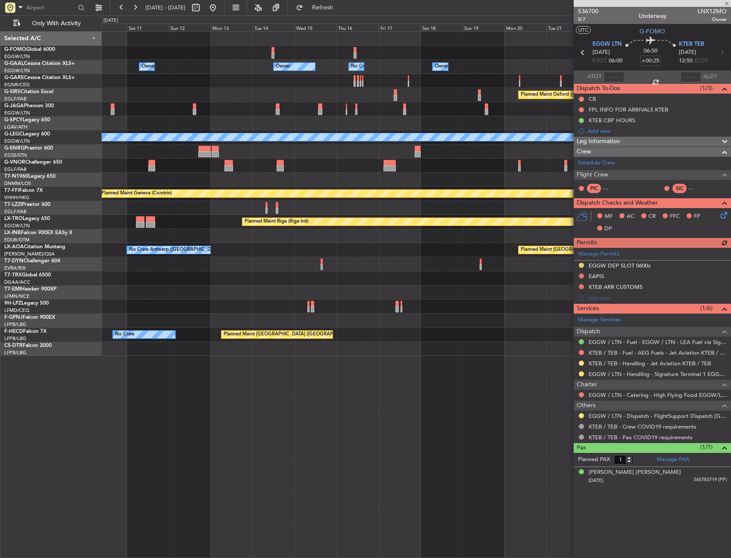
click at [68, 314] on div "Owner Owner Owner No Crew Owner Owner Owner Planned Maint Oxford (Kidlington) A…" at bounding box center [365, 286] width 731 height 543
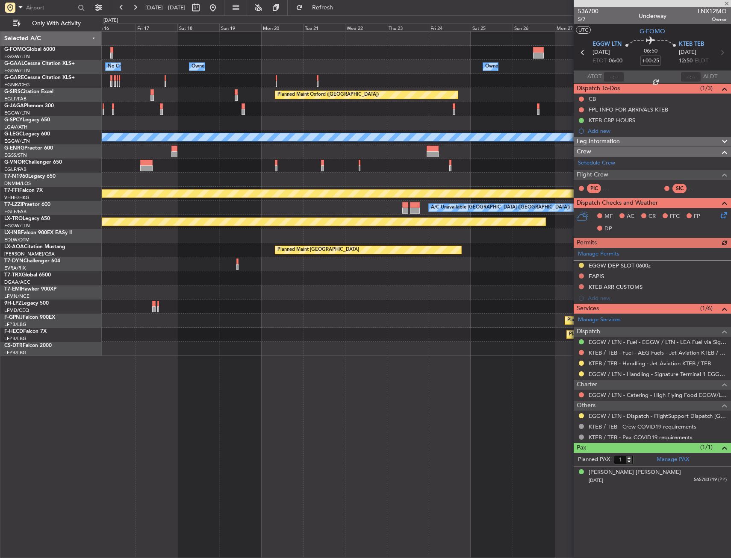
click at [102, 313] on div "Owner No Crew Owner Owner Owner Owner Planned Maint Oxford (Kidlington) A/C Una…" at bounding box center [365, 286] width 731 height 543
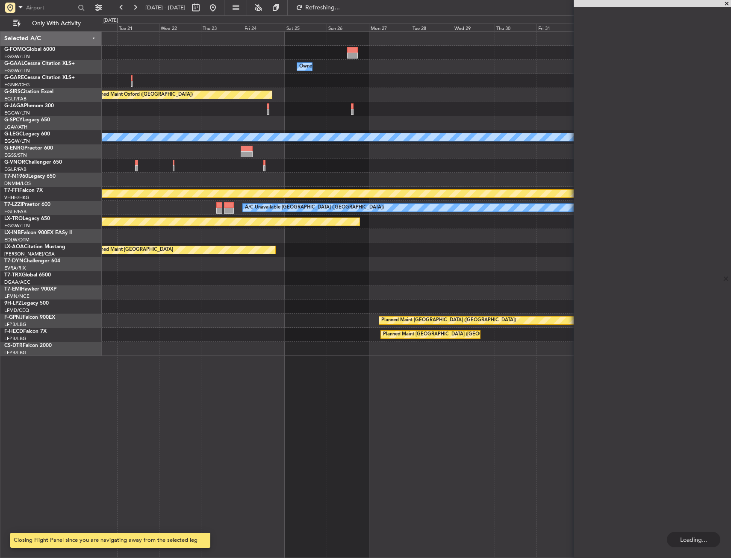
click at [373, 206] on div "Owner Owner Owner Planned Maint Oxford (Kidlington) A/C Unavailable London (Lut…" at bounding box center [416, 294] width 629 height 527
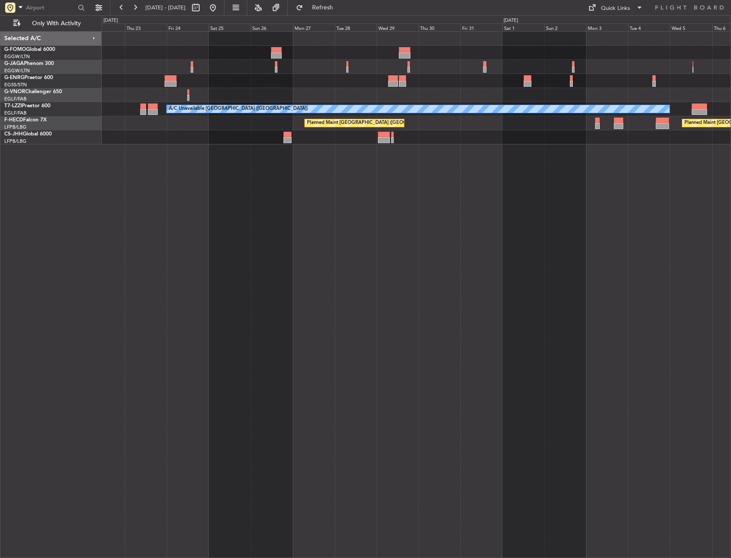
click at [505, 159] on div "A/C Unavailable [GEOGRAPHIC_DATA] ([GEOGRAPHIC_DATA]) Planned Maint [GEOGRAPHIC…" at bounding box center [416, 294] width 629 height 527
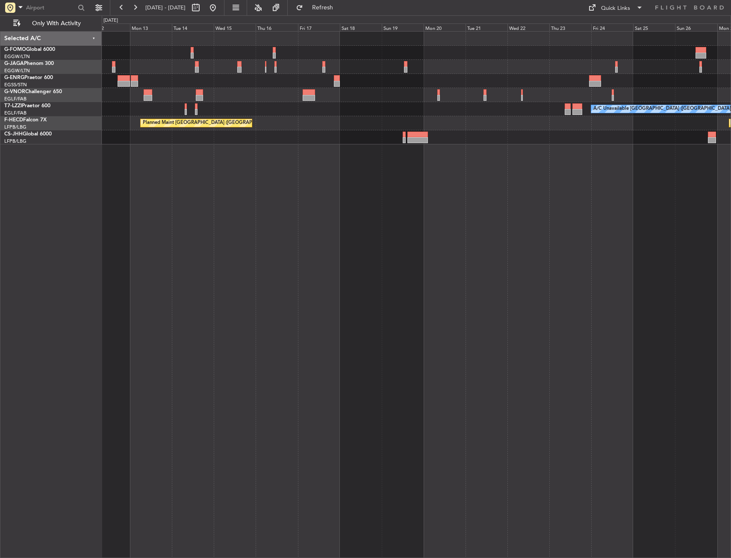
click at [547, 186] on div "A/C Unavailable London (Luton) Planned Maint Paris (Le Bourget) Planned Maint P…" at bounding box center [416, 294] width 629 height 527
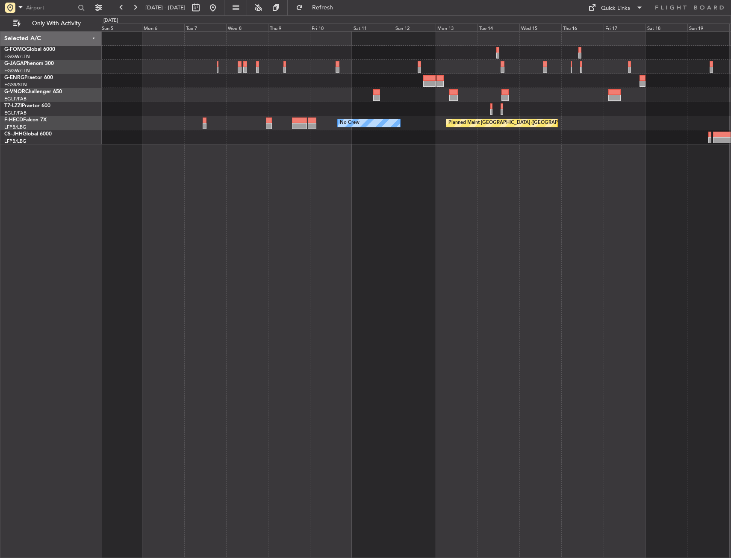
click at [651, 193] on div "Planned Maint Paris (Le Bourget) No Crew" at bounding box center [416, 294] width 629 height 527
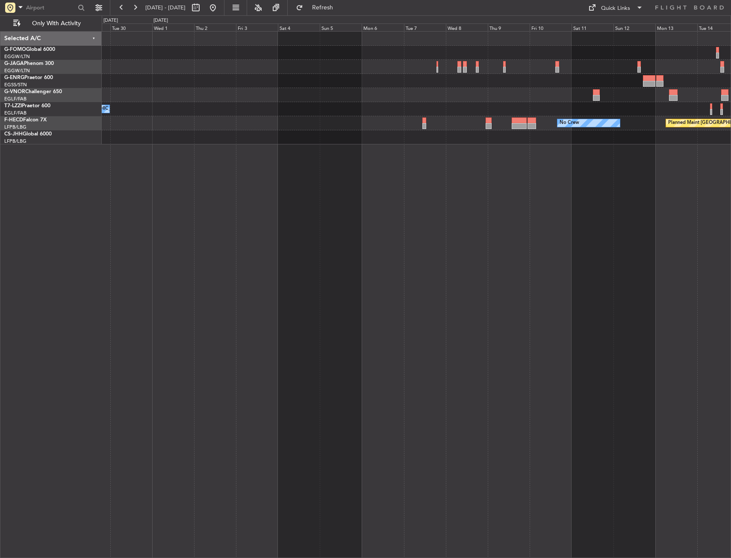
click at [551, 206] on div "Planned Maint London (Farnborough) A/C Unavailable London (Farnborough) Planned…" at bounding box center [416, 294] width 629 height 527
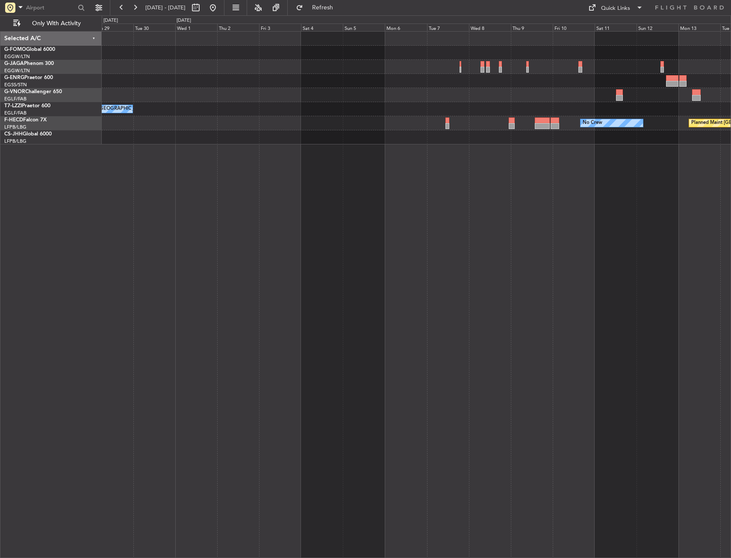
click at [608, 186] on div "Planned Maint London (Farnborough) A/C Unavailable London (Farnborough) Planned…" at bounding box center [416, 294] width 629 height 527
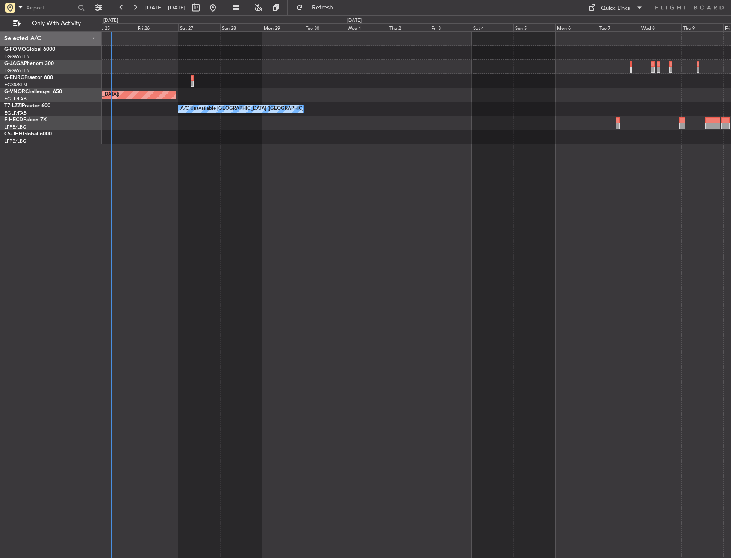
click at [328, 236] on div "Planned Maint London (Farnborough) A/C Unavailable London (Farnborough) No Crew…" at bounding box center [416, 294] width 629 height 527
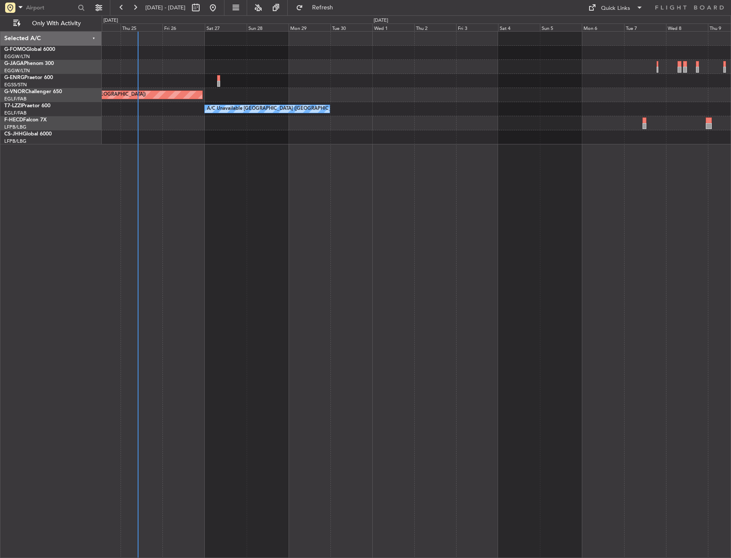
click at [442, 218] on div "Planned Maint London (Farnborough) A/C Unavailable London (Farnborough) No Crew…" at bounding box center [416, 294] width 629 height 527
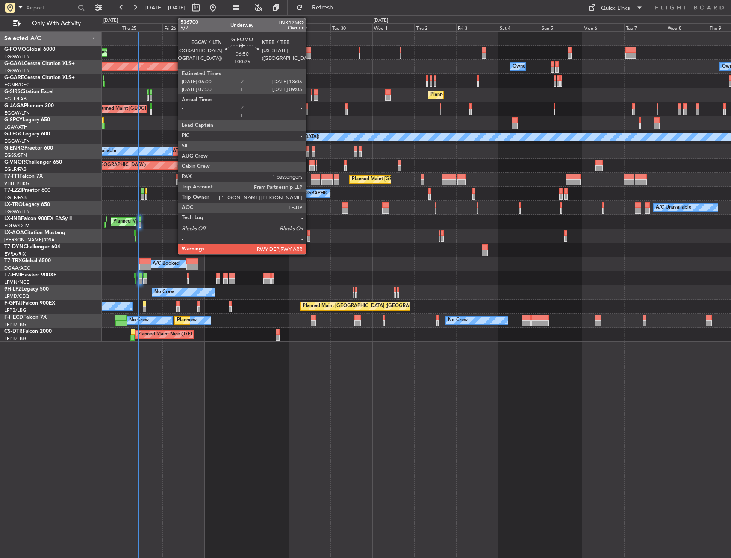
click at [310, 51] on div at bounding box center [304, 50] width 12 height 6
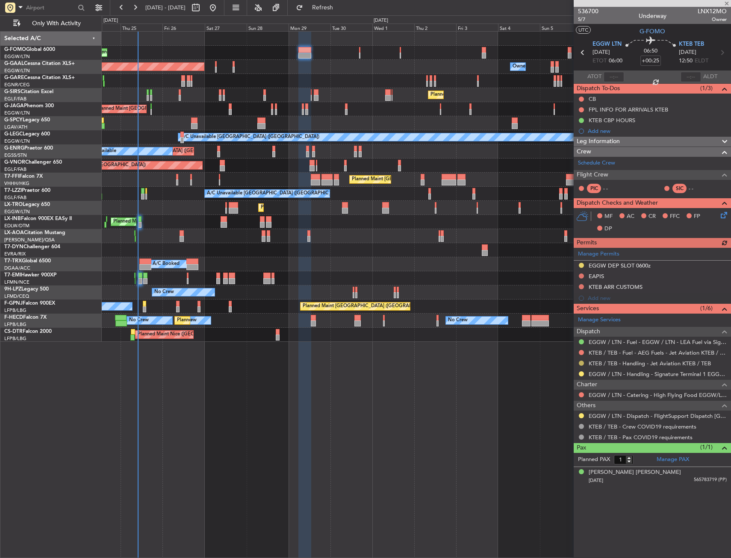
click at [581, 363] on button at bounding box center [581, 363] width 5 height 5
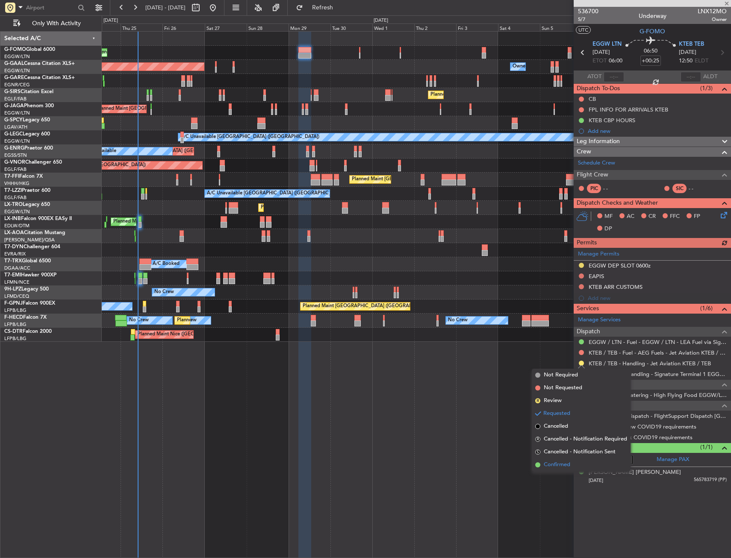
click at [559, 464] on span "Confirmed" at bounding box center [557, 465] width 27 height 9
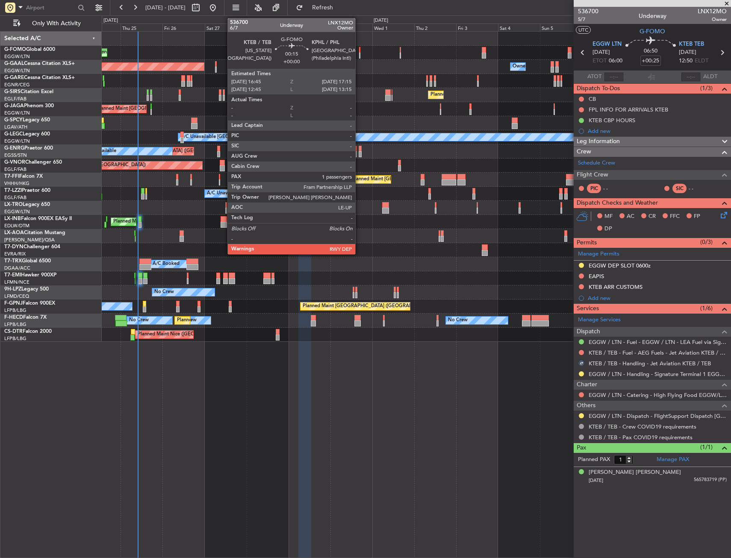
click at [359, 48] on div at bounding box center [359, 50] width 1 height 6
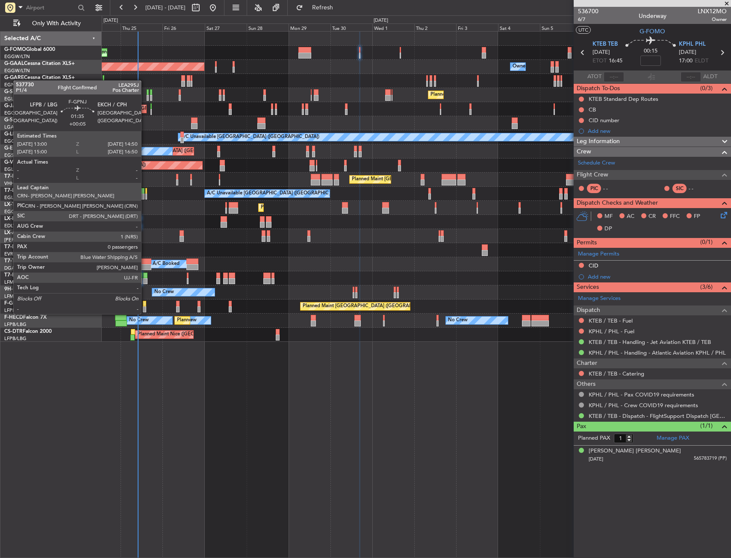
click at [145, 306] on div at bounding box center [144, 304] width 3 height 6
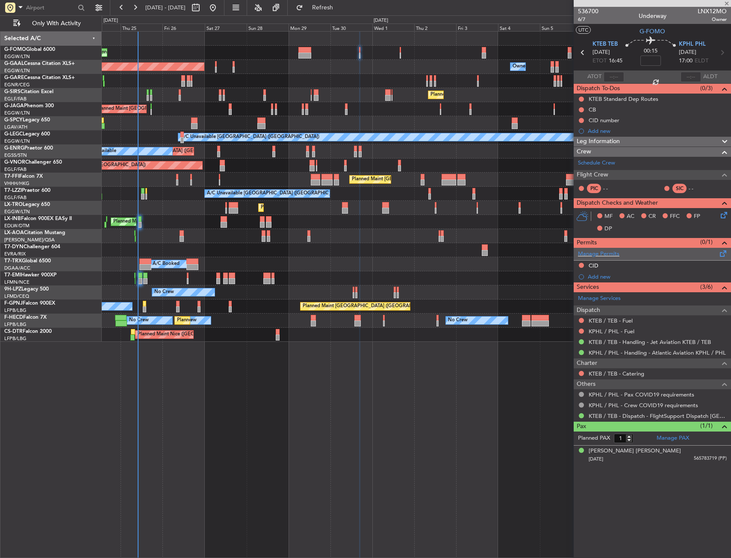
type input "+00:05"
type input "0"
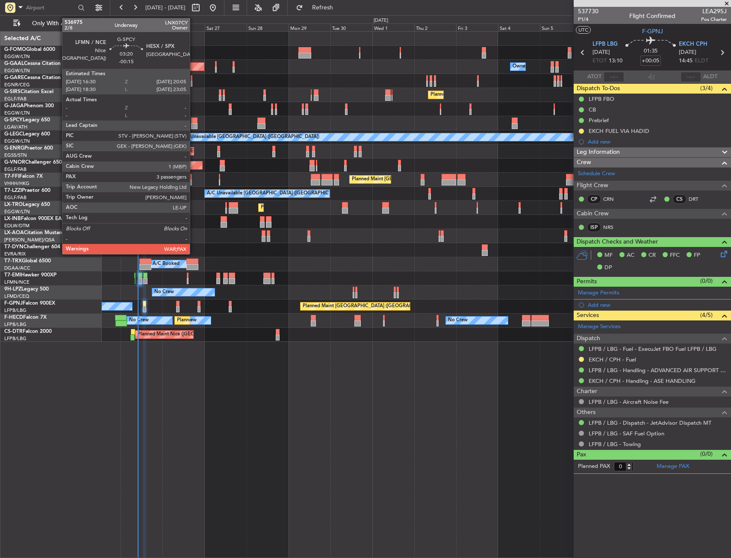
click at [194, 122] on div at bounding box center [194, 121] width 6 height 6
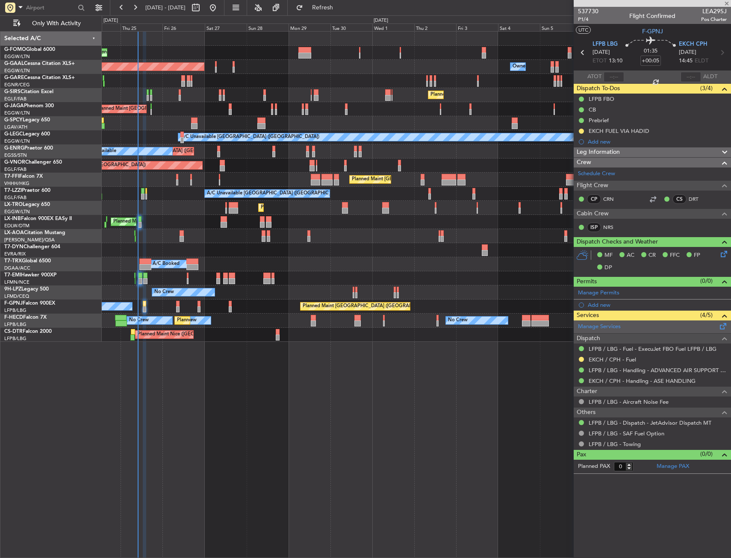
type input "-00:15"
type input "3"
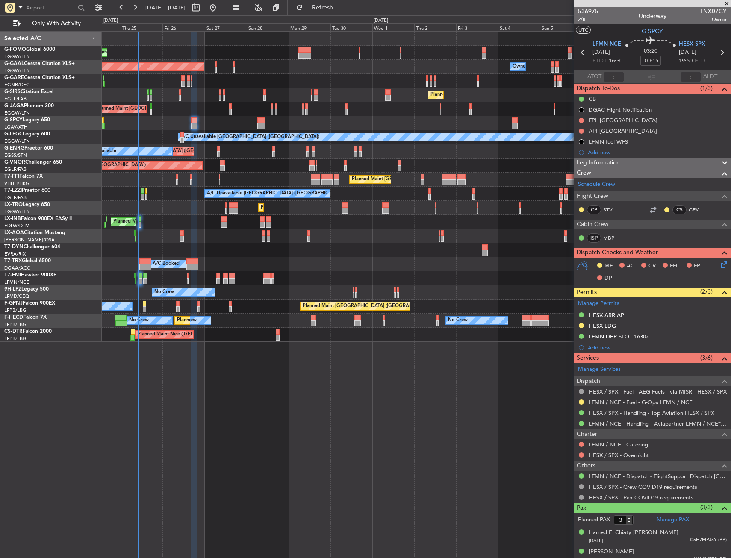
drag, startPoint x: 608, startPoint y: 150, endPoint x: 613, endPoint y: 156, distance: 6.7
click at [608, 150] on div "Add new" at bounding box center [657, 152] width 139 height 7
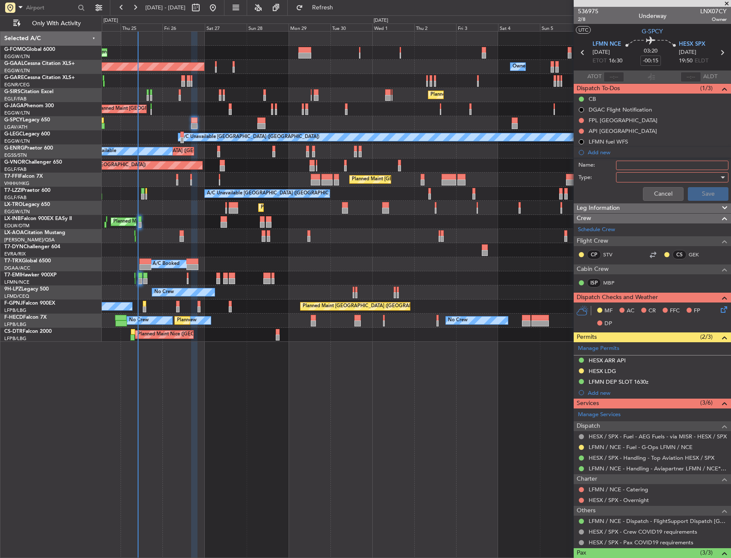
click at [629, 166] on input "Name:" at bounding box center [672, 165] width 112 height 9
click at [648, 165] on input "Pre" at bounding box center [672, 165] width 112 height 9
type input "Prebrief"
click at [634, 173] on div at bounding box center [669, 177] width 100 height 13
click at [639, 191] on span "Generic" at bounding box center [668, 195] width 100 height 13
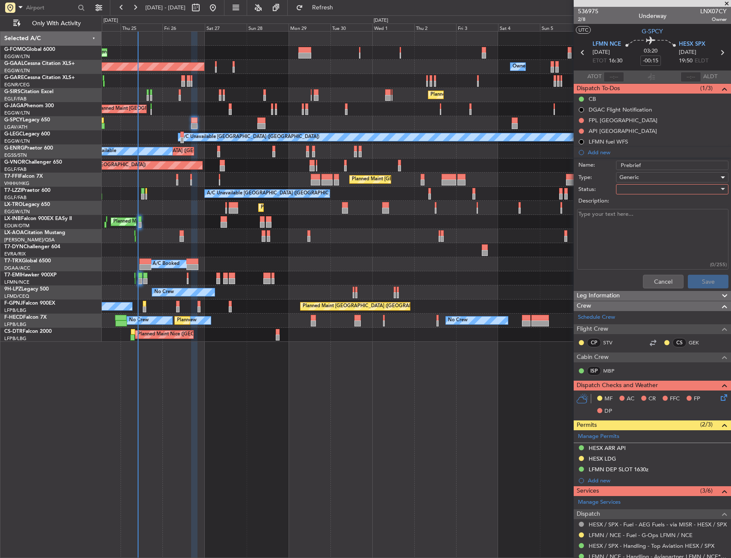
click at [638, 189] on div at bounding box center [669, 189] width 100 height 13
click at [637, 219] on span "In Progress" at bounding box center [668, 219] width 100 height 13
click at [640, 222] on textarea "Description:" at bounding box center [652, 239] width 151 height 61
paste textarea "Ramp Fuel 5500 KG Cruise speed M .78"
type textarea "Ramp Fuel 5500 KG Cruise speed M .78"
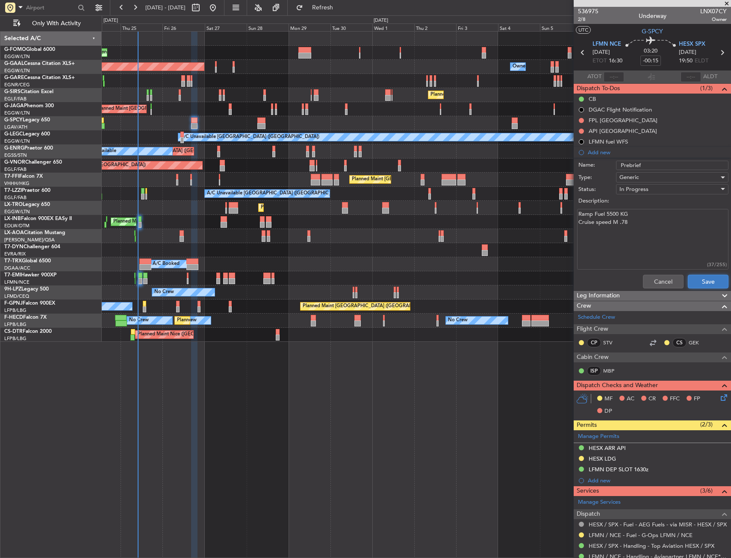
click at [691, 282] on button "Save" at bounding box center [708, 282] width 41 height 14
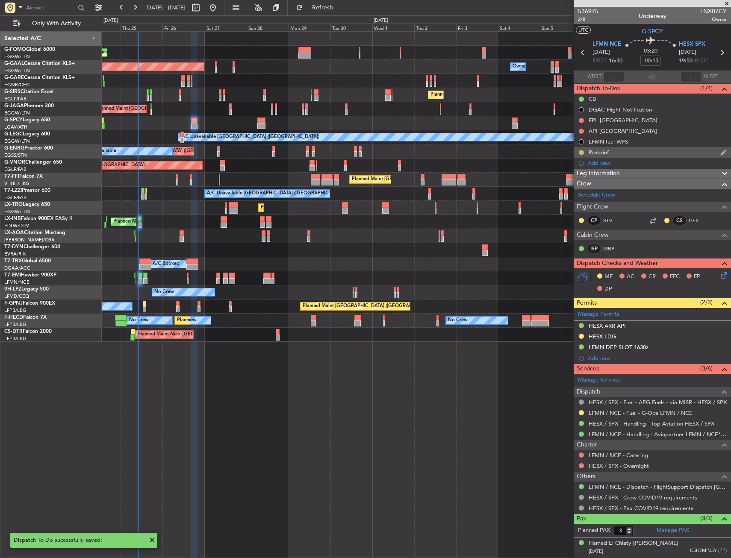
click at [579, 153] on button at bounding box center [581, 152] width 5 height 5
click at [570, 186] on li "Completed" at bounding box center [582, 190] width 46 height 13
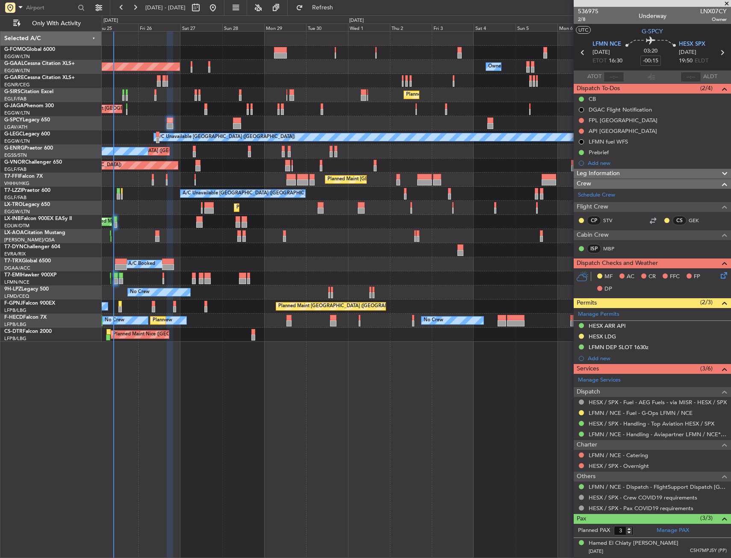
click at [475, 423] on div "Planned Maint London (Luton) Planned Maint Dusseldorf Owner Owner Owner Planned…" at bounding box center [416, 294] width 629 height 527
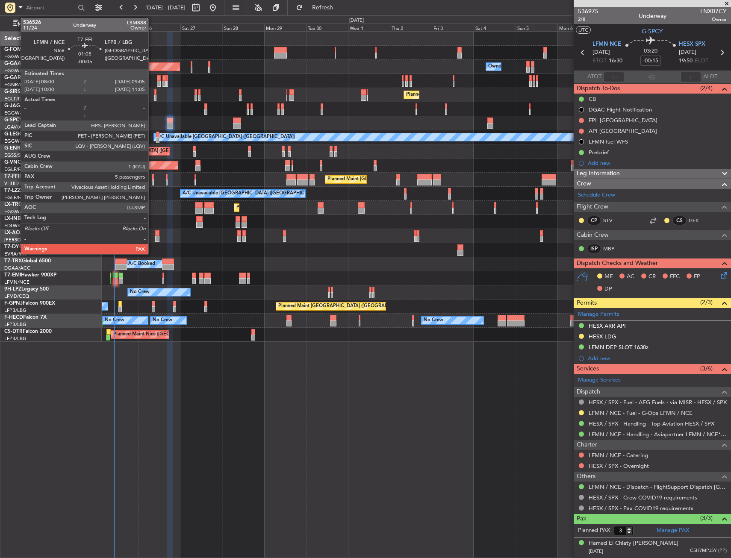
click at [152, 180] on div at bounding box center [153, 183] width 2 height 6
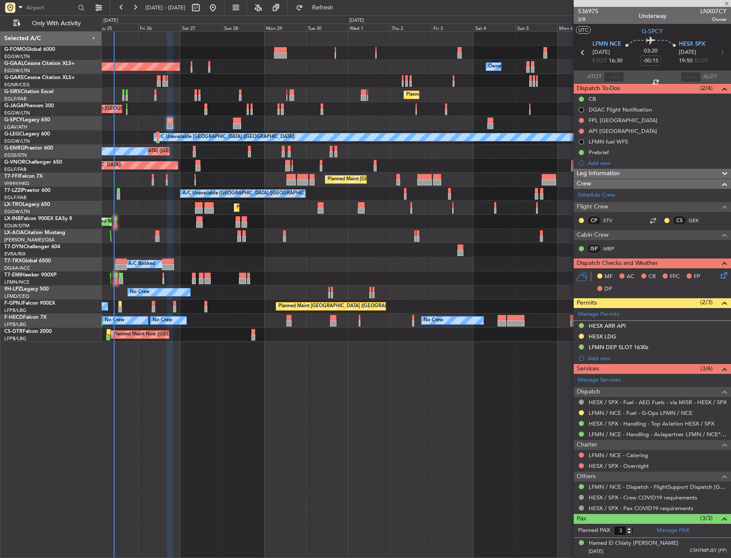
type input "-00:05"
type input "5"
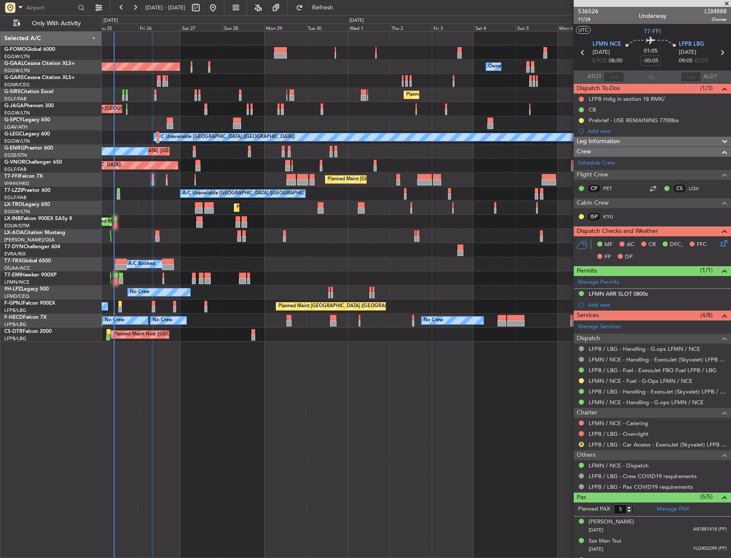
click at [264, 262] on div "Planned Maint London (Luton) Owner Planned Maint Dusseldorf Owner Owner Planned…" at bounding box center [416, 187] width 629 height 310
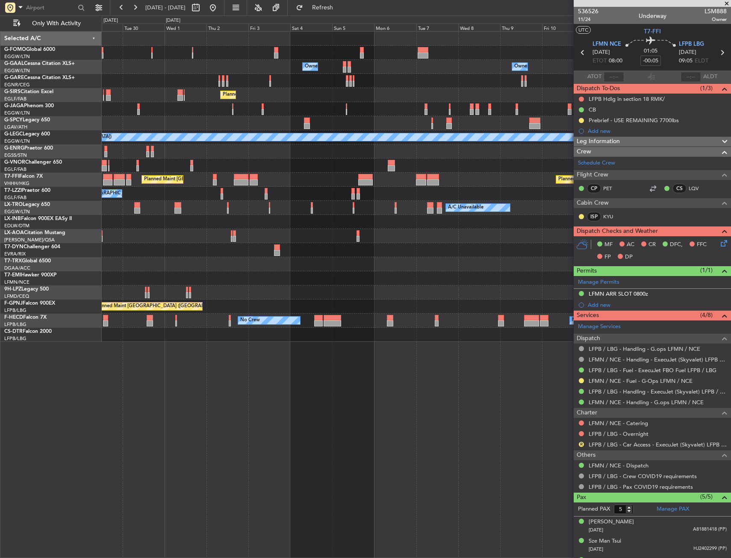
click at [221, 286] on div "Owner Owner Owner Owner Owner No Crew Planned Maint Dusseldorf Planned Maint Lo…" at bounding box center [416, 187] width 629 height 310
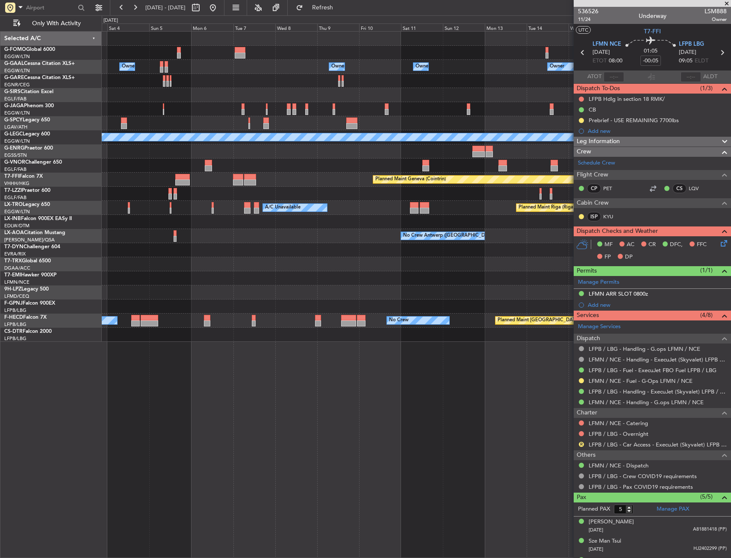
click at [147, 293] on div "Owner Owner Owner Owner Owner No Crew Owner Planned Maint London (Luton) Planne…" at bounding box center [416, 187] width 629 height 310
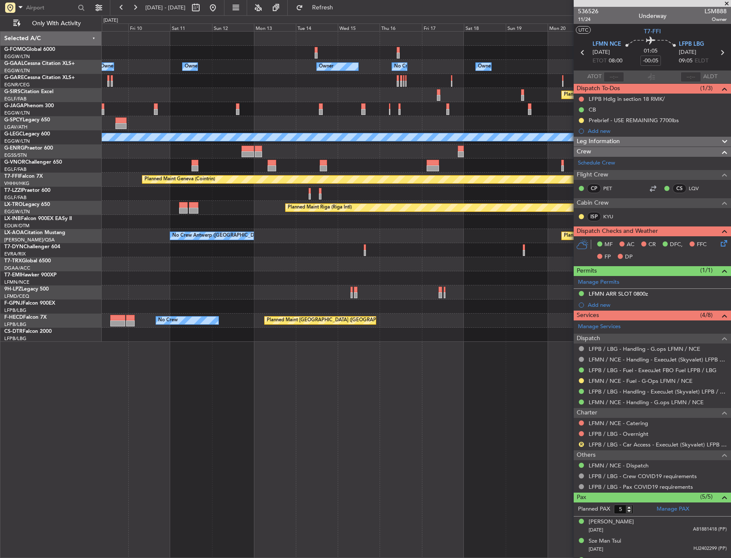
click at [119, 289] on div "Owner Owner Owner Owner No Crew Owner Planned Maint Oxford (Kidlington) A/C Una…" at bounding box center [416, 187] width 629 height 310
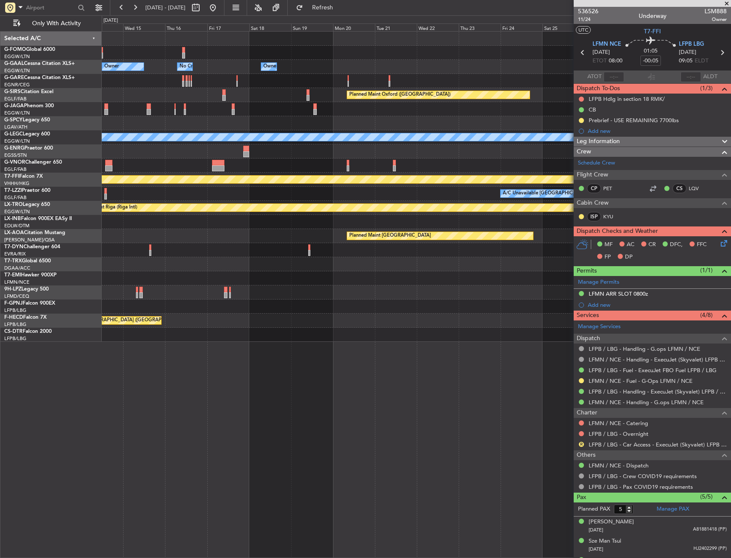
click at [120, 294] on div "Owner Owner No Crew Owner Owner Owner Planned Maint Oxford (Kidlington) A/C Una…" at bounding box center [416, 187] width 629 height 310
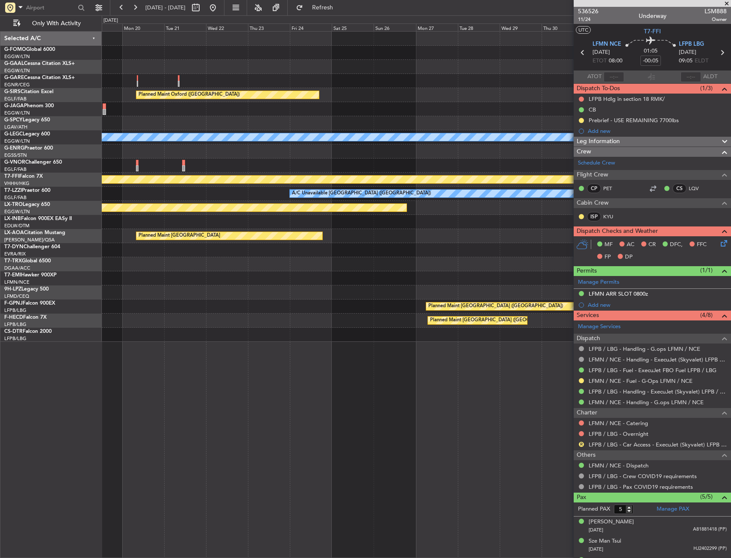
click at [111, 295] on div "Owner No Crew Owner Owner Planned Maint Oxford (Kidlington) Planned Maint Bourn…" at bounding box center [416, 187] width 629 height 310
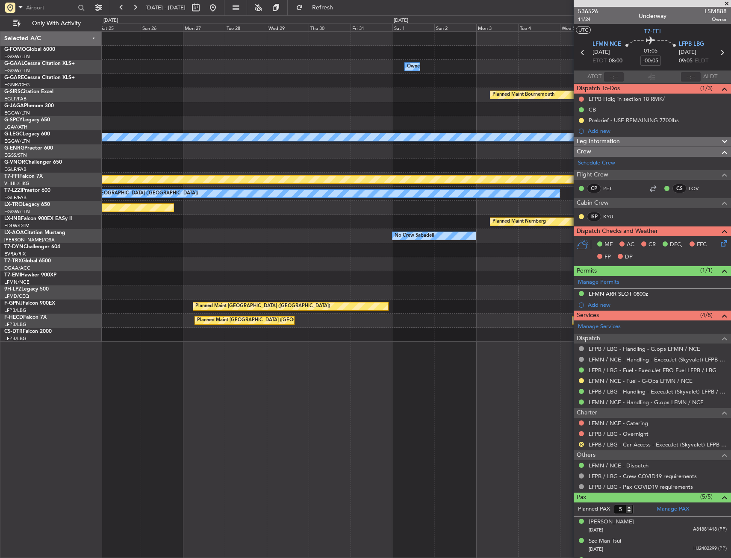
click at [77, 305] on div "Owner Planned Maint Bournemouth Planned Maint Bournemouth Planned Maint Oxford …" at bounding box center [365, 286] width 731 height 543
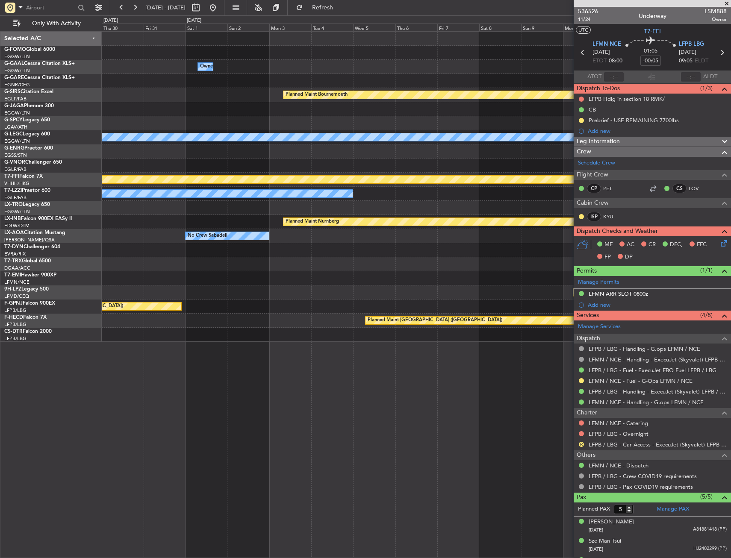
click at [103, 309] on div "Owner Planned Maint Bournemouth Planned Maint Bournemouth A/C Unavailable Londo…" at bounding box center [416, 187] width 629 height 310
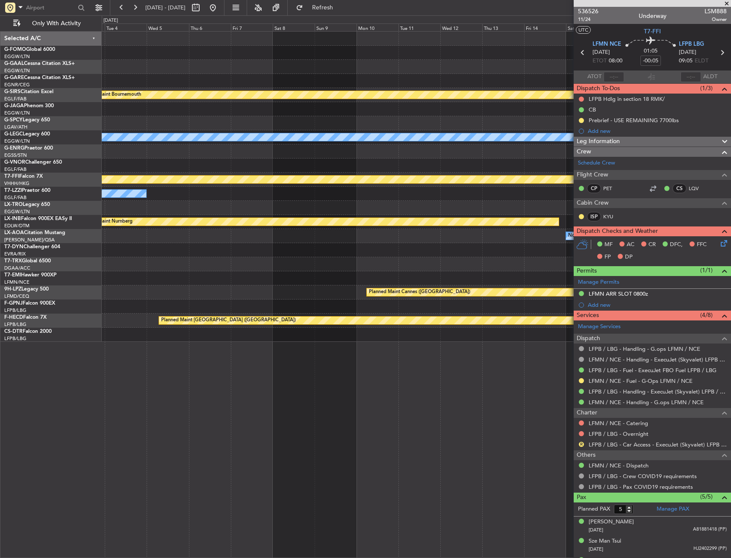
click at [151, 300] on div "Owner Planned Maint Bournemouth Planned Maint Bournemouth A/C Unavailable Londo…" at bounding box center [416, 187] width 629 height 310
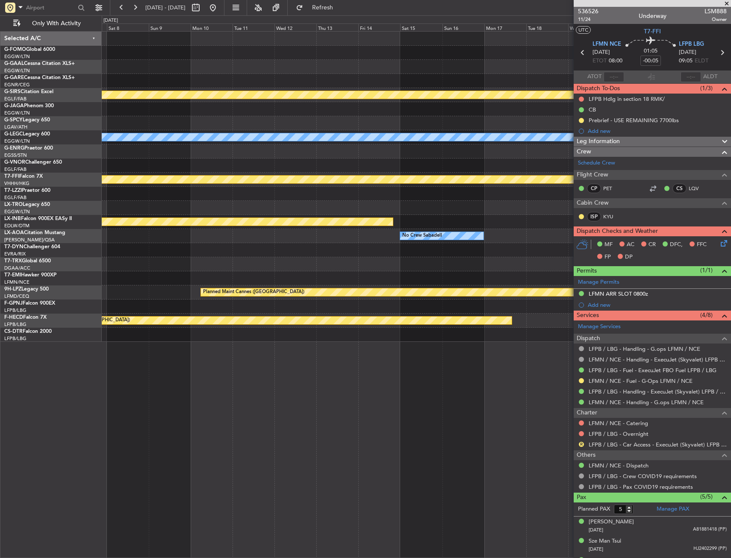
click at [121, 306] on div "Planned Maint Bournemouth Planned Maint Bournemouth A/C Unavailable London (Lut…" at bounding box center [416, 187] width 629 height 310
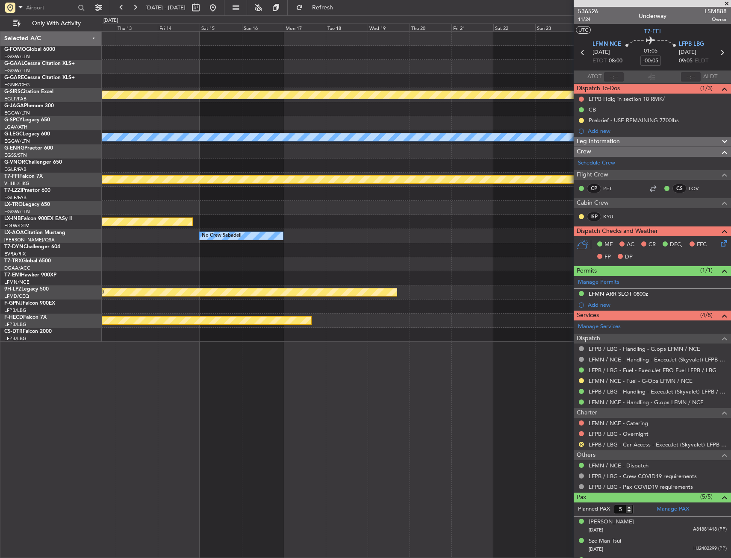
click at [206, 298] on div "Planned Maint Bournemouth Planned Maint Bournemouth A/C Unavailable London (Lut…" at bounding box center [416, 187] width 629 height 310
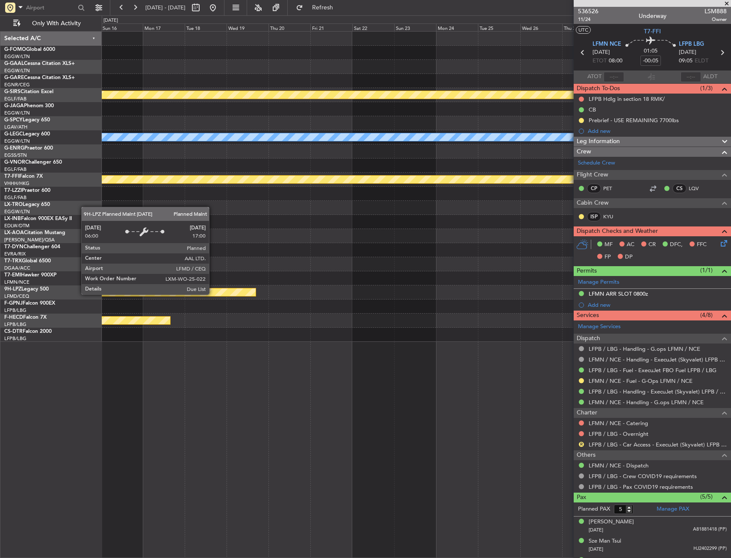
click at [179, 296] on div "Planned Maint Bournemouth Planned Maint Bournemouth A/C Unavailable London (Lut…" at bounding box center [416, 187] width 629 height 310
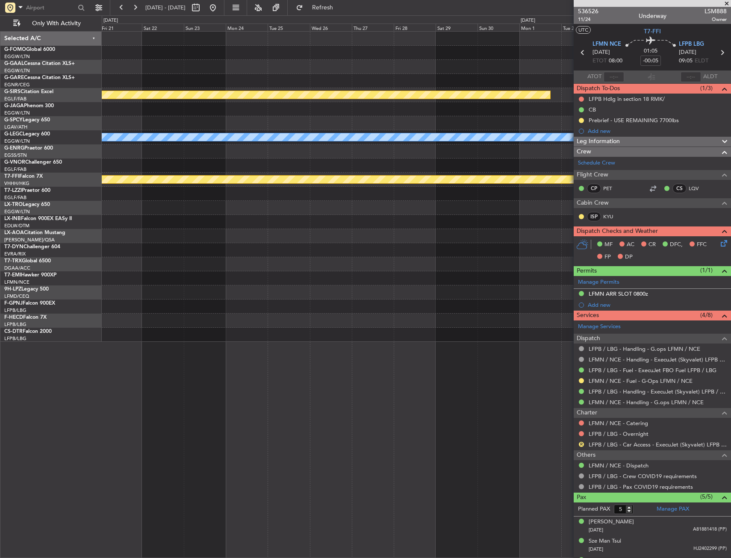
click at [202, 294] on div "Planned Maint Bournemouth A/C Unavailable London (Luton) Planned Maint Geneva (…" at bounding box center [416, 187] width 629 height 310
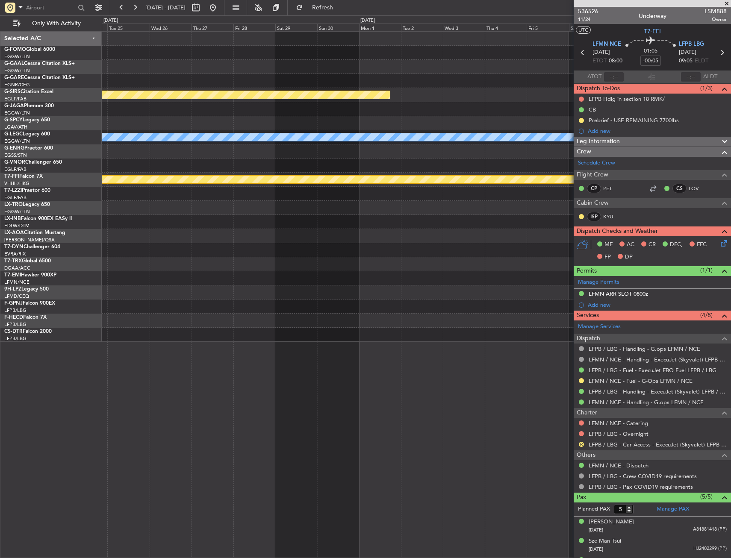
click at [235, 282] on div "Planned Maint Bournemouth A/C Unavailable London (Luton) Planned Maint Geneva (…" at bounding box center [416, 187] width 629 height 310
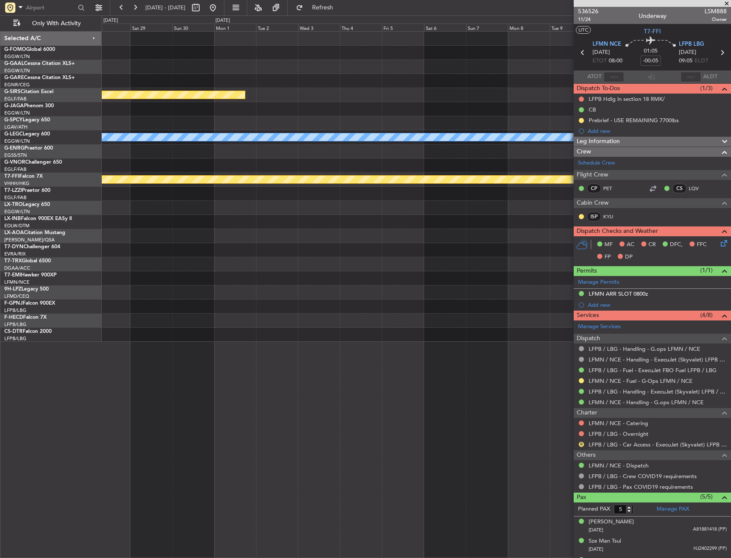
click at [171, 291] on div "Planned Maint Bournemouth A/C Unavailable London (Luton) Planned Maint Geneva (…" at bounding box center [416, 187] width 629 height 310
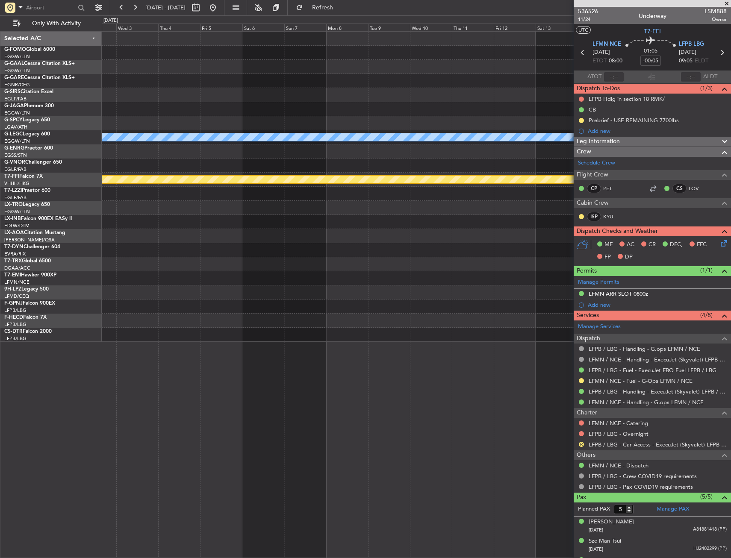
click at [199, 287] on div "Planned Maint Bournemouth A/C Unavailable London (Luton) Planned Maint Geneva (…" at bounding box center [416, 187] width 629 height 310
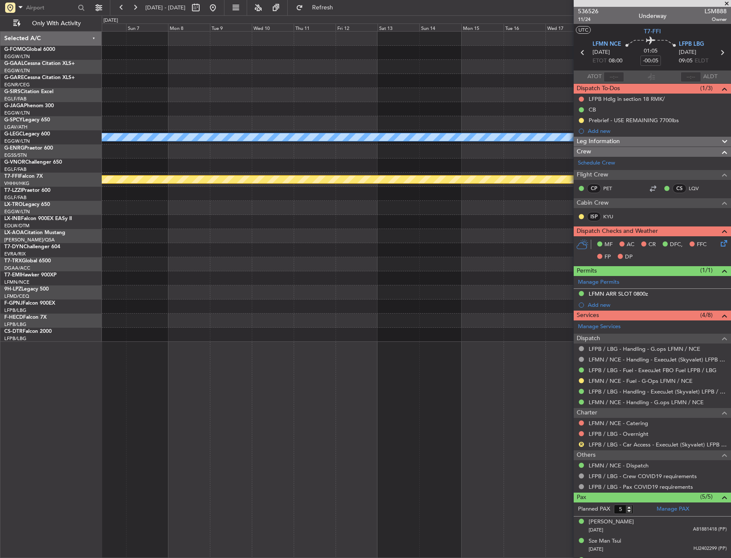
click at [191, 280] on div "A/C Unavailable London (Luton) Planned Maint Geneva (Cointrin)" at bounding box center [416, 187] width 629 height 310
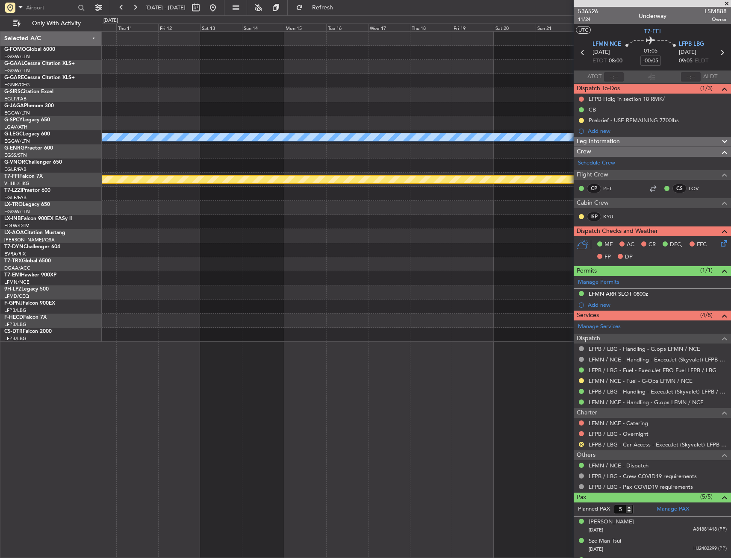
click at [208, 274] on div "A/C Unavailable London (Luton) Planned Maint Geneva (Cointrin)" at bounding box center [416, 187] width 629 height 310
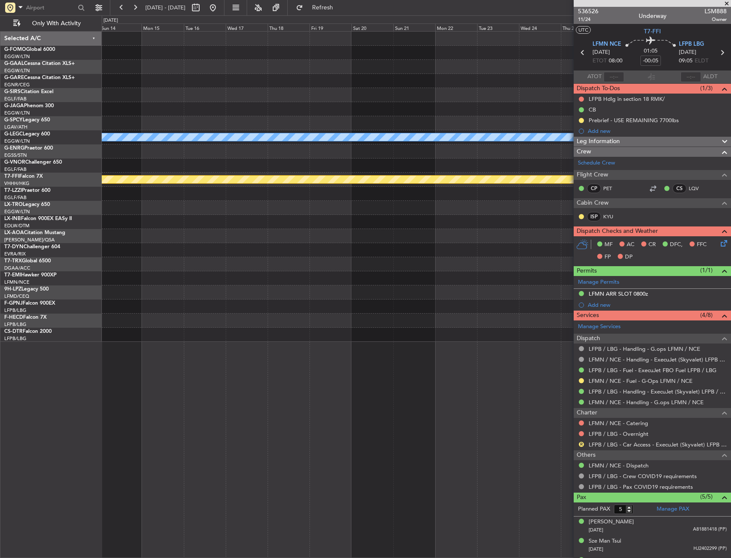
click at [182, 277] on div "A/C Unavailable London (Luton) Planned Maint Geneva (Cointrin)" at bounding box center [416, 187] width 629 height 310
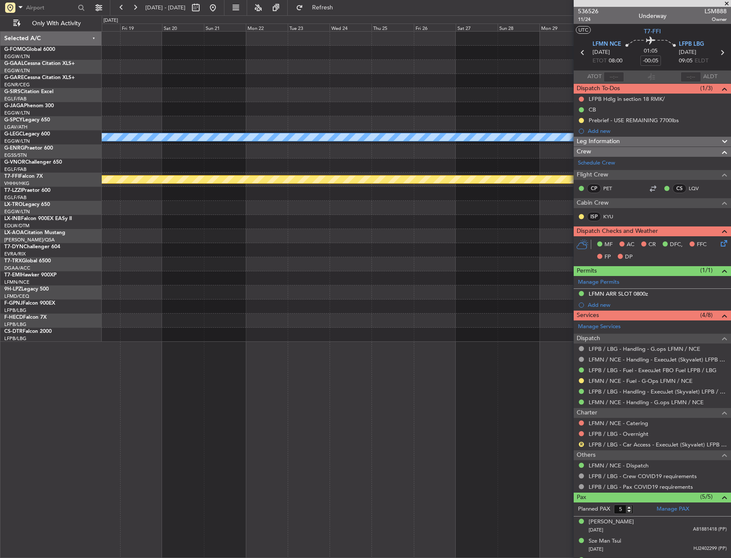
click at [193, 264] on div "A/C Unavailable London (Luton) Planned Maint Geneva (Cointrin)" at bounding box center [416, 187] width 629 height 310
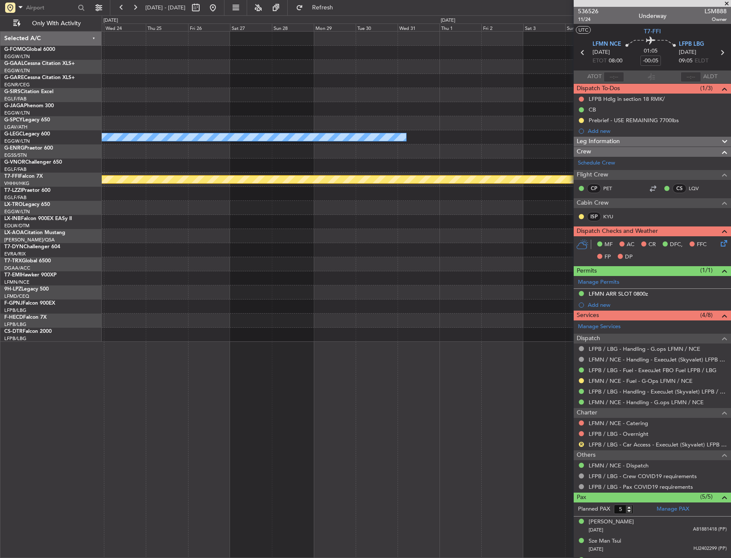
click at [209, 257] on div "A/C Unavailable London (Luton) Planned Maint Geneva (Cointrin)" at bounding box center [416, 187] width 629 height 310
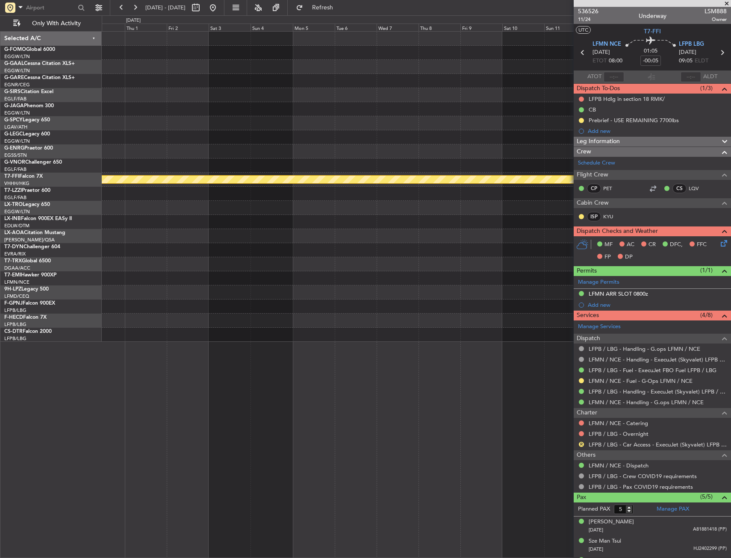
click at [205, 236] on div at bounding box center [416, 236] width 629 height 14
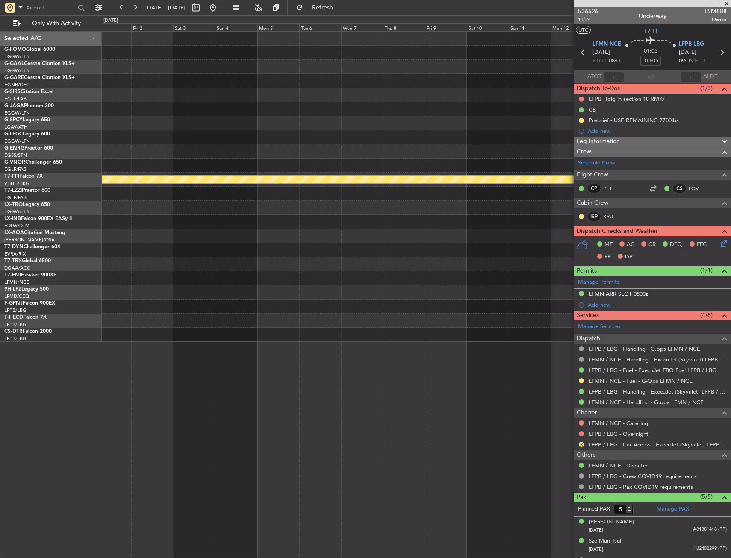
click at [230, 245] on div "A/C Unavailable London (Luton) Planned Maint Geneva (Cointrin)" at bounding box center [416, 187] width 629 height 310
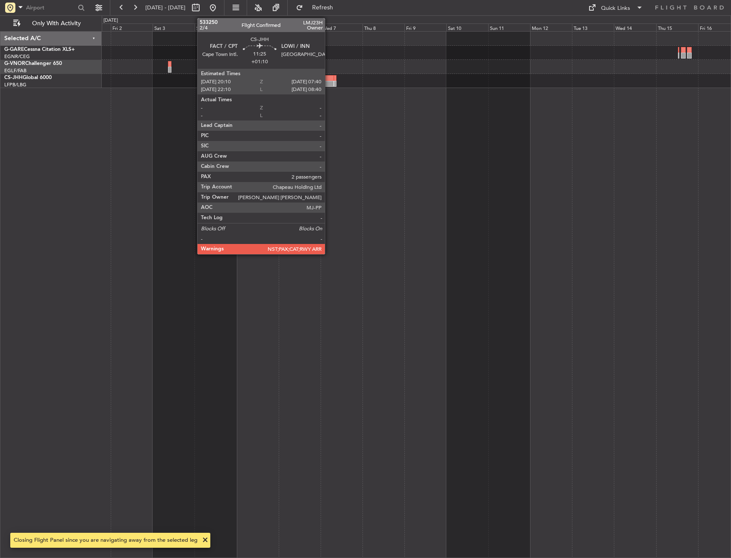
click at [329, 85] on div at bounding box center [323, 84] width 21 height 6
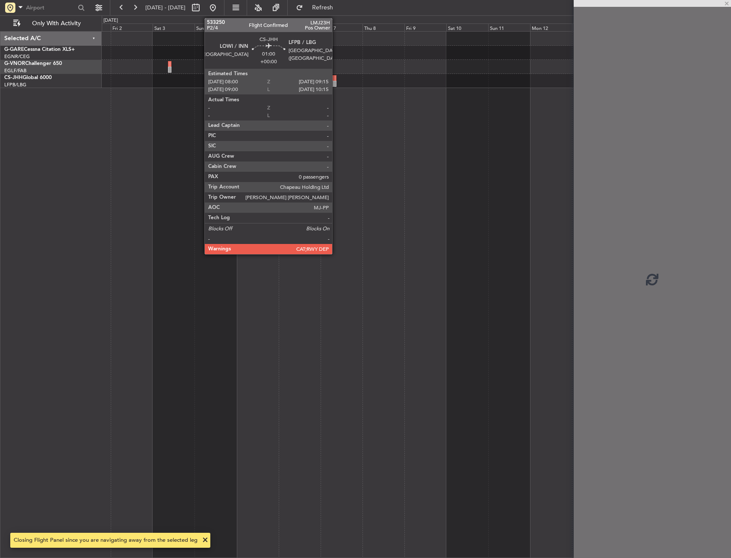
click at [336, 84] on div at bounding box center [335, 84] width 3 height 6
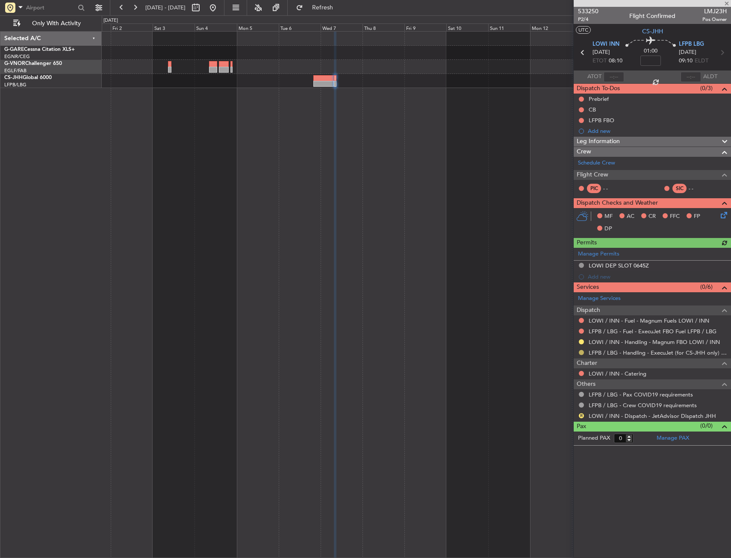
click at [581, 352] on button at bounding box center [581, 352] width 5 height 5
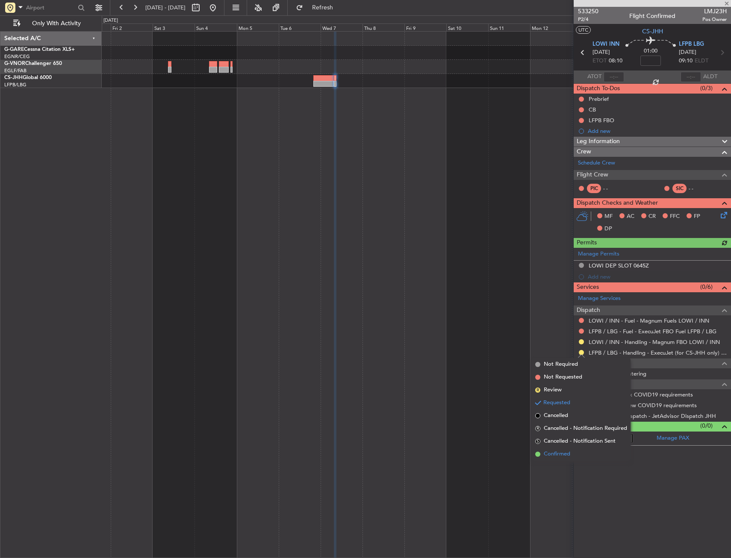
click at [569, 452] on span "Confirmed" at bounding box center [557, 454] width 27 height 9
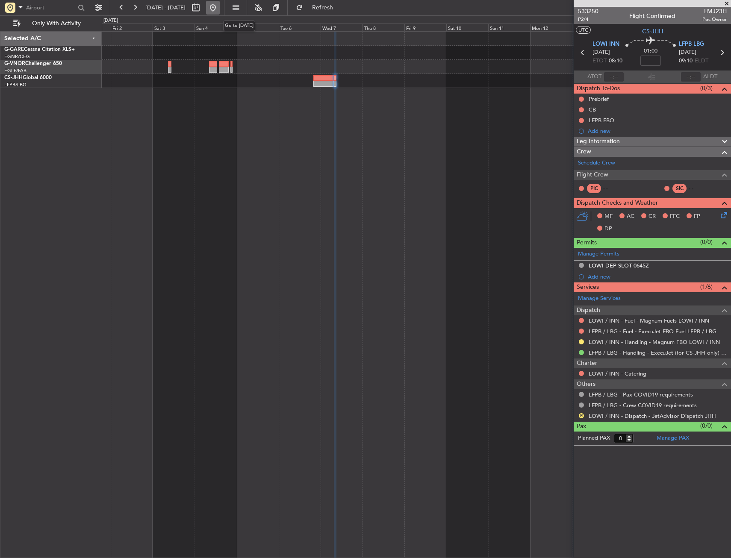
click at [220, 9] on button at bounding box center [213, 8] width 14 height 14
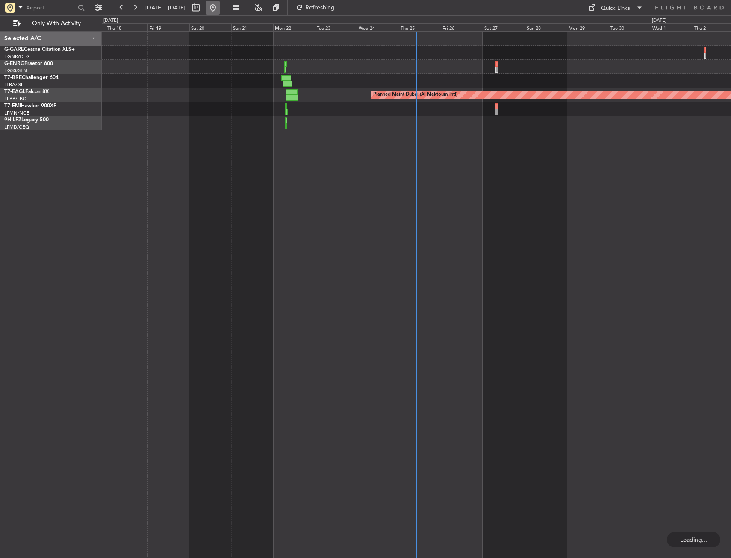
click at [220, 13] on button at bounding box center [213, 8] width 14 height 14
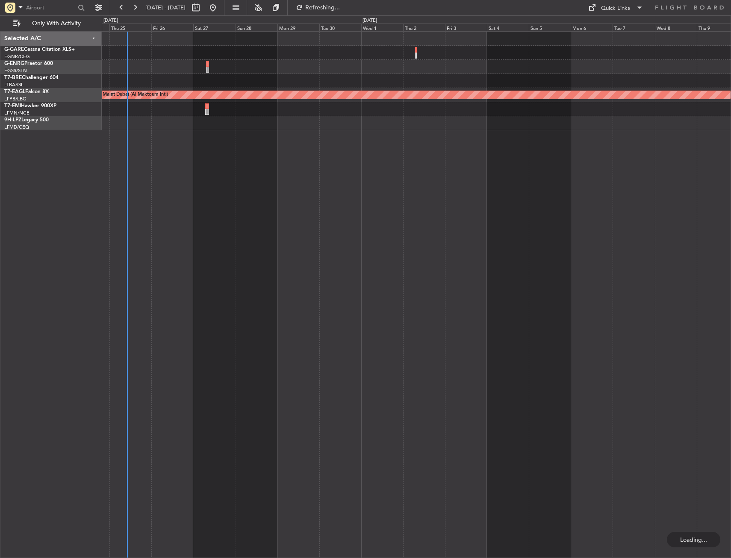
click at [174, 290] on div "Planned Maint Dubai (Al Maktoum Intl)" at bounding box center [416, 294] width 629 height 527
click at [220, 9] on button at bounding box center [213, 8] width 14 height 14
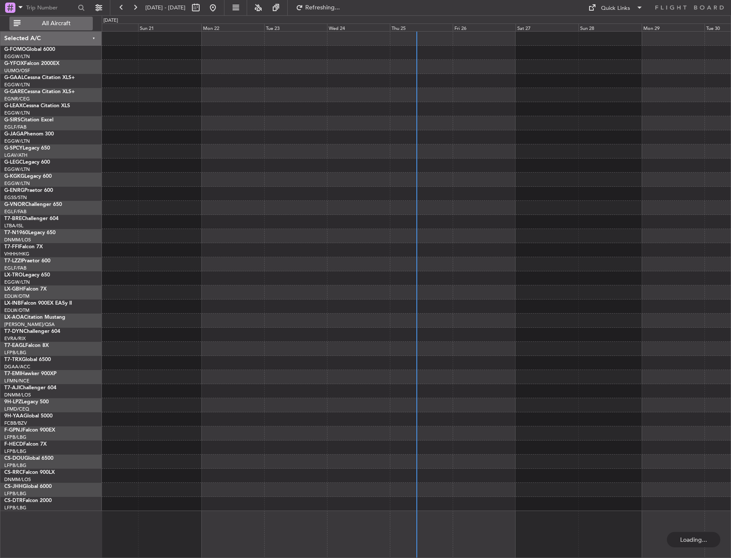
click at [56, 28] on button "All Aircraft" at bounding box center [50, 24] width 83 height 14
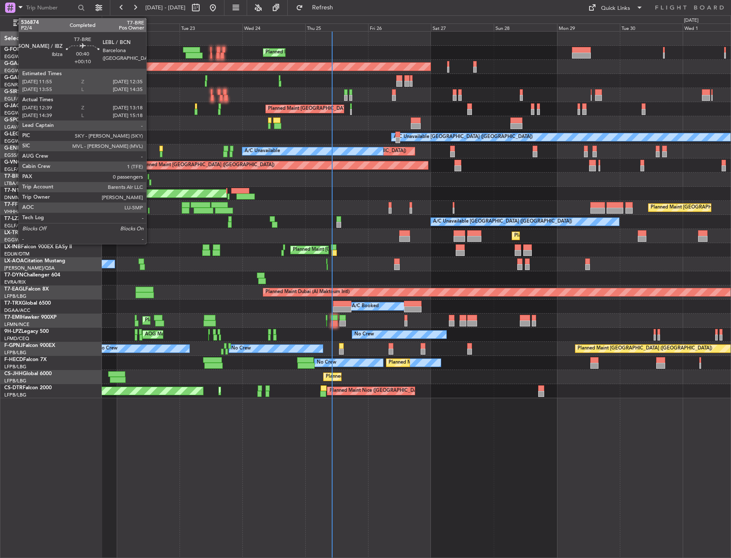
click at [150, 180] on div at bounding box center [150, 183] width 2 height 6
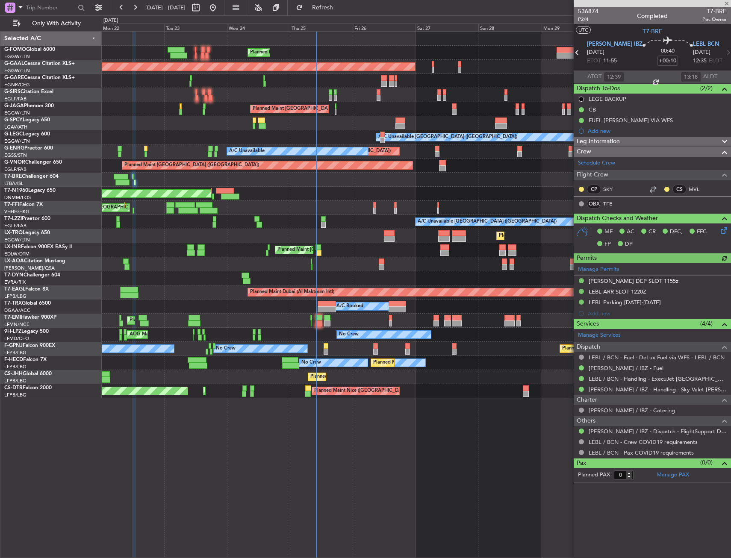
click at [349, 185] on div at bounding box center [416, 180] width 629 height 14
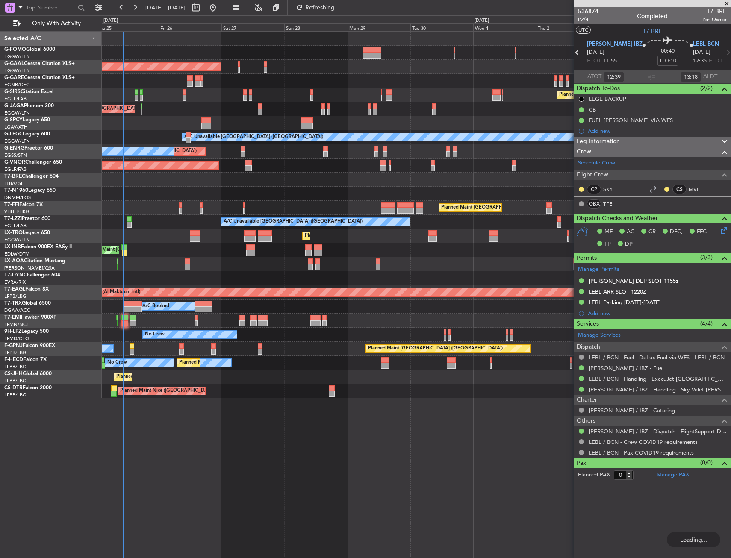
click at [203, 237] on div "Planned Maint London (Luton) Planned Maint Dusseldorf Owner Planned Maint Londo…" at bounding box center [416, 215] width 629 height 367
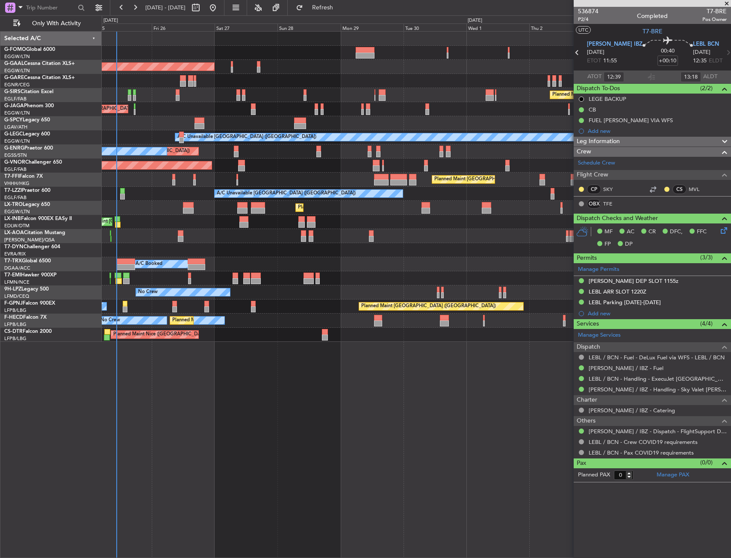
click at [251, 257] on div at bounding box center [416, 250] width 629 height 14
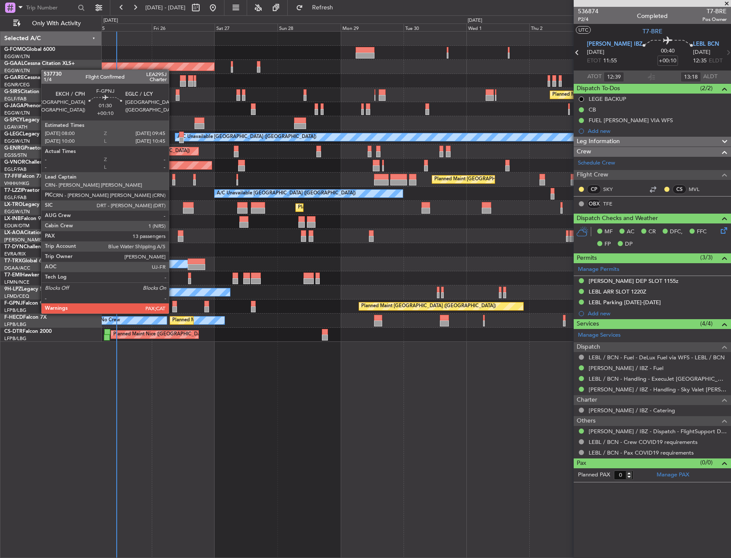
click at [173, 305] on div at bounding box center [174, 304] width 5 height 6
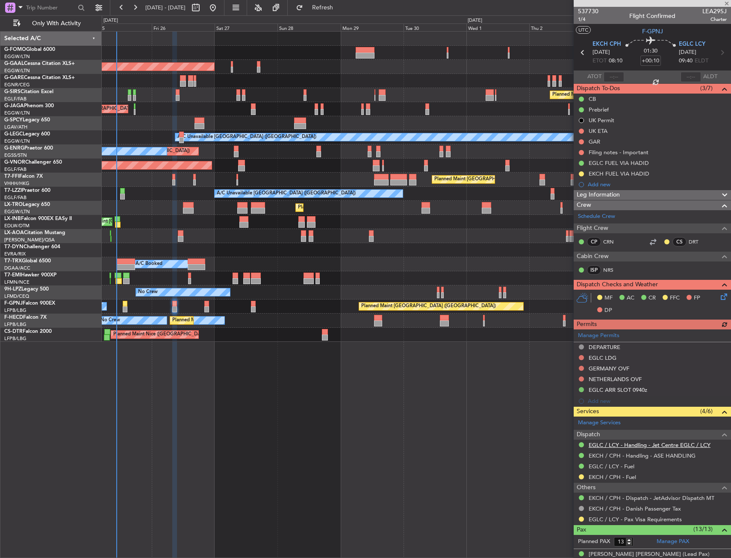
click at [607, 444] on link "EGLC / LCY - Handling - Jet Centre EGLC / LCY" at bounding box center [650, 445] width 122 height 7
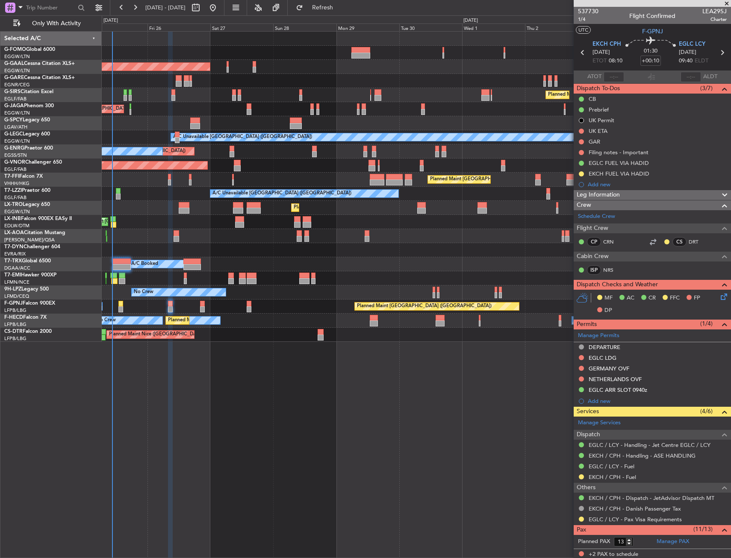
click at [337, 256] on div at bounding box center [416, 250] width 629 height 14
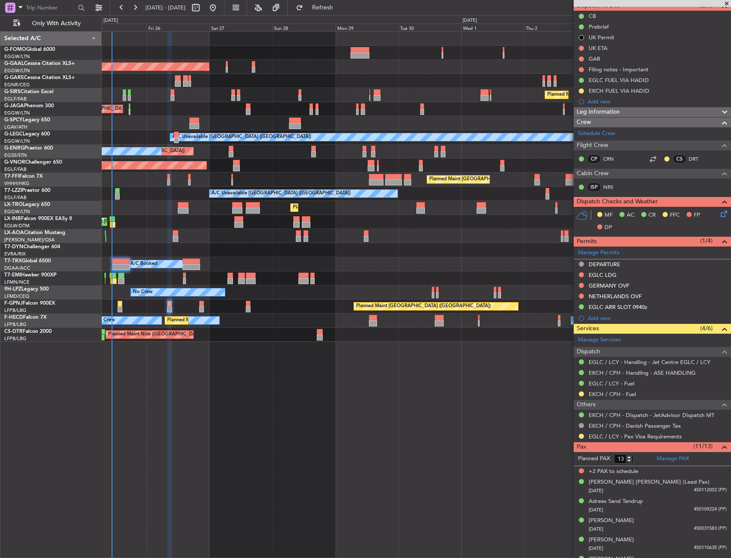
scroll to position [213, 0]
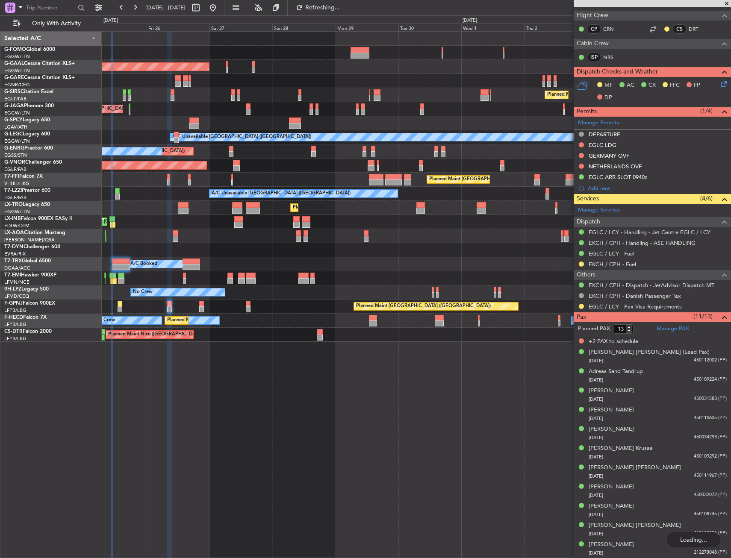
type input "11"
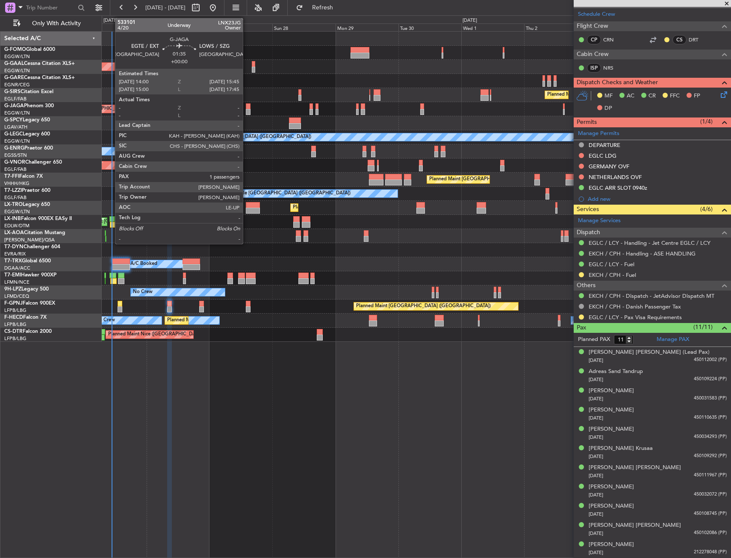
click at [168, 150] on div "Planned Maint London (Luton) Planned Maint Dusseldorf Owner Planned Maint Londo…" at bounding box center [416, 187] width 629 height 310
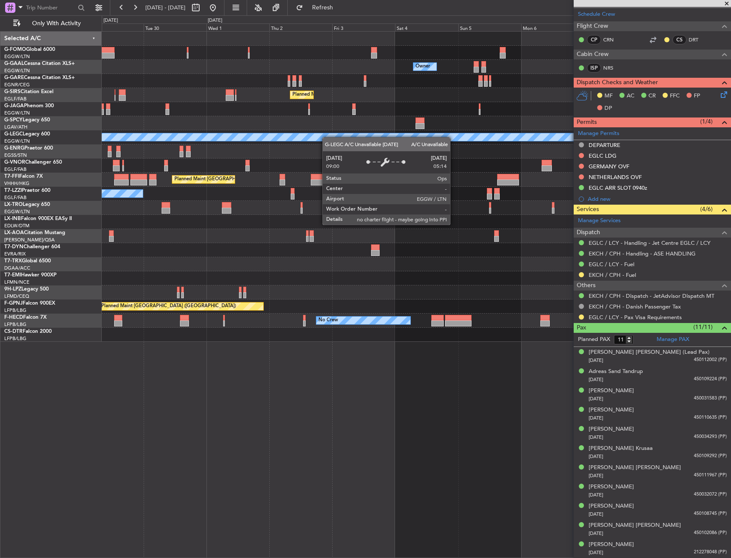
click at [104, 159] on div "Owner Owner Owner Planned Maint Dusseldorf Planned Maint London (Luton) A/C Una…" at bounding box center [416, 187] width 629 height 310
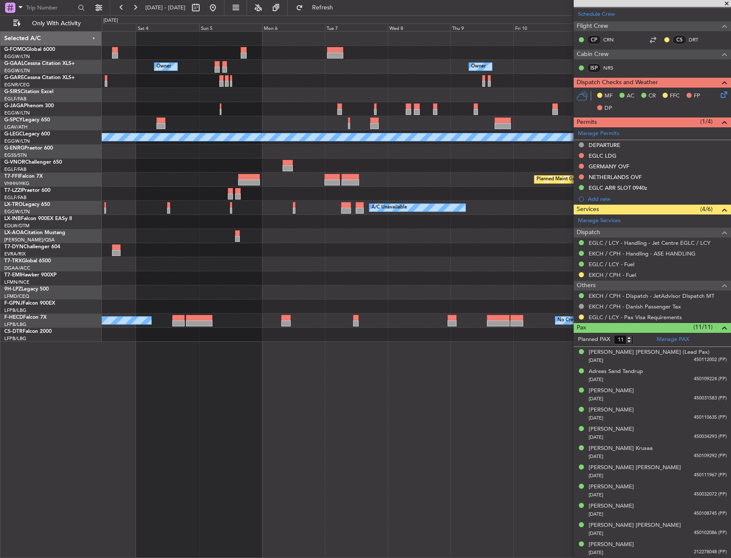
click at [73, 170] on div "Owner Owner Owner Planned Maint London (Luton) A/C Unavailable London (Luton) P…" at bounding box center [365, 286] width 731 height 543
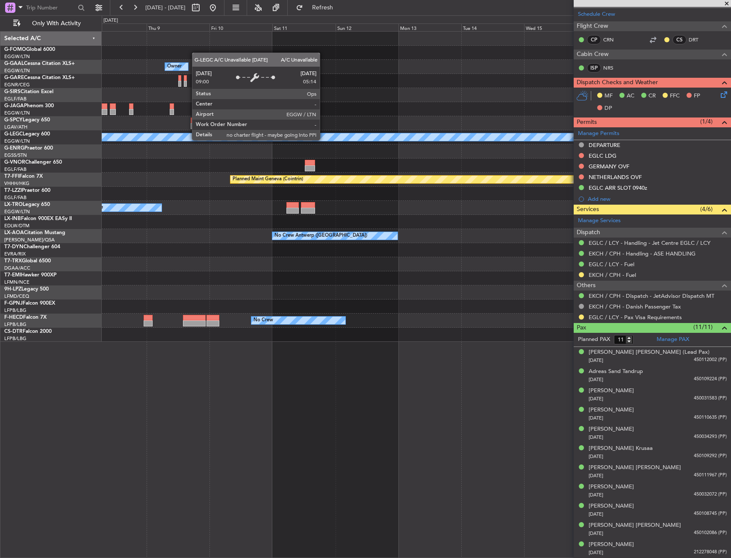
click at [65, 171] on div "Owner Owner A/C Unavailable London (Luton) Planned Maint Geneva (Cointrin) A/C …" at bounding box center [365, 286] width 731 height 543
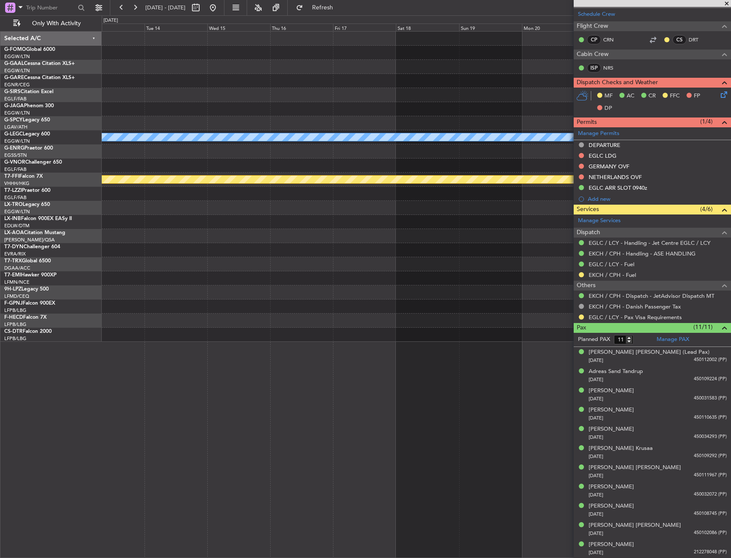
click at [50, 168] on div "Owner A/C Unavailable London (Luton) Planned Maint Geneva (Cointrin) No Crew An…" at bounding box center [365, 286] width 731 height 543
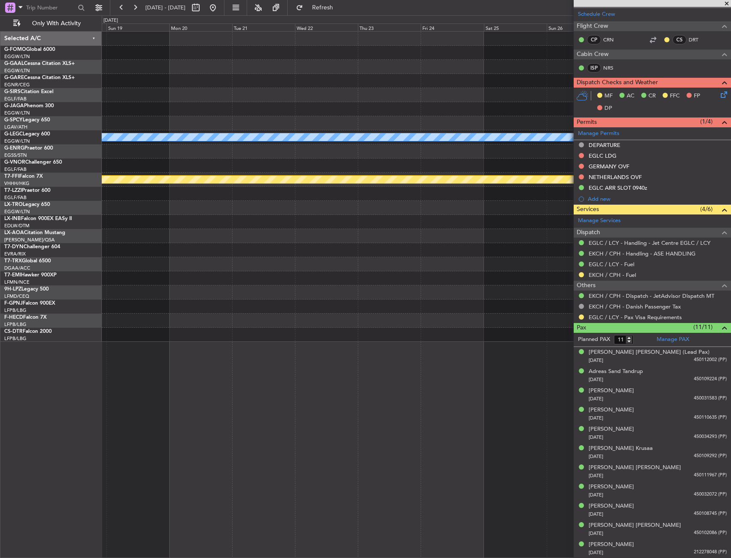
click at [35, 174] on div "A/C Unavailable London (Luton) Planned Maint Geneva (Cointrin) Selected A/C G-F…" at bounding box center [365, 286] width 731 height 543
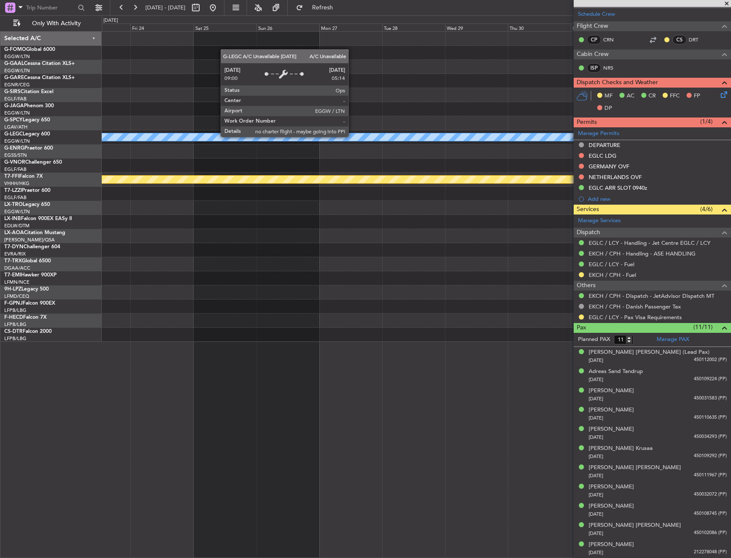
click at [68, 163] on div "A/C Unavailable London (Luton) Planned Maint Geneva (Cointrin) Selected A/C G-F…" at bounding box center [365, 286] width 731 height 543
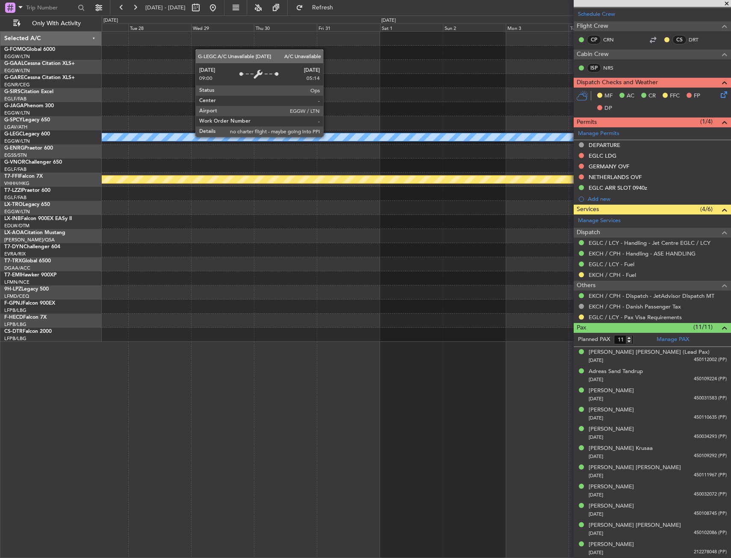
click at [99, 161] on div "A/C Unavailable London (Luton) Planned Maint Geneva (Cointrin) Selected A/C G-F…" at bounding box center [365, 286] width 731 height 543
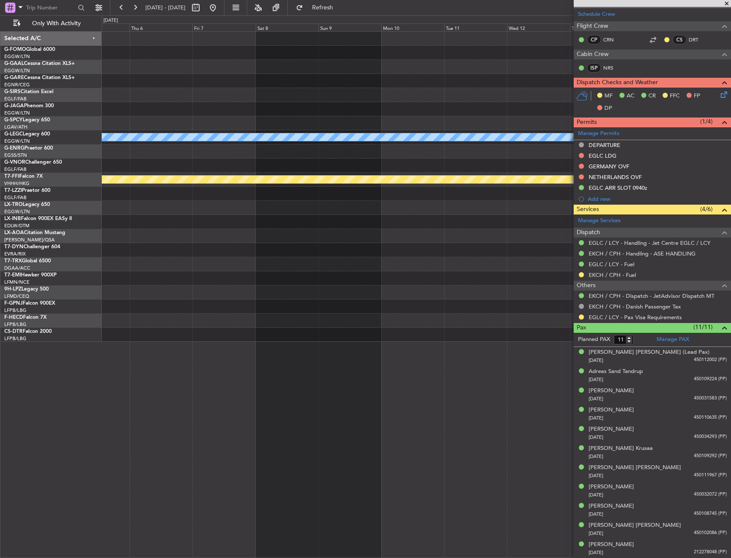
click at [0, 193] on html "25 Sep 2025 - 05 Oct 2025 Refresh Quick Links Only With Activity A/C Unavailabl…" at bounding box center [365, 279] width 731 height 558
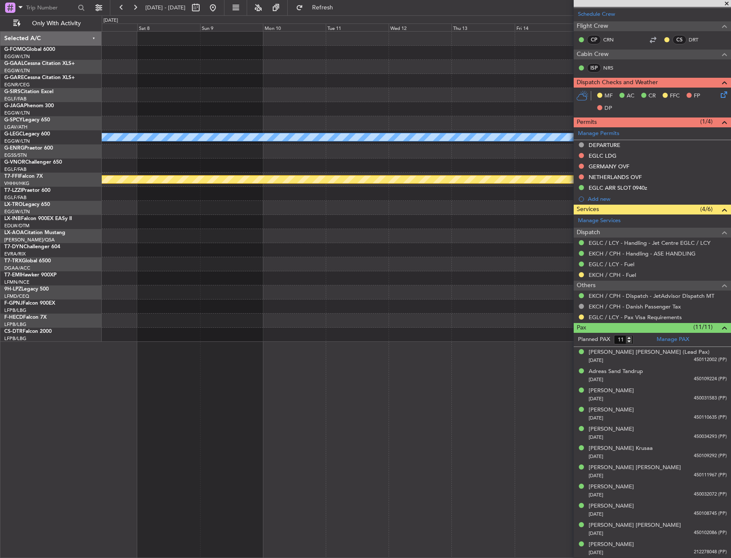
click at [70, 188] on div "T7-LZZI Praetor 600" at bounding box center [52, 191] width 97 height 8
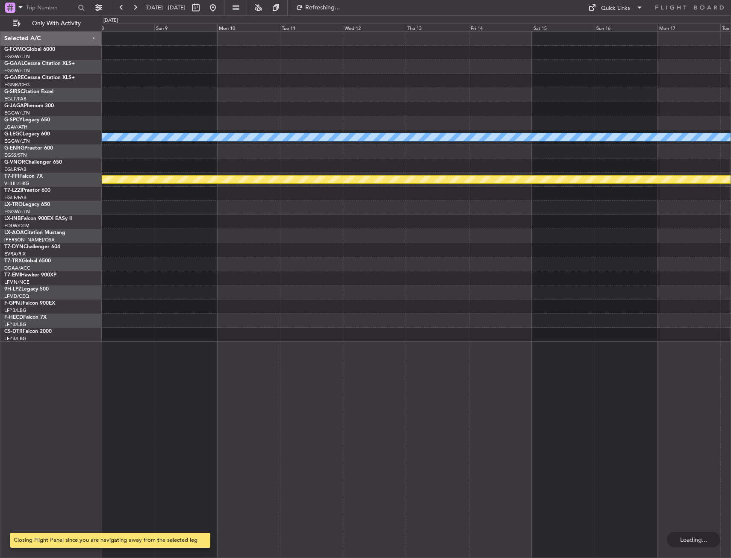
scroll to position [0, 0]
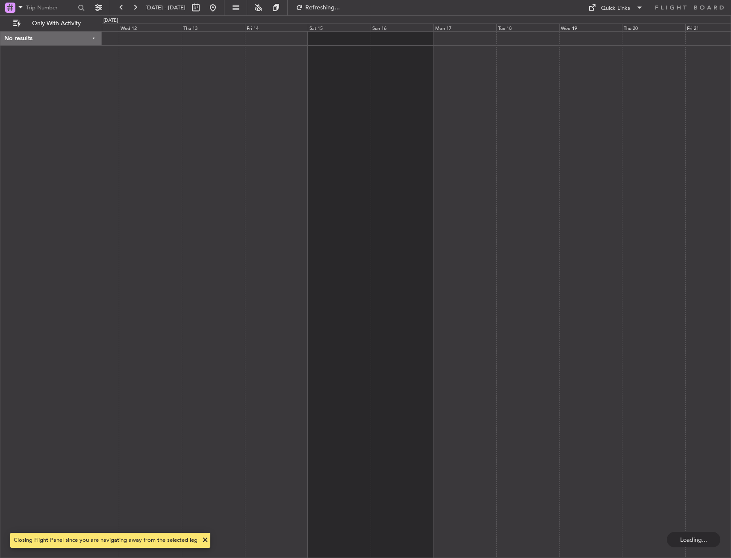
click at [105, 171] on div at bounding box center [416, 294] width 629 height 527
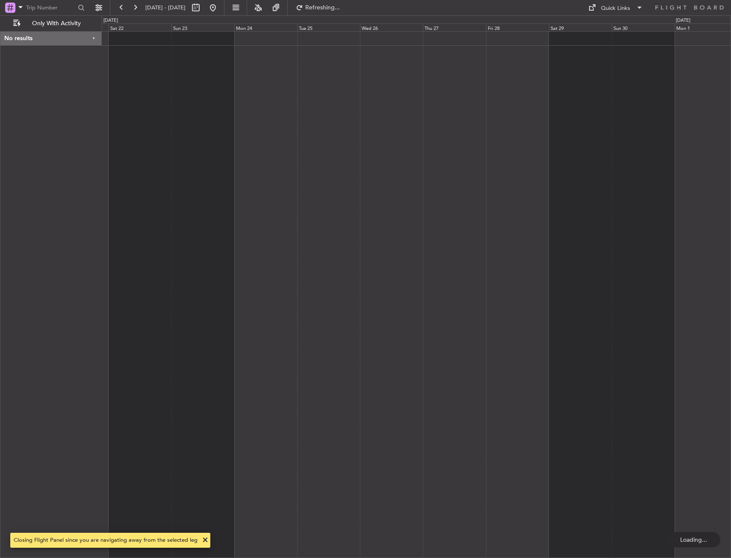
click at [160, 155] on div at bounding box center [416, 294] width 629 height 527
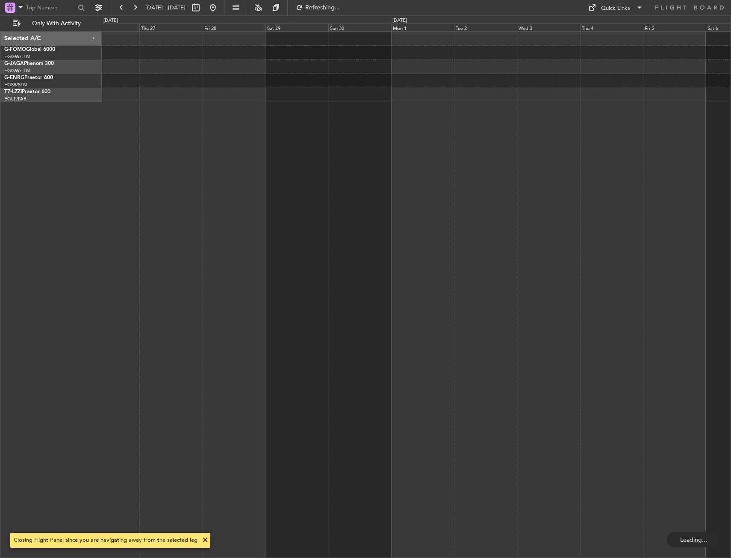
click at [131, 163] on div at bounding box center [416, 294] width 629 height 527
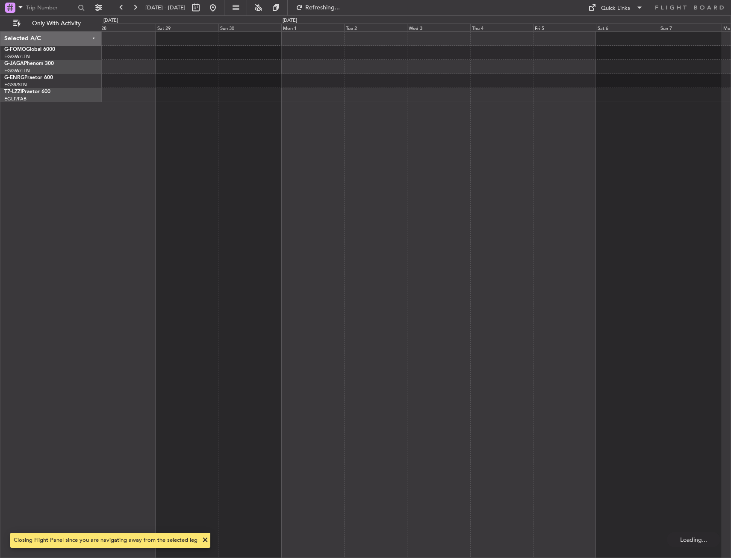
click at [76, 158] on div "Selected A/C G-FOMO Global 6000 EGGW/LTN London (Luton) G-JAGA Phenom 300 EGGW/…" at bounding box center [365, 286] width 731 height 543
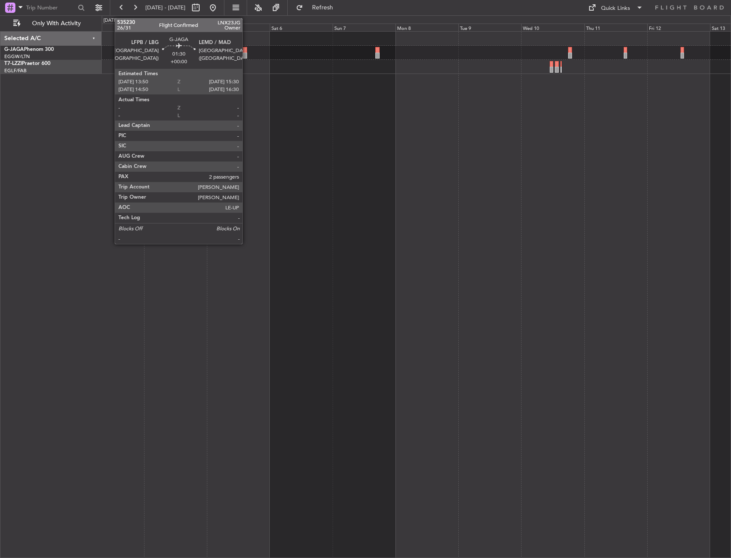
click at [246, 52] on div at bounding box center [245, 50] width 5 height 6
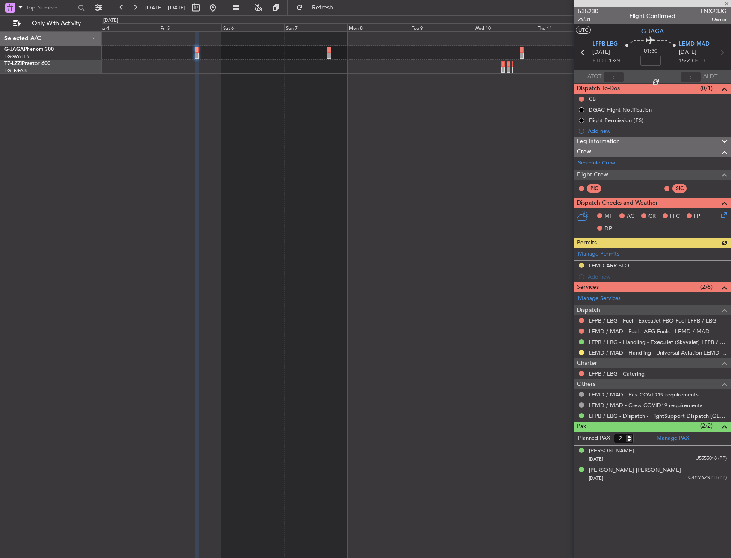
click at [393, 172] on div at bounding box center [416, 294] width 629 height 527
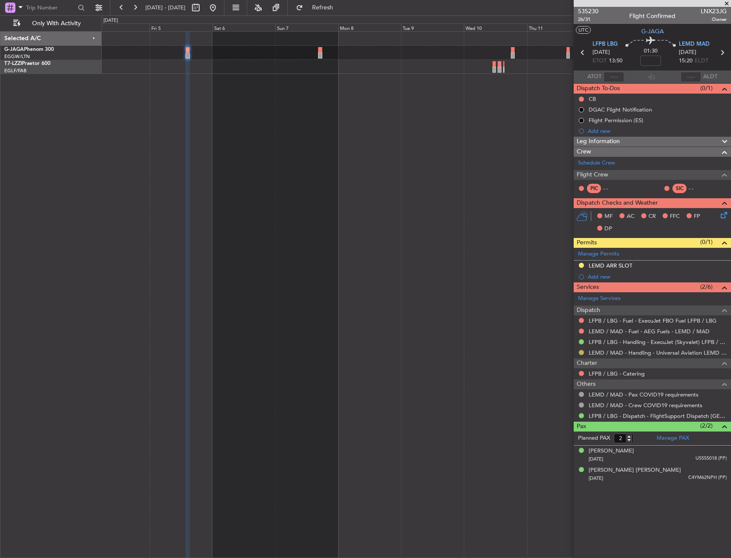
click at [581, 352] on button at bounding box center [581, 352] width 5 height 5
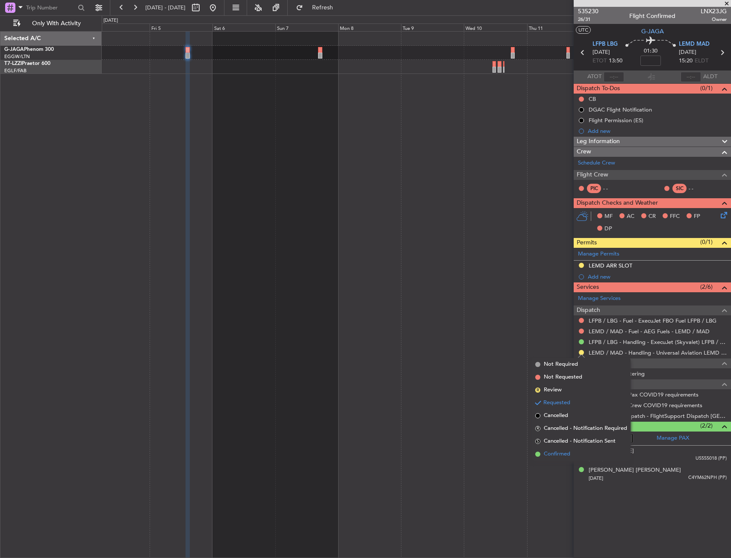
click at [555, 452] on span "Confirmed" at bounding box center [557, 454] width 27 height 9
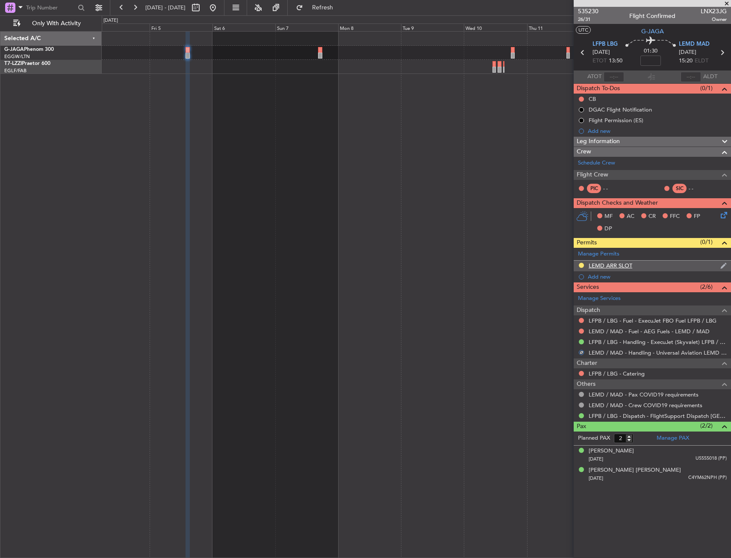
click at [650, 266] on div "LEMD ARR SLOT" at bounding box center [652, 266] width 157 height 11
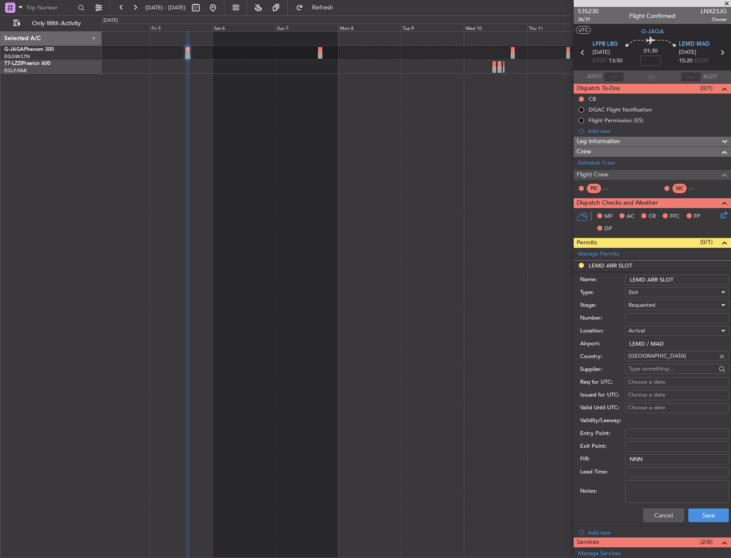
click at [679, 278] on input "LEMD ARR SLOT" at bounding box center [677, 280] width 104 height 10
type input "LEMD ARR SLOT 1530z"
click at [680, 304] on div "Requested" at bounding box center [673, 305] width 91 height 13
click at [678, 367] on span "Received OK" at bounding box center [674, 370] width 90 height 13
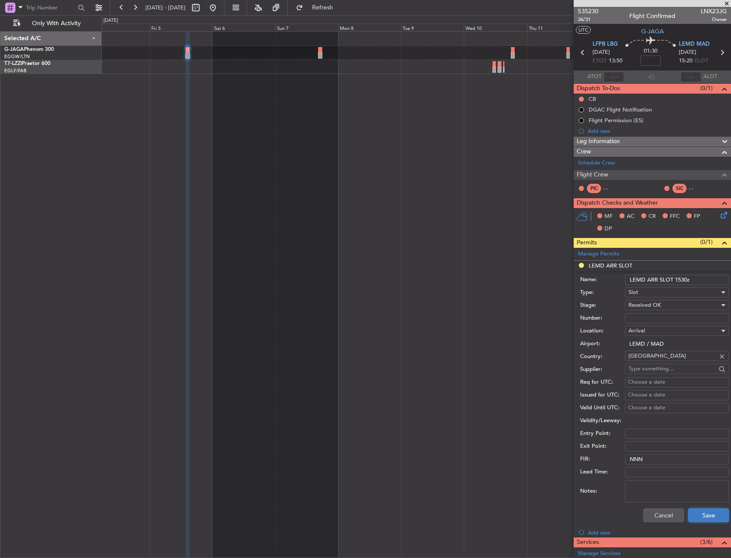
click at [696, 514] on button "Save" at bounding box center [708, 516] width 41 height 14
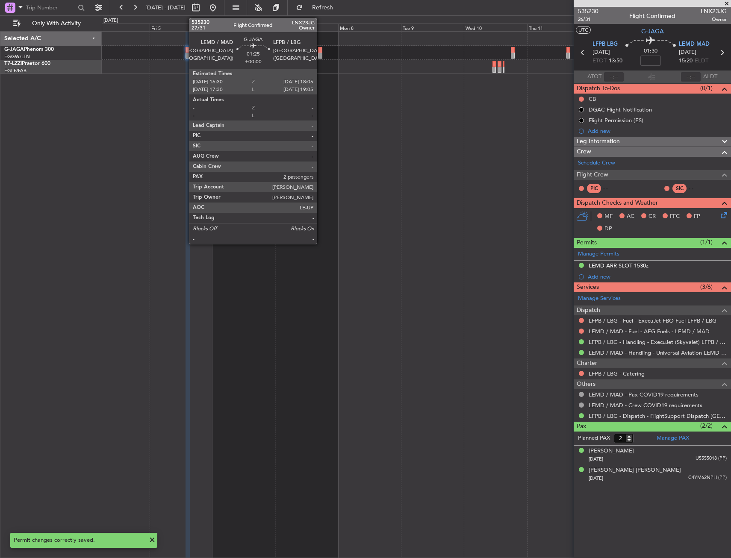
click at [321, 50] on div at bounding box center [320, 50] width 4 height 6
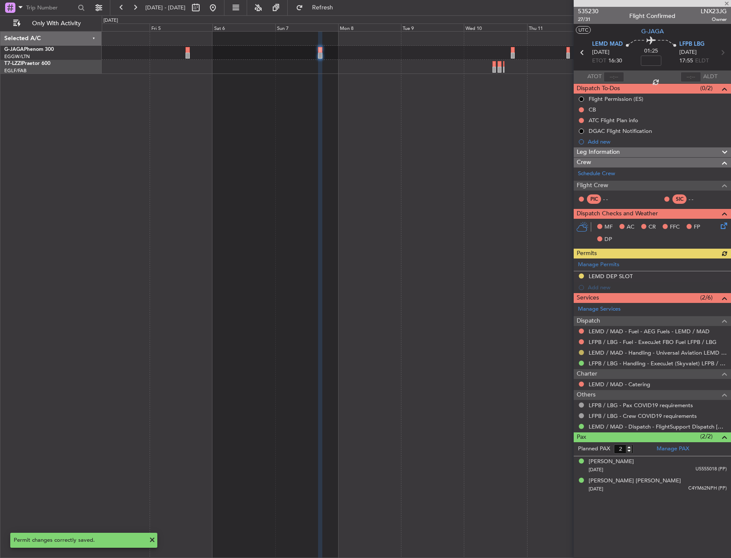
click at [582, 352] on button at bounding box center [581, 352] width 5 height 5
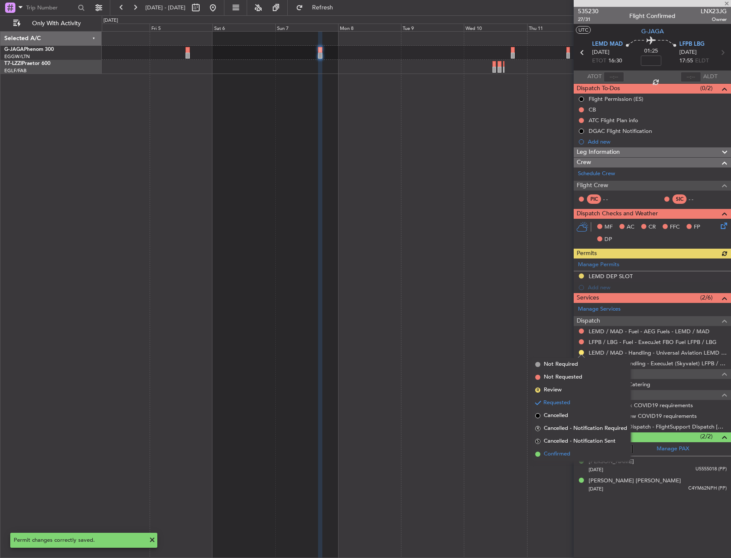
click at [557, 451] on span "Confirmed" at bounding box center [557, 454] width 27 height 9
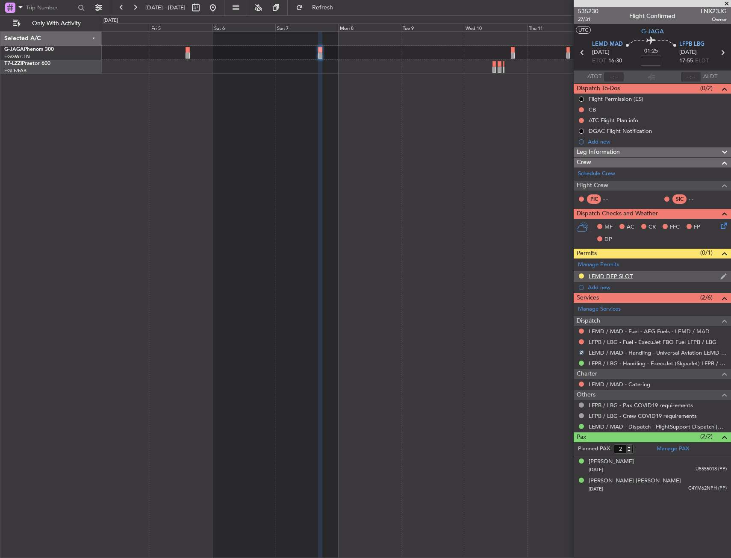
click at [640, 280] on div "LEMD DEP SLOT" at bounding box center [652, 276] width 157 height 11
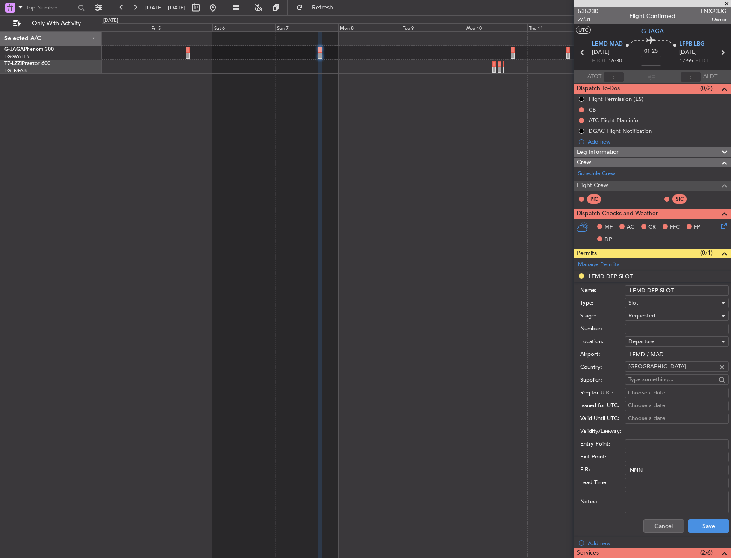
click at [677, 289] on input "LEMD DEP SLOT" at bounding box center [677, 291] width 104 height 10
type input "LEMD DEP SLOT 1630z"
click at [687, 311] on div "Requested" at bounding box center [673, 316] width 91 height 13
click at [679, 385] on span "Received OK" at bounding box center [674, 381] width 90 height 13
click at [688, 526] on button "Save" at bounding box center [708, 526] width 41 height 14
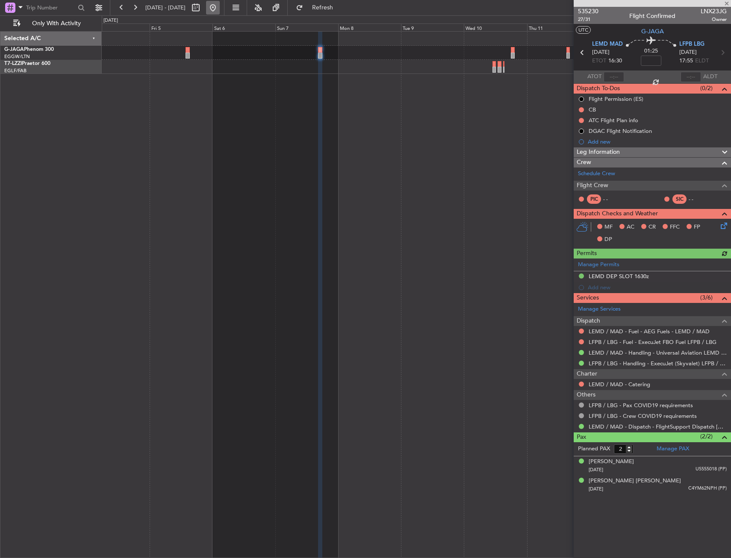
click at [220, 12] on button at bounding box center [213, 8] width 14 height 14
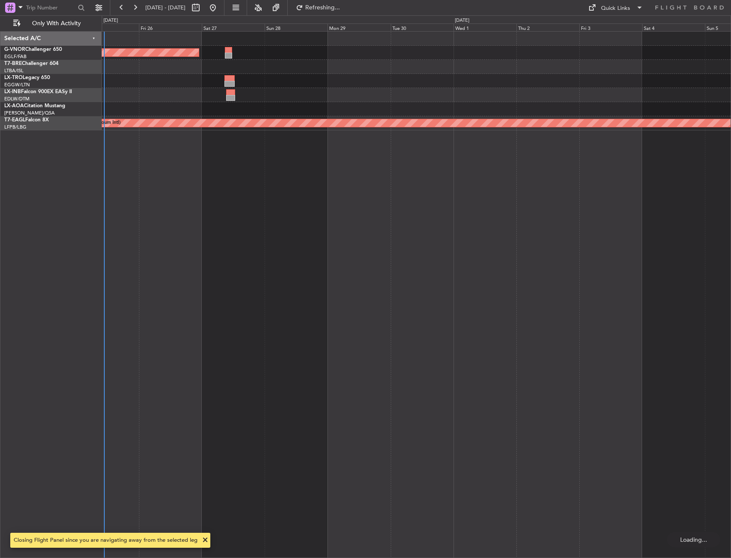
click at [165, 224] on div "Planned Maint London (Farnborough) Planned Maint Dubai (Al Maktoum Intl)" at bounding box center [416, 294] width 629 height 527
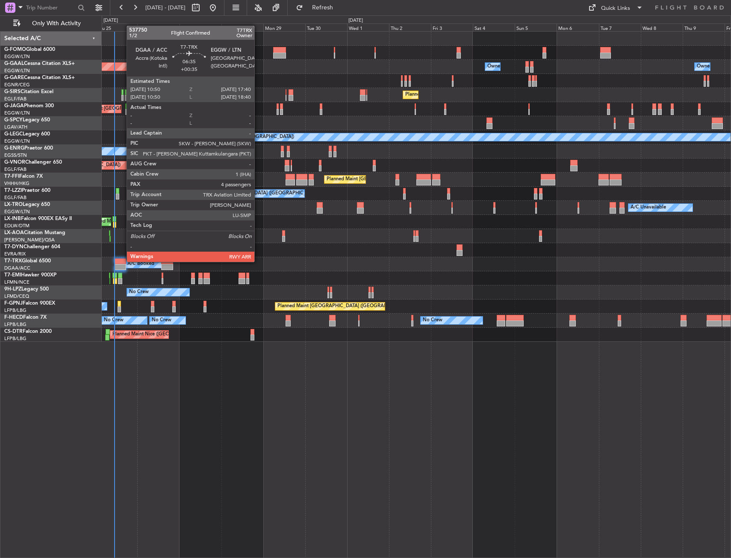
click at [122, 261] on div at bounding box center [120, 262] width 12 height 6
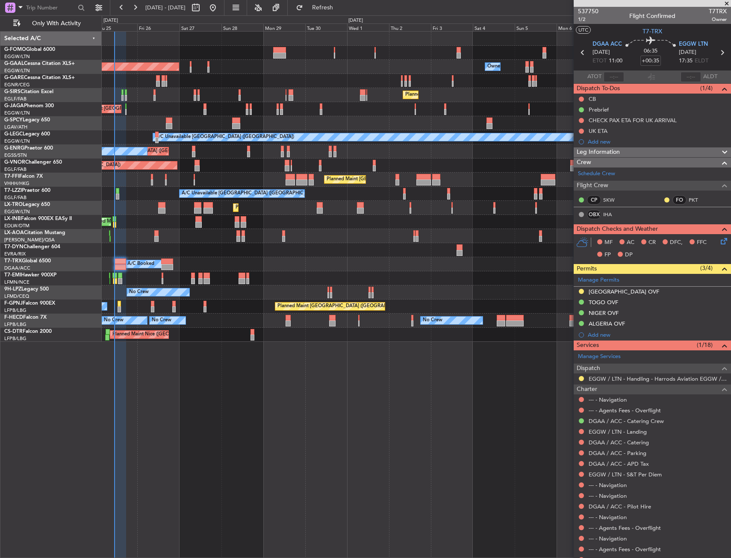
click at [151, 330] on div "Planned Maint [GEOGRAPHIC_DATA] ([GEOGRAPHIC_DATA]) Planned [GEOGRAPHIC_DATA] O…" at bounding box center [416, 187] width 629 height 310
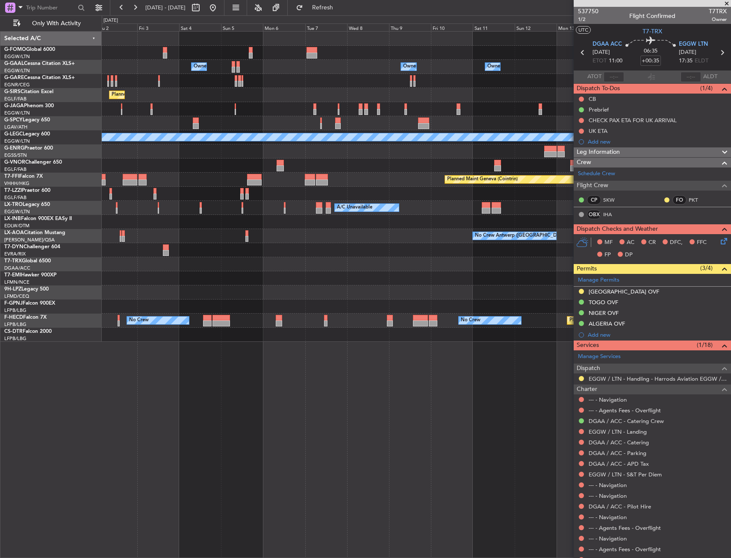
click at [168, 334] on div "Owner Owner Owner Owner Owner No Crew Planned Maint London (Luton) A/C Unavaila…" at bounding box center [416, 187] width 629 height 310
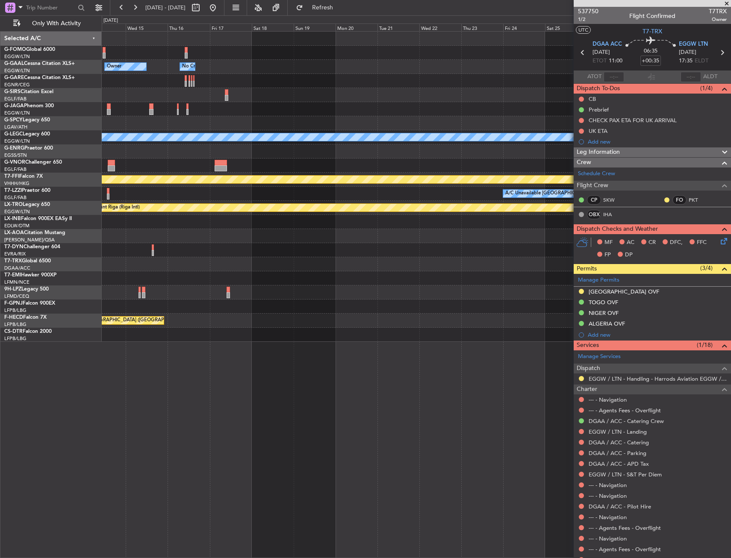
click at [165, 335] on div "Owner Owner No Crew Owner Owner A/C Unavailable London (Luton) Planned Maint Ge…" at bounding box center [416, 187] width 629 height 310
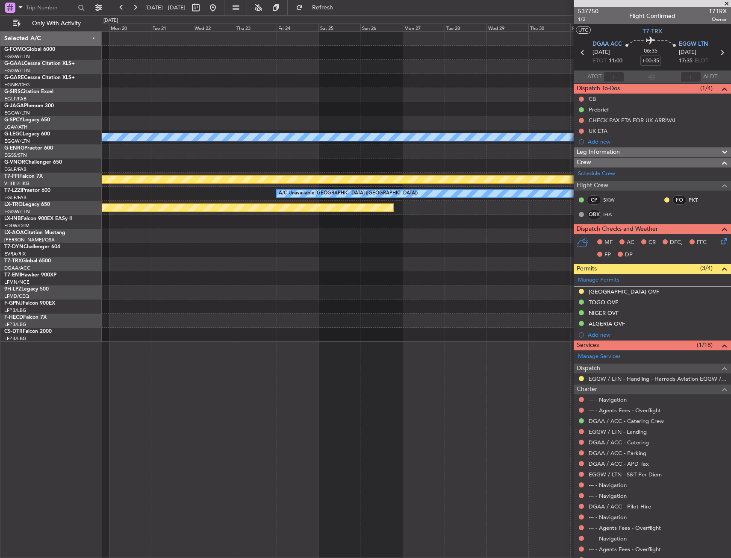
click at [179, 336] on div "Owner Owner No Crew Planned Maint Bournemouth Planned Maint Bournemouth A/C Una…" at bounding box center [416, 187] width 629 height 310
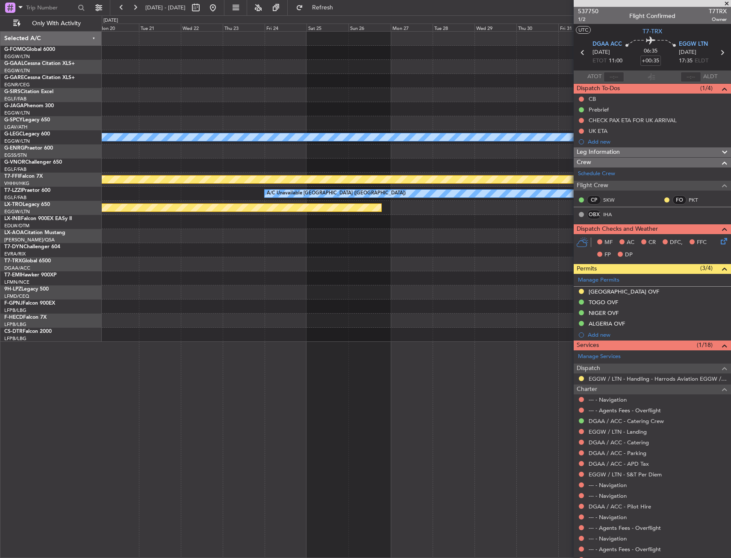
click at [160, 340] on div "Owner Owner No Crew Planned Maint Bournemouth Planned Maint Bournemouth A/C Una…" at bounding box center [416, 187] width 629 height 310
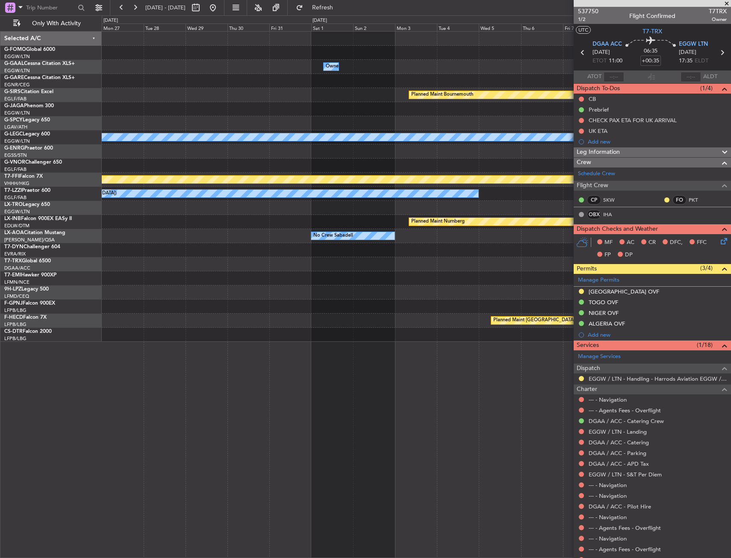
click at [187, 333] on div "Owner Planned Maint Bournemouth Planned Maint Bournemouth A/C Unavailable Londo…" at bounding box center [416, 187] width 629 height 310
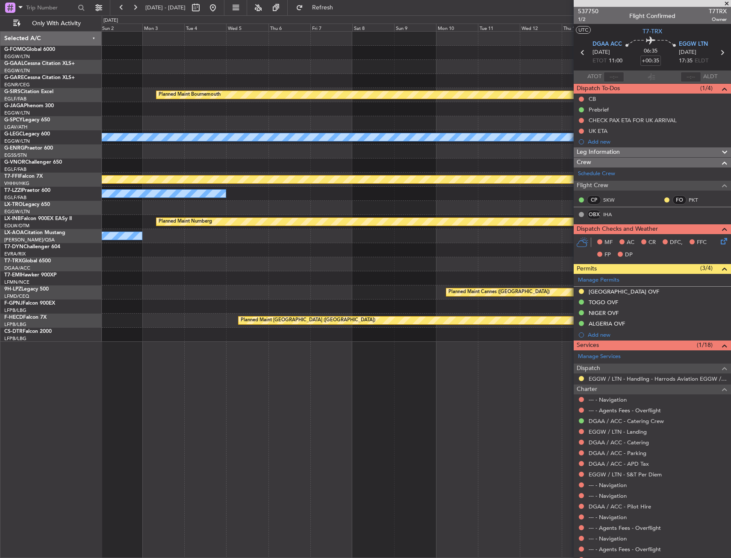
click at [151, 324] on div "Owner Planned Maint Bournemouth Planned Maint Bournemouth A/C Unavailable Londo…" at bounding box center [416, 187] width 629 height 310
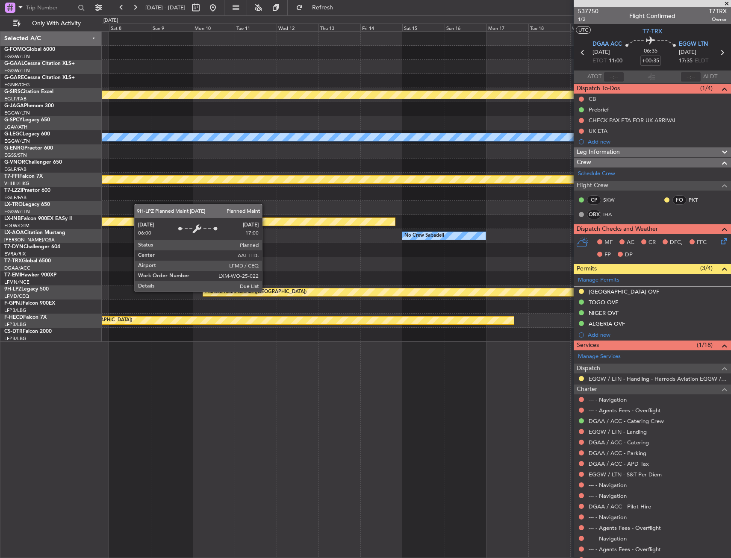
click at [209, 307] on div "Planned Maint Bournemouth Planned Maint Bournemouth A/C Unavailable London (Lut…" at bounding box center [416, 187] width 629 height 310
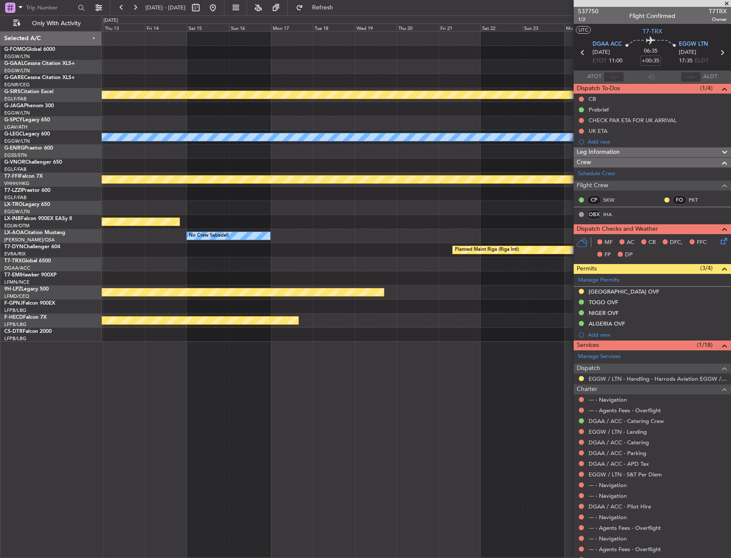
click at [236, 304] on div "Planned Maint Bournemouth Planned Maint Bournemouth A/C Unavailable London (Lut…" at bounding box center [416, 187] width 629 height 310
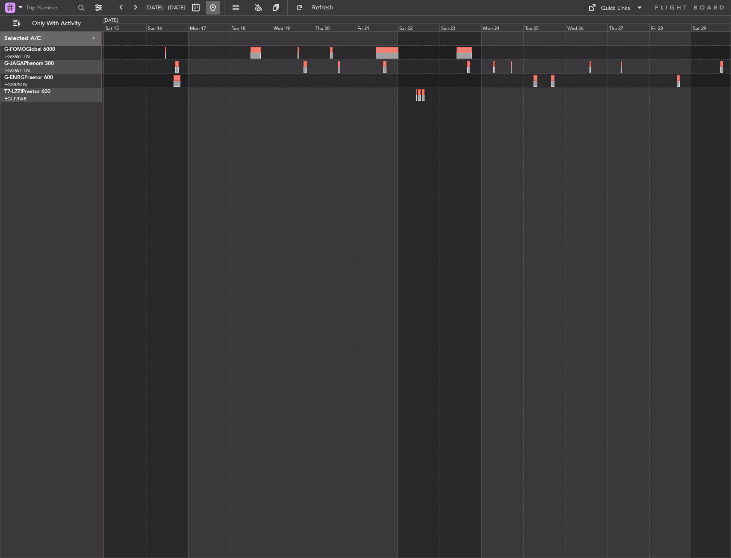
click at [220, 9] on button at bounding box center [213, 8] width 14 height 14
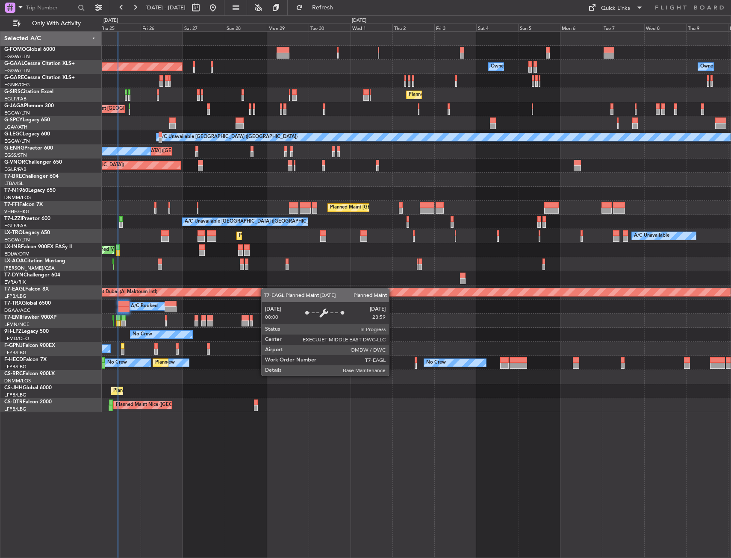
click at [263, 289] on div "Planned Maint London (Luton) Planned Maint Dusseldorf Owner Owner Owner Planned…" at bounding box center [416, 294] width 629 height 527
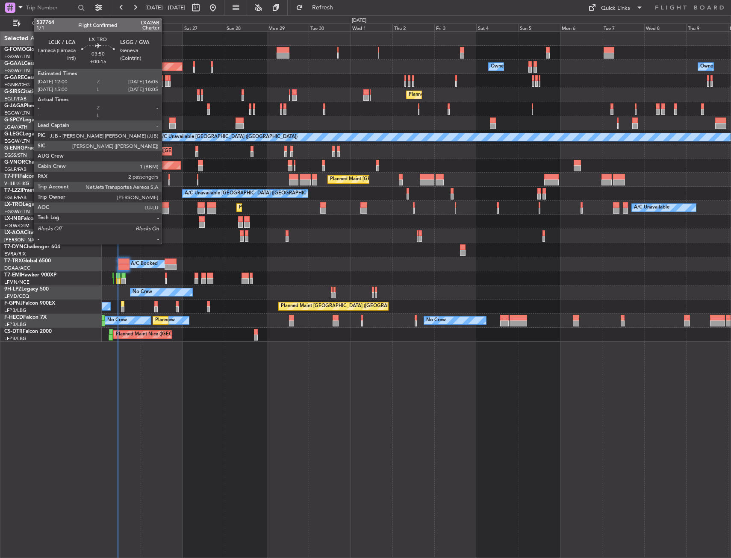
click at [165, 209] on div at bounding box center [164, 211] width 7 height 6
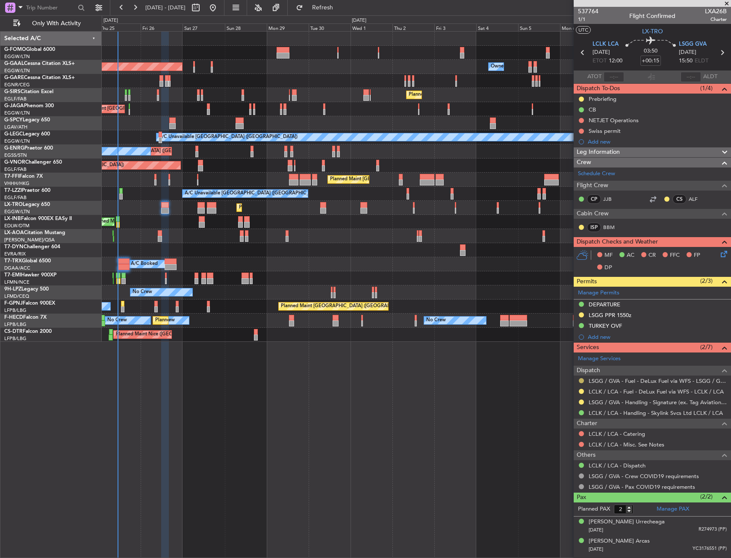
click at [583, 378] on button at bounding box center [581, 380] width 5 height 5
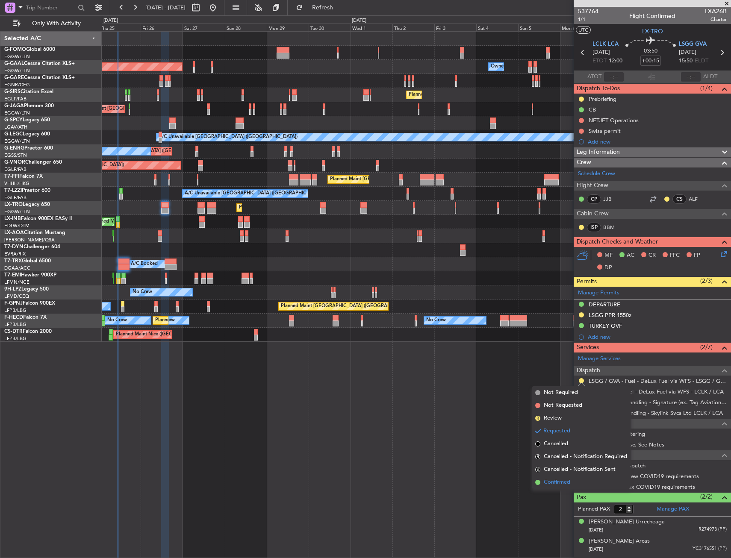
click at [555, 478] on li "Confirmed" at bounding box center [581, 482] width 99 height 13
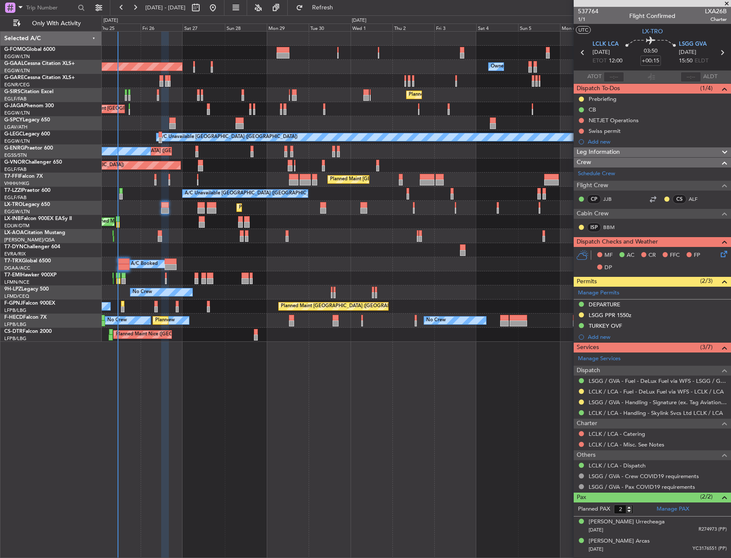
click at [583, 376] on div "LSGG / GVA - Fuel - DeLux Fuel via WFS - LSGG / GVA" at bounding box center [652, 381] width 157 height 11
click at [583, 378] on div at bounding box center [581, 381] width 7 height 7
click at [582, 378] on div at bounding box center [581, 381] width 7 height 7
click at [582, 381] on button at bounding box center [581, 380] width 5 height 5
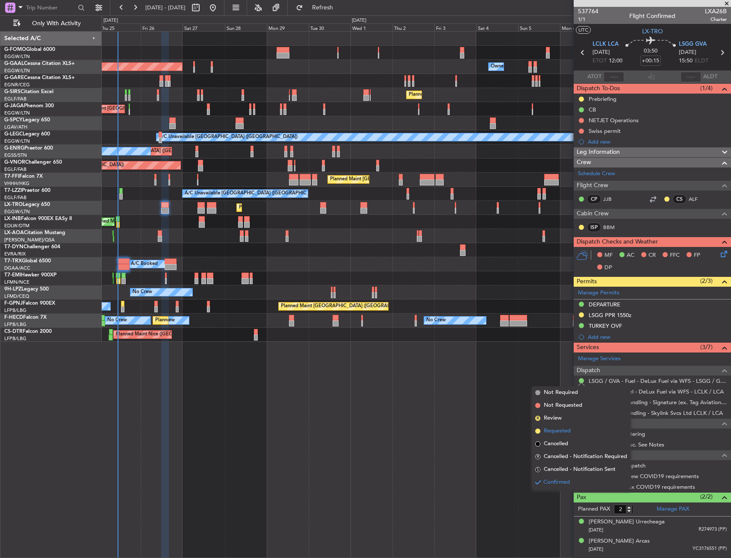
click at [563, 433] on span "Requested" at bounding box center [557, 431] width 27 height 9
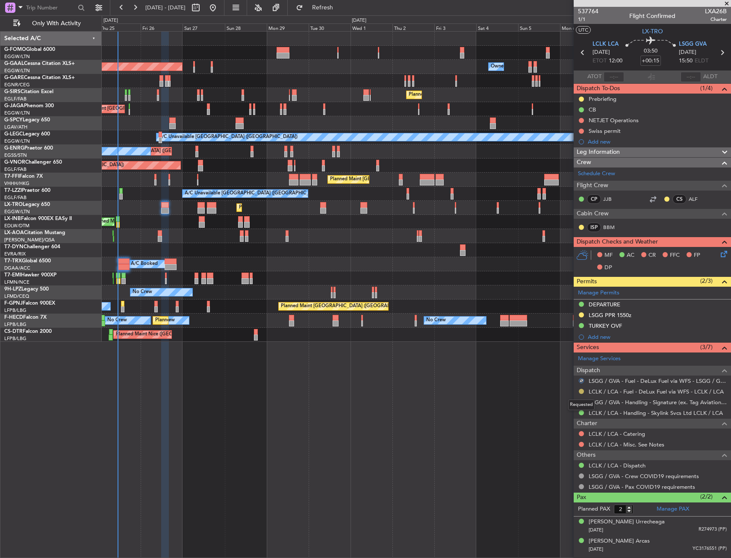
click at [580, 392] on button at bounding box center [581, 391] width 5 height 5
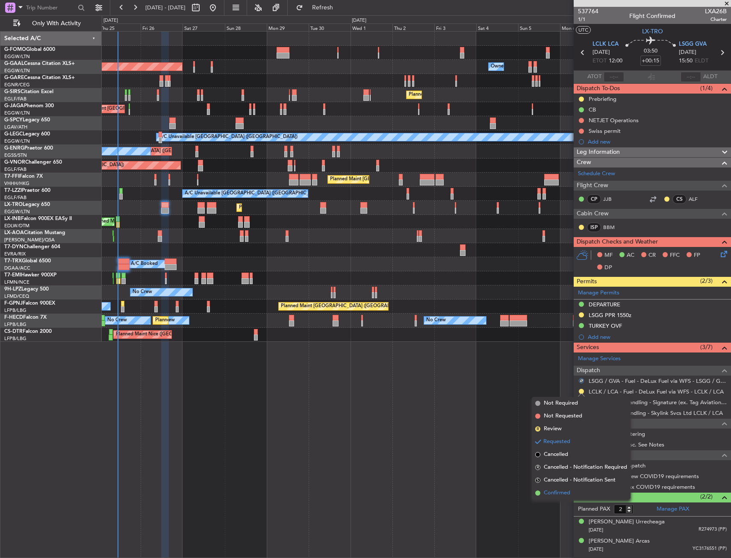
click at [560, 487] on li "Confirmed" at bounding box center [581, 493] width 99 height 13
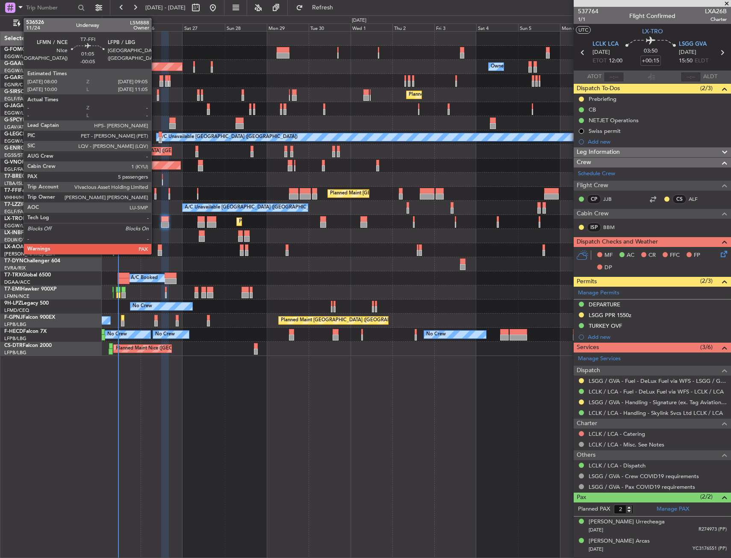
click at [155, 193] on div at bounding box center [155, 191] width 2 height 6
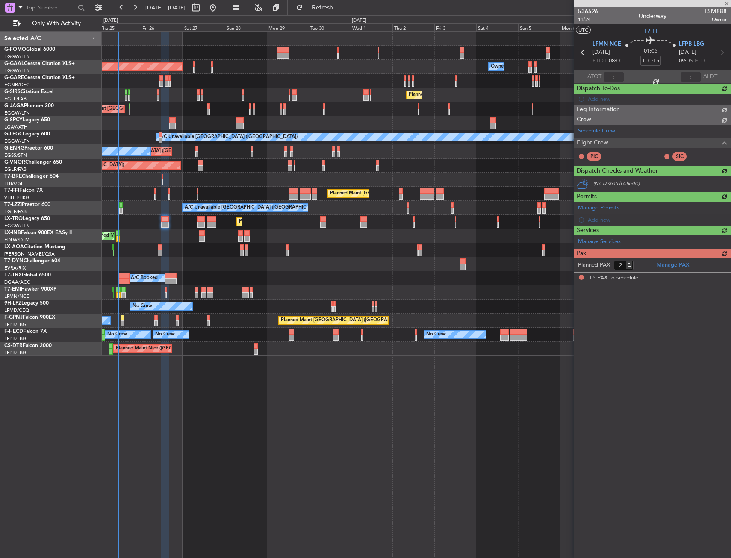
type input "-00:05"
type input "5"
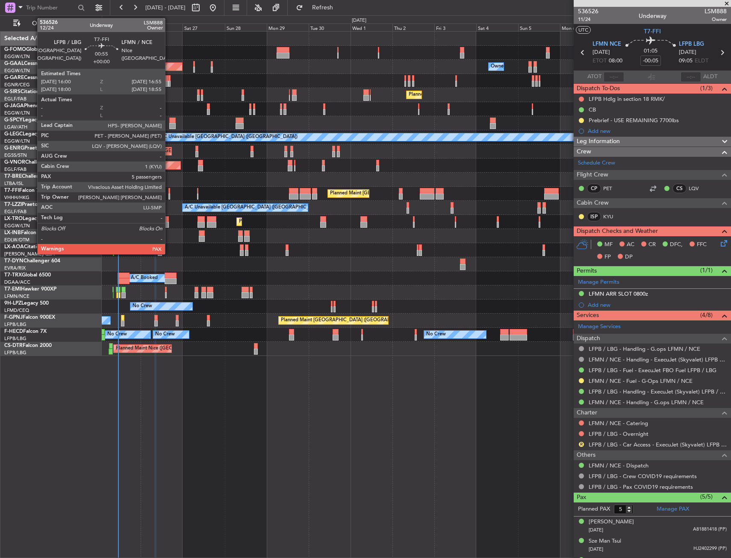
click at [169, 197] on div at bounding box center [169, 197] width 2 height 6
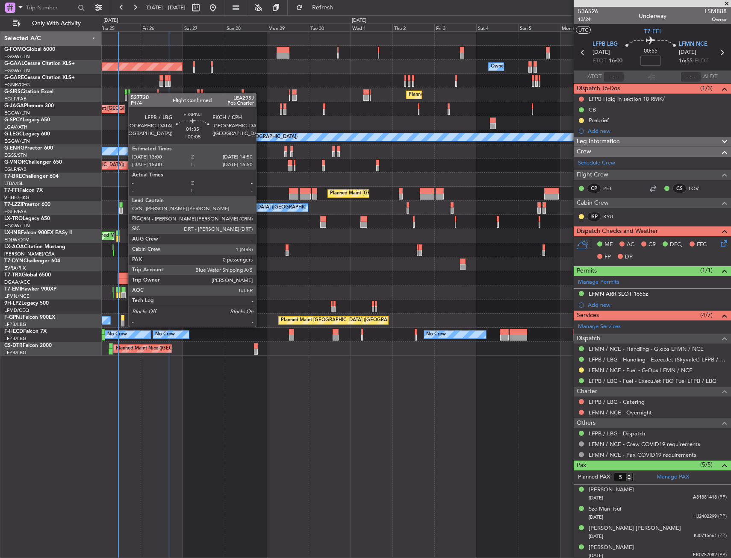
click at [124, 319] on div at bounding box center [122, 318] width 3 height 6
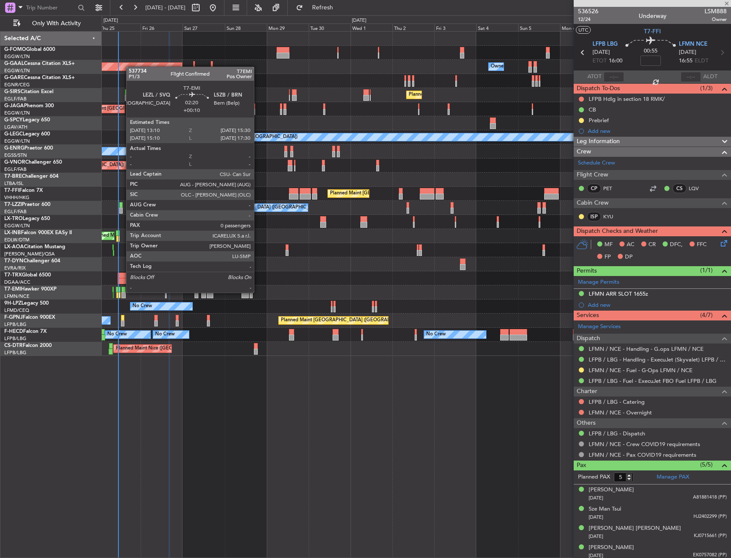
type input "+00:05"
type input "0"
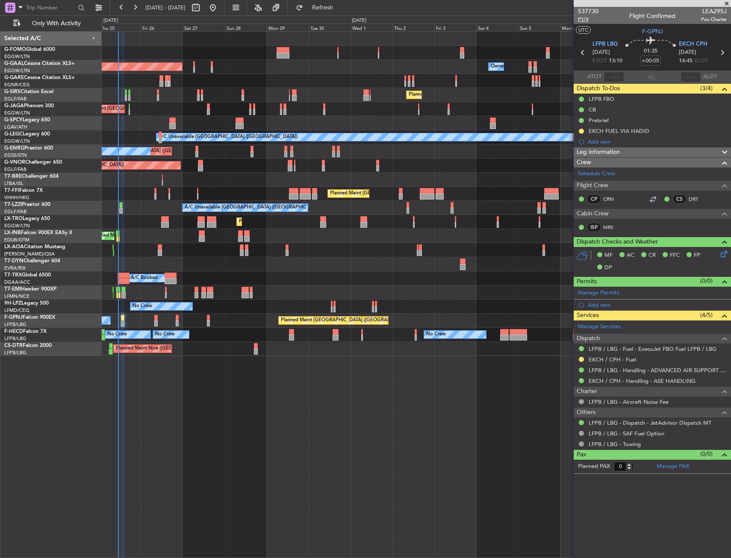
click at [582, 22] on span "P1/4" at bounding box center [588, 19] width 21 height 7
click at [584, 20] on span "P1/4" at bounding box center [588, 19] width 21 height 7
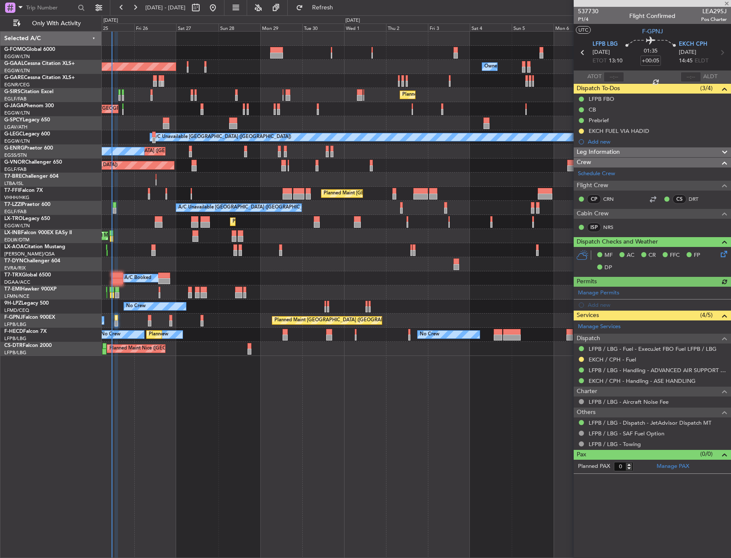
click at [221, 253] on div "No Crew Antwerp (Deurne) No Crew Nice (Côte d'Azur Airport)" at bounding box center [416, 250] width 629 height 14
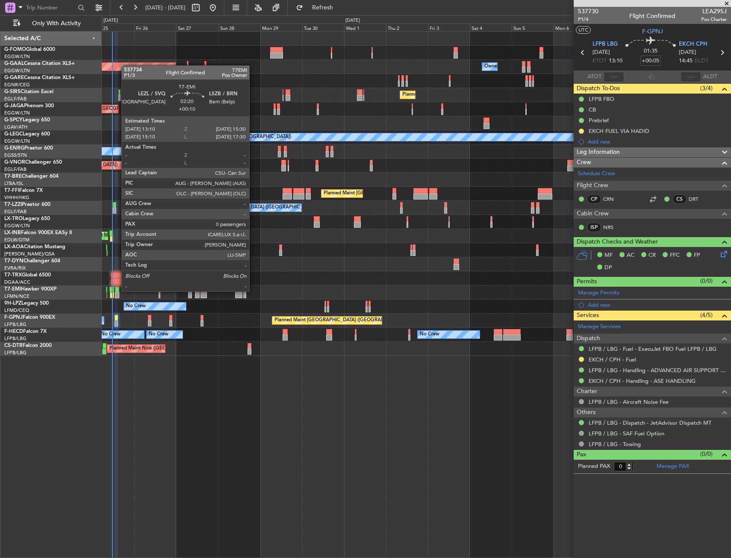
click at [117, 291] on div at bounding box center [117, 290] width 4 height 6
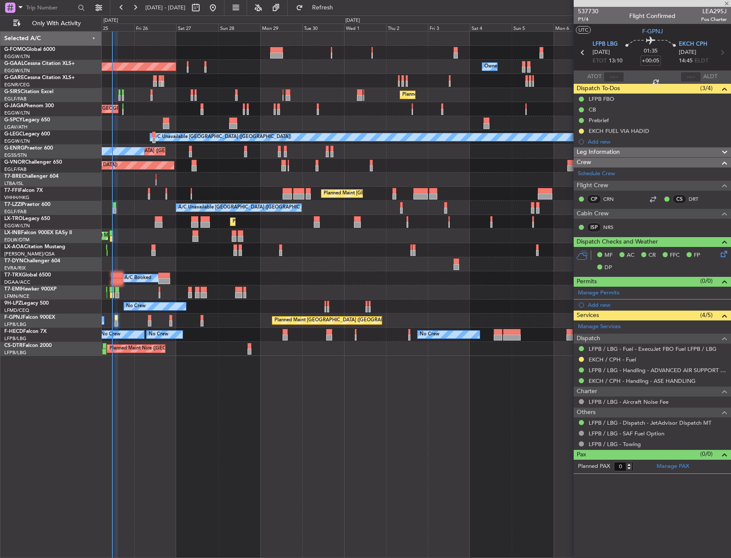
type input "+00:10"
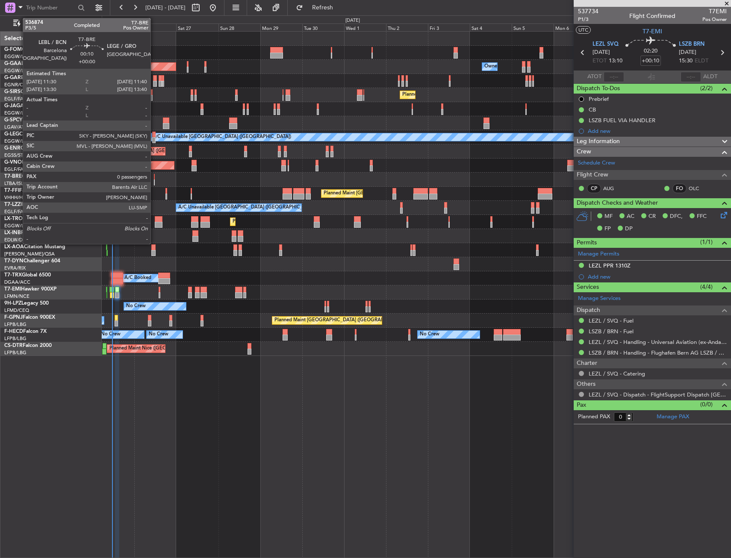
click at [154, 178] on div at bounding box center [154, 177] width 1 height 6
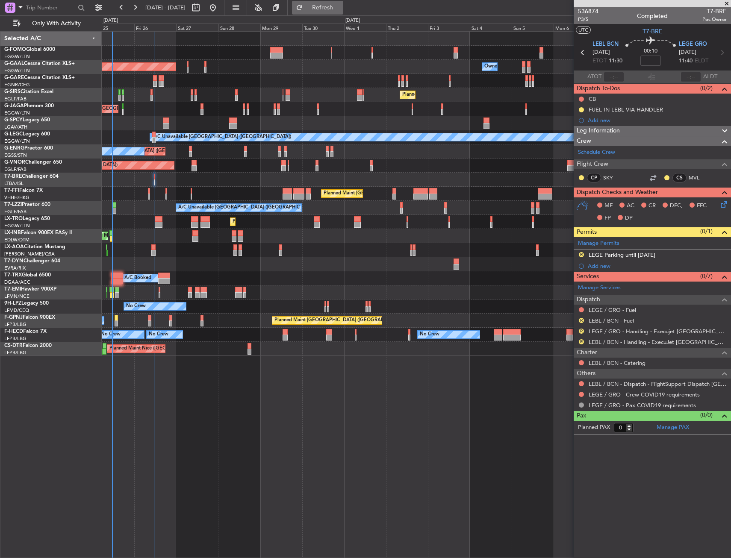
click at [341, 7] on span "Refresh" at bounding box center [323, 8] width 36 height 6
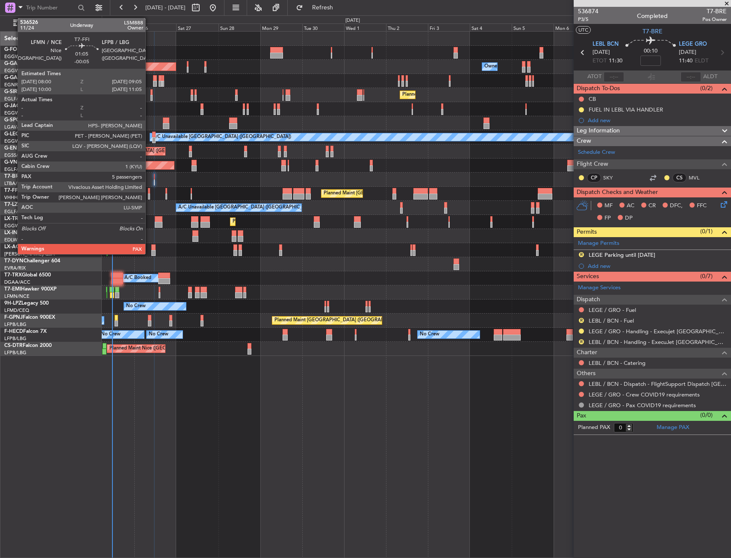
click at [149, 191] on div at bounding box center [149, 191] width 2 height 6
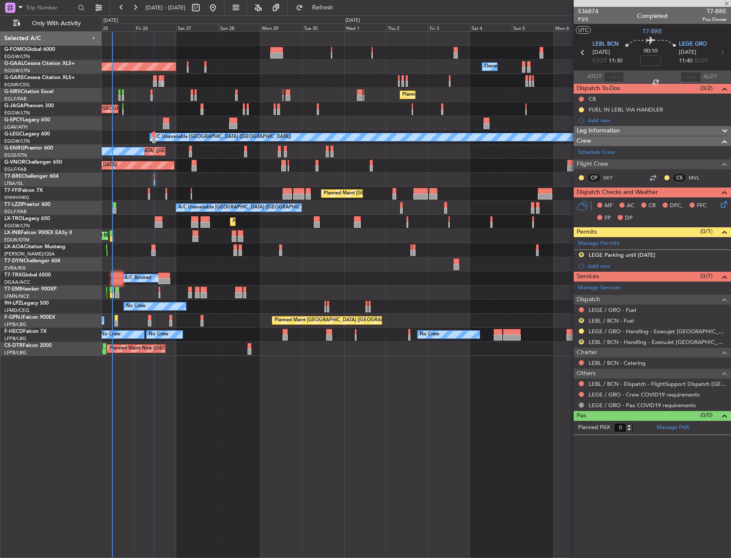
type input "-00:05"
type input "5"
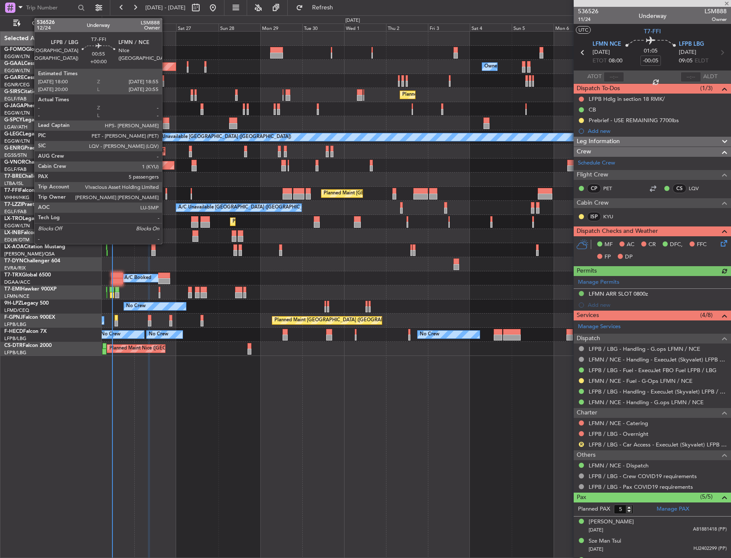
click at [166, 197] on div at bounding box center [166, 197] width 2 height 6
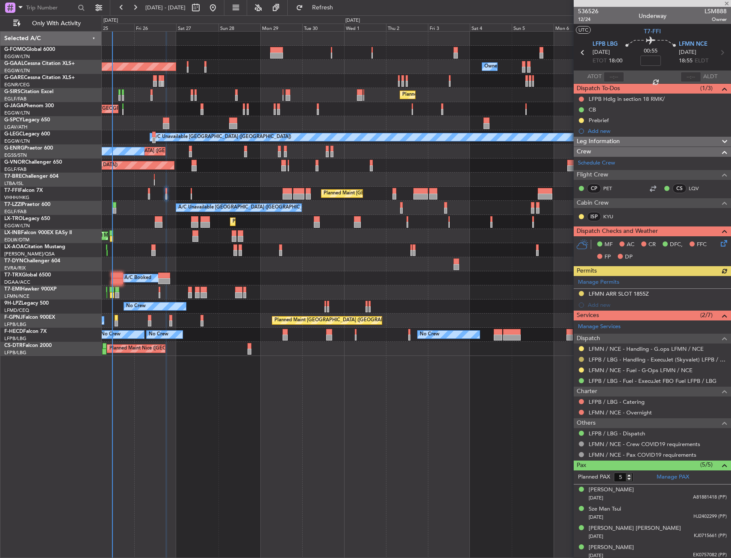
click at [582, 359] on button at bounding box center [581, 359] width 5 height 5
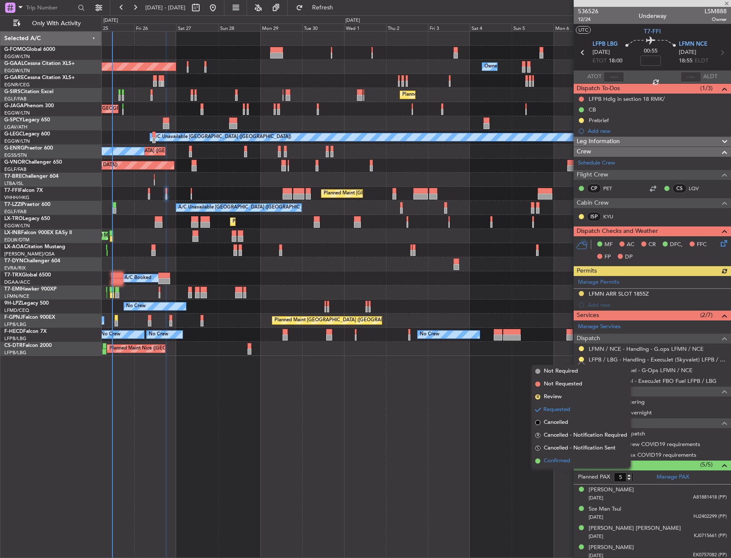
click at [561, 465] on span "Confirmed" at bounding box center [557, 461] width 27 height 9
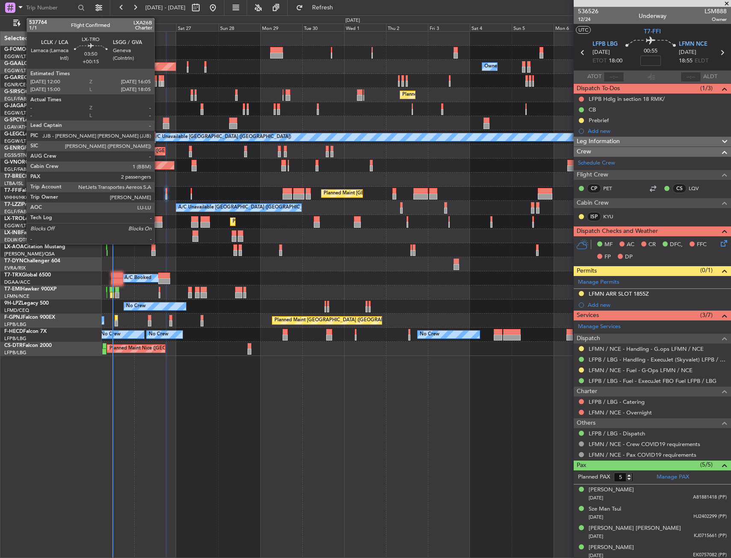
click at [158, 223] on div at bounding box center [158, 225] width 7 height 6
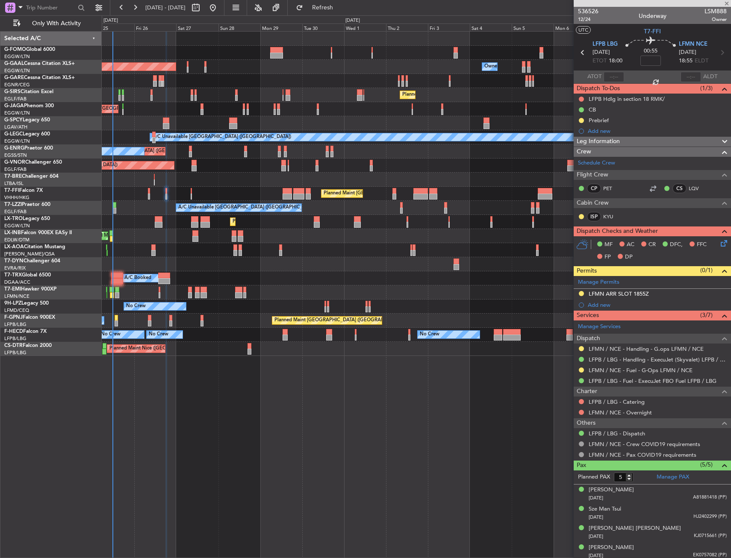
type input "+00:15"
type input "2"
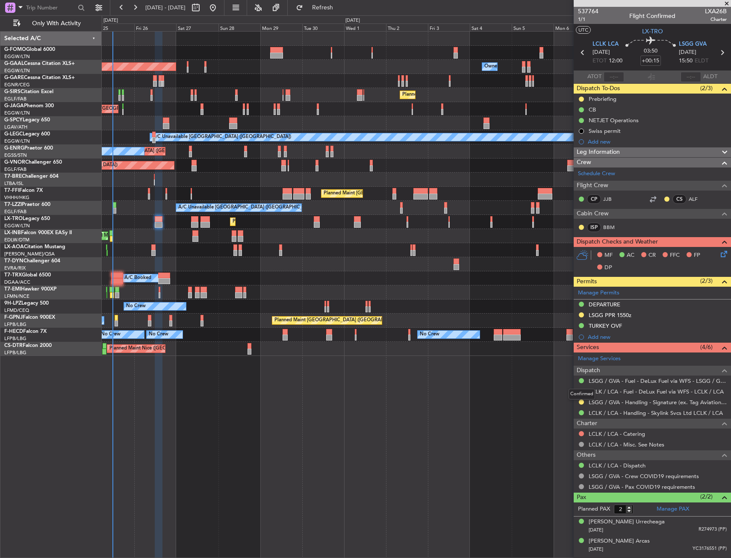
click at [580, 401] on mat-tooltip-component "Confirmed" at bounding box center [582, 394] width 38 height 23
click at [582, 401] on button at bounding box center [581, 402] width 5 height 5
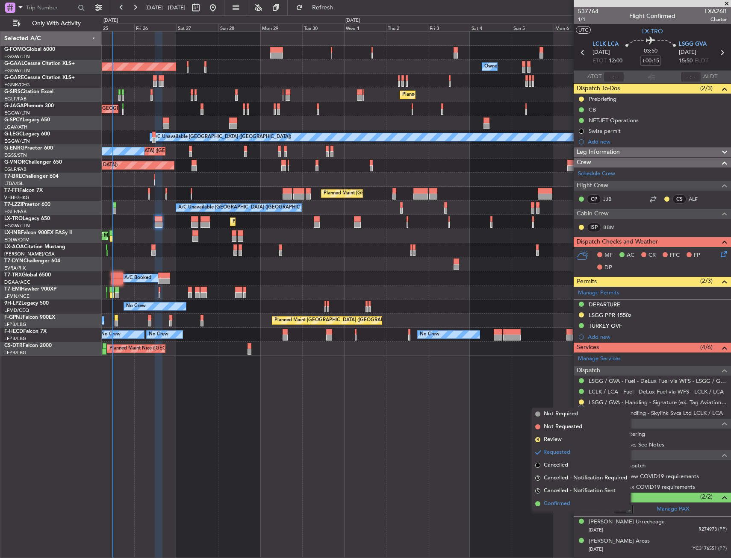
click at [559, 504] on span "Confirmed" at bounding box center [557, 504] width 27 height 9
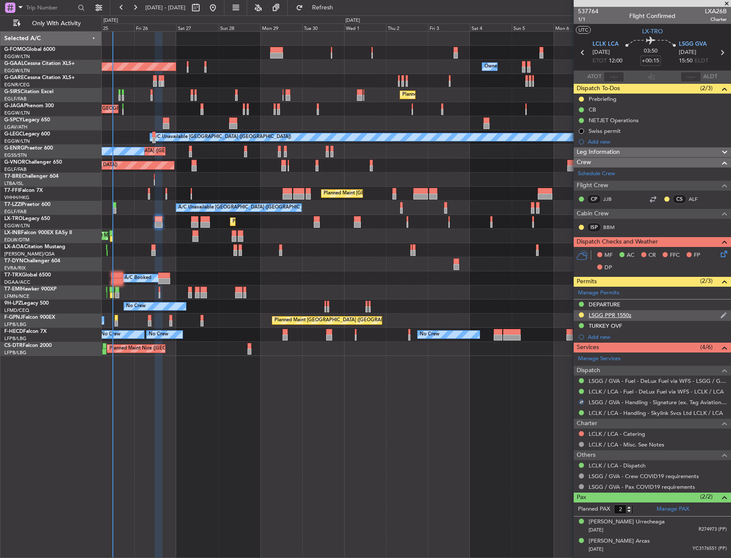
click at [650, 316] on div "LSGG PPR 1550z" at bounding box center [652, 315] width 157 height 11
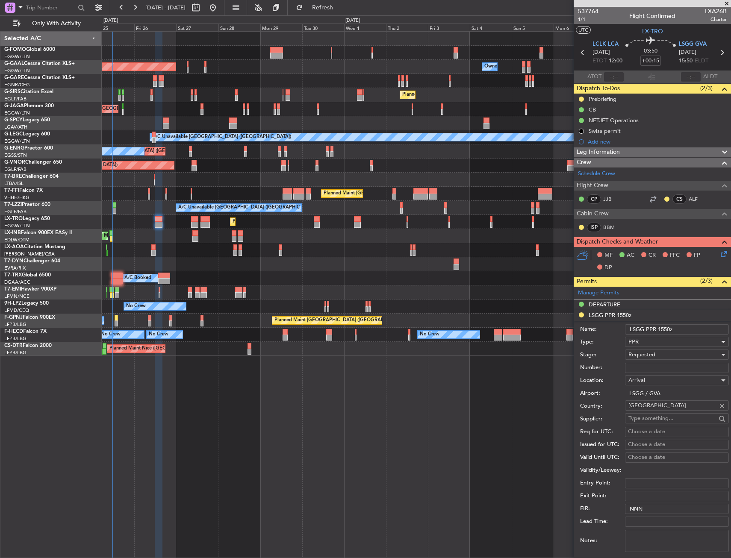
click at [641, 369] on input "Number:" at bounding box center [677, 368] width 104 height 10
paste input "092616305A"
type input "092616305A"
click at [646, 357] on span "Requested" at bounding box center [641, 355] width 27 height 8
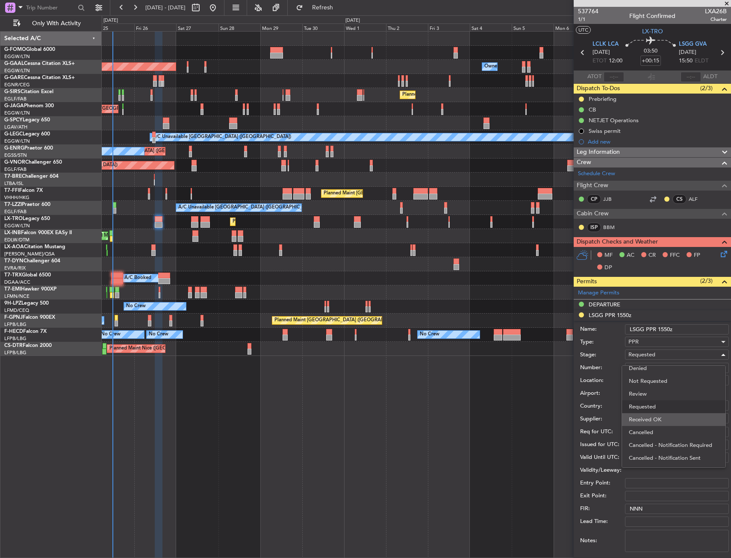
click at [646, 419] on span "Received OK" at bounding box center [674, 419] width 90 height 13
click at [668, 329] on input "LSGG PPR 1550z" at bounding box center [677, 329] width 104 height 10
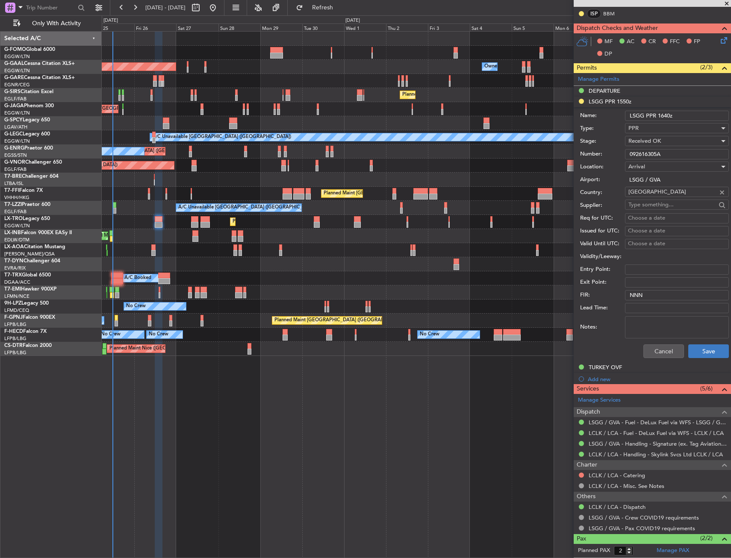
type input "LSGG PPR 1640z"
click at [704, 345] on button "Save" at bounding box center [708, 352] width 41 height 14
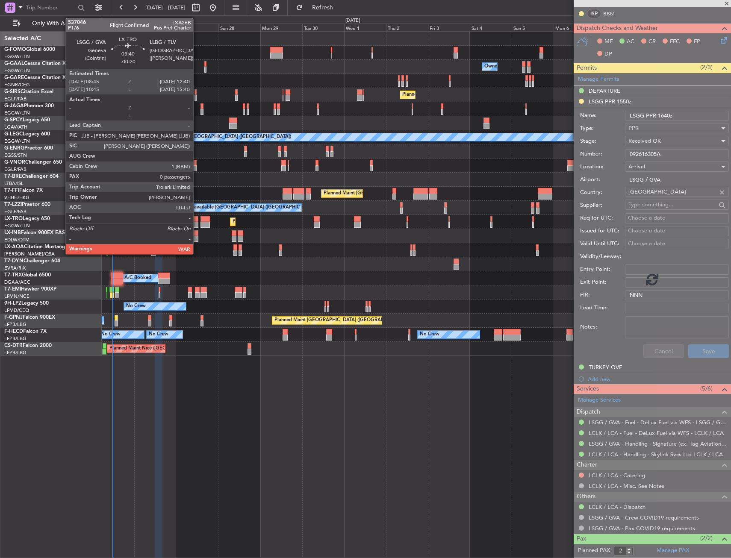
scroll to position [0, 0]
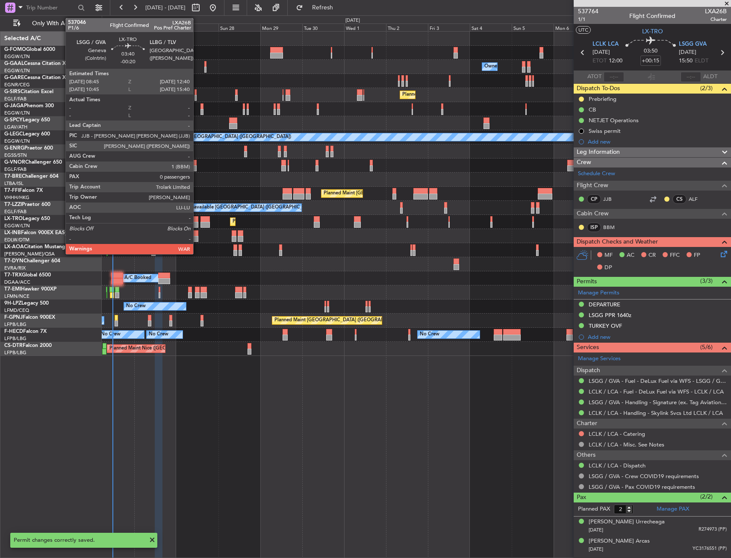
click at [197, 224] on div at bounding box center [194, 225] width 7 height 6
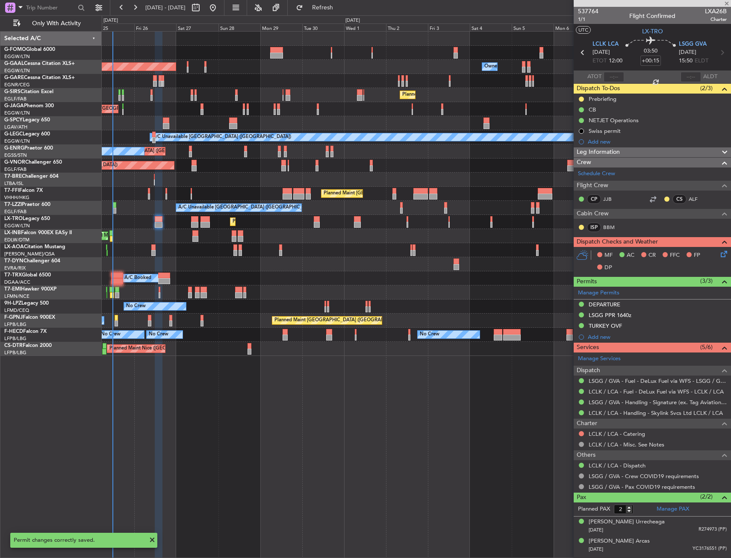
type input "-00:20"
type input "0"
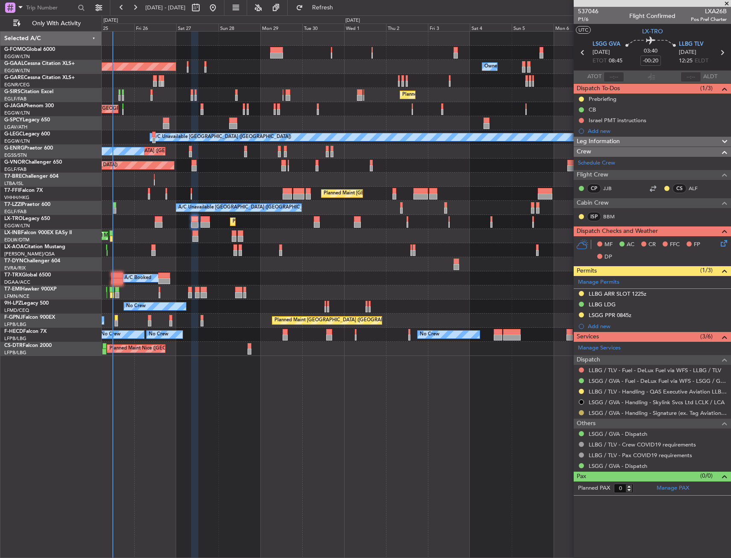
click at [580, 414] on button at bounding box center [581, 412] width 5 height 5
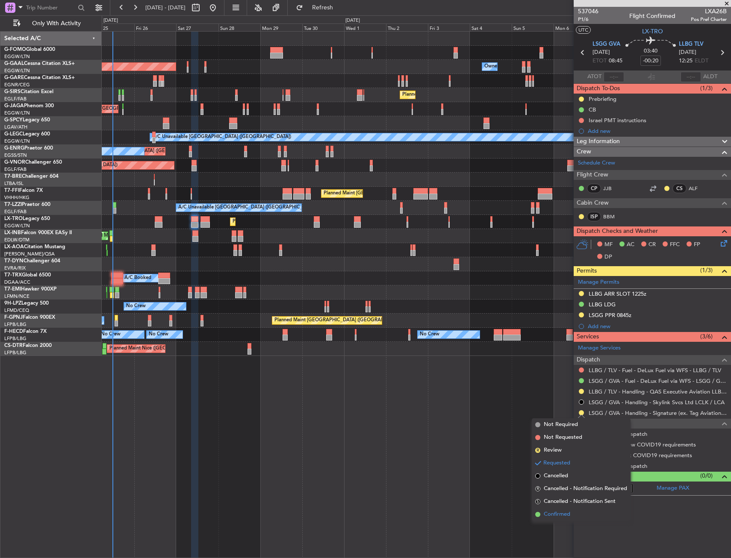
click at [569, 511] on span "Confirmed" at bounding box center [557, 514] width 27 height 9
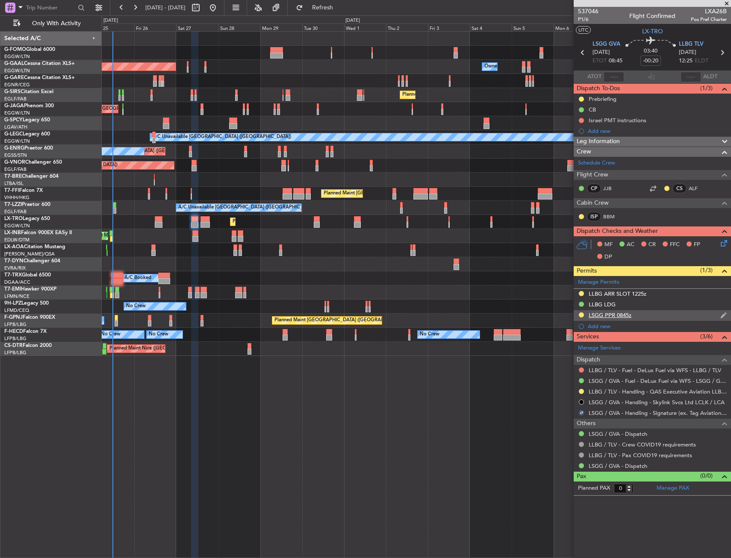
click at [646, 316] on div "LSGG PPR 0845z" at bounding box center [652, 315] width 157 height 11
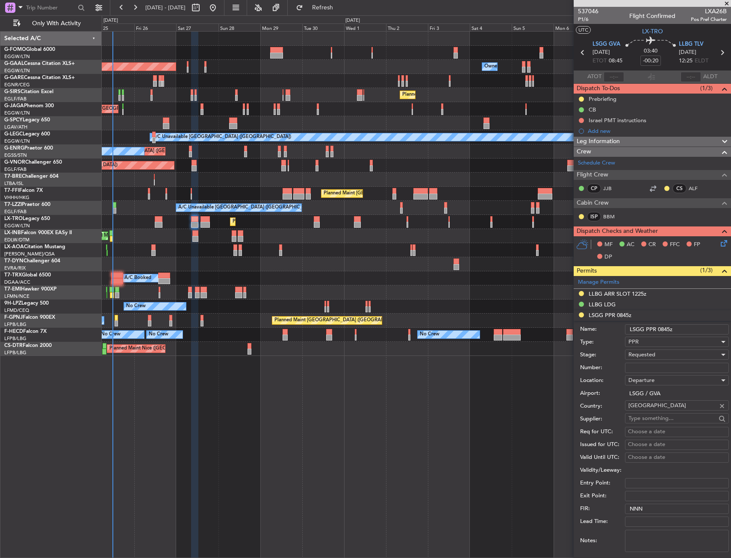
click at [647, 365] on input "Number:" at bounding box center [677, 368] width 104 height 10
paste input "092708305D"
type input "092708305D"
click at [649, 356] on span "Requested" at bounding box center [641, 355] width 27 height 8
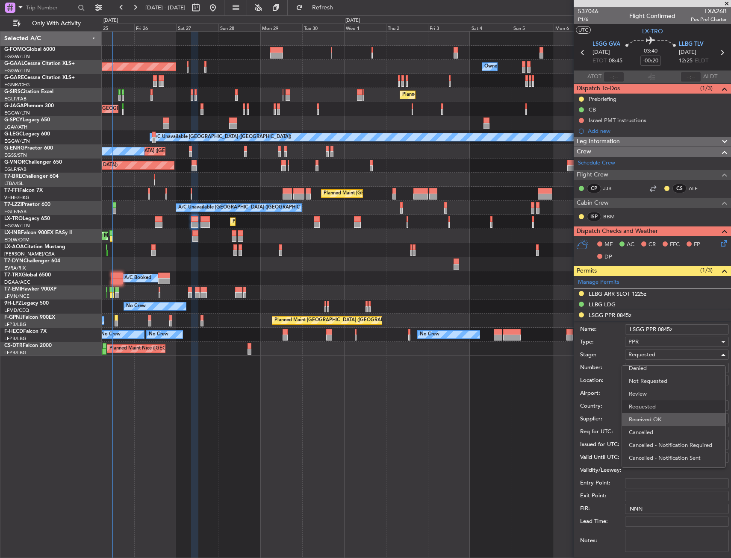
click at [646, 419] on span "Received OK" at bounding box center [674, 419] width 90 height 13
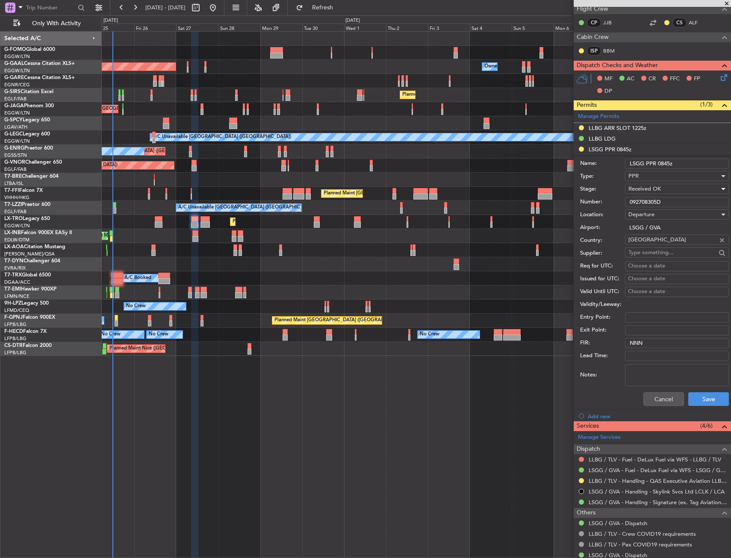
scroll to position [171, 0]
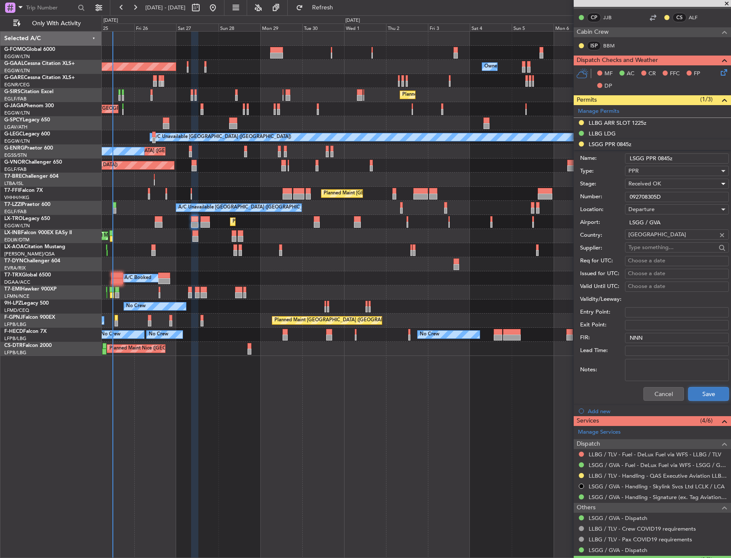
click at [695, 395] on button "Save" at bounding box center [708, 394] width 41 height 14
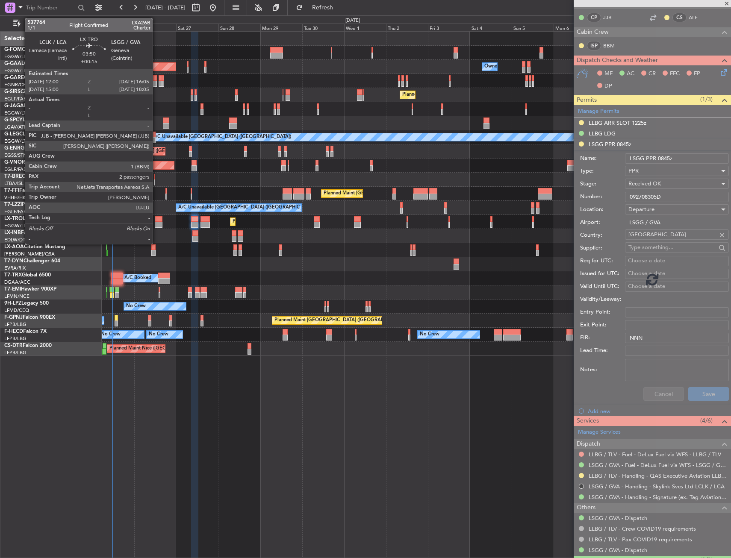
scroll to position [0, 0]
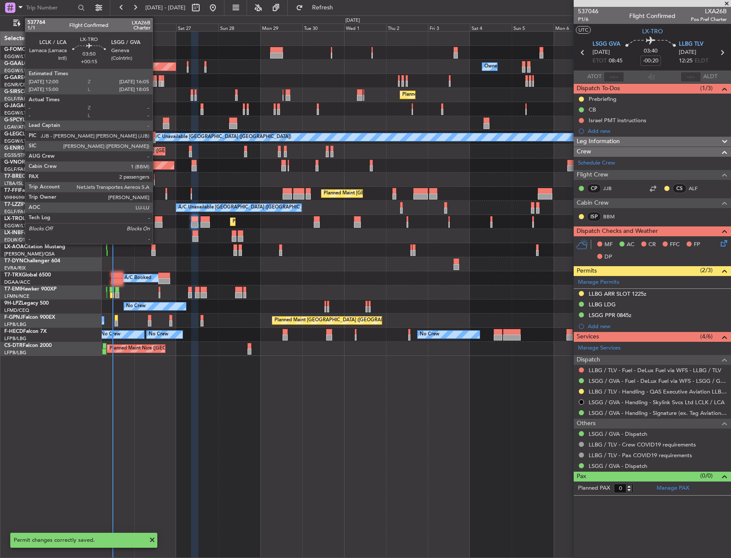
click at [156, 224] on div at bounding box center [158, 225] width 7 height 6
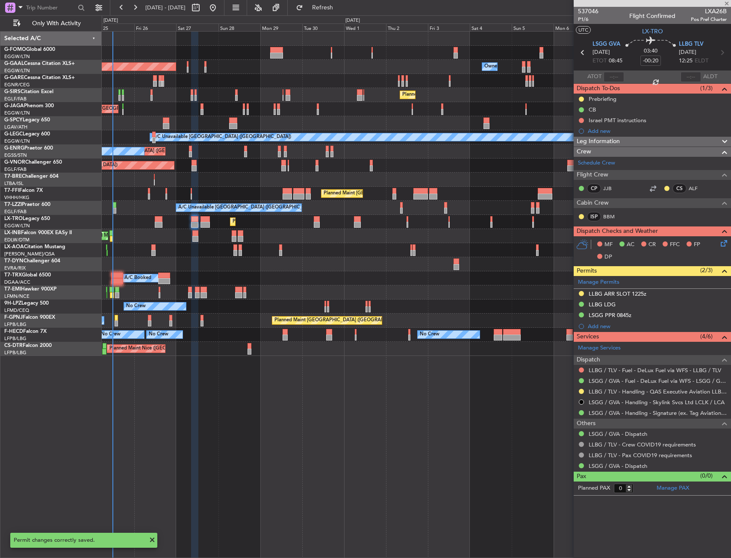
type input "+00:15"
type input "2"
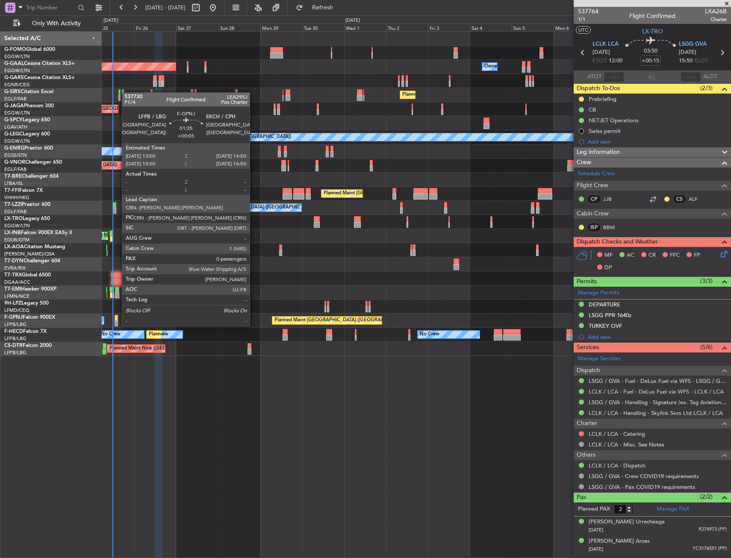
click at [118, 318] on div at bounding box center [116, 318] width 3 height 6
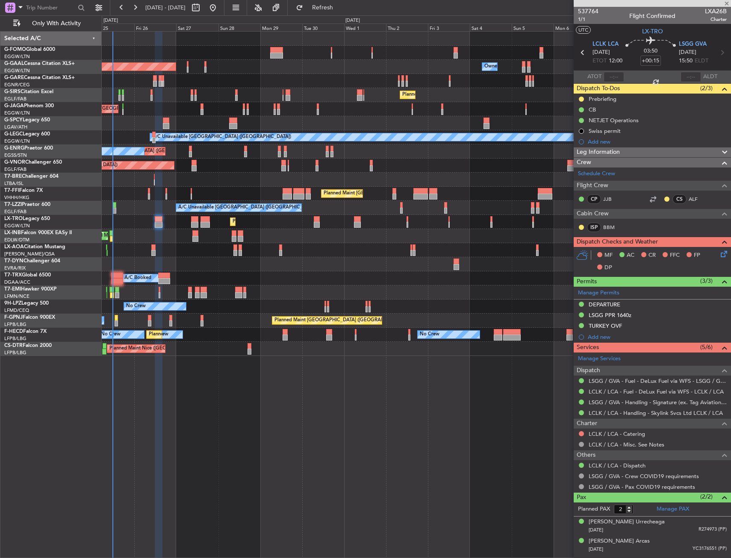
type input "+00:05"
type input "0"
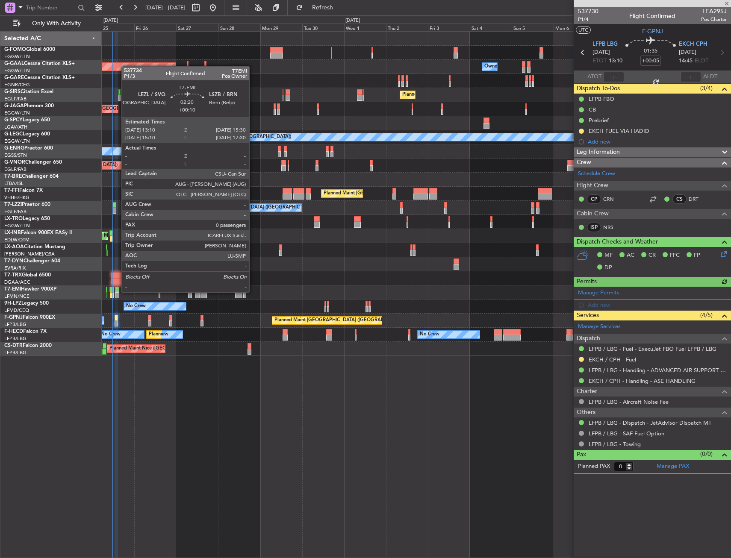
click at [117, 292] on div at bounding box center [117, 290] width 4 height 6
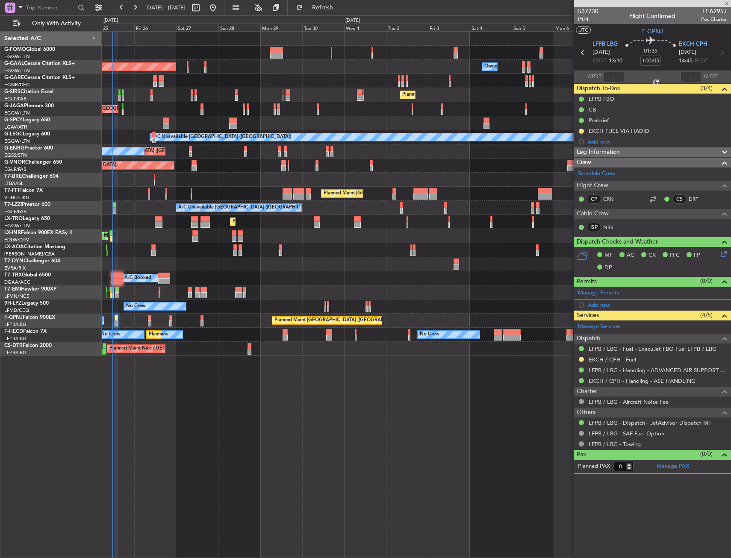
type input "+00:10"
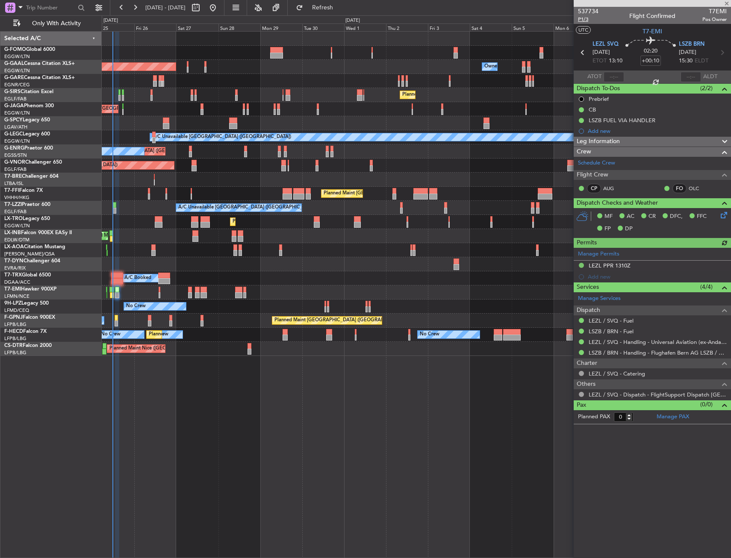
click at [583, 18] on span "P1/3" at bounding box center [588, 19] width 21 height 7
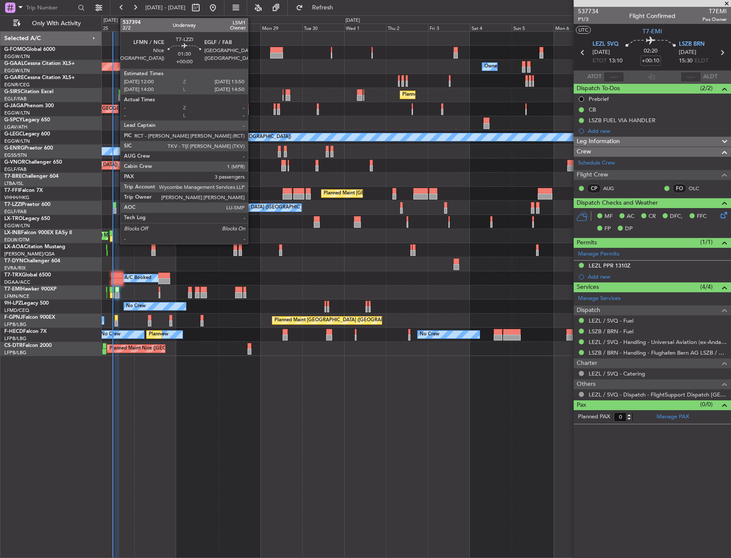
click at [116, 211] on div at bounding box center [114, 211] width 3 height 6
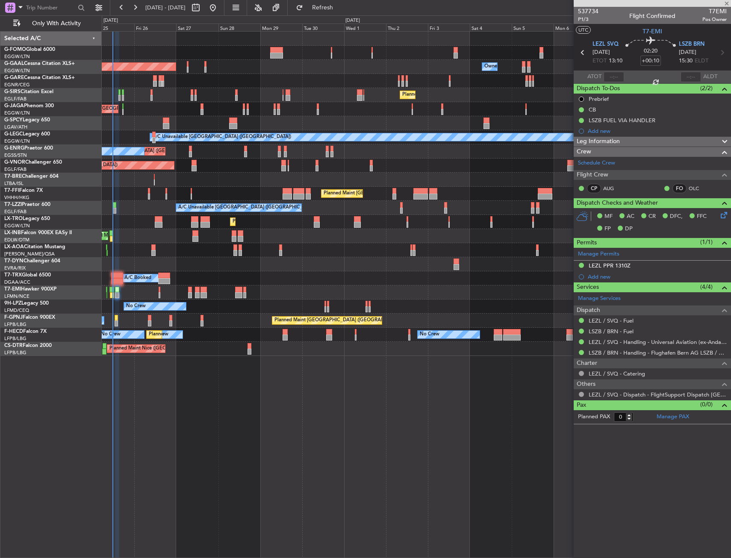
type input "3"
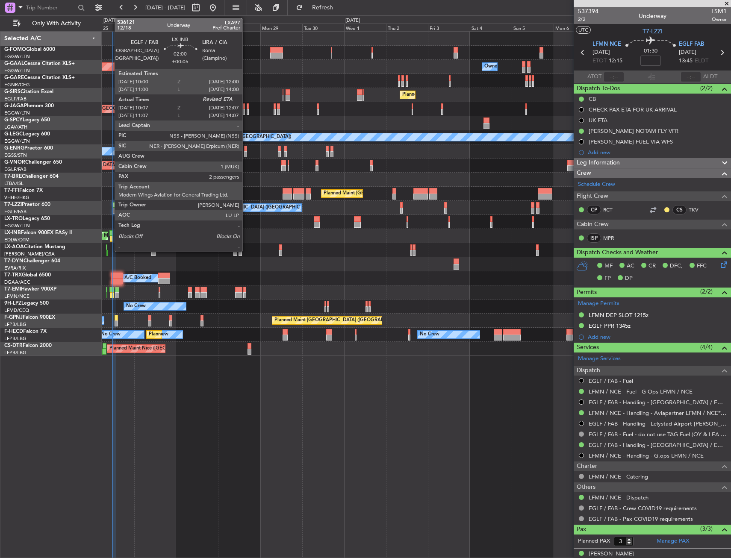
click at [110, 231] on div at bounding box center [111, 233] width 4 height 6
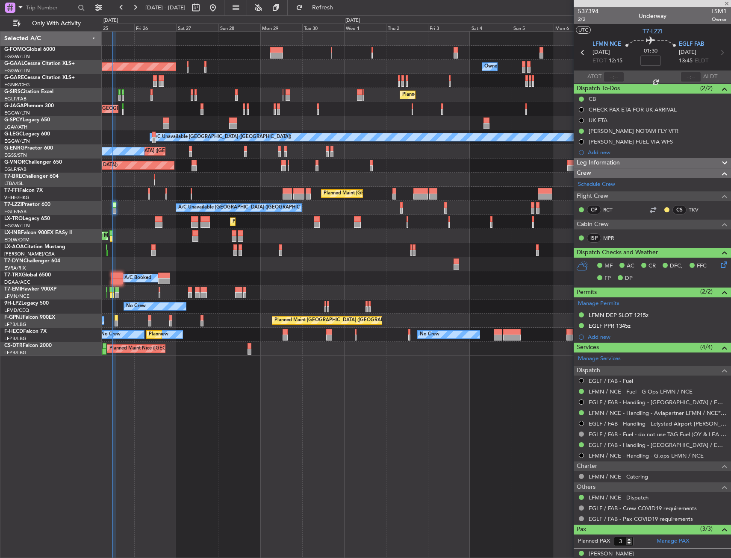
type input "+00:05"
type input "10:07"
type input "2"
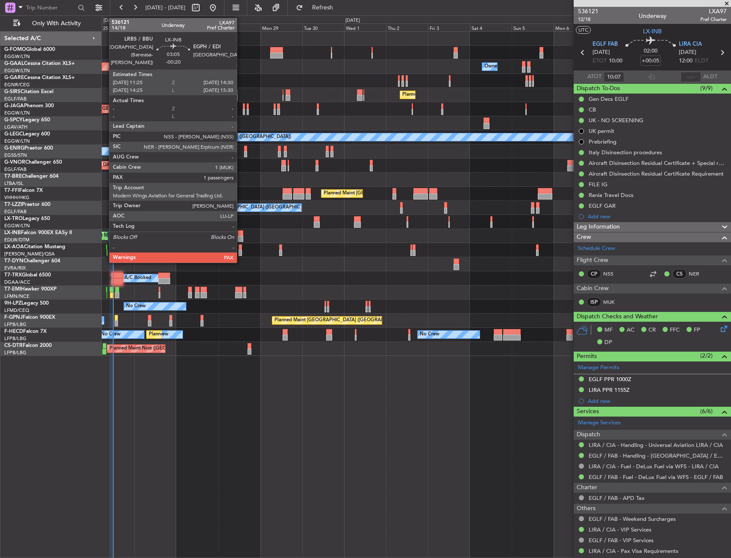
click at [241, 239] on div at bounding box center [241, 239] width 6 height 6
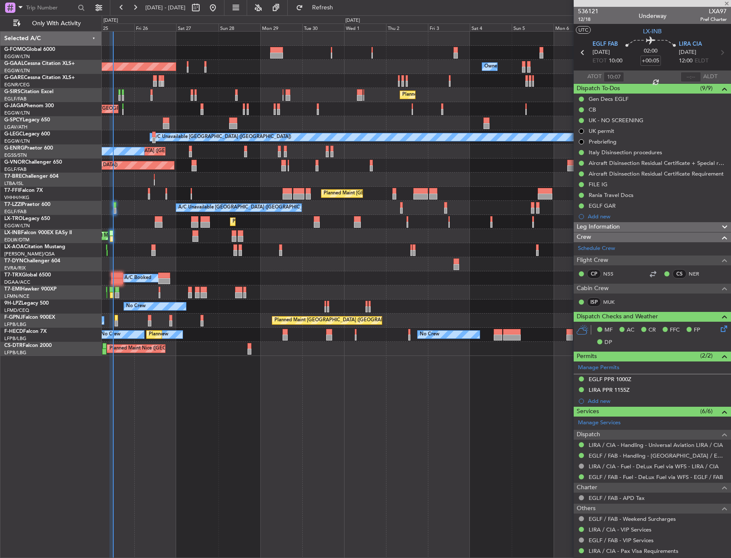
type input "-00:20"
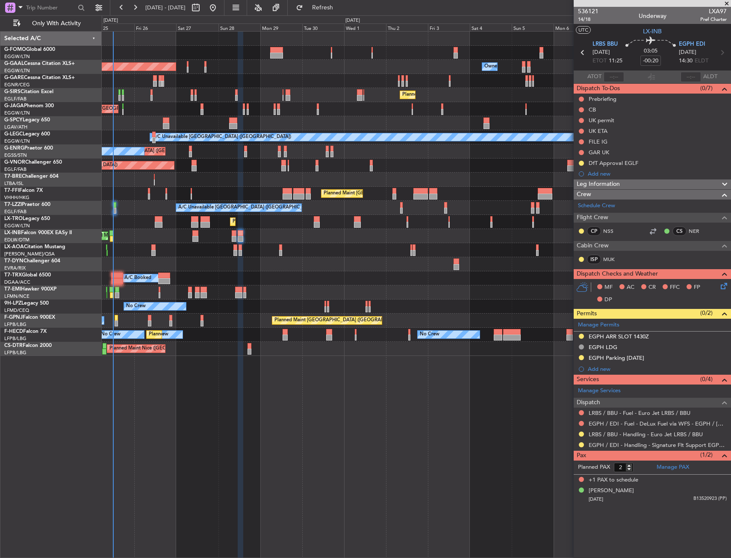
click at [193, 256] on div "Planned Maint London (Luton) Planned Maint Dusseldorf Owner Owner Owner Planned…" at bounding box center [416, 194] width 629 height 324
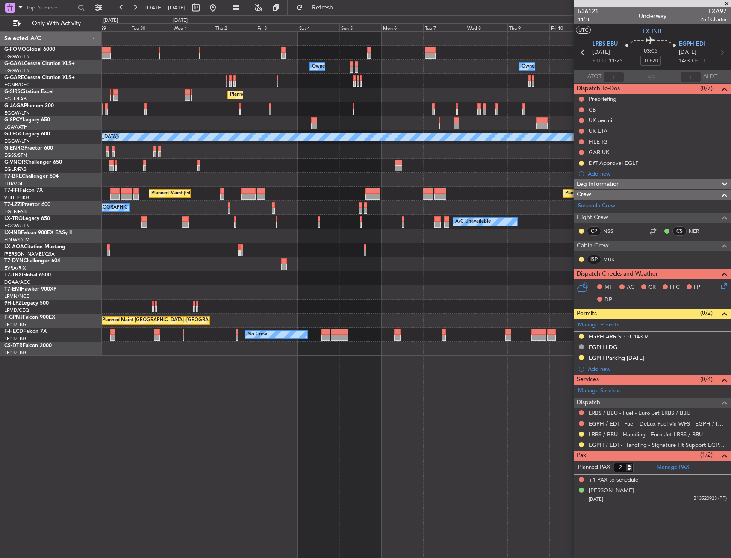
click at [178, 263] on div "Owner Owner Owner Owner Owner No Crew Planned Maint Dusseldorf Planned Maint Lo…" at bounding box center [416, 194] width 629 height 324
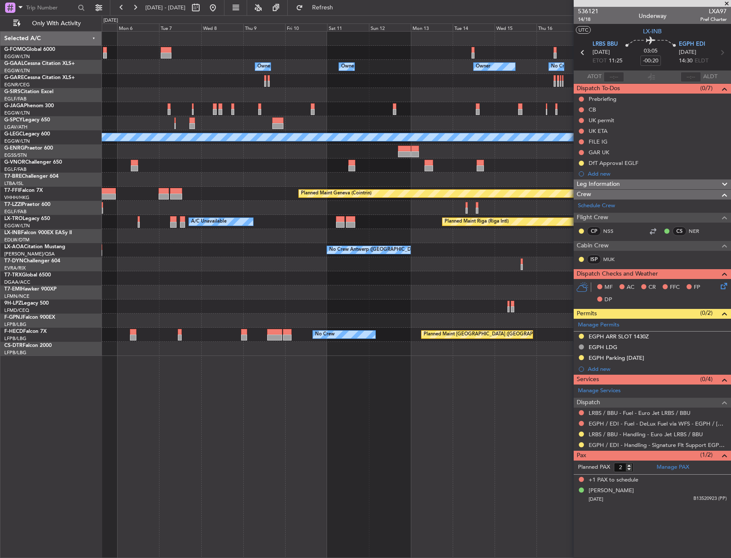
click at [233, 250] on div "Owner Owner Owner Owner No Crew Owner Planned Maint London (Luton) A/C Unavaila…" at bounding box center [416, 194] width 629 height 324
click at [144, 277] on div "Owner Owner Owner Owner No Crew Owner Planned Maint London (Luton) A/C Unavaila…" at bounding box center [416, 194] width 629 height 324
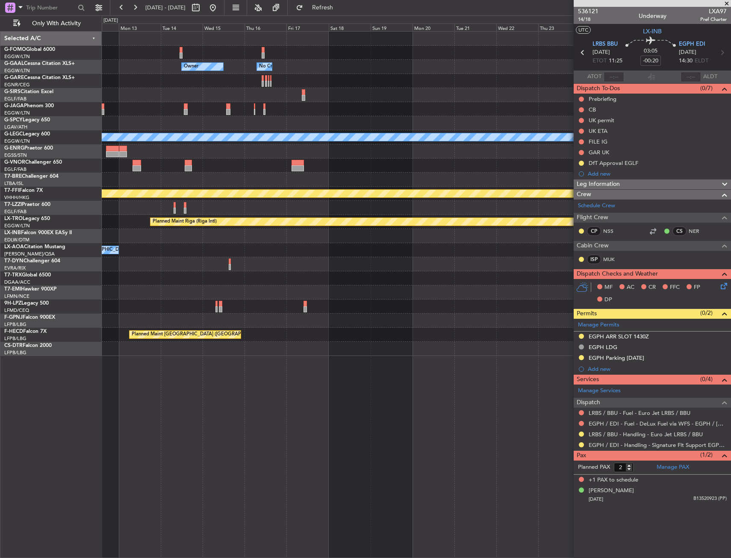
click at [191, 274] on div "Owner Owner No Crew Owner Owner A/C Unavailable London (Luton) Planned Maint Ge…" at bounding box center [416, 194] width 629 height 324
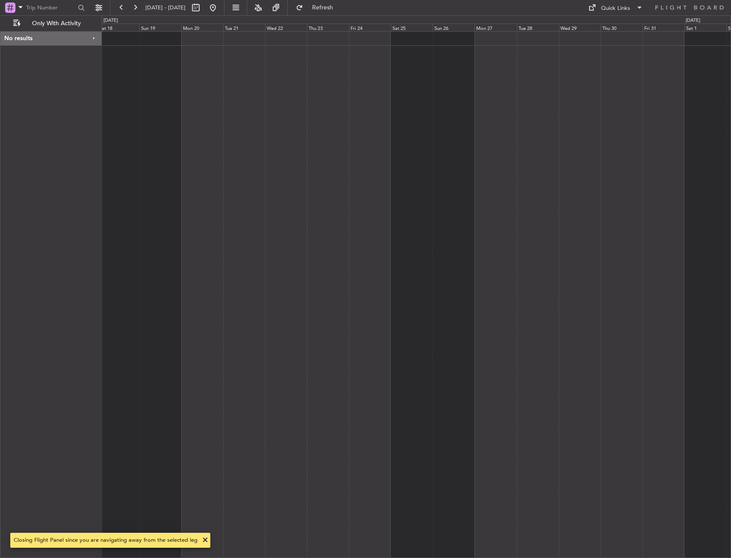
click at [388, 104] on div at bounding box center [416, 294] width 629 height 527
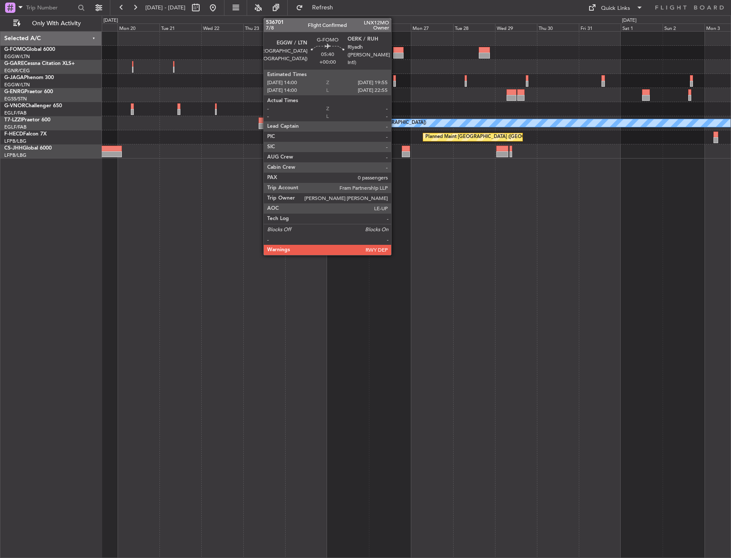
click at [395, 53] on div at bounding box center [398, 56] width 11 height 6
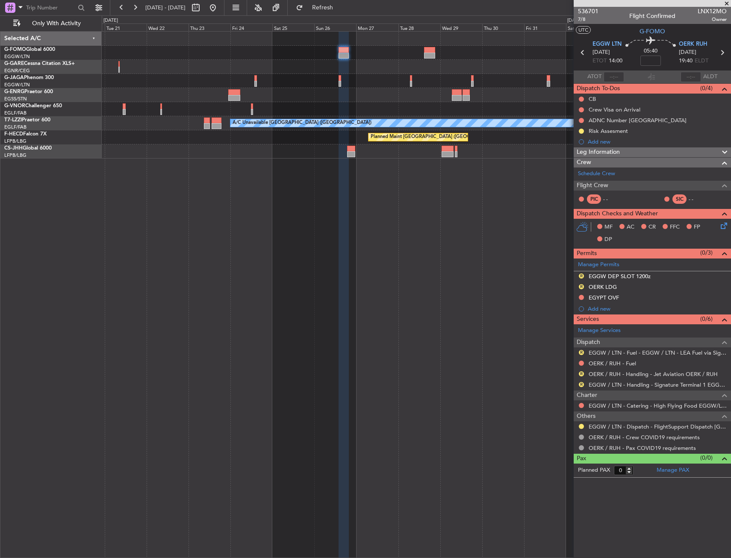
click at [433, 75] on div "A/C Unavailable London (Luton) Planned Maint Paris (Le Bourget) Planned Maint P…" at bounding box center [416, 95] width 629 height 127
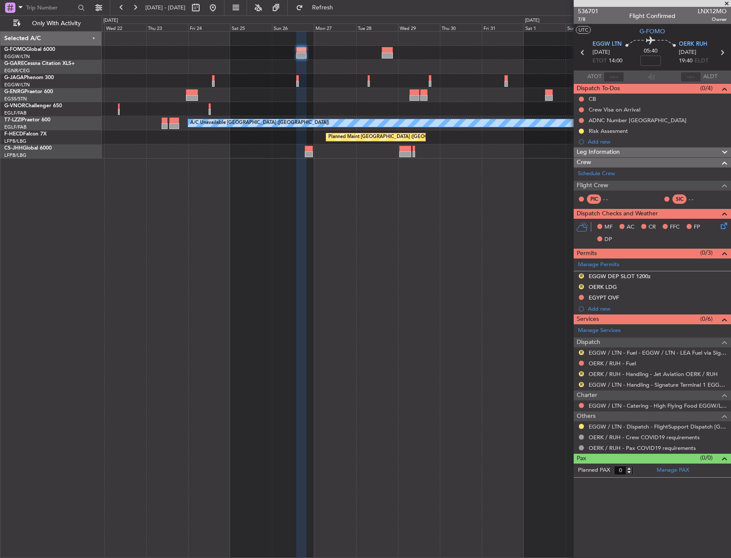
click at [419, 190] on div "A/C Unavailable London (Luton) Planned Maint Paris (Le Bourget) Planned Maint P…" at bounding box center [416, 294] width 629 height 527
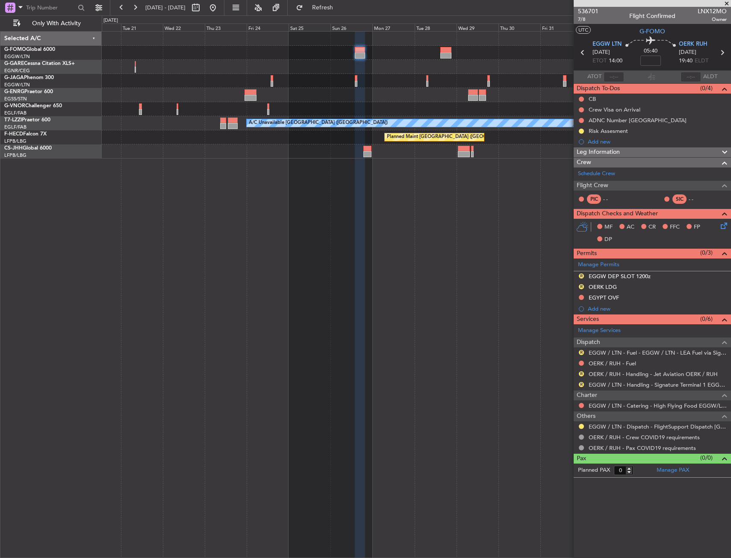
click at [492, 177] on div "A/C Unavailable London (Luton) Planned Maint Paris (Le Bourget) Planned Maint P…" at bounding box center [416, 294] width 629 height 527
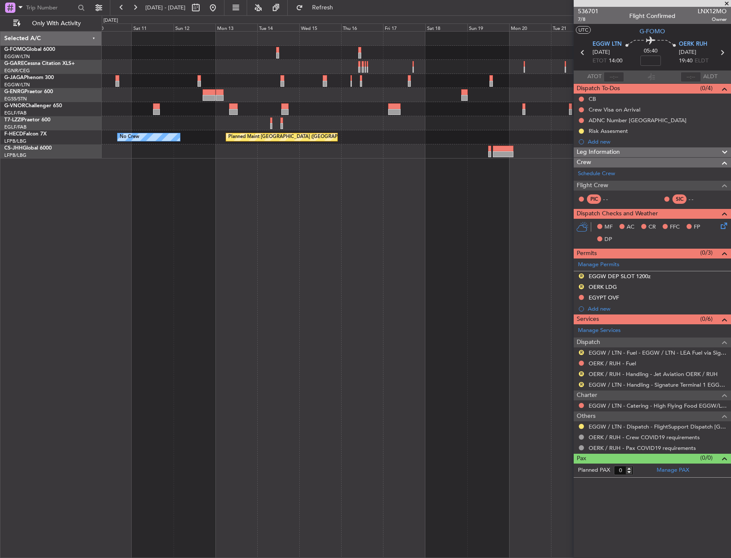
click at [479, 183] on div "A/C Unavailable London (Luton) Planned Maint Paris (Le Bourget) No Crew Planned…" at bounding box center [416, 294] width 629 height 527
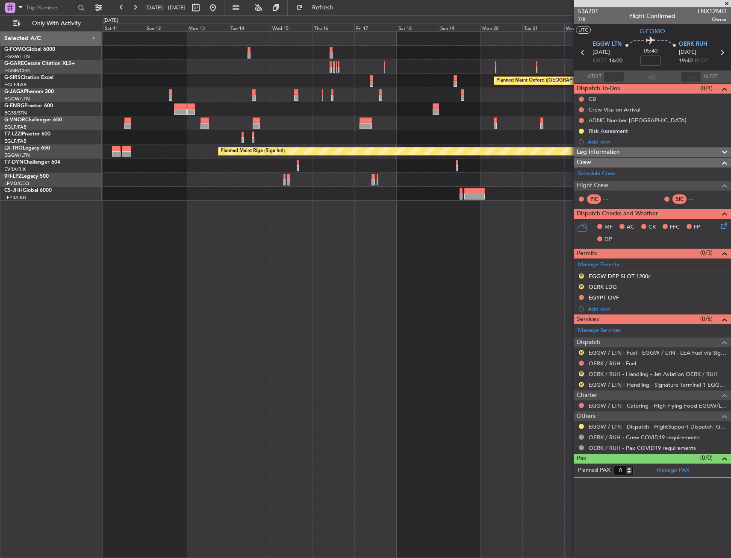
click at [192, 208] on div "Planned Maint Oxford (Kidlington) A/C Unavailable London (Luton) Planned Maint …" at bounding box center [416, 294] width 629 height 527
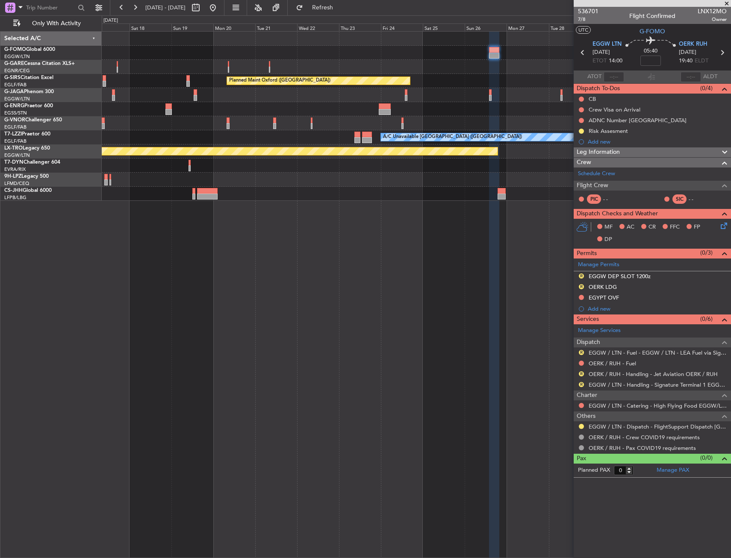
click at [182, 219] on div "Planned Maint Oxford (Kidlington) Planned Maint Bournemouth Planned Maint Bourn…" at bounding box center [416, 294] width 629 height 527
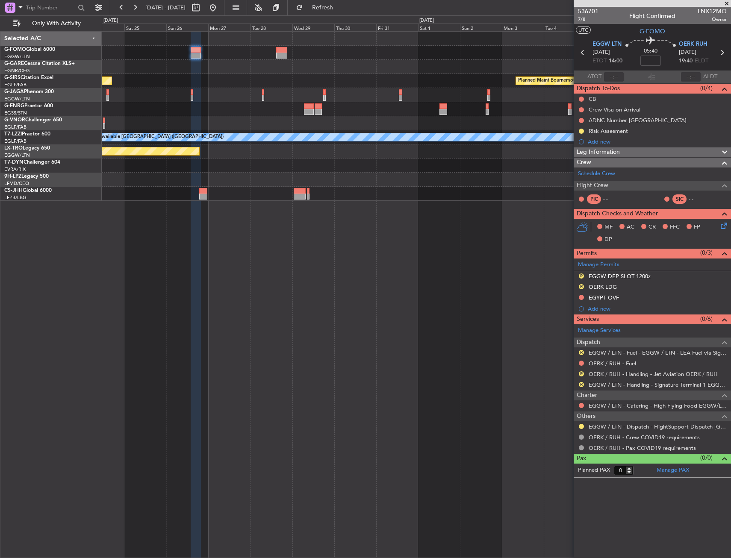
click at [278, 236] on div "Planned Maint Bournemouth Planned Maint Bournemouth Planned Maint Oxford (Kidli…" at bounding box center [416, 294] width 629 height 527
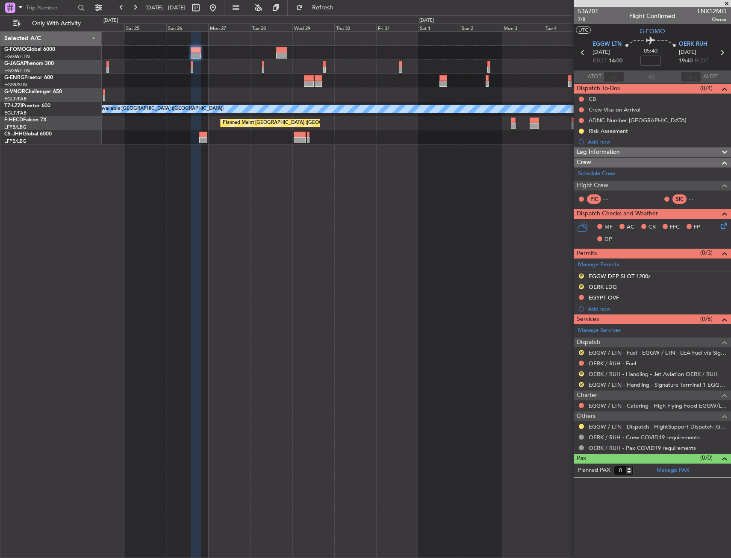
drag, startPoint x: 242, startPoint y: 11, endPoint x: 243, endPoint y: 26, distance: 14.6
click at [220, 11] on button at bounding box center [213, 8] width 14 height 14
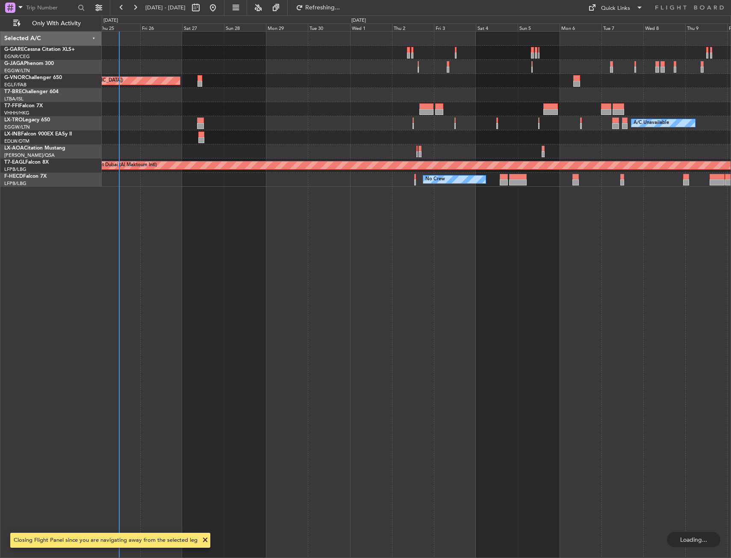
click at [242, 348] on div "Planned Maint London (Farnborough) Planned Maint Geneva (Cointrin) Planned Main…" at bounding box center [416, 294] width 629 height 527
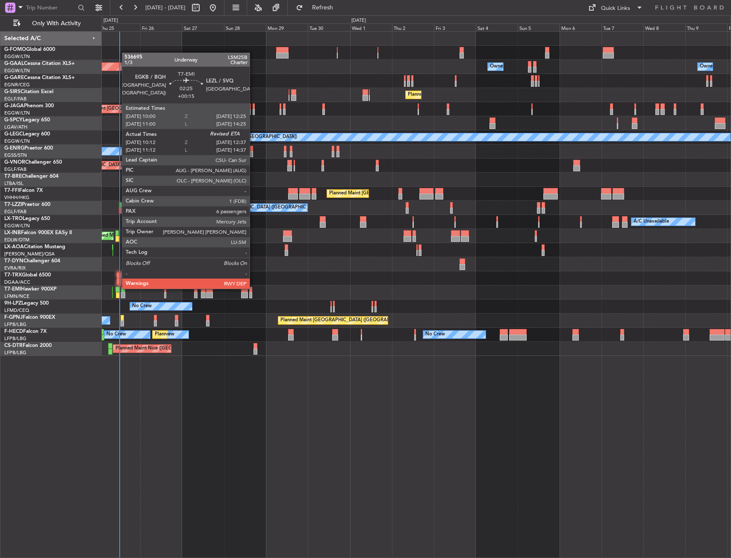
click at [118, 288] on div at bounding box center [117, 290] width 4 height 6
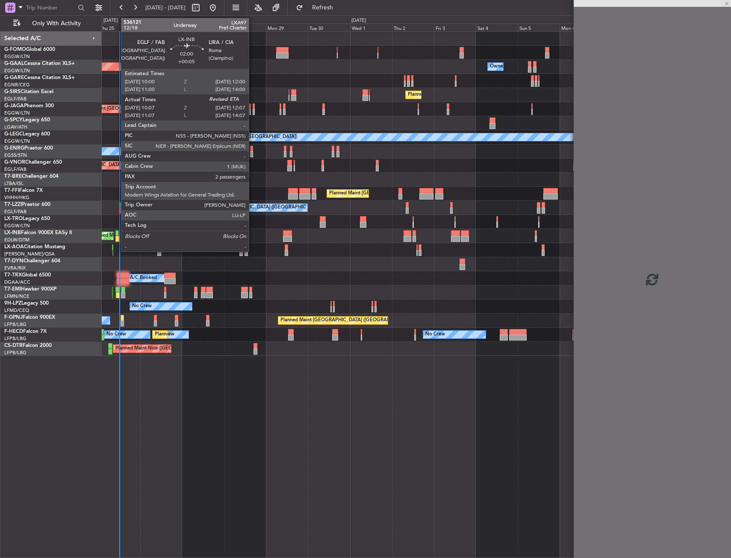
click at [117, 233] on div at bounding box center [117, 233] width 4 height 6
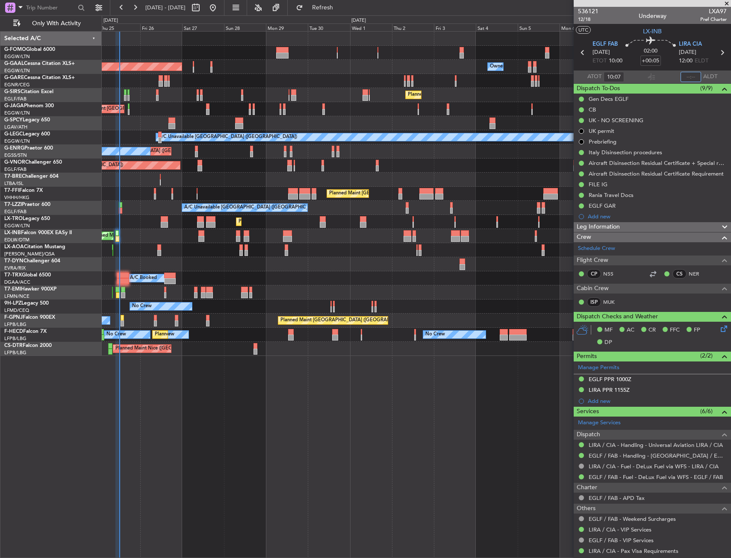
click at [681, 77] on input "text" at bounding box center [691, 77] width 21 height 10
click at [710, 30] on section "UTC LX-INB" at bounding box center [652, 30] width 157 height 13
type input "12:06"
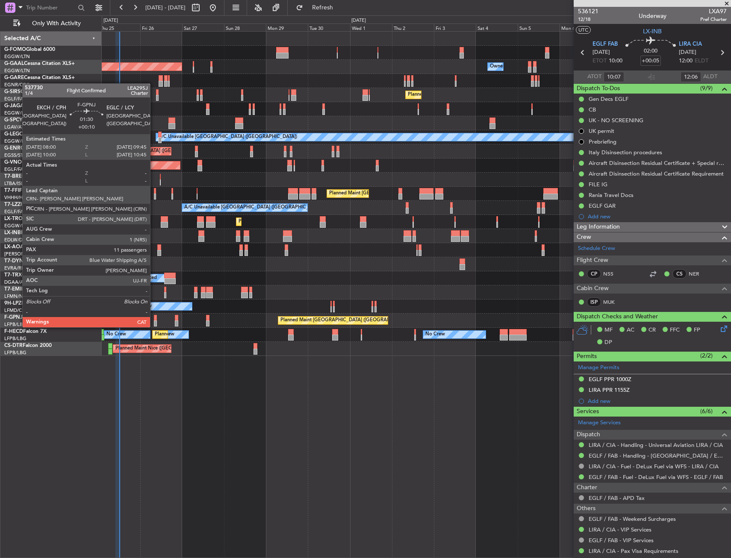
click at [154, 319] on div at bounding box center [155, 318] width 3 height 6
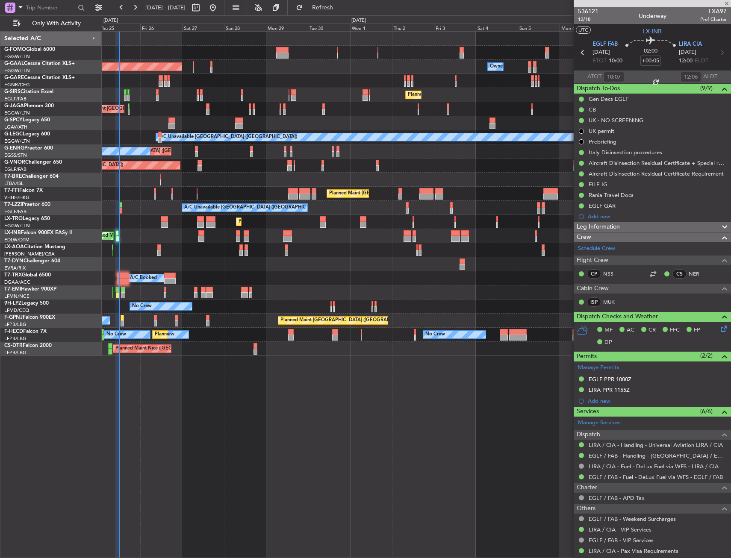
type input "+00:10"
type input "11"
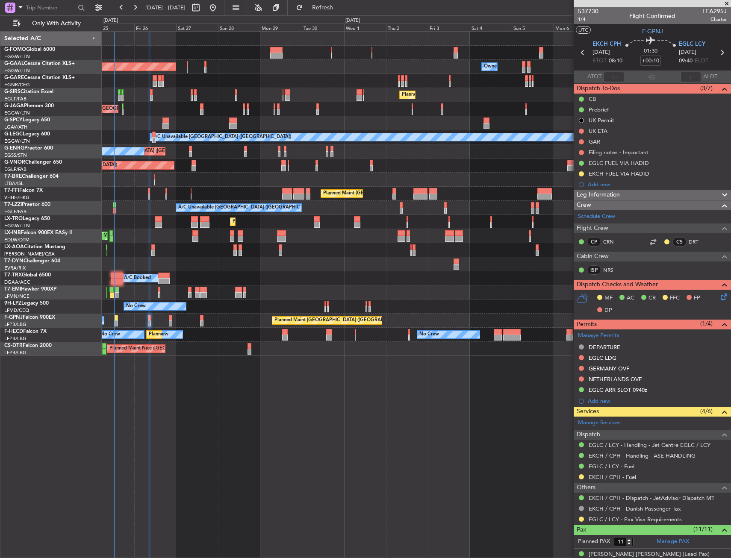
click at [419, 291] on div "Planned Maint [GEOGRAPHIC_DATA]" at bounding box center [416, 293] width 629 height 14
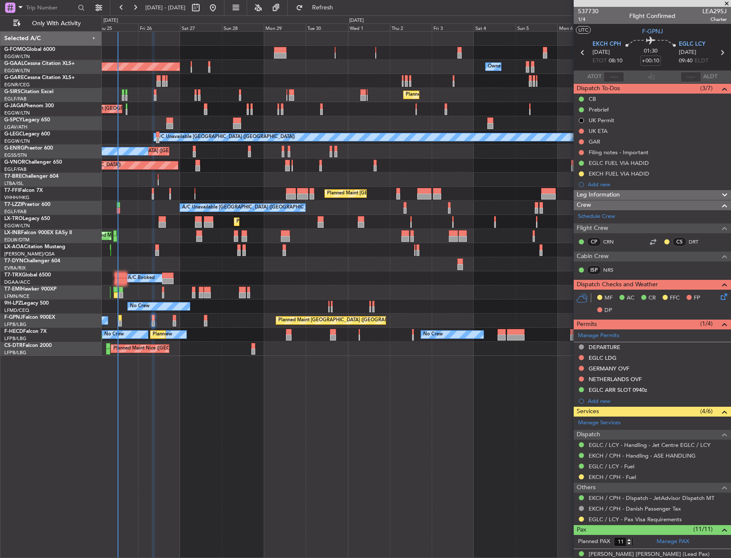
click at [424, 291] on div "Planned Maint [GEOGRAPHIC_DATA]" at bounding box center [416, 293] width 629 height 14
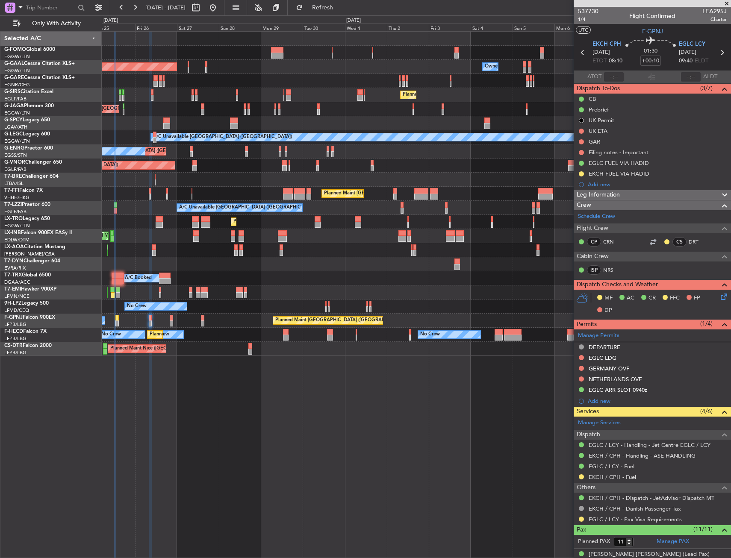
click at [421, 291] on div "Planned Maint [GEOGRAPHIC_DATA]" at bounding box center [416, 293] width 629 height 14
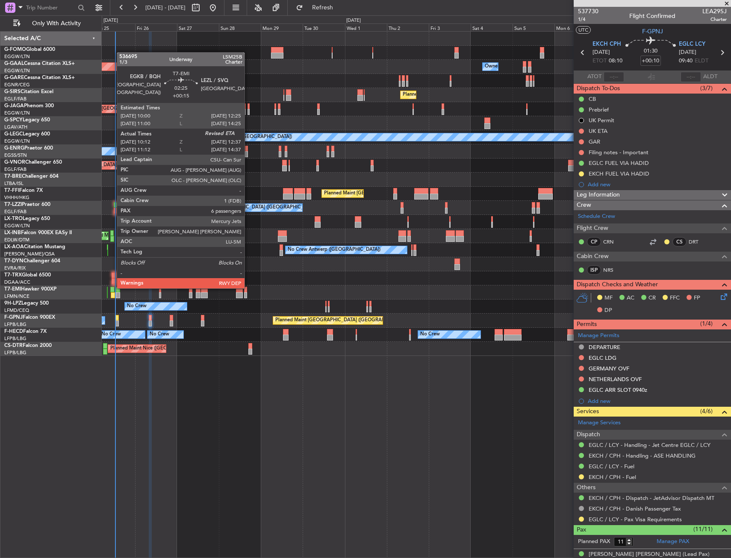
click at [112, 288] on div at bounding box center [112, 290] width 4 height 6
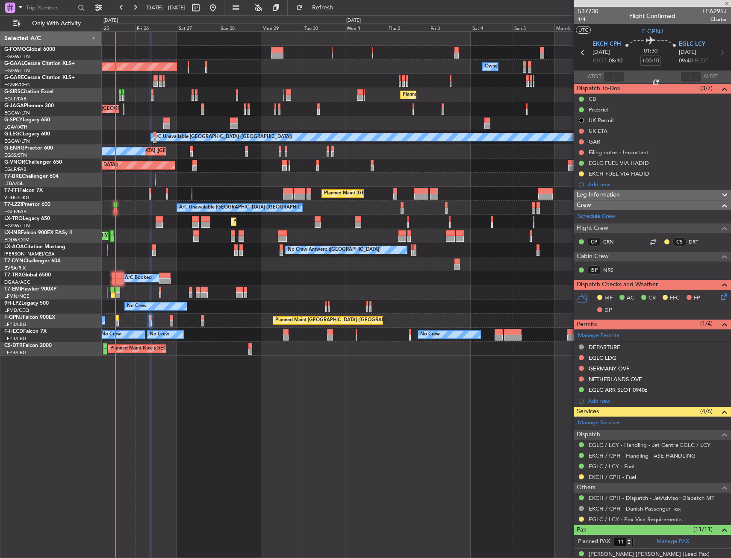
type input "+00:15"
type input "10:12"
type input "6"
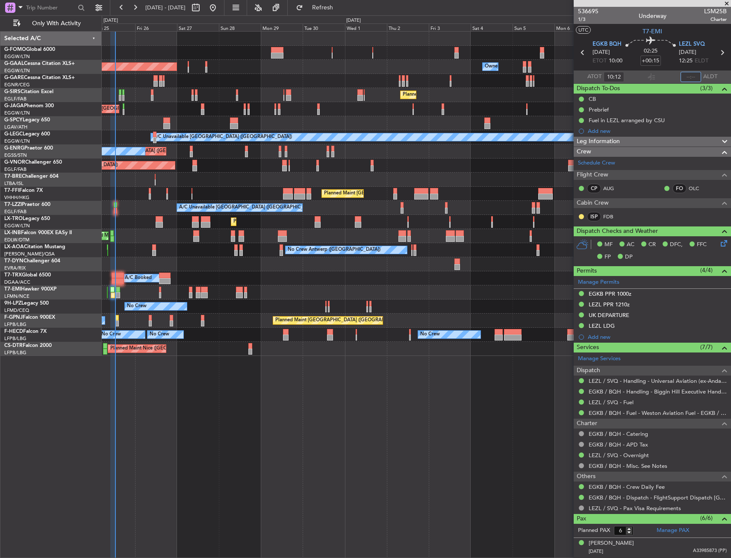
click at [682, 76] on input "text" at bounding box center [691, 77] width 21 height 10
click at [668, 35] on section "UTC T7-EMI" at bounding box center [652, 30] width 157 height 13
type input "12:33"
click at [110, 274] on div "A/C Booked" at bounding box center [416, 278] width 629 height 14
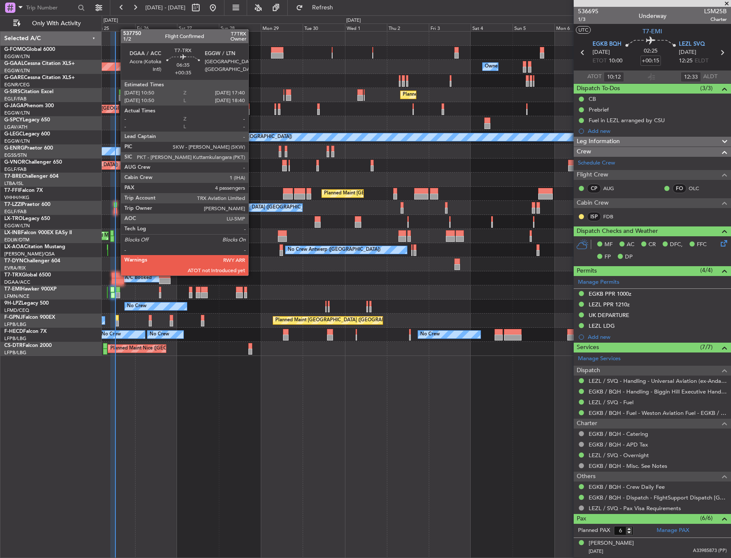
click at [117, 278] on div at bounding box center [118, 281] width 12 height 6
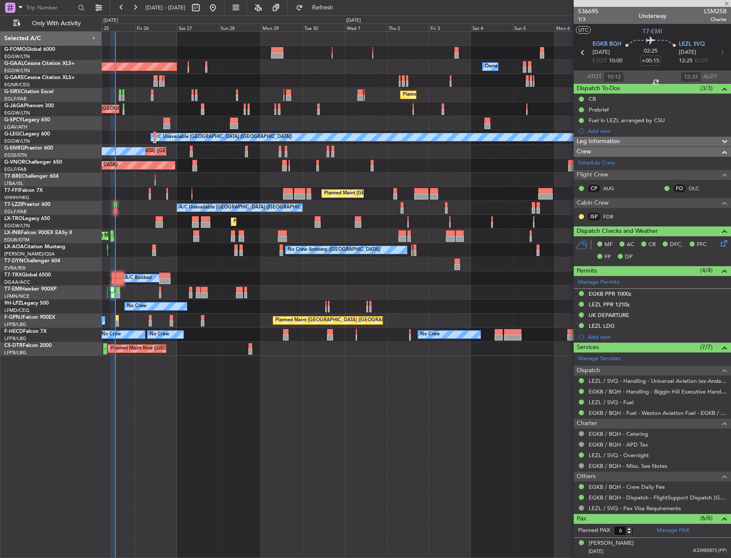
type input "+00:35"
type input "4"
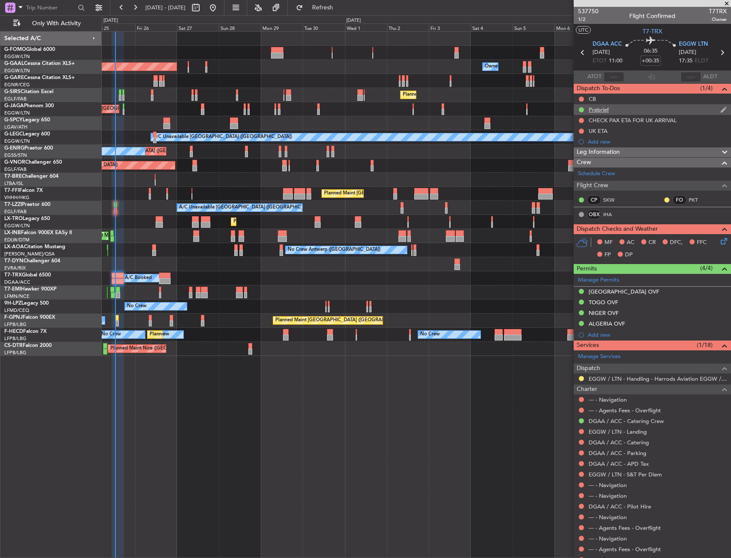
click at [612, 110] on div "Prebrief" at bounding box center [652, 109] width 157 height 11
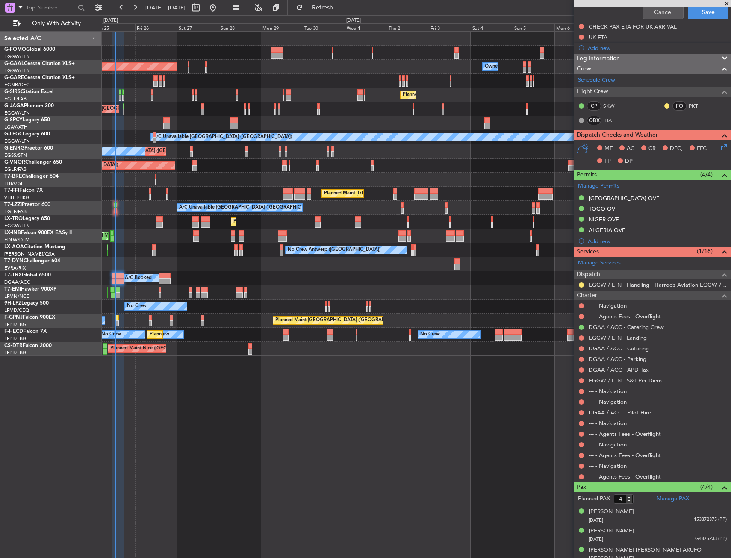
scroll to position [257, 0]
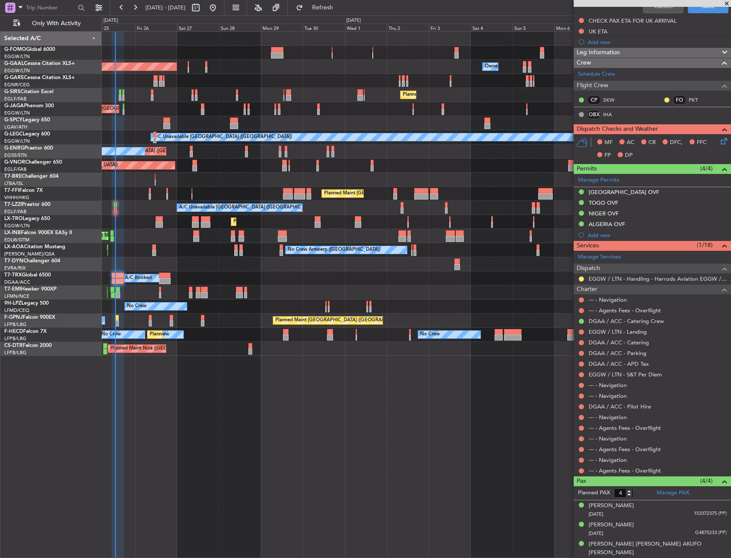
click at [653, 195] on div "BURKINA FASO OVF" at bounding box center [652, 192] width 157 height 11
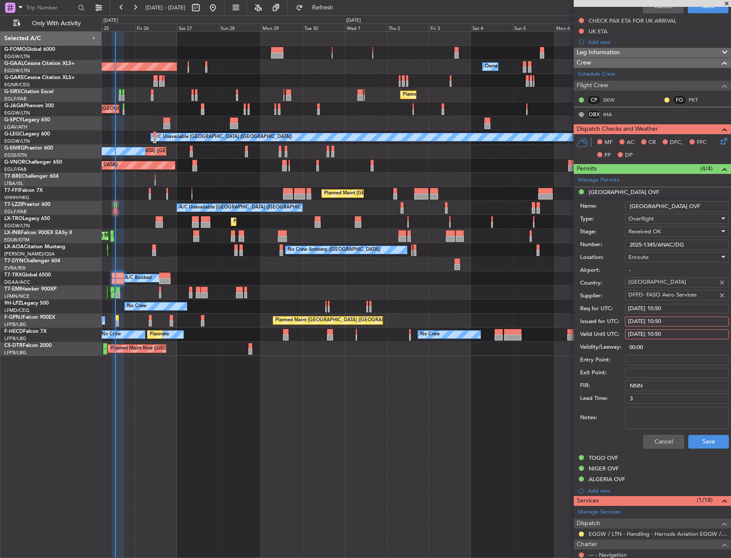
click at [670, 244] on input "2025-1345/ANAC/DG" at bounding box center [677, 245] width 104 height 10
drag, startPoint x: 652, startPoint y: 437, endPoint x: 650, endPoint y: 425, distance: 11.7
click at [652, 437] on button "Cancel" at bounding box center [663, 442] width 41 height 14
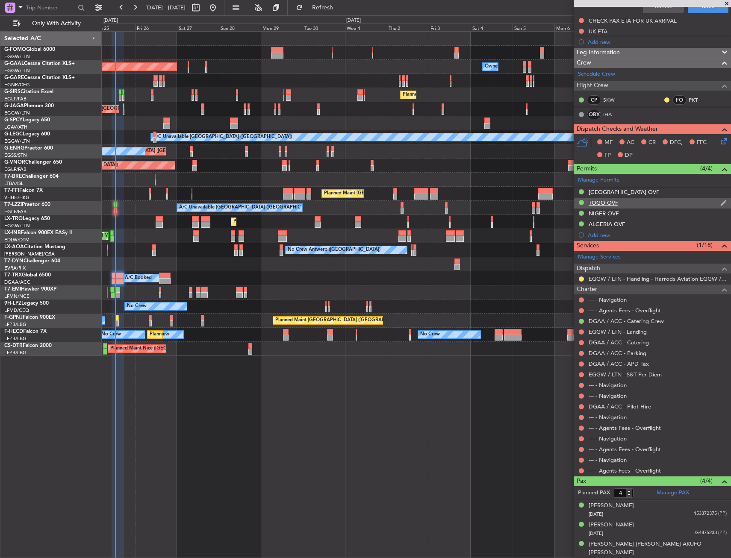
click at [659, 200] on div "TOGO OVF" at bounding box center [652, 203] width 157 height 11
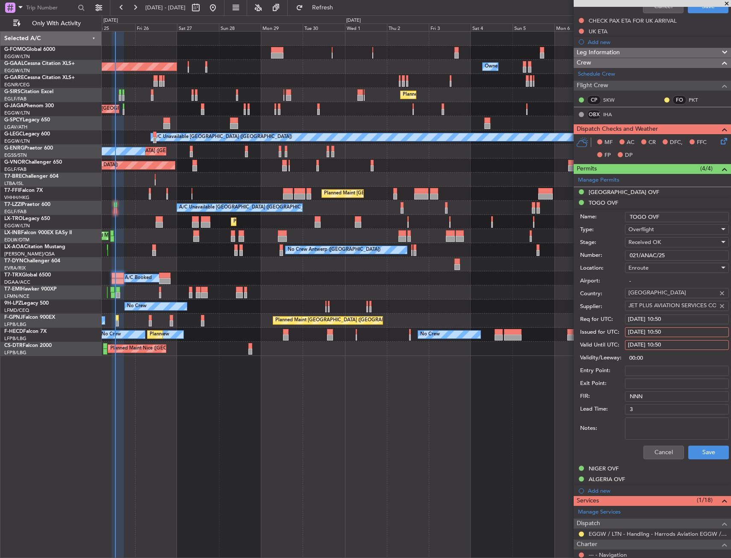
drag, startPoint x: 673, startPoint y: 254, endPoint x: 625, endPoint y: 256, distance: 47.9
click at [625, 256] on div "Number: 021/ANAC/25" at bounding box center [654, 255] width 149 height 13
click at [650, 455] on button "Cancel" at bounding box center [663, 453] width 41 height 14
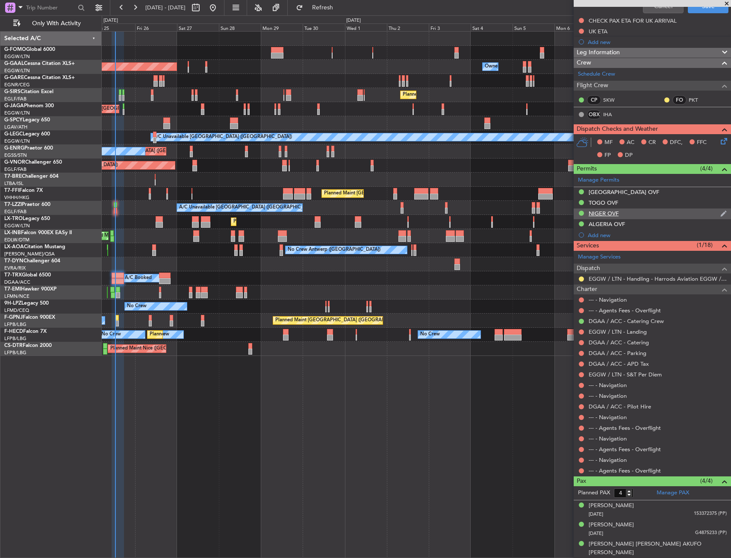
click at [668, 212] on div "NIGER OVF" at bounding box center [652, 214] width 157 height 11
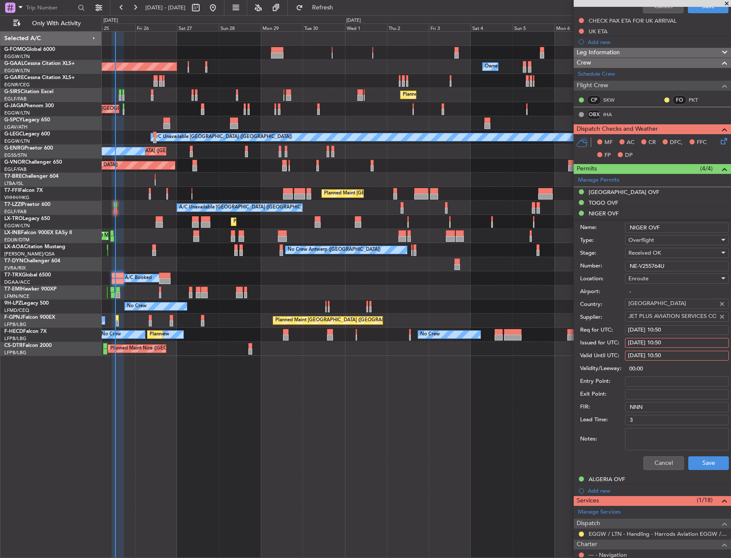
drag, startPoint x: 657, startPoint y: 270, endPoint x: 628, endPoint y: 272, distance: 29.2
click at [628, 272] on form "Name: NIGER OVF Type: Overflight Stage: Received OK Number: NE-V255764U Locatio…" at bounding box center [652, 346] width 157 height 255
click at [647, 464] on button "Cancel" at bounding box center [663, 464] width 41 height 14
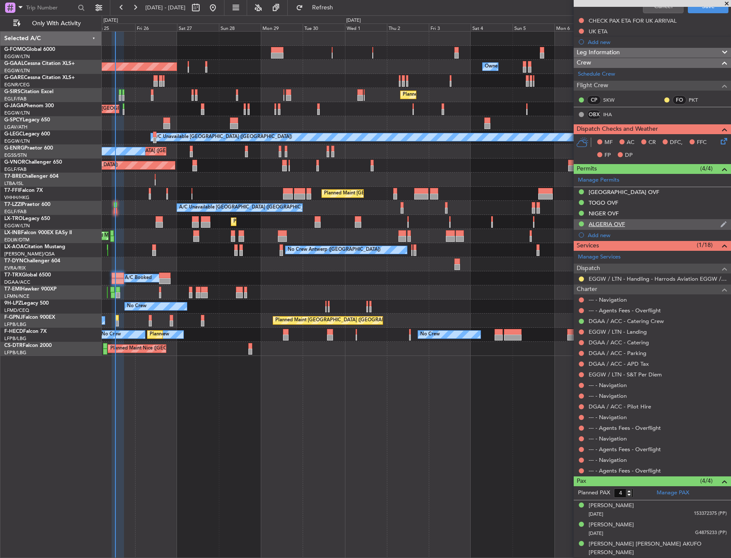
click at [655, 224] on div "ALGERIA OVF" at bounding box center [652, 224] width 157 height 11
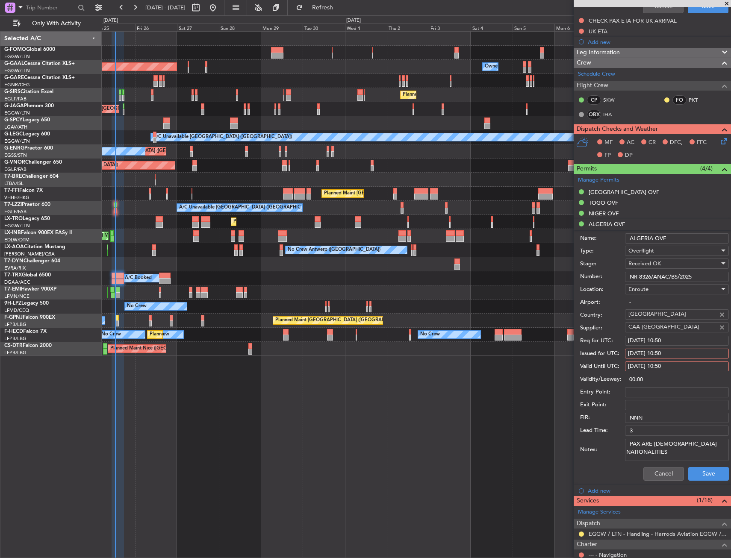
drag, startPoint x: 700, startPoint y: 276, endPoint x: 622, endPoint y: 276, distance: 78.2
click at [622, 276] on div "Number: NR 8326/ANAC/BS/2025" at bounding box center [654, 277] width 149 height 13
drag, startPoint x: 663, startPoint y: 475, endPoint x: 658, endPoint y: 478, distance: 5.2
click at [663, 475] on button "Cancel" at bounding box center [663, 474] width 41 height 14
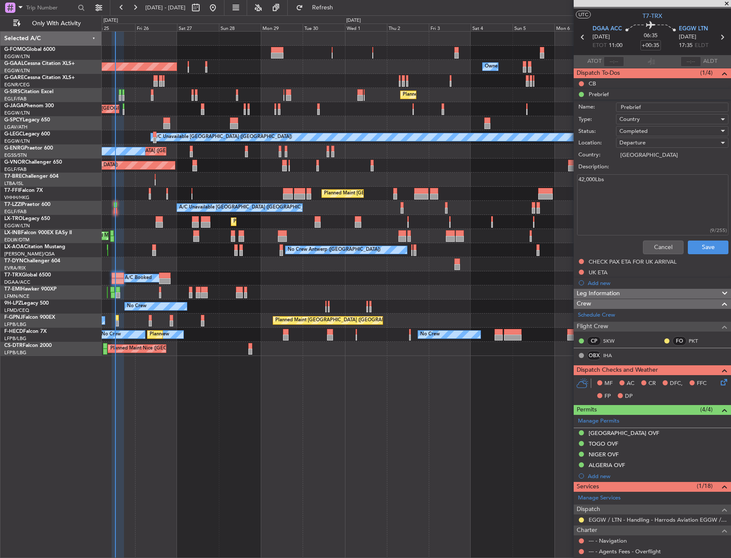
scroll to position [0, 0]
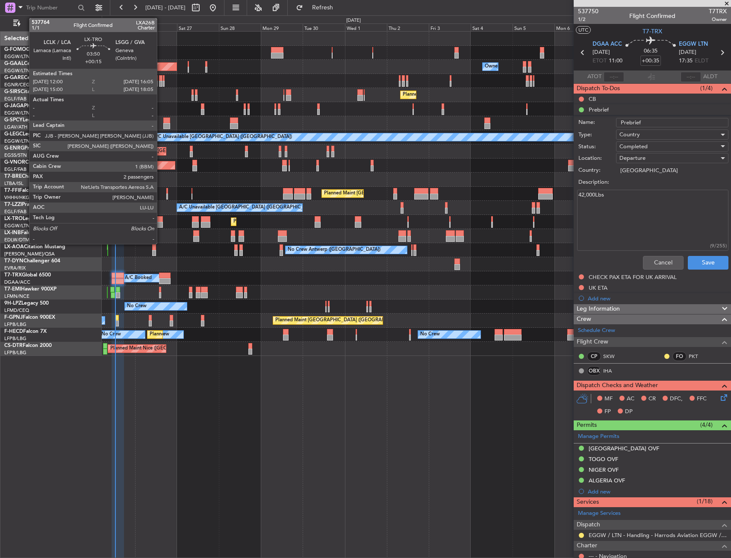
click at [159, 218] on div at bounding box center [159, 219] width 7 height 6
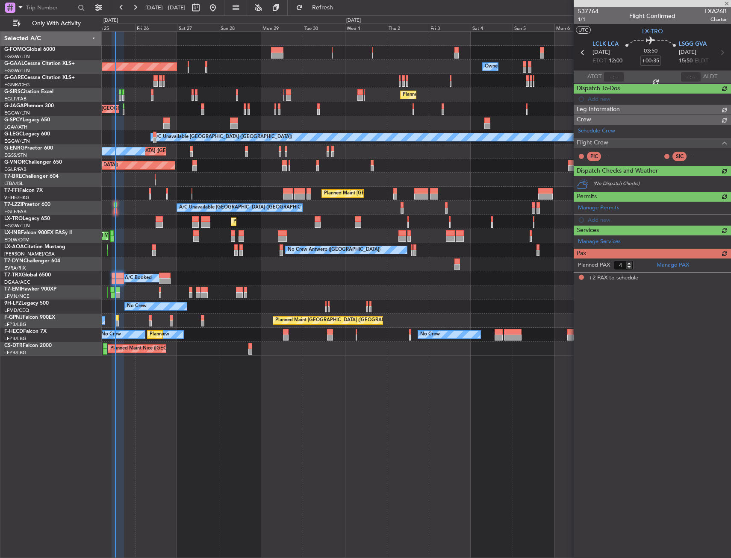
type input "+00:15"
type input "2"
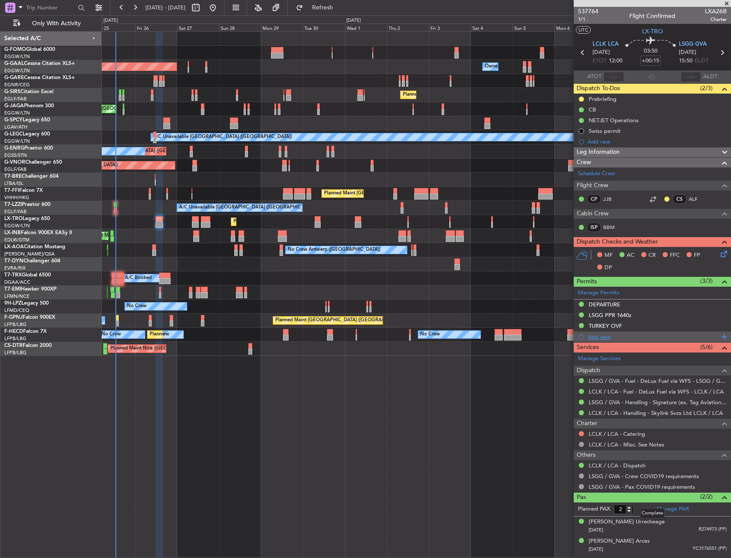
click at [608, 336] on div "Add new" at bounding box center [653, 336] width 131 height 7
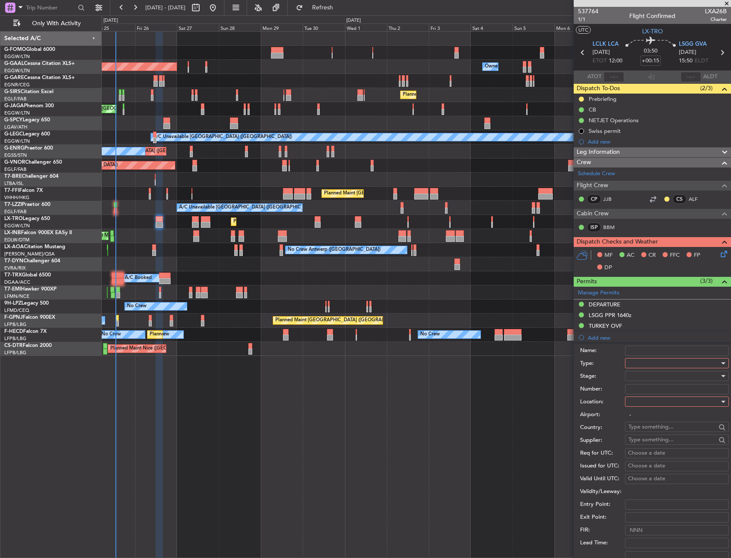
click at [641, 363] on div at bounding box center [673, 363] width 91 height 13
click at [644, 438] on span "Slot" at bounding box center [674, 444] width 90 height 13
click at [637, 400] on div at bounding box center [673, 401] width 91 height 13
click at [643, 444] on span "Arrival" at bounding box center [674, 445] width 90 height 13
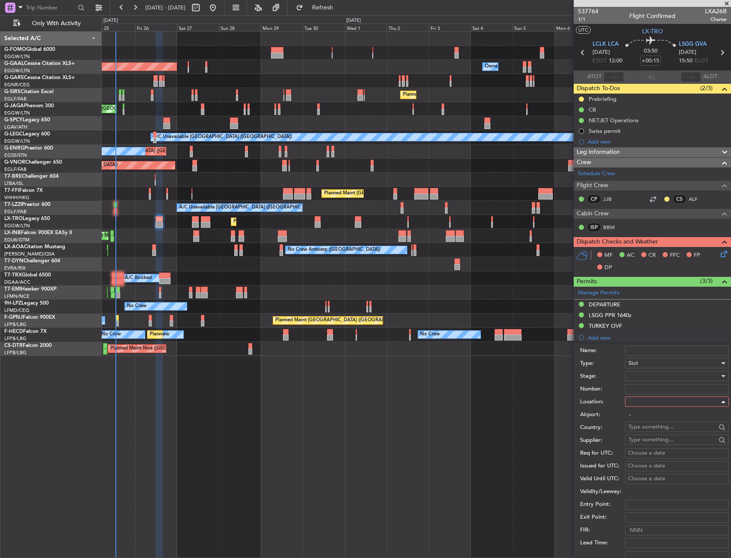
type input "LSGG / GVA"
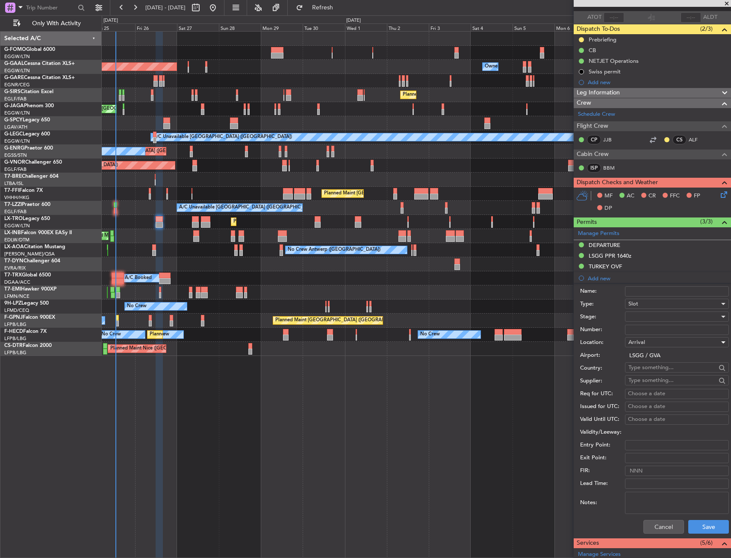
scroll to position [128, 0]
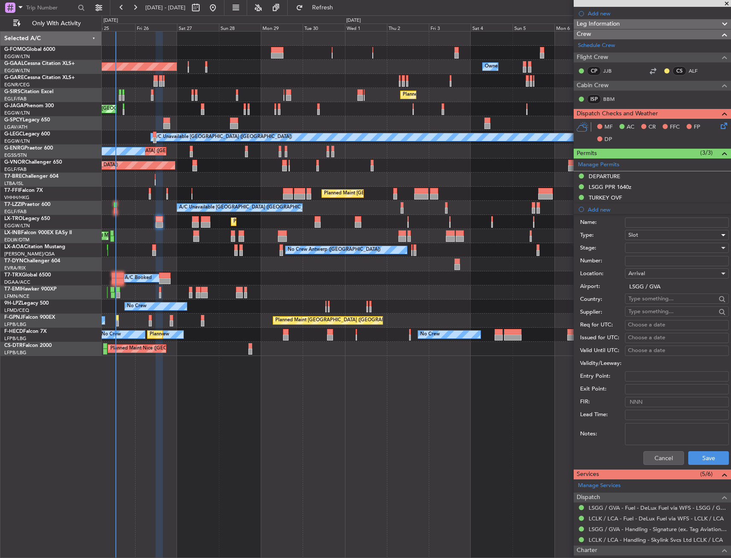
click at [651, 233] on div "Slot" at bounding box center [673, 235] width 91 height 13
click at [645, 279] on span "PPR" at bounding box center [674, 277] width 90 height 13
click at [640, 254] on div at bounding box center [673, 248] width 91 height 13
click at [642, 261] on span "Denied" at bounding box center [674, 265] width 90 height 13
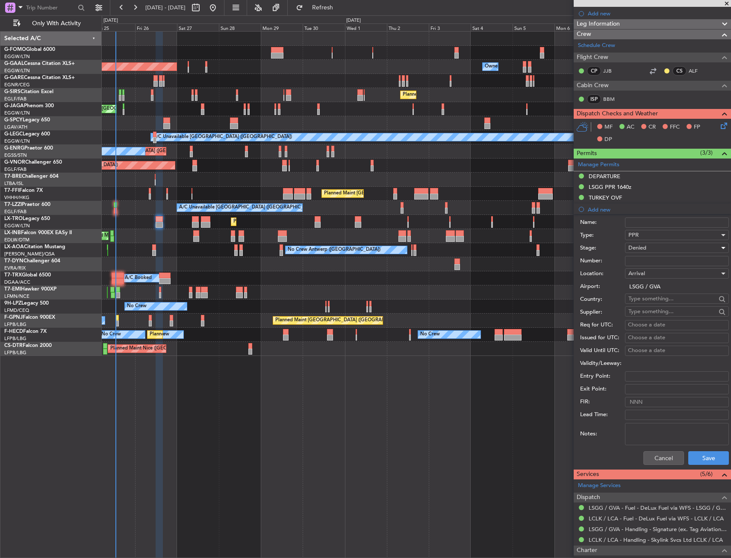
click at [640, 259] on input "Number:" at bounding box center [677, 261] width 104 height 10
click at [677, 397] on input "FIR:" at bounding box center [677, 402] width 104 height 10
drag, startPoint x: 660, startPoint y: 373, endPoint x: 659, endPoint y: 367, distance: 6.1
click at [660, 373] on input "Entry Point:" at bounding box center [677, 377] width 104 height 10
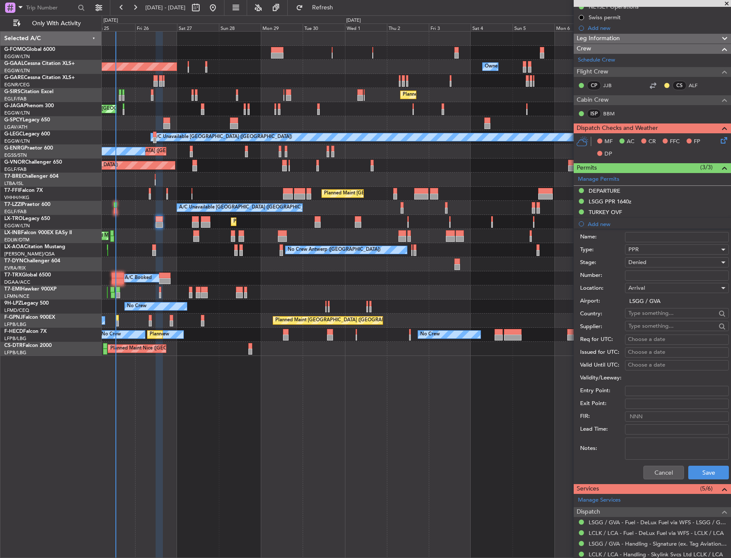
scroll to position [128, 0]
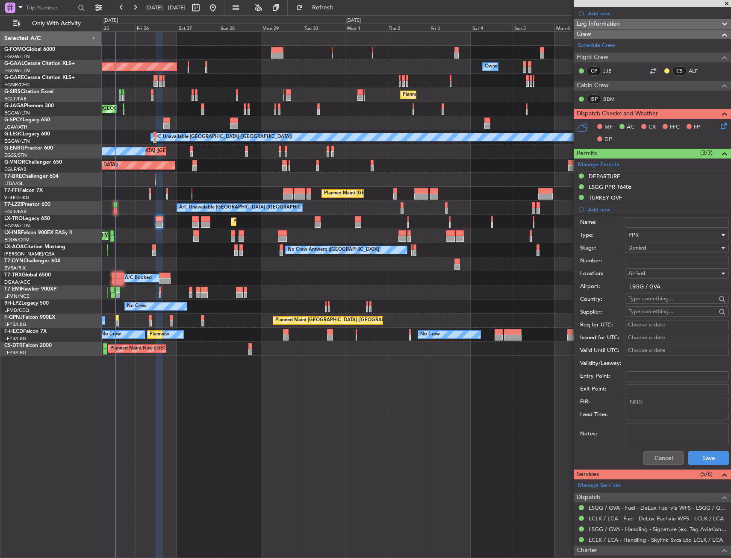
click at [644, 324] on div "Choose a date" at bounding box center [677, 325] width 98 height 9
select select "9"
select select "2025"
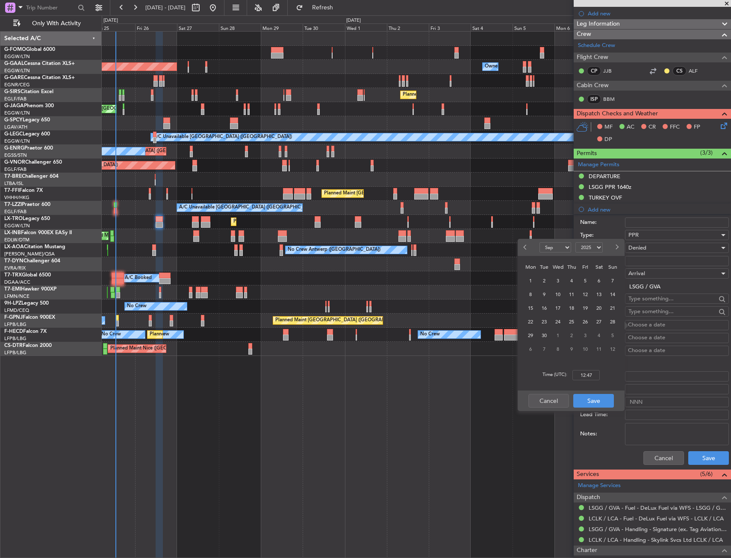
click at [578, 321] on div "26" at bounding box center [585, 322] width 14 height 14
click at [583, 321] on span "26" at bounding box center [585, 322] width 11 height 11
click at [580, 371] on input "00:00" at bounding box center [585, 375] width 27 height 10
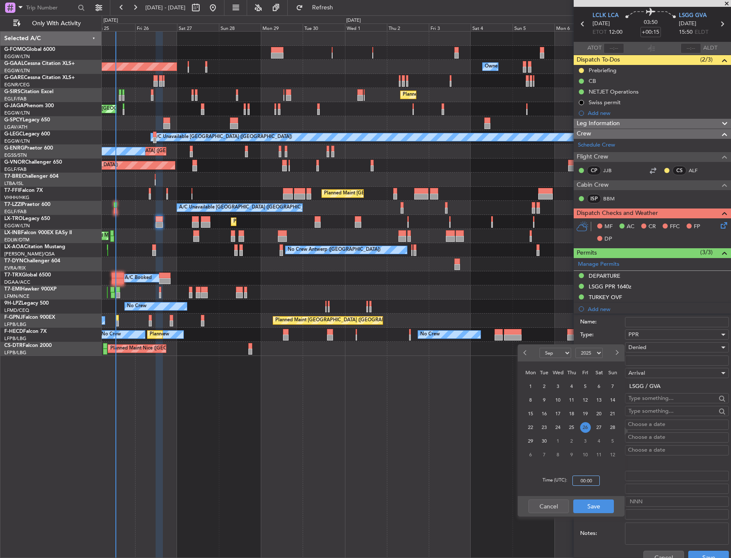
scroll to position [43, 0]
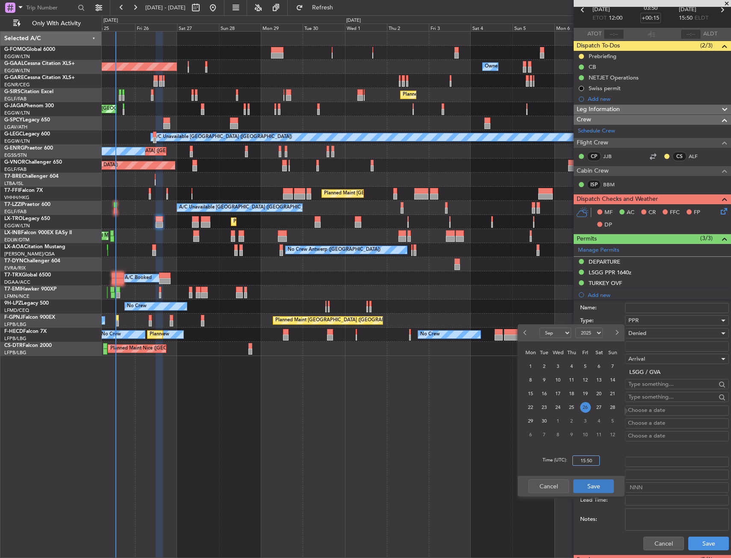
type input "15:50"
click at [602, 484] on button "Save" at bounding box center [593, 487] width 41 height 14
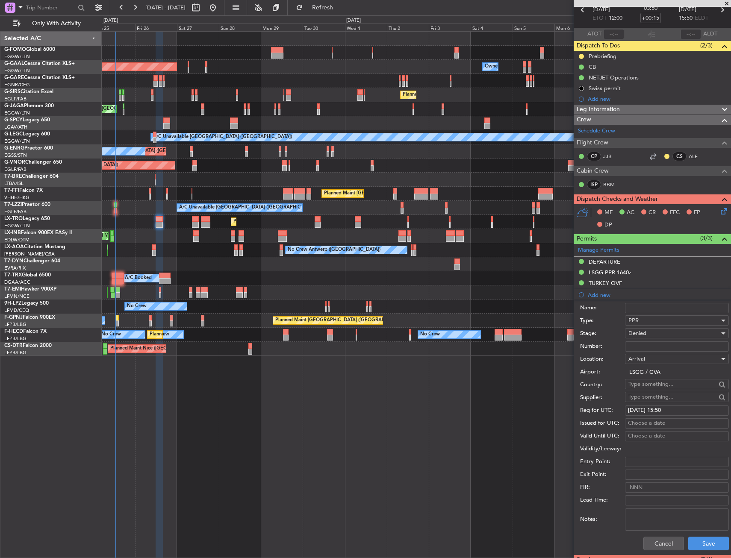
click at [641, 422] on div "Choose a date" at bounding box center [677, 423] width 98 height 9
select select "9"
select select "2025"
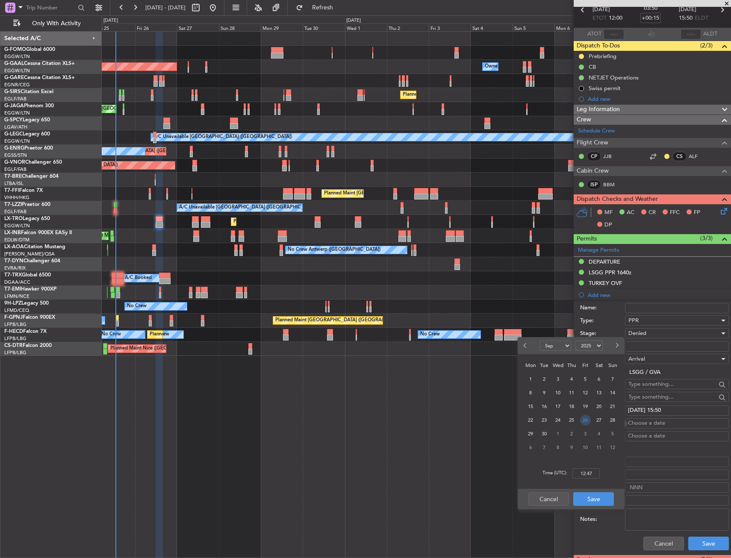
click at [586, 422] on span "26" at bounding box center [585, 420] width 11 height 11
click at [588, 472] on input "00:00" at bounding box center [585, 474] width 27 height 10
type input "16:40"
click at [597, 498] on button "Save" at bounding box center [593, 500] width 41 height 14
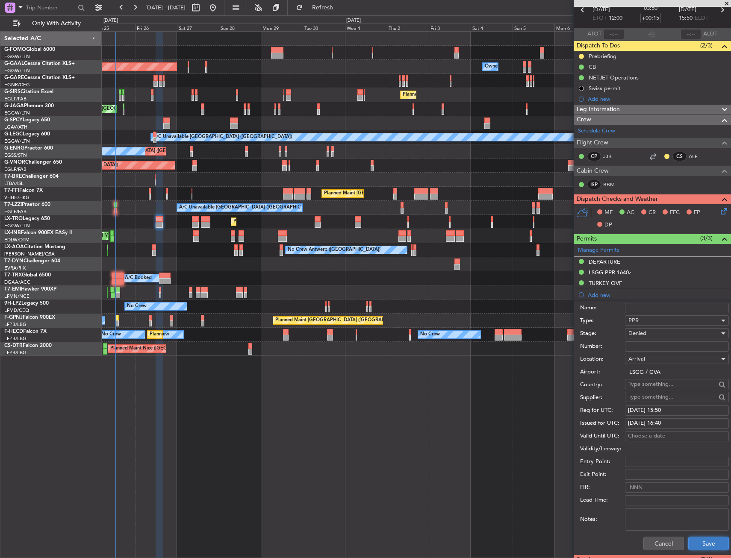
click at [699, 543] on button "Save" at bounding box center [708, 544] width 41 height 14
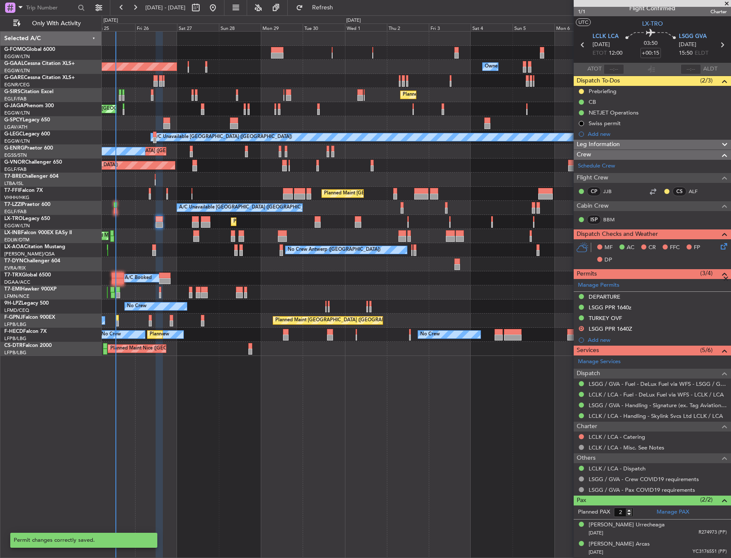
scroll to position [7, 0]
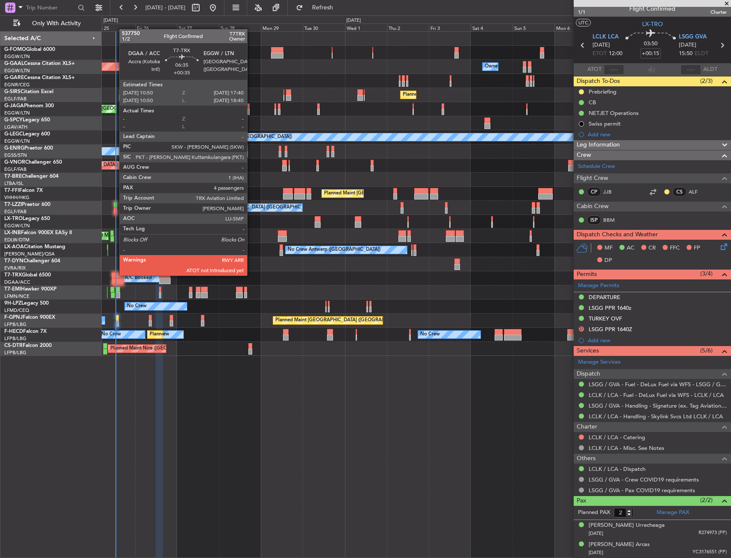
click at [115, 275] on div at bounding box center [118, 276] width 12 height 6
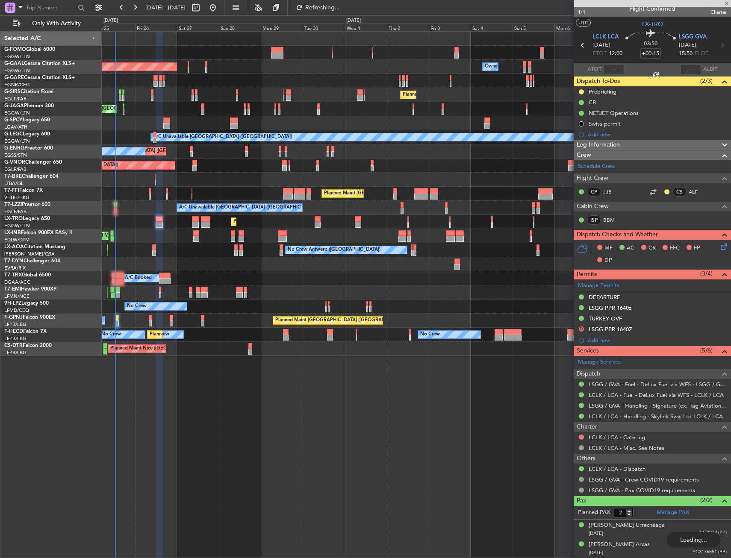
type input "+00:35"
type input "4"
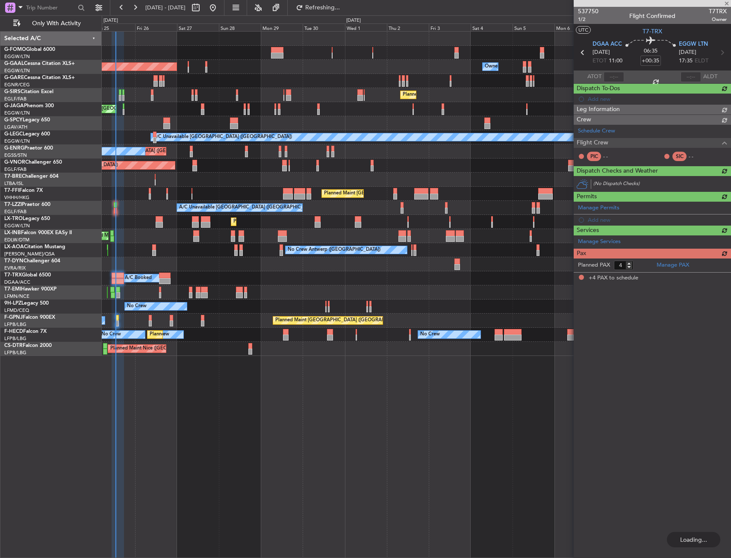
scroll to position [0, 0]
type input "+00:15"
type input "2"
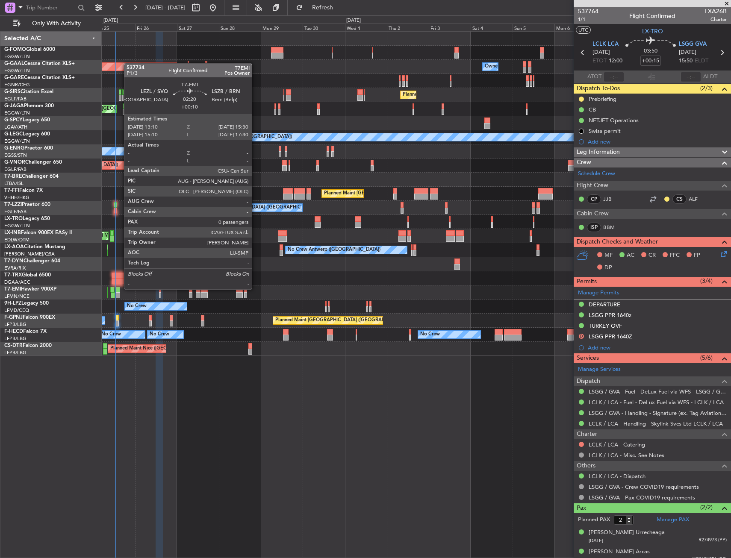
click at [120, 289] on div at bounding box center [118, 290] width 4 height 6
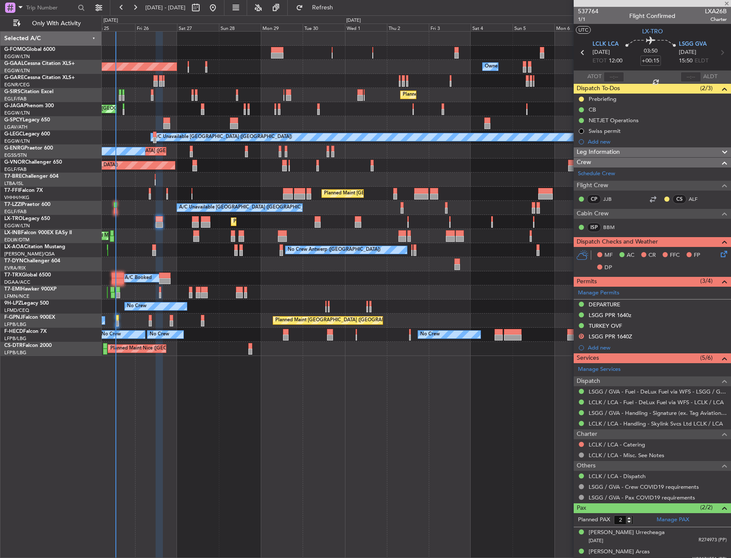
type input "+00:10"
type input "0"
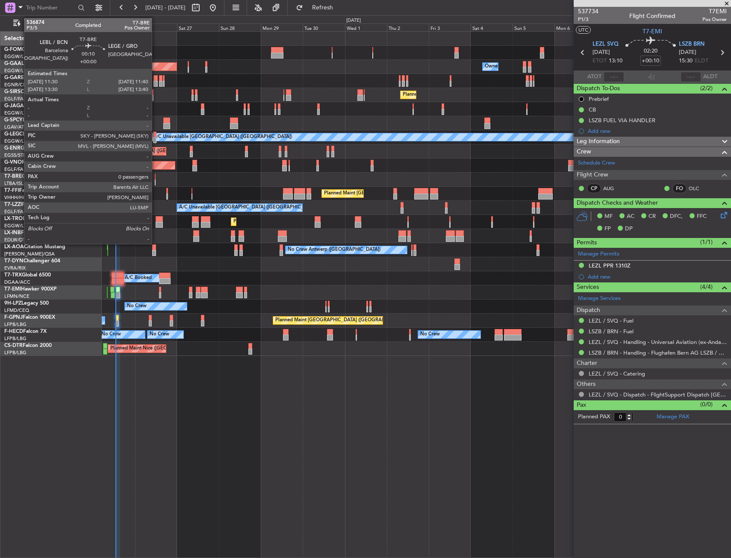
click at [156, 178] on div at bounding box center [155, 177] width 1 height 6
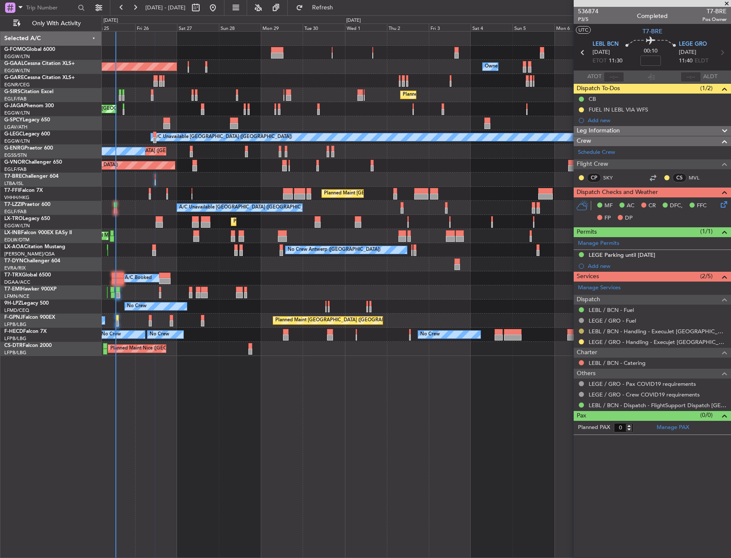
click at [583, 332] on button at bounding box center [581, 331] width 5 height 5
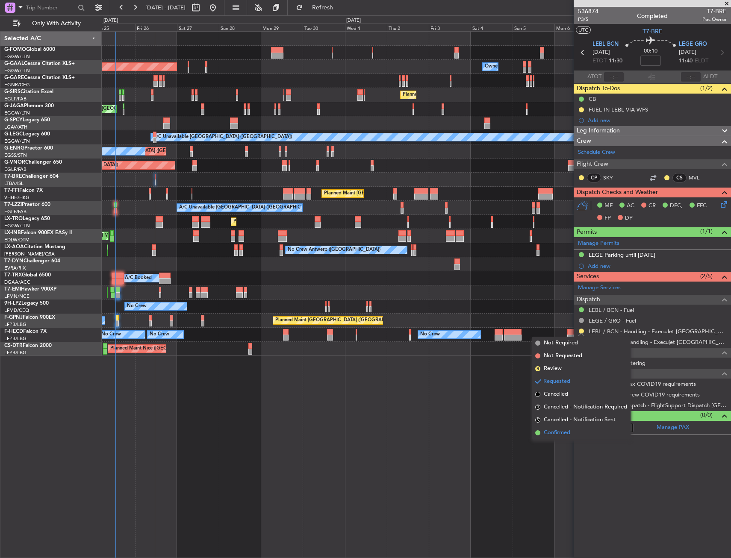
click at [561, 429] on span "Confirmed" at bounding box center [557, 433] width 27 height 9
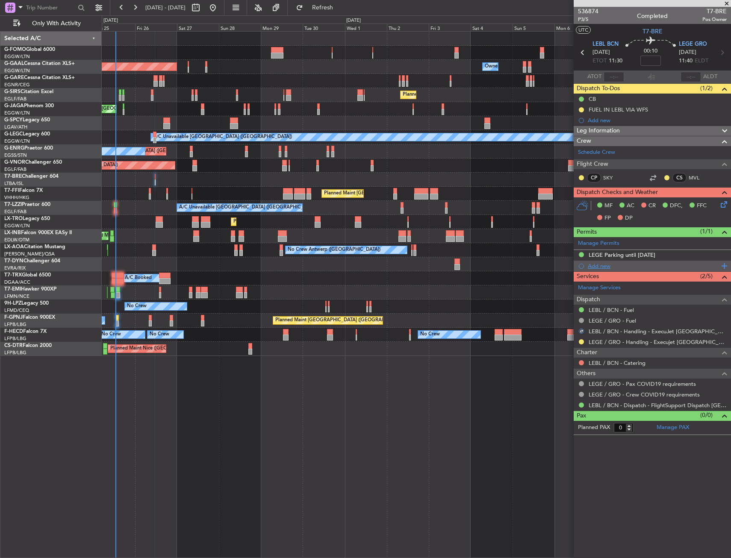
click at [602, 268] on div "Add new" at bounding box center [653, 266] width 131 height 7
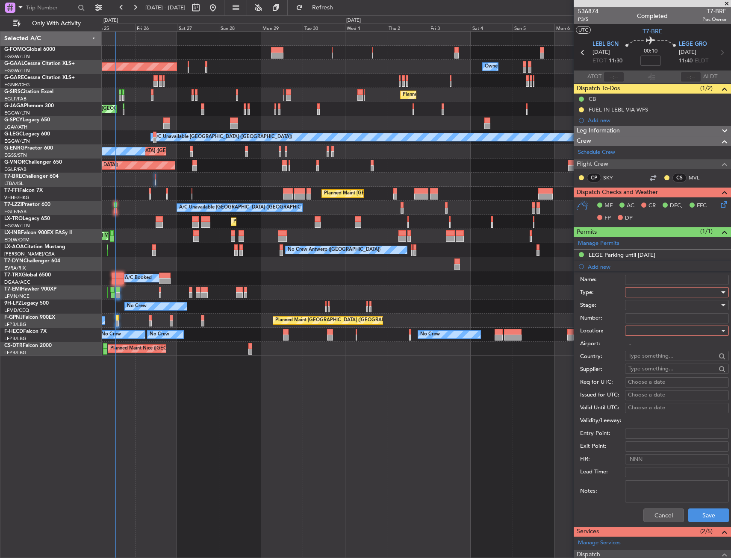
click at [651, 294] on div at bounding box center [673, 292] width 91 height 13
click at [650, 367] on span "Slot" at bounding box center [674, 373] width 90 height 13
click at [645, 333] on div at bounding box center [673, 330] width 91 height 13
click at [646, 349] on span "Departure" at bounding box center [674, 348] width 90 height 13
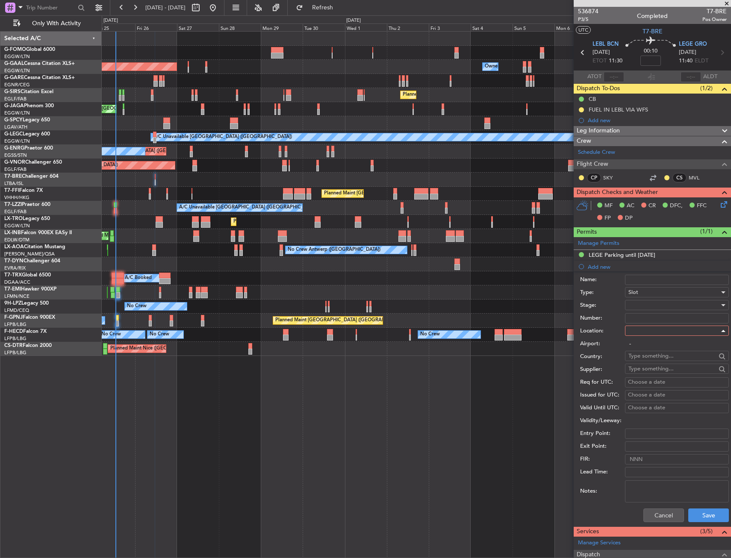
type input "LEBL / BCN"
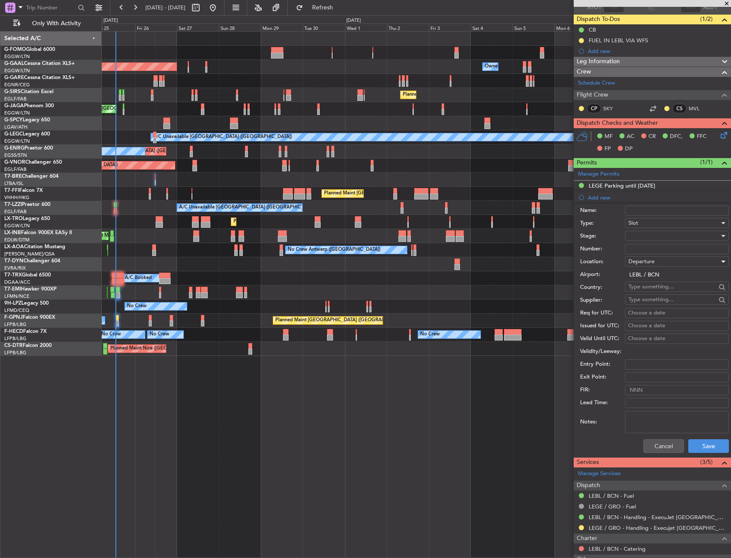
scroll to position [132, 0]
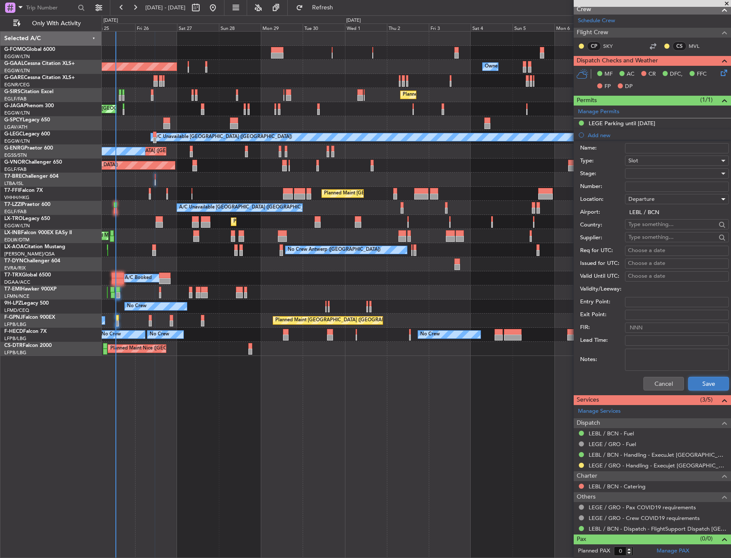
click at [697, 383] on button "Save" at bounding box center [708, 384] width 41 height 14
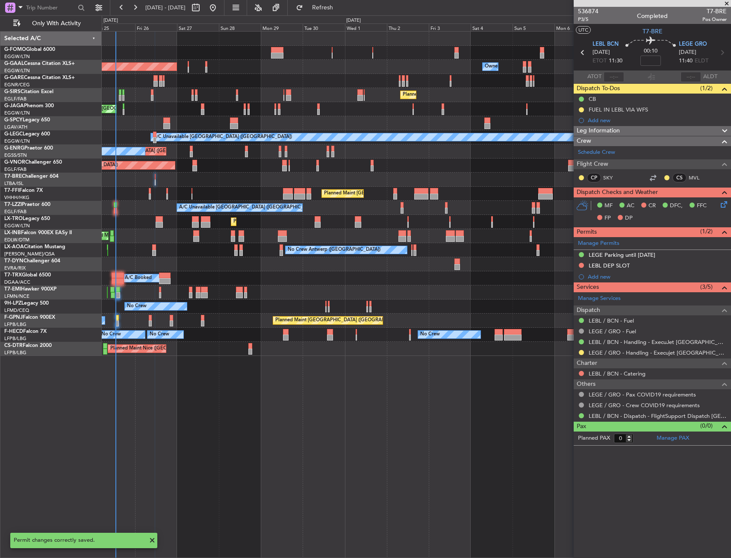
scroll to position [0, 0]
click at [665, 266] on div "LEBL DEP SLOT" at bounding box center [652, 266] width 157 height 11
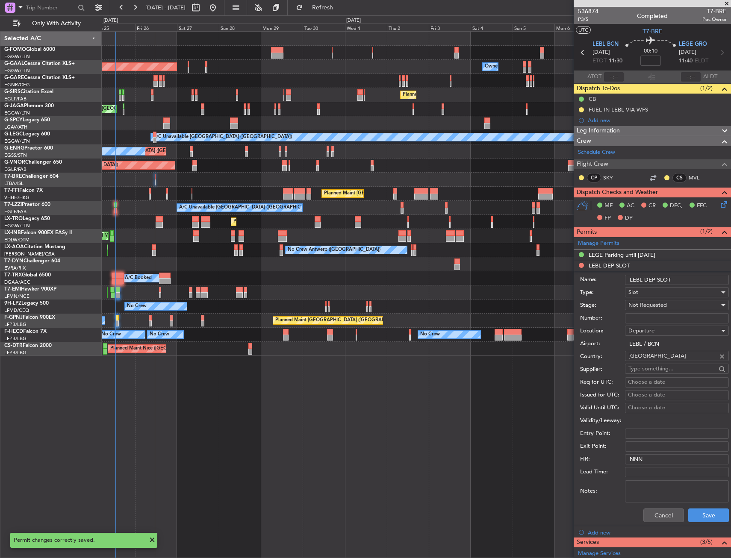
click at [681, 279] on input "LEBL DEP SLOT" at bounding box center [677, 280] width 104 height 10
type input "LEBL DEP SLOT 1130z"
click at [642, 302] on span "Not Requested" at bounding box center [647, 305] width 38 height 8
click at [647, 368] on span "Received OK" at bounding box center [674, 374] width 90 height 13
click at [648, 310] on div "Received OK" at bounding box center [673, 305] width 91 height 13
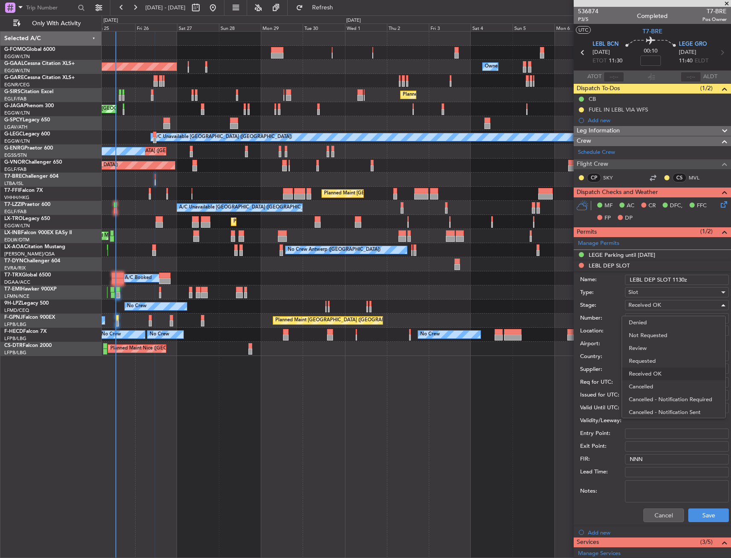
scroll to position [14, 0]
click at [539, 345] on div at bounding box center [365, 279] width 731 height 558
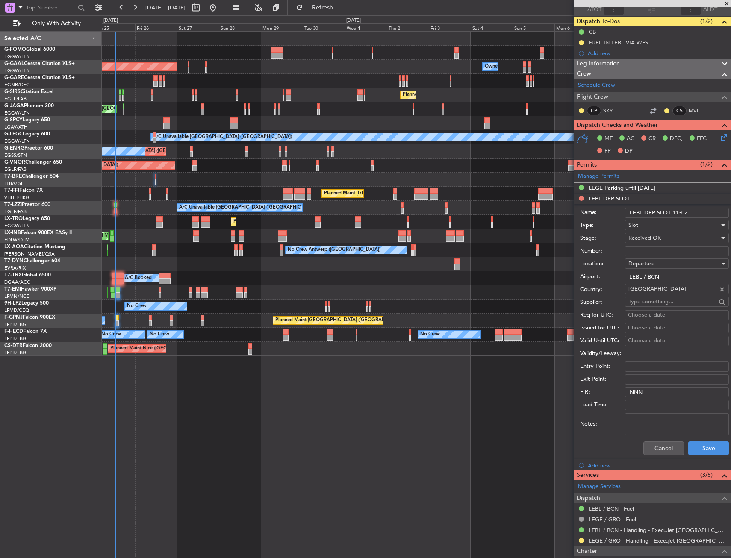
scroll to position [142, 0]
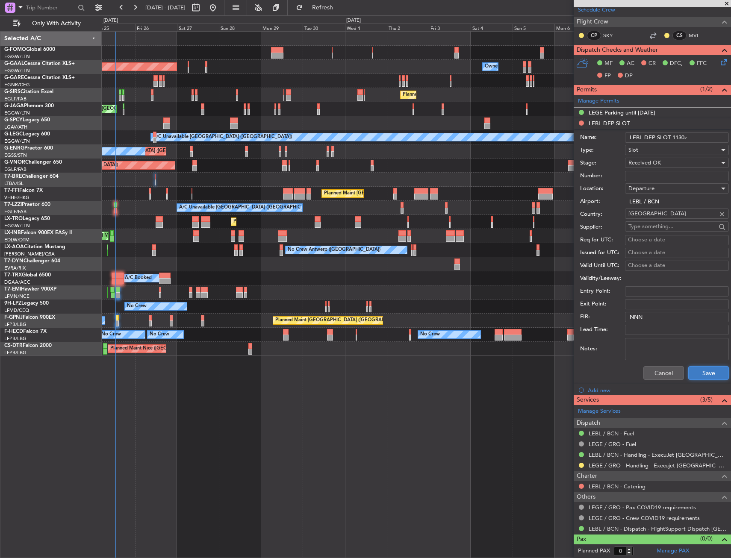
click at [710, 379] on button "Save" at bounding box center [708, 373] width 41 height 14
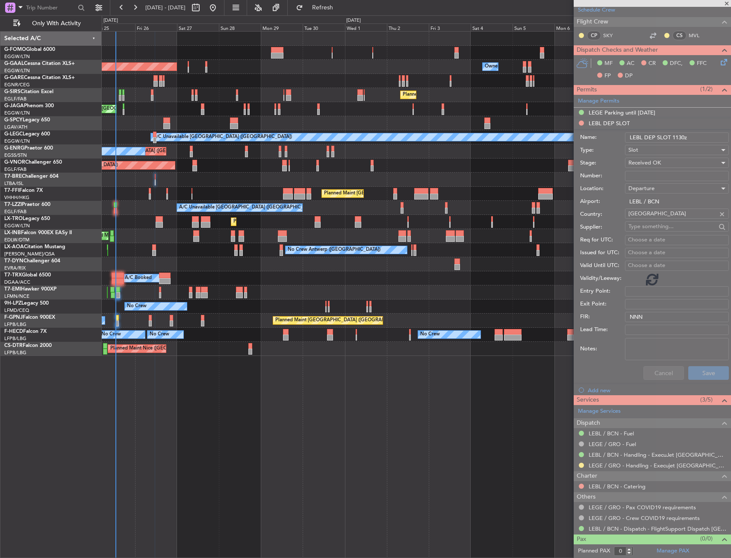
scroll to position [0, 0]
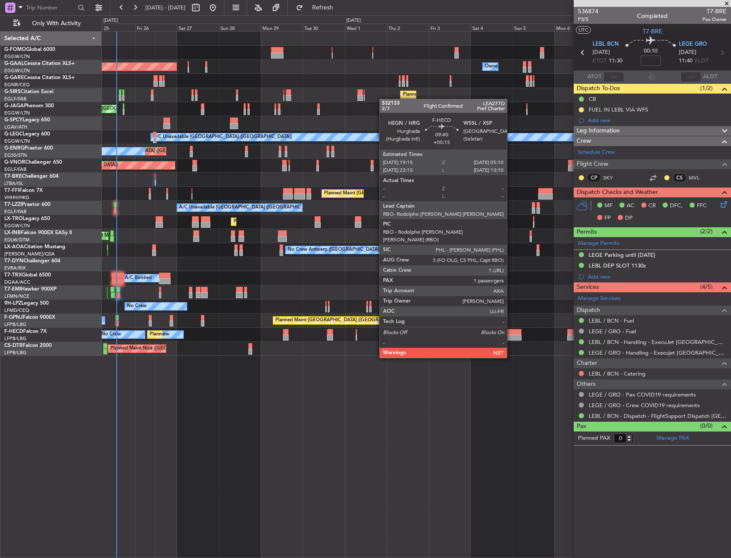
click at [511, 334] on div at bounding box center [513, 332] width 18 height 6
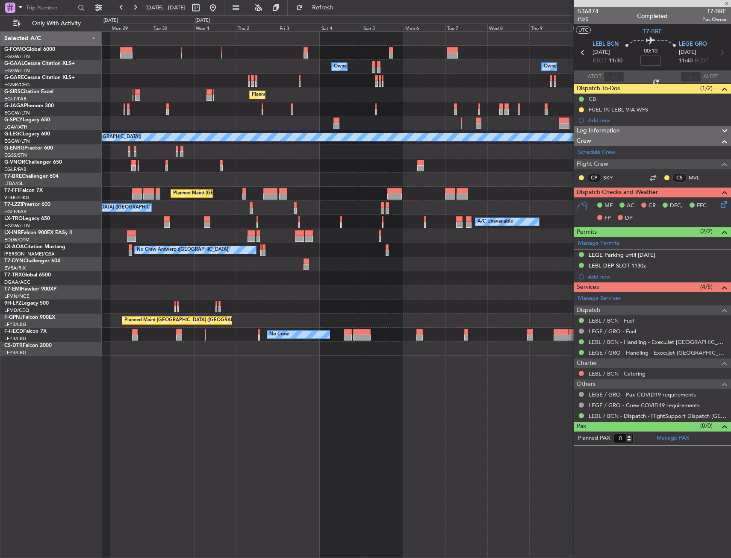
click at [327, 373] on div "Owner Owner Owner Owner Owner No Crew Planned [GEOGRAPHIC_DATA] Planned Maint […" at bounding box center [416, 294] width 629 height 527
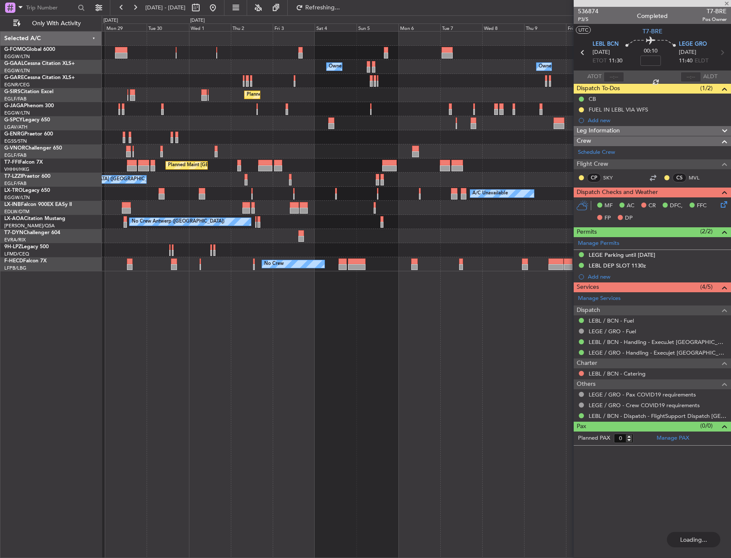
type input "+00:15"
type input "1"
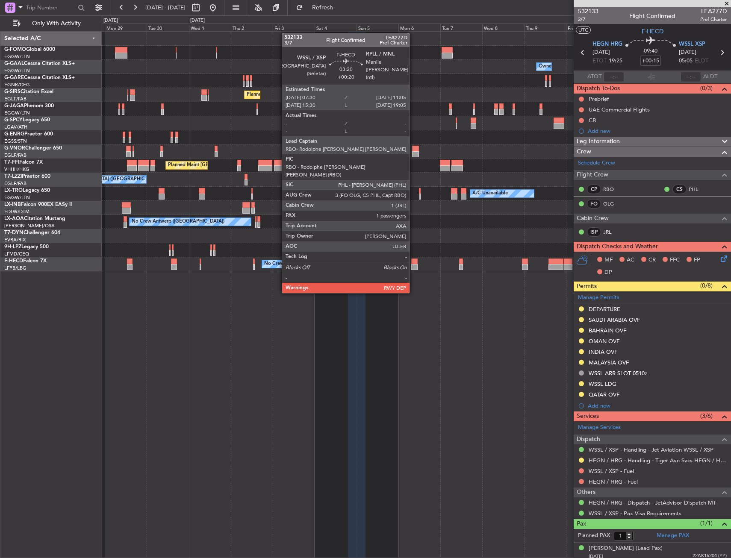
click at [413, 268] on div at bounding box center [414, 267] width 6 height 6
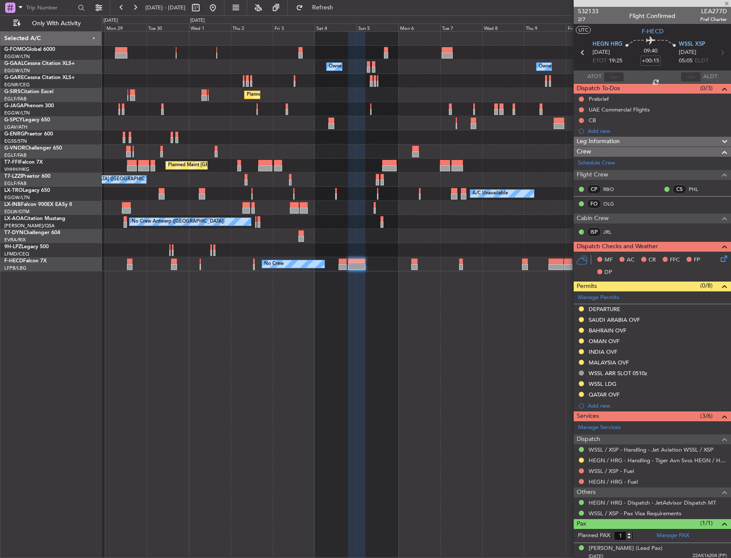
type input "+00:20"
